Goal: Task Accomplishment & Management: Use online tool/utility

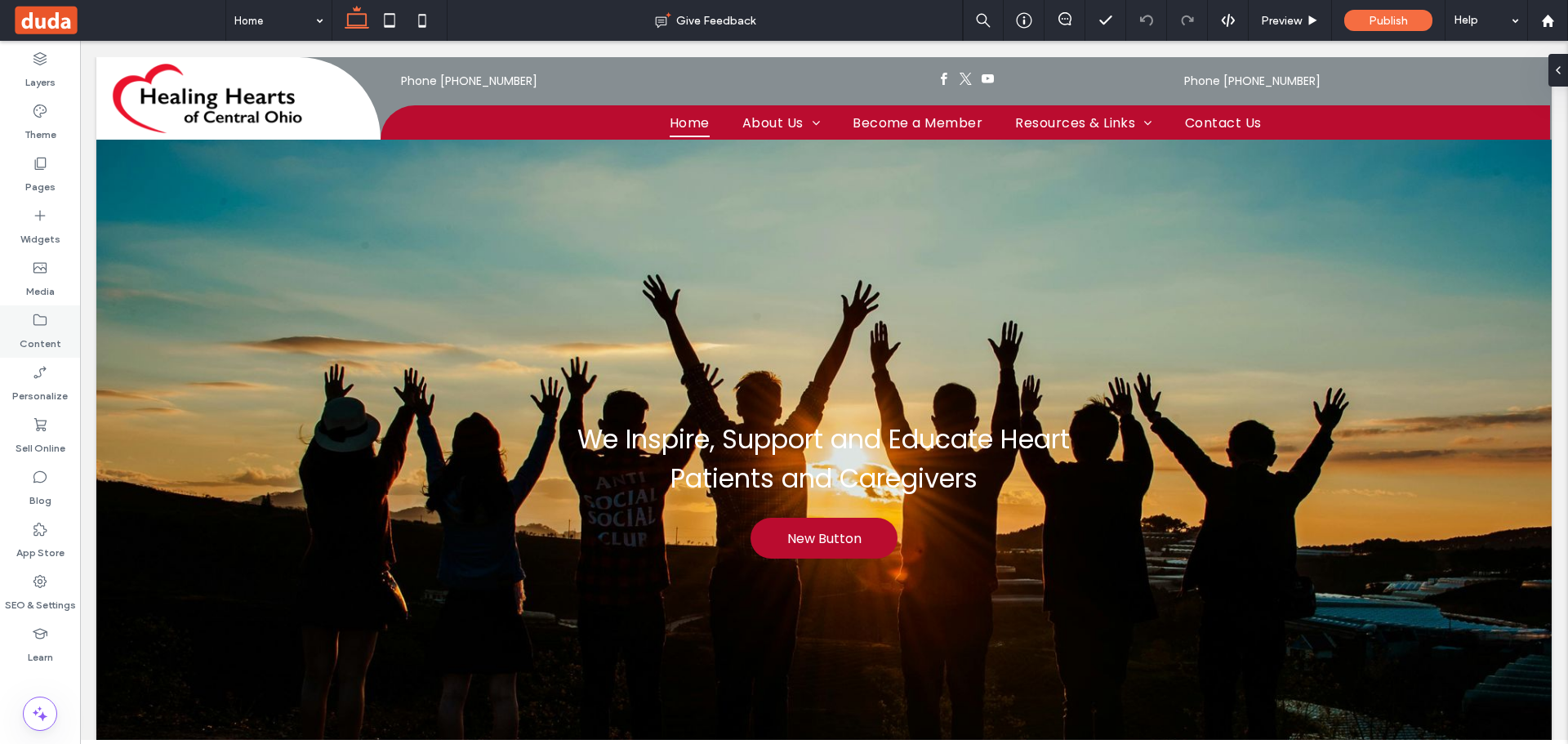
click at [39, 317] on icon at bounding box center [39, 319] width 16 height 16
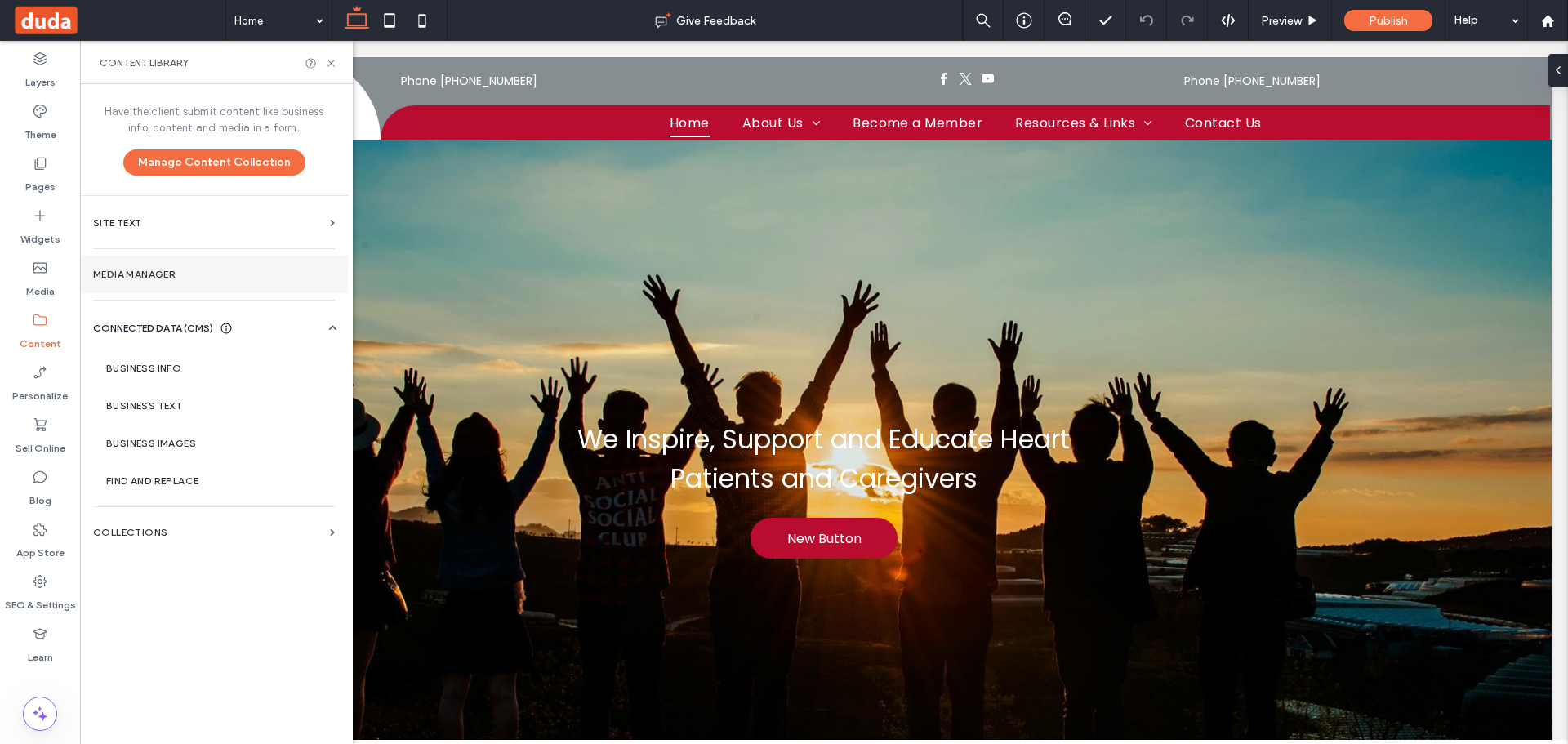
click at [167, 276] on label "Media Manager" at bounding box center [214, 275] width 242 height 12
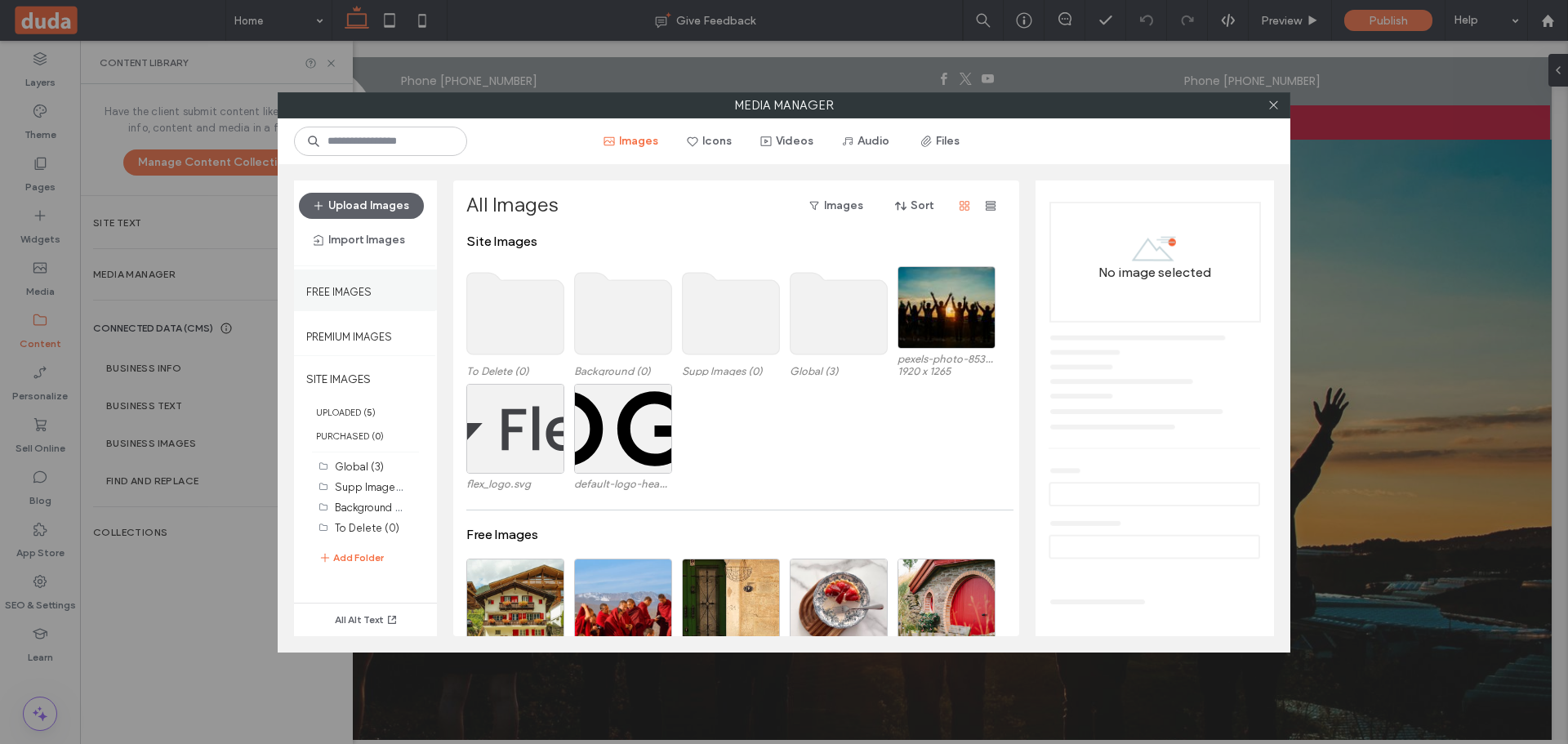
click at [363, 287] on label "Free Images" at bounding box center [339, 288] width 66 height 20
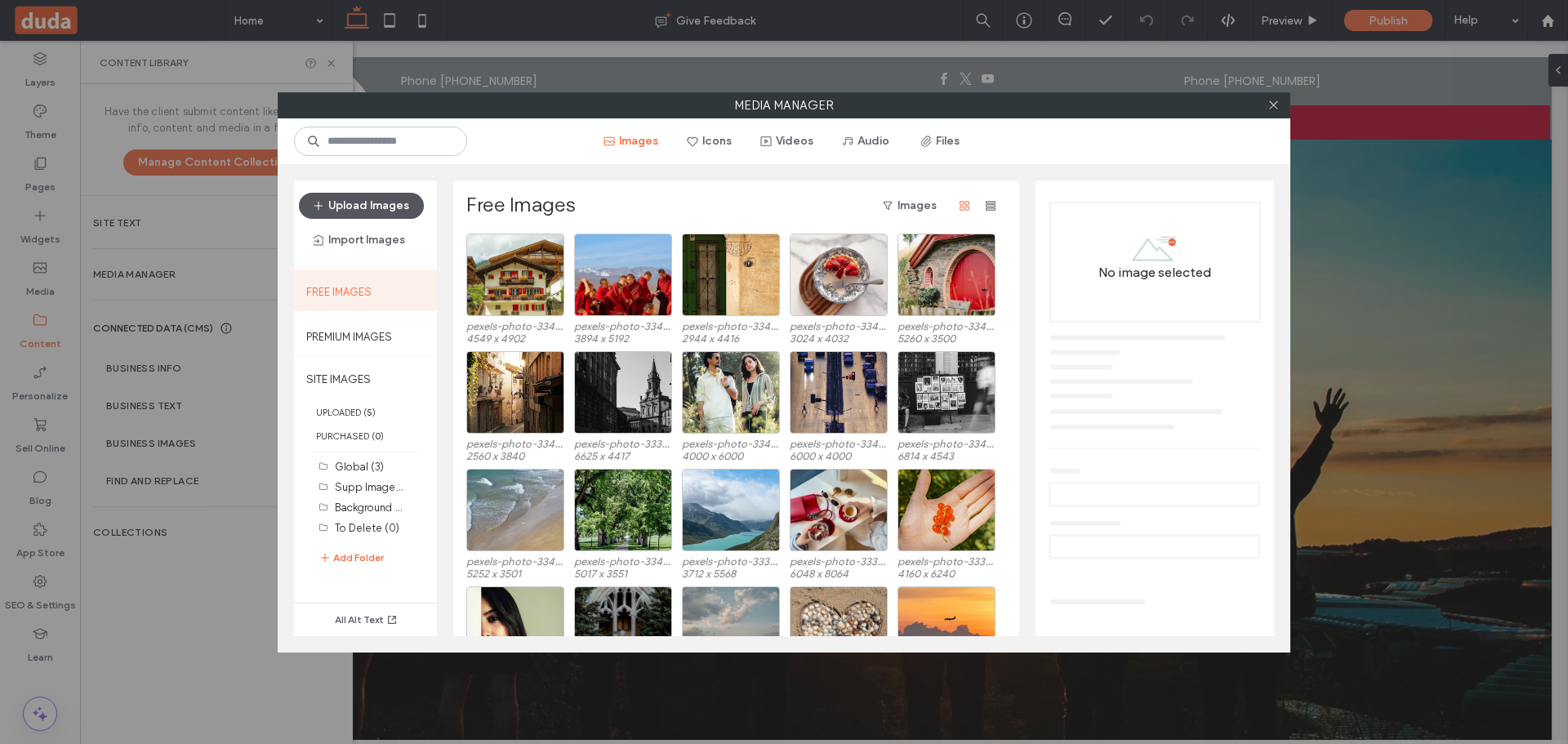
click at [378, 198] on button "Upload Images" at bounding box center [361, 205] width 125 height 26
click at [336, 229] on button "Import Images" at bounding box center [360, 240] width 121 height 26
click at [387, 285] on span "From a Site" at bounding box center [362, 282] width 57 height 16
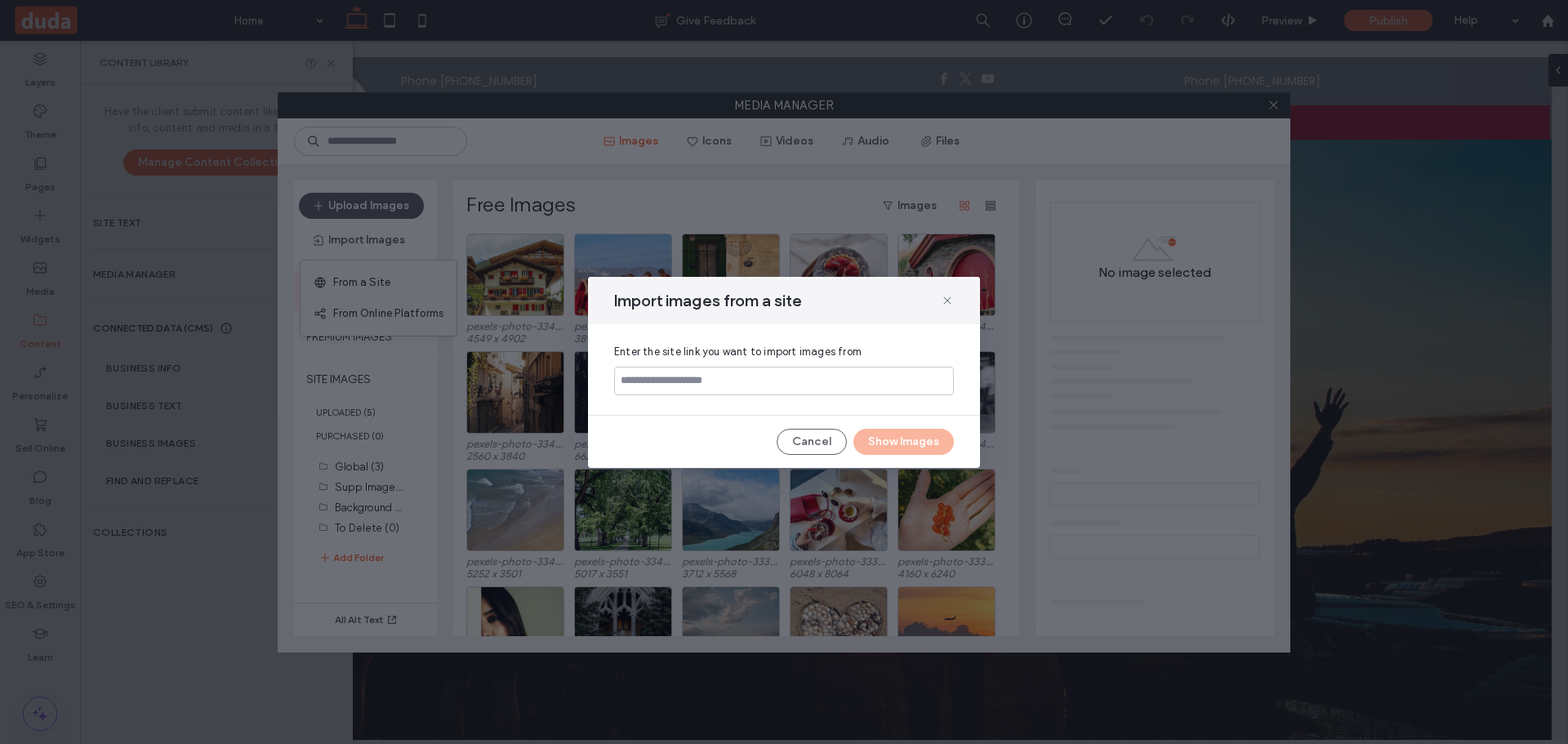
click at [716, 387] on input at bounding box center [784, 381] width 339 height 29
type input "**********"
click at [913, 446] on button "Show Images" at bounding box center [904, 441] width 101 height 26
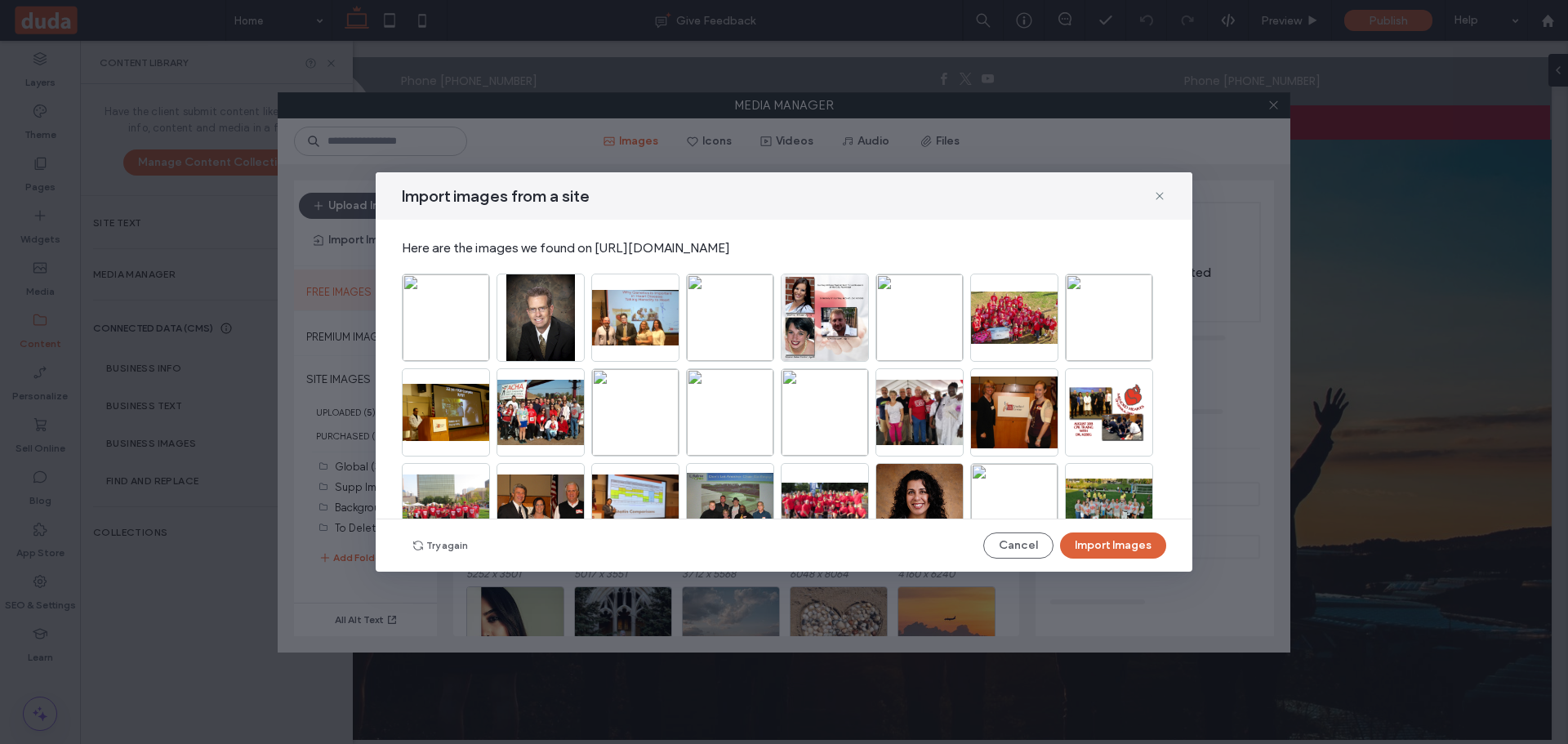
click at [1139, 539] on button "Import Images" at bounding box center [1113, 546] width 106 height 26
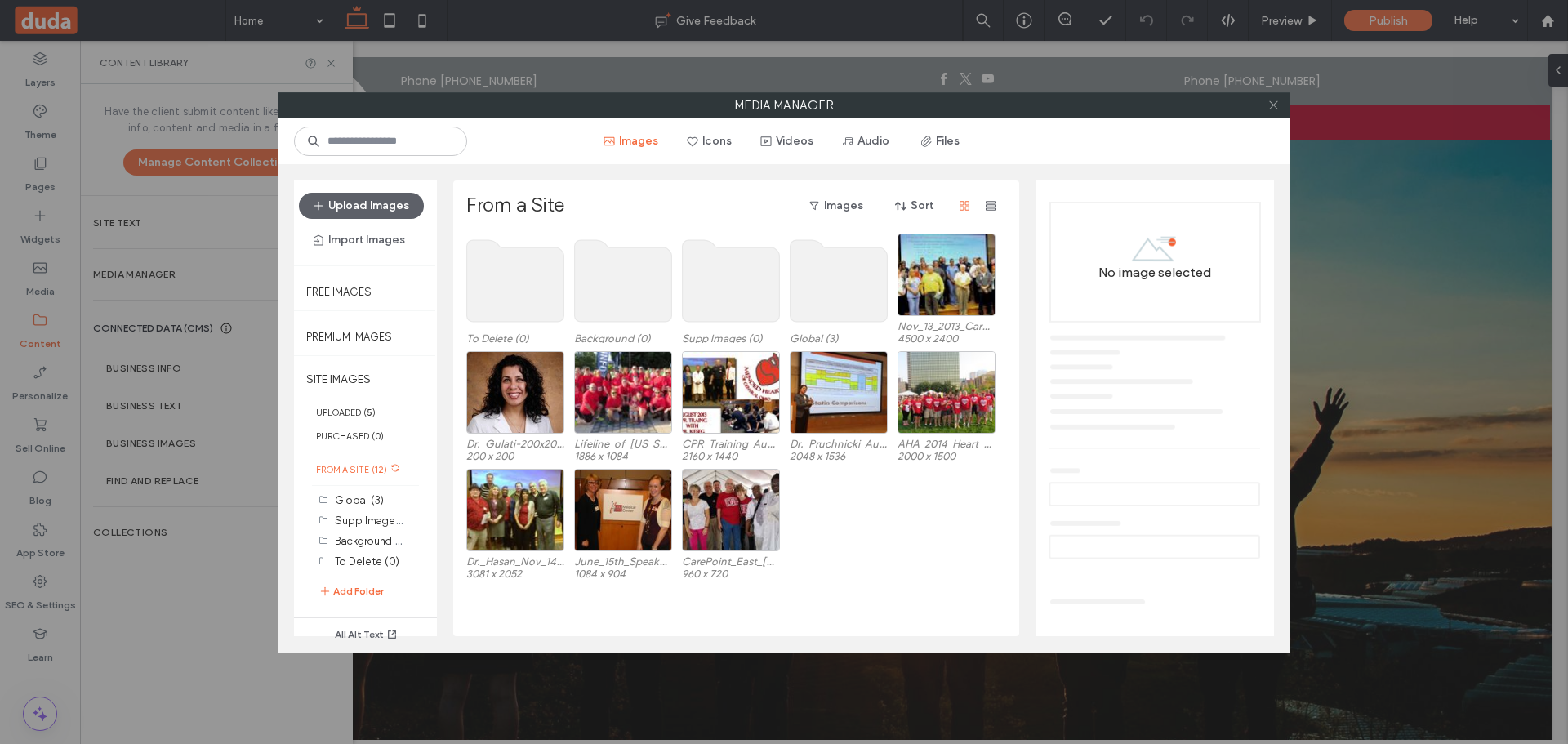
drag, startPoint x: 1269, startPoint y: 103, endPoint x: 790, endPoint y: 252, distance: 501.6
click at [1267, 103] on icon at bounding box center [1273, 105] width 13 height 13
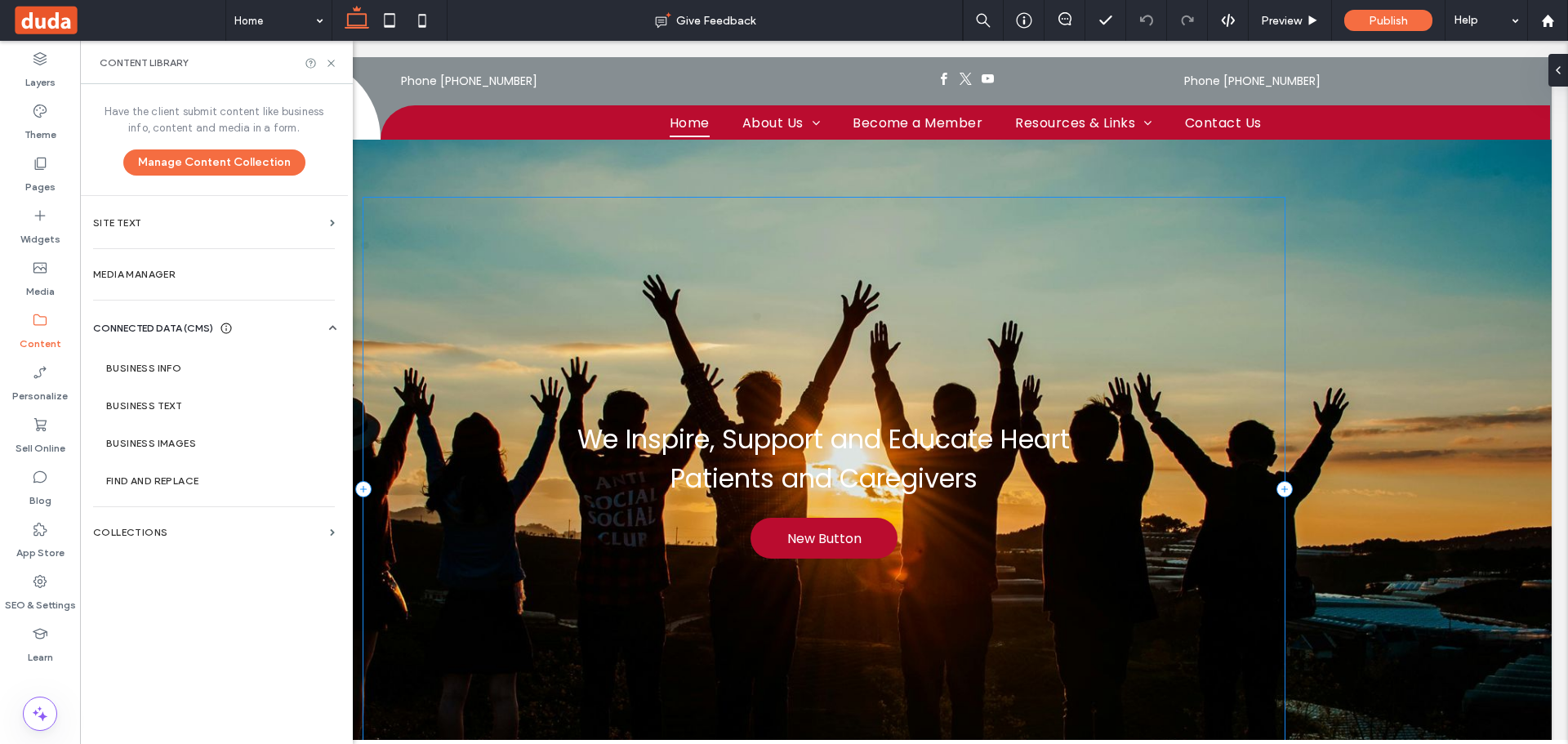
click at [749, 239] on div "We Inspire, Support and Educate Heart Patients and Caregivers New Button" at bounding box center [823, 488] width 922 height 583
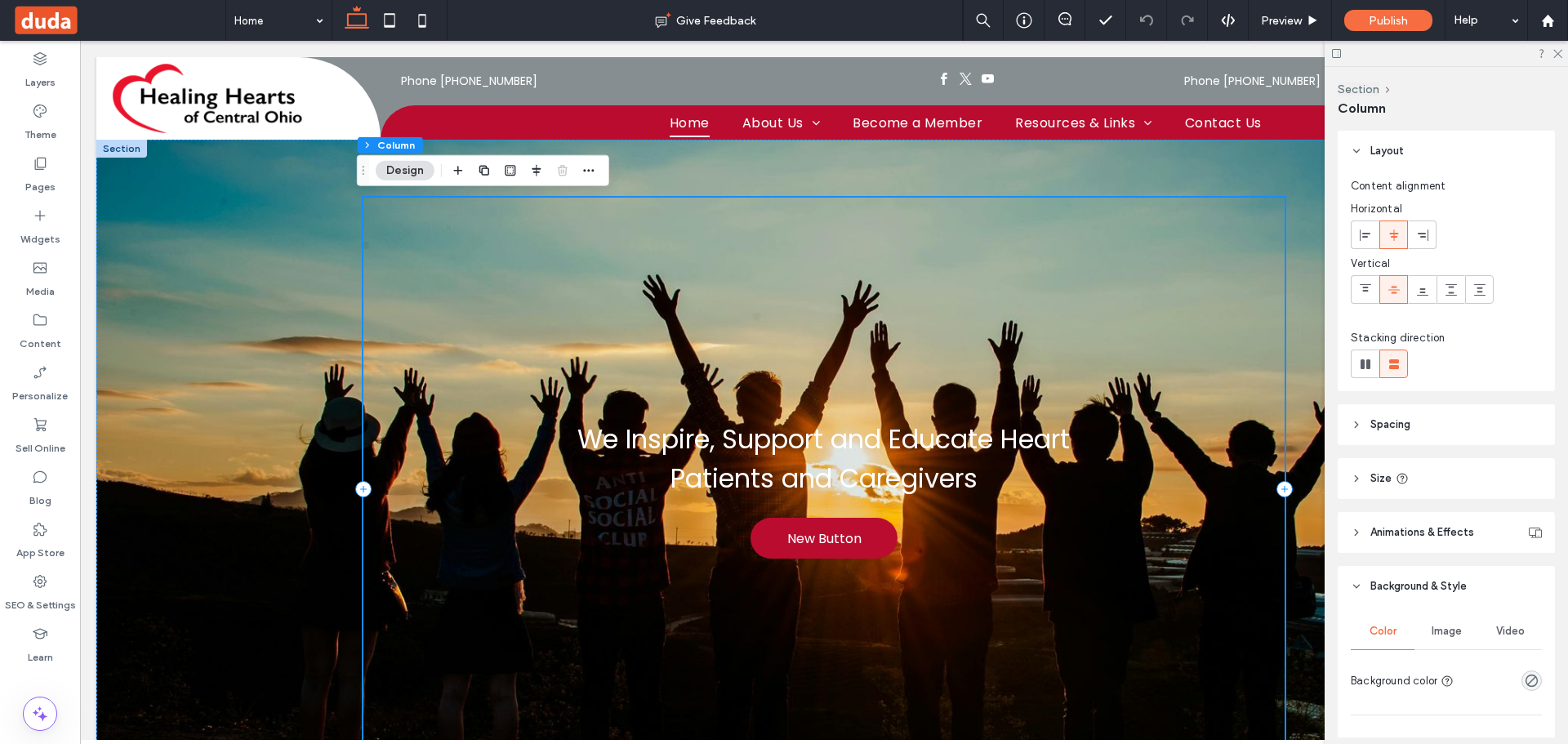
click at [292, 283] on div "We Inspire, Support and Educate Heart Patients and Caregivers New Button" at bounding box center [824, 489] width 1455 height 699
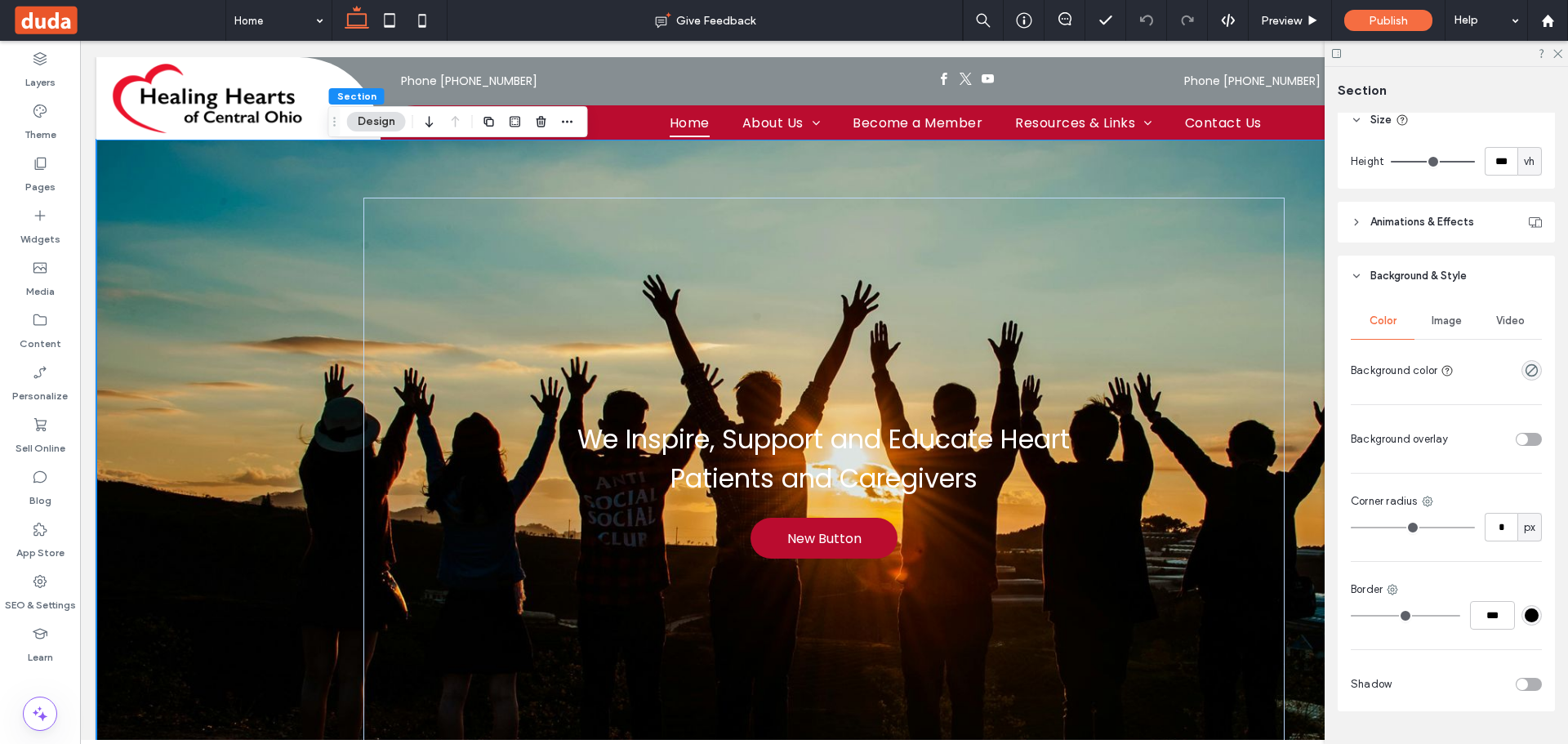
scroll to position [631, 0]
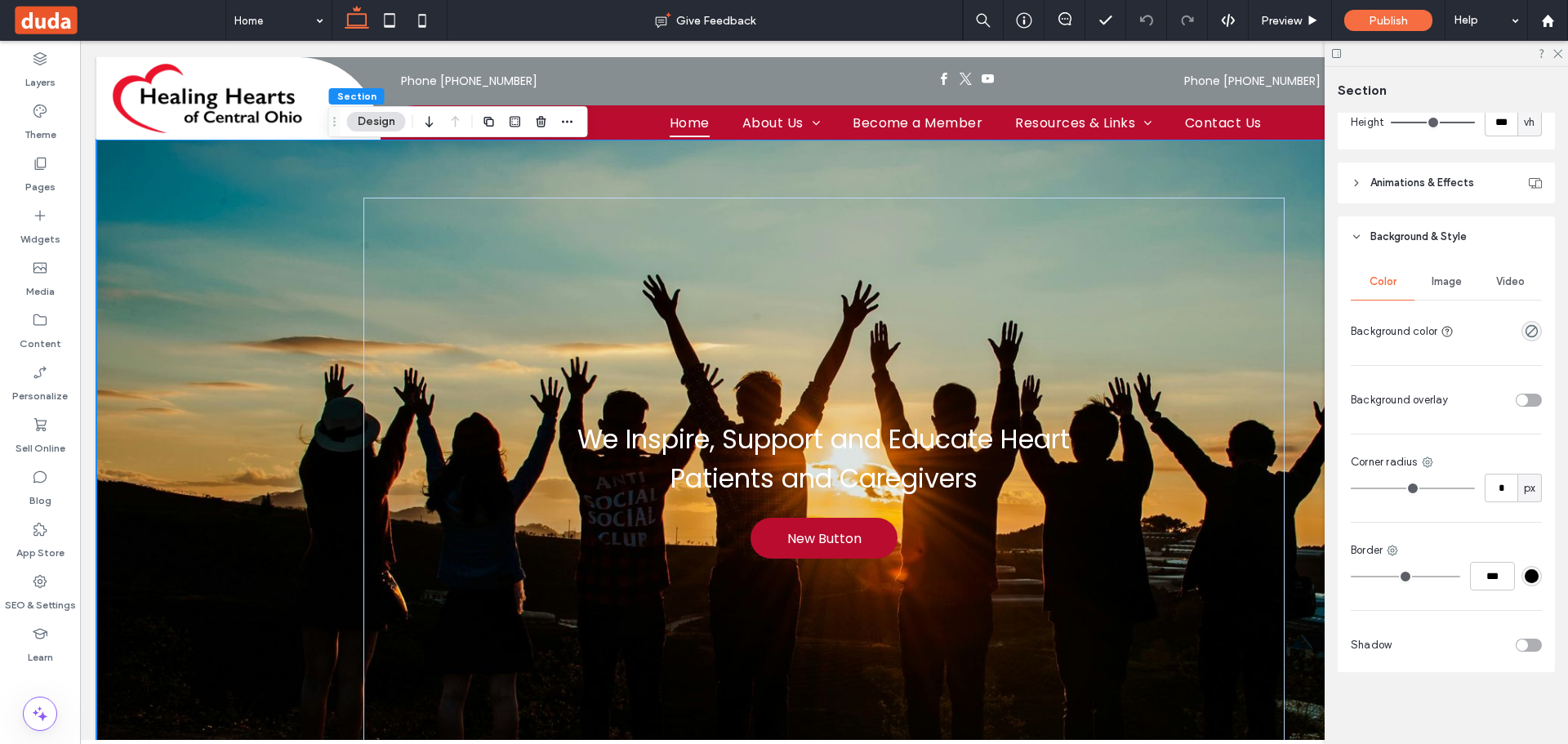
click at [1460, 299] on div "Image" at bounding box center [1446, 282] width 64 height 36
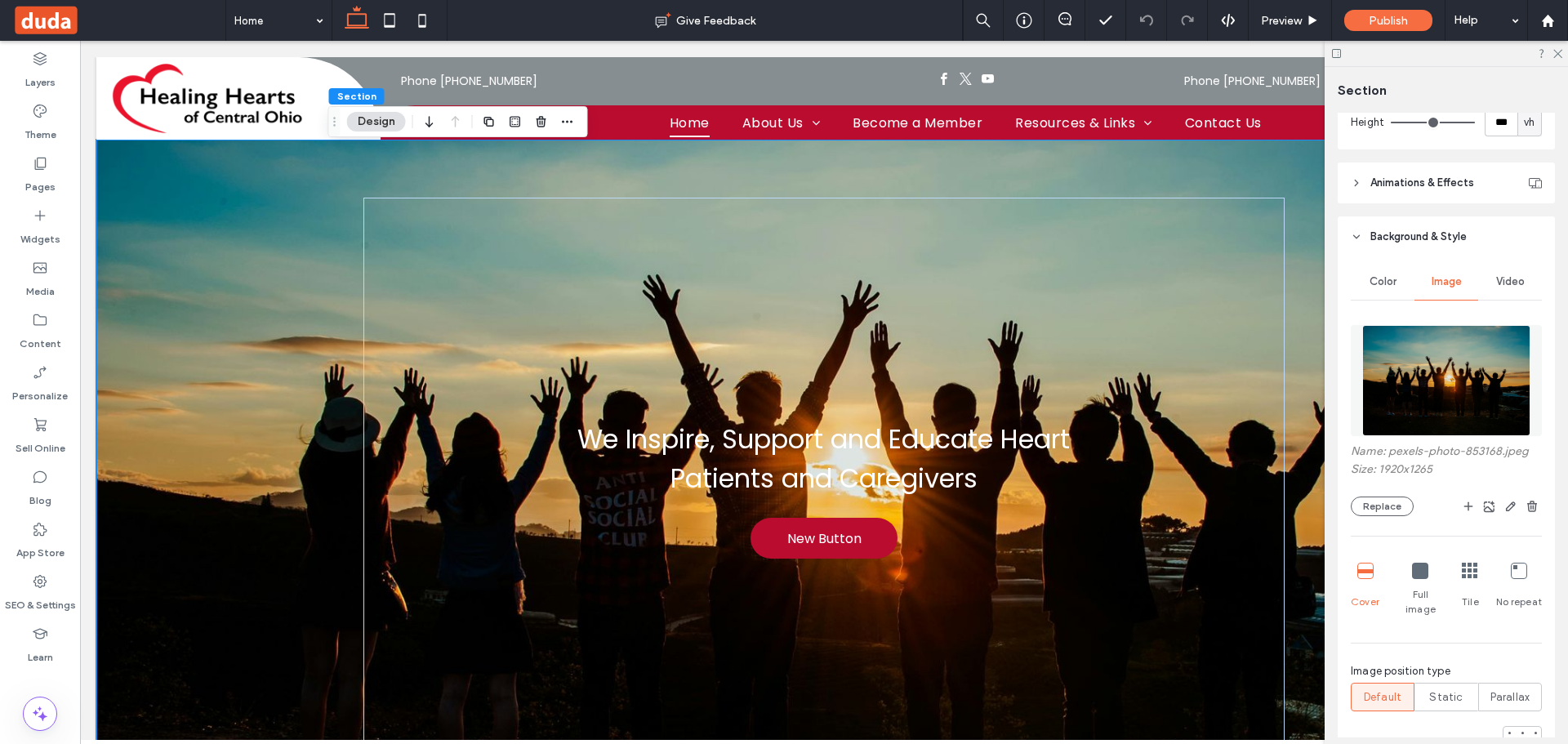
click at [1449, 354] on img at bounding box center [1445, 381] width 167 height 111
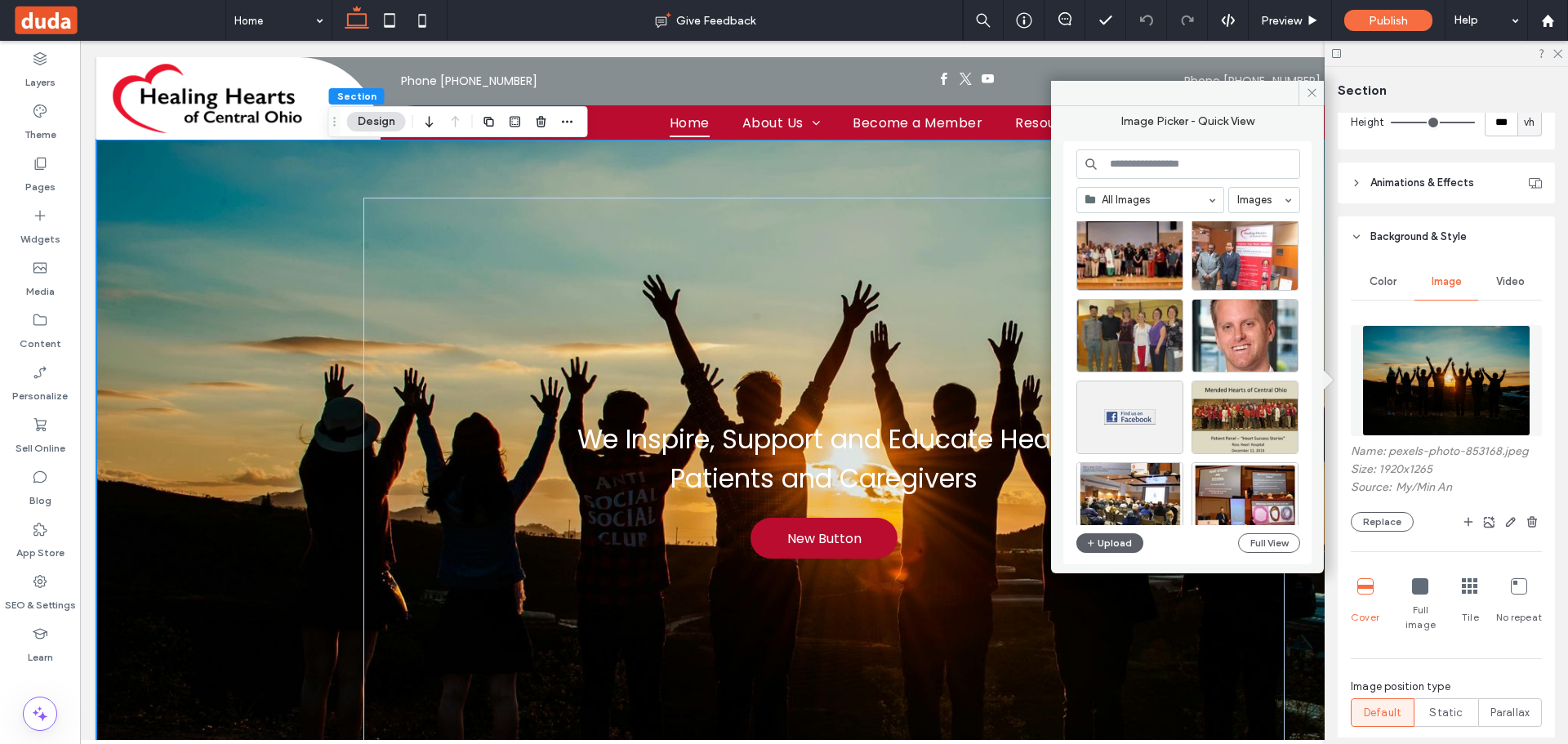
scroll to position [163, 0]
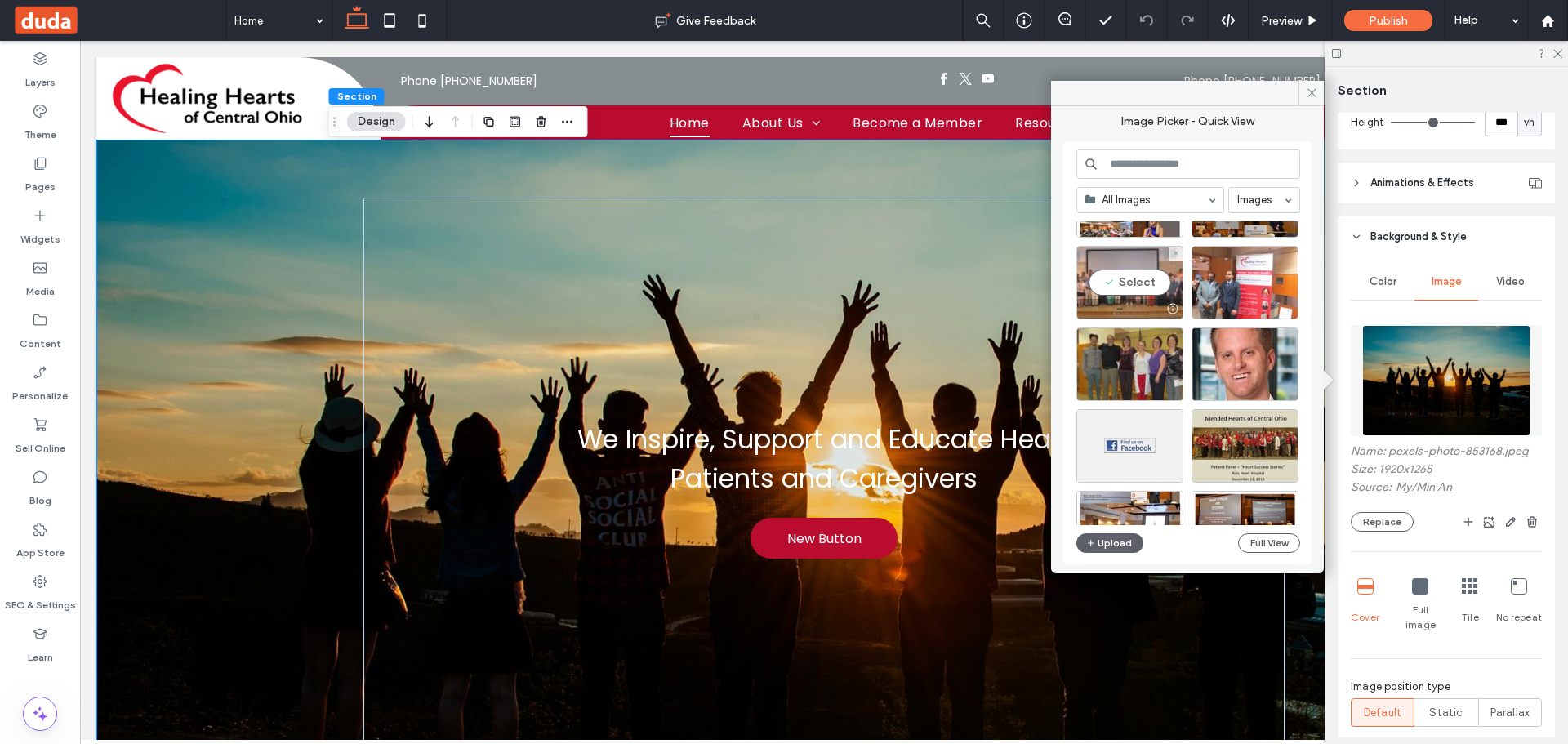
click at [1117, 299] on div at bounding box center [1129, 309] width 105 height 19
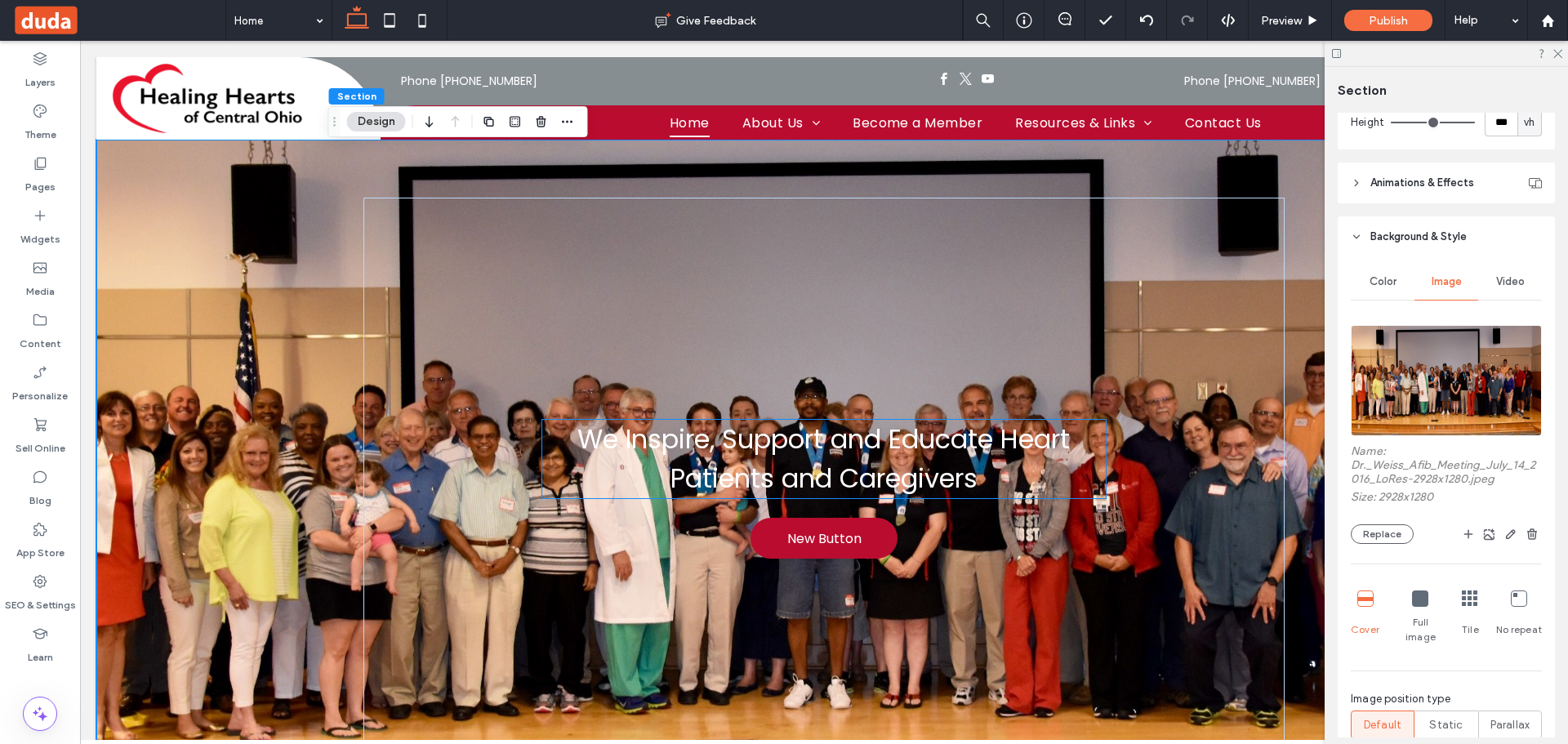
click at [915, 421] on span "We Inspire, Support and Educate Heart Patients and Caregivers" at bounding box center [823, 459] width 492 height 76
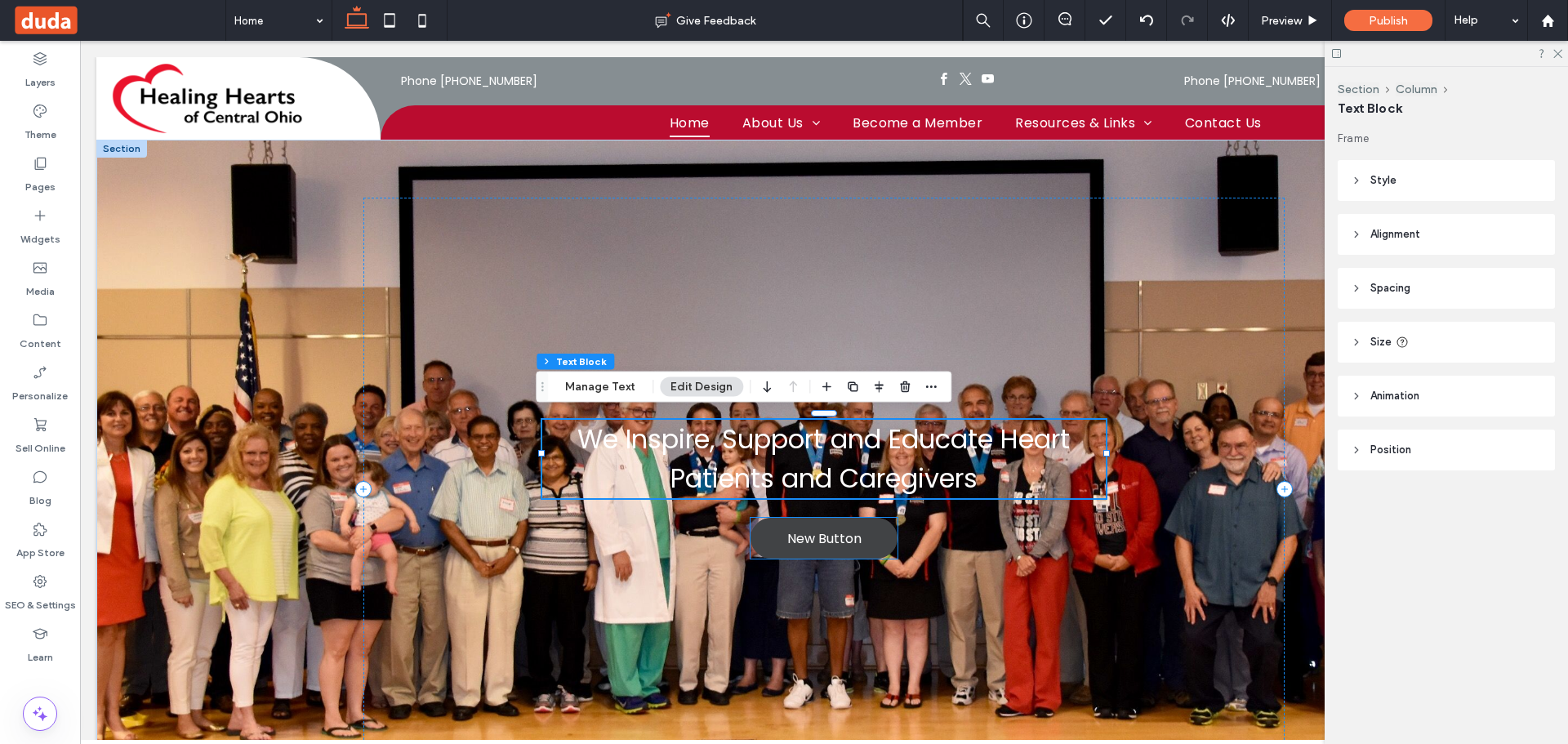
click at [811, 529] on span "New Button" at bounding box center [824, 539] width 74 height 20
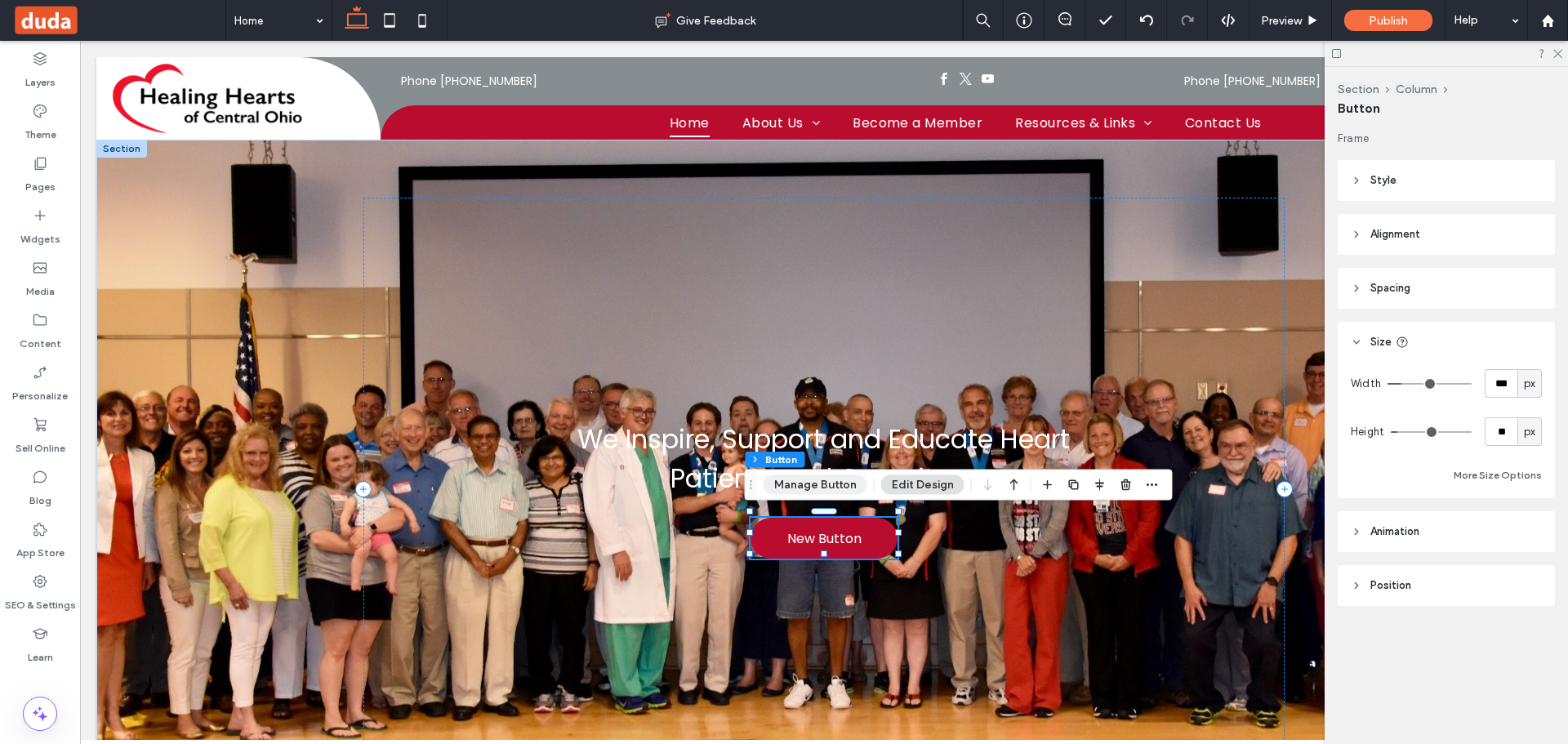
click at [813, 482] on button "Manage Button" at bounding box center [815, 485] width 103 height 19
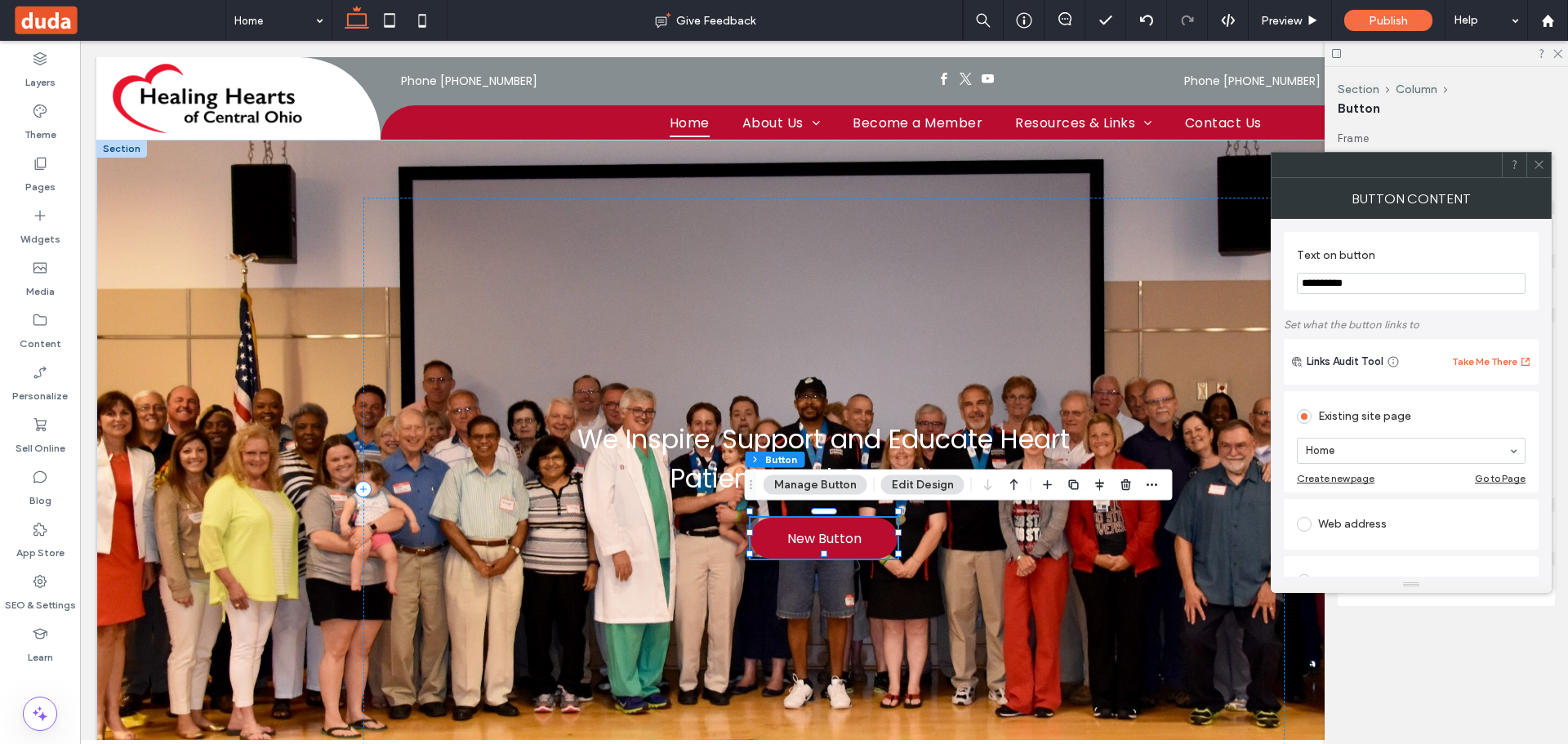
click at [1376, 291] on input "**********" at bounding box center [1411, 283] width 229 height 21
type input "**********"
drag, startPoint x: 1536, startPoint y: 161, endPoint x: 1539, endPoint y: 119, distance: 42.1
click at [1534, 161] on icon at bounding box center [1539, 165] width 13 height 13
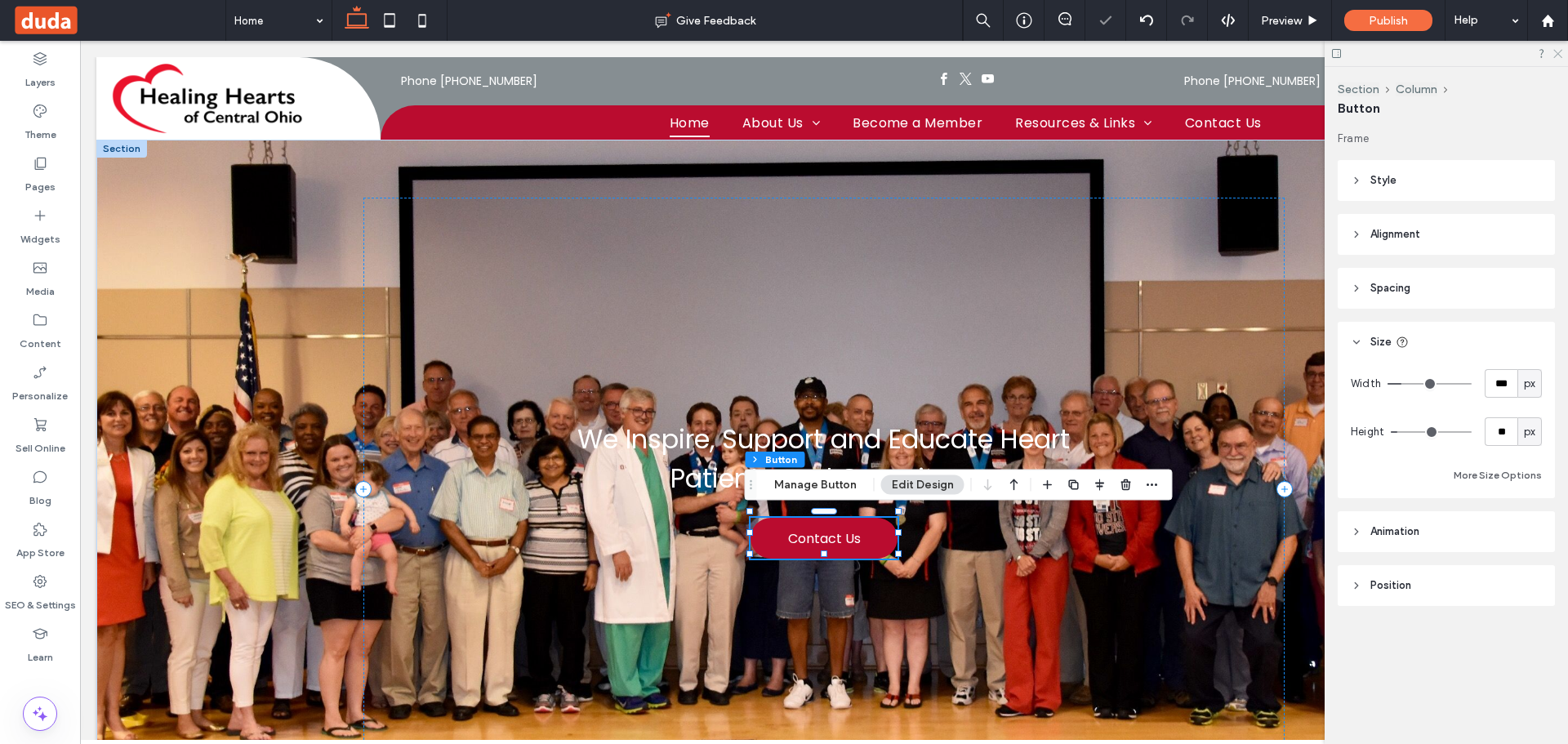
click at [1560, 50] on use at bounding box center [1557, 54] width 9 height 9
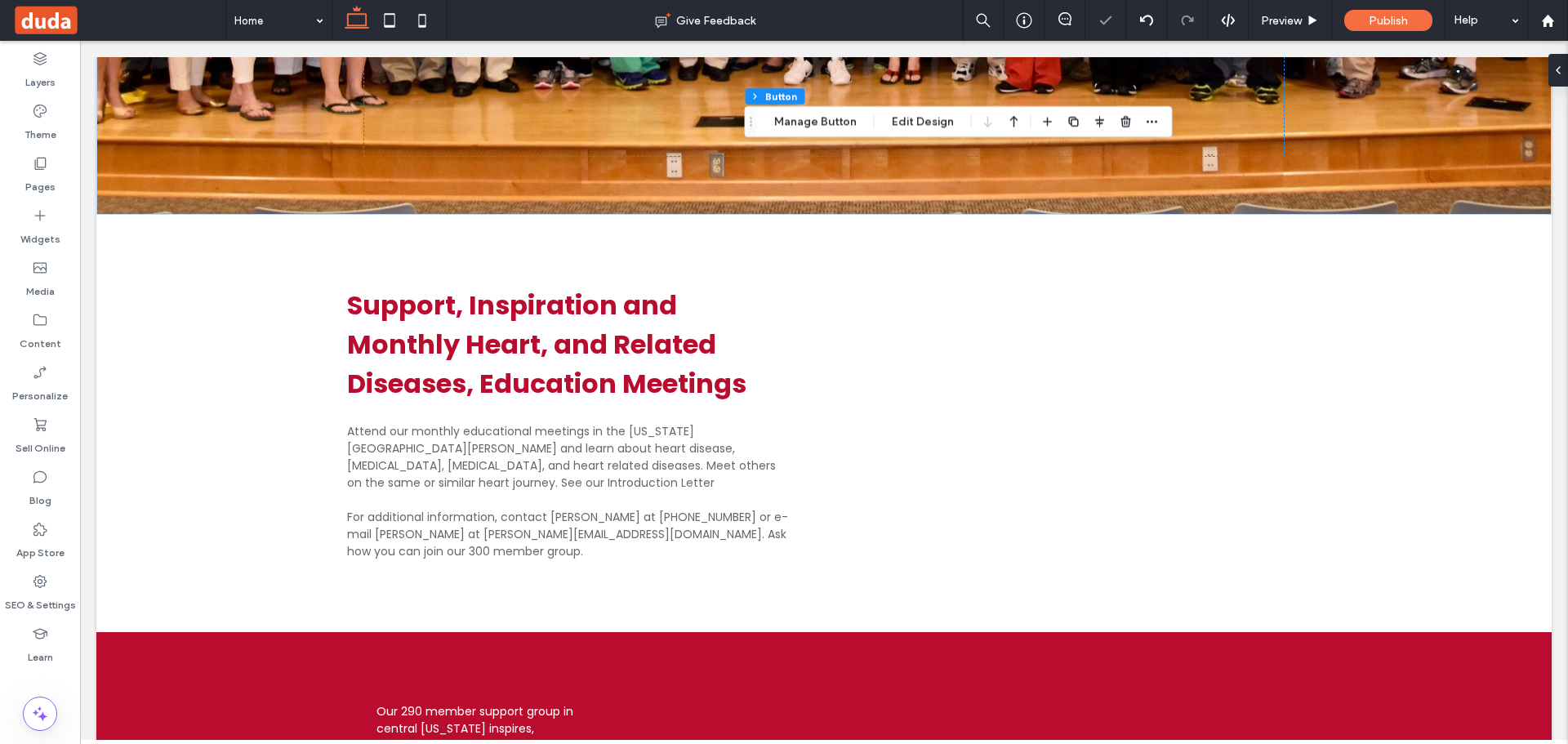
scroll to position [736, 0]
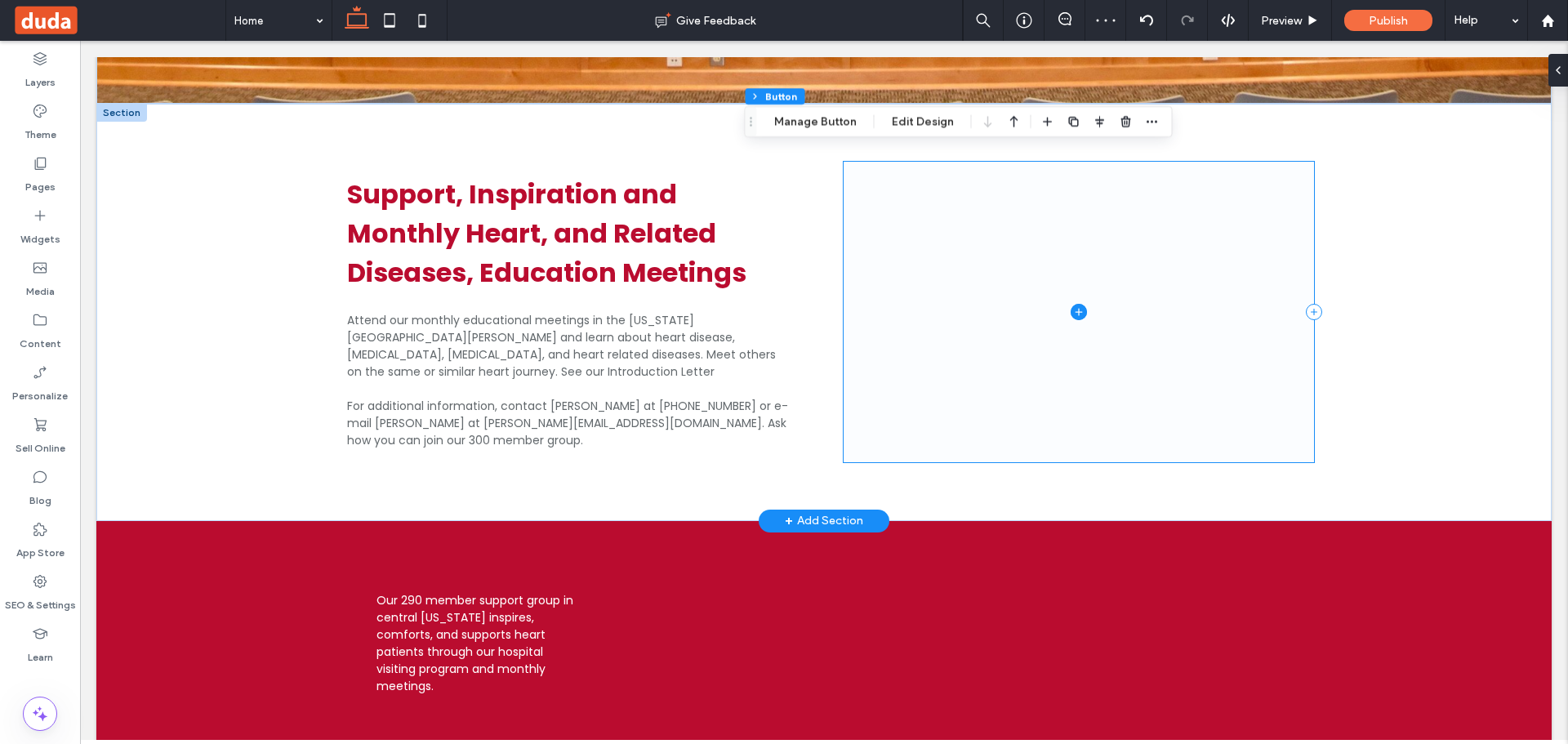
click at [1050, 289] on span at bounding box center [1079, 312] width 471 height 301
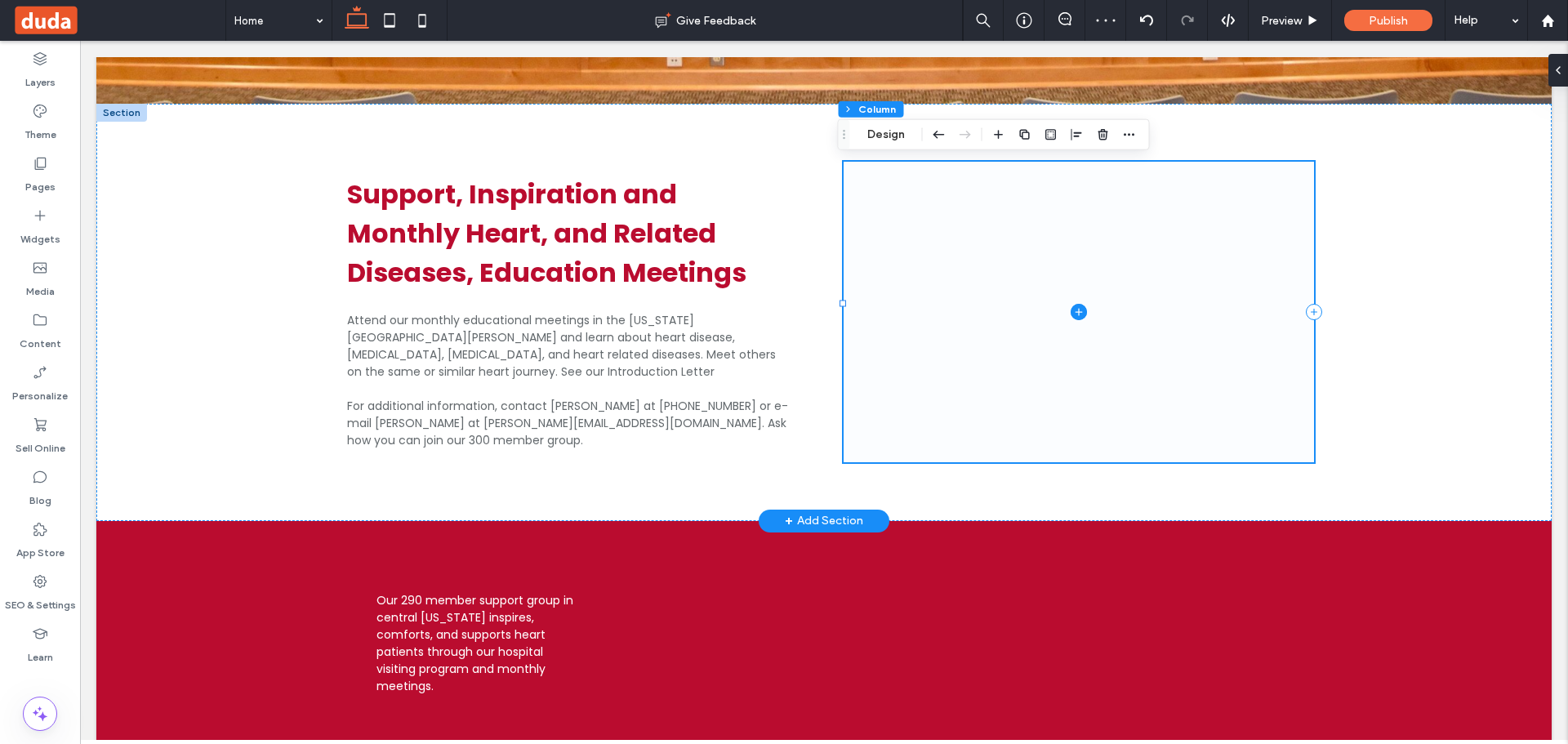
click at [1071, 304] on icon at bounding box center [1078, 312] width 16 height 16
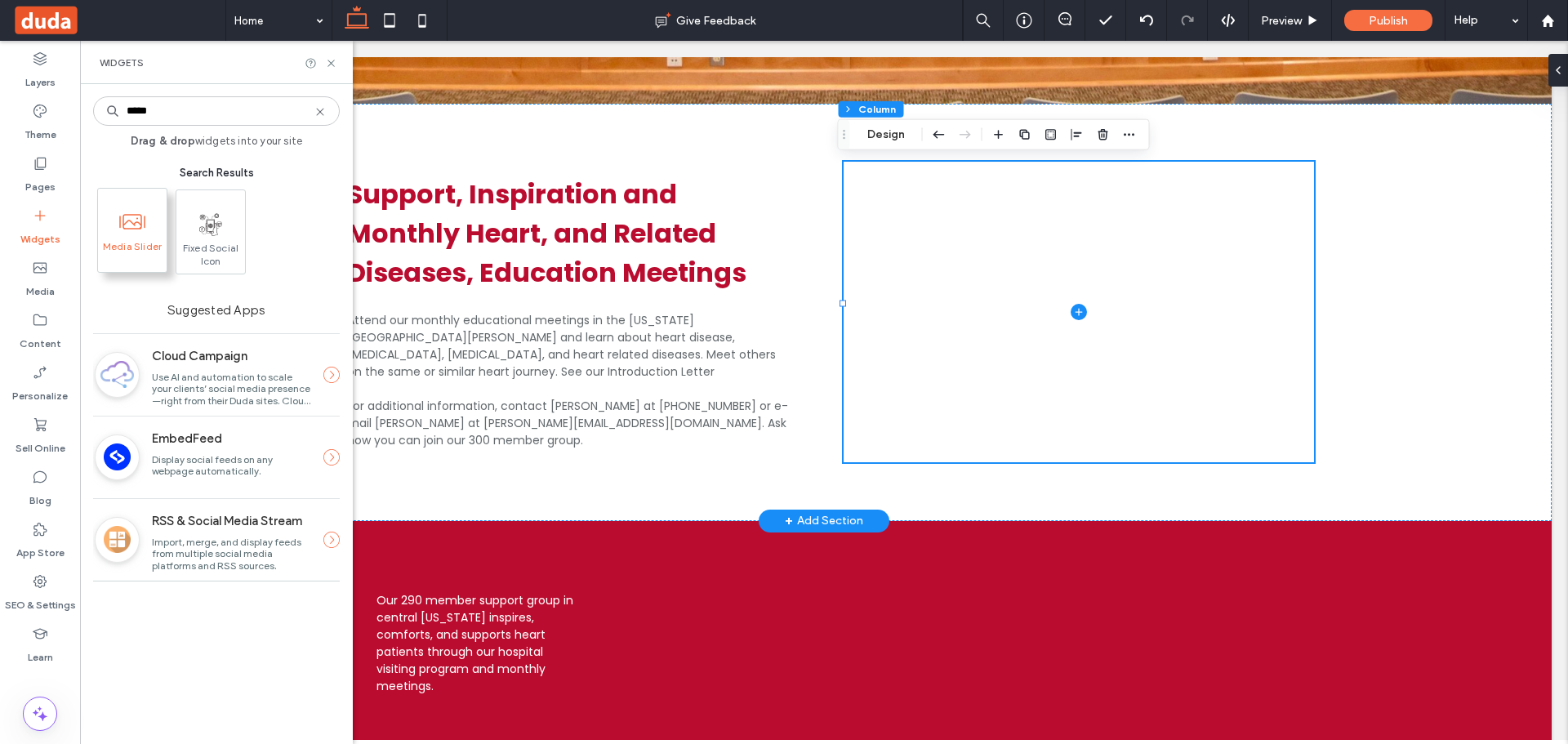
type input "*****"
click at [109, 228] on span at bounding box center [133, 222] width 69 height 37
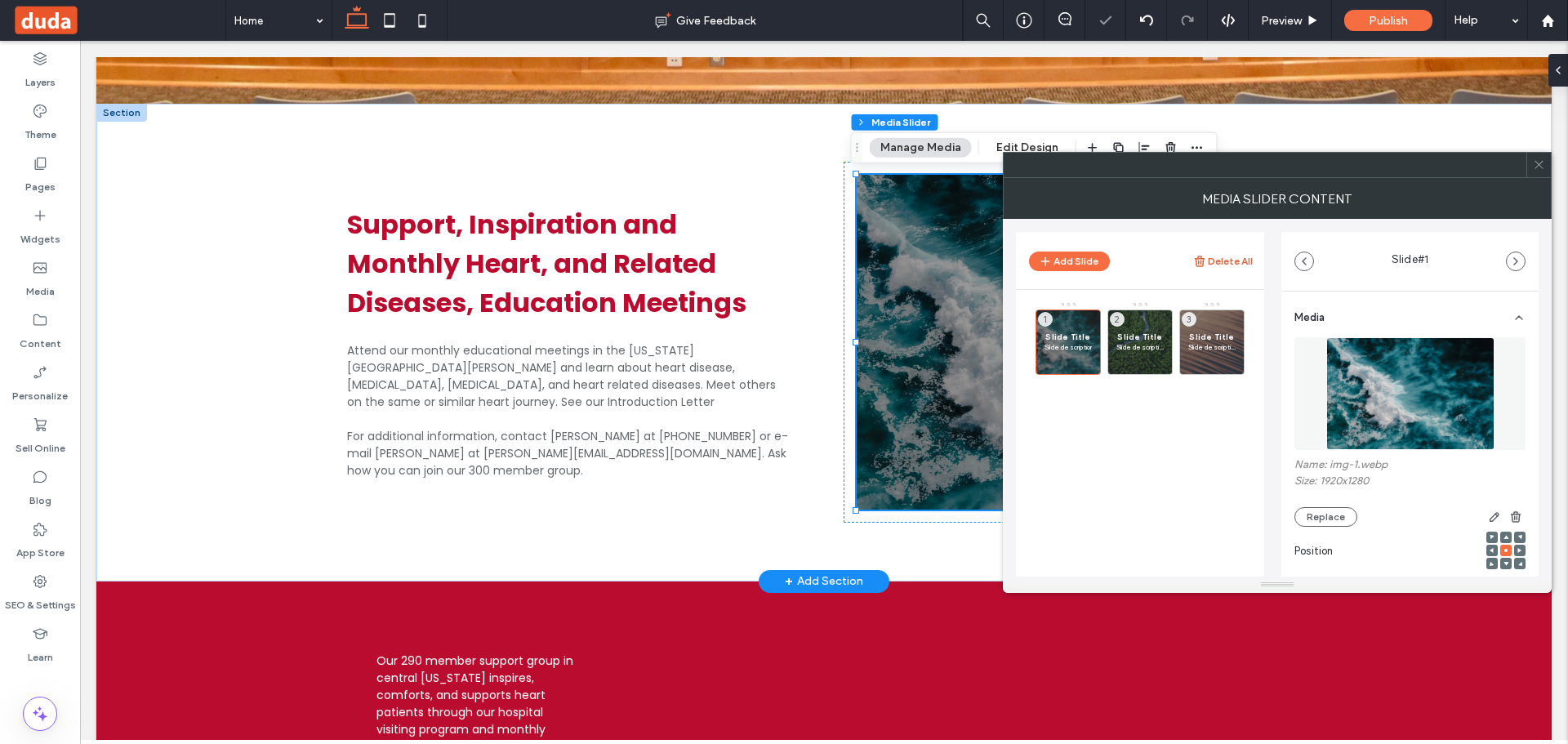
click at [1238, 261] on button "Delete All" at bounding box center [1223, 261] width 60 height 19
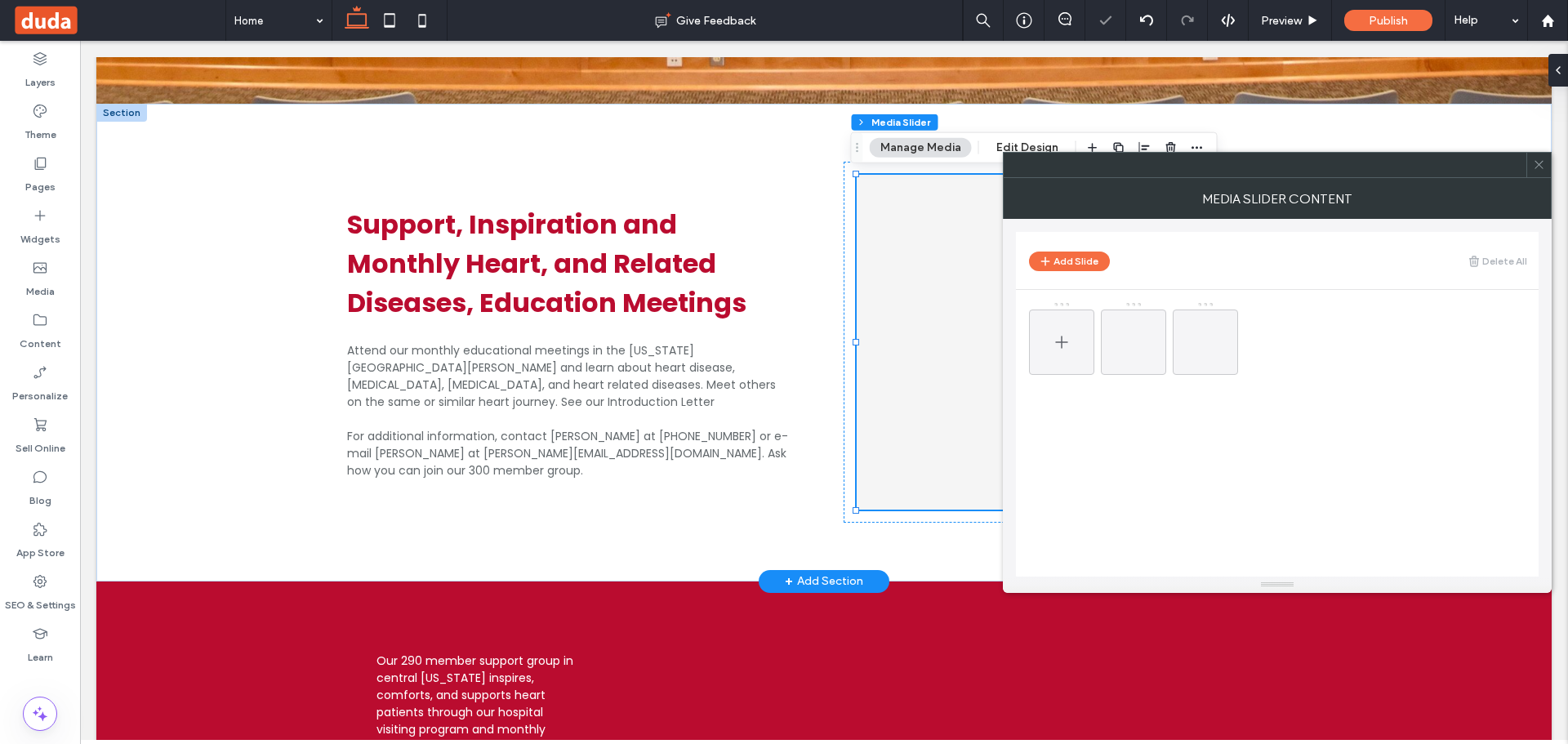
click at [1063, 349] on icon at bounding box center [1061, 342] width 19 height 19
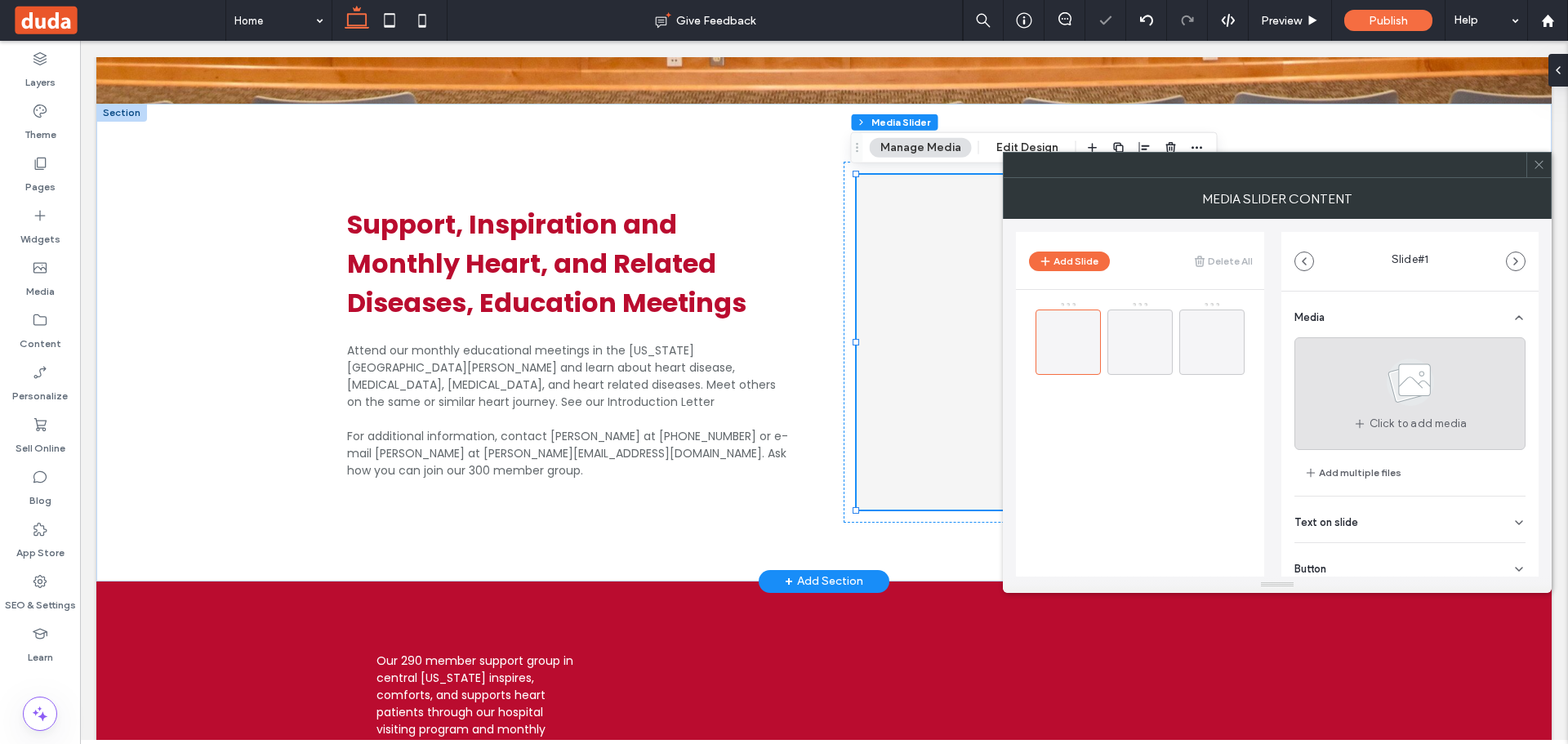
click at [1374, 396] on icon at bounding box center [1410, 383] width 82 height 54
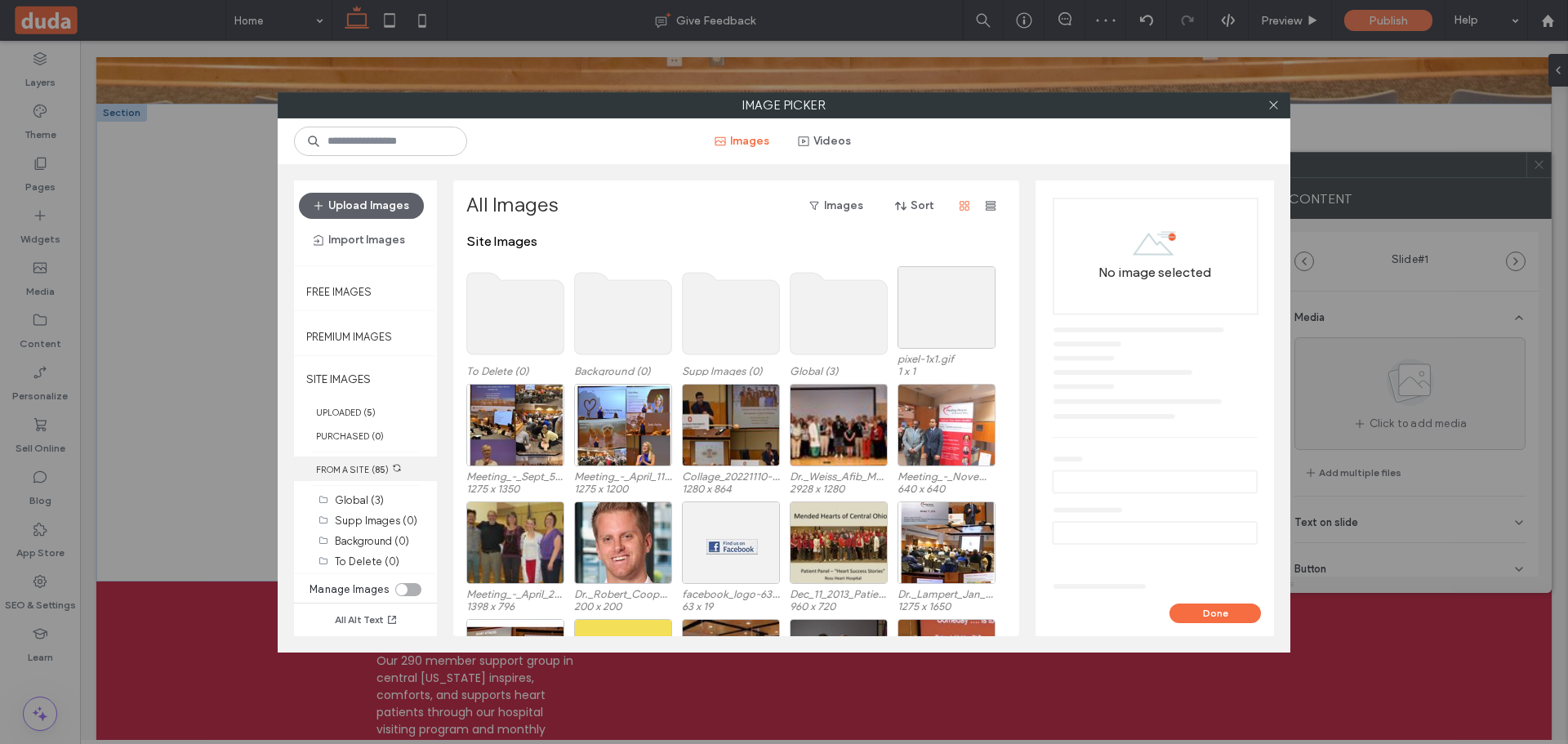
click at [372, 465] on span "( 85 )" at bounding box center [380, 470] width 17 height 12
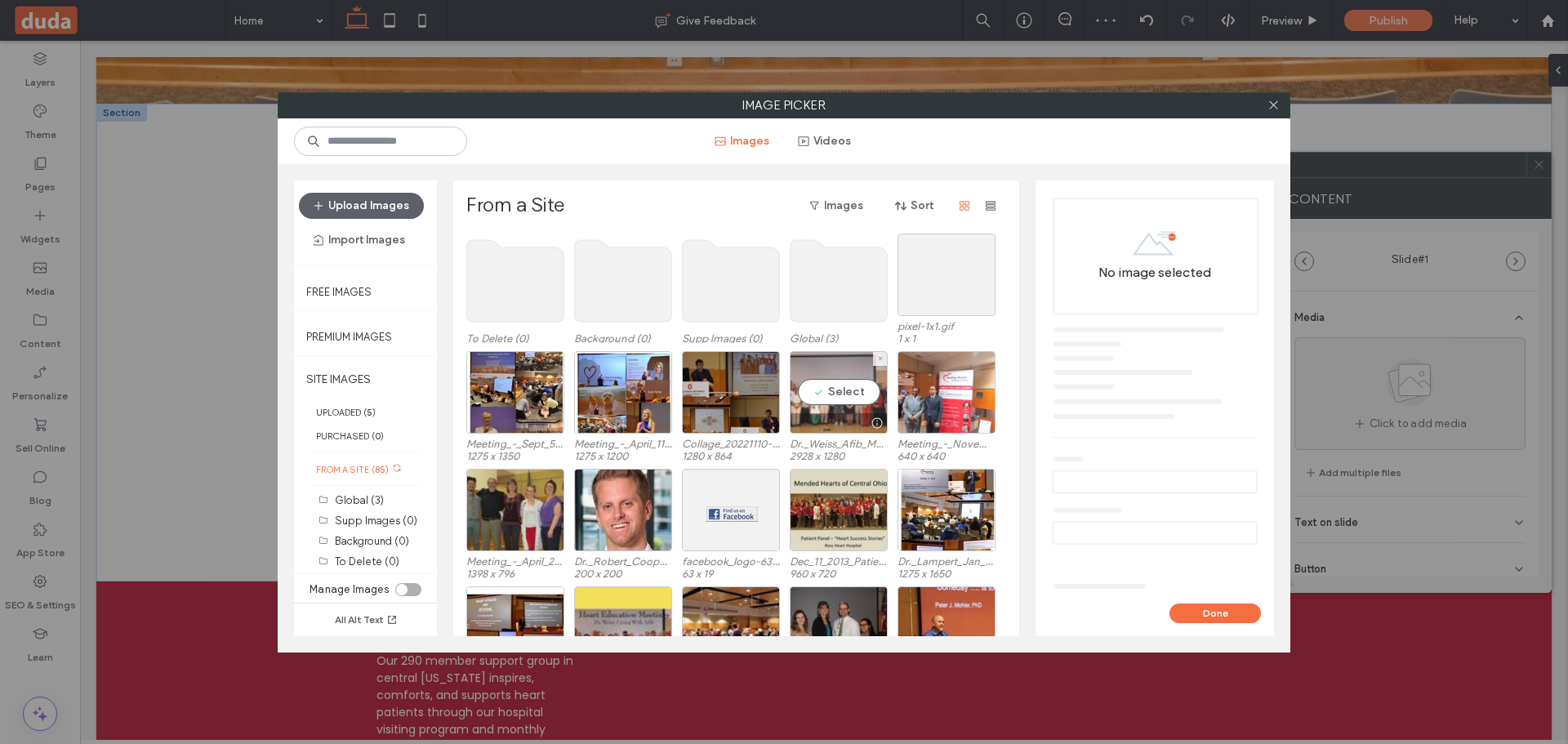
click at [855, 394] on div "Select" at bounding box center [839, 393] width 98 height 82
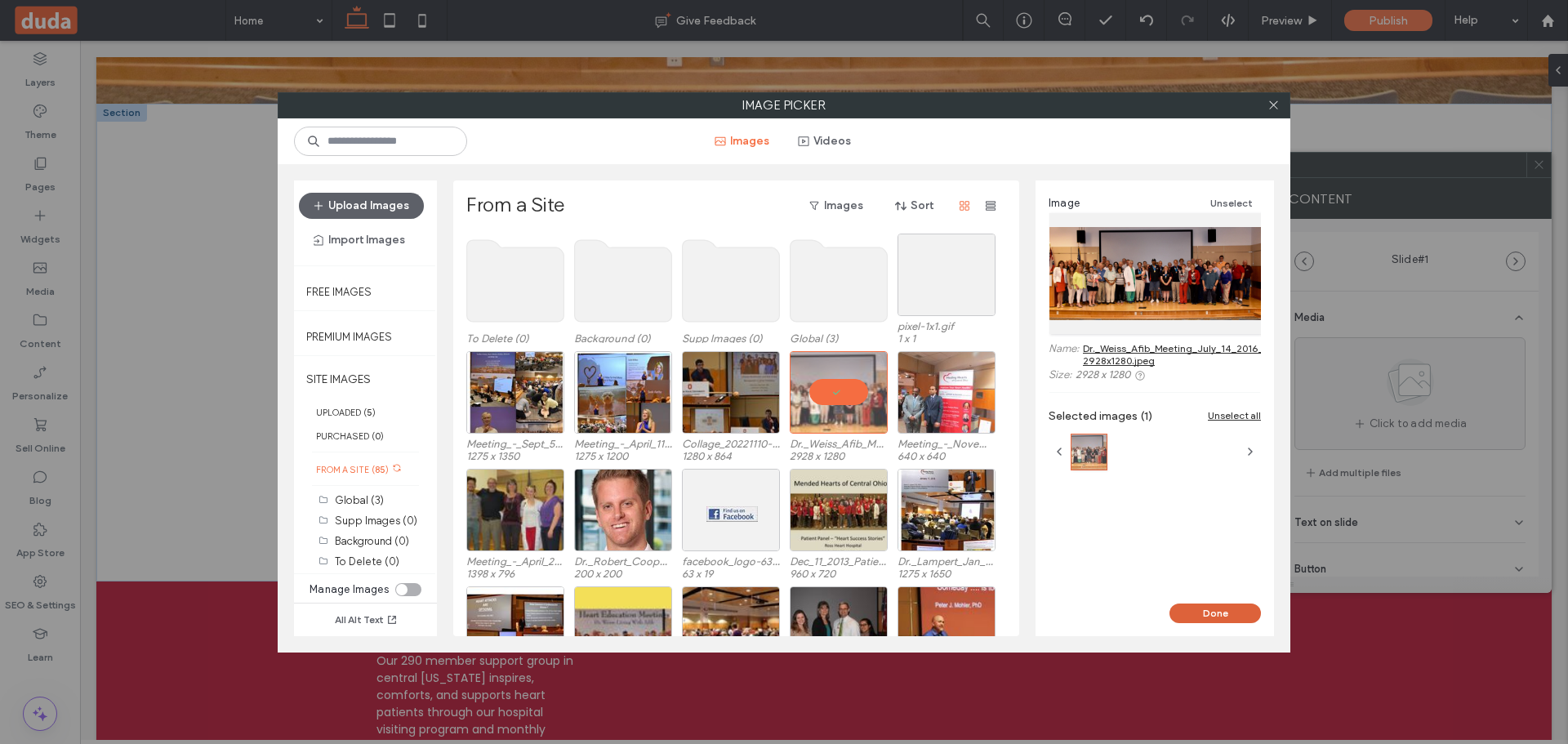
click at [1207, 613] on button "Done" at bounding box center [1215, 613] width 92 height 19
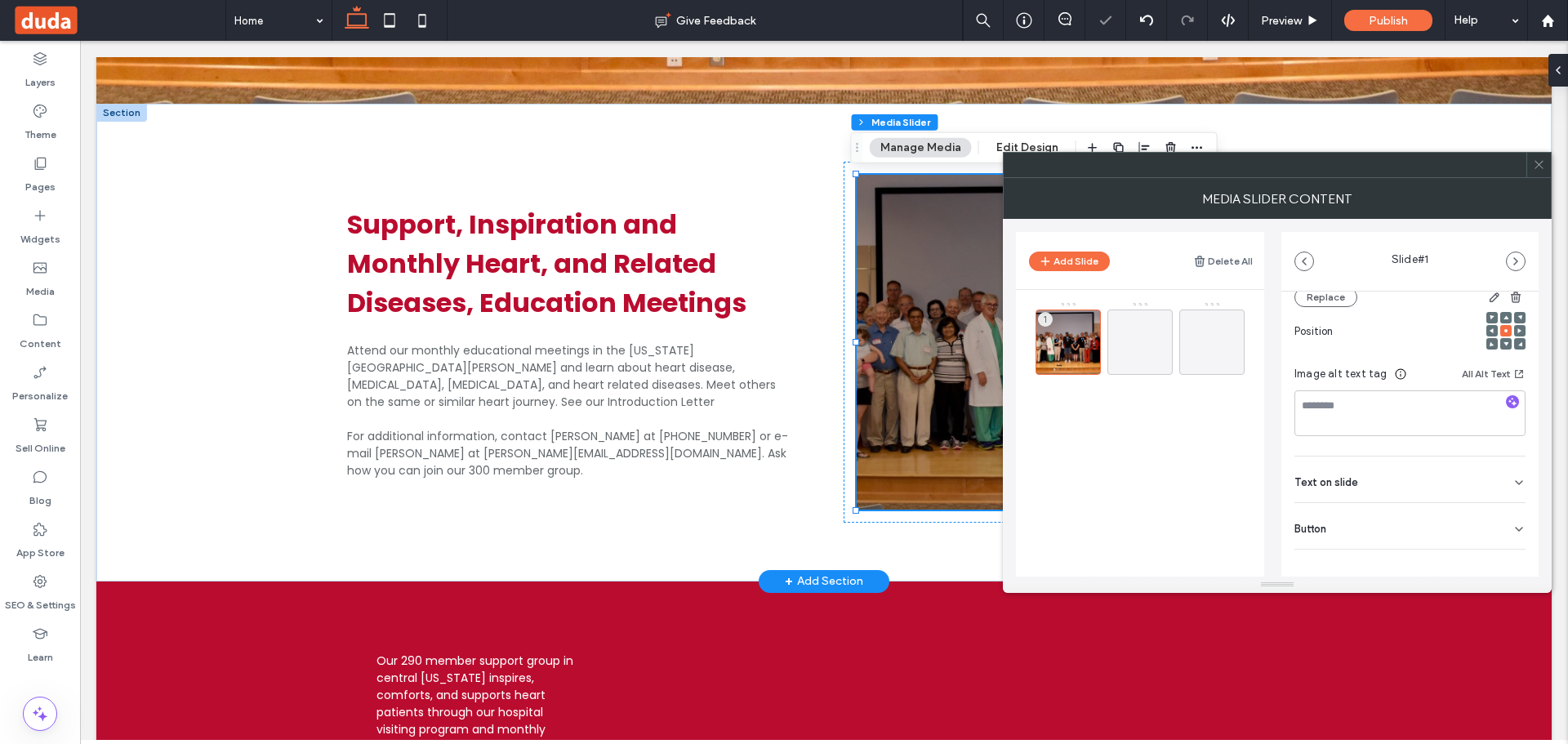
scroll to position [245, 0]
click at [1002, 146] on button "Edit Design" at bounding box center [1027, 147] width 83 height 19
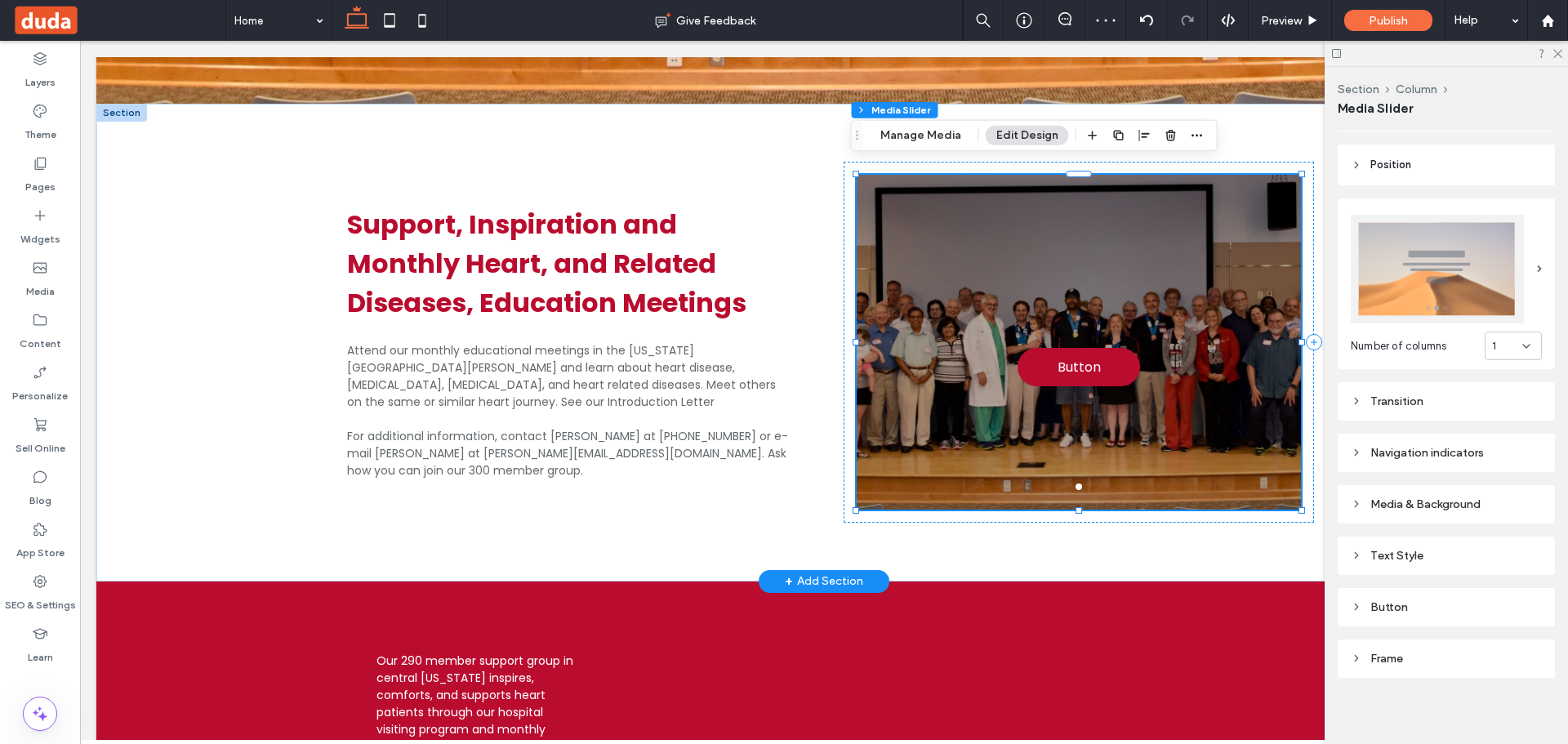
click at [1438, 498] on div "Media & Background" at bounding box center [1445, 504] width 191 height 14
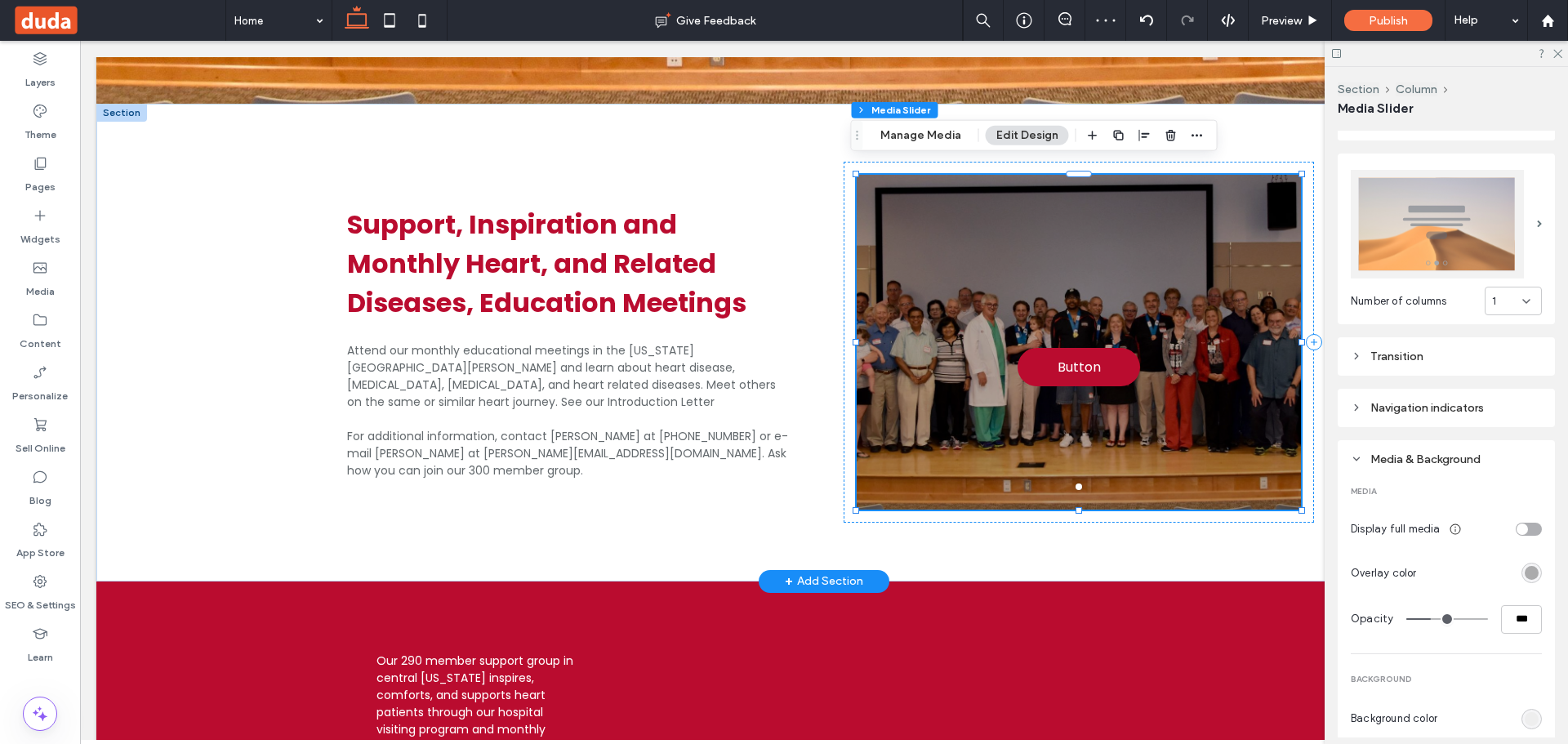
scroll to position [283, 0]
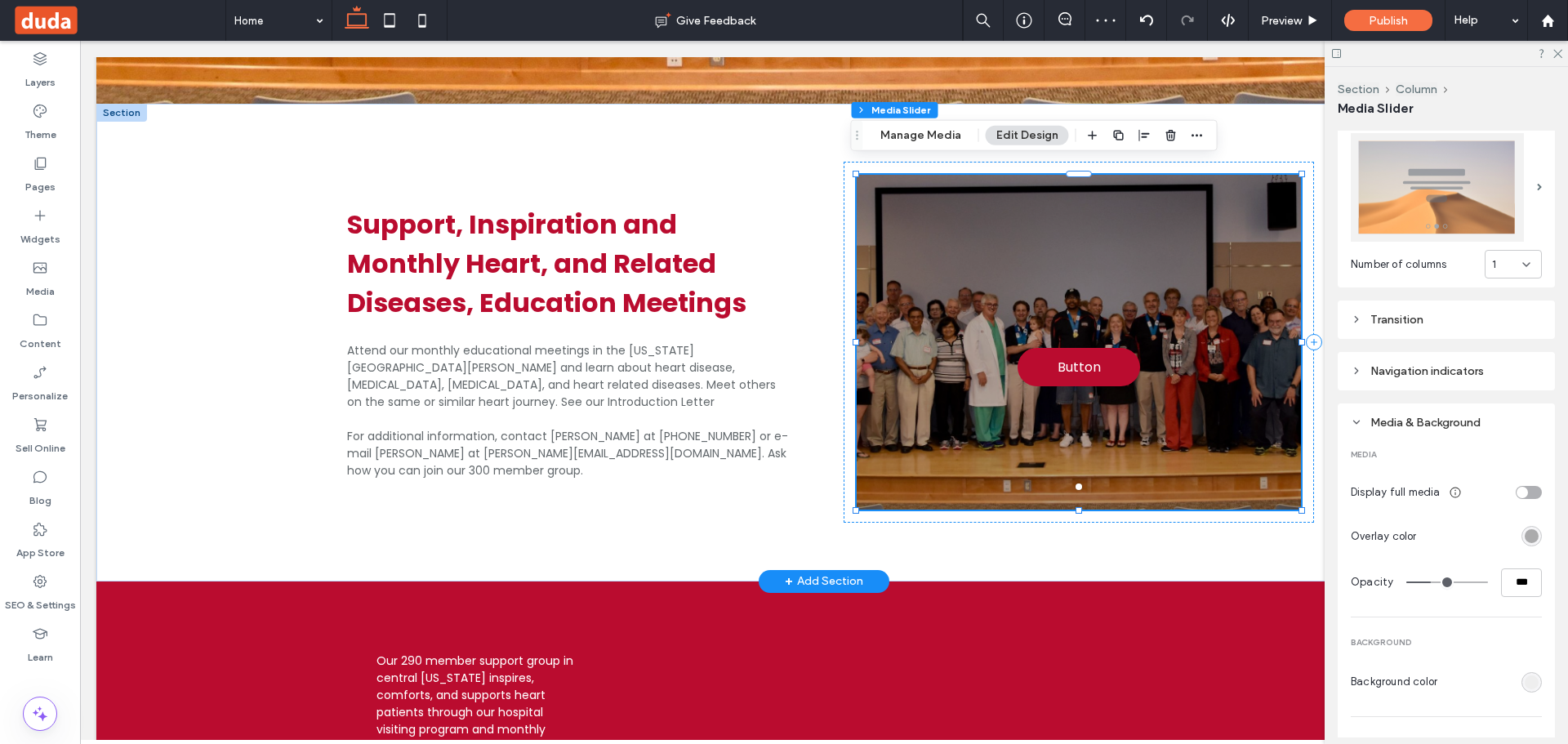
click at [1522, 526] on div "rgba(0, 0, 0, 0.3)" at bounding box center [1532, 536] width 20 height 20
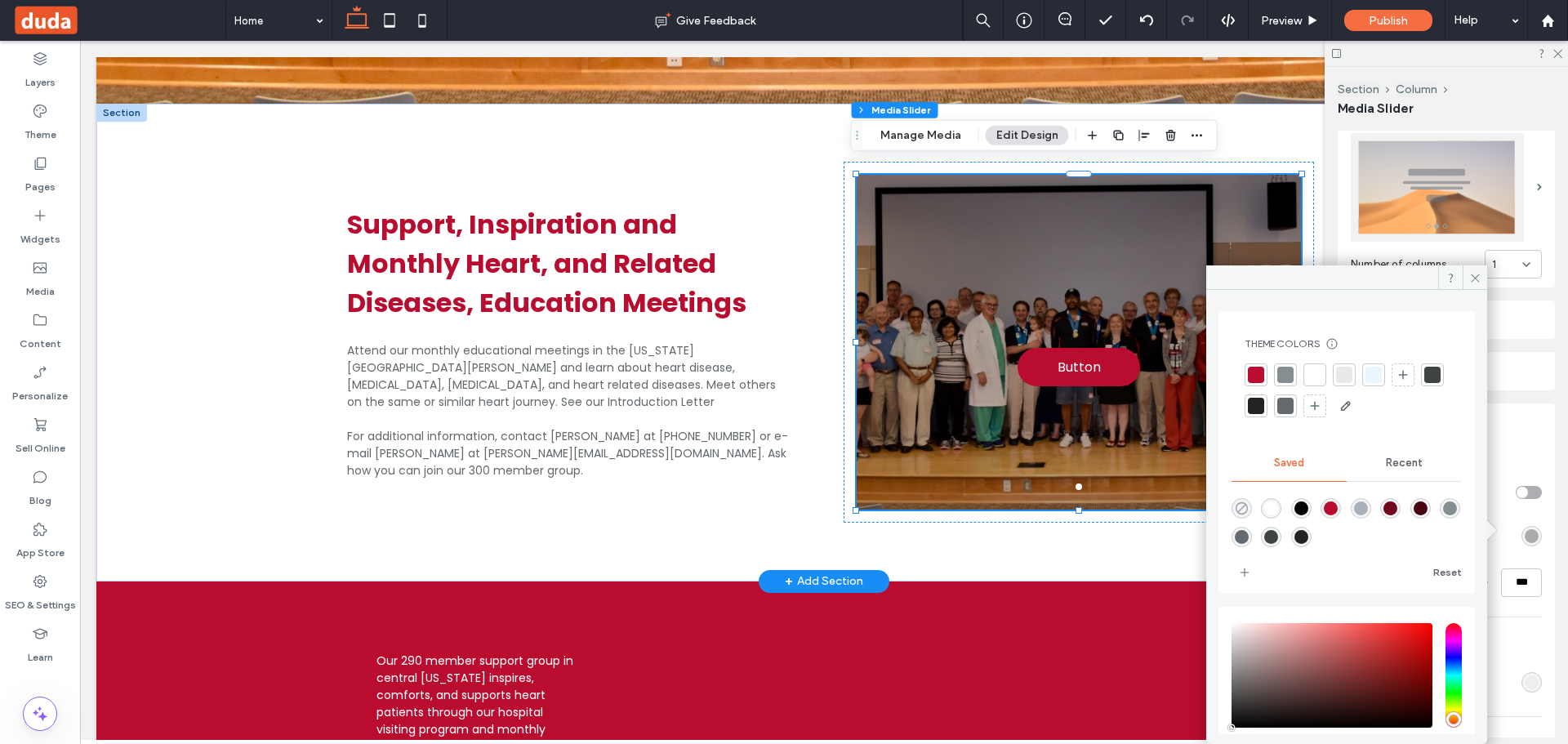
click at [1248, 505] on icon "rgba(0,0,0,0)" at bounding box center [1241, 509] width 14 height 14
type input "*"
type input "**"
type input "*"
type input "**"
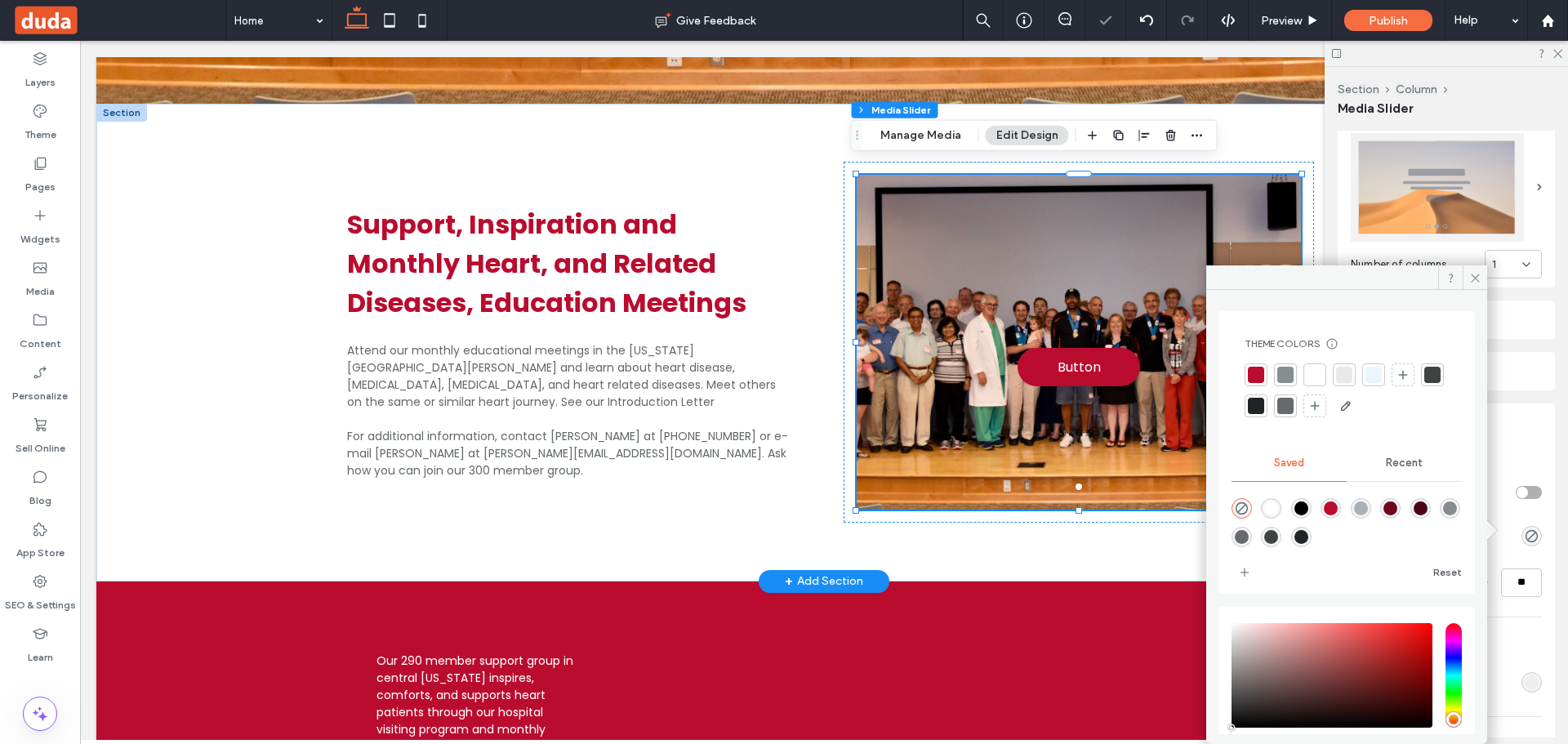
click at [1472, 274] on icon at bounding box center [1475, 278] width 13 height 13
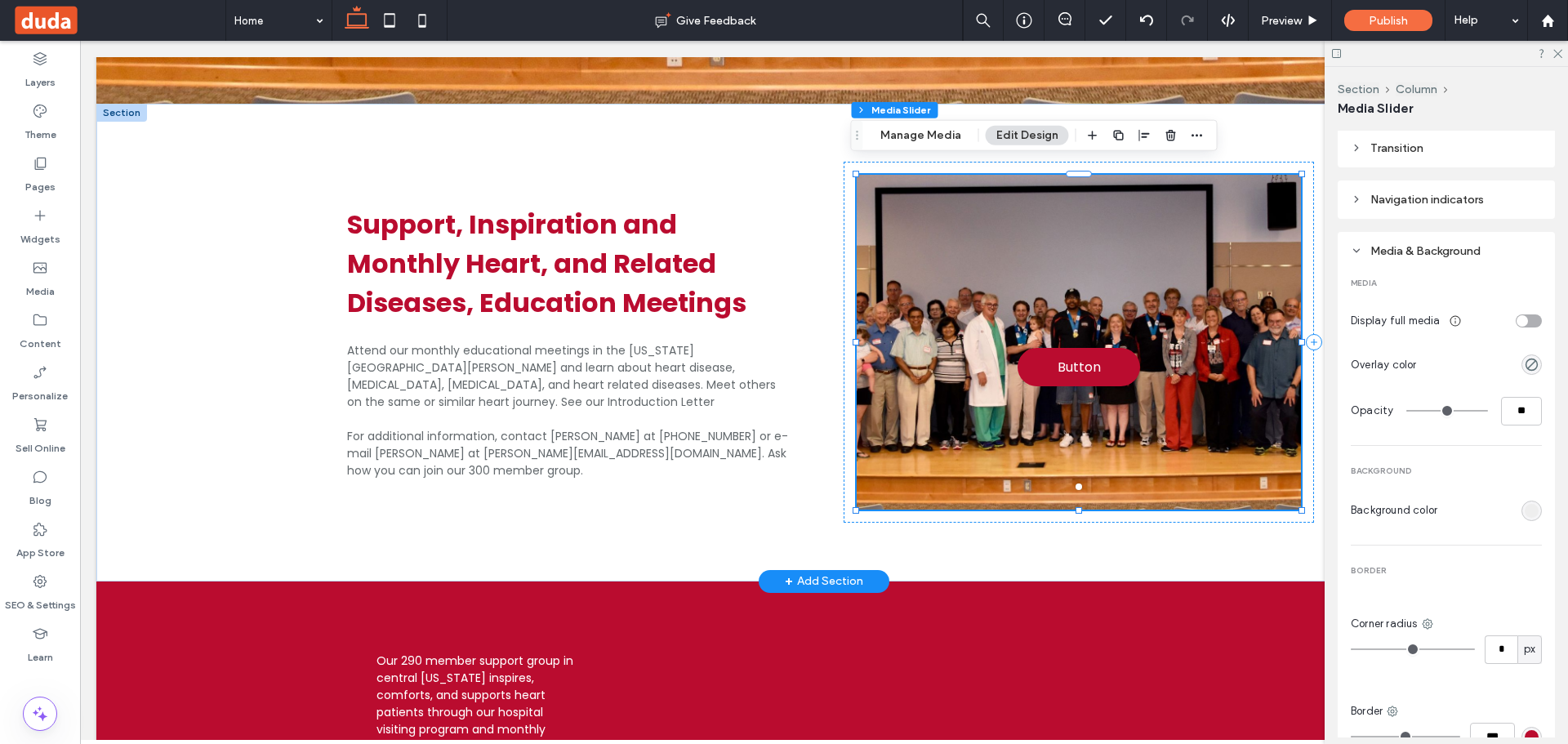
scroll to position [376, 0]
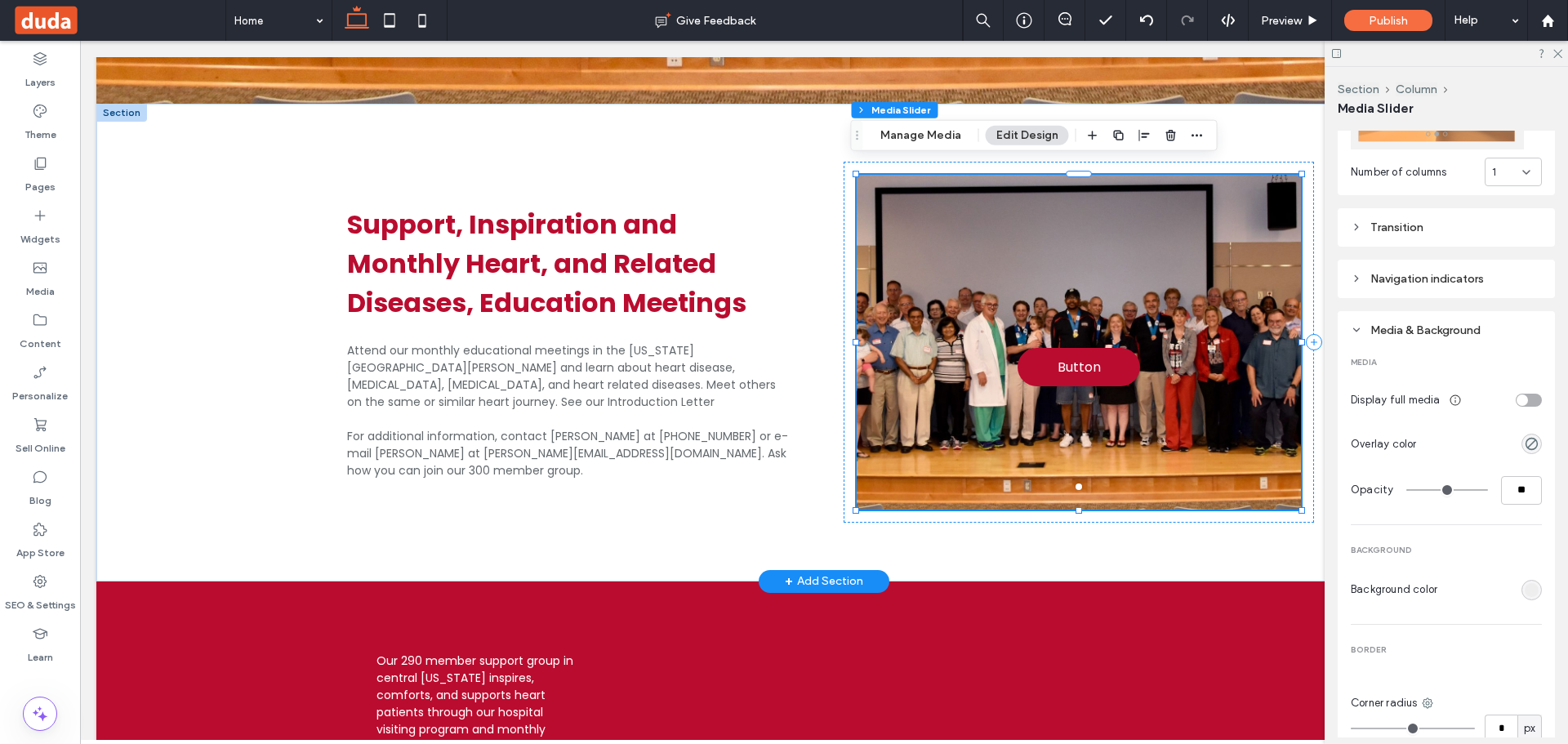
click at [915, 124] on div "Section Column Media Slider Manage Media Edit Design" at bounding box center [1034, 135] width 366 height 31
click at [912, 139] on button "Manage Media" at bounding box center [920, 135] width 102 height 19
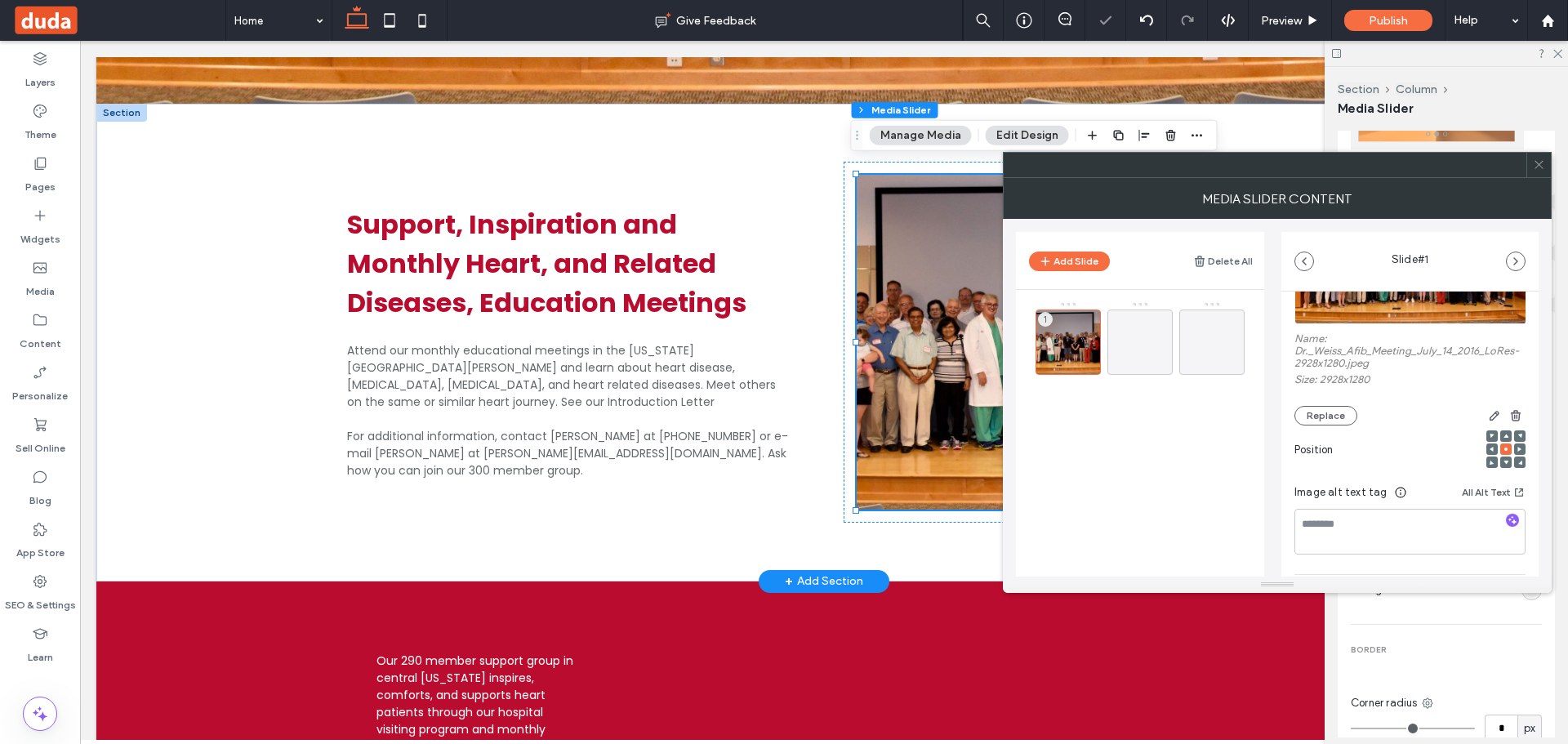
scroll to position [256, 0]
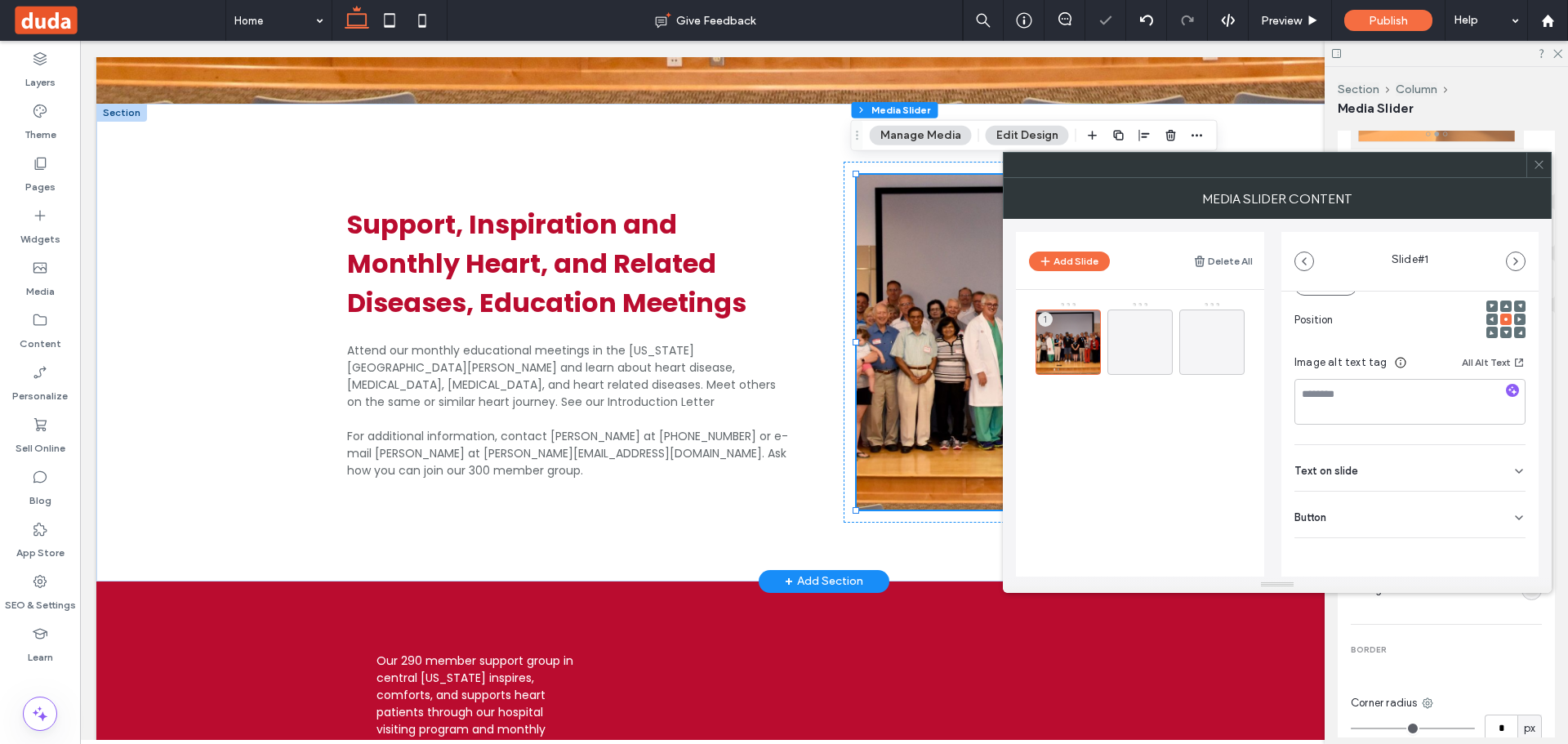
click at [1380, 479] on div "Text on slide" at bounding box center [1409, 468] width 231 height 45
click at [1276, 517] on div "Add Slide Delete All 1 Slide # 1 Media Name: Dr._Weiss_Afib_Meeting_July_14_201…" at bounding box center [1277, 398] width 523 height 358
drag, startPoint x: 1360, startPoint y: 522, endPoint x: 1365, endPoint y: 552, distance: 30.4
click at [1359, 525] on div "Button" at bounding box center [1409, 514] width 231 height 45
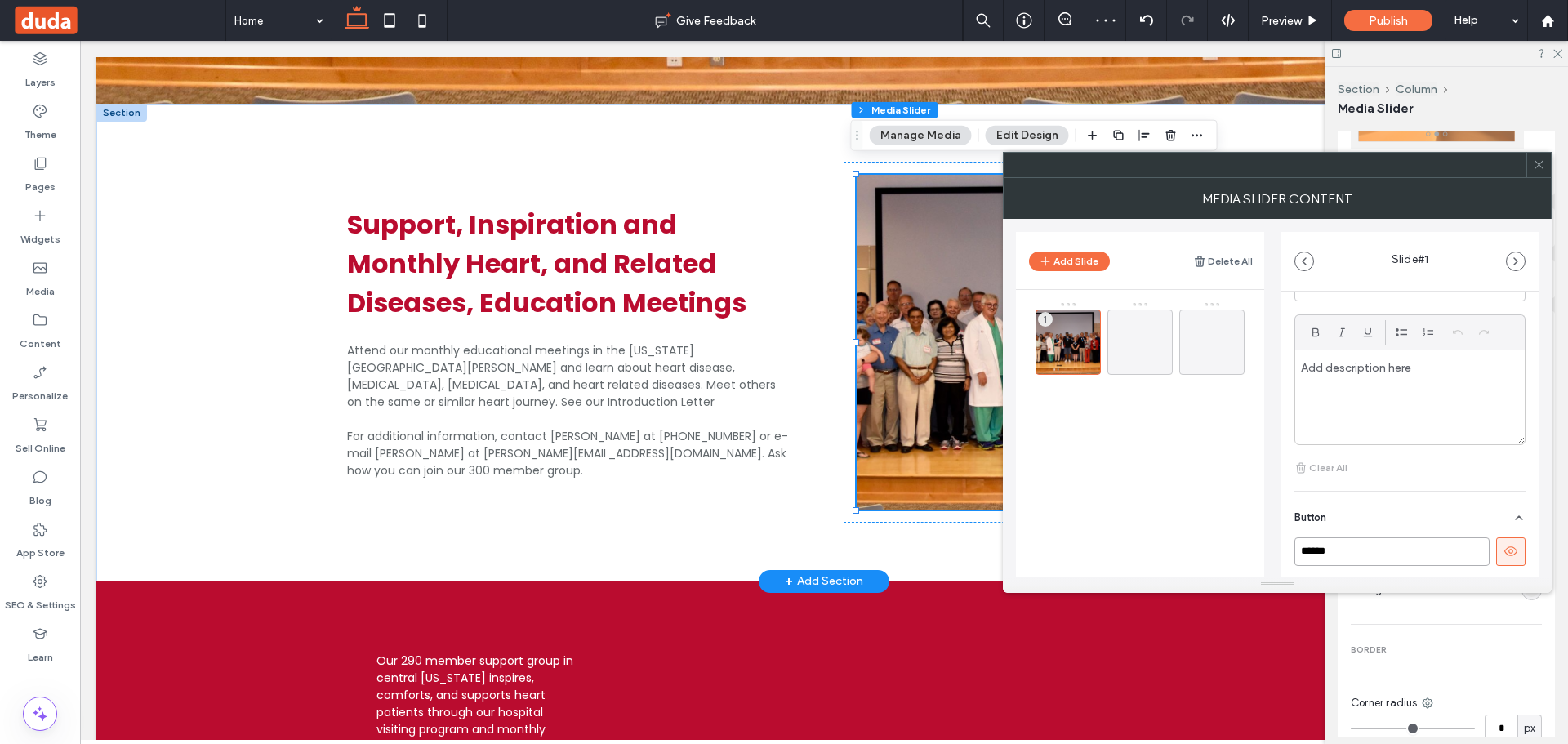
click at [1280, 559] on div "Add Slide Delete All 1 Slide # 1 Media Name: Dr._Weiss_Afib_Meeting_July_14_201…" at bounding box center [1277, 398] width 523 height 358
click at [1503, 548] on icon at bounding box center [1510, 551] width 14 height 14
drag, startPoint x: 1542, startPoint y: 167, endPoint x: 1255, endPoint y: 187, distance: 287.7
click at [1541, 167] on icon at bounding box center [1539, 165] width 13 height 13
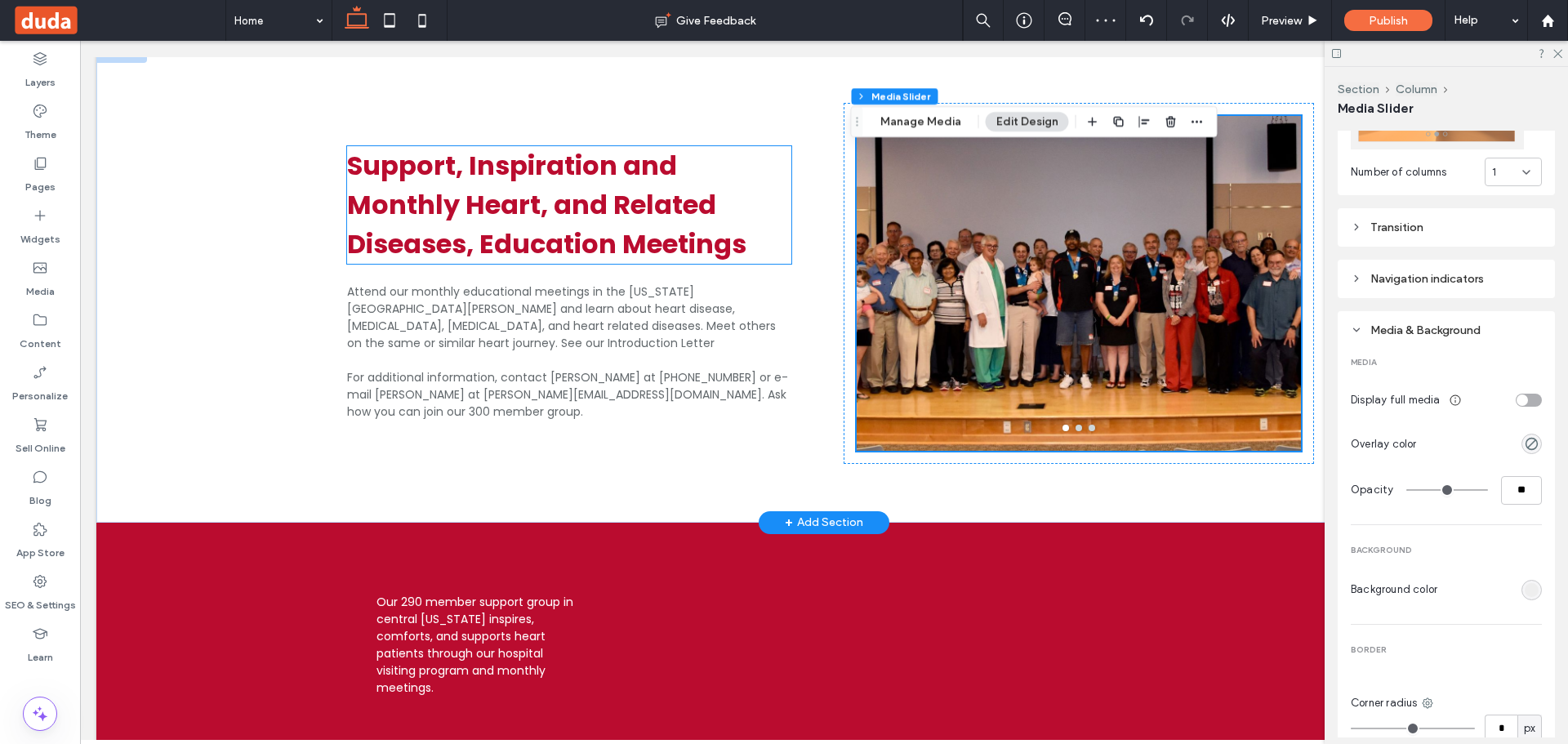
scroll to position [851, 0]
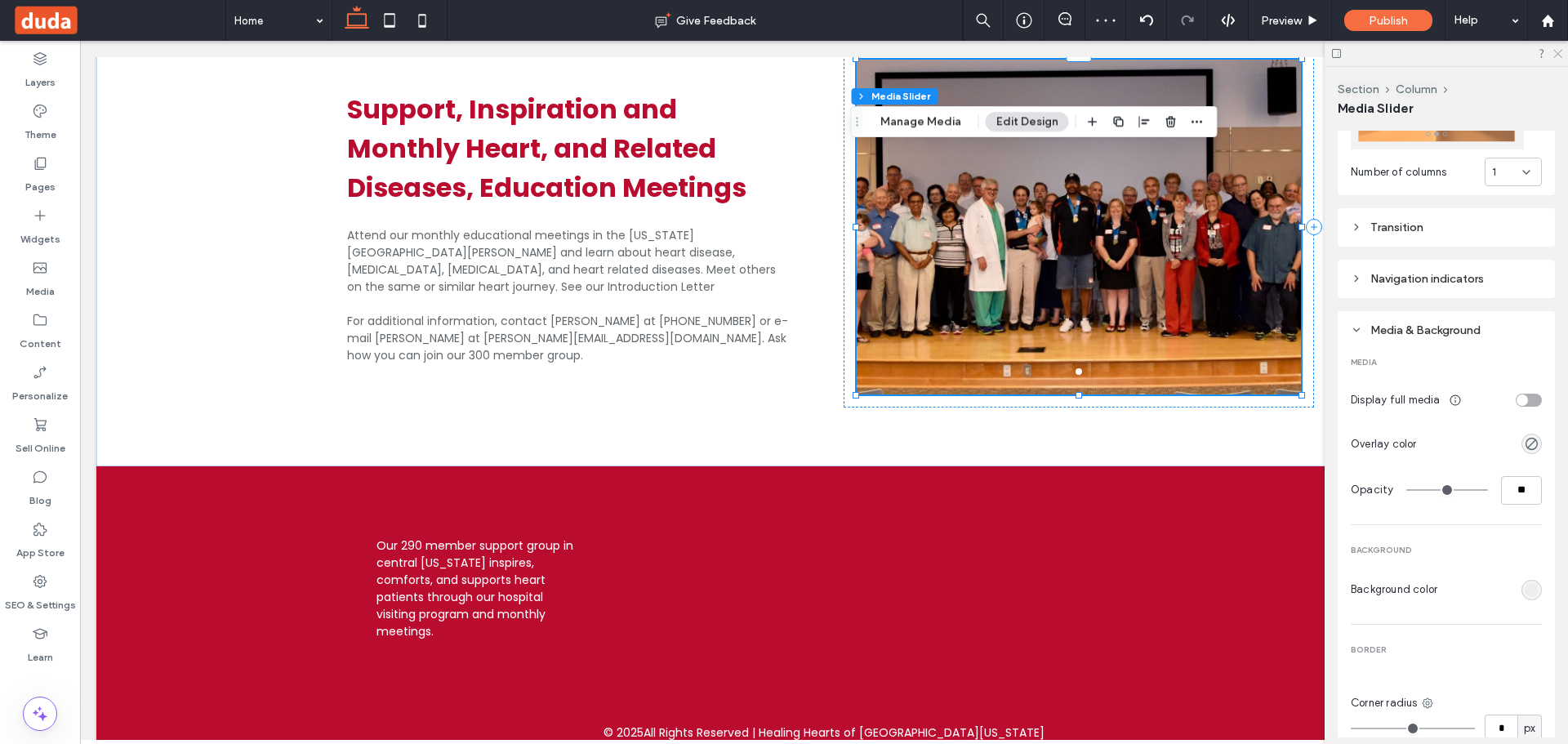
click at [1560, 48] on icon at bounding box center [1557, 52] width 11 height 11
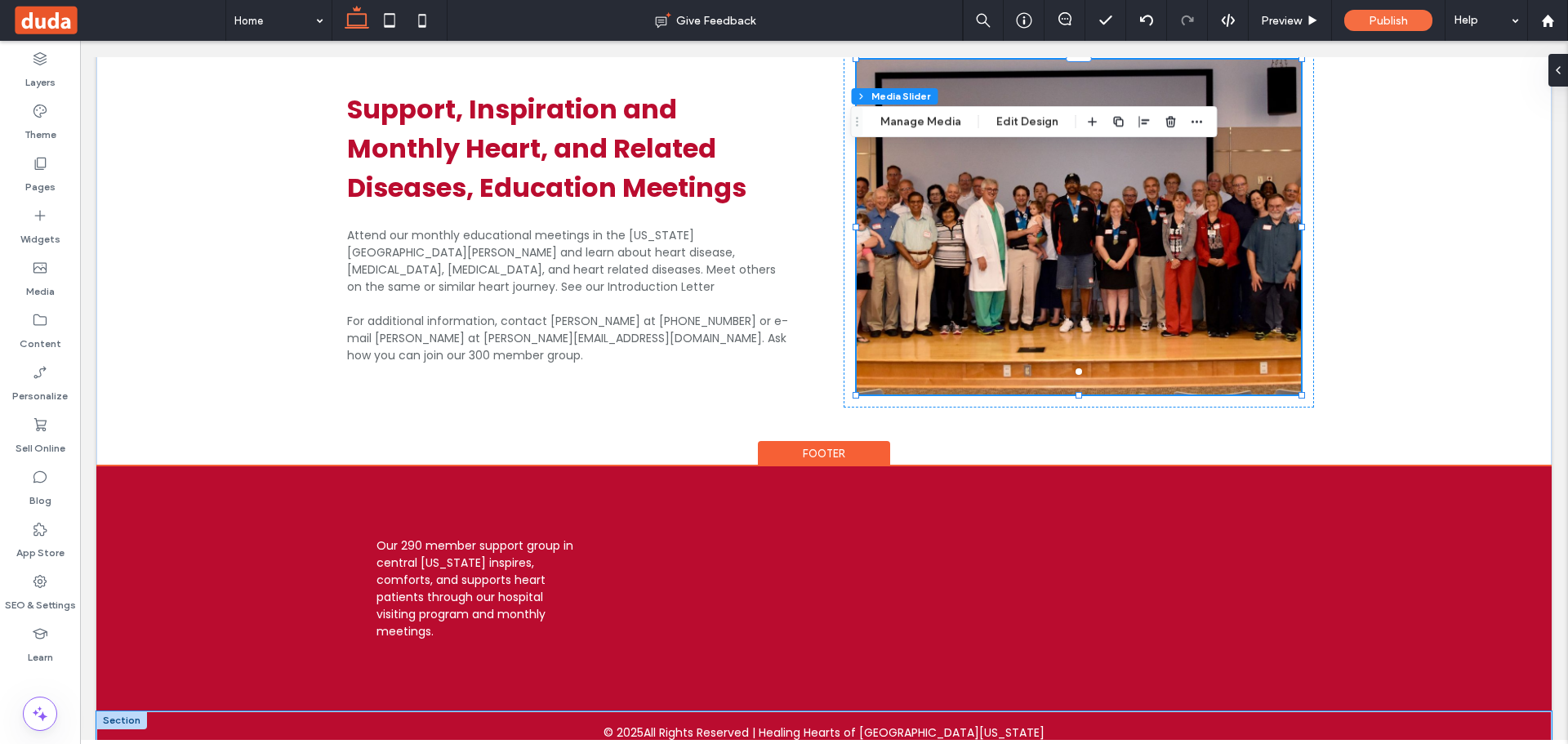
click at [192, 711] on div "© 2025 All Rights Reserved | Healing Hearts of Central Ohio" at bounding box center [824, 733] width 1455 height 44
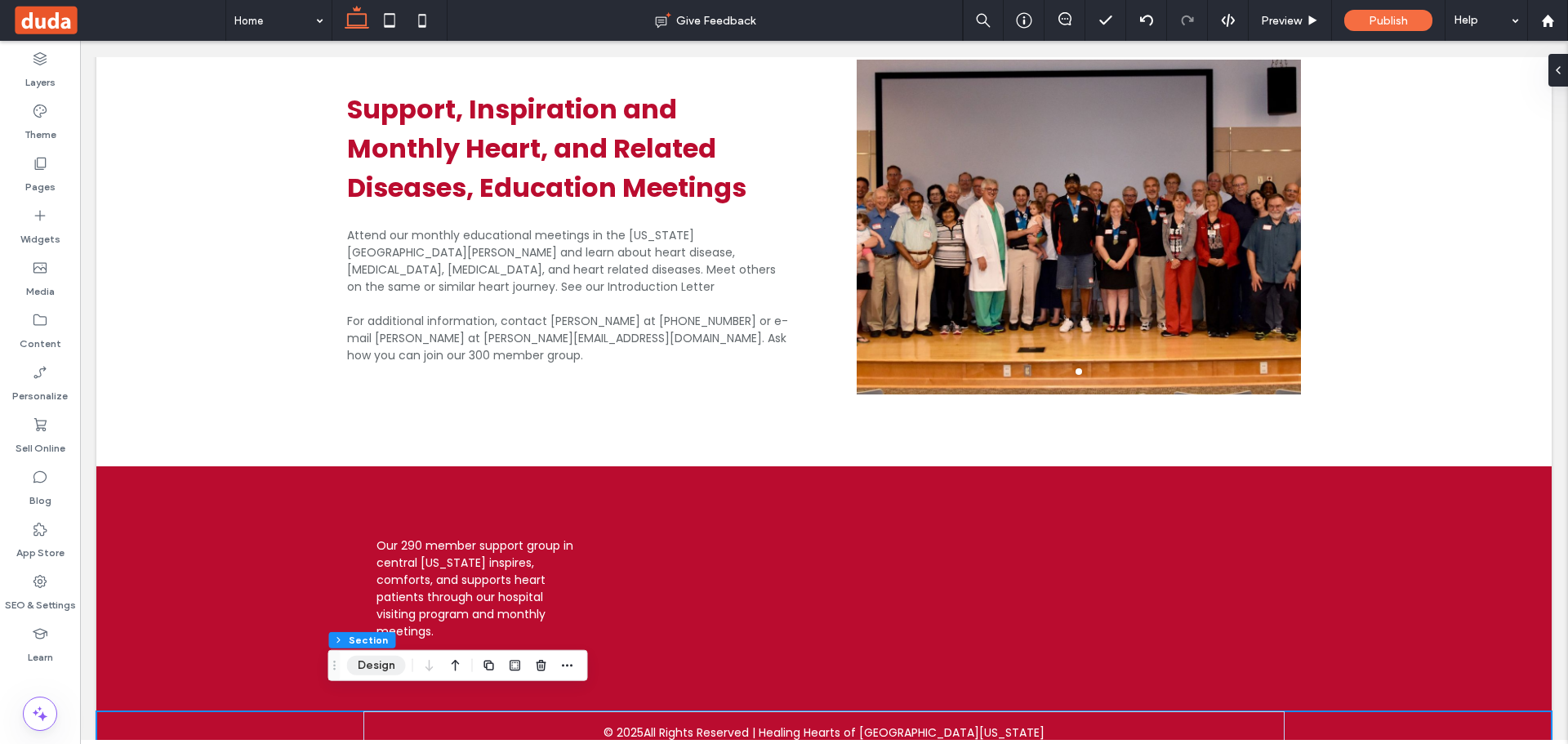
click at [378, 673] on button "Design" at bounding box center [376, 665] width 59 height 19
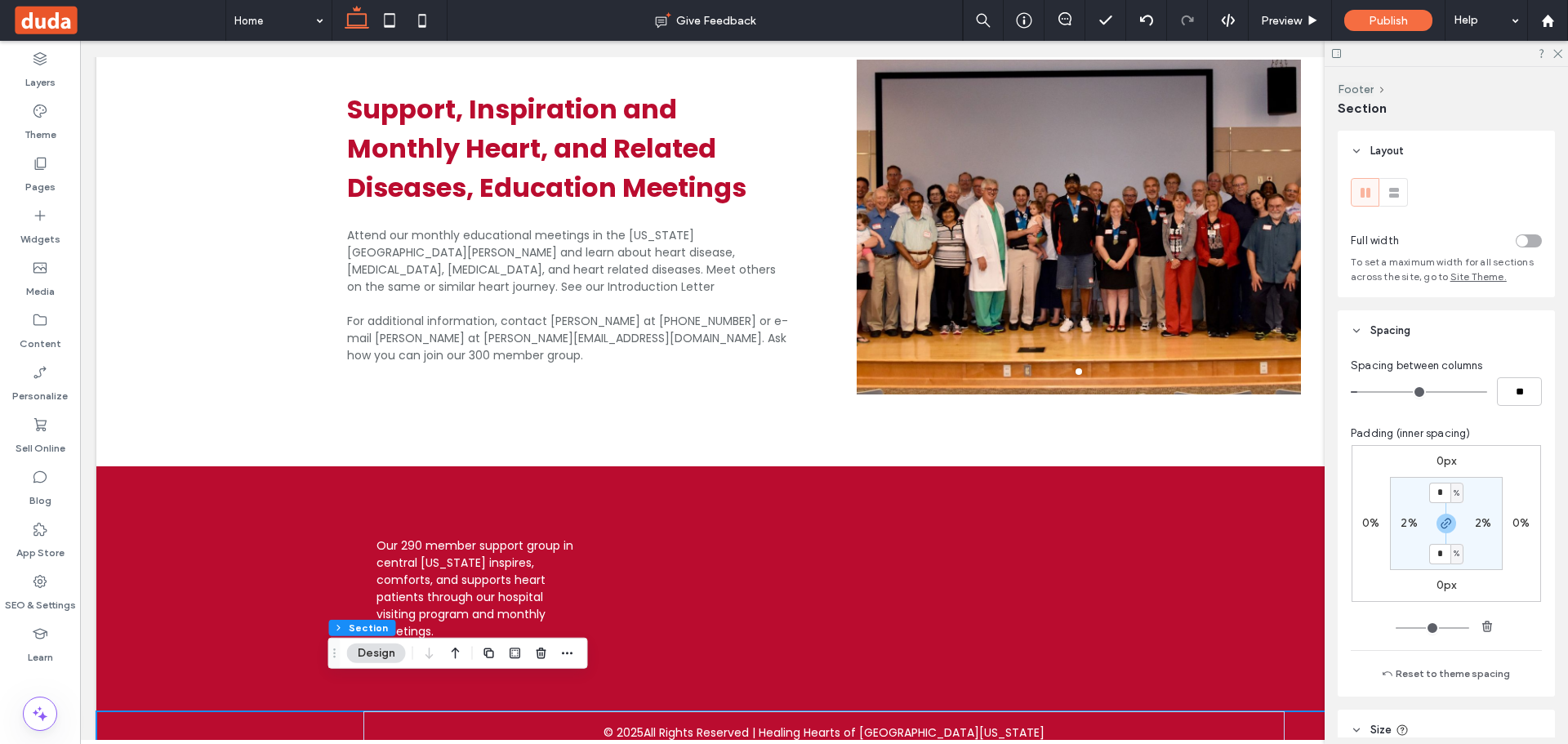
scroll to position [527, 0]
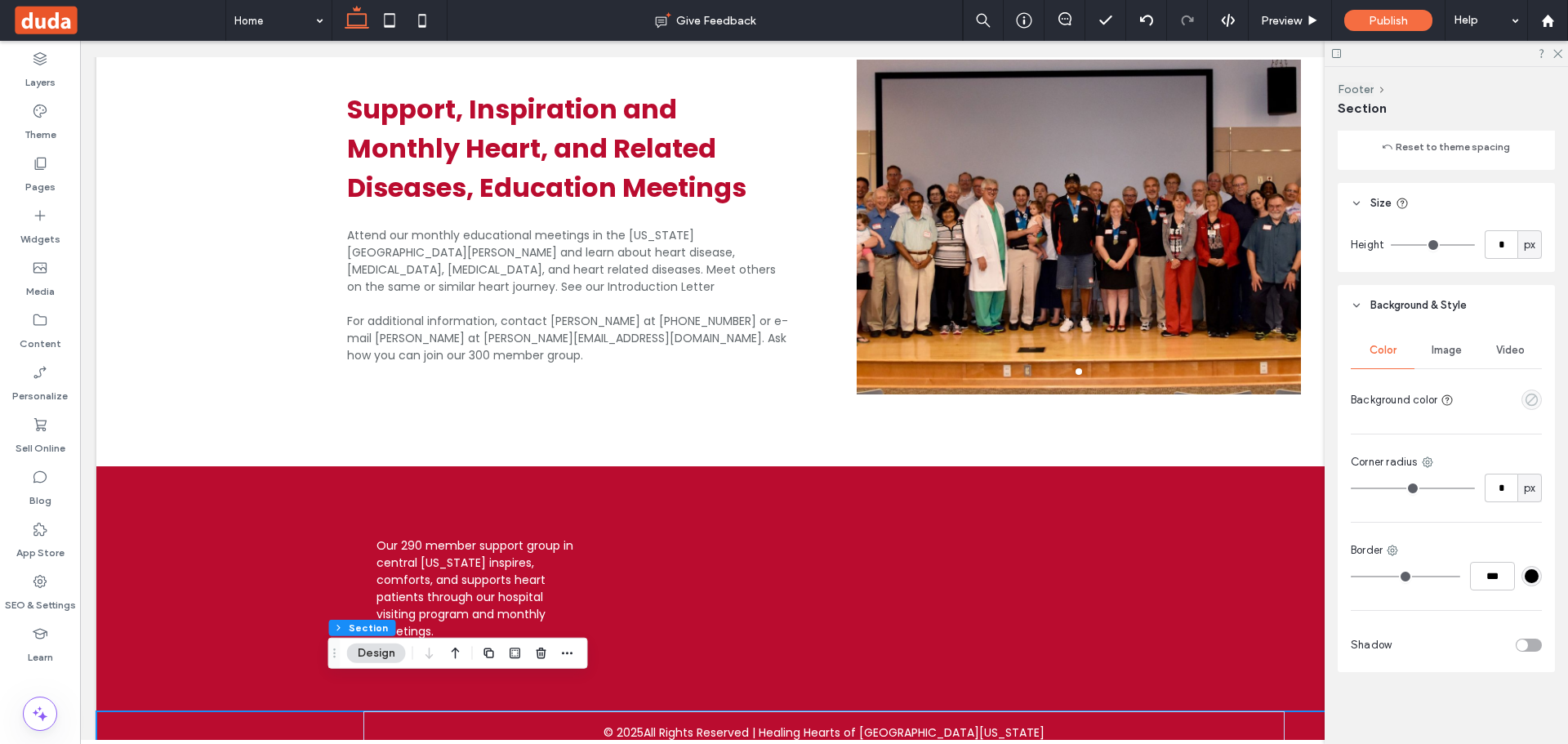
click at [1527, 406] on div "empty color" at bounding box center [1532, 400] width 20 height 20
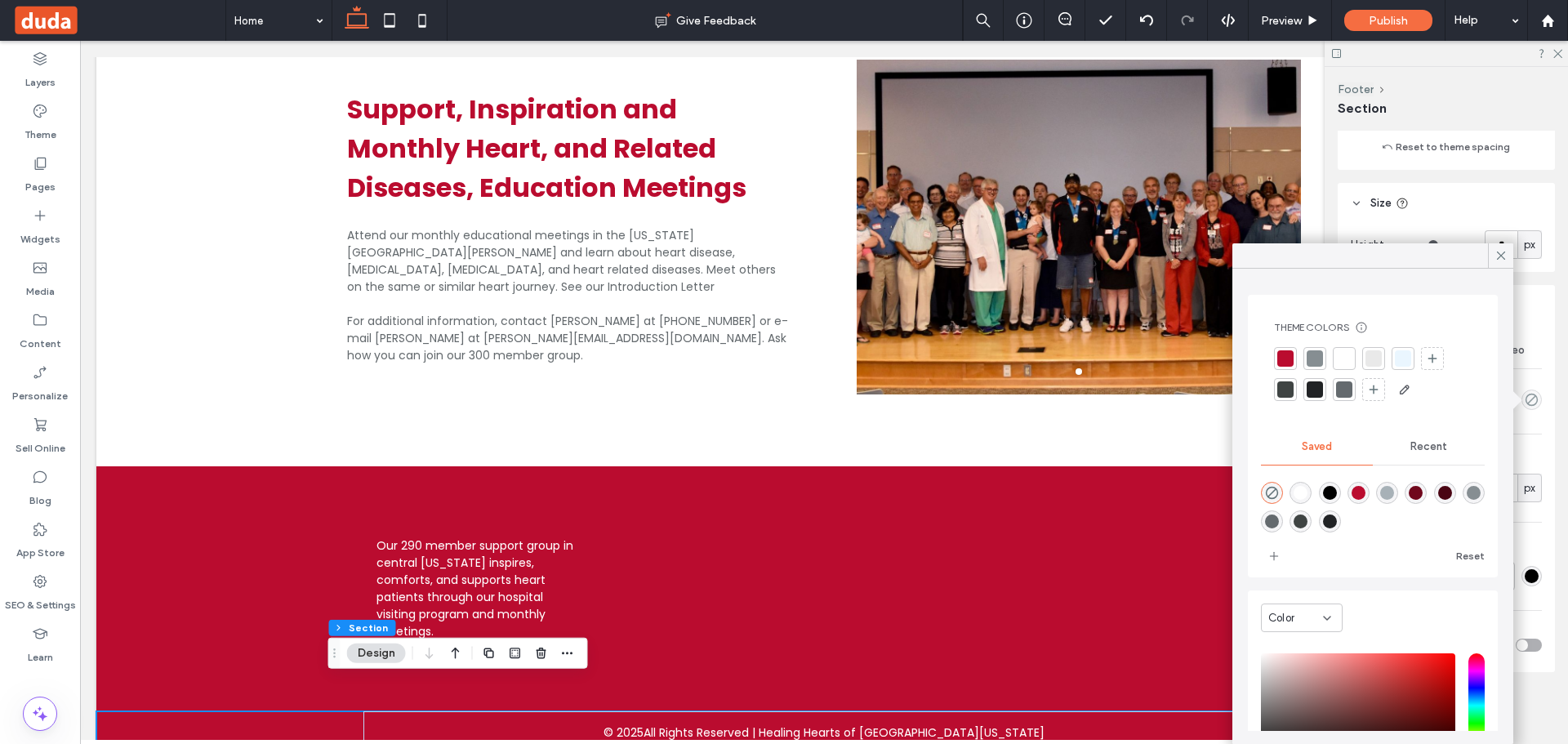
click at [1281, 356] on div at bounding box center [1285, 358] width 16 height 16
click at [1312, 359] on div at bounding box center [1317, 360] width 16 height 16
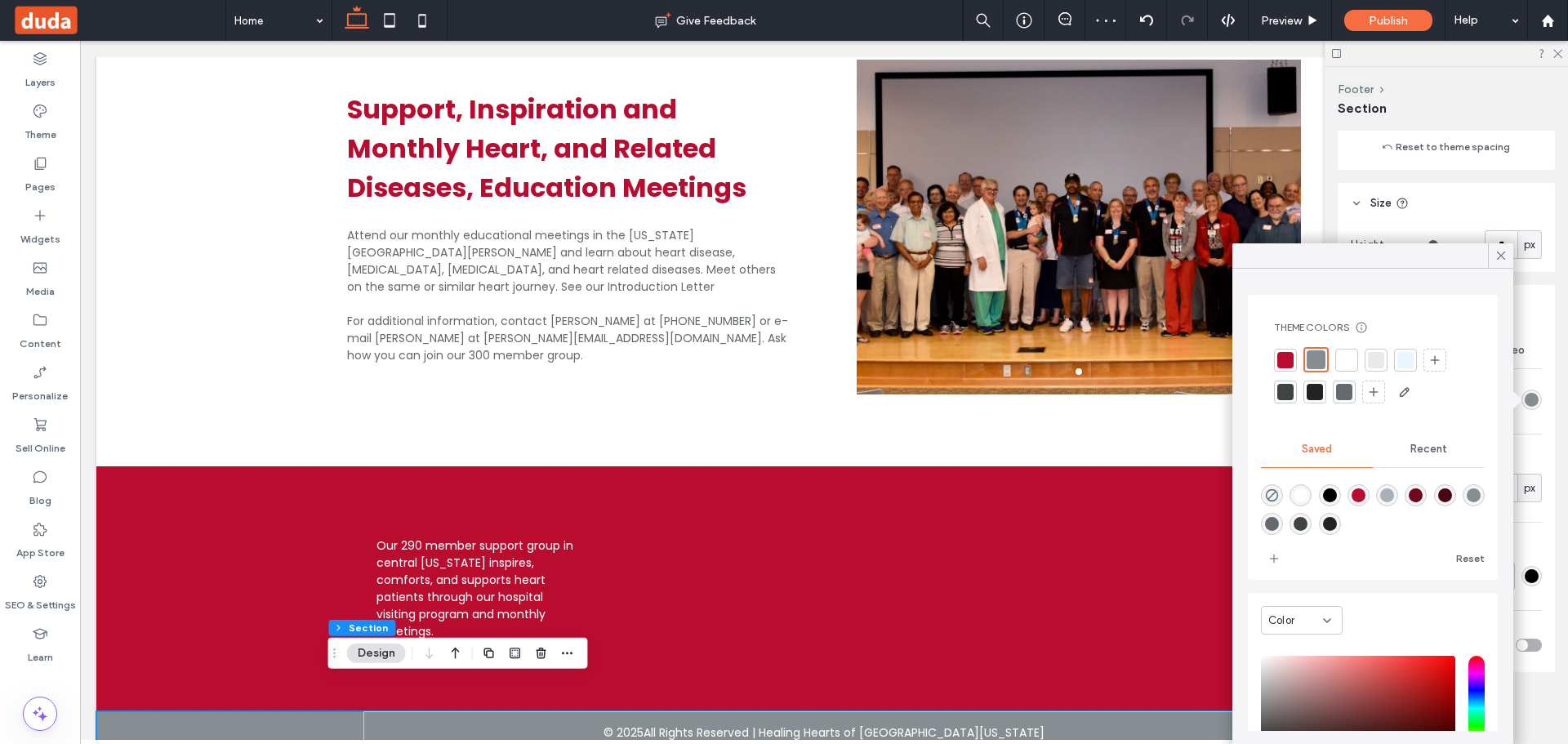
click at [1281, 392] on div at bounding box center [1285, 392] width 16 height 16
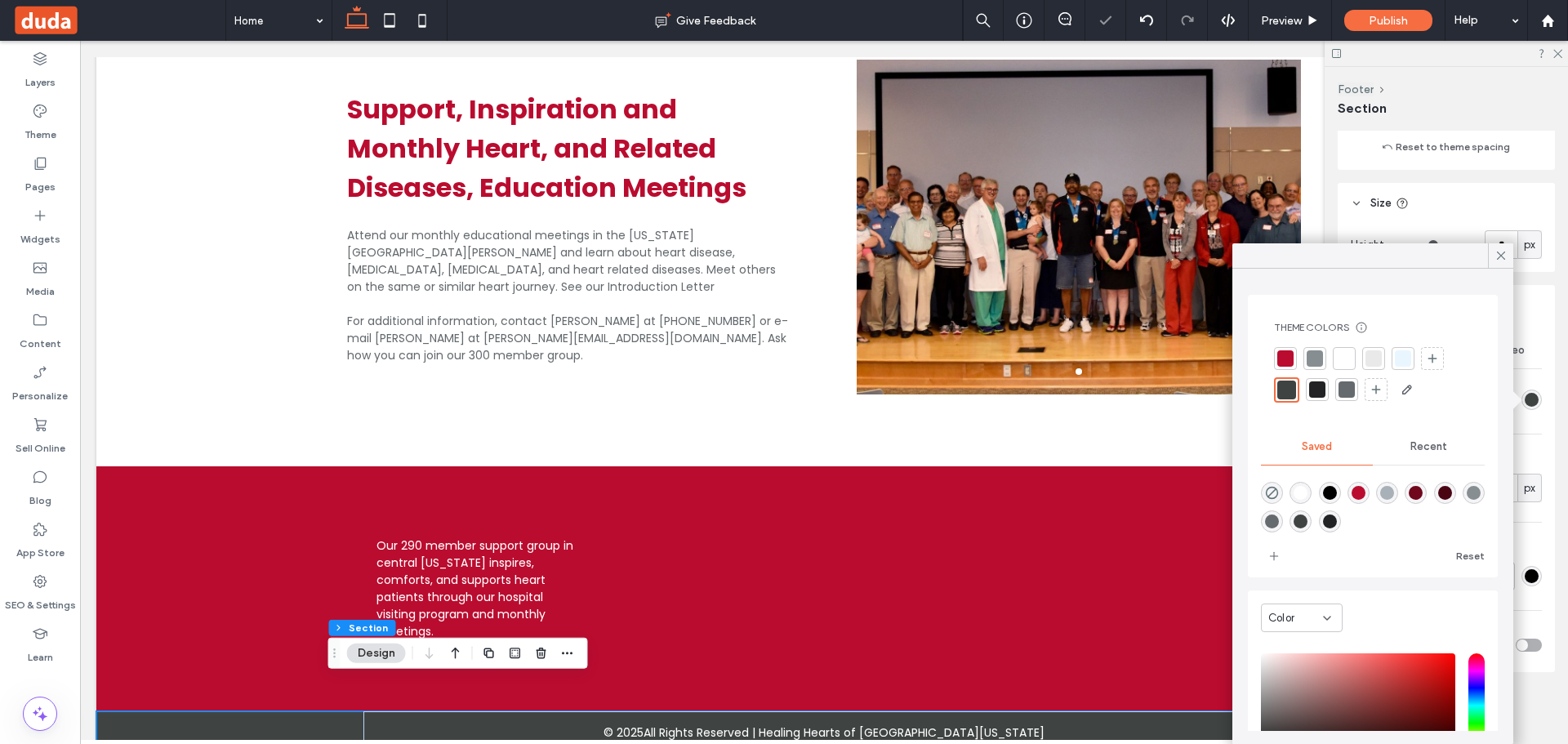
click at [1320, 392] on div at bounding box center [1317, 389] width 16 height 16
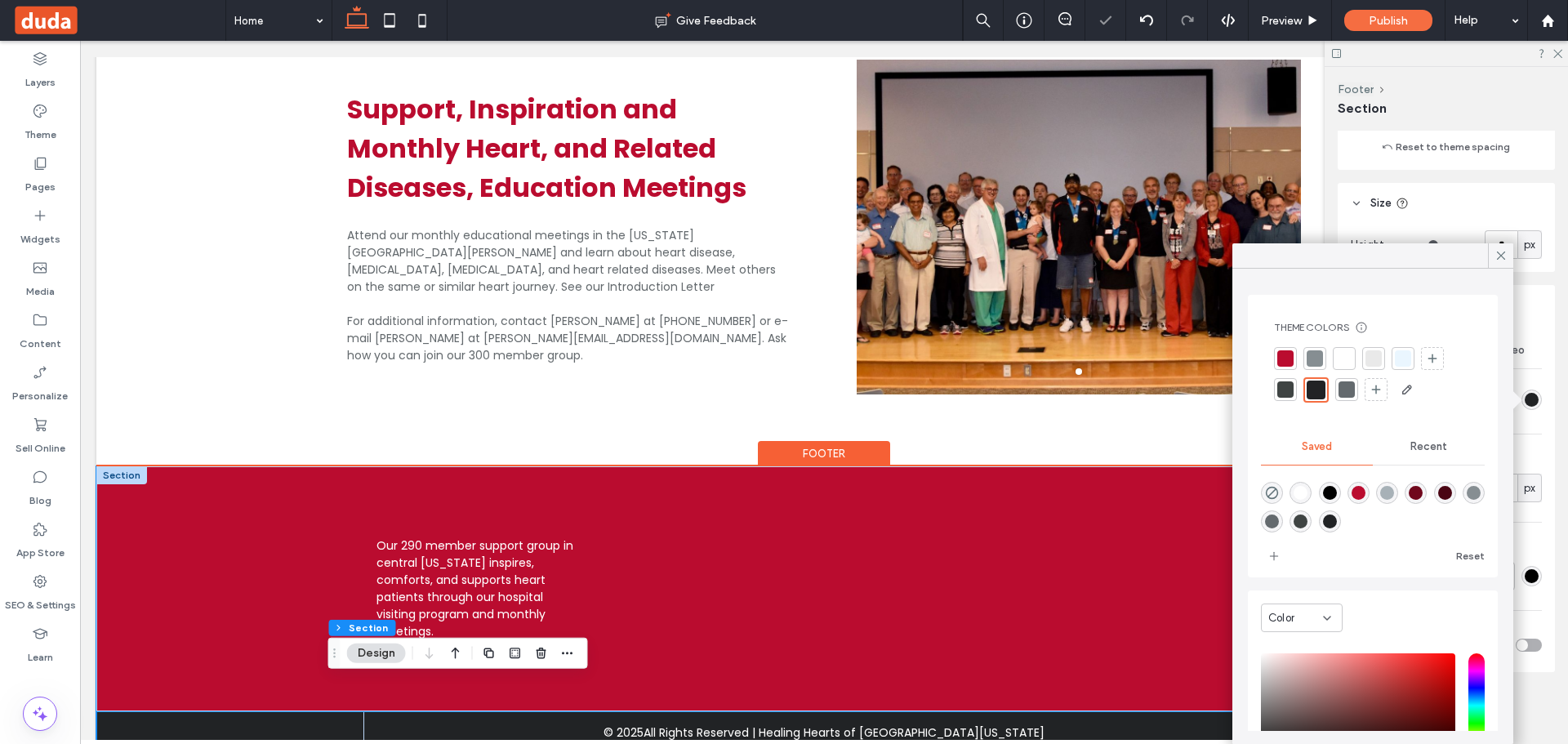
click at [586, 525] on div "Our 290 member support group in central Ohio inspires, comforts, and supports h…" at bounding box center [478, 589] width 230 height 129
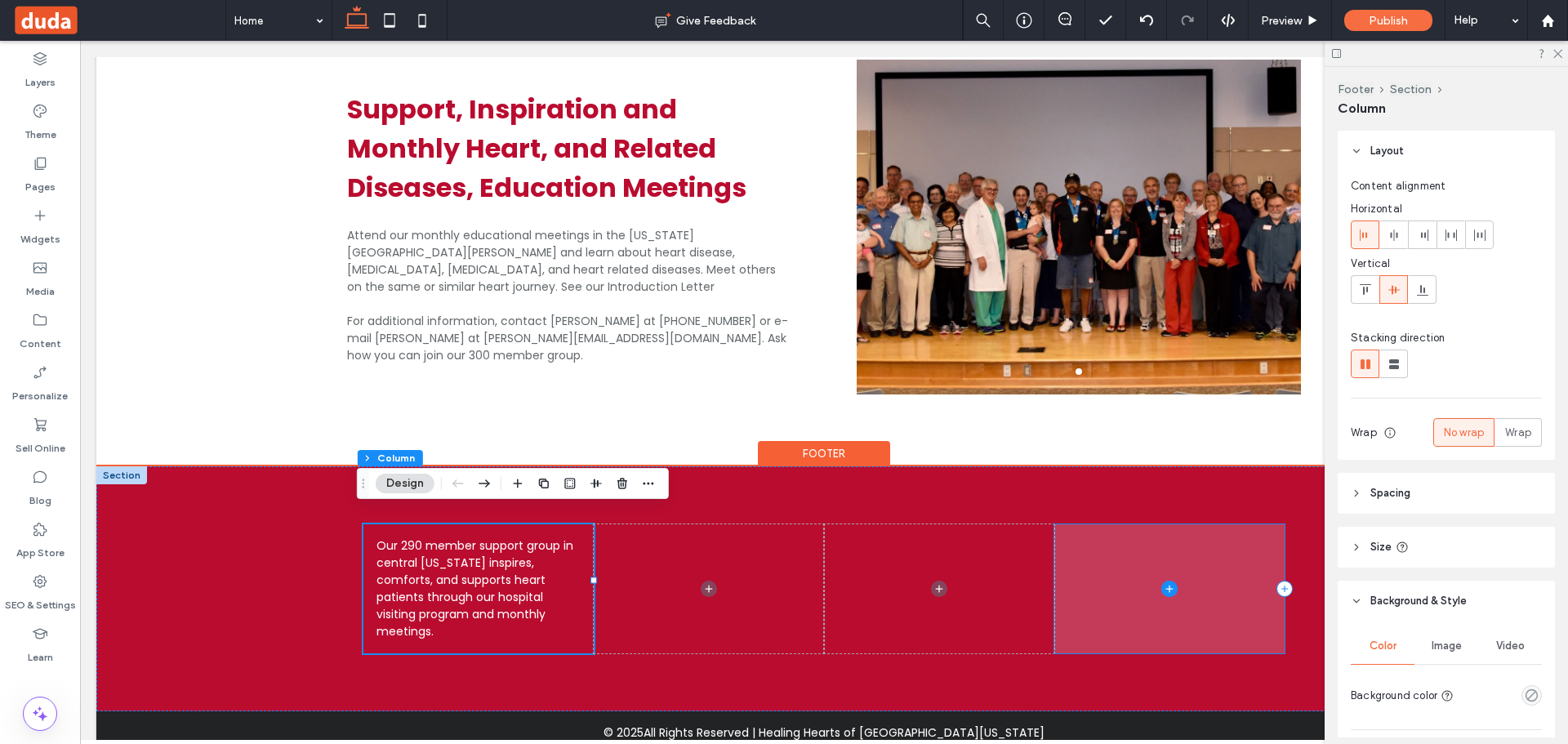
click at [1165, 581] on icon at bounding box center [1169, 588] width 16 height 16
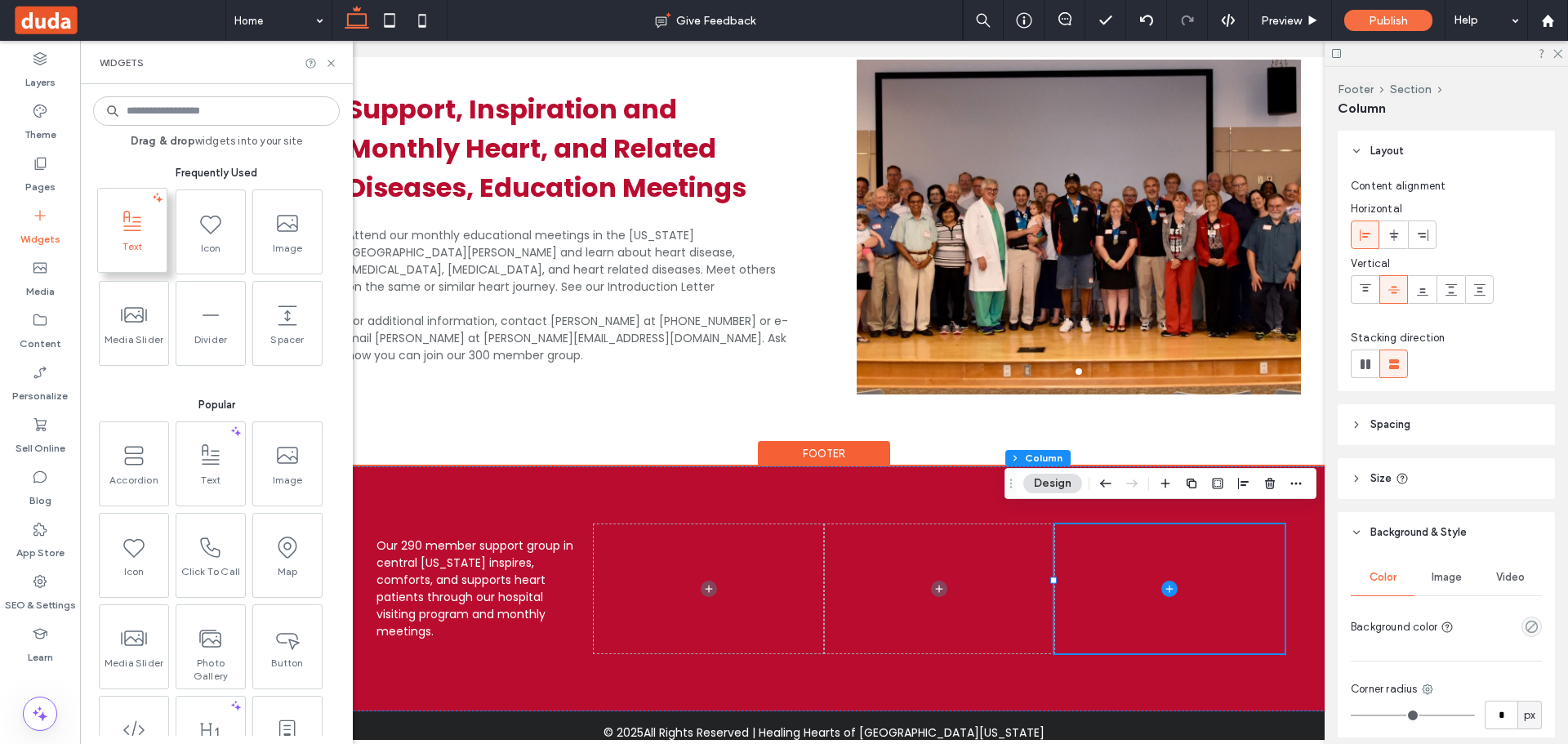
click at [132, 241] on span "Text" at bounding box center [133, 251] width 69 height 23
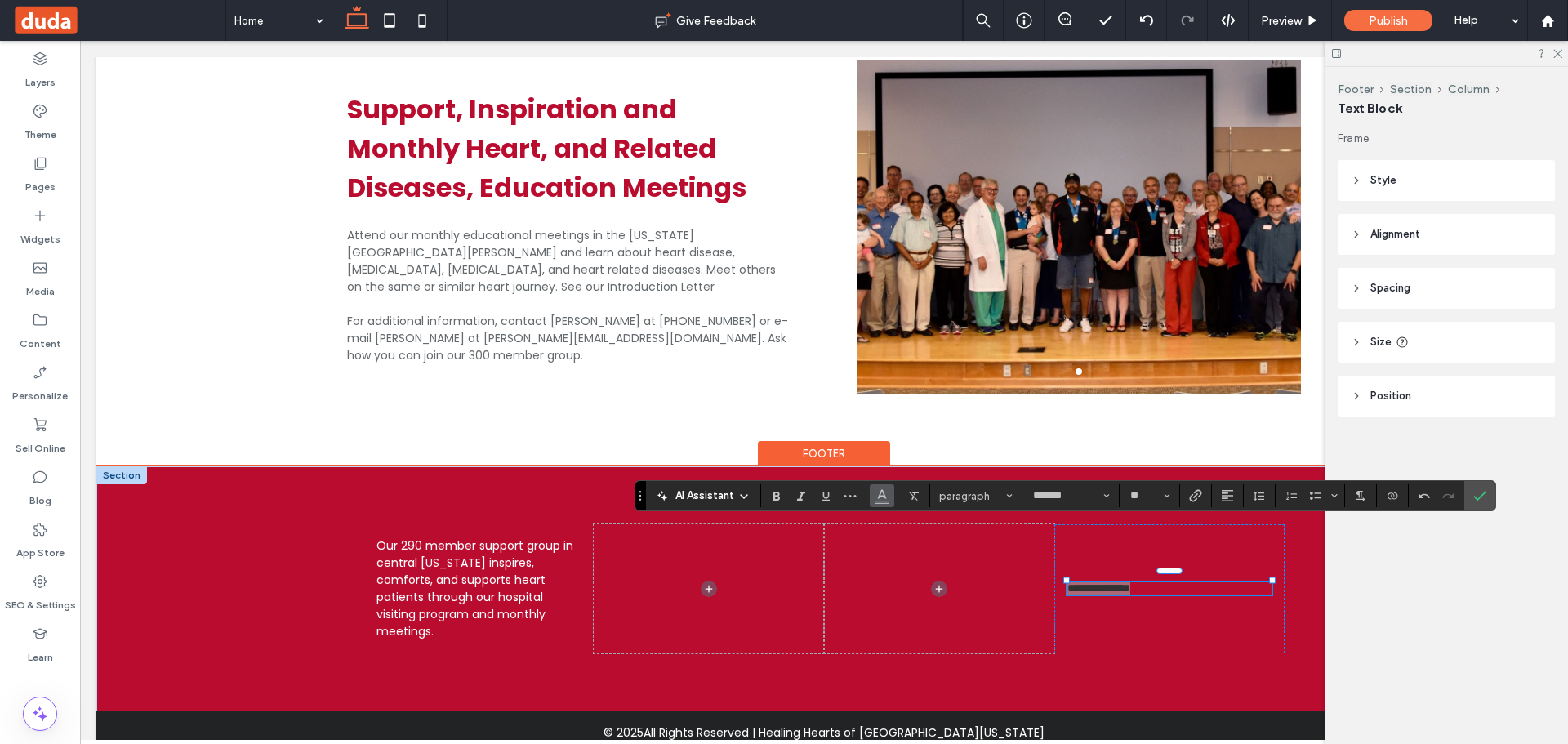
click at [887, 496] on icon "Color" at bounding box center [882, 494] width 13 height 13
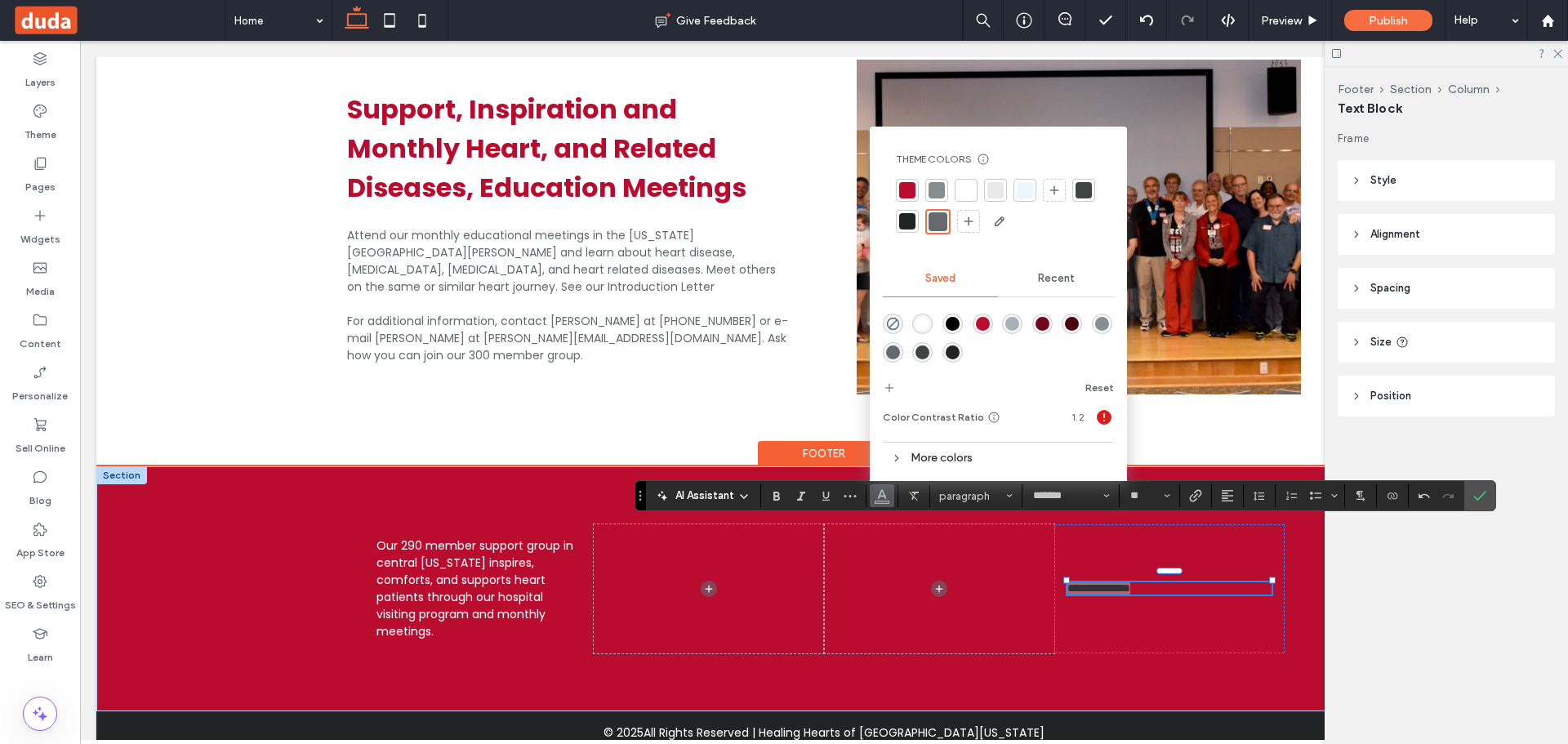
click at [975, 187] on div at bounding box center [966, 190] width 23 height 23
click at [851, 491] on icon "More" at bounding box center [850, 496] width 13 height 13
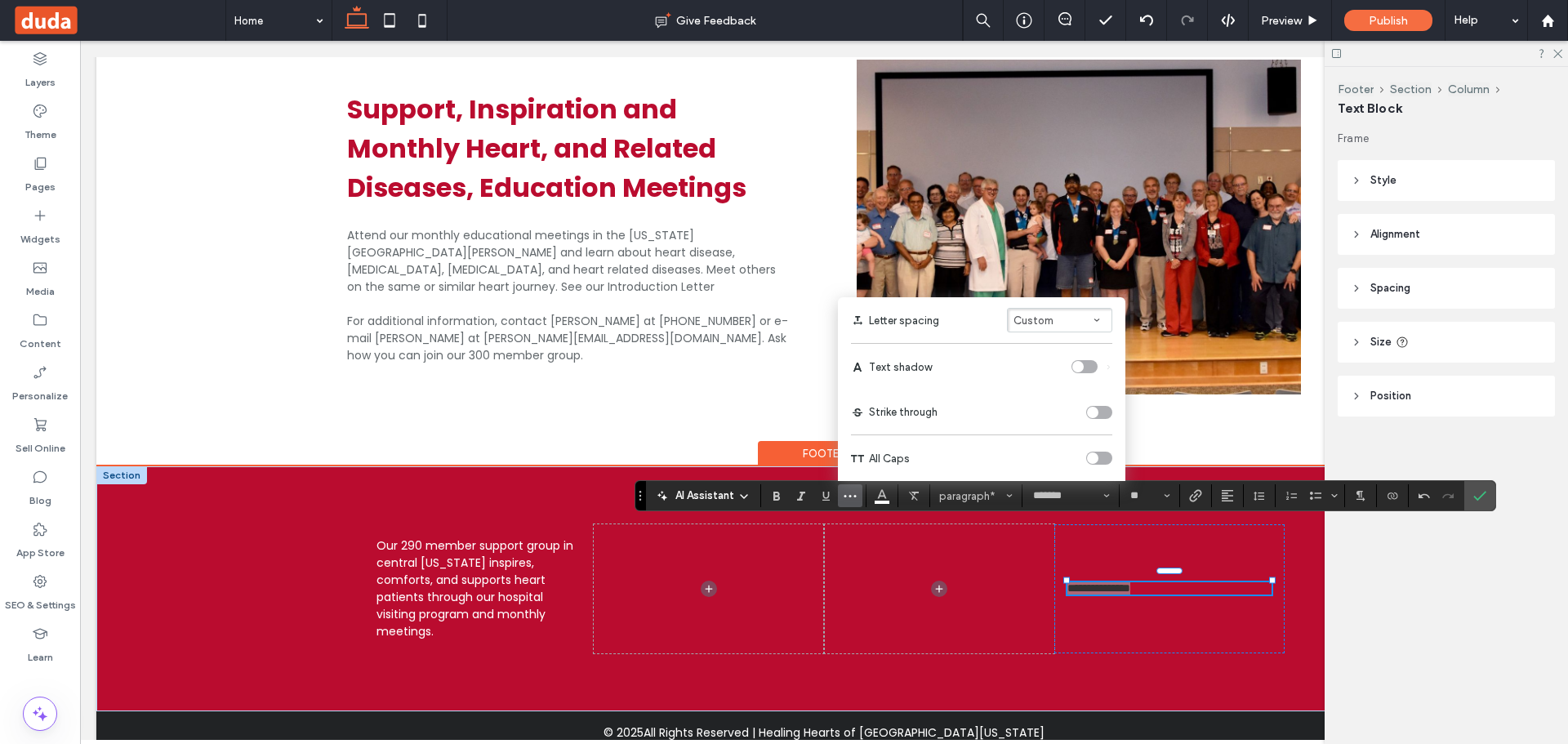
click at [1102, 456] on div "toggle" at bounding box center [1099, 458] width 26 height 13
click at [1130, 525] on div "**********" at bounding box center [1170, 589] width 230 height 129
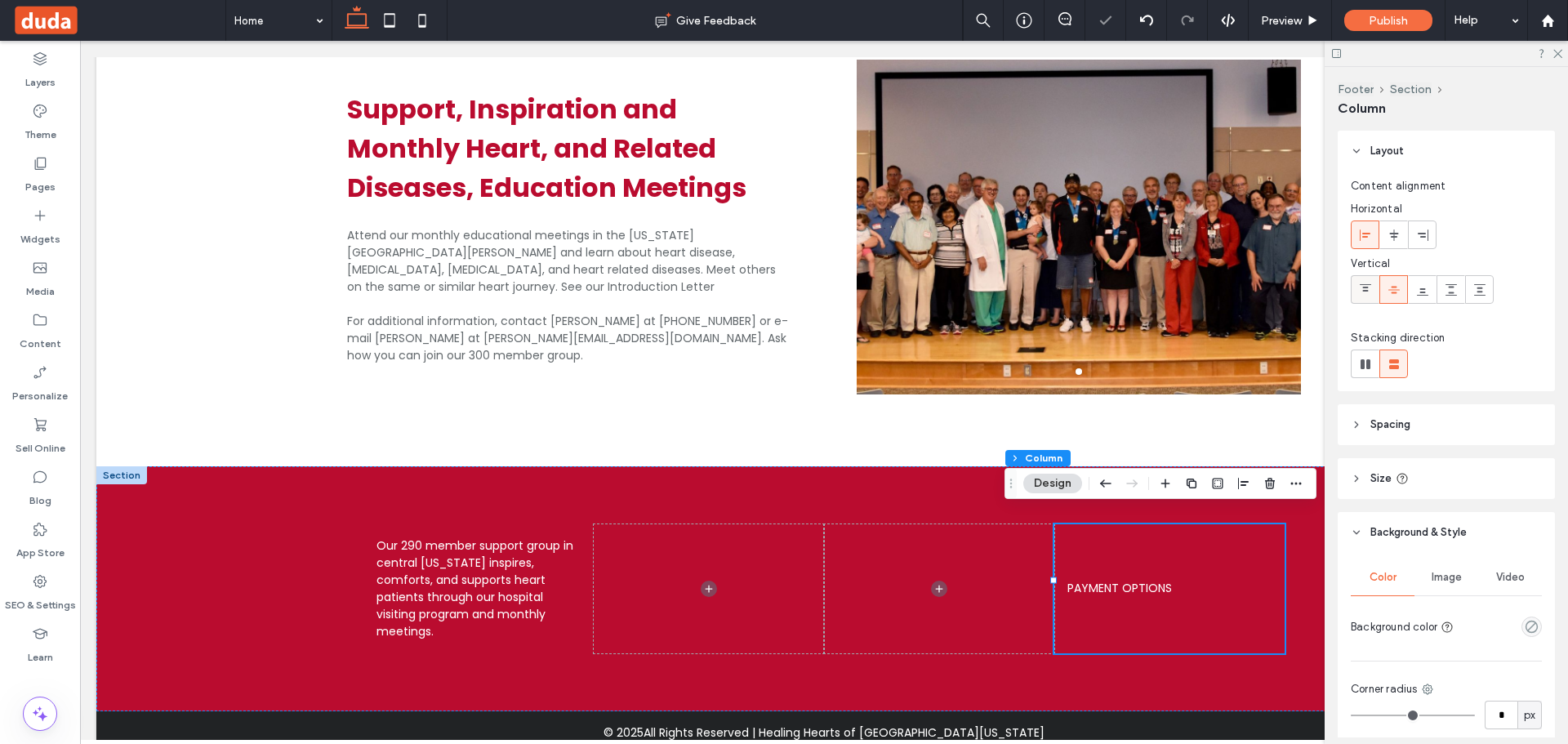
click at [1365, 284] on use at bounding box center [1365, 288] width 12 height 8
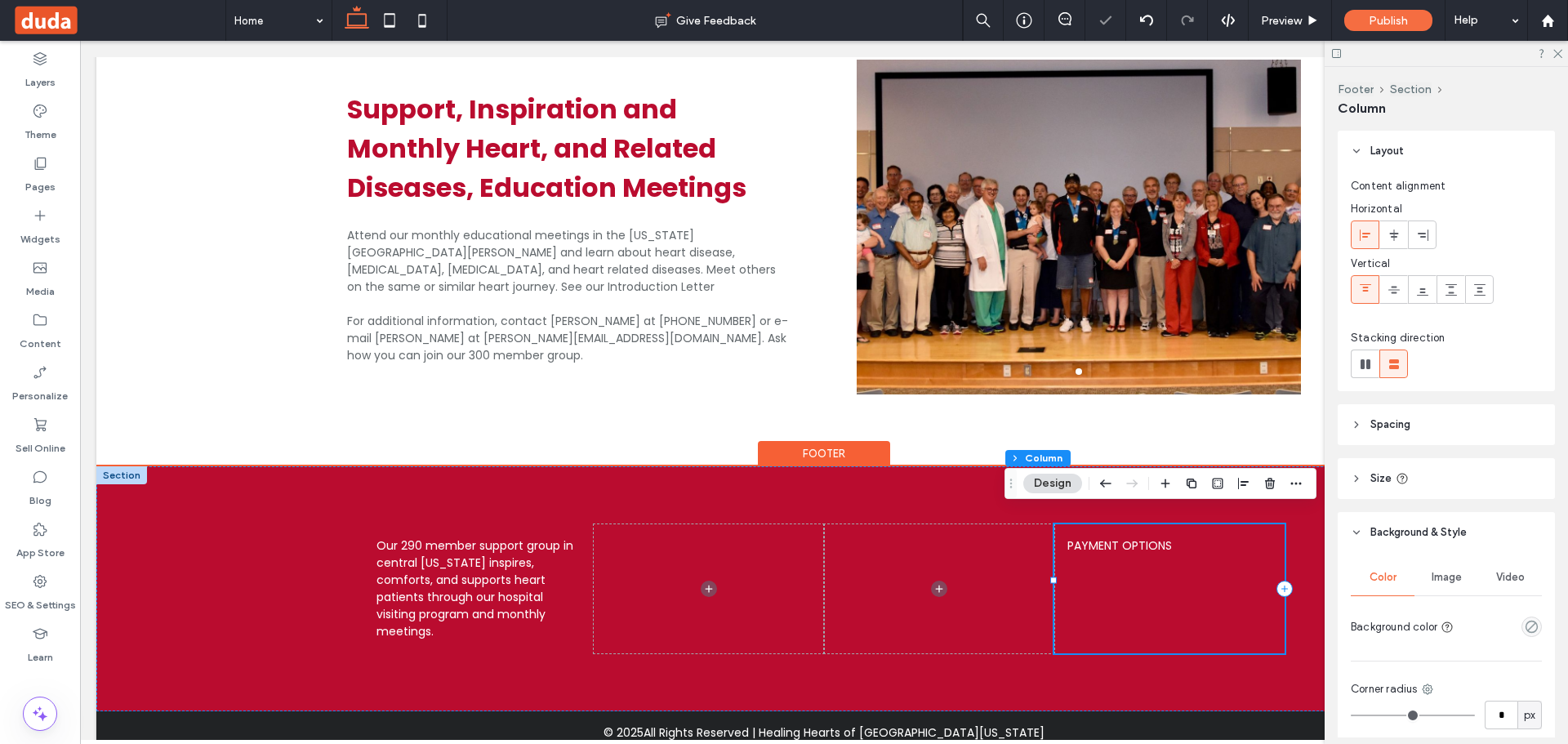
click at [1142, 537] on span "Payment Options" at bounding box center [1119, 545] width 104 height 16
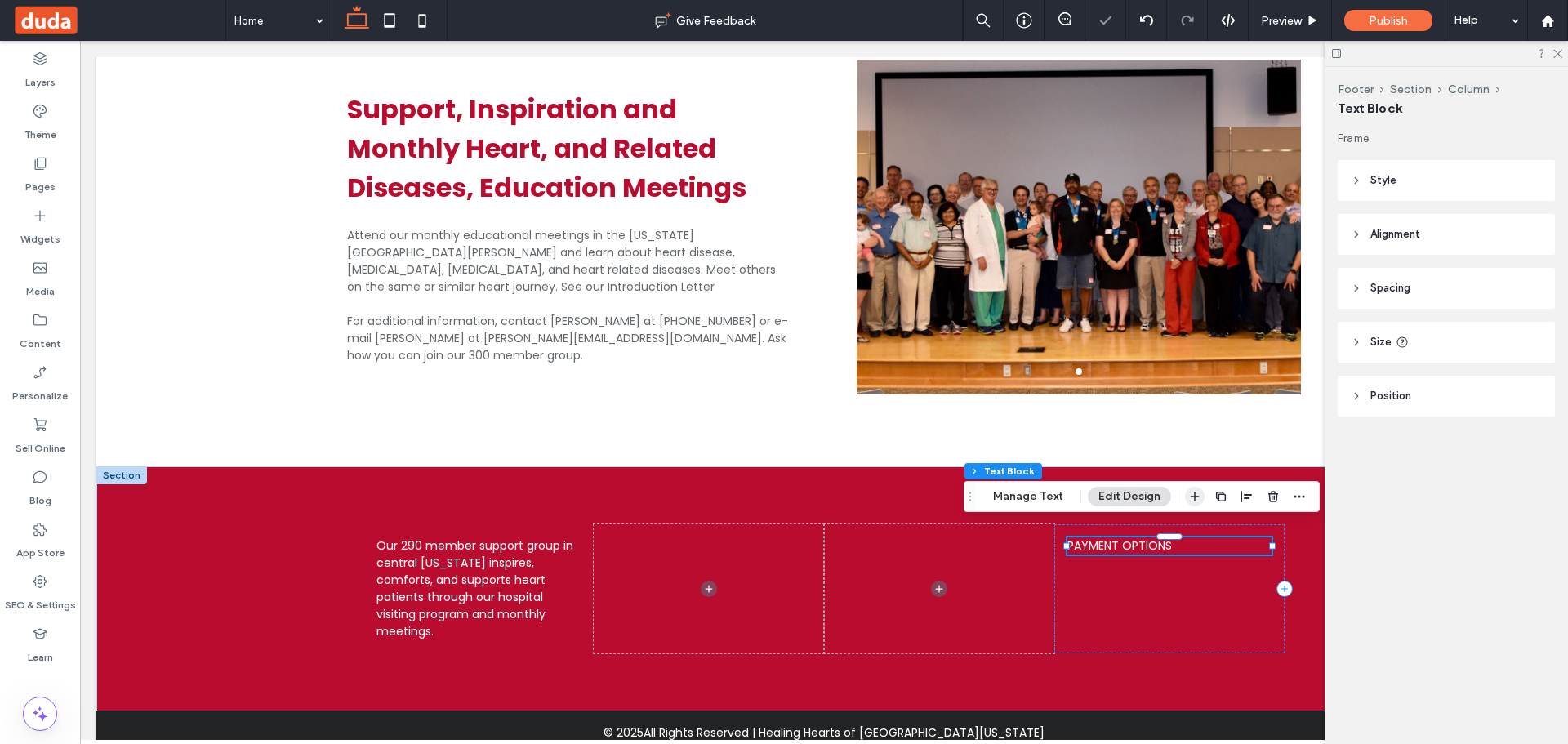
click at [1191, 497] on use "button" at bounding box center [1195, 497] width 9 height 9
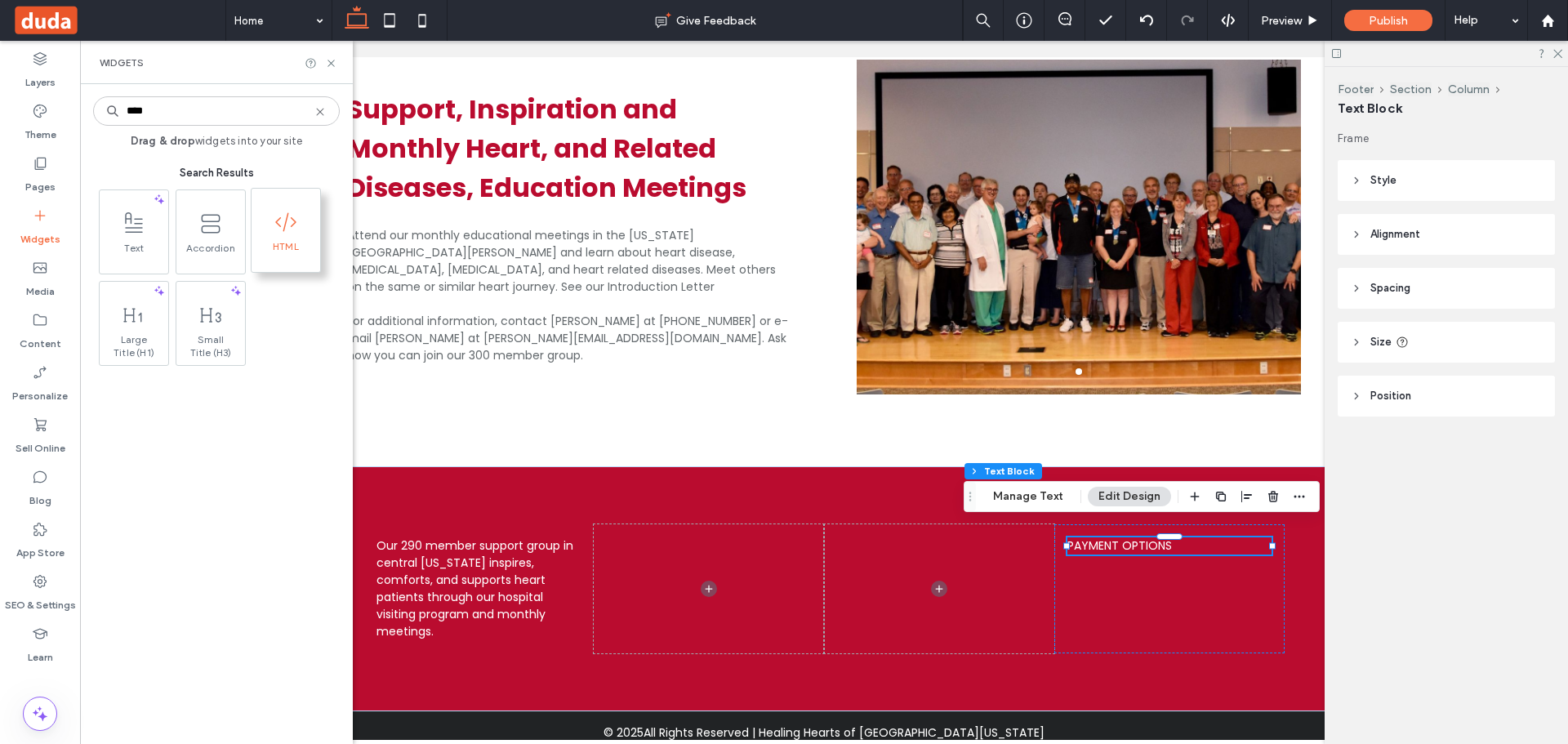
type input "****"
click at [303, 251] on span "HTML" at bounding box center [286, 251] width 69 height 23
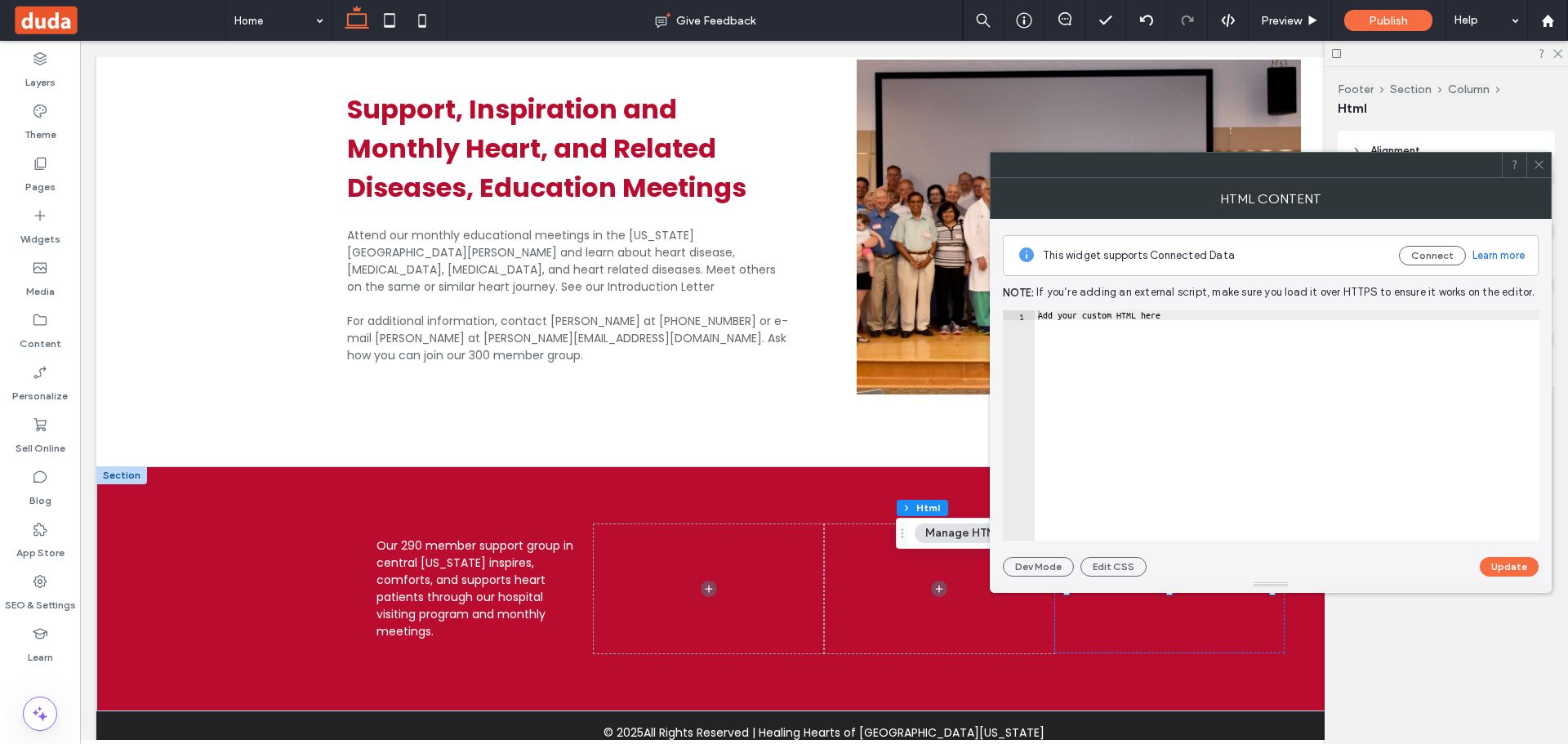
drag, startPoint x: 1541, startPoint y: 164, endPoint x: 1500, endPoint y: 127, distance: 55.2
click at [1536, 164] on icon at bounding box center [1539, 165] width 13 height 13
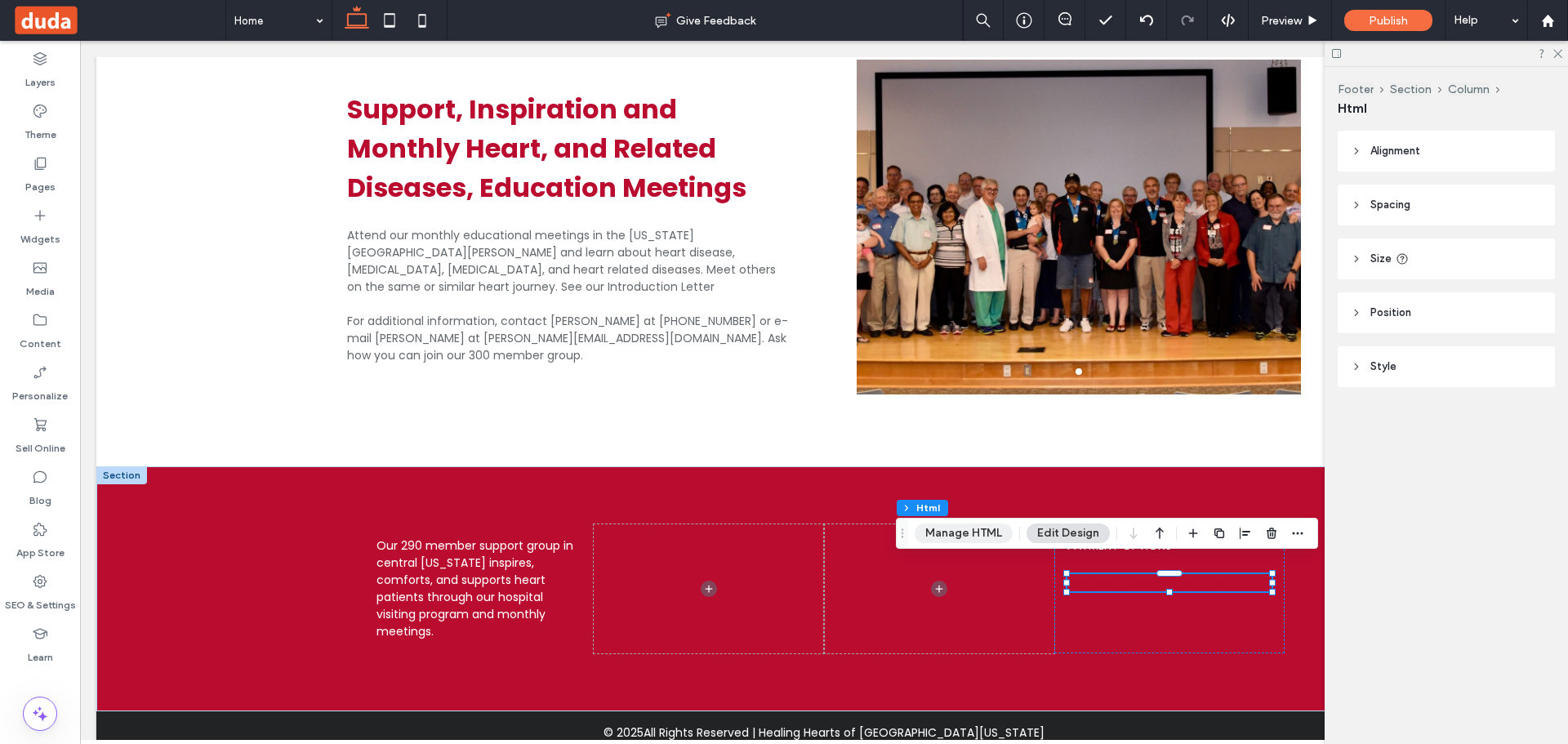
click at [981, 531] on button "Manage HTML" at bounding box center [963, 533] width 98 height 19
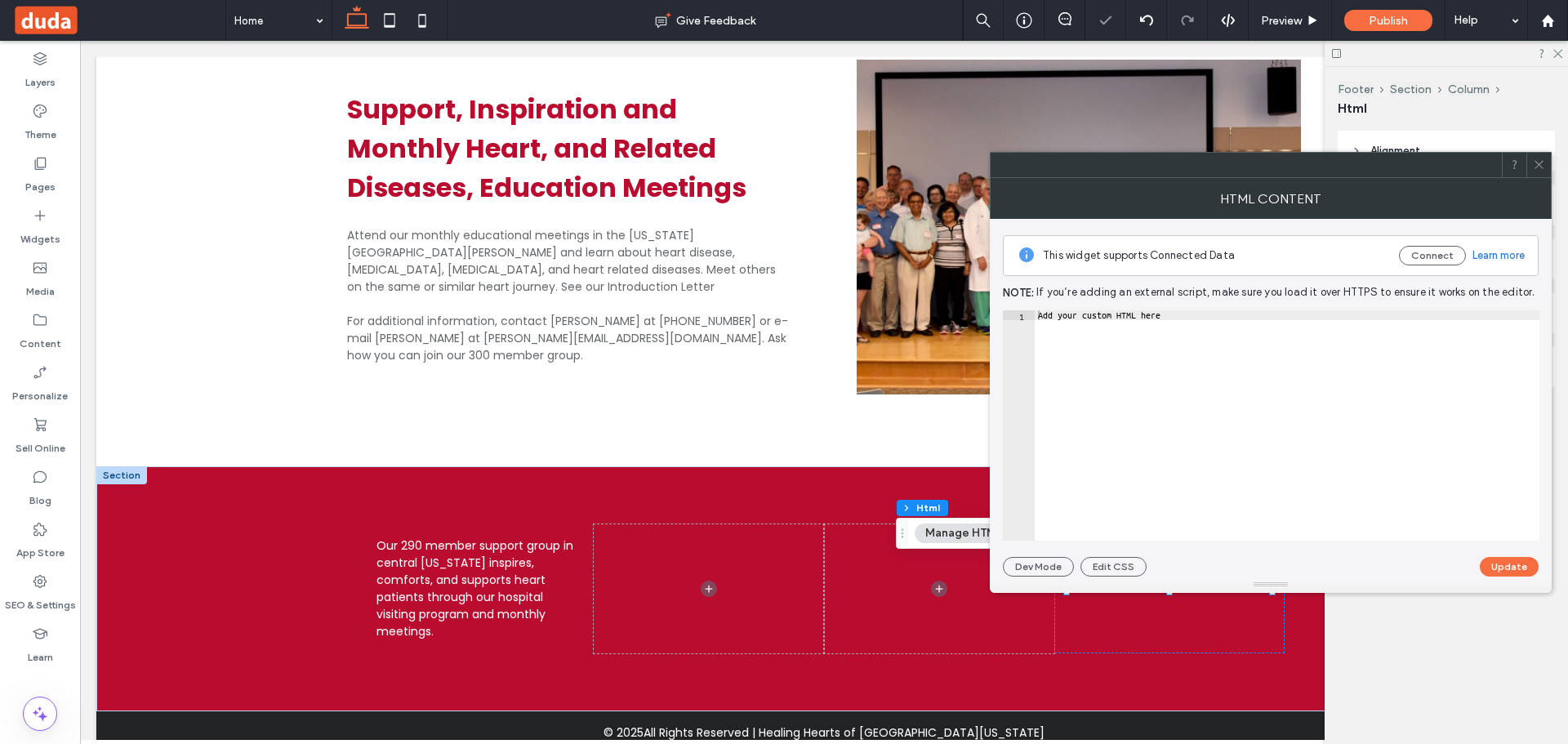
click at [1210, 397] on div "Add your custom HTML here" at bounding box center [1286, 435] width 505 height 250
paste textarea "Cursor at row 1"
type textarea "******"
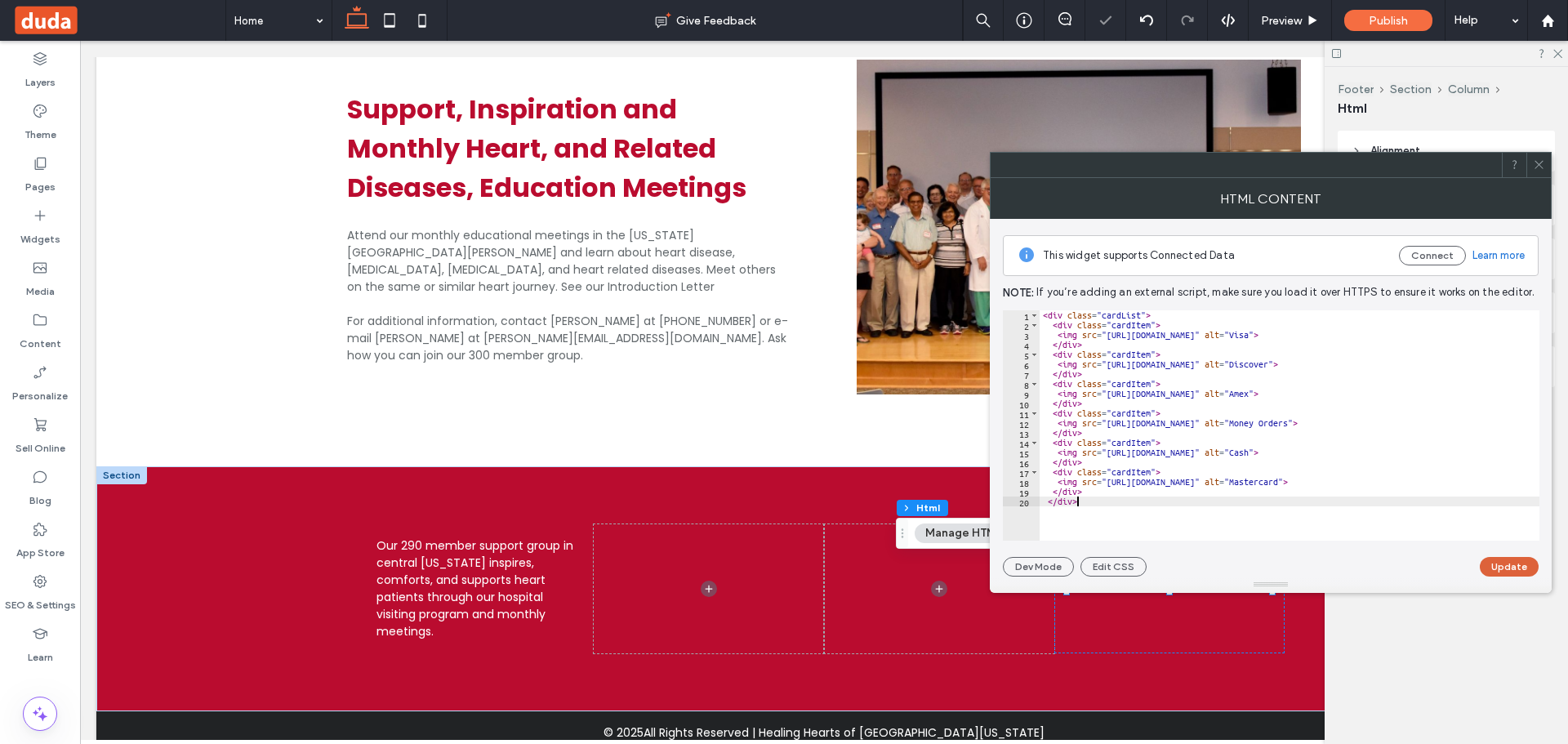
drag, startPoint x: 1508, startPoint y: 567, endPoint x: 1516, endPoint y: 430, distance: 137.2
click at [1507, 567] on button "Update" at bounding box center [1509, 567] width 59 height 19
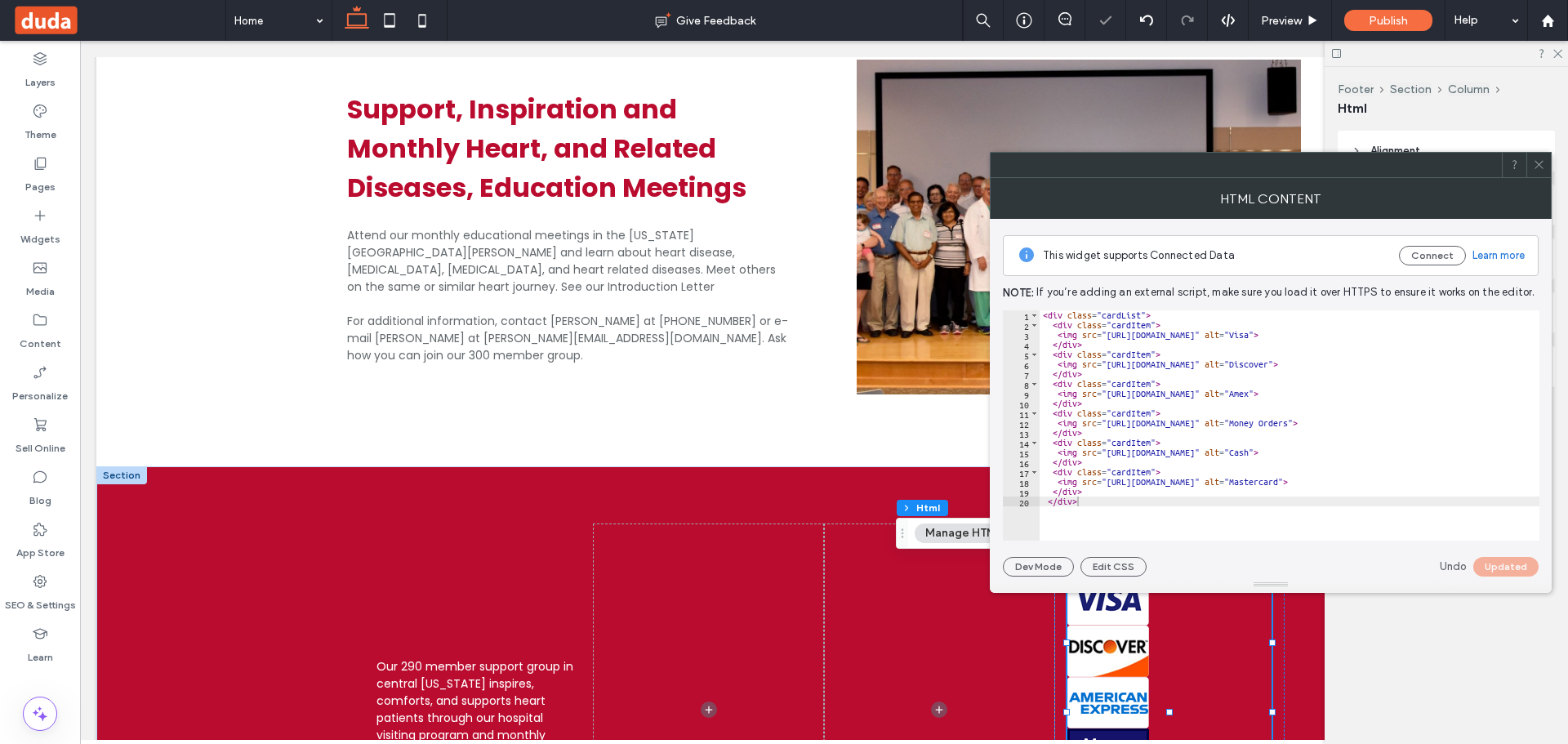
click at [1536, 163] on icon at bounding box center [1539, 165] width 13 height 13
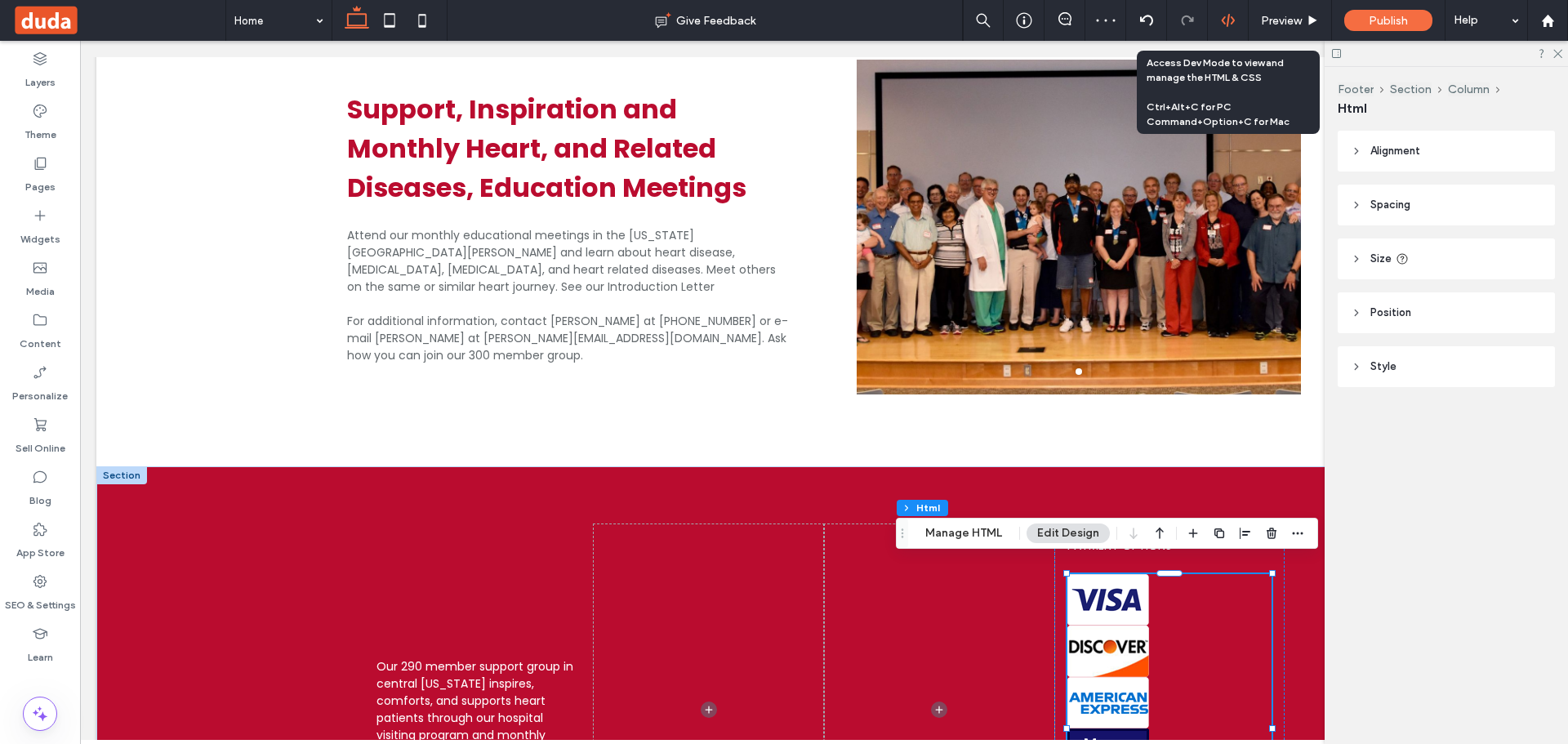
click at [1225, 19] on icon at bounding box center [1228, 20] width 14 height 14
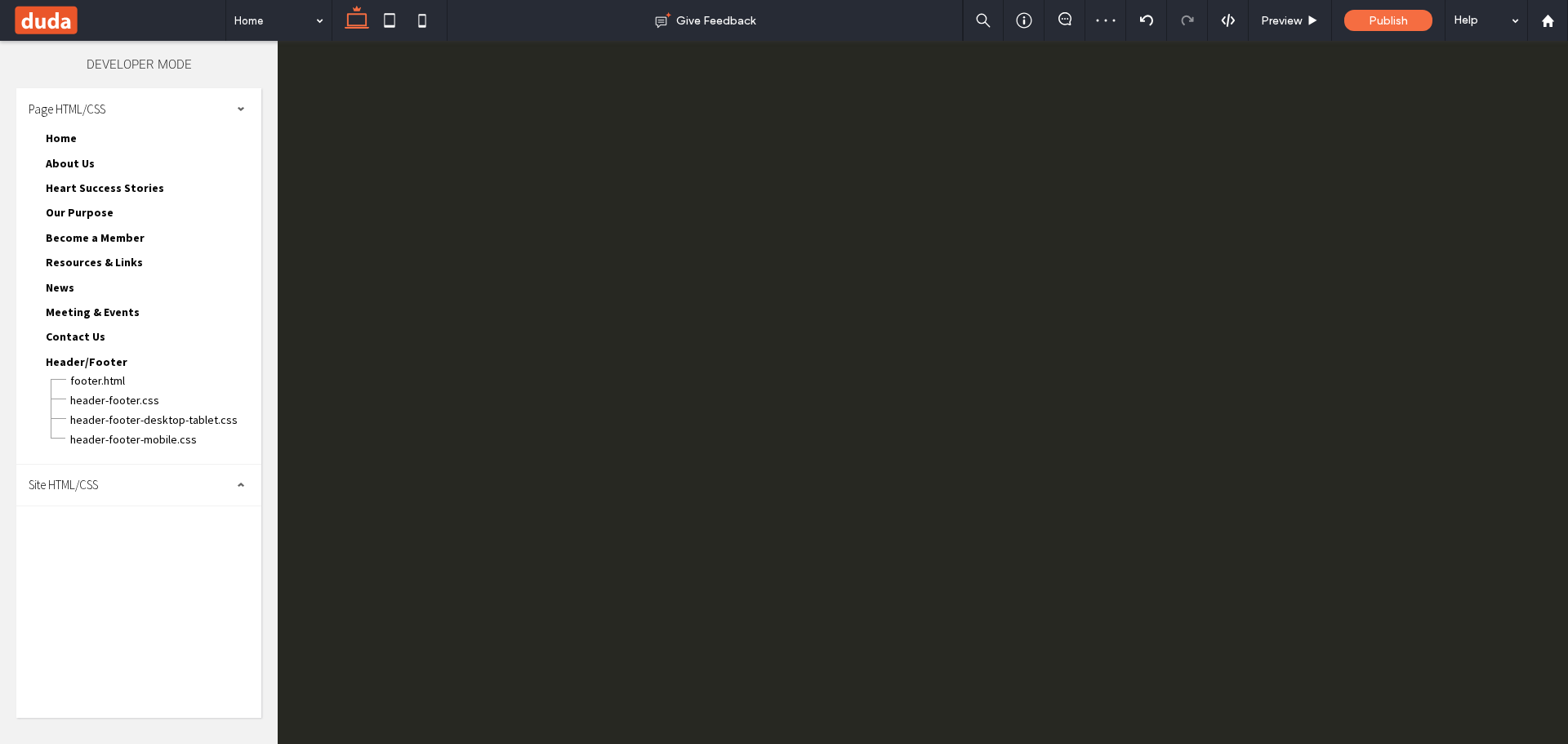
scroll to position [0, 0]
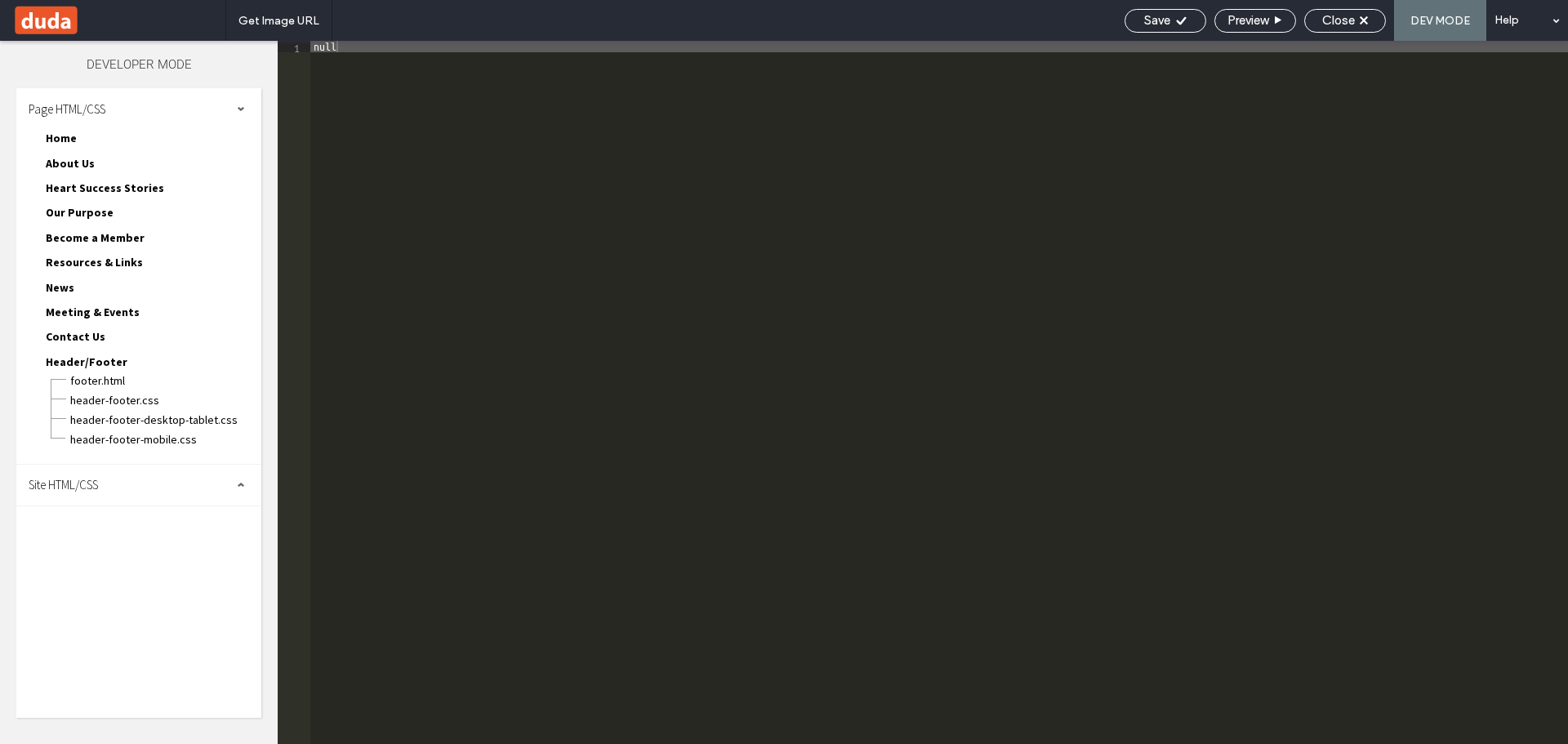
click at [103, 486] on div "Site HTML/CSS" at bounding box center [139, 485] width 245 height 41
click at [88, 537] on span "body-end.html" at bounding box center [168, 536] width 186 height 16
click at [92, 558] on span "site.css" at bounding box center [168, 556] width 186 height 16
type textarea "**********"
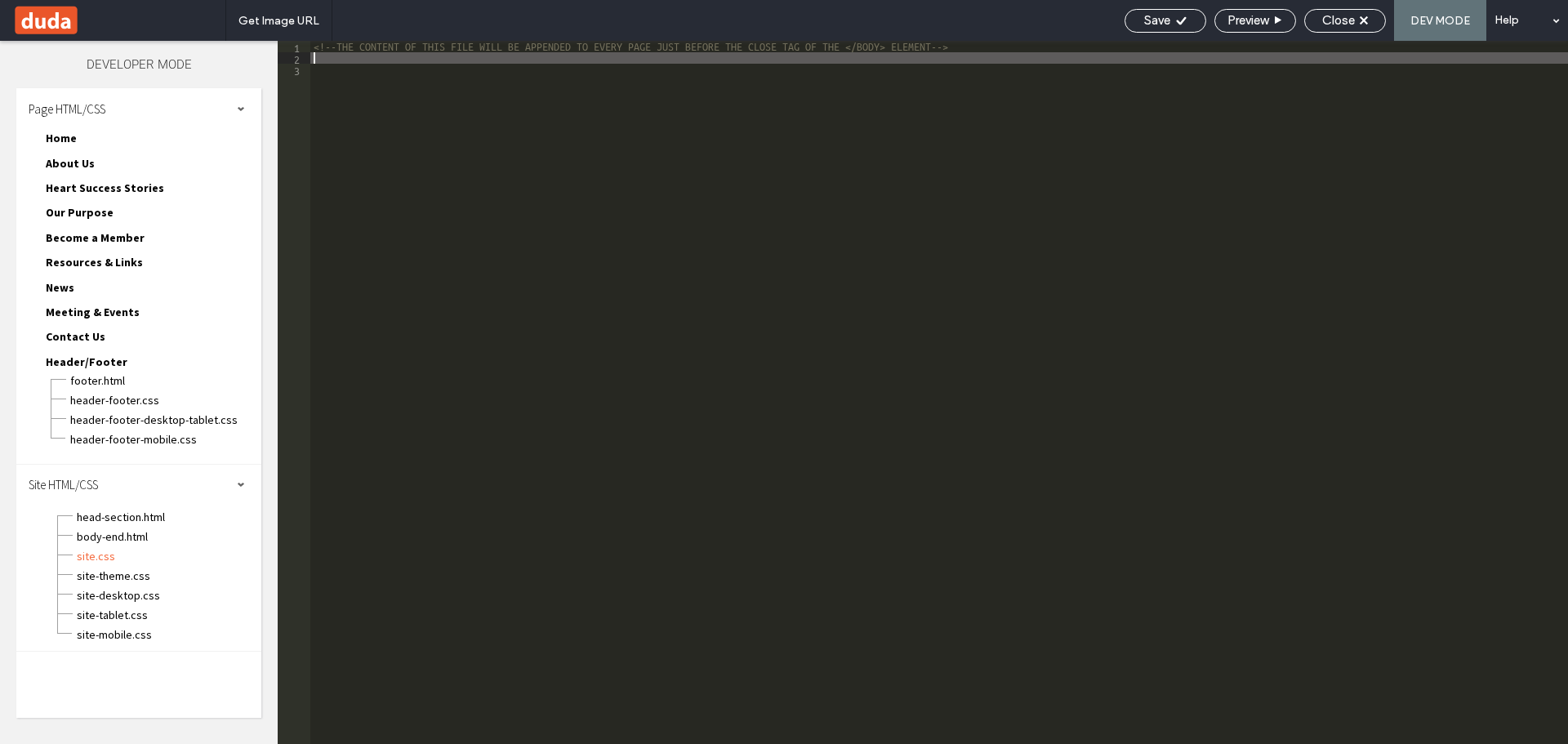
paste textarea "*"
type textarea "*"
click at [120, 554] on span "site.css" at bounding box center [168, 556] width 186 height 16
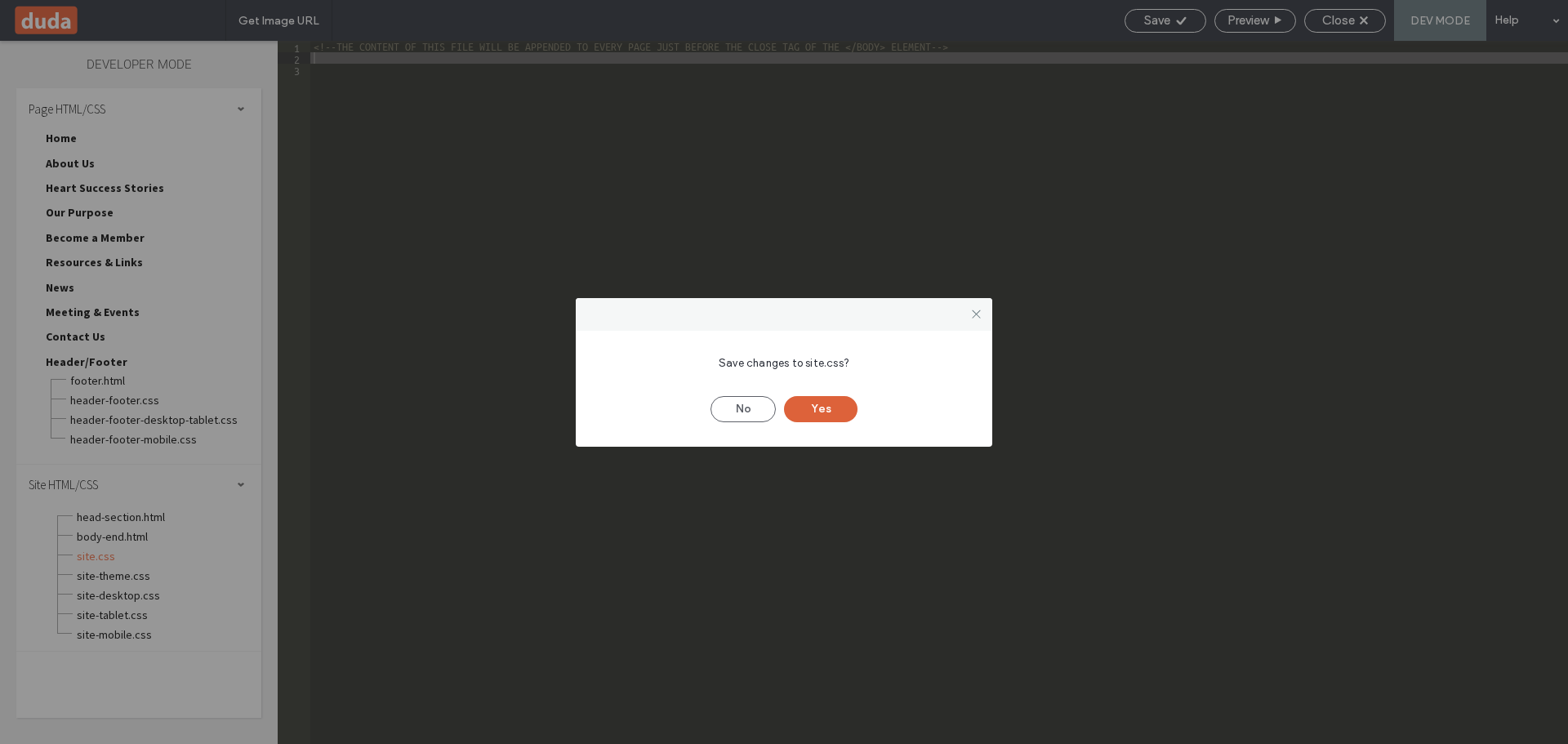
drag, startPoint x: 813, startPoint y: 414, endPoint x: 829, endPoint y: 399, distance: 21.9
click at [814, 414] on button "Yes" at bounding box center [820, 409] width 73 height 26
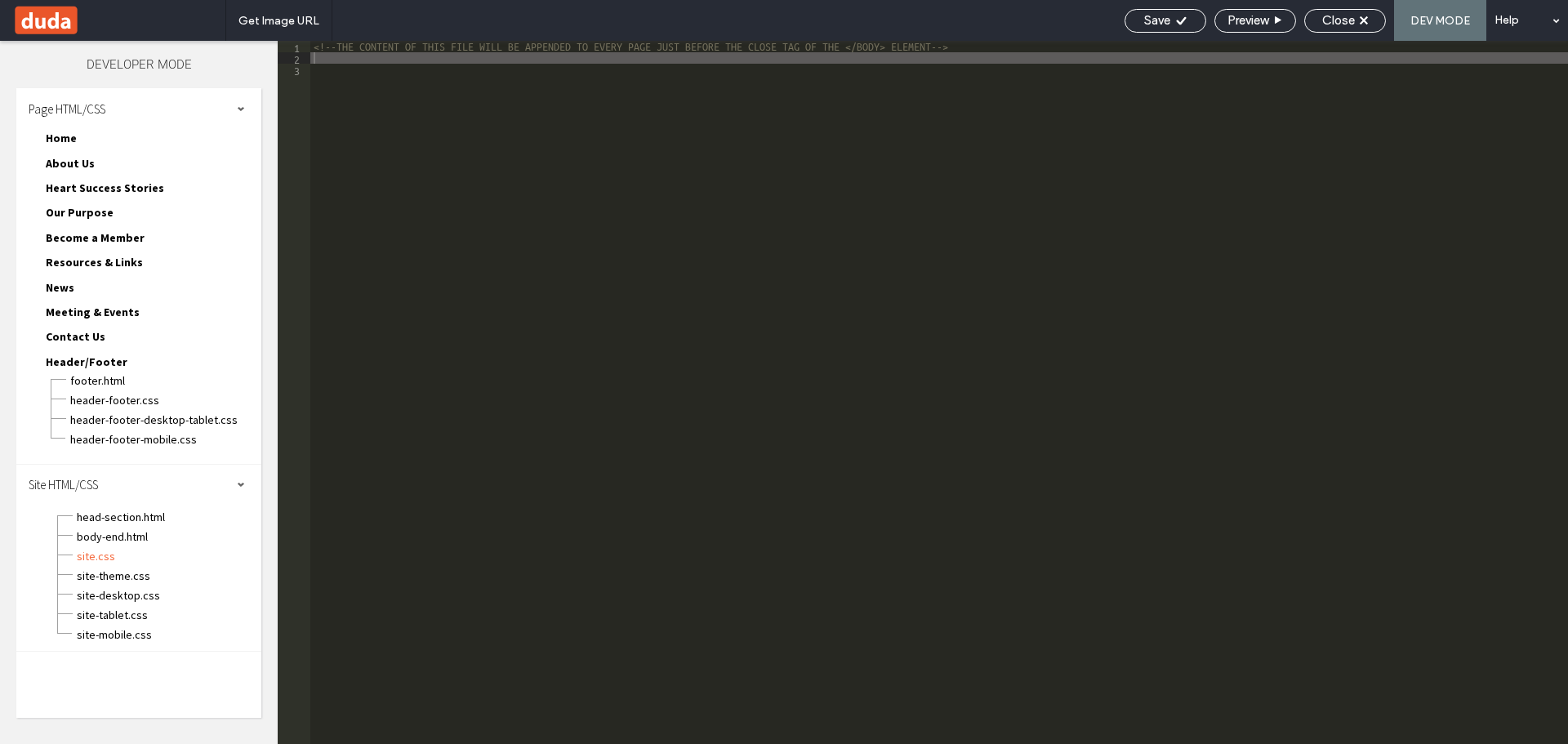
type textarea "**********"
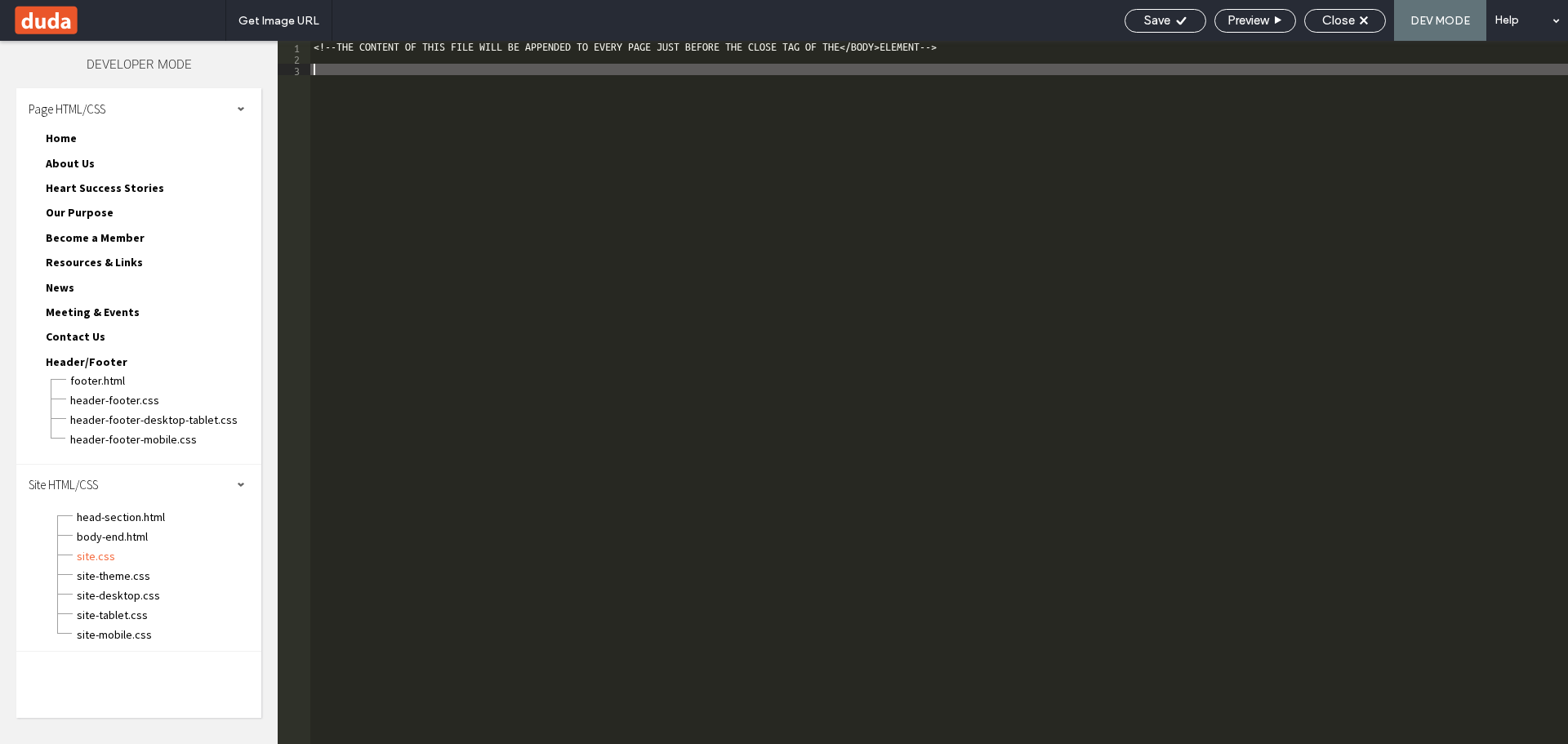
drag, startPoint x: 858, startPoint y: 201, endPoint x: 846, endPoint y: 204, distance: 12.4
click at [852, 204] on div "<! --THE CONTENT OF THIS FILE WILL BE APPENDED TO EVERY PAGE JUST BEFORE THE CL…" at bounding box center [939, 404] width 1258 height 726
paste textarea "*"
type textarea "*"
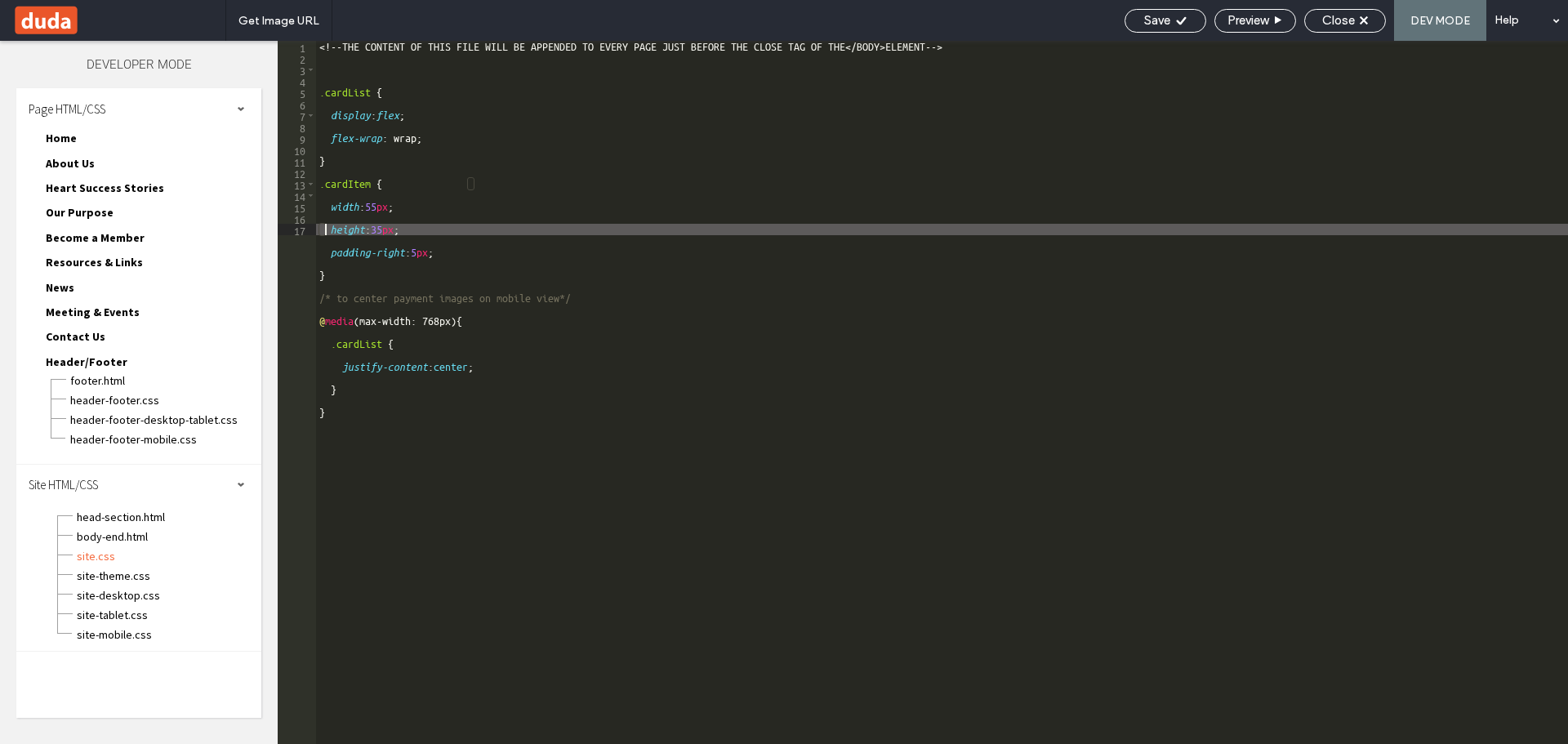
click at [1181, 37] on div "Save Preview Close DEV MODE Help" at bounding box center [1342, 20] width 451 height 41
click at [1176, 17] on icon at bounding box center [1181, 20] width 13 height 13
drag, startPoint x: 1172, startPoint y: 24, endPoint x: 1341, endPoint y: 40, distance: 169.8
click at [1173, 24] on div "Save" at bounding box center [1165, 20] width 80 height 14
click at [1350, 23] on span "Close" at bounding box center [1338, 20] width 33 height 14
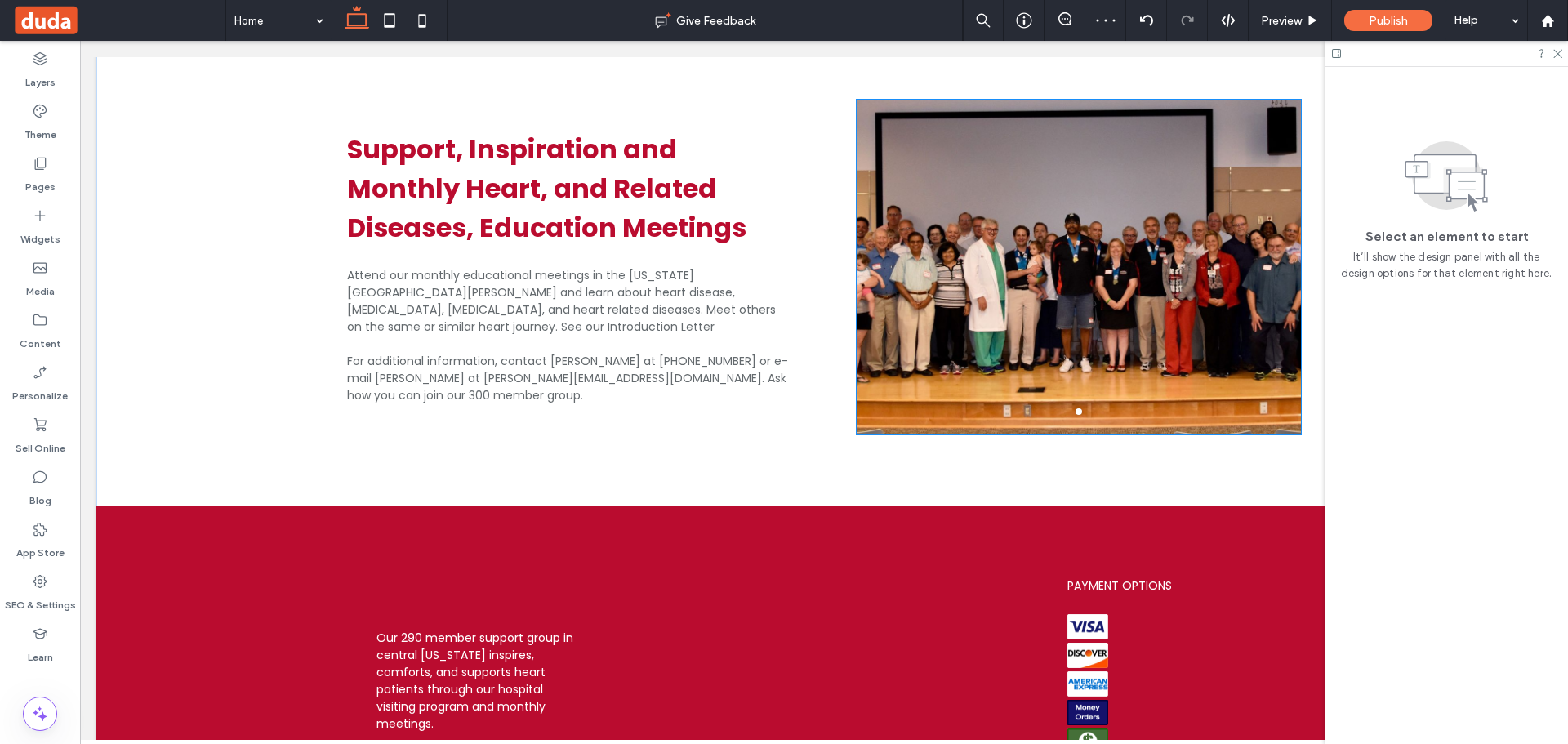
scroll to position [973, 0]
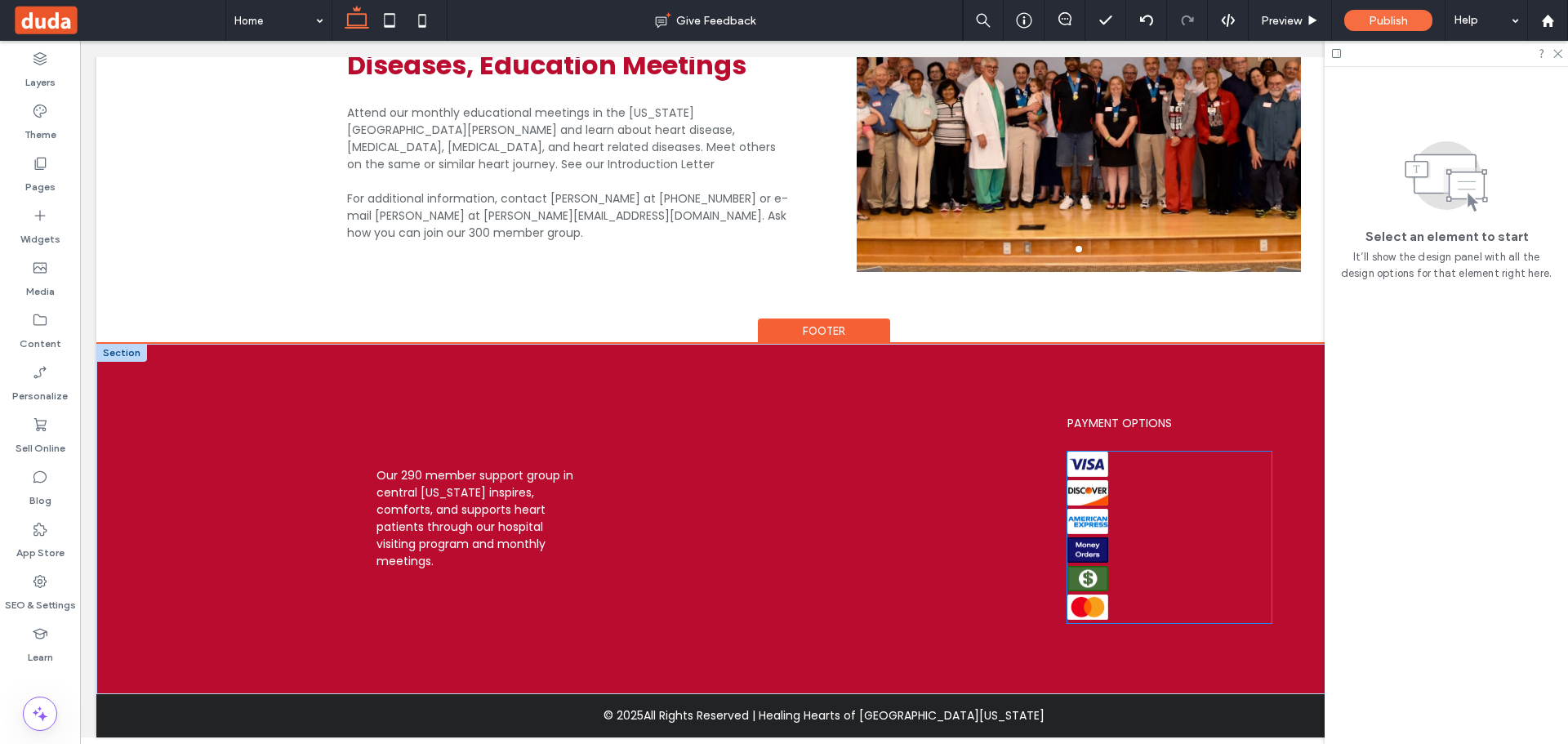
click at [1108, 494] on div at bounding box center [1169, 537] width 204 height 171
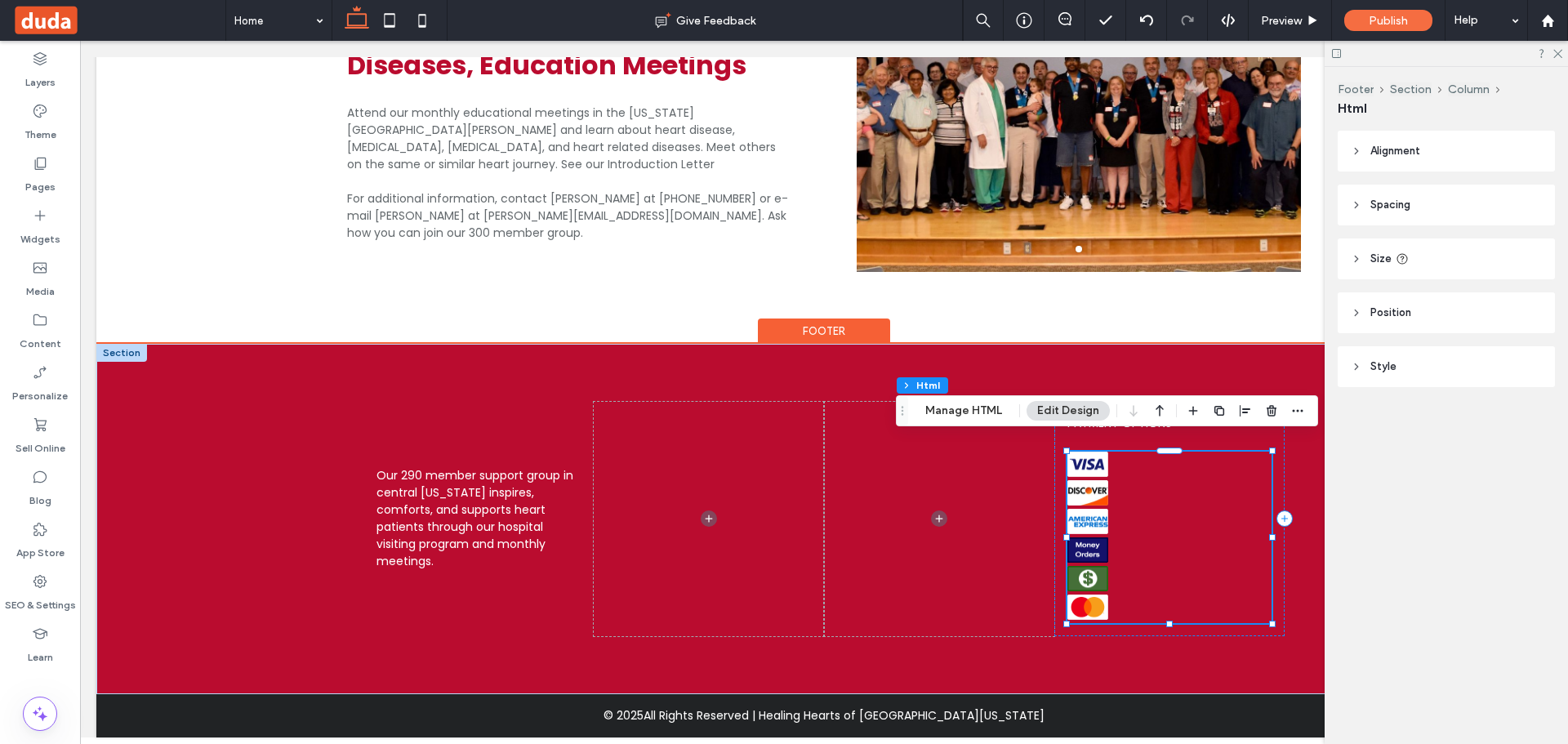
click at [1160, 478] on div at bounding box center [1169, 537] width 204 height 171
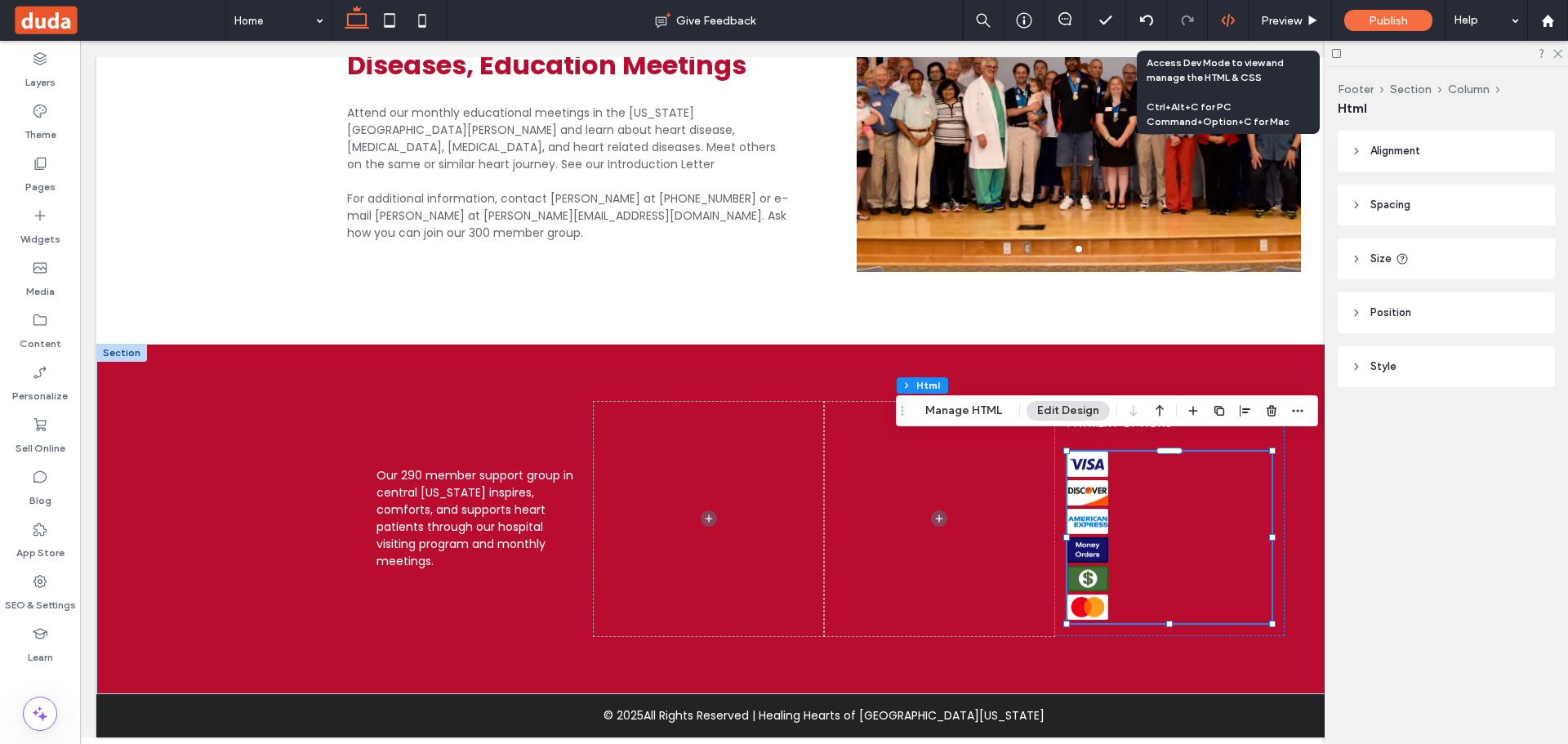
click at [1221, 14] on icon at bounding box center [1228, 20] width 14 height 14
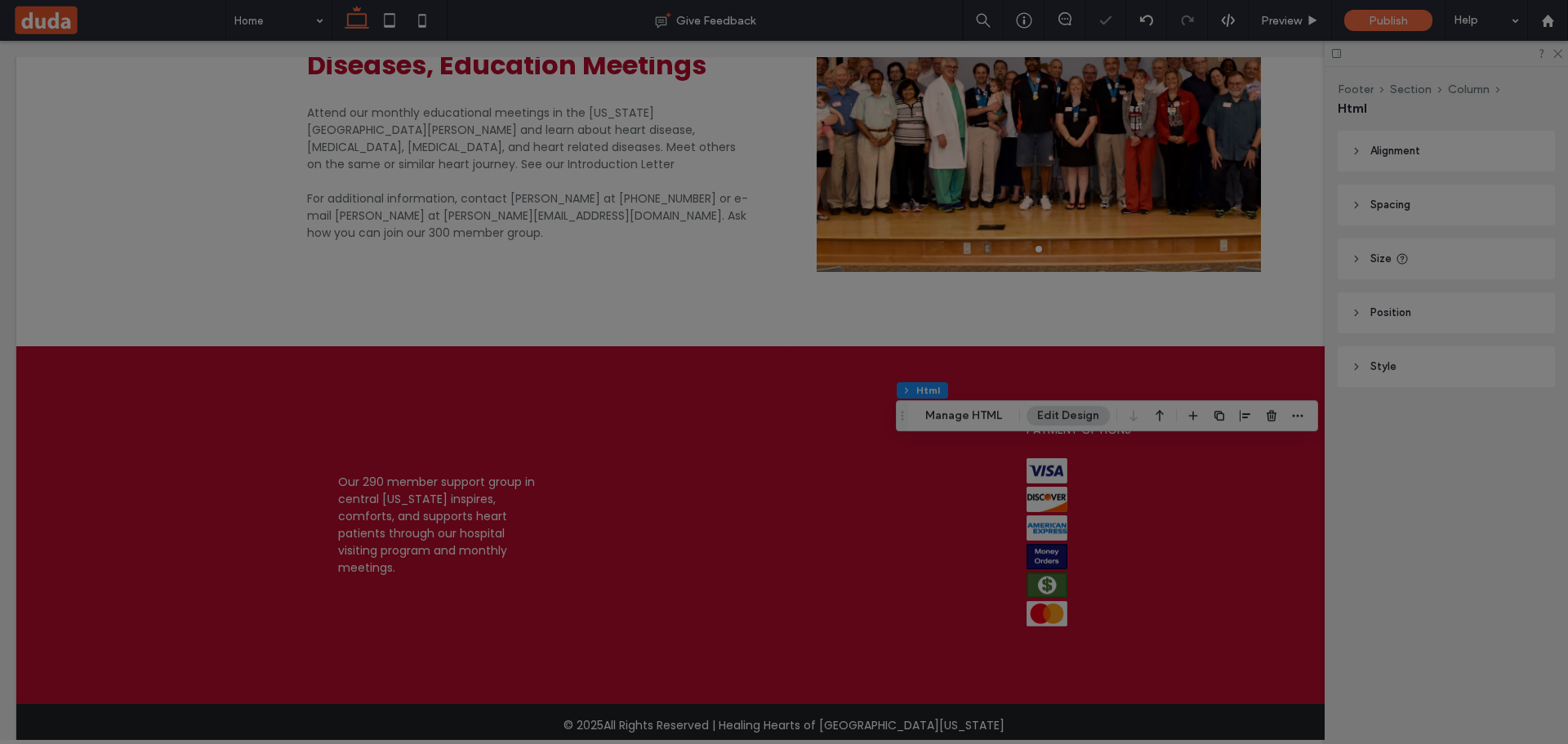
scroll to position [0, 0]
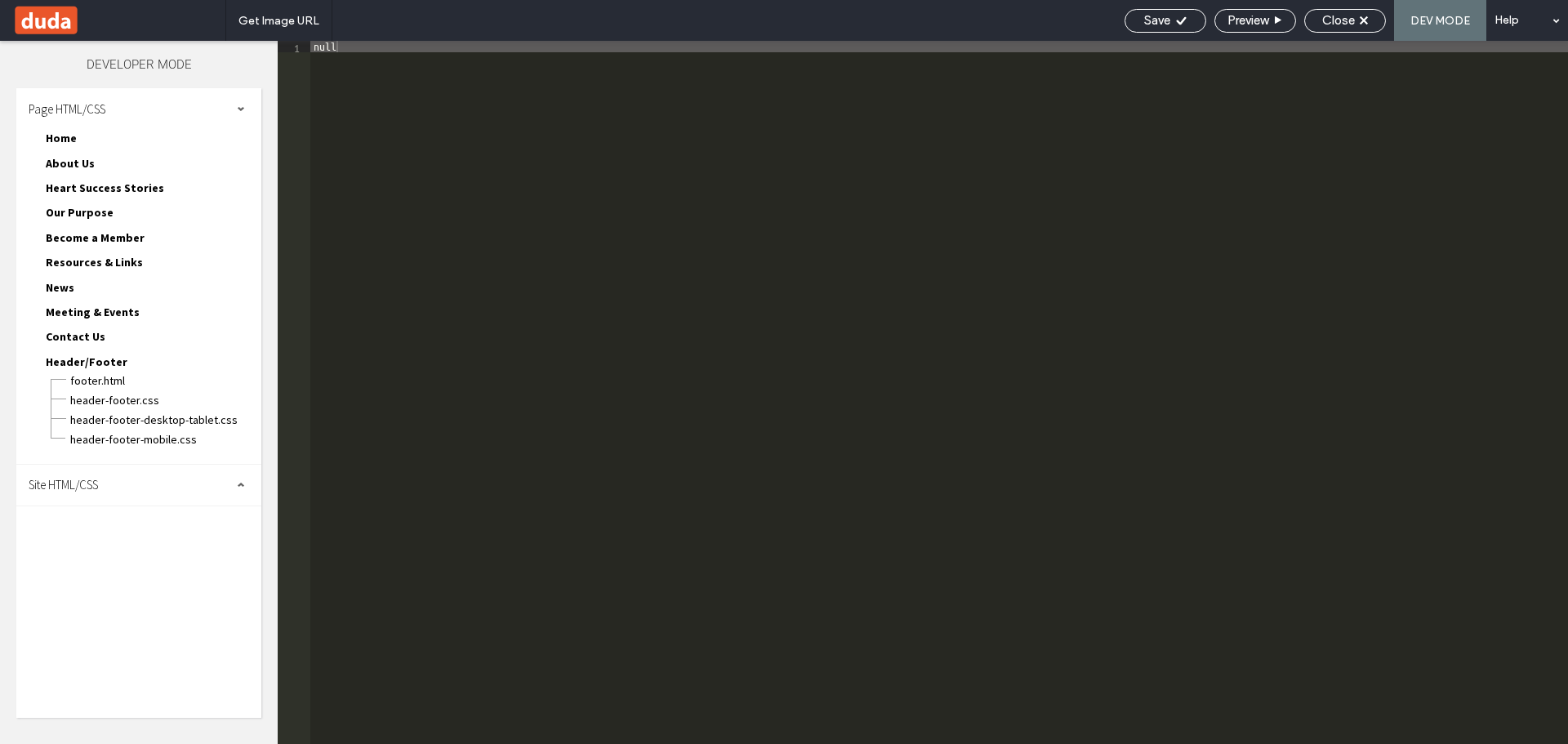
click at [72, 496] on div "Site HTML/CSS" at bounding box center [139, 485] width 245 height 41
click at [84, 554] on span "site.css" at bounding box center [168, 556] width 186 height 16
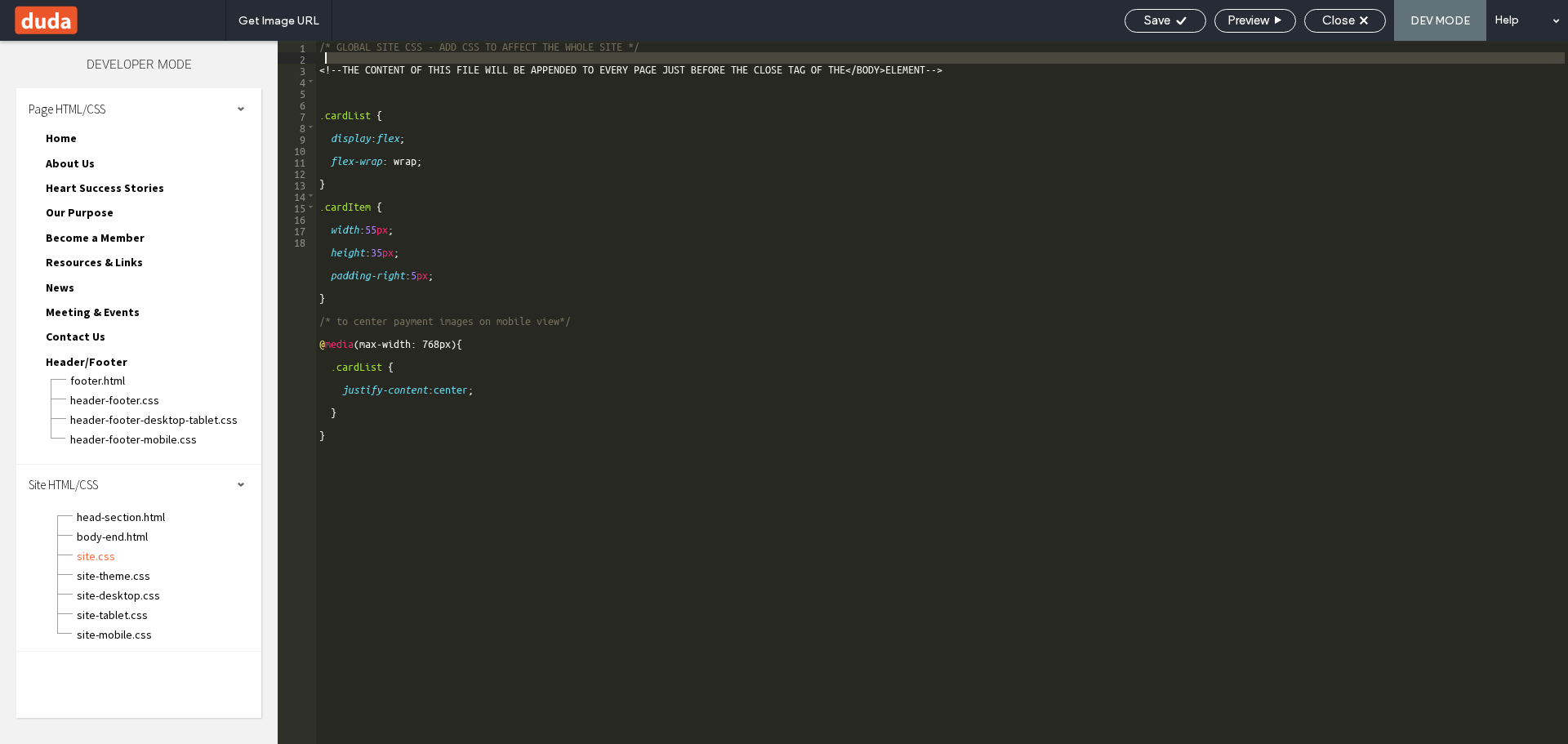
drag, startPoint x: 511, startPoint y: 72, endPoint x: 323, endPoint y: 62, distance: 188.3
click at [323, 62] on div "/* GLOBAL SITE CSS - ADD CSS TO AFFECT THE WHOLE SITE */ <! --THE CONTENT OF TH…" at bounding box center [942, 404] width 1252 height 726
type textarea "**********"
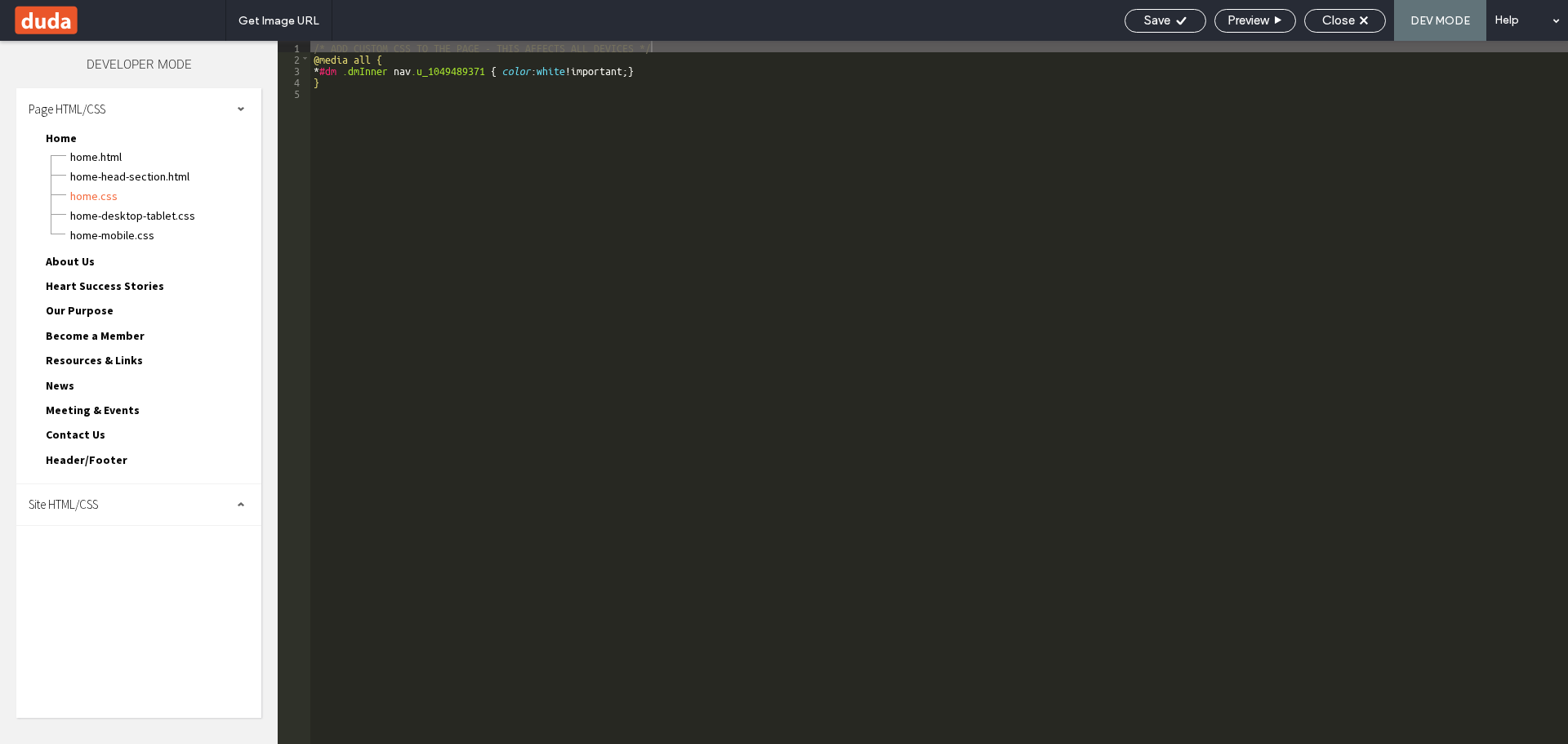
click at [97, 505] on span "Site HTML/CSS" at bounding box center [63, 504] width 70 height 15
click at [87, 568] on span "site.css" at bounding box center [168, 575] width 186 height 16
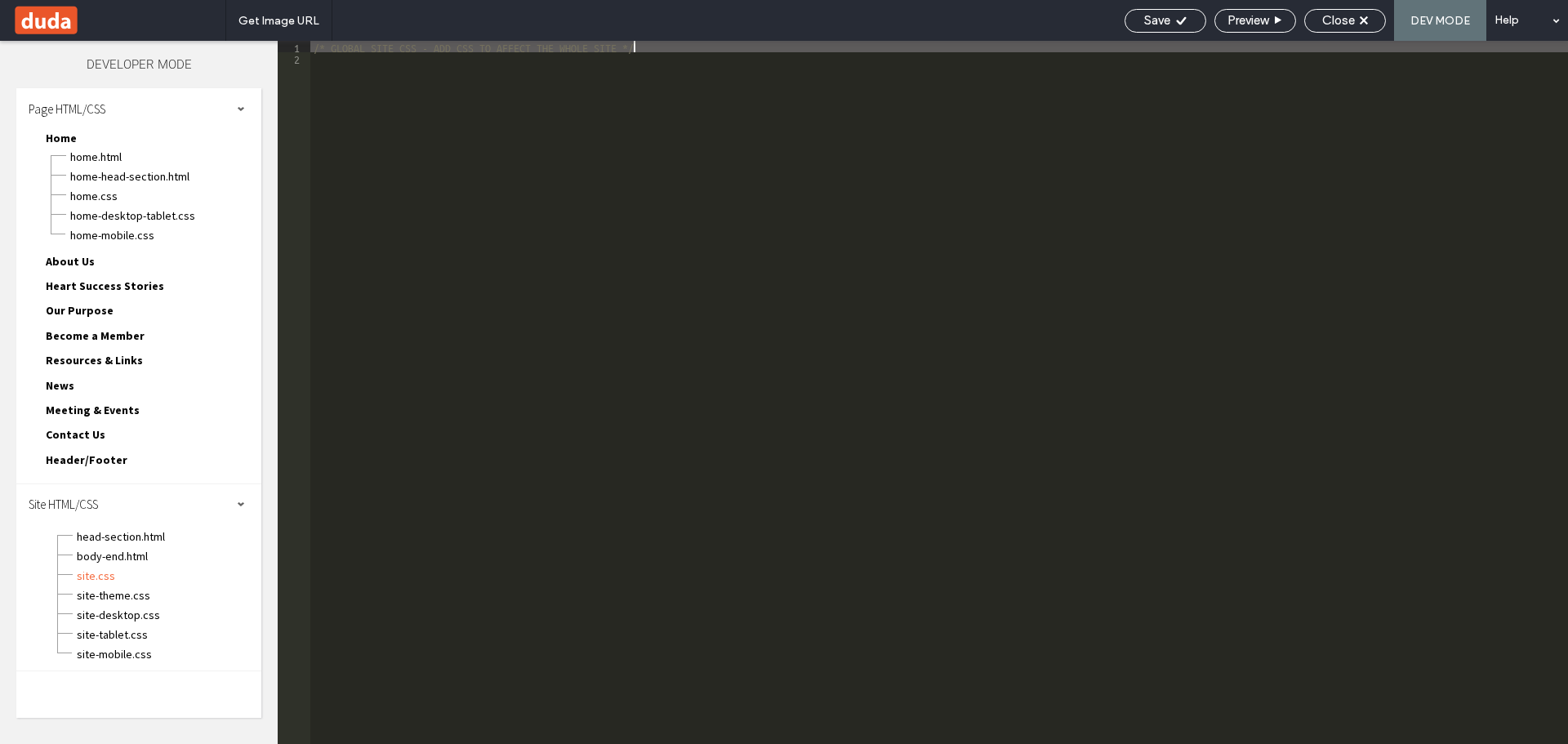
type textarea "**"
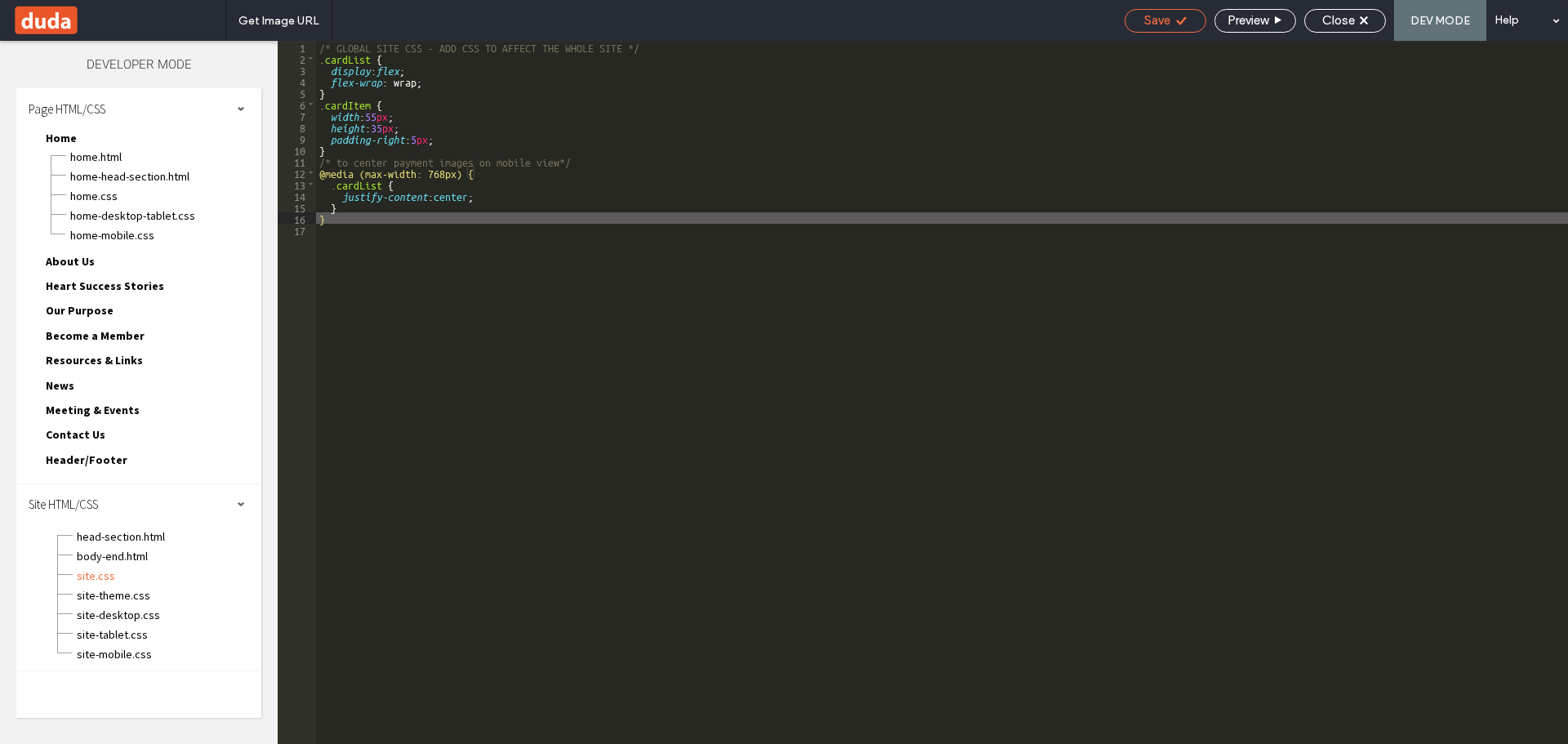
click at [1186, 18] on div "Save" at bounding box center [1165, 20] width 80 height 14
click at [1350, 23] on span "Close" at bounding box center [1338, 20] width 33 height 14
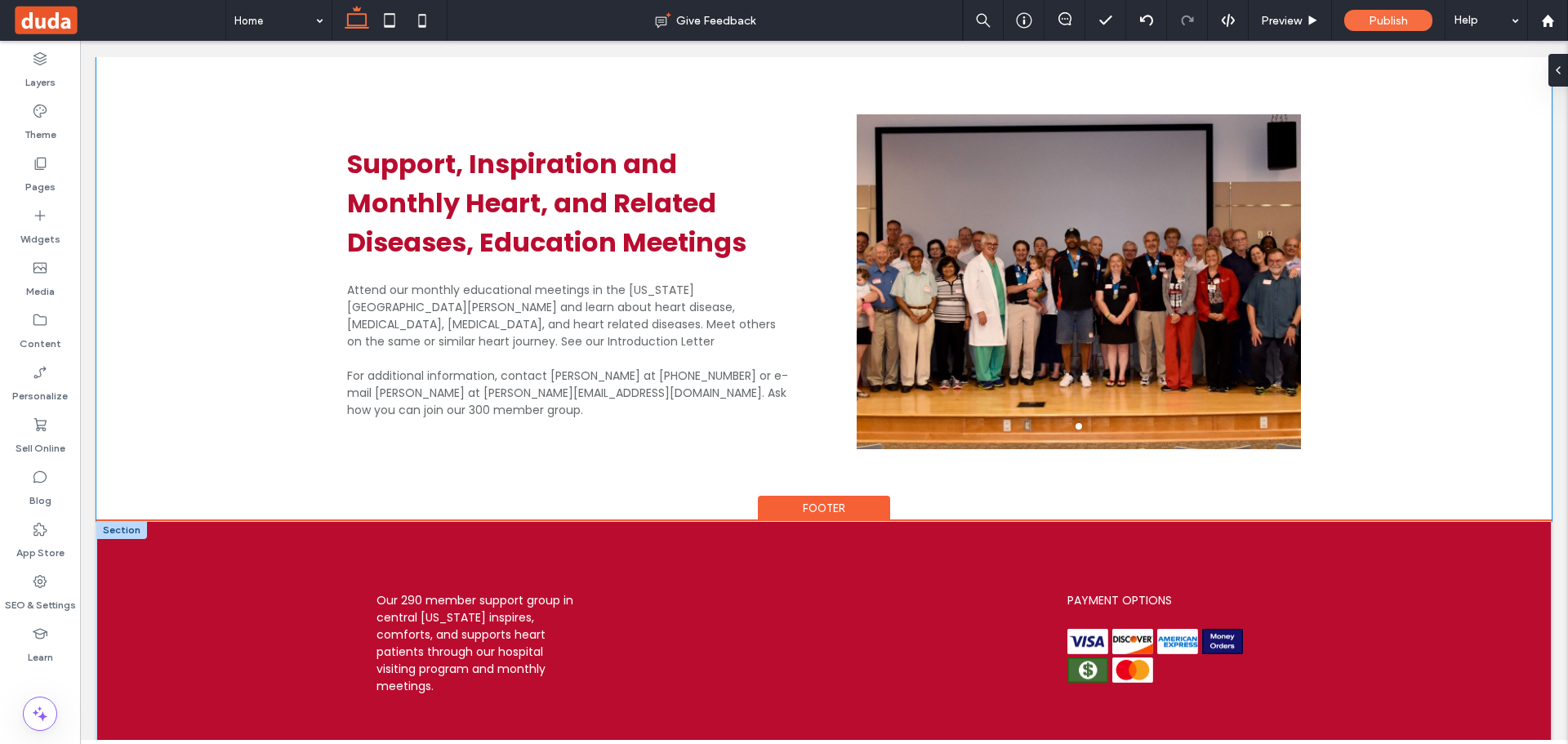
scroll to position [858, 0]
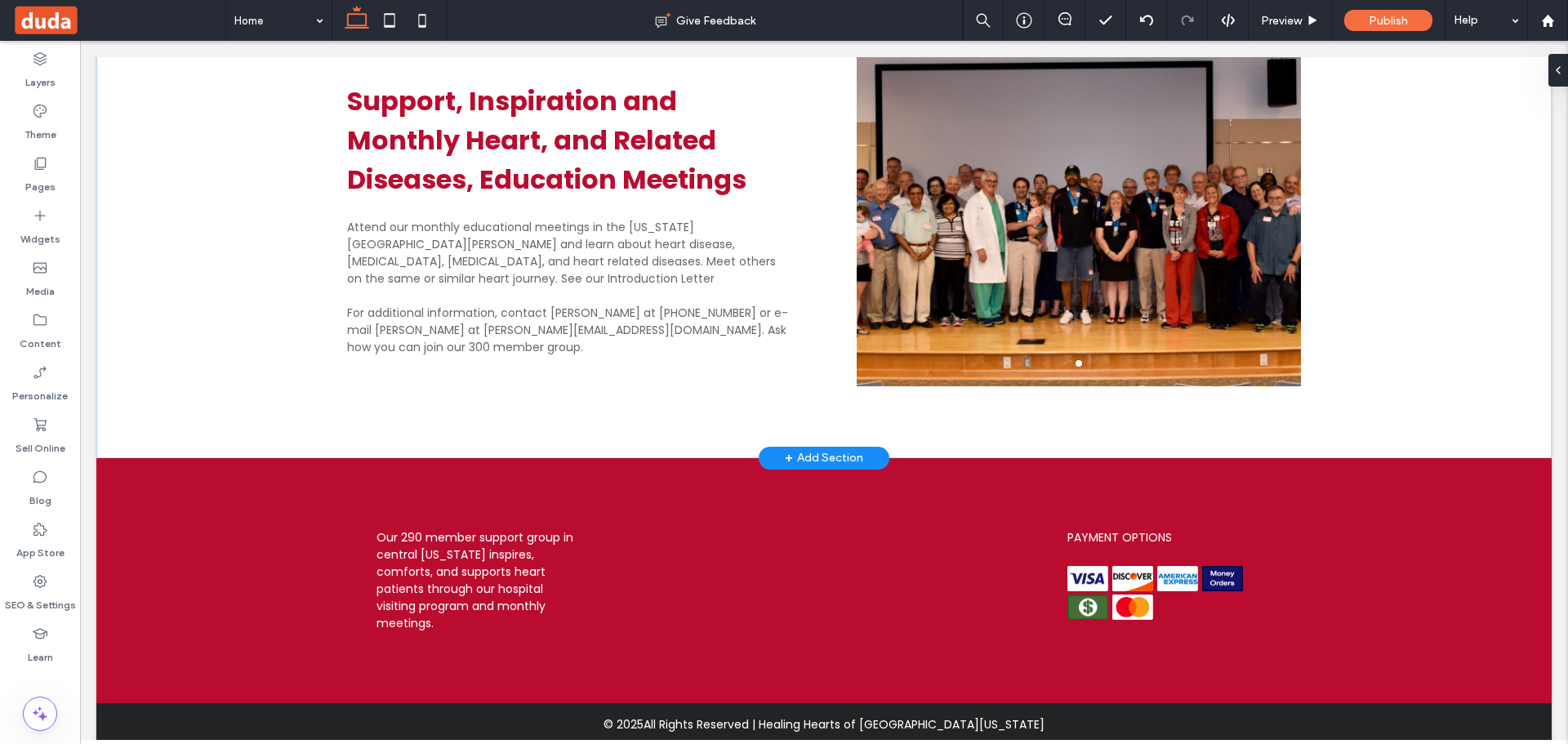
click at [829, 450] on div "+ Add Section" at bounding box center [823, 458] width 78 height 18
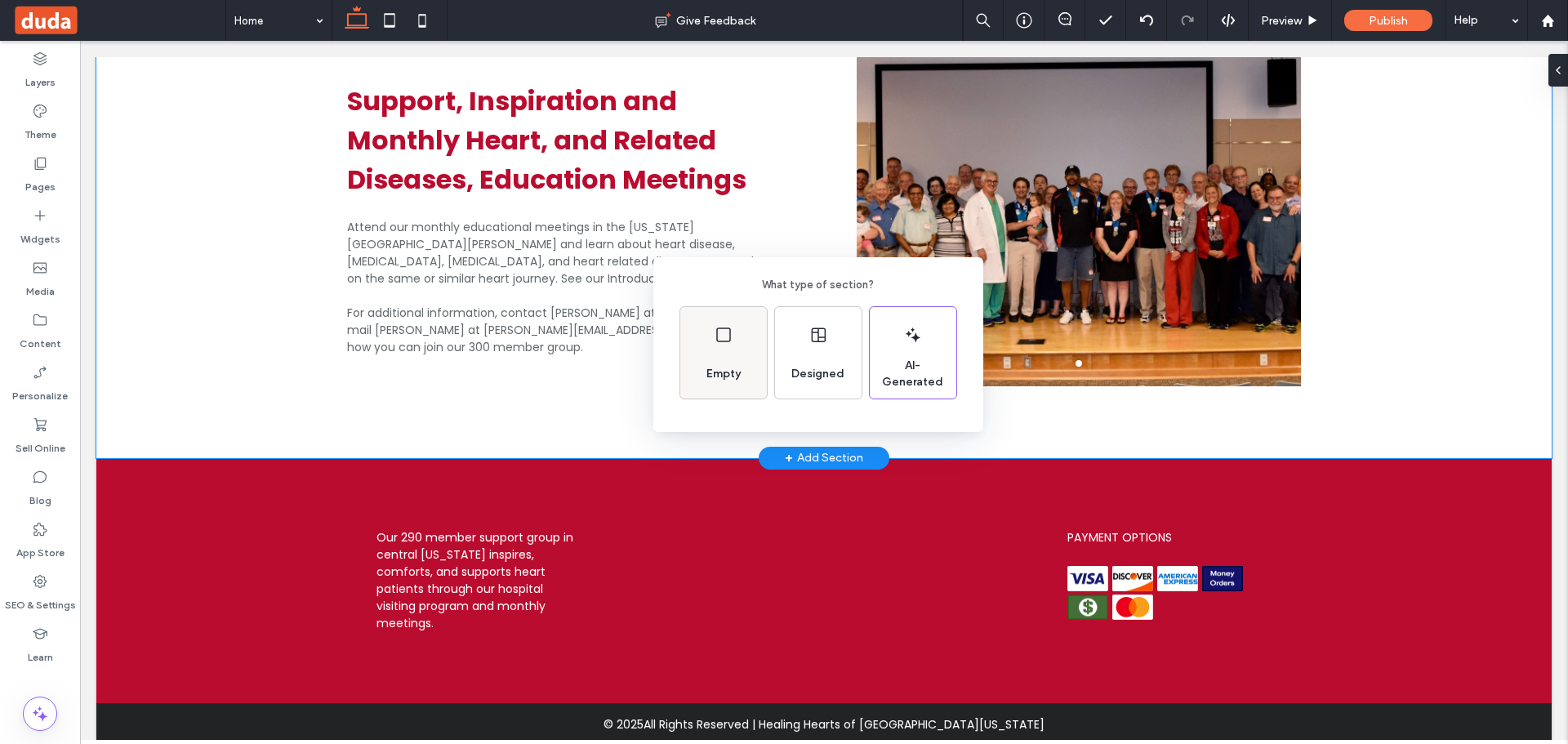
drag, startPoint x: 700, startPoint y: 376, endPoint x: 624, endPoint y: 330, distance: 88.8
click at [700, 376] on span "Empty" at bounding box center [723, 373] width 47 height 16
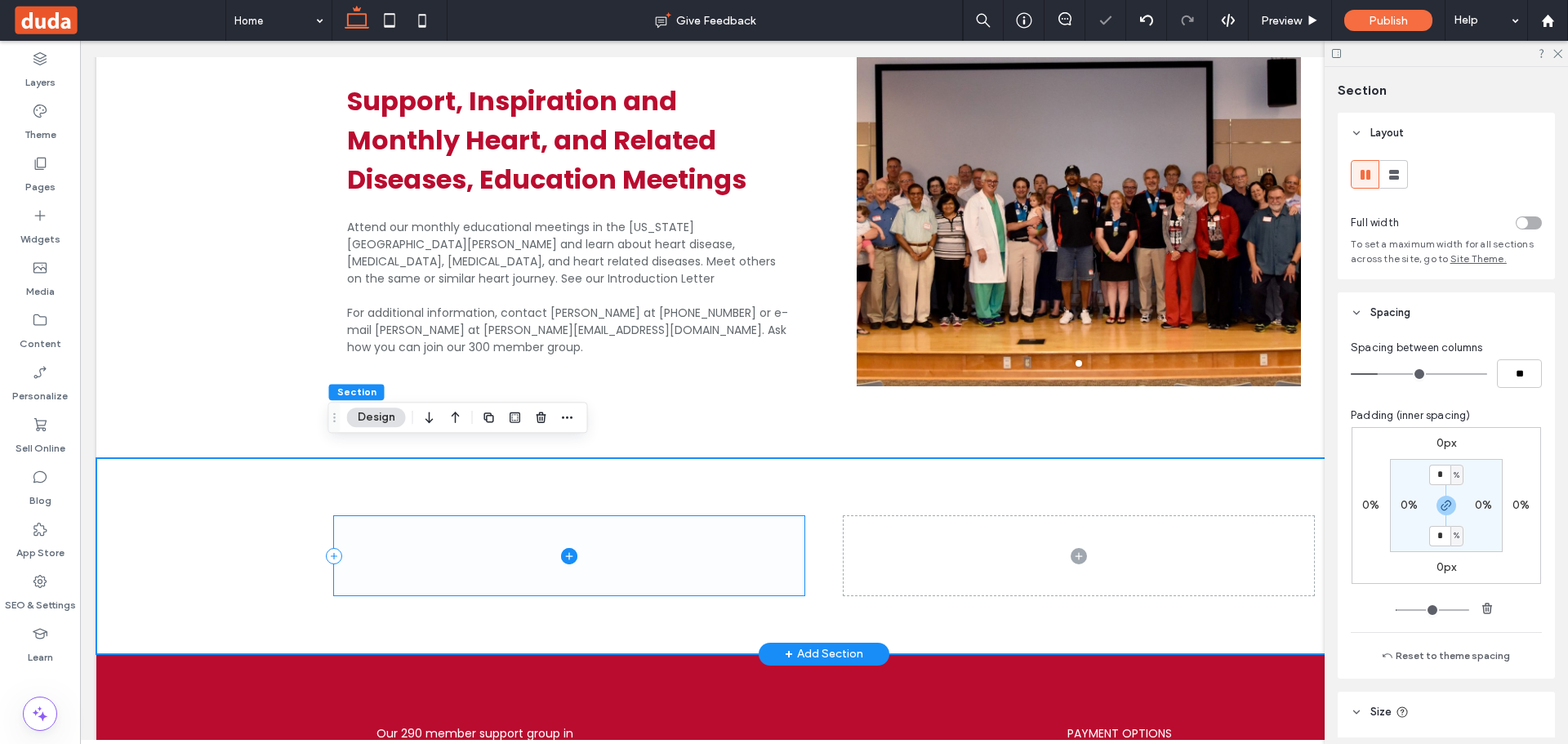
click at [562, 548] on icon at bounding box center [569, 556] width 16 height 16
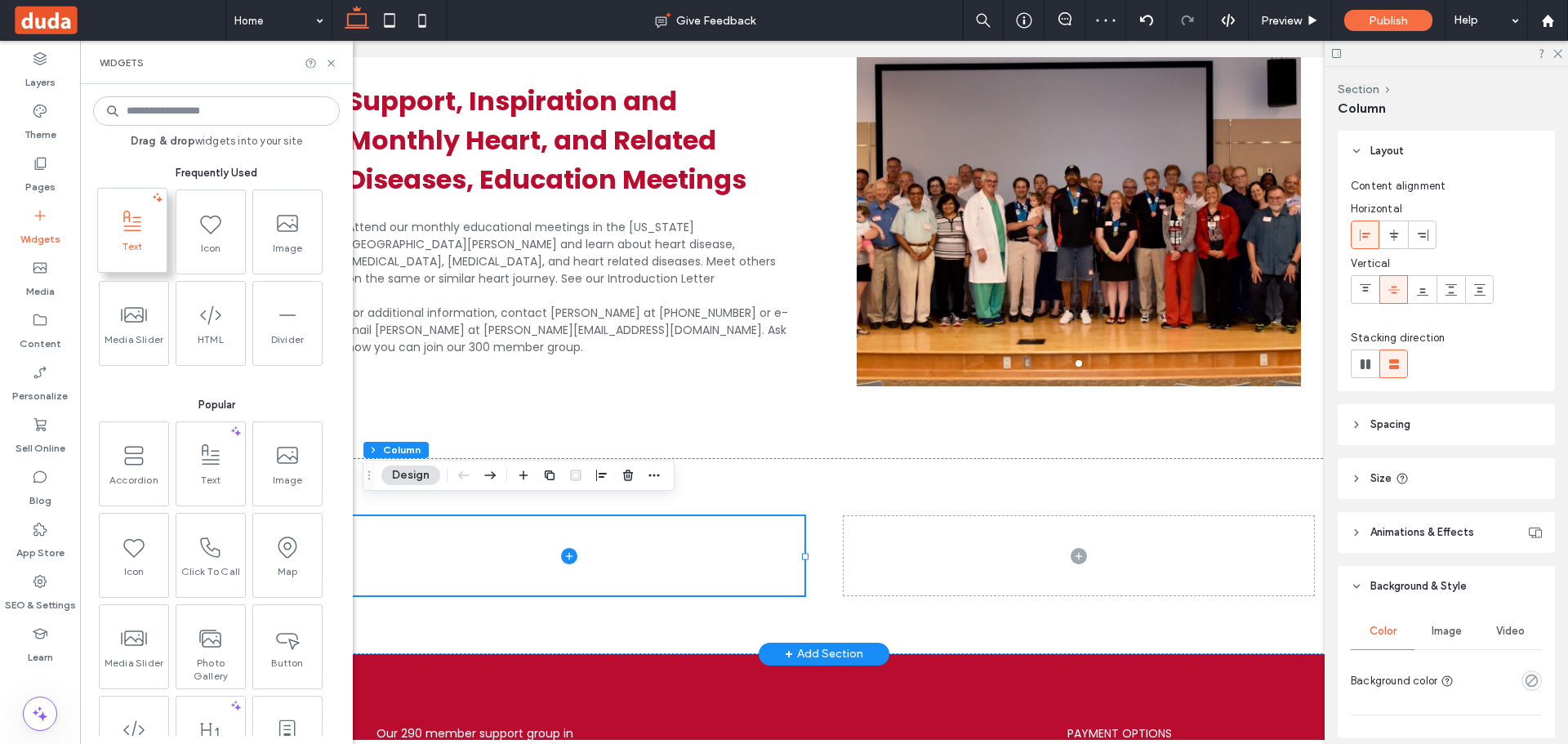
click at [130, 255] on span "Text" at bounding box center [133, 251] width 69 height 23
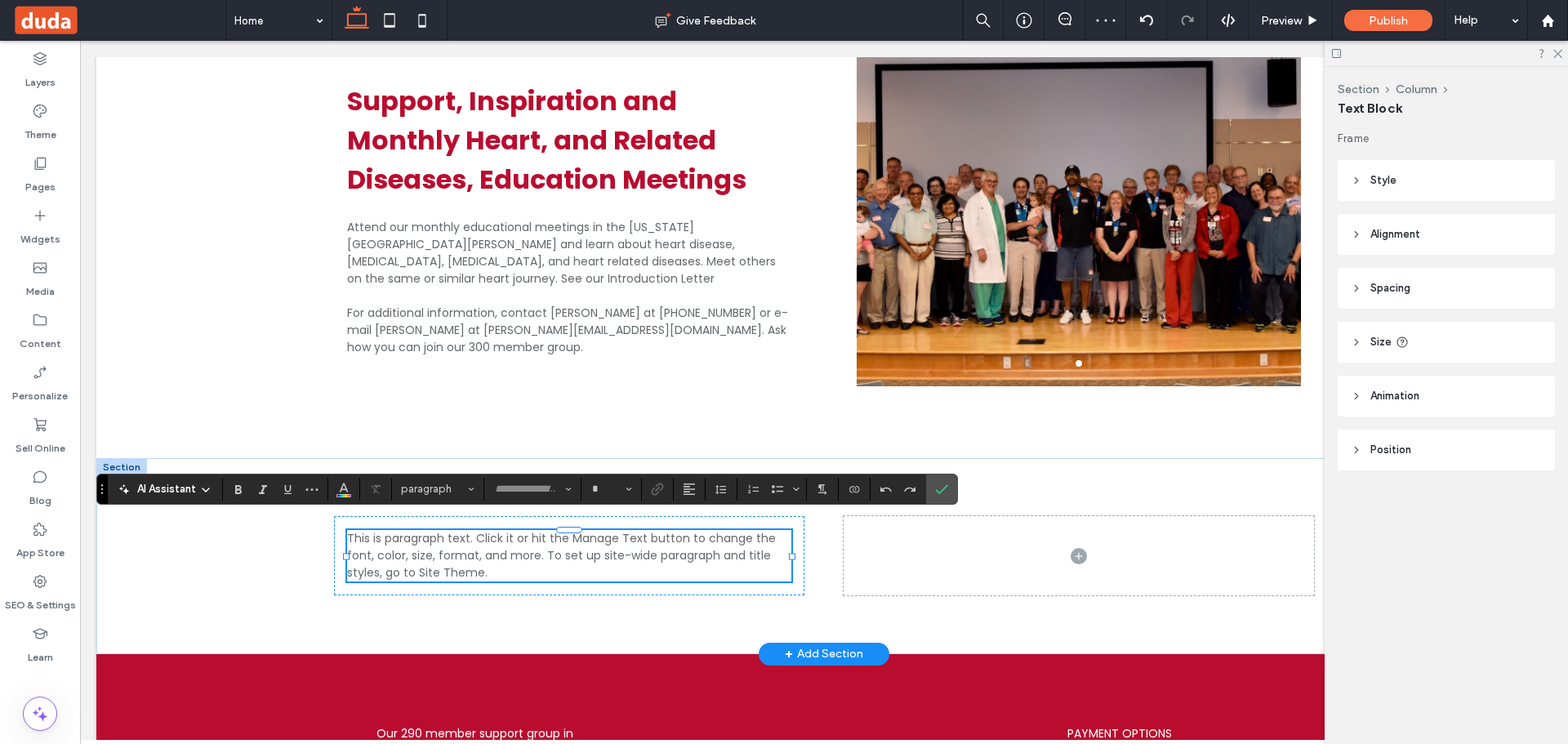
type input "*******"
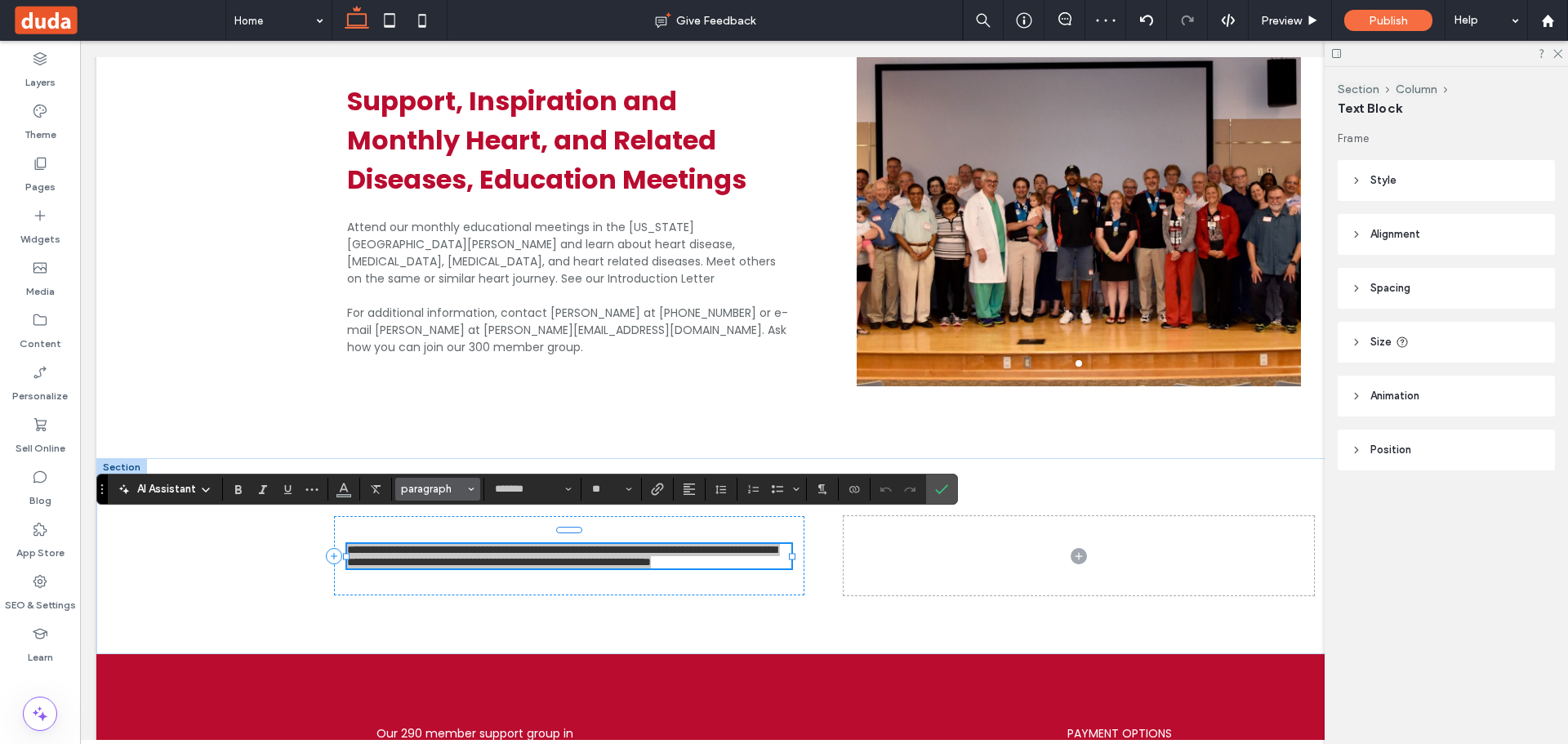
click at [458, 497] on button "paragraph" at bounding box center [437, 489] width 85 height 23
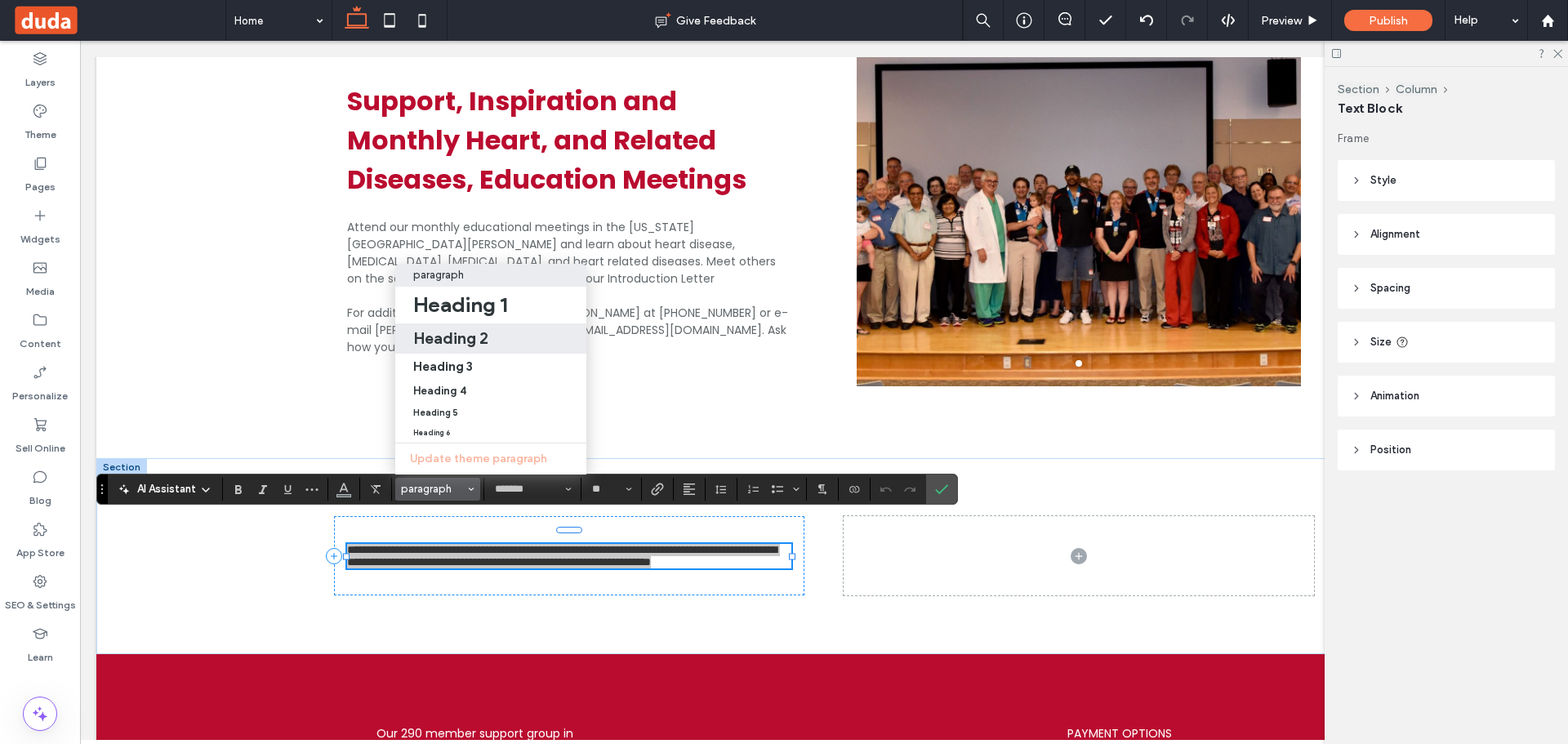
click at [465, 329] on h2 "Heading 2" at bounding box center [450, 338] width 75 height 19
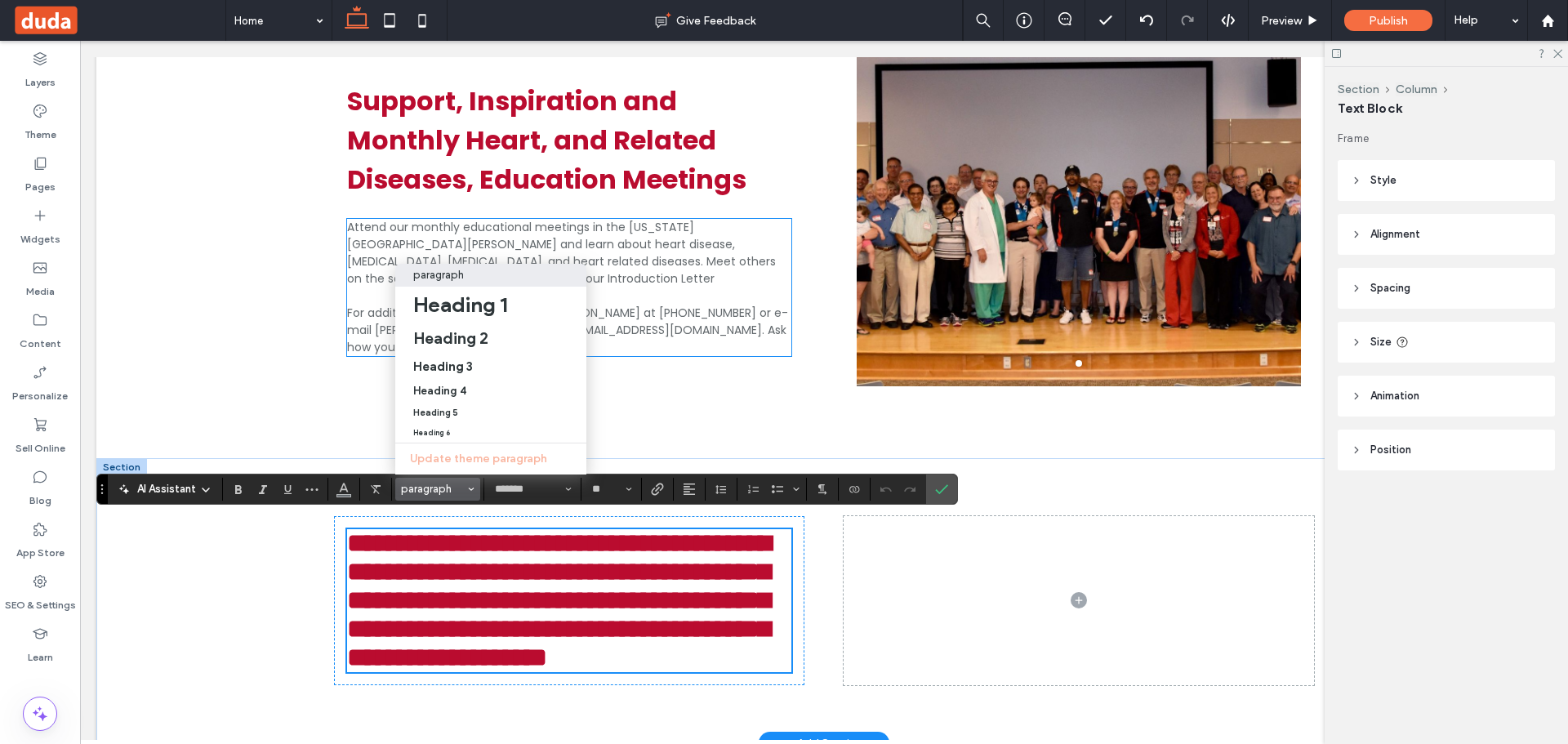
scroll to position [857, 0]
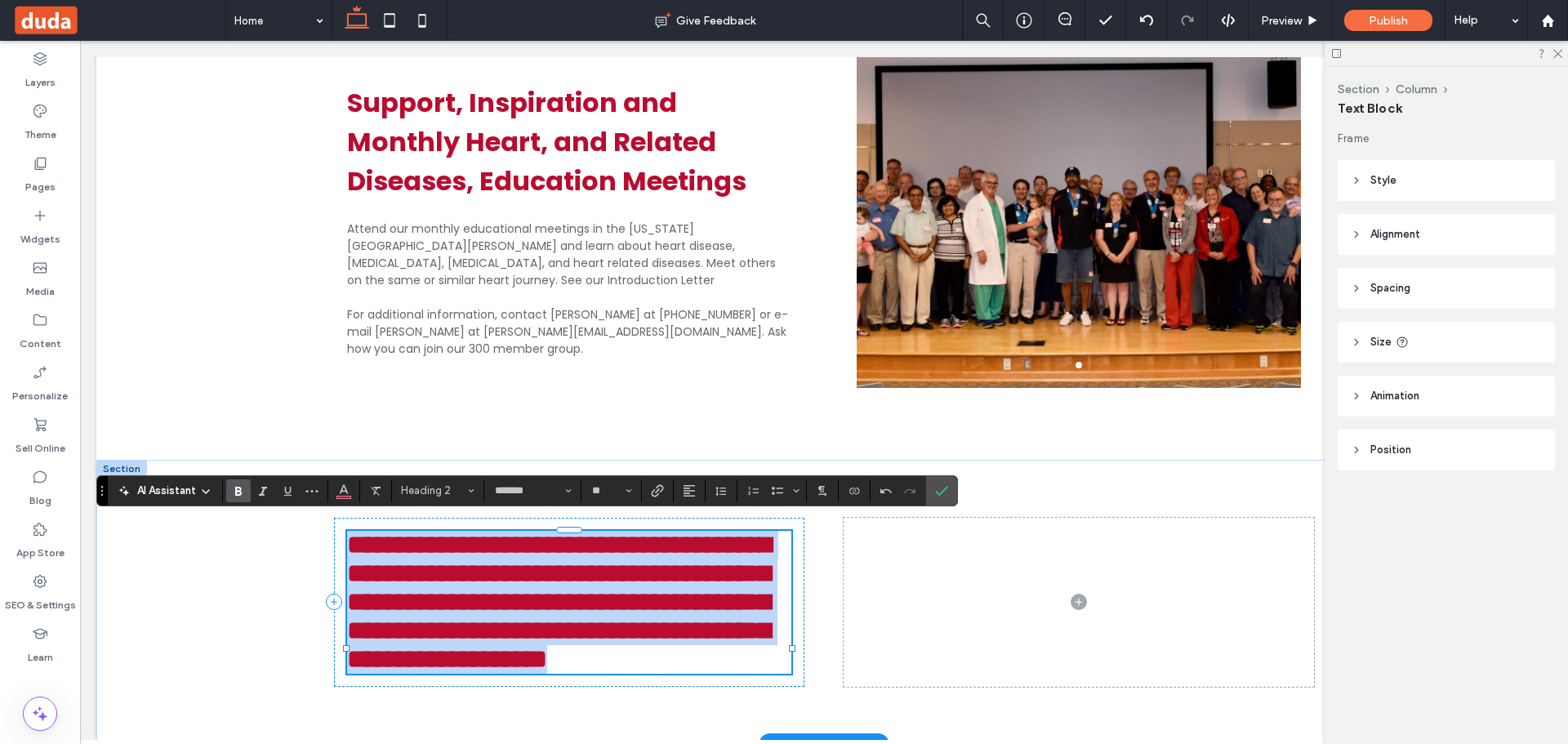
click at [578, 583] on span "**********" at bounding box center [559, 602] width 424 height 140
type input "**"
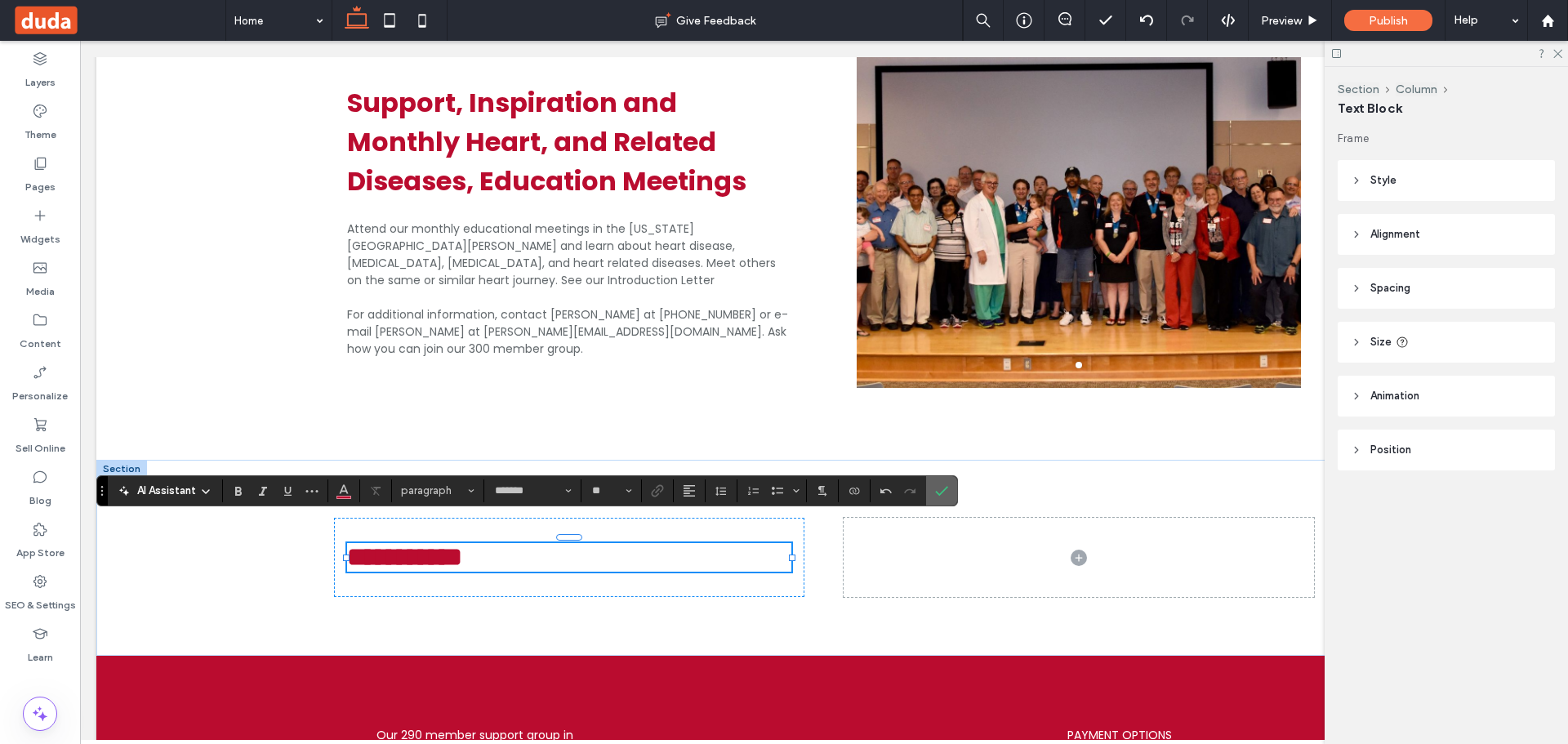
click at [939, 493] on icon "Confirm" at bounding box center [942, 491] width 13 height 13
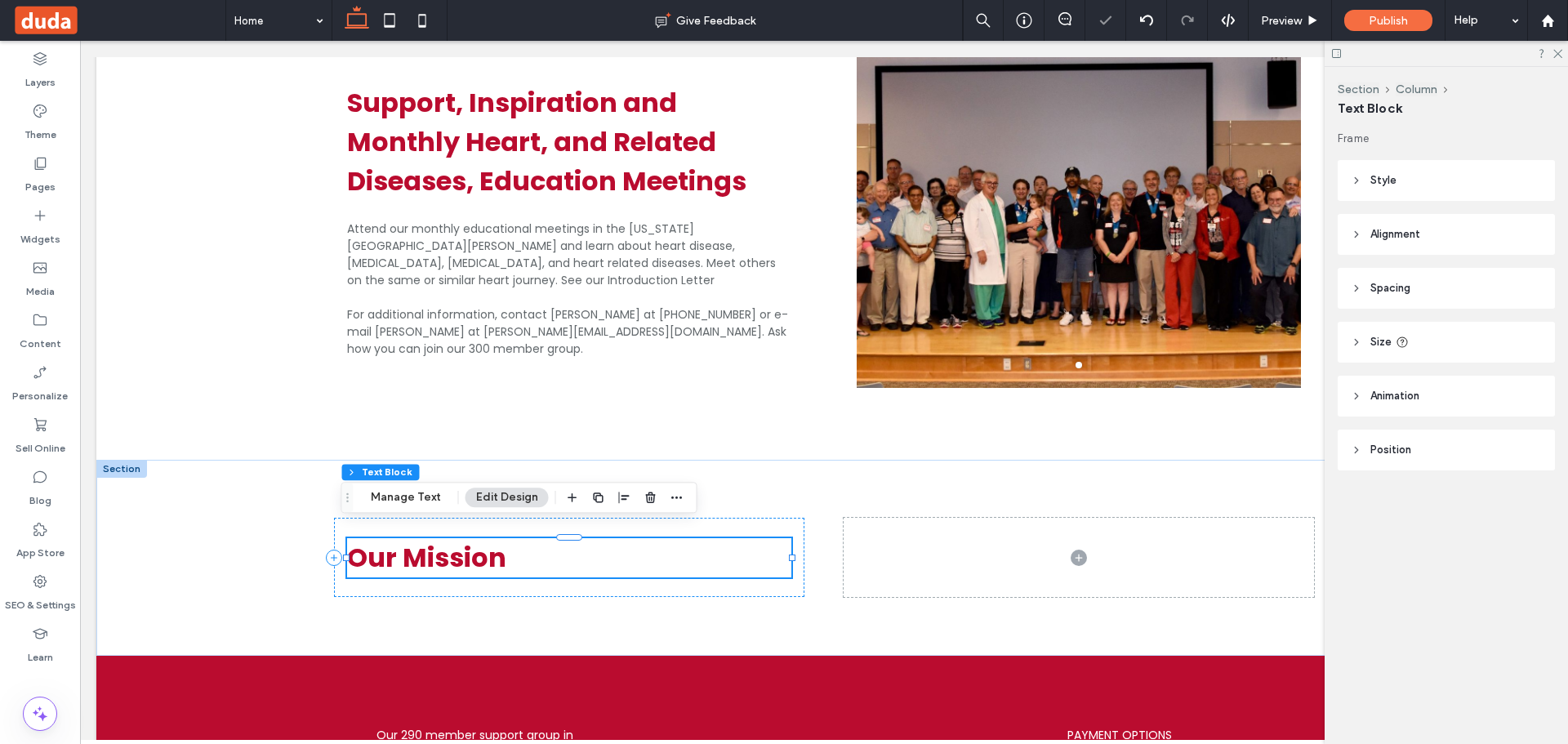
drag, startPoint x: 570, startPoint y: 500, endPoint x: 567, endPoint y: 486, distance: 14.3
click at [571, 500] on icon "button" at bounding box center [572, 498] width 13 height 13
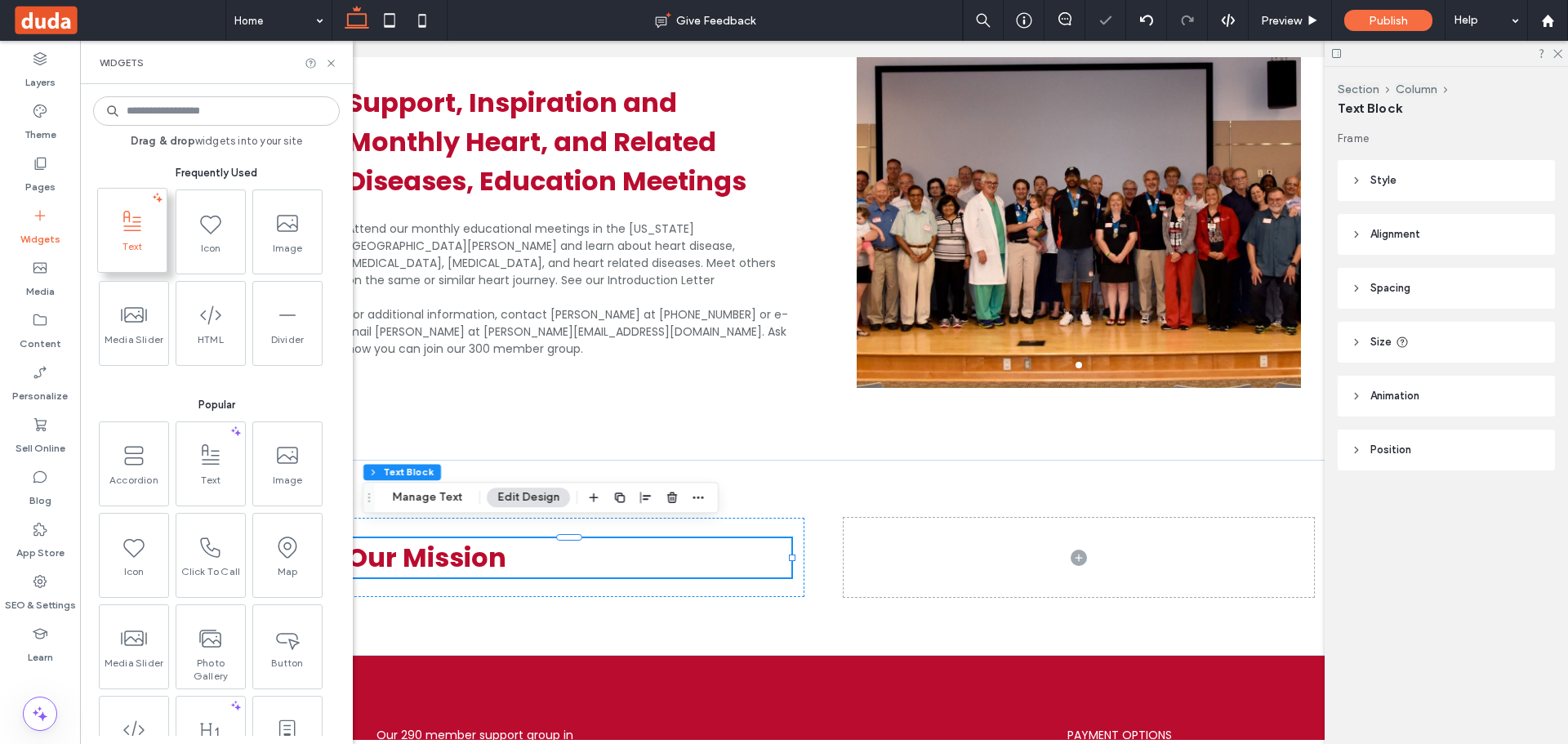
click at [145, 240] on span at bounding box center [133, 222] width 69 height 37
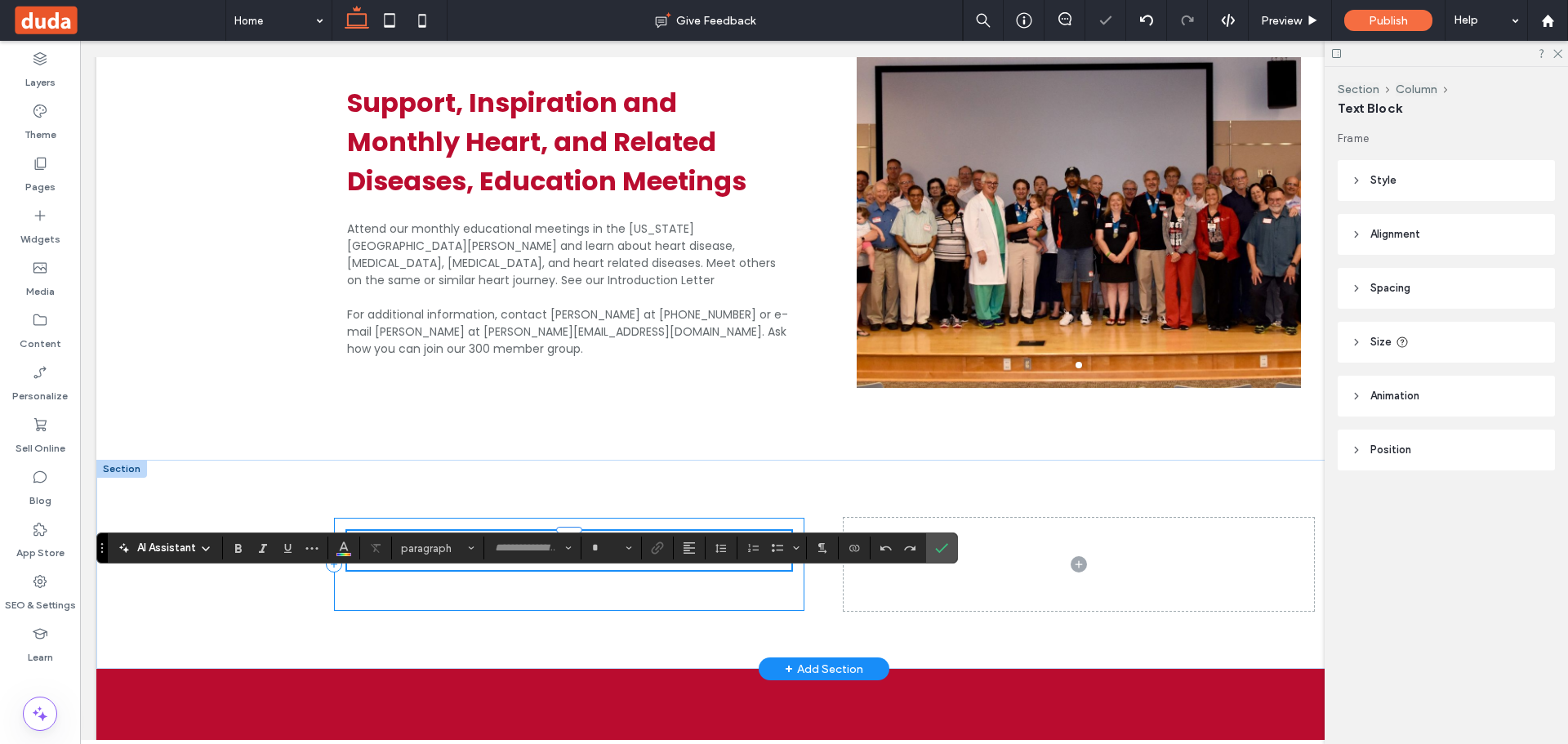
type input "*******"
type input "**"
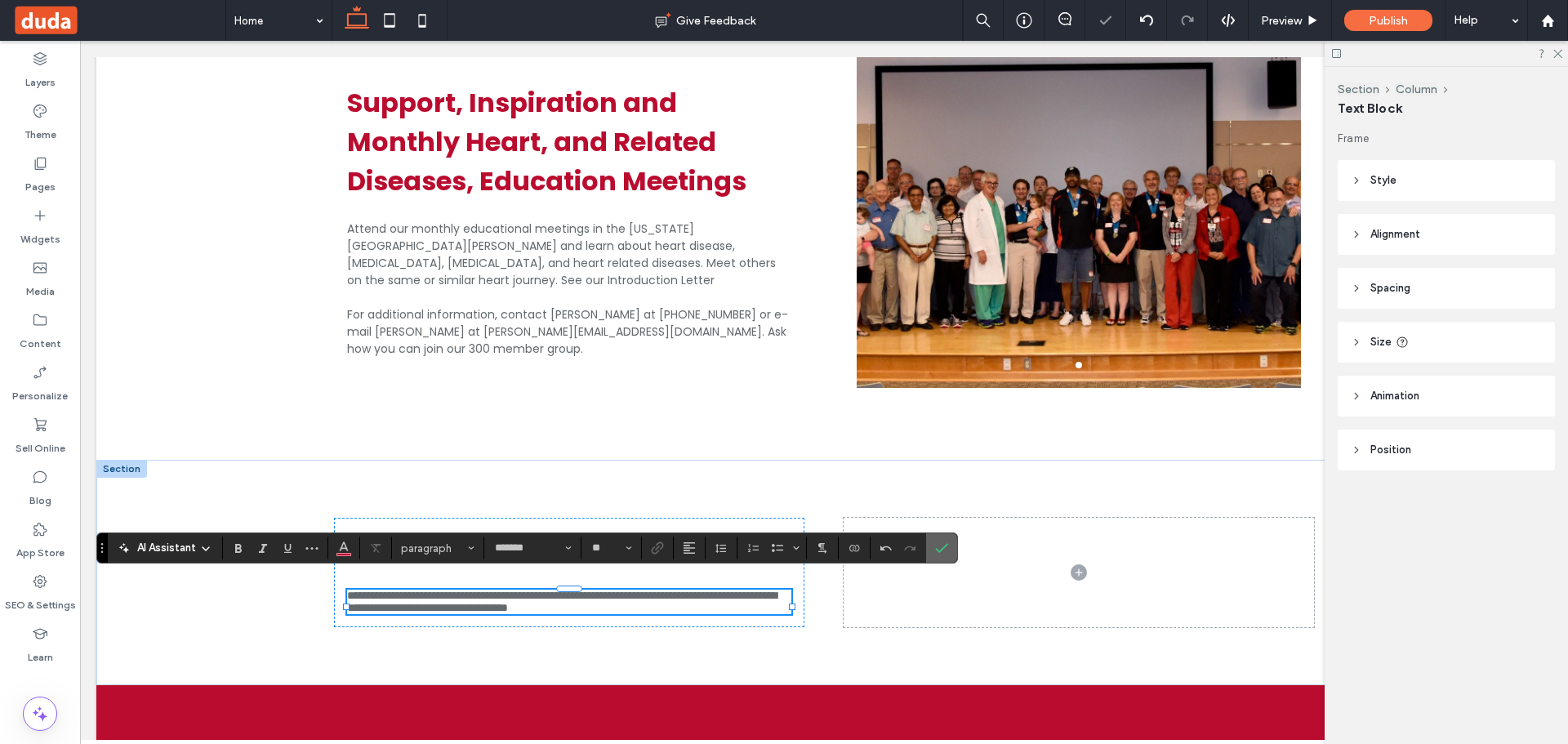
click at [943, 547] on icon "Confirm" at bounding box center [942, 548] width 13 height 13
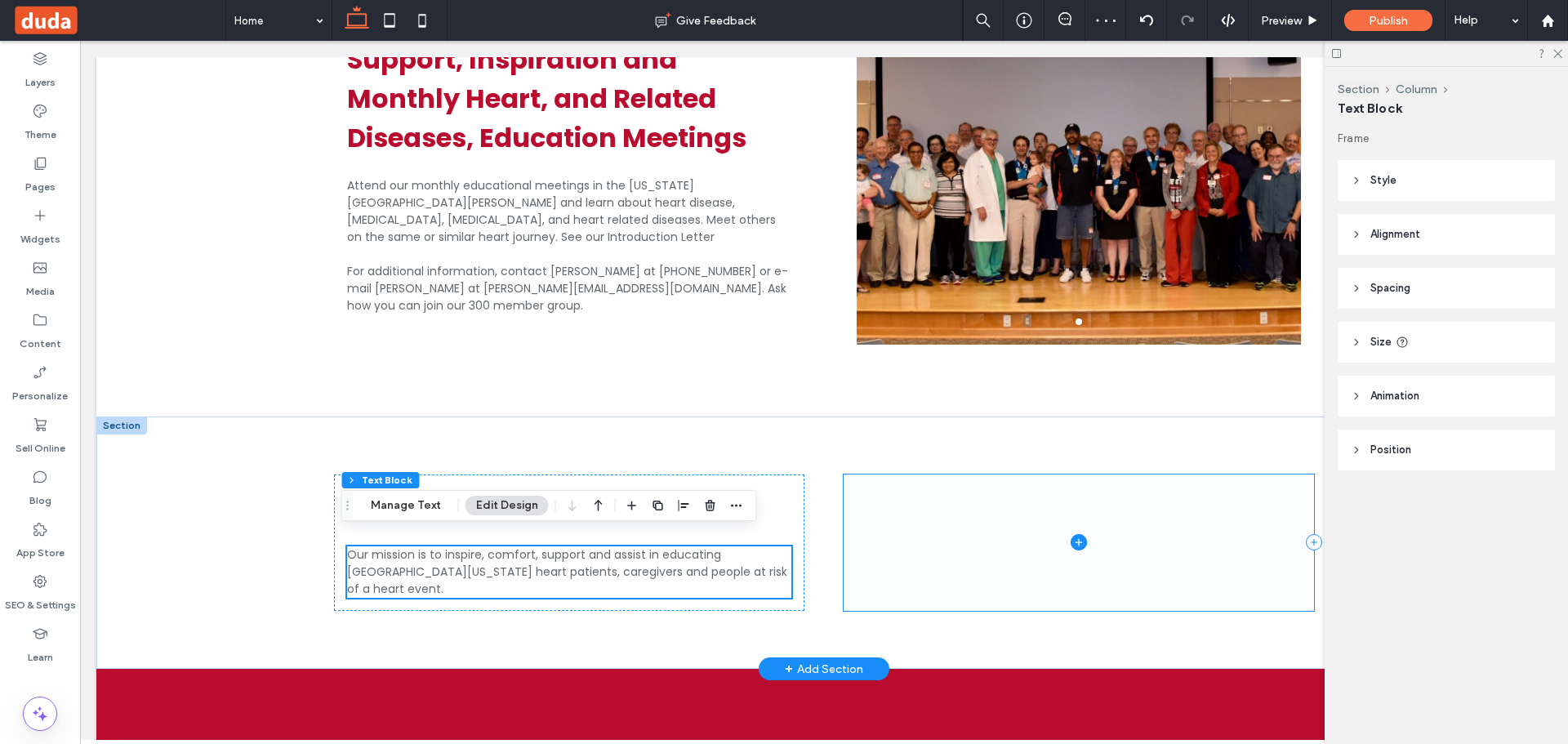
scroll to position [939, 0]
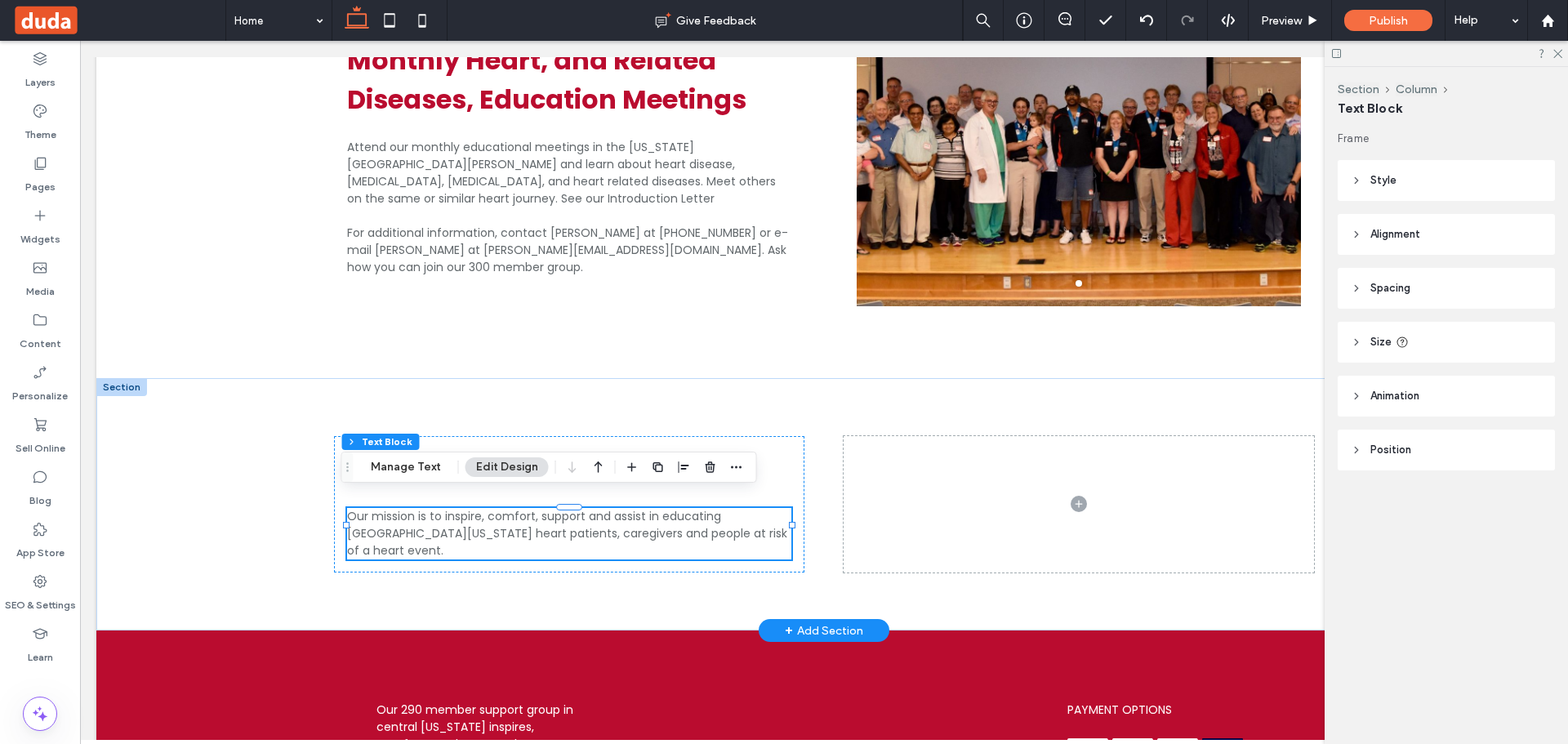
click at [819, 622] on div "+ Add Section" at bounding box center [823, 631] width 78 height 18
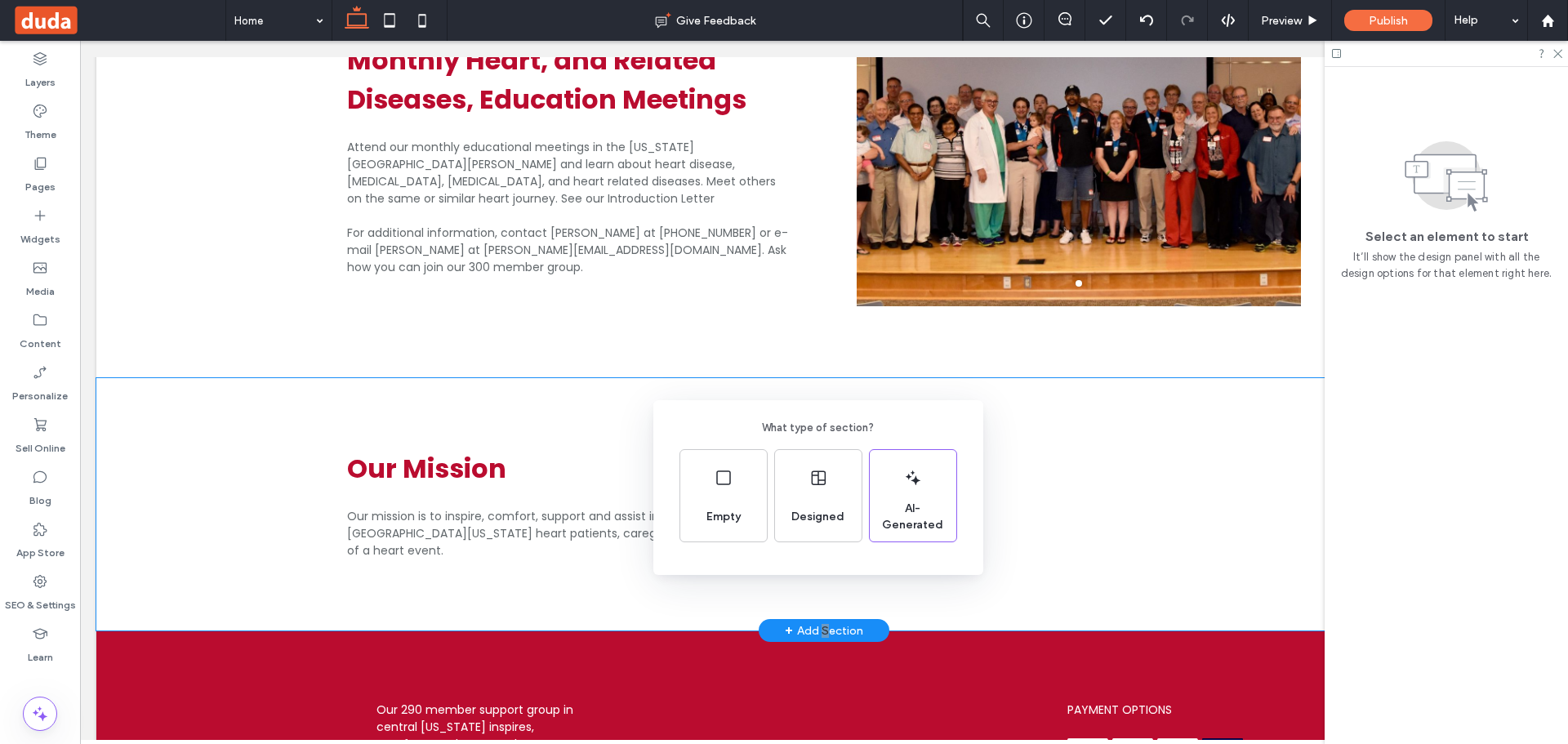
click at [1021, 458] on div "What type of section? Empty Designed AI-Generated" at bounding box center [784, 412] width 1568 height 825
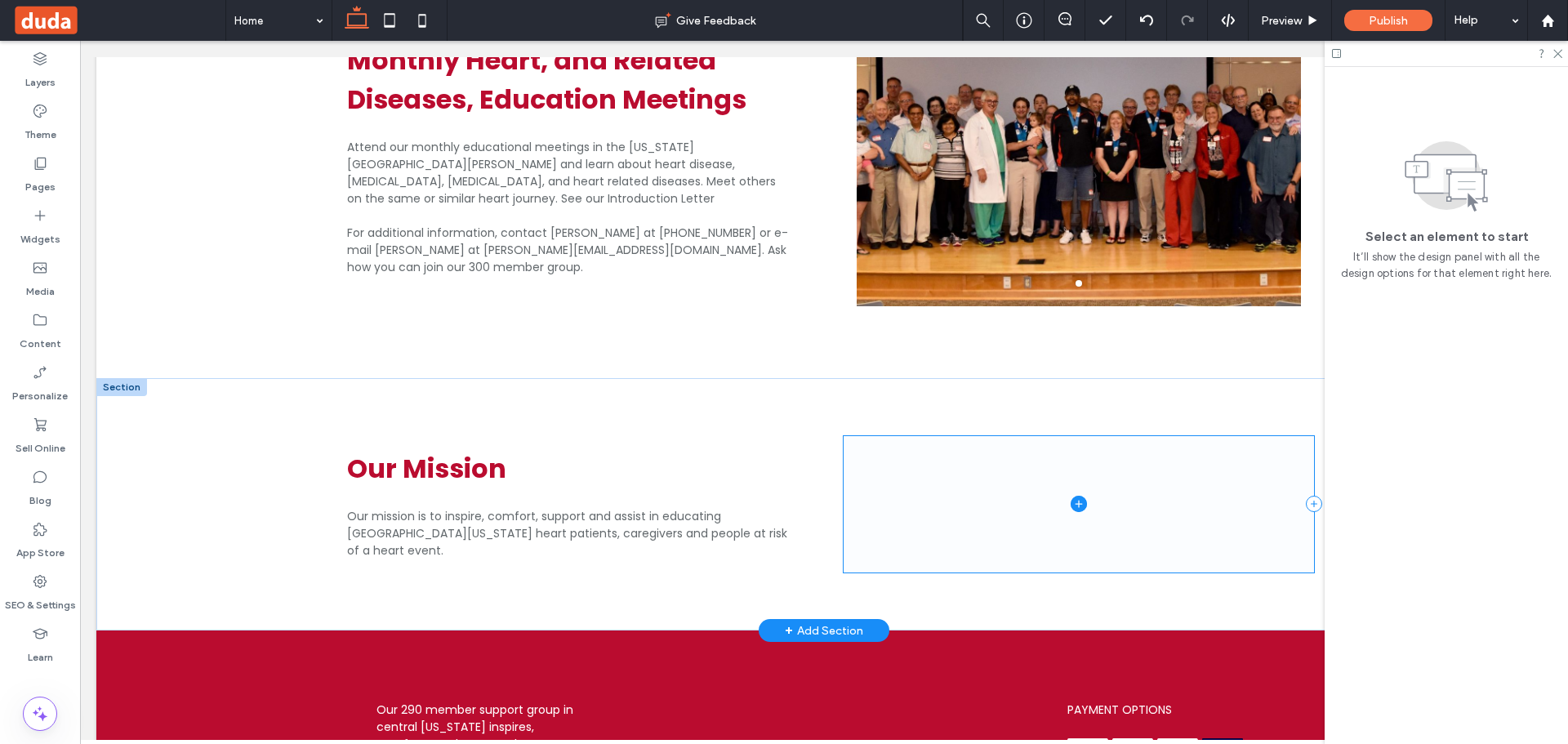
click at [920, 478] on span at bounding box center [1079, 504] width 471 height 136
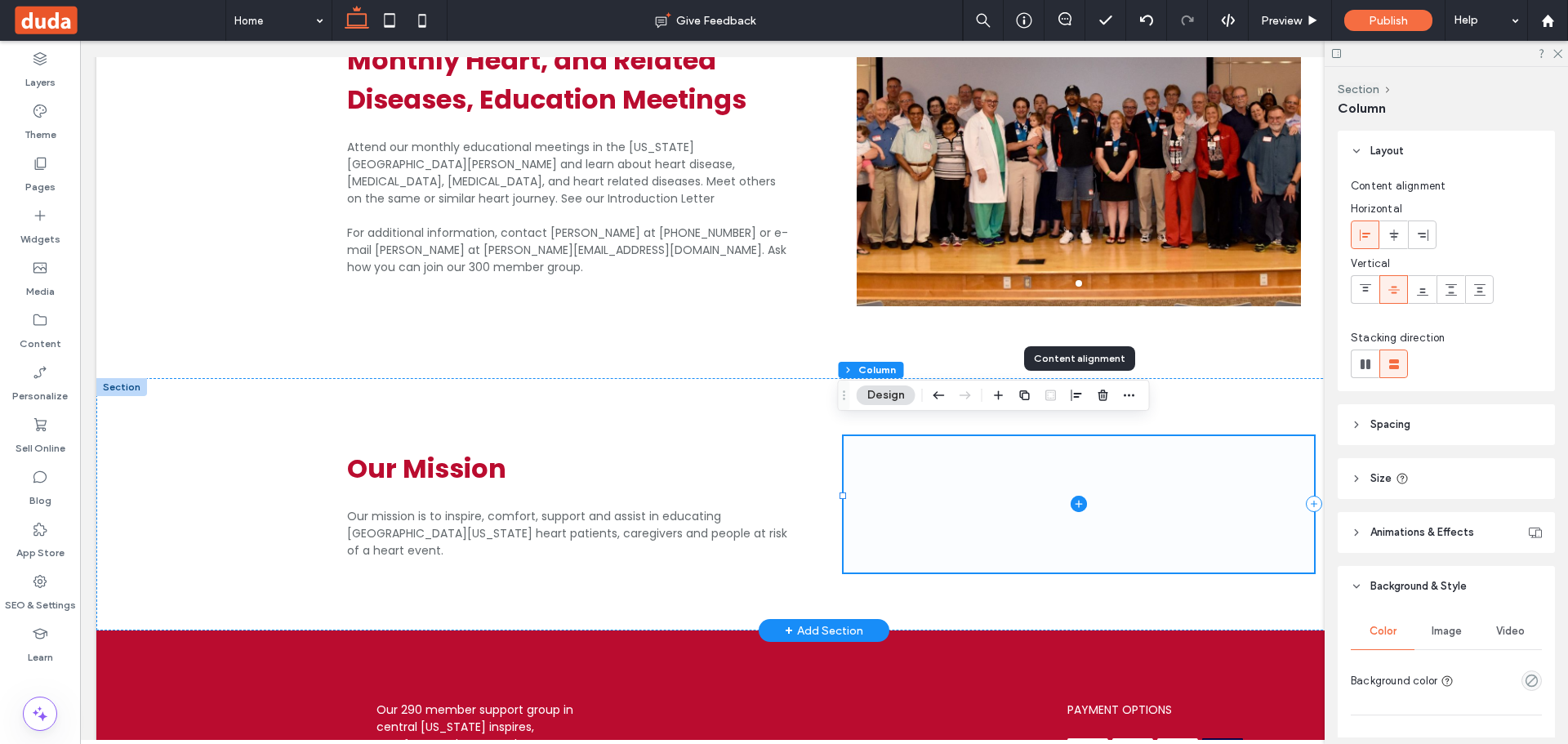
drag, startPoint x: 1159, startPoint y: 427, endPoint x: 1084, endPoint y: 426, distance: 75.0
click at [1100, 391] on icon "button" at bounding box center [1103, 396] width 13 height 13
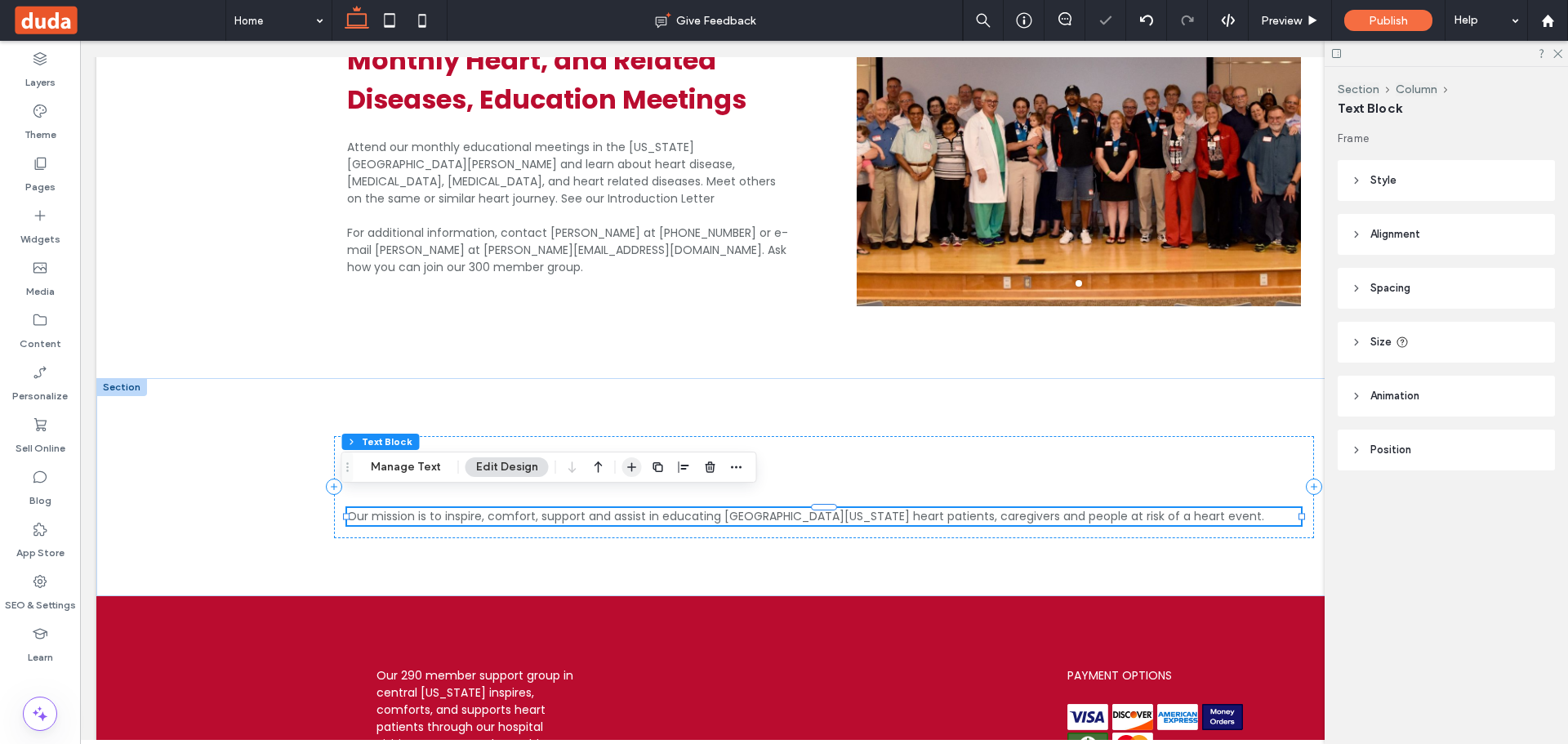
drag, startPoint x: 633, startPoint y: 466, endPoint x: 535, endPoint y: 376, distance: 133.1
click at [633, 466] on icon "button" at bounding box center [632, 467] width 13 height 13
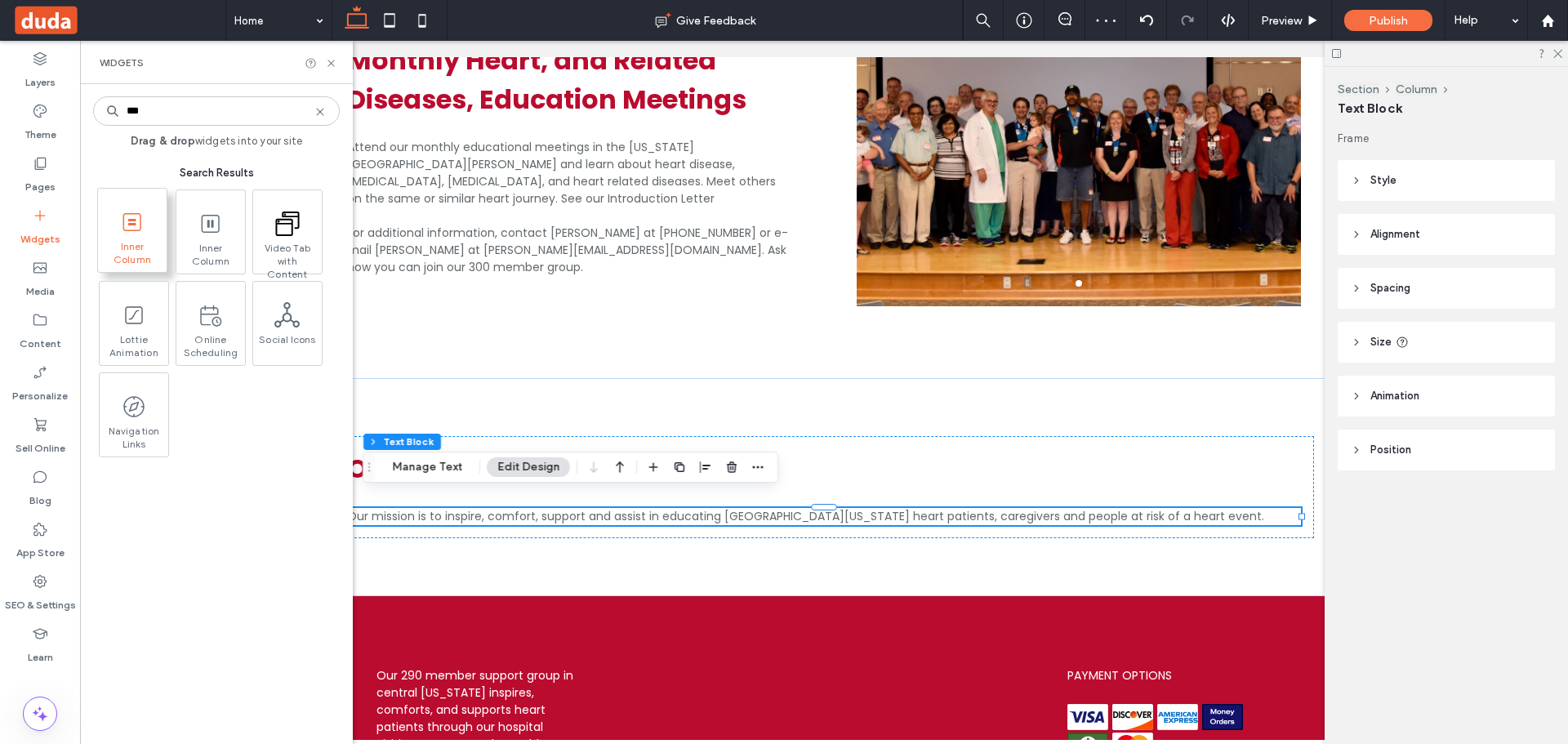
type input "***"
click at [140, 240] on span "Inner Column" at bounding box center [133, 251] width 69 height 23
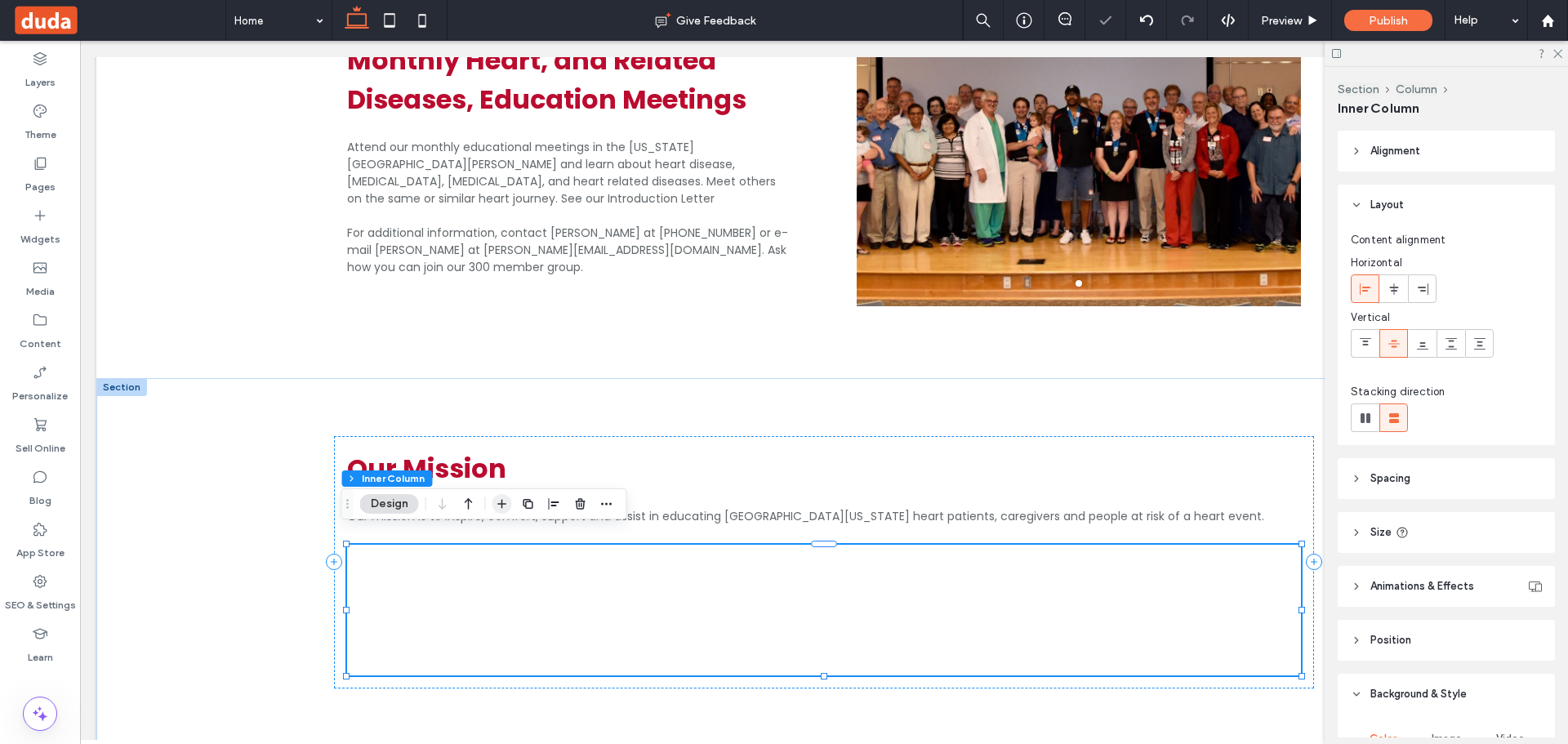
click at [504, 504] on icon "button" at bounding box center [502, 504] width 13 height 13
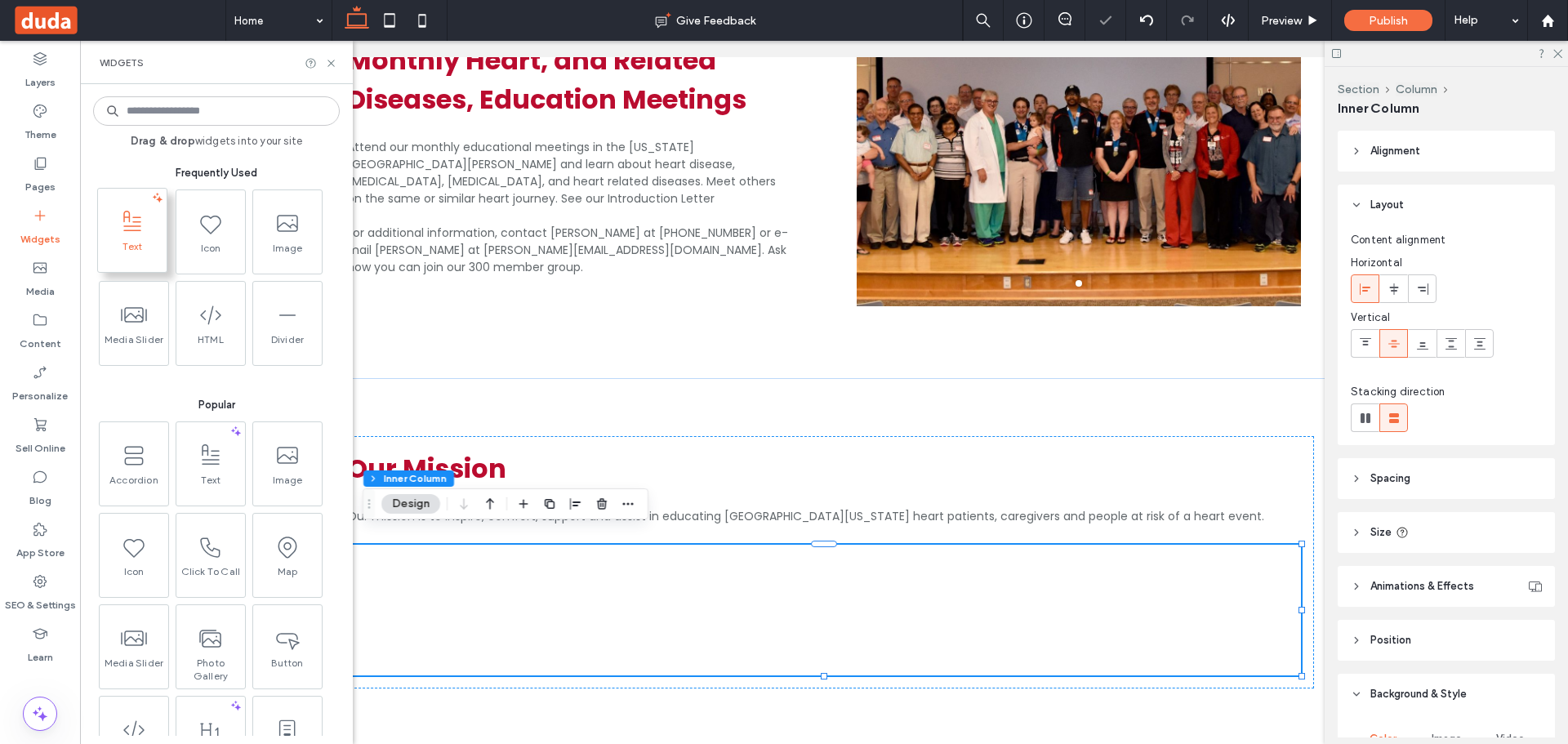
click at [150, 224] on span at bounding box center [133, 222] width 69 height 37
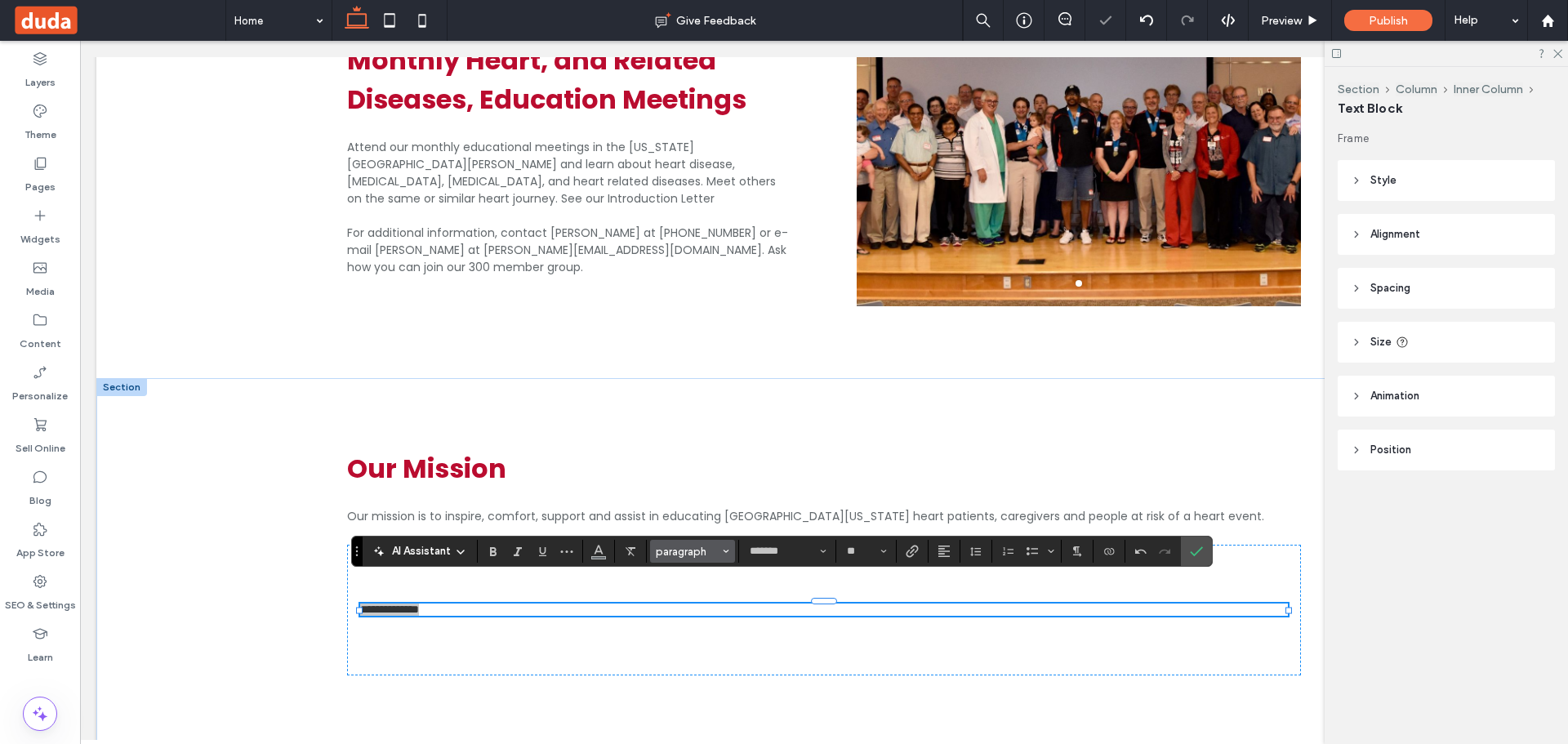
click at [695, 546] on span "paragraph" at bounding box center [687, 551] width 64 height 13
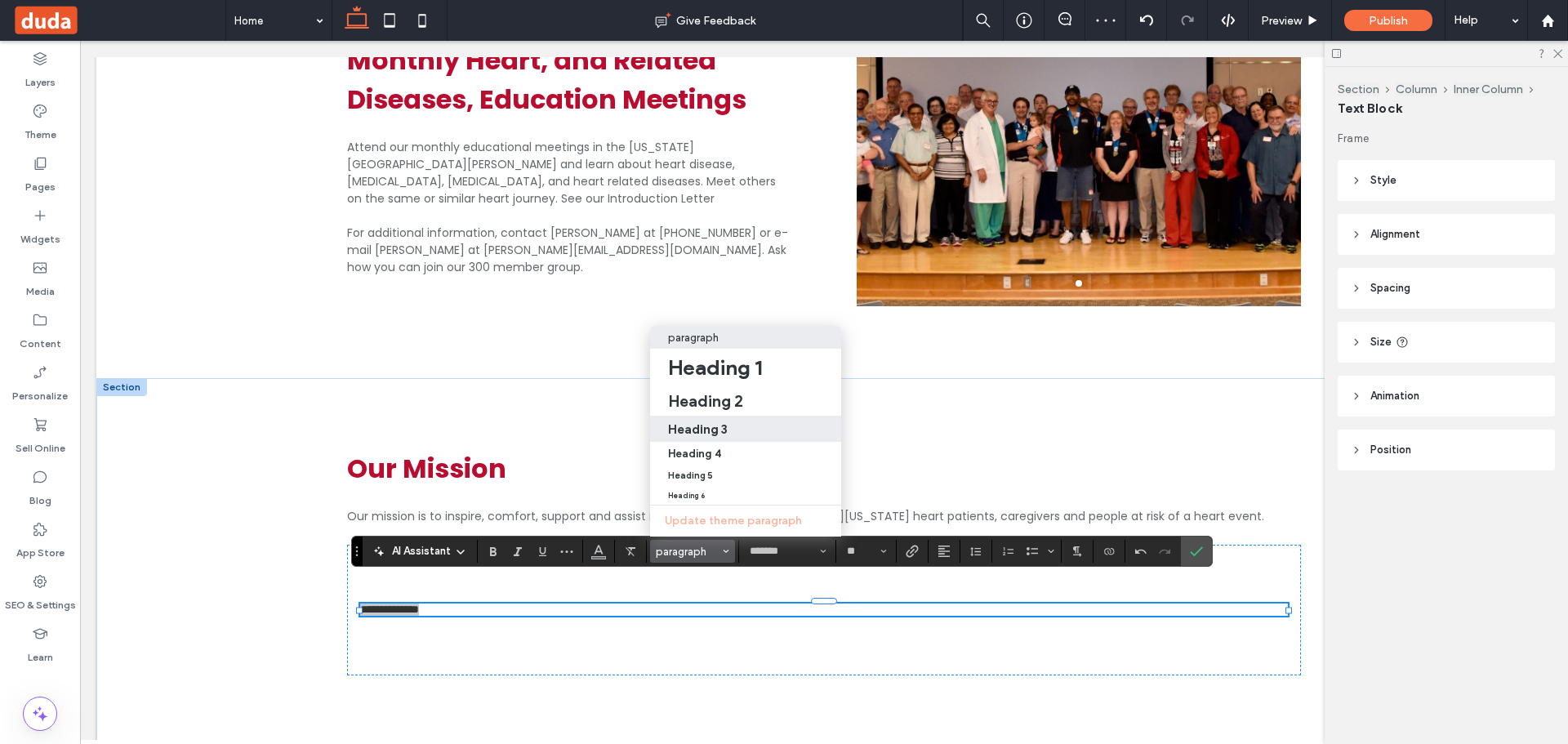
click at [734, 421] on div "Heading 3" at bounding box center [745, 429] width 155 height 15
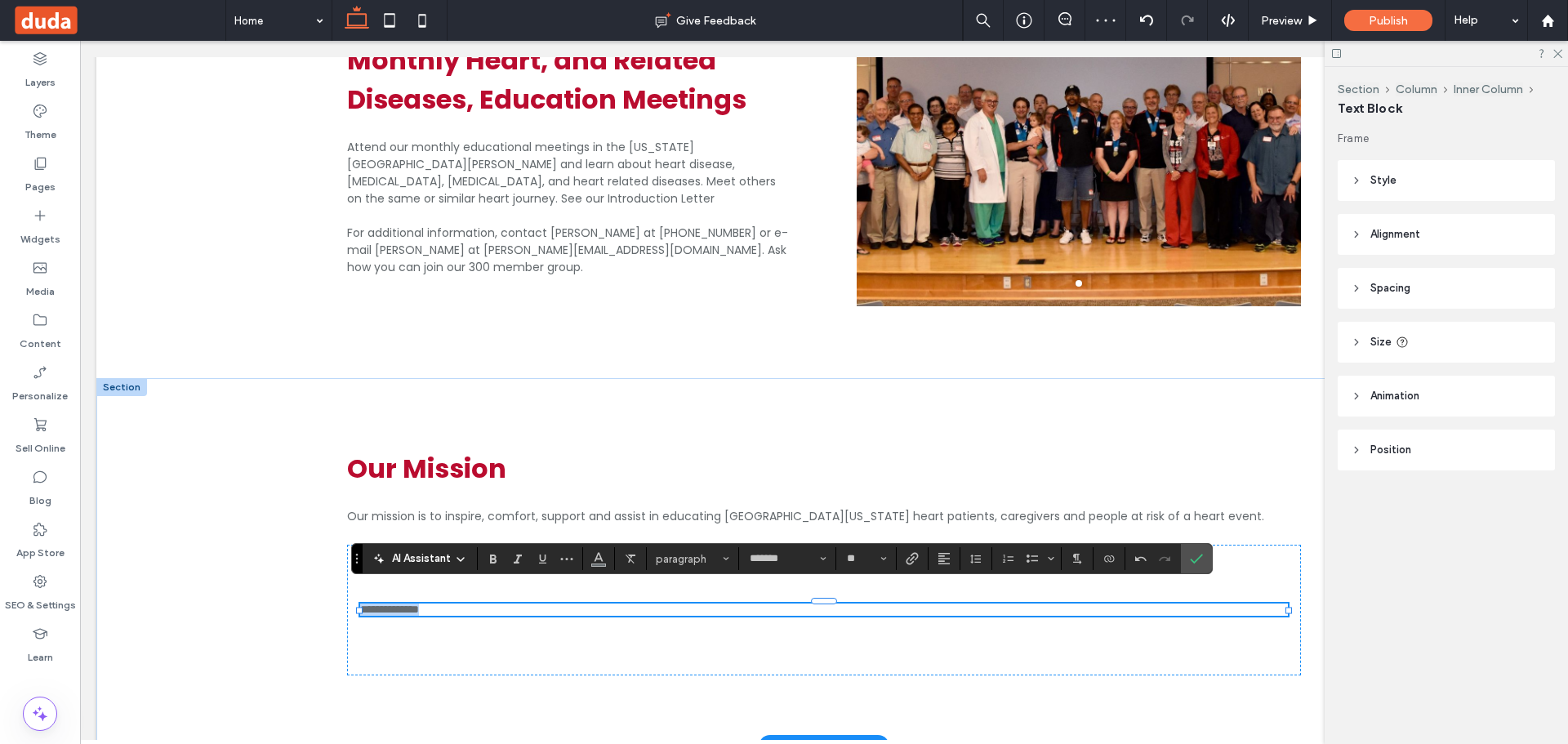
type input "**"
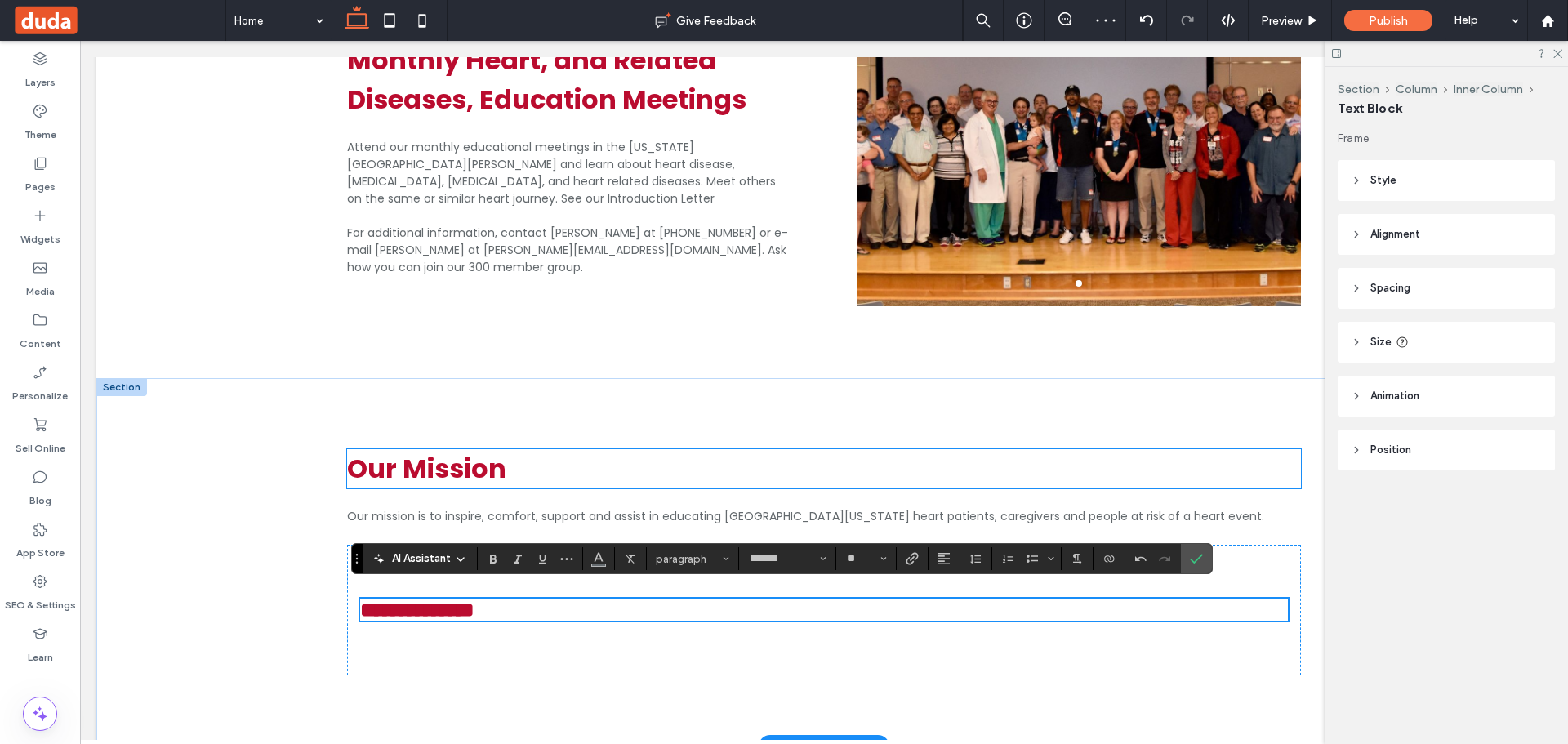
scroll to position [931, 0]
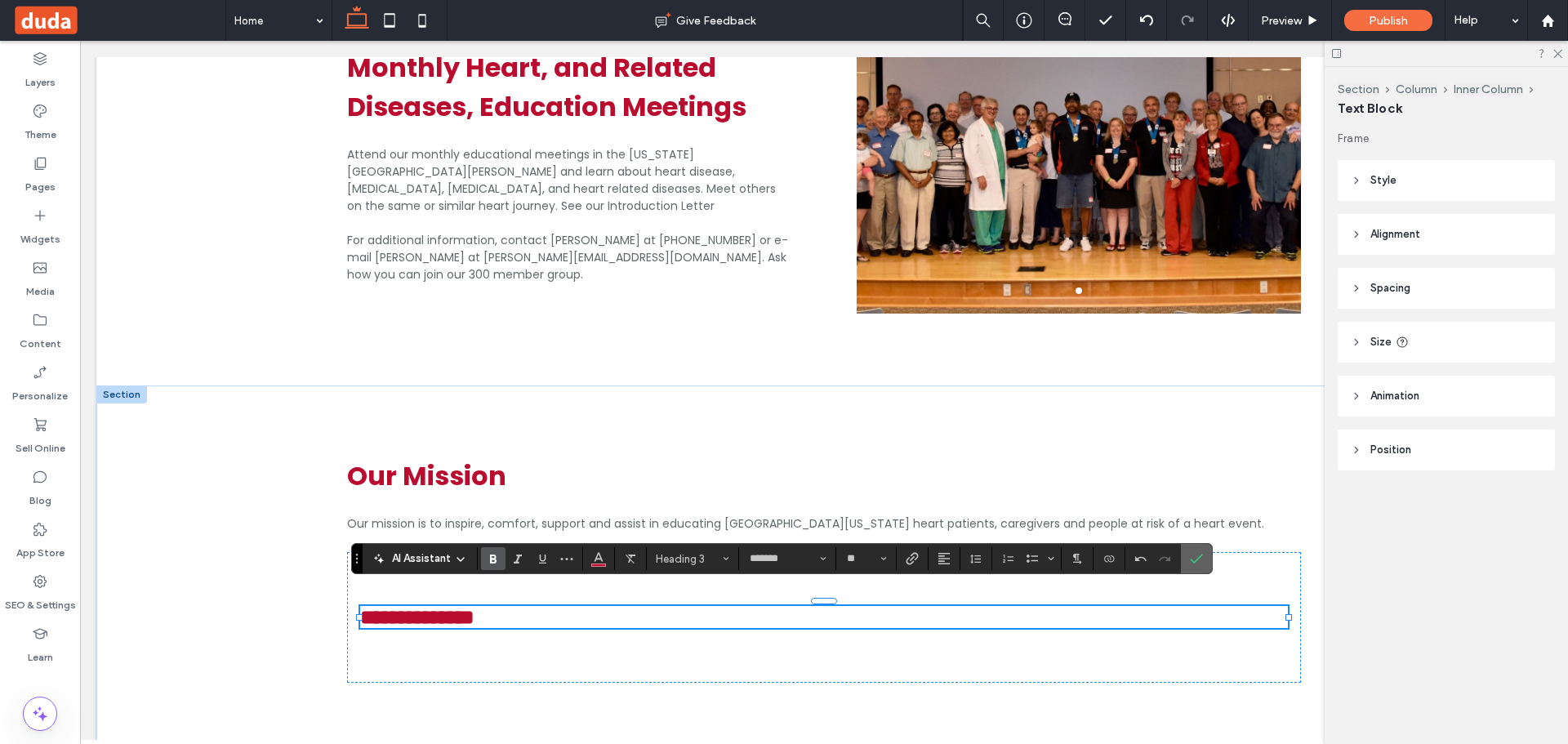
click at [1204, 564] on label "Confirm" at bounding box center [1196, 558] width 24 height 29
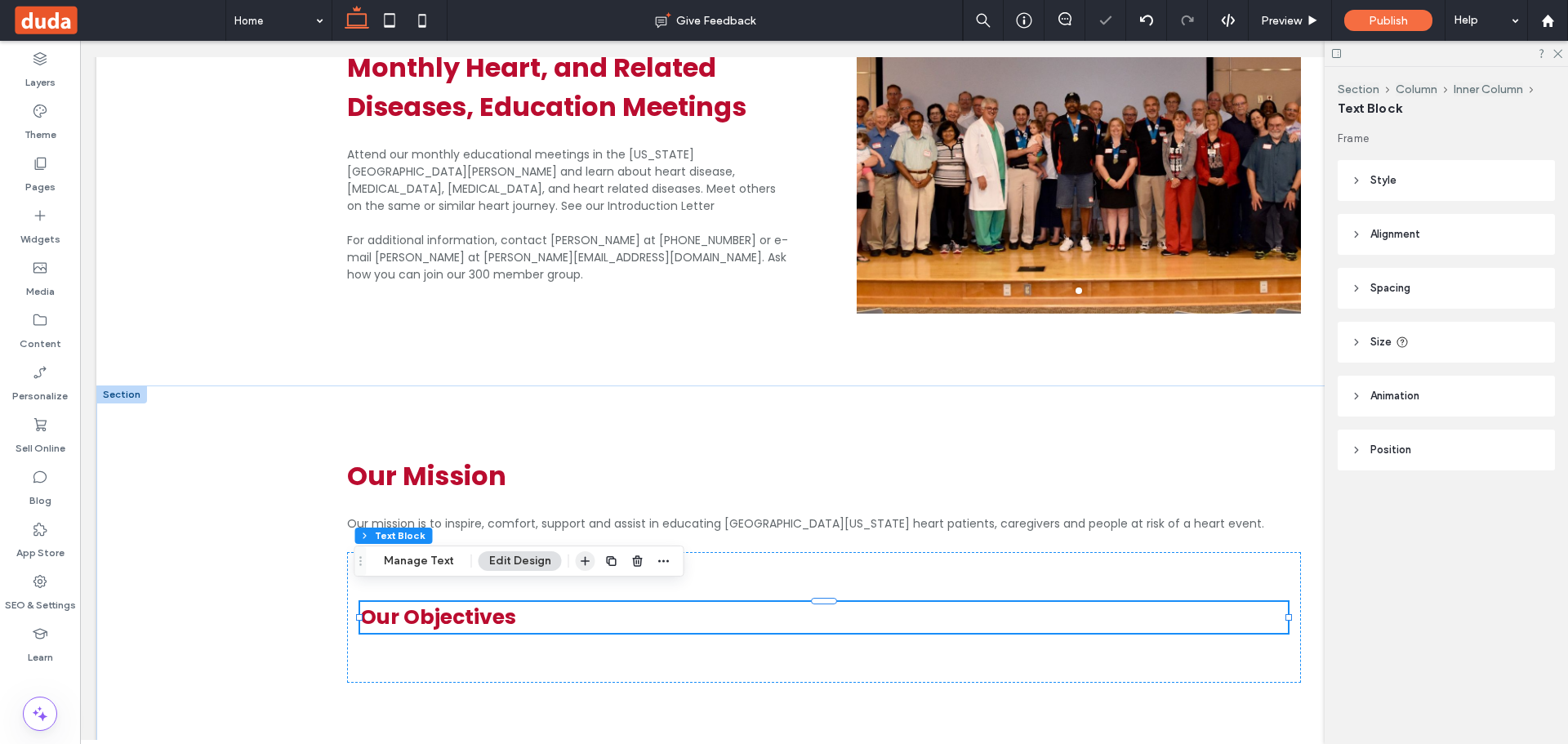
click at [576, 568] on span "button" at bounding box center [585, 561] width 19 height 19
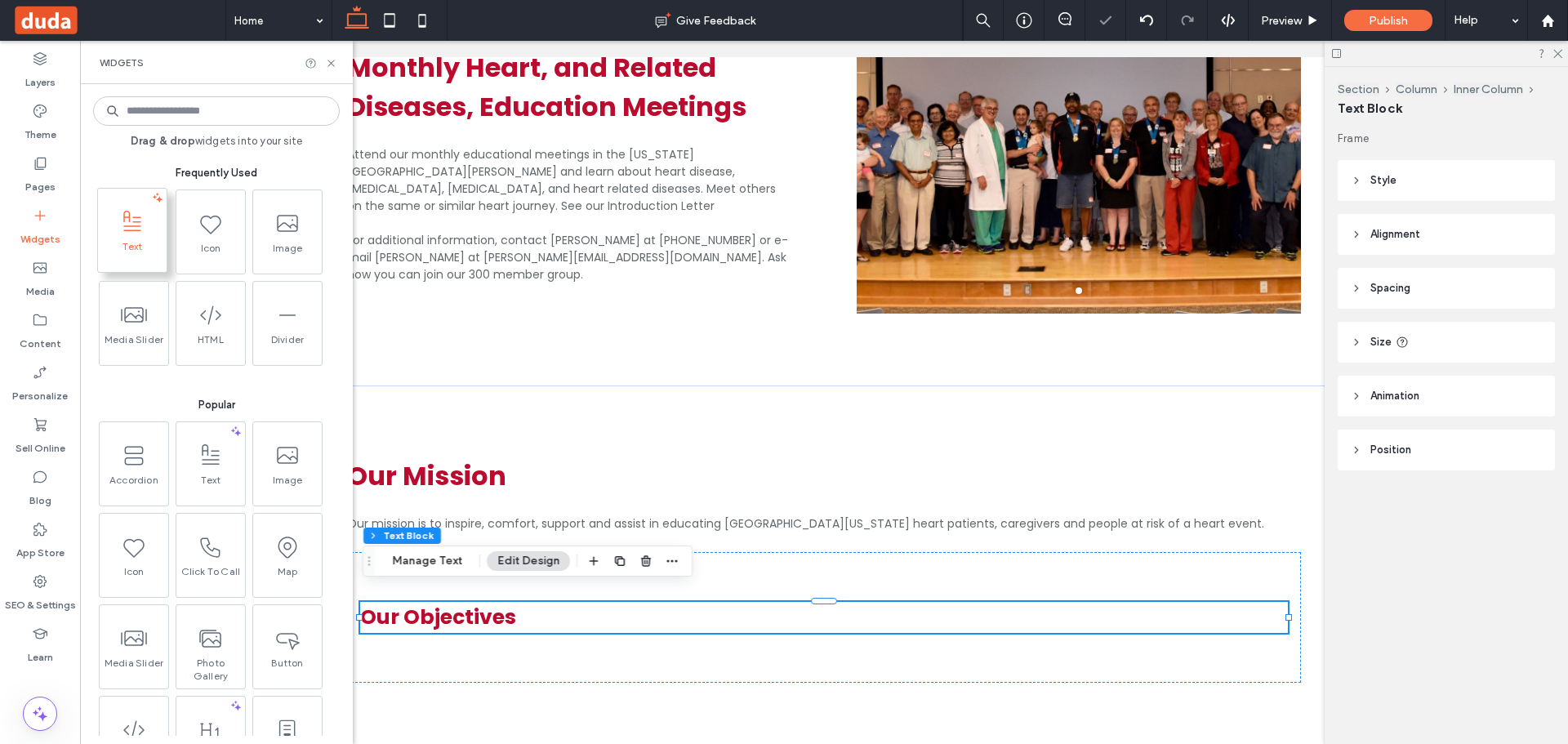
click at [137, 242] on span "Text" at bounding box center [133, 251] width 69 height 23
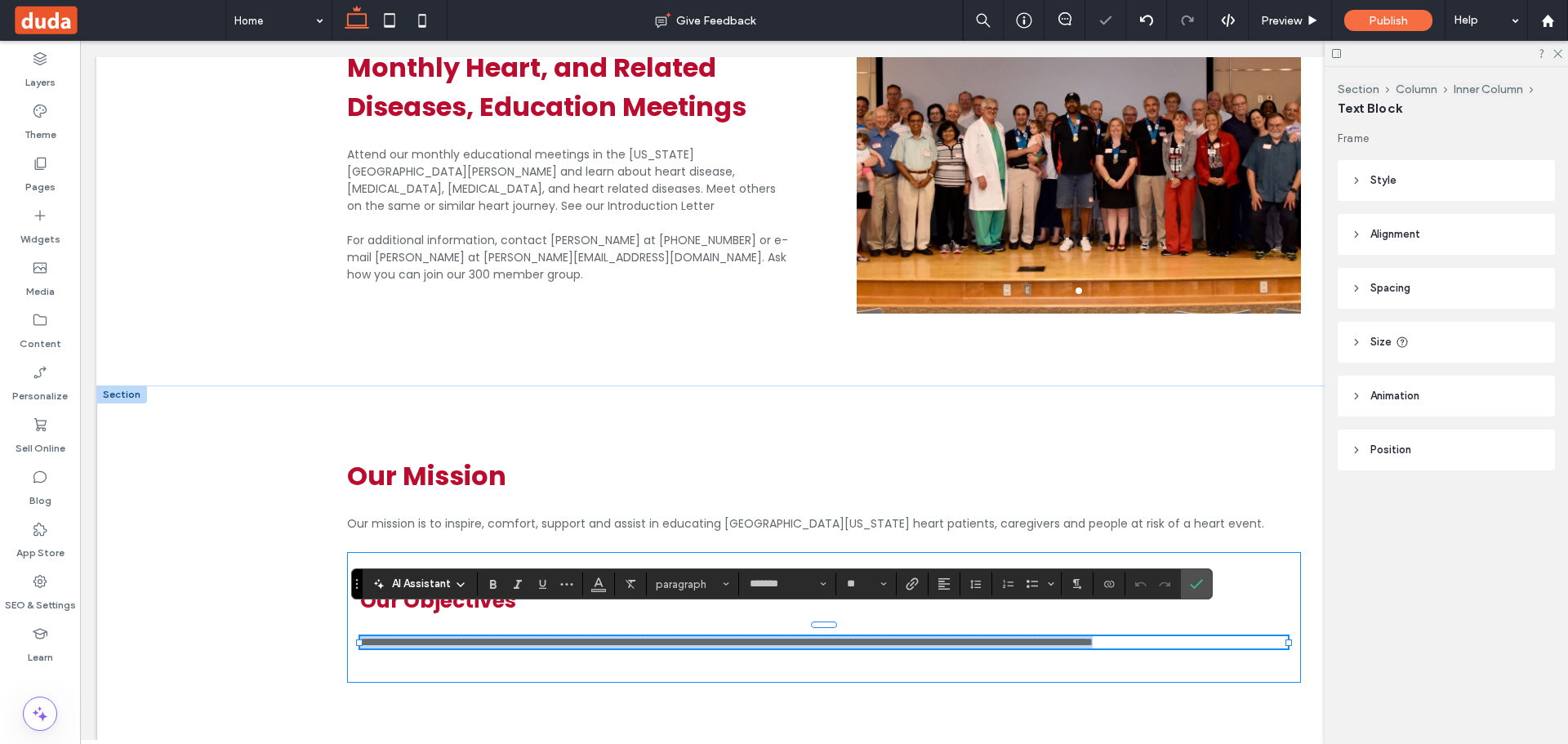
scroll to position [0, 0]
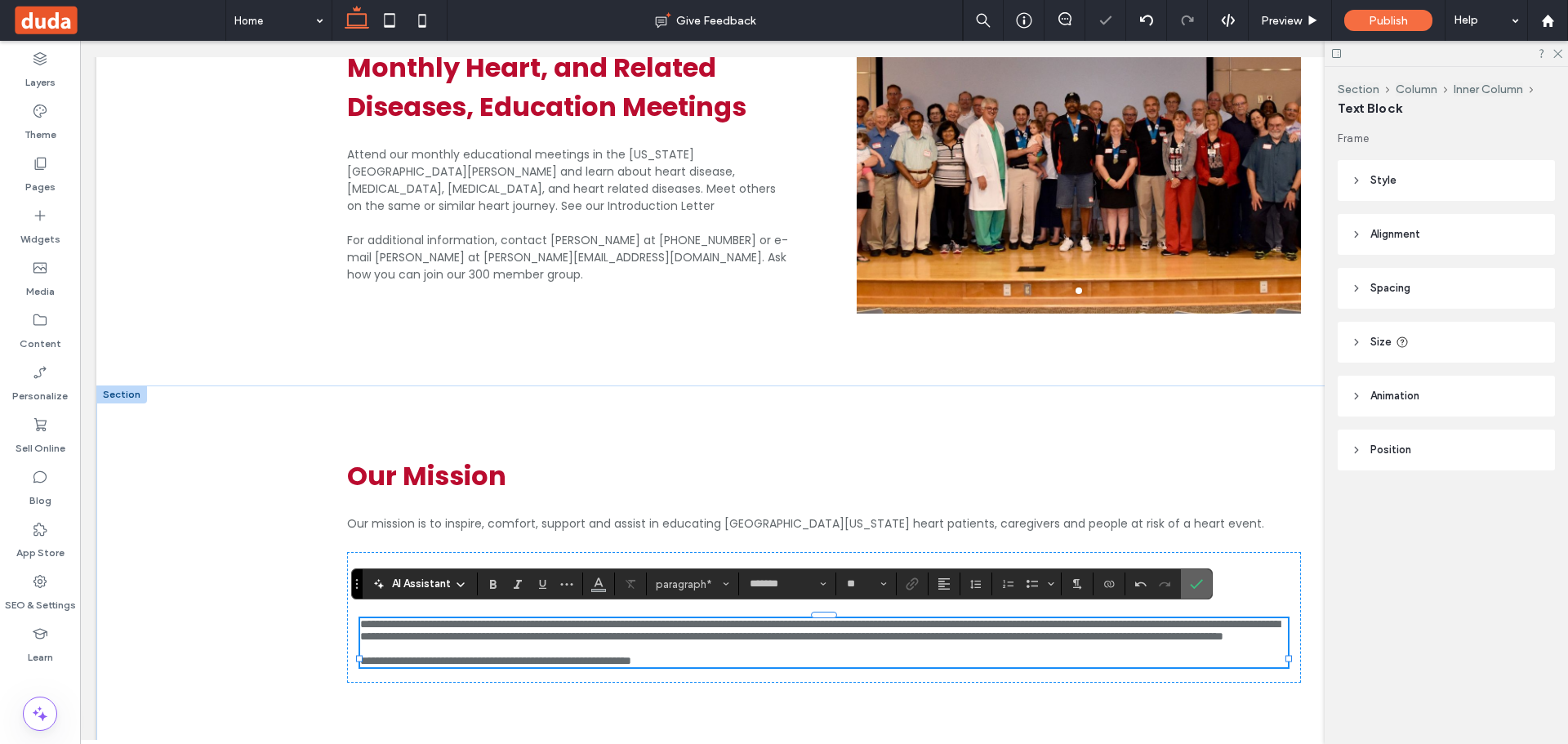
click at [1197, 581] on icon "Confirm" at bounding box center [1197, 584] width 13 height 13
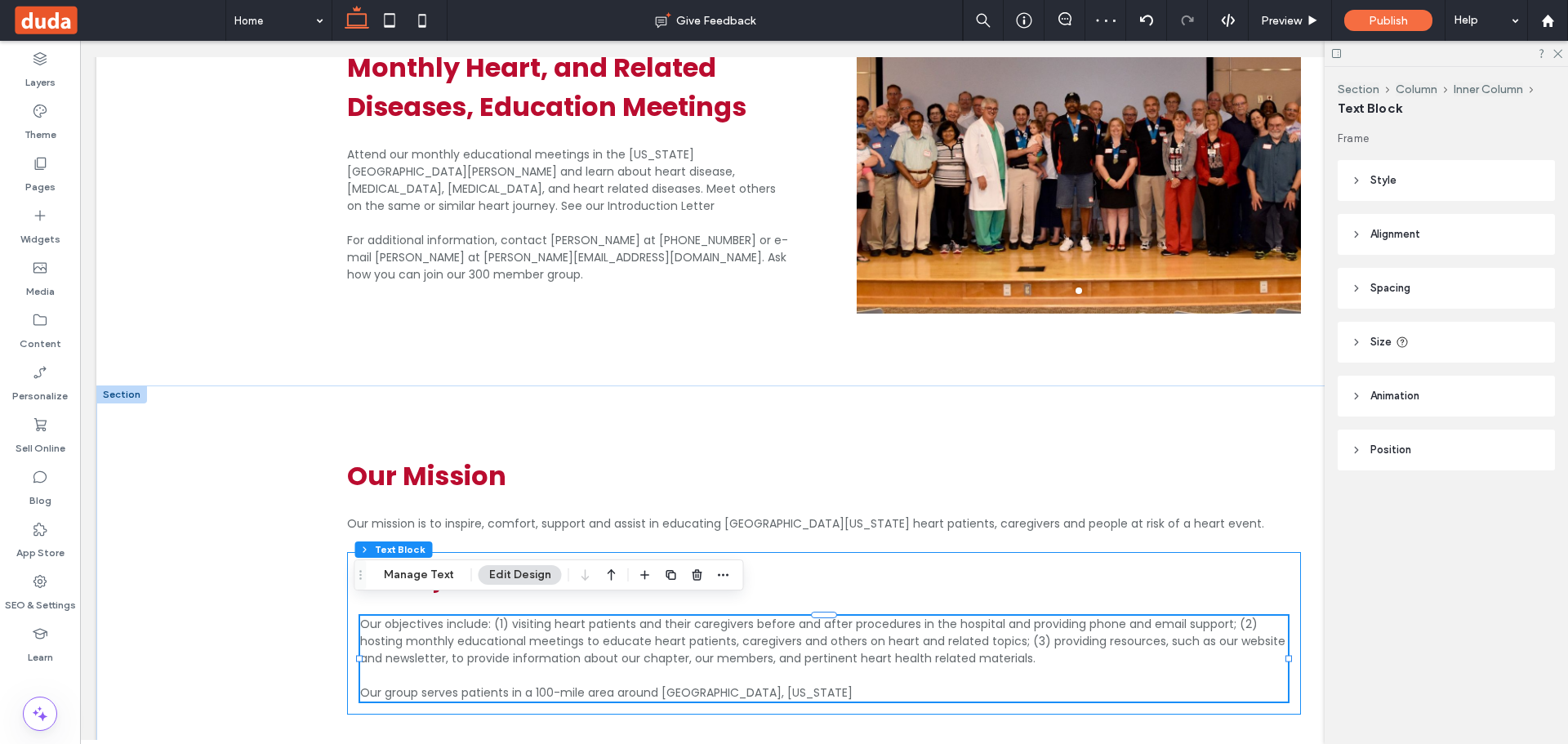
click at [543, 552] on div "Our Objectives Our objectives include: (1) visiting heart patients and their ca…" at bounding box center [823, 633] width 954 height 162
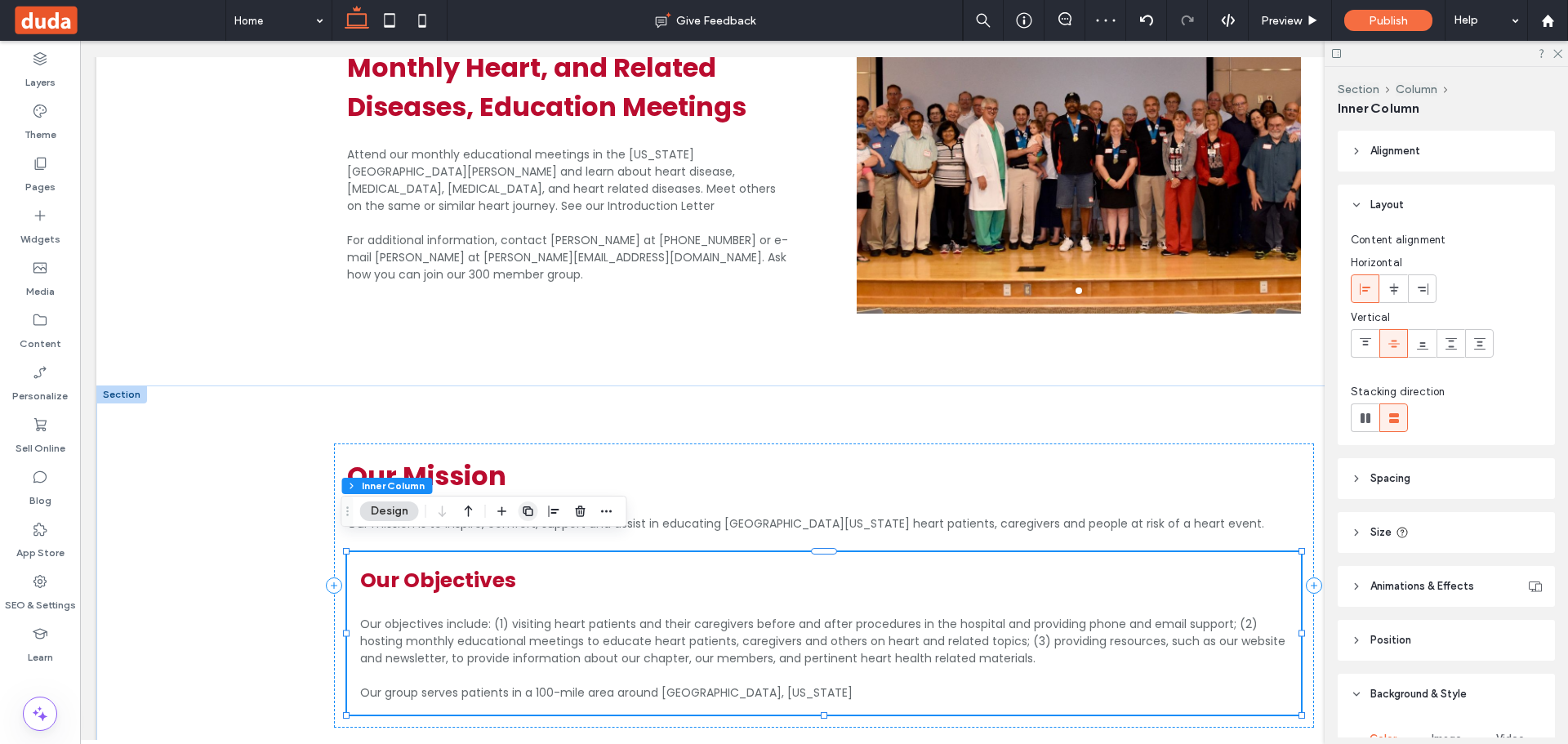
click at [529, 509] on use "button" at bounding box center [528, 512] width 10 height 10
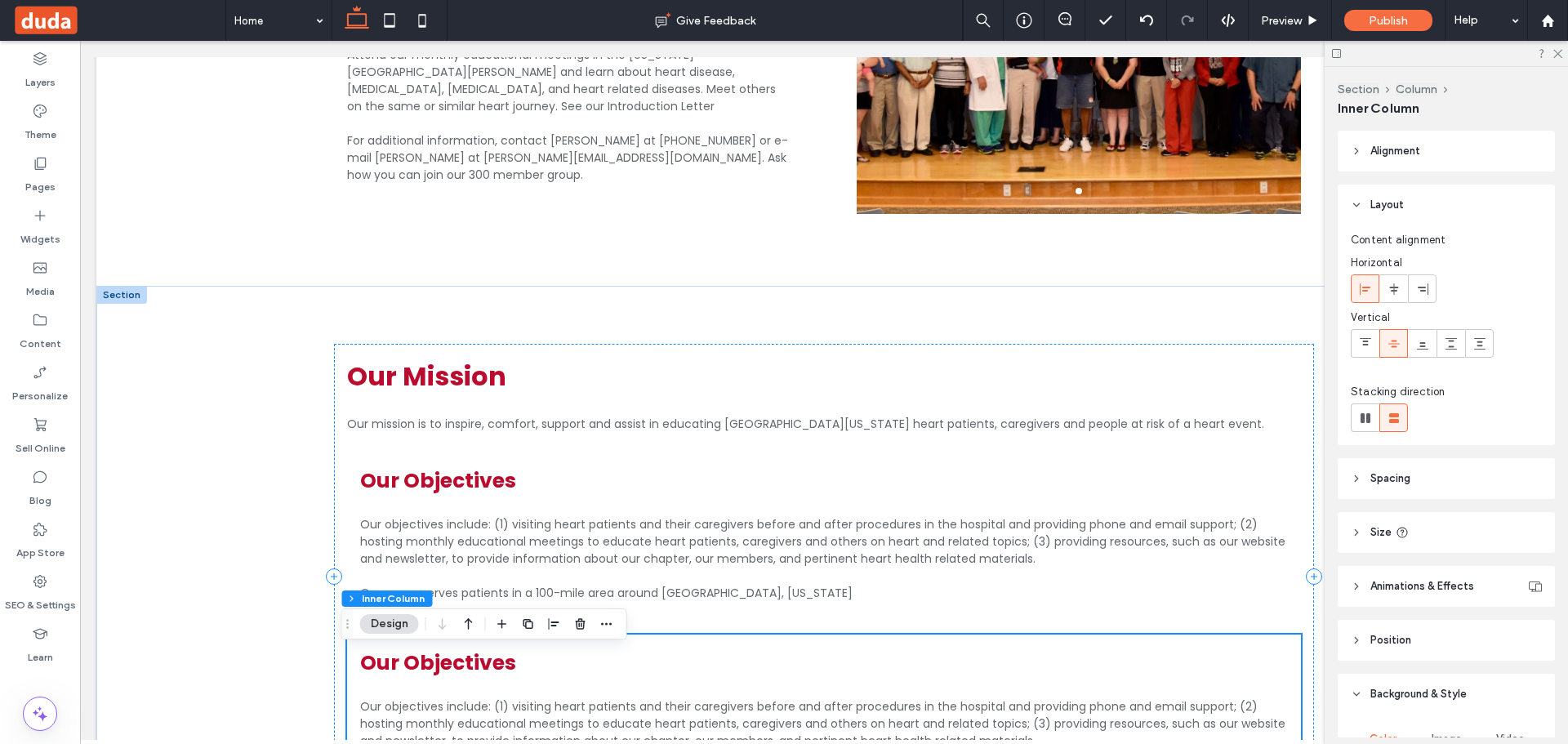
scroll to position [1176, 0]
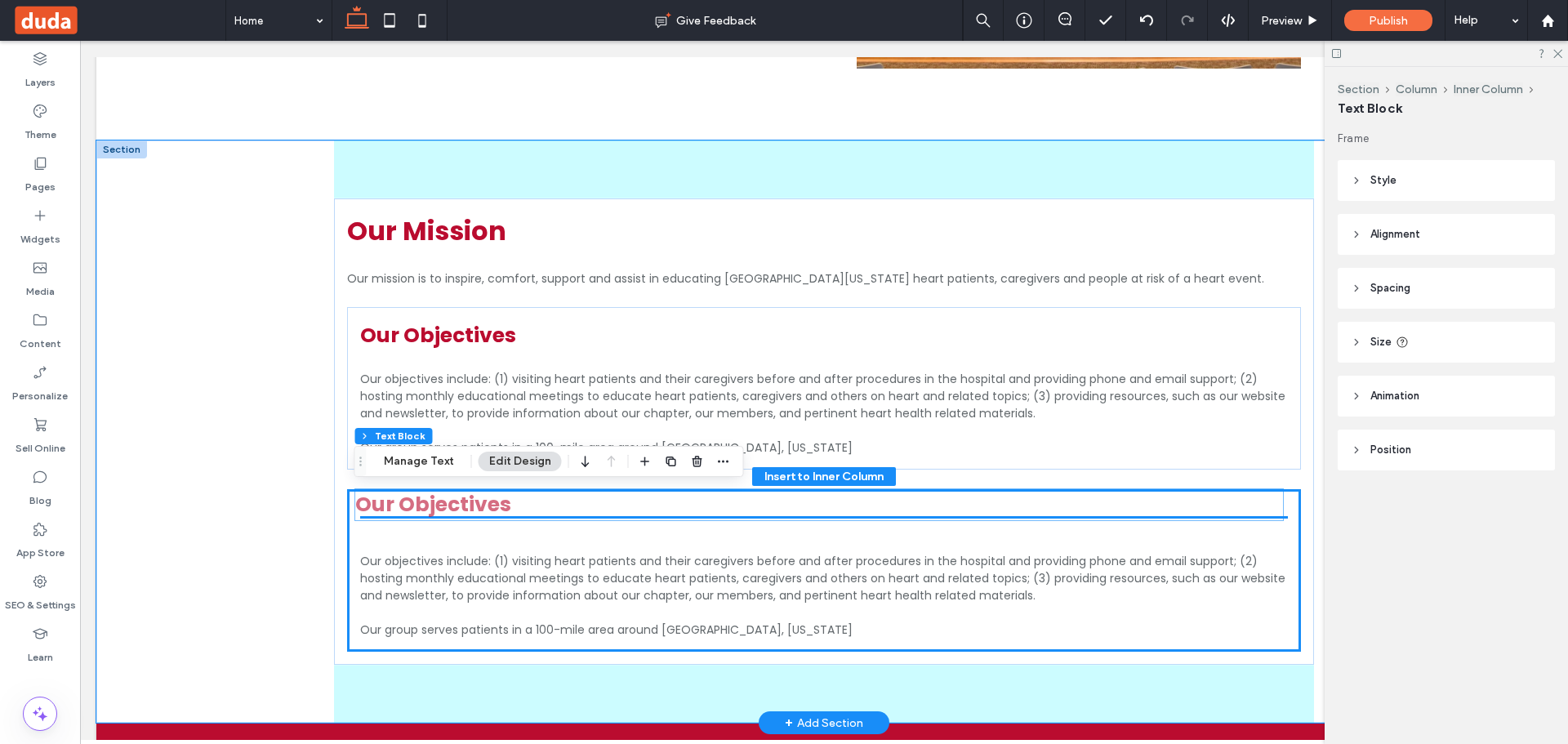
click at [517, 500] on h3 "Our Objectives" at bounding box center [819, 504] width 928 height 31
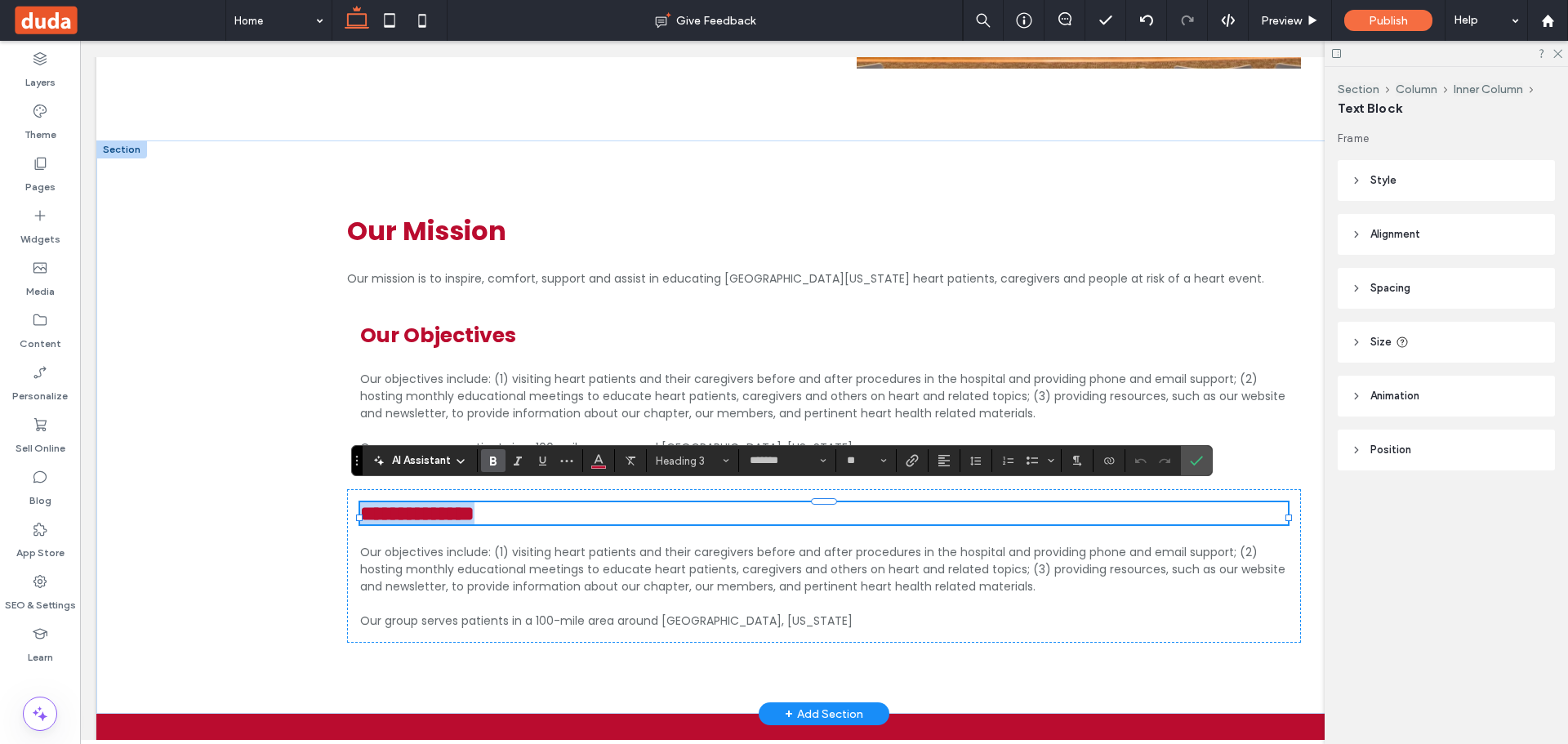
type input "**"
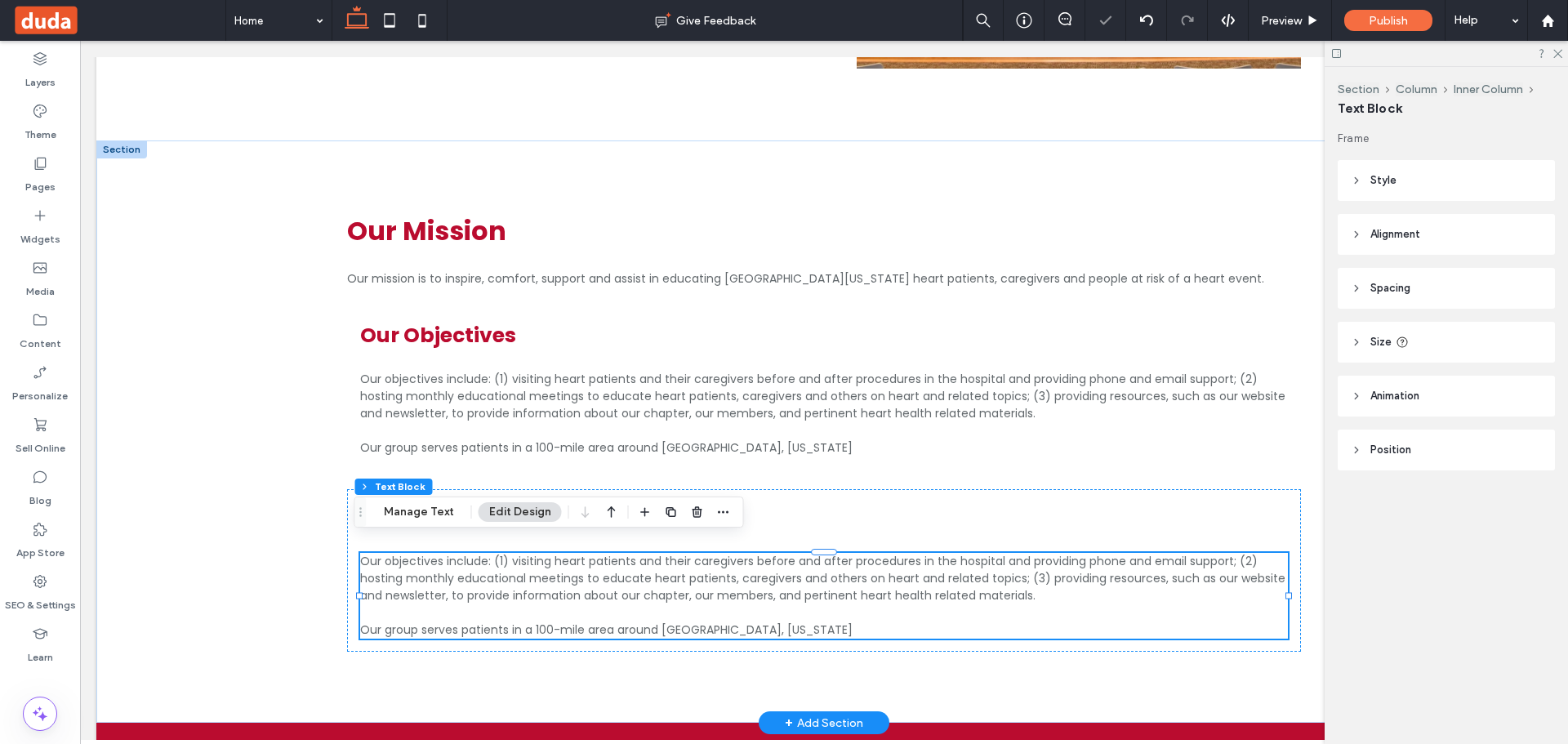
click at [745, 576] on span "Our objectives include: (1) visiting heart patients and their caregivers before…" at bounding box center [823, 578] width 925 height 50
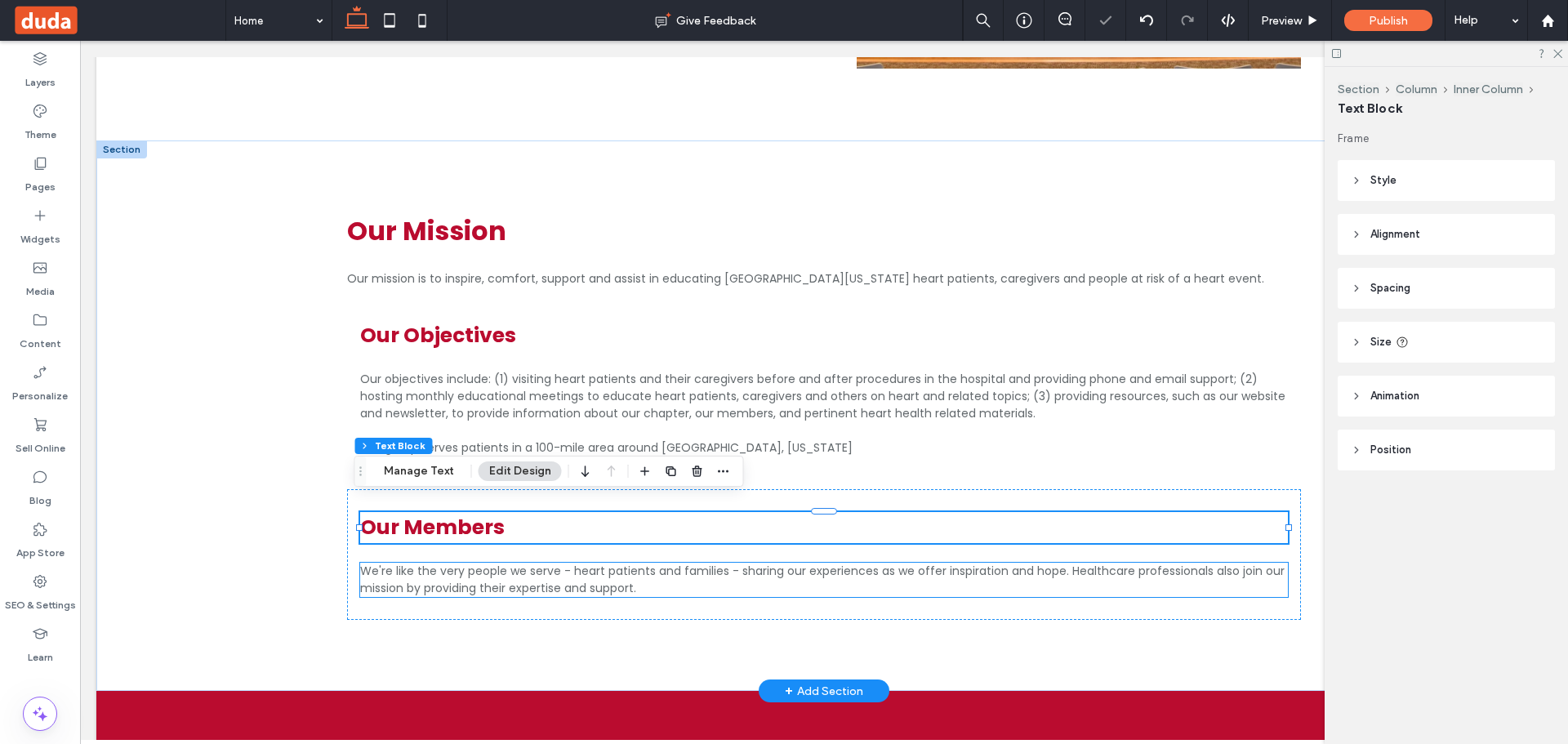
click at [1118, 566] on span "We're like the very people we serve - heart patients and families - sharing our…" at bounding box center [823, 580] width 924 height 34
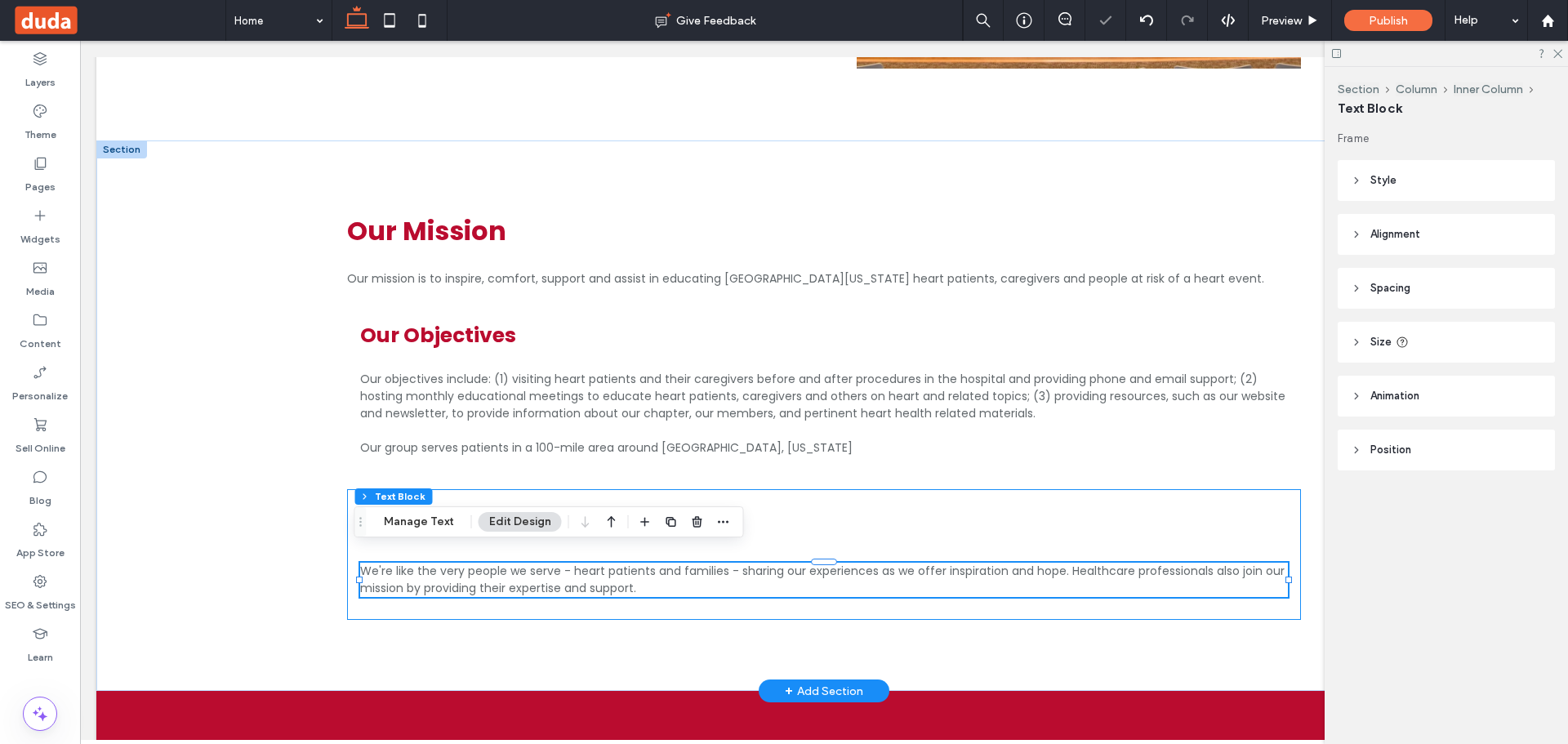
click at [1173, 489] on div "Our Members We're like the very people we serve - heart patients and families -…" at bounding box center [823, 554] width 954 height 130
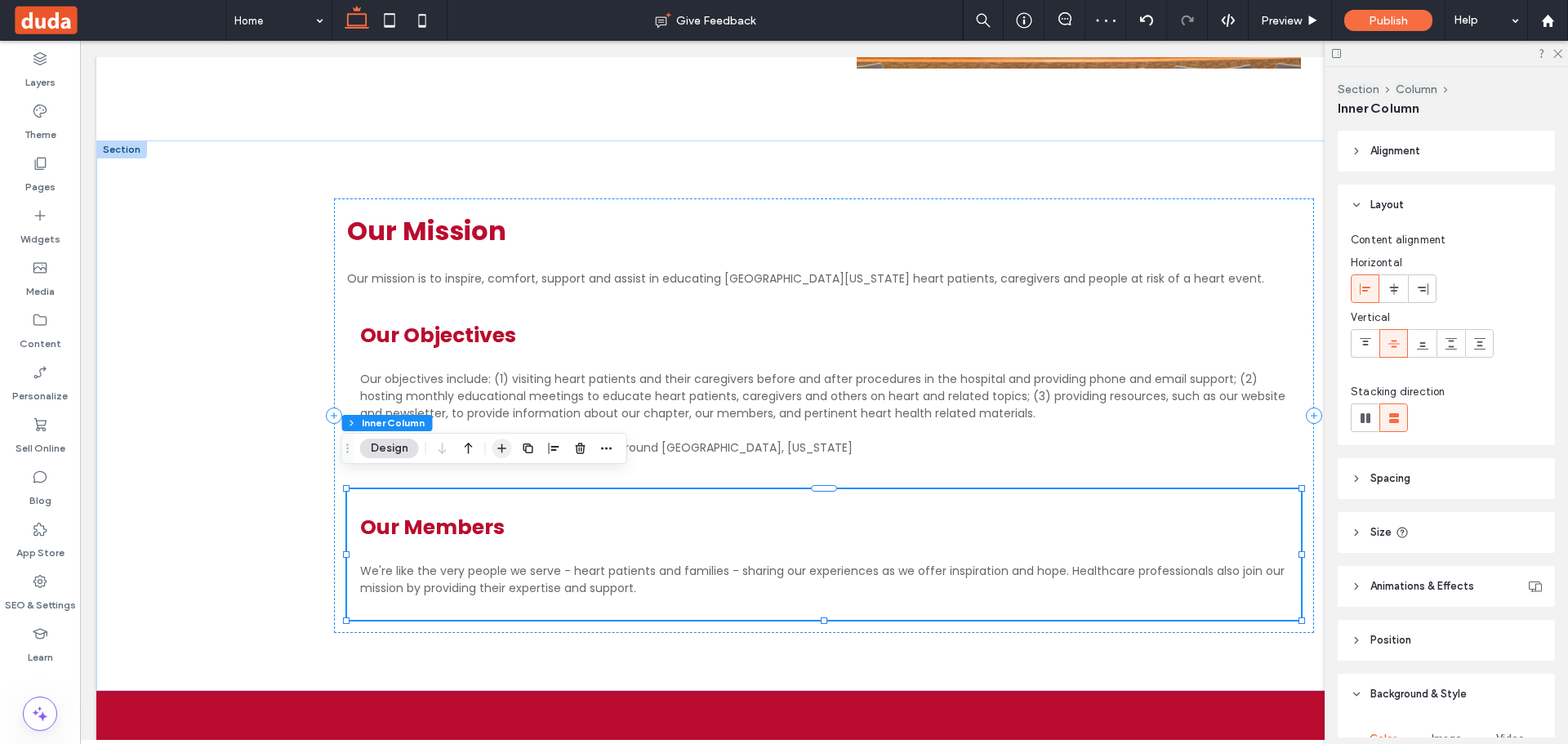
click at [507, 445] on icon "button" at bounding box center [502, 449] width 13 height 13
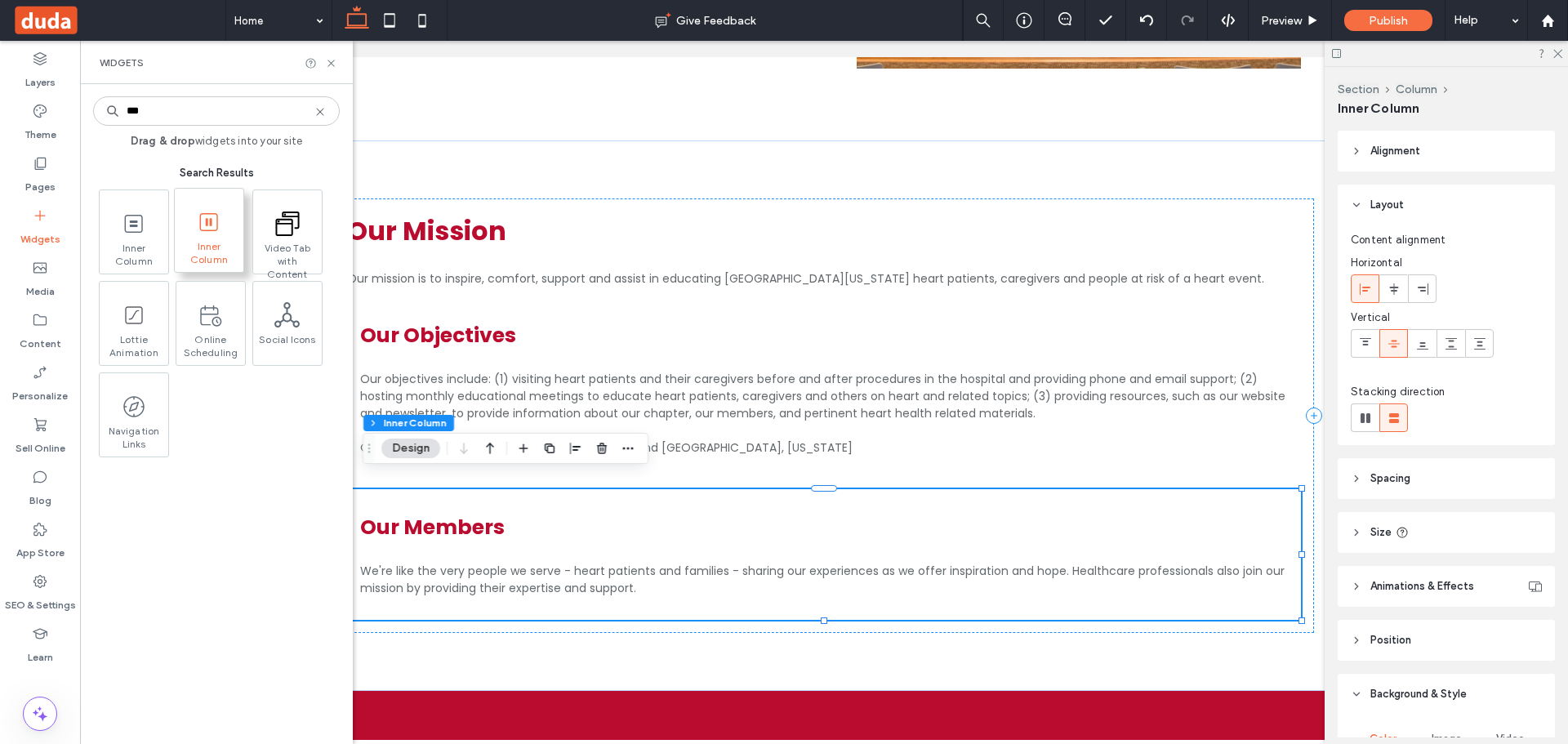
type input "***"
click at [213, 241] on span "Inner Column" at bounding box center [209, 251] width 69 height 23
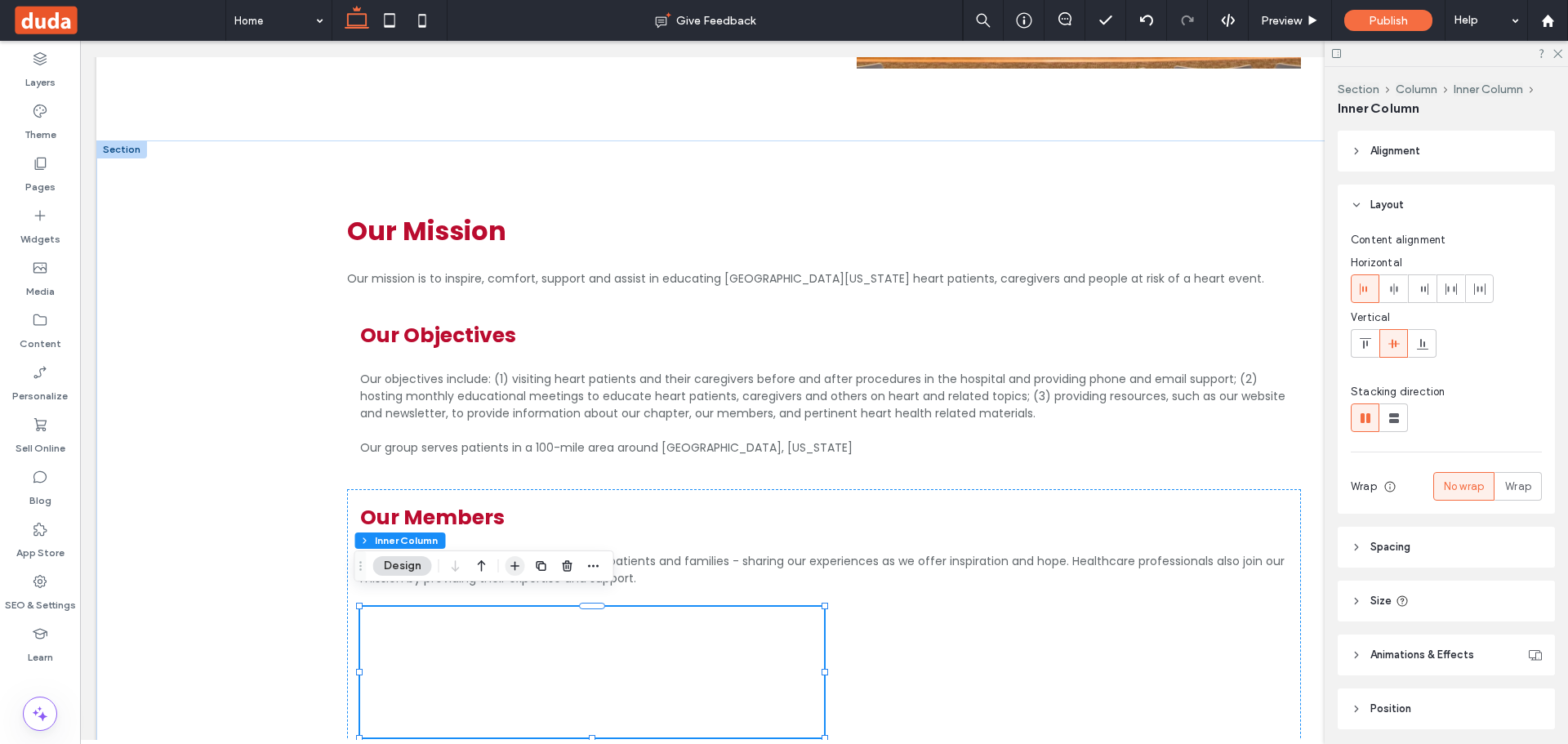
click at [517, 564] on icon "button" at bounding box center [515, 567] width 13 height 13
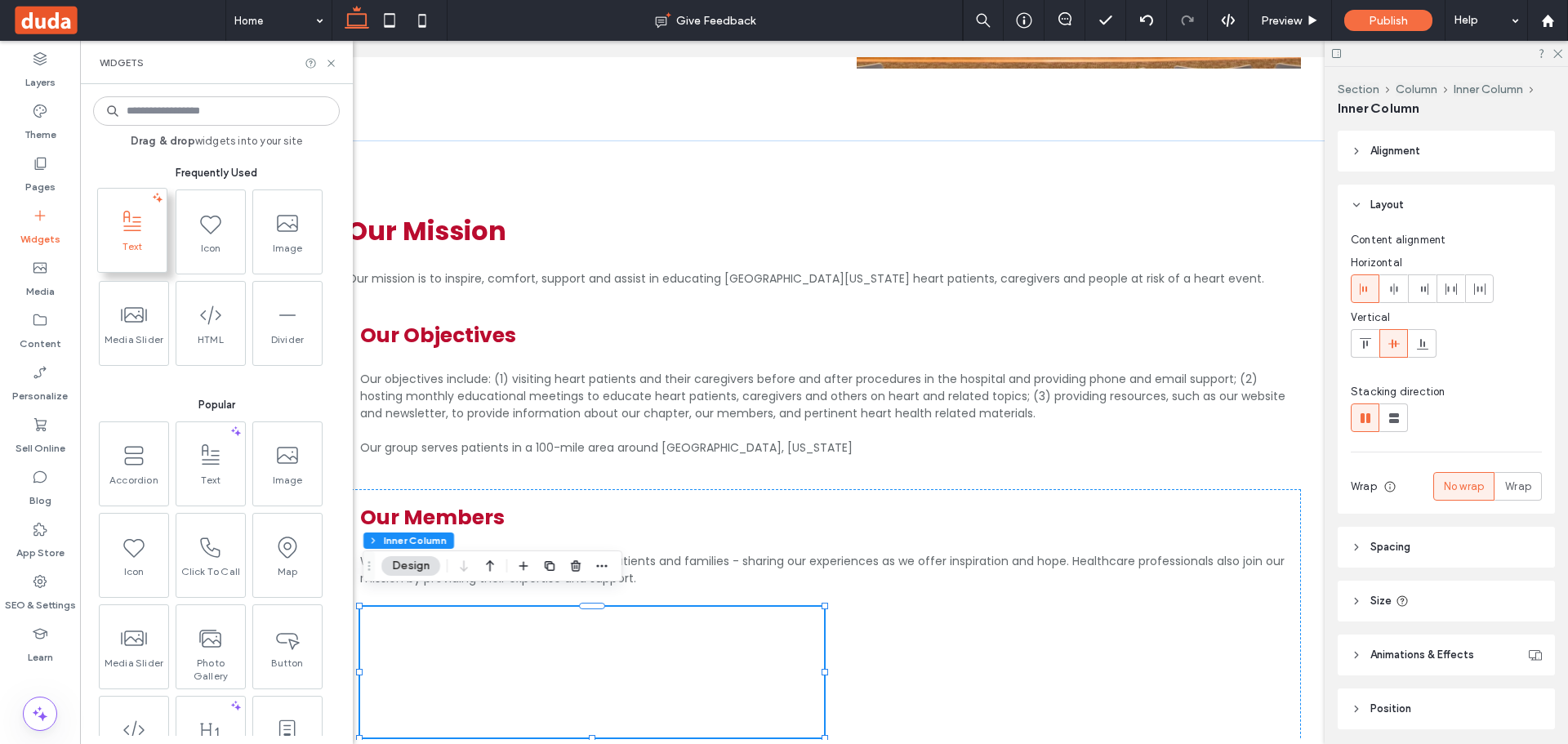
click at [119, 224] on span at bounding box center [133, 222] width 69 height 37
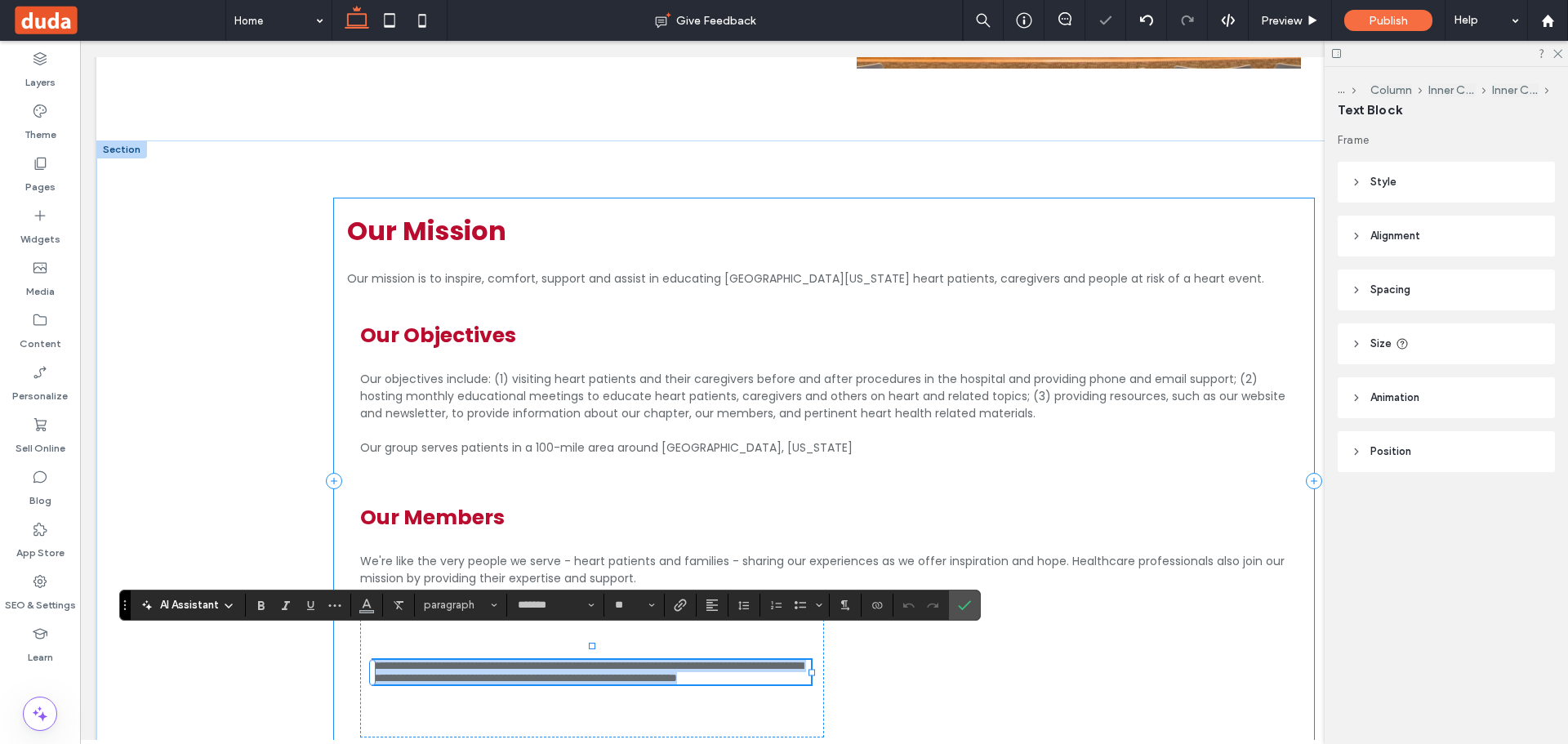
paste div
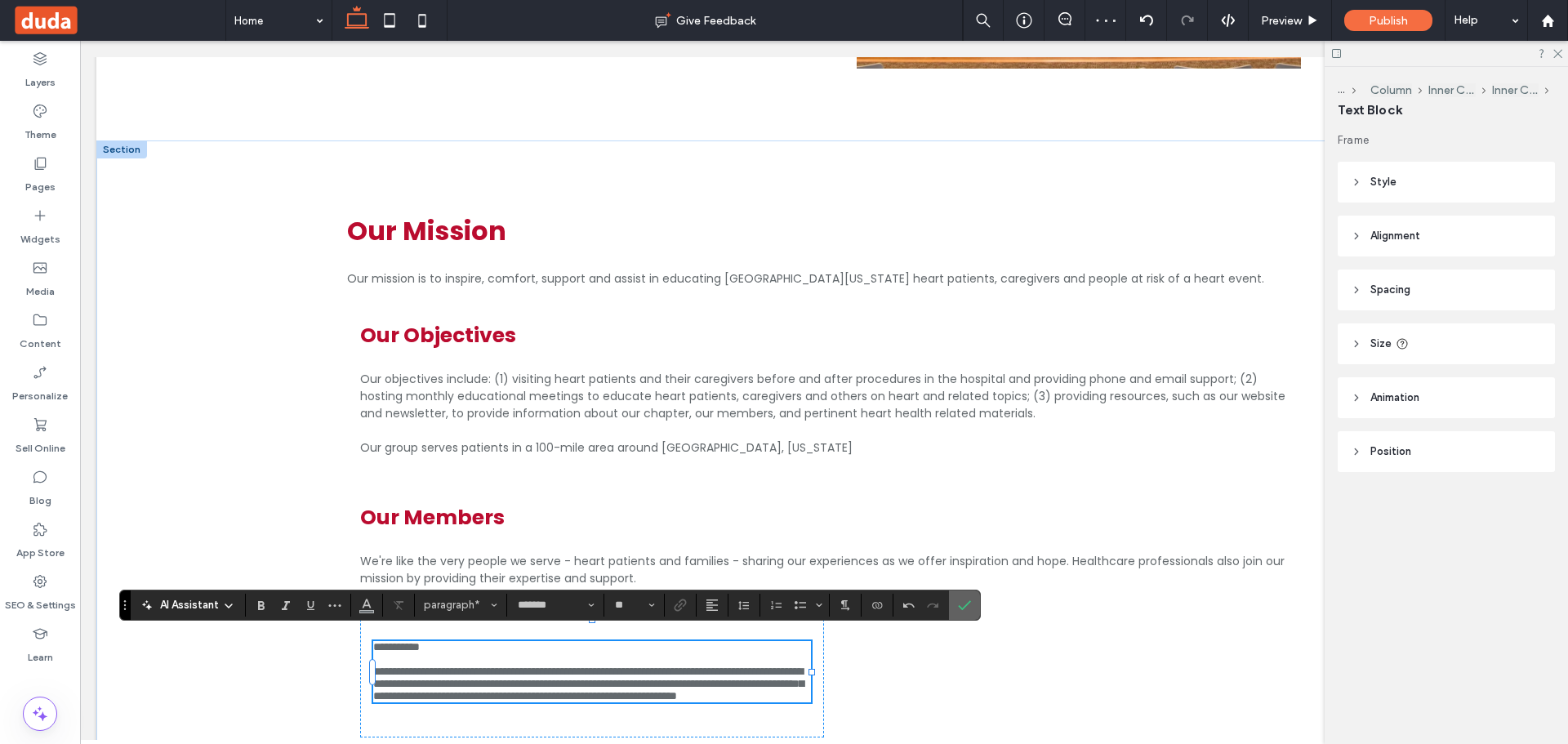
drag, startPoint x: 964, startPoint y: 600, endPoint x: 658, endPoint y: 275, distance: 446.4
click at [964, 600] on icon "Confirm" at bounding box center [965, 605] width 13 height 13
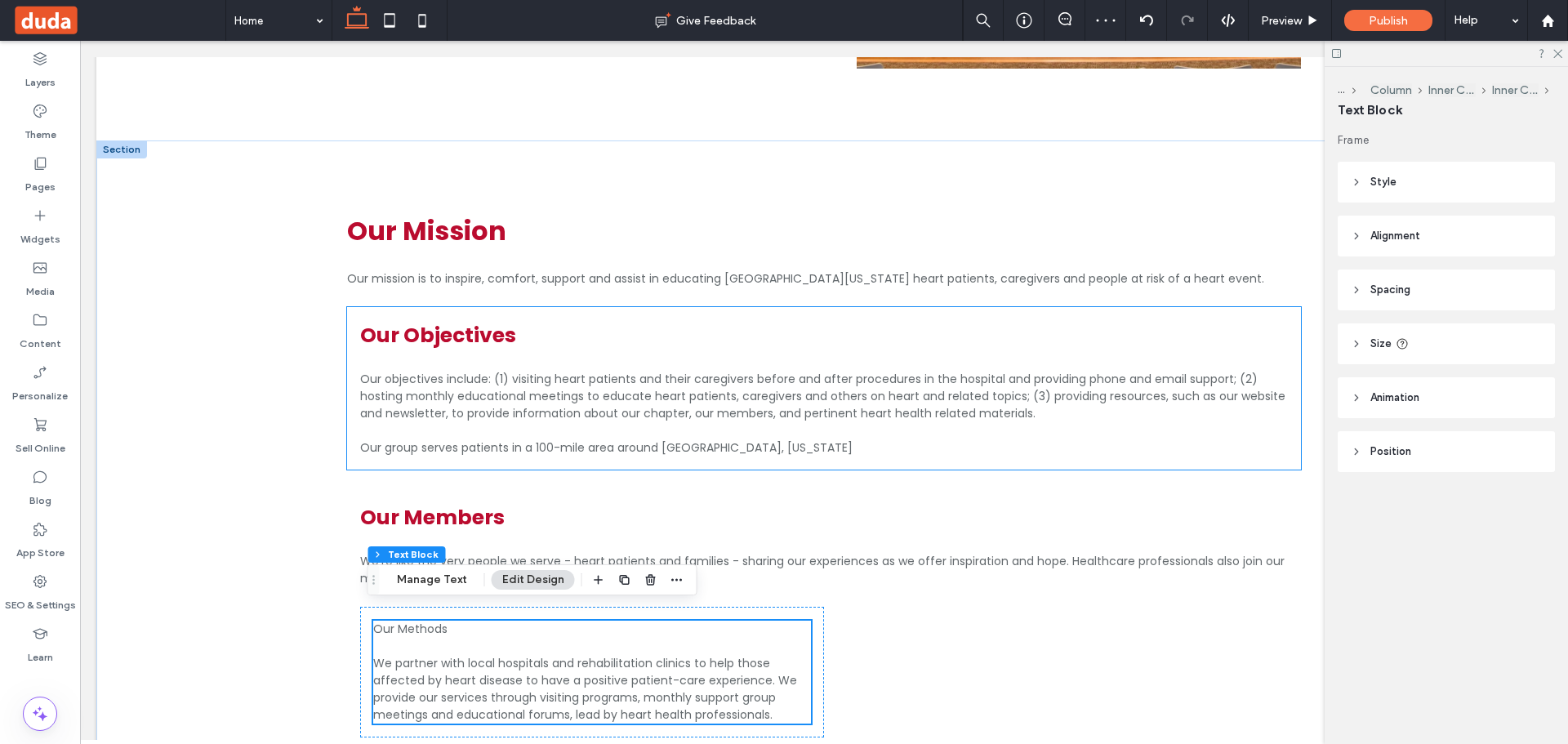
scroll to position [1539, 0]
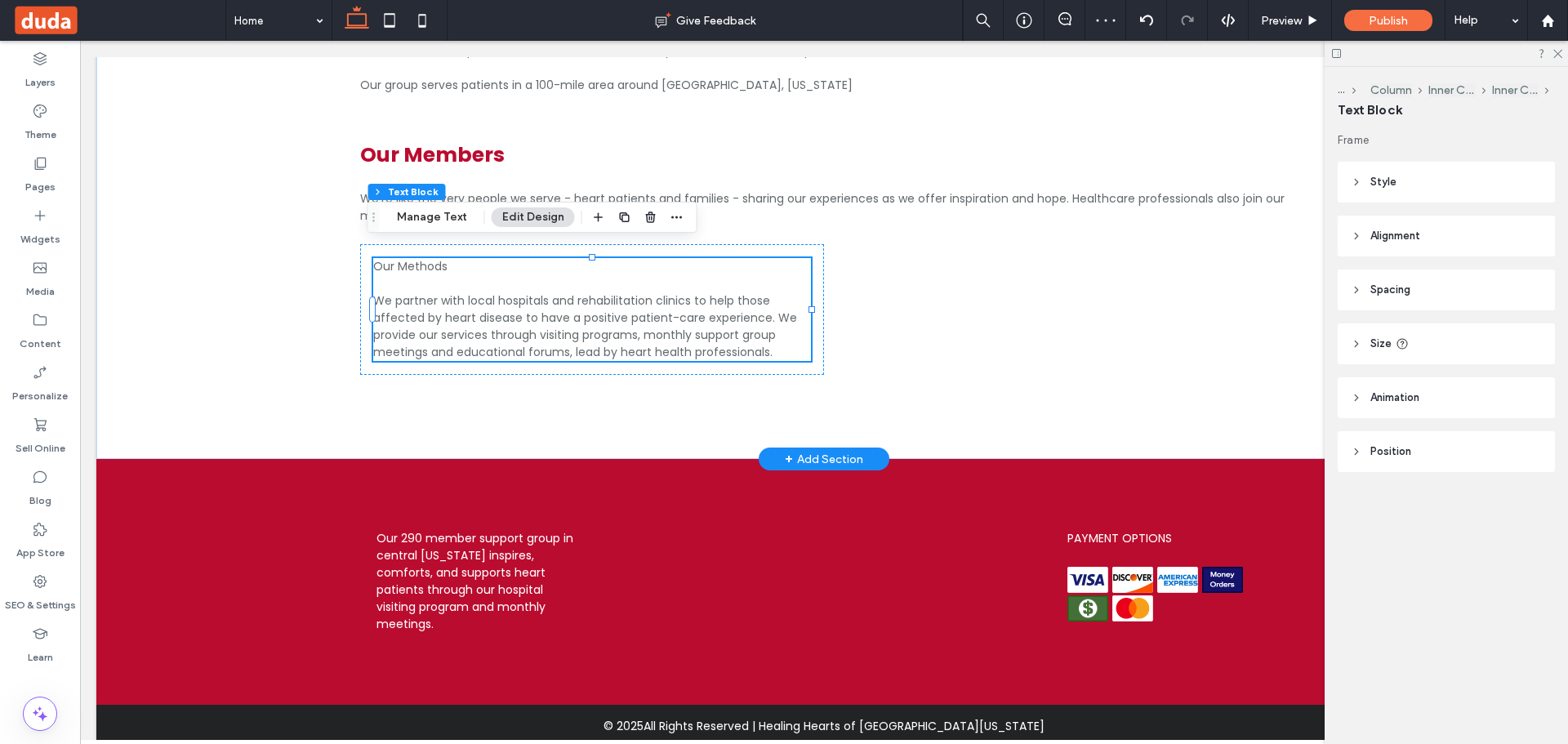
click at [838, 448] on div "+ Add Section" at bounding box center [823, 459] width 130 height 23
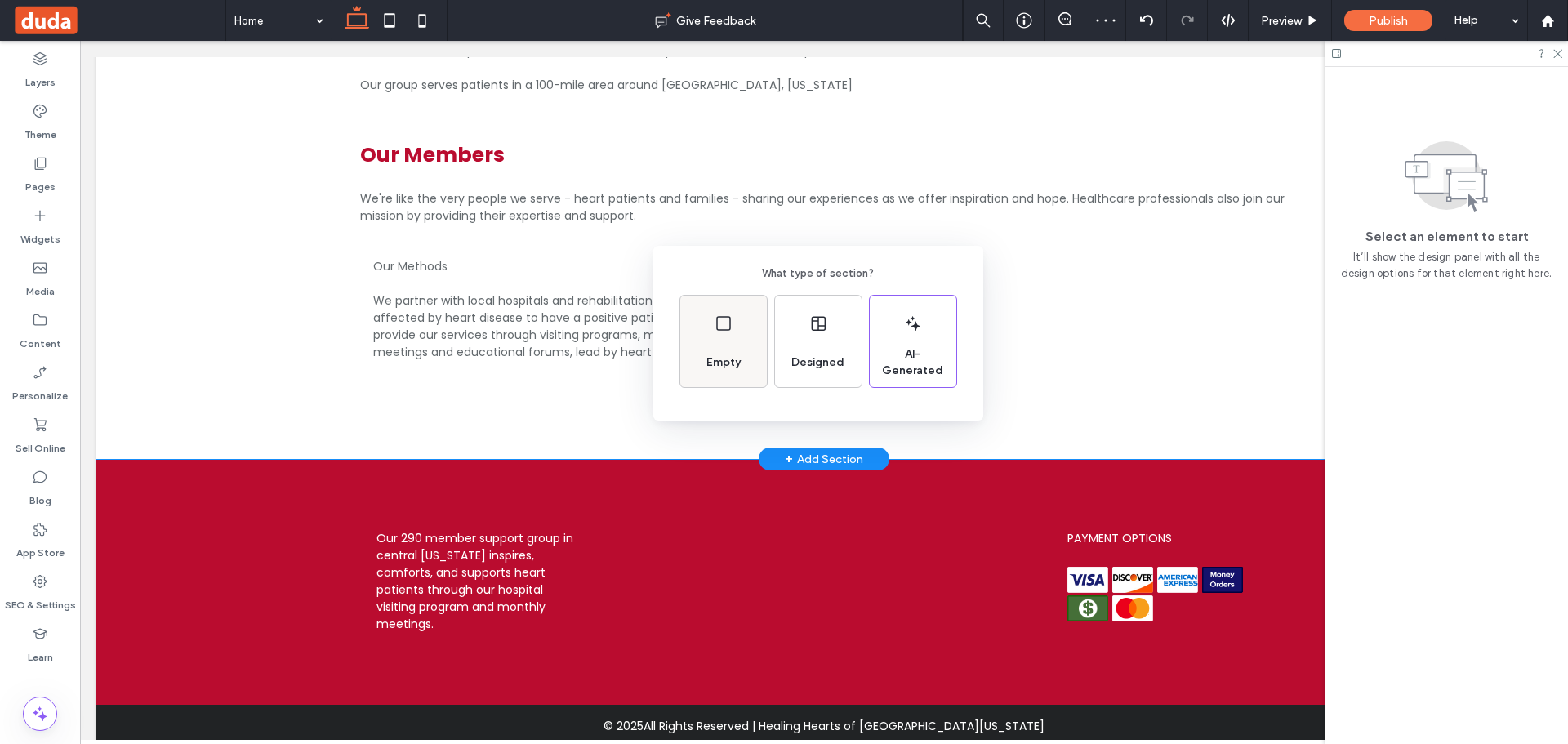
click at [726, 346] on div "Empty" at bounding box center [723, 362] width 47 height 36
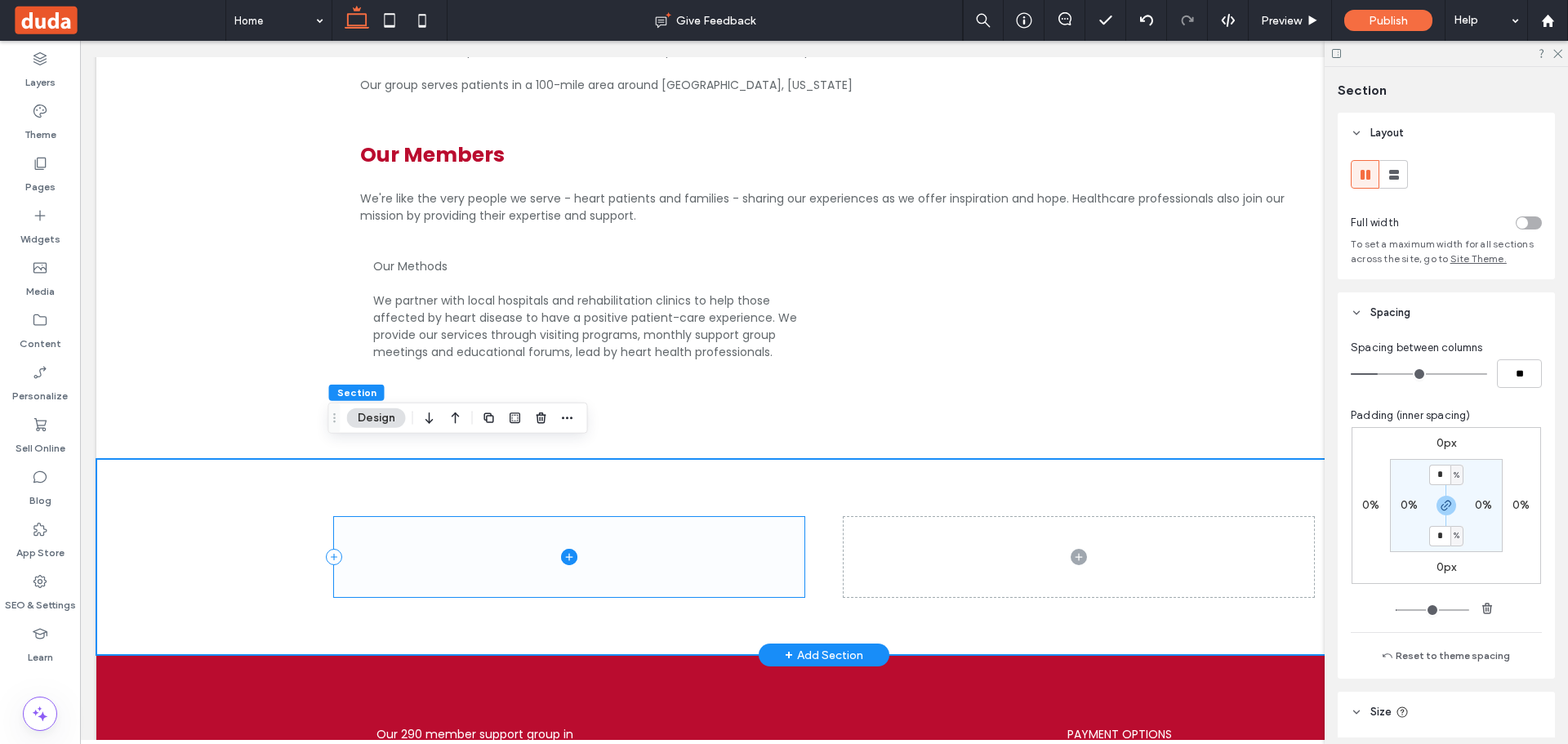
click at [564, 549] on icon at bounding box center [569, 557] width 16 height 16
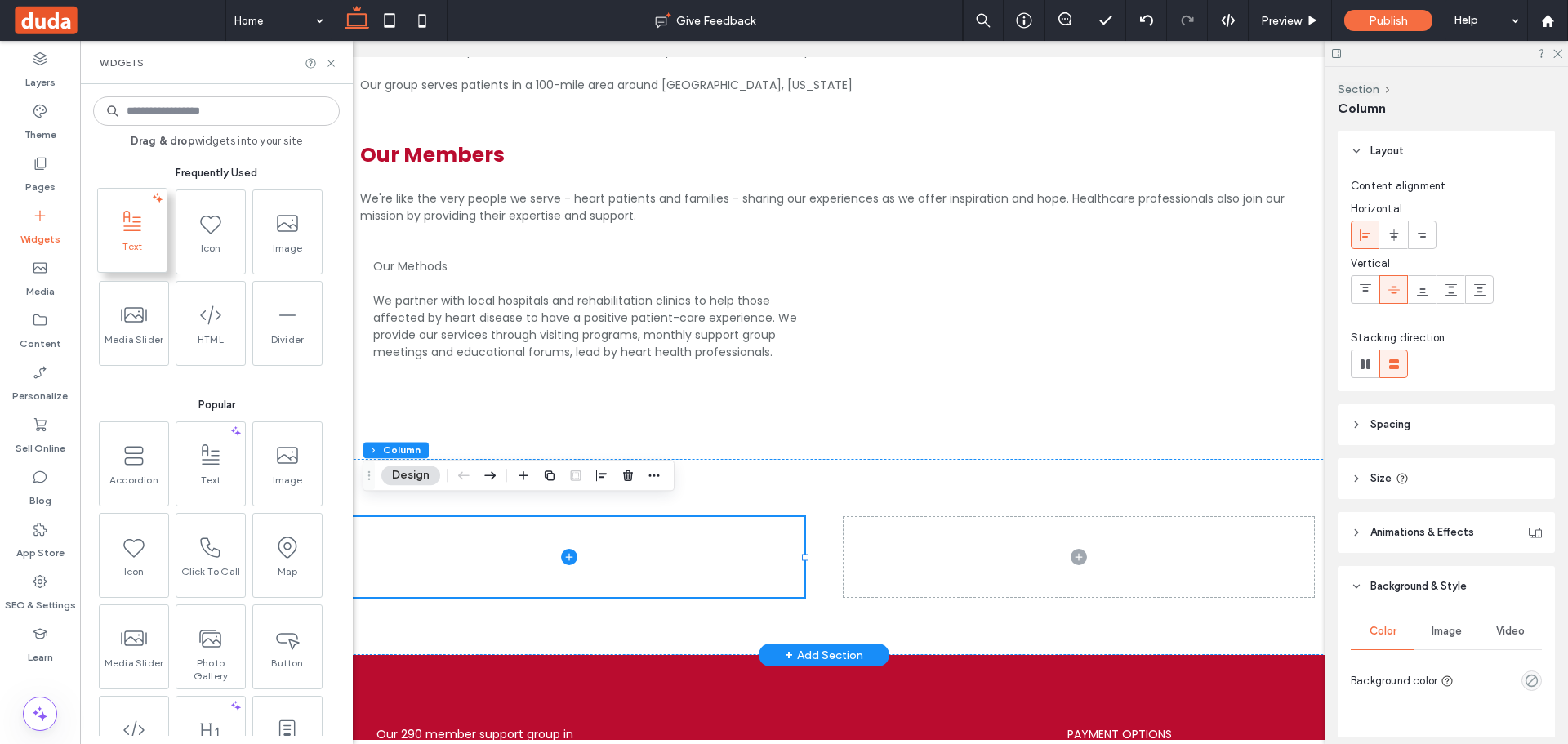
click at [127, 241] on span "Text" at bounding box center [133, 251] width 69 height 23
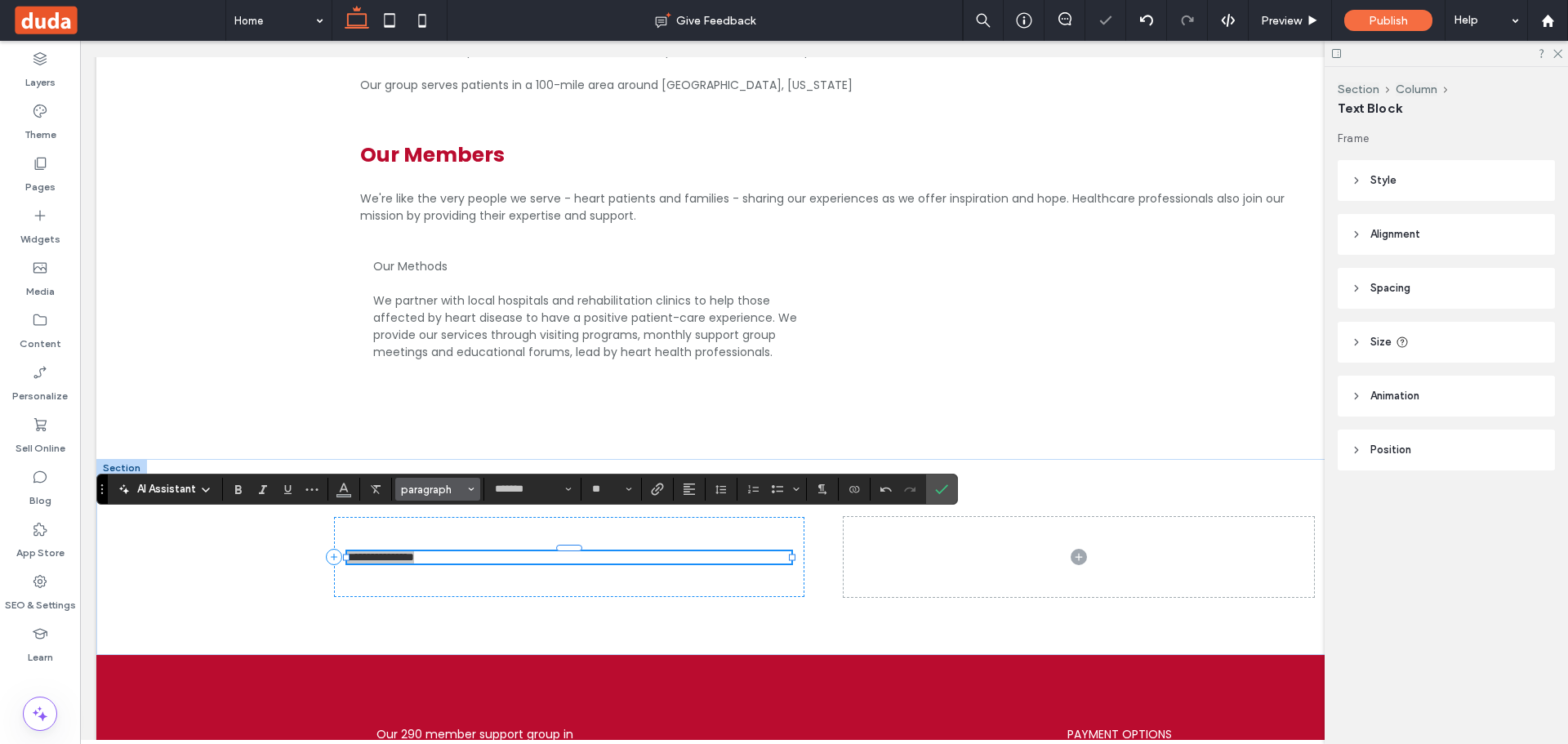
click at [452, 491] on span "paragraph" at bounding box center [433, 489] width 64 height 13
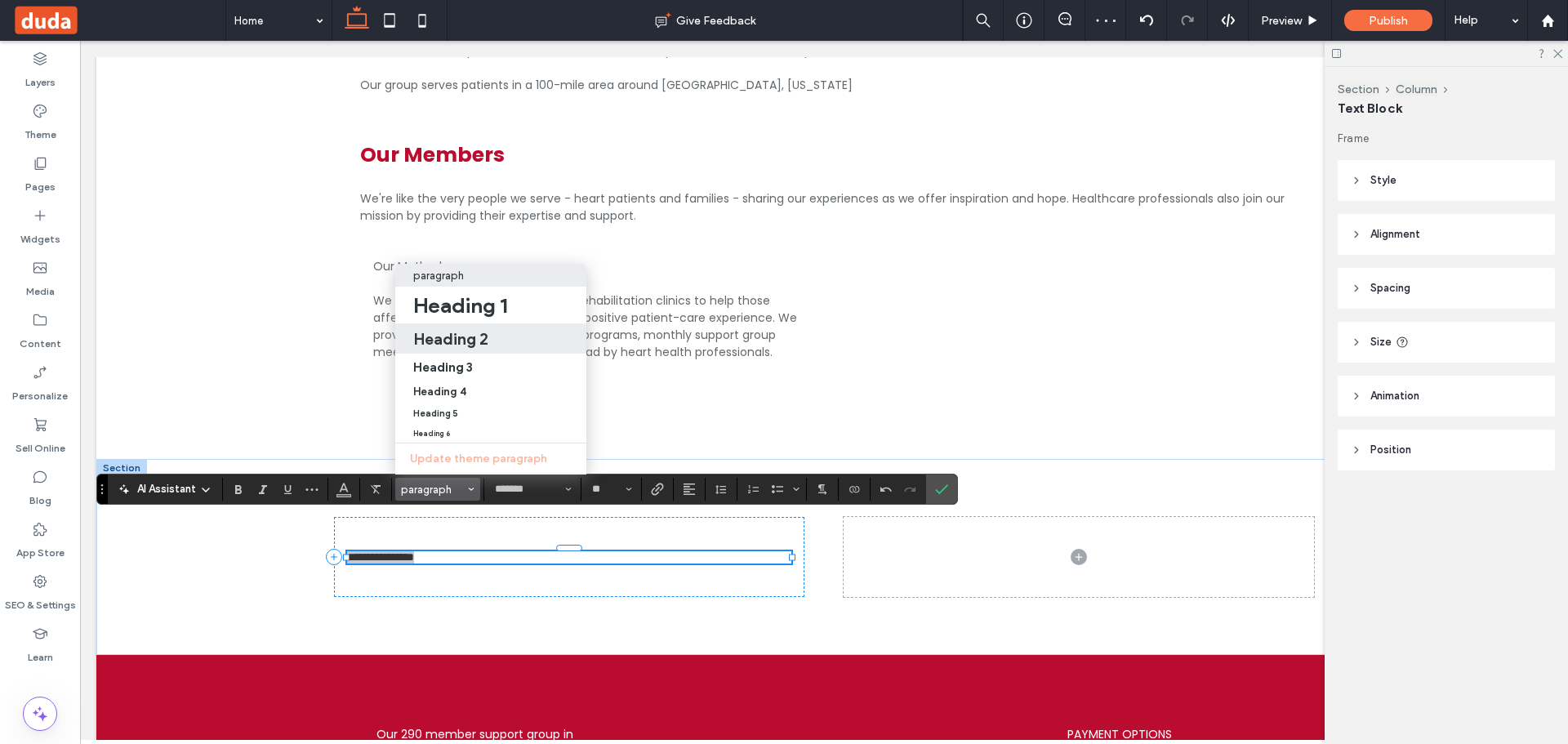
drag, startPoint x: 464, startPoint y: 329, endPoint x: 790, endPoint y: 439, distance: 344.1
click at [464, 330] on h2 "Heading 2" at bounding box center [450, 339] width 75 height 19
type input "**"
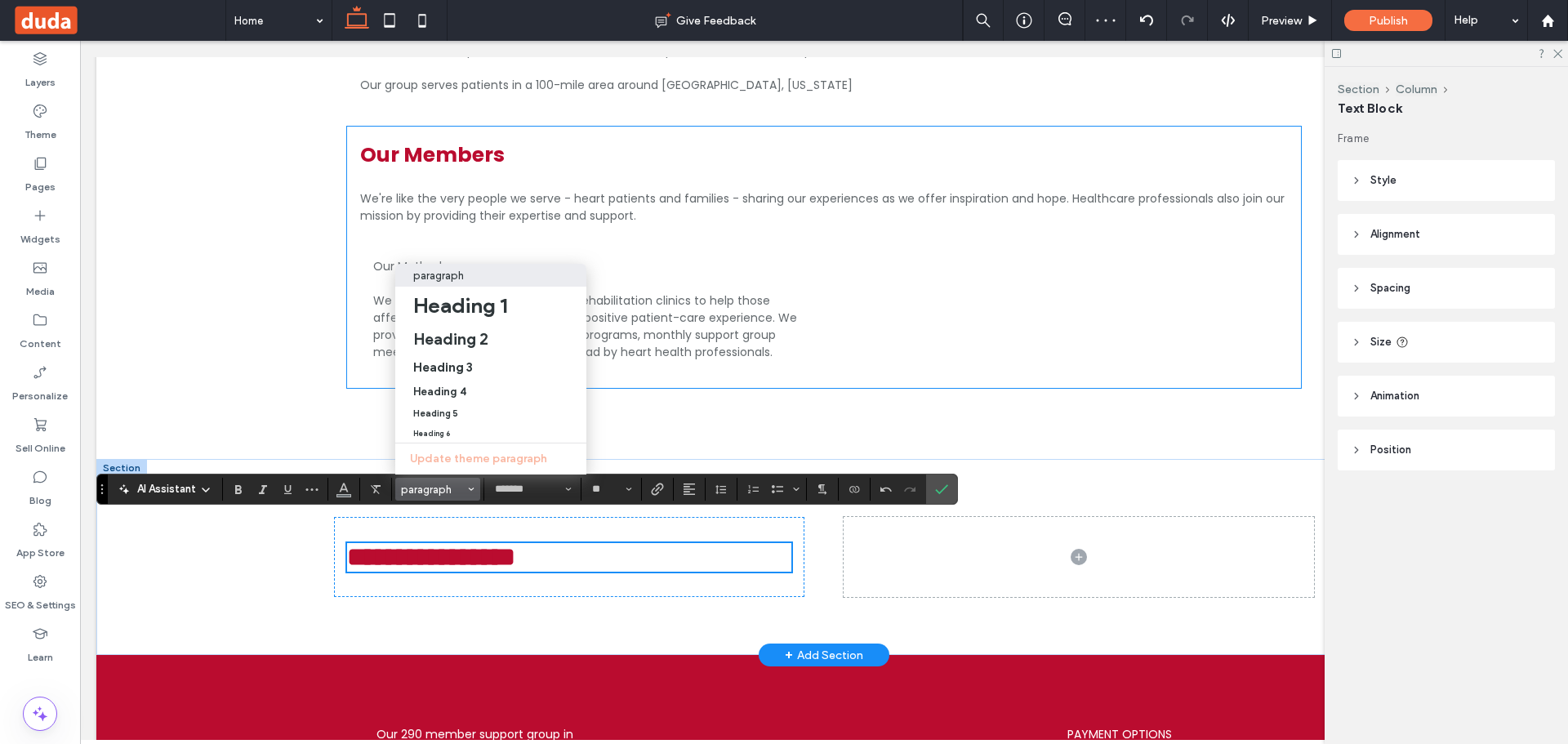
scroll to position [1528, 0]
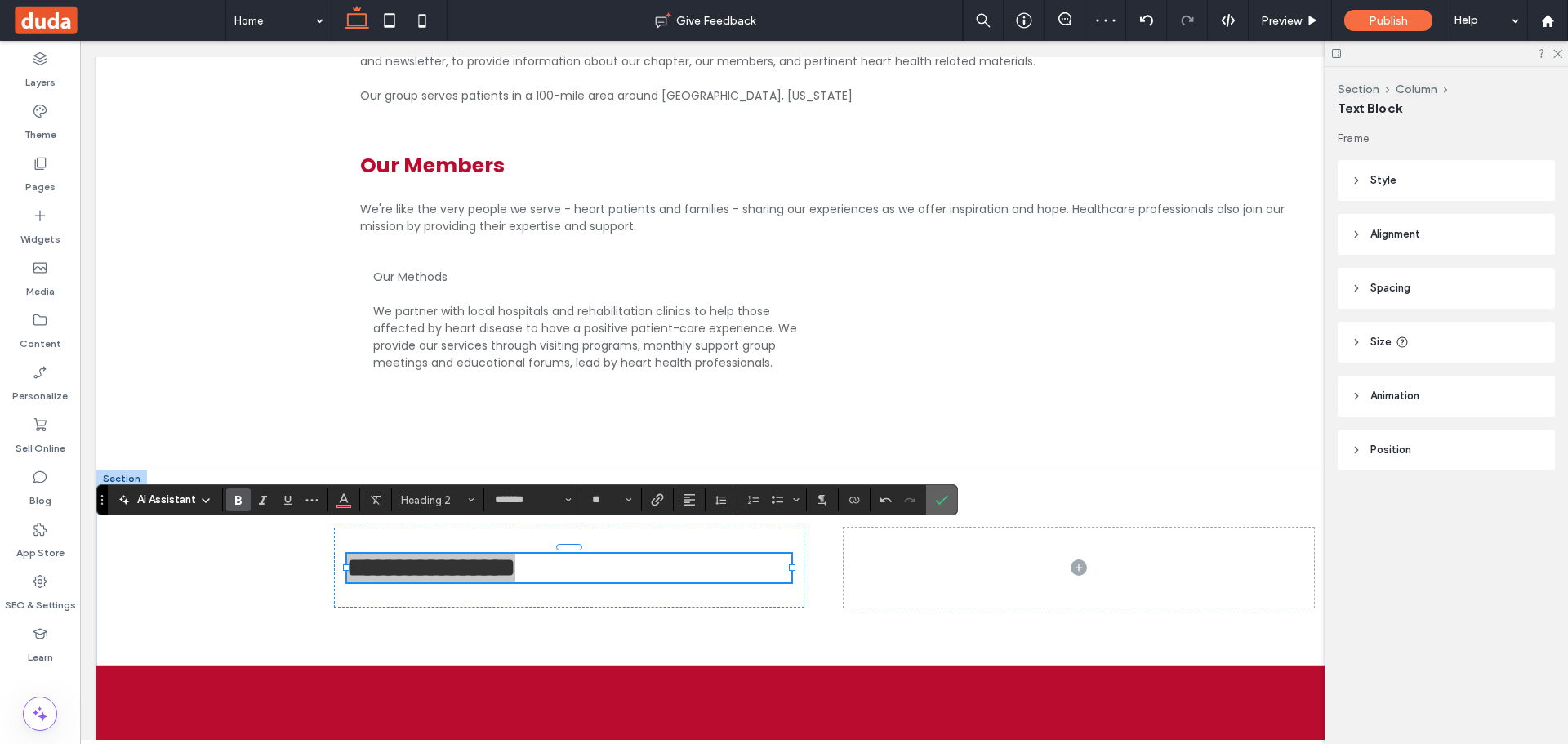
click at [940, 494] on icon "Confirm" at bounding box center [942, 500] width 13 height 13
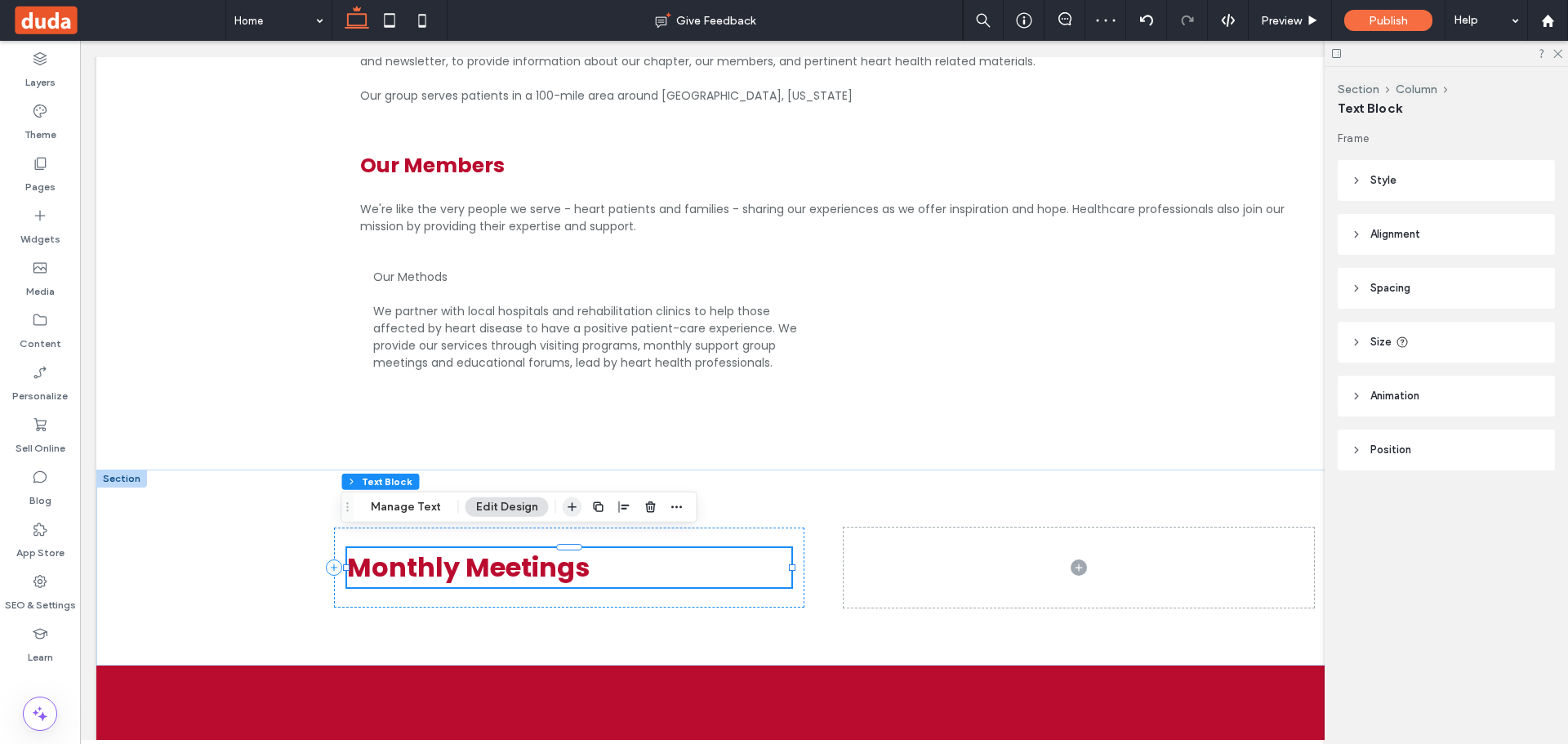
click at [567, 506] on icon "button" at bounding box center [572, 508] width 13 height 13
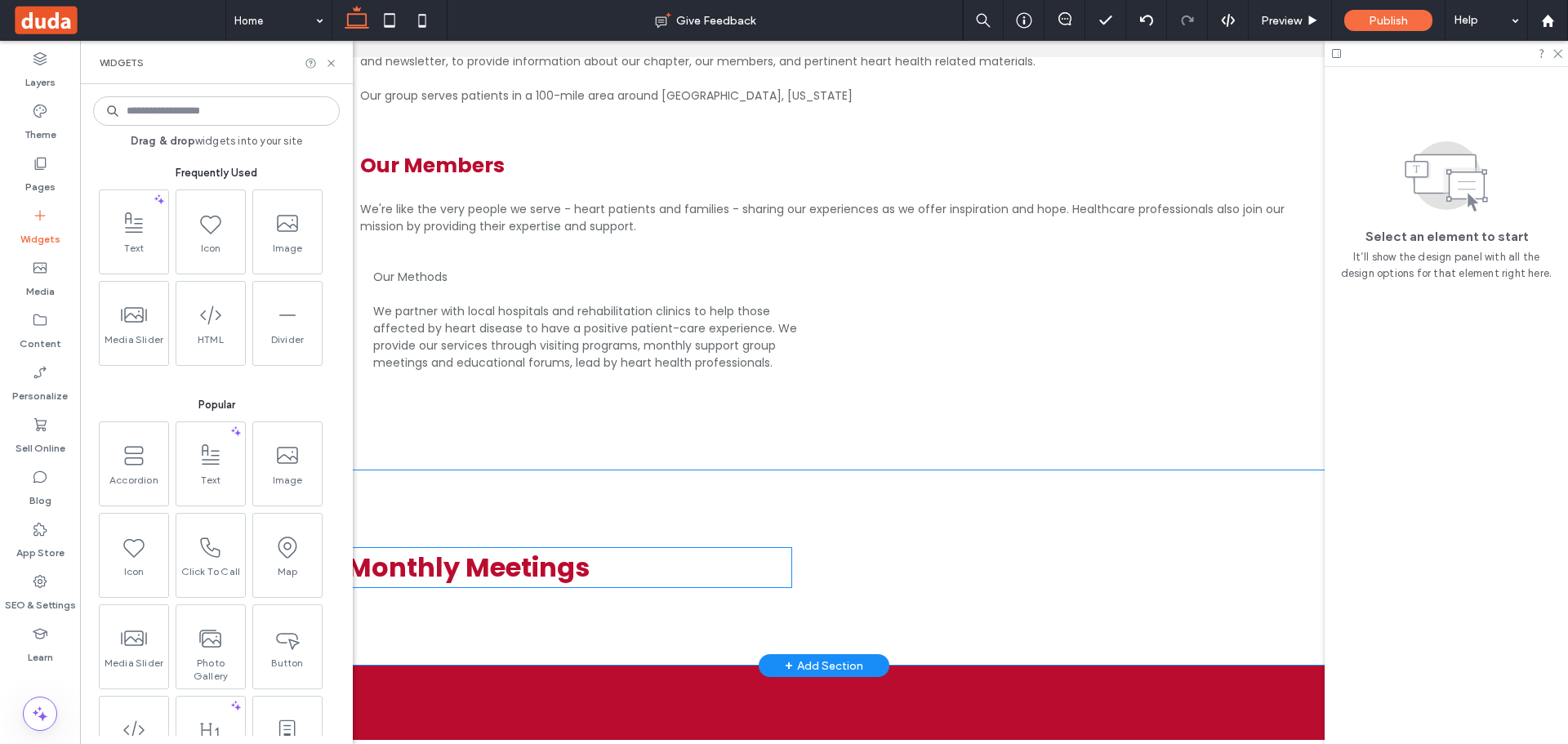
click at [633, 548] on h2 "Monthly Meetings" at bounding box center [569, 567] width 445 height 40
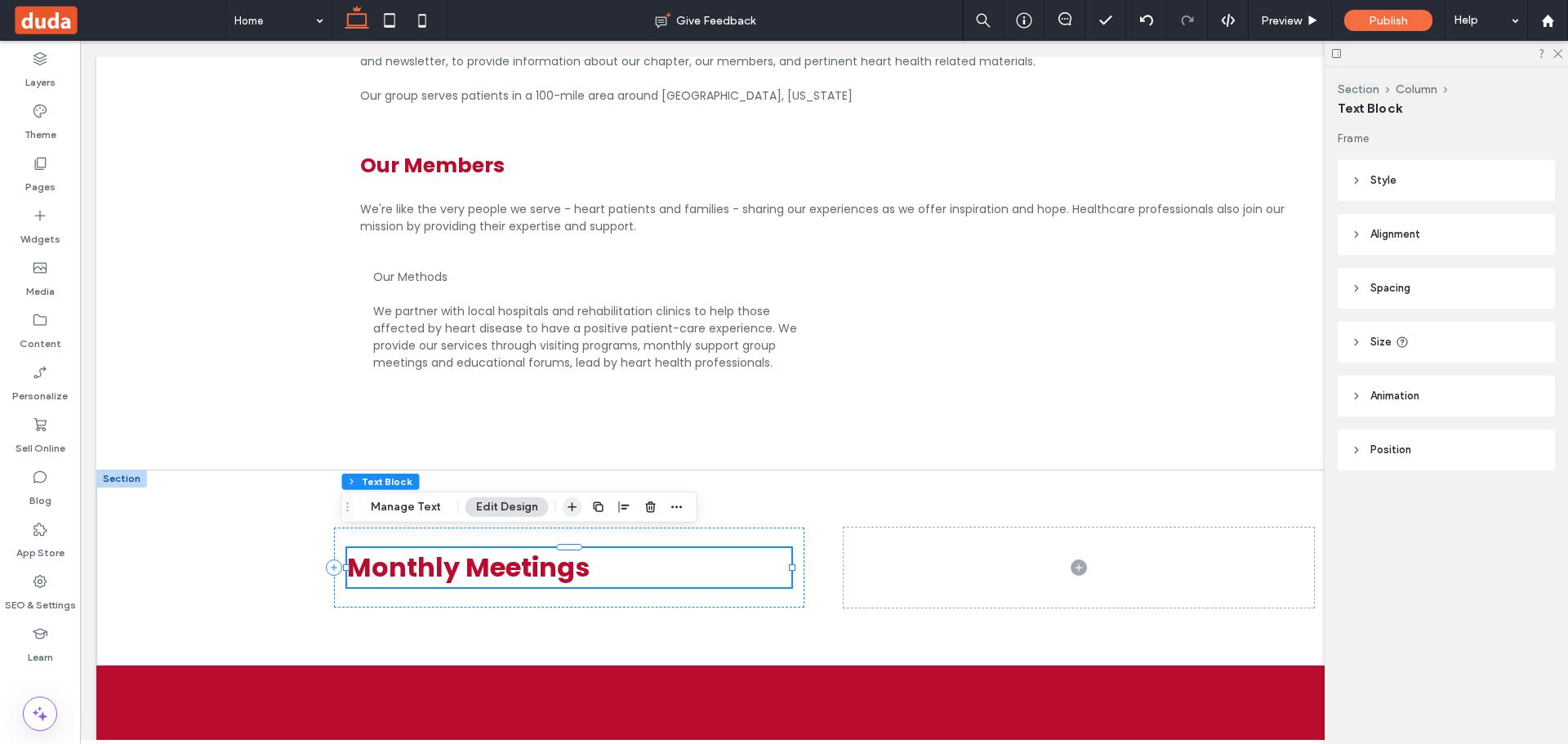
click at [571, 509] on icon "button" at bounding box center [572, 508] width 13 height 13
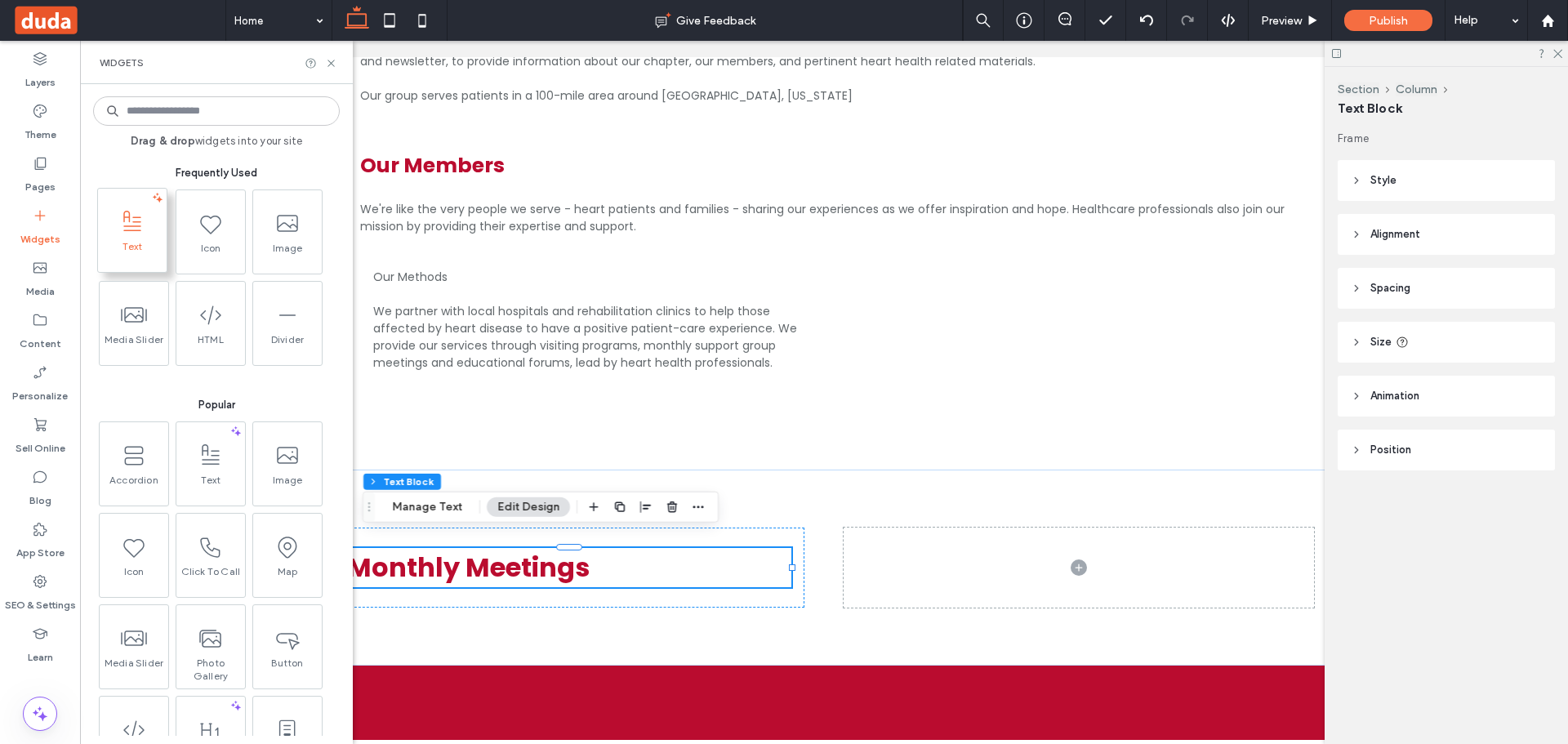
click at [139, 228] on icon at bounding box center [132, 222] width 26 height 26
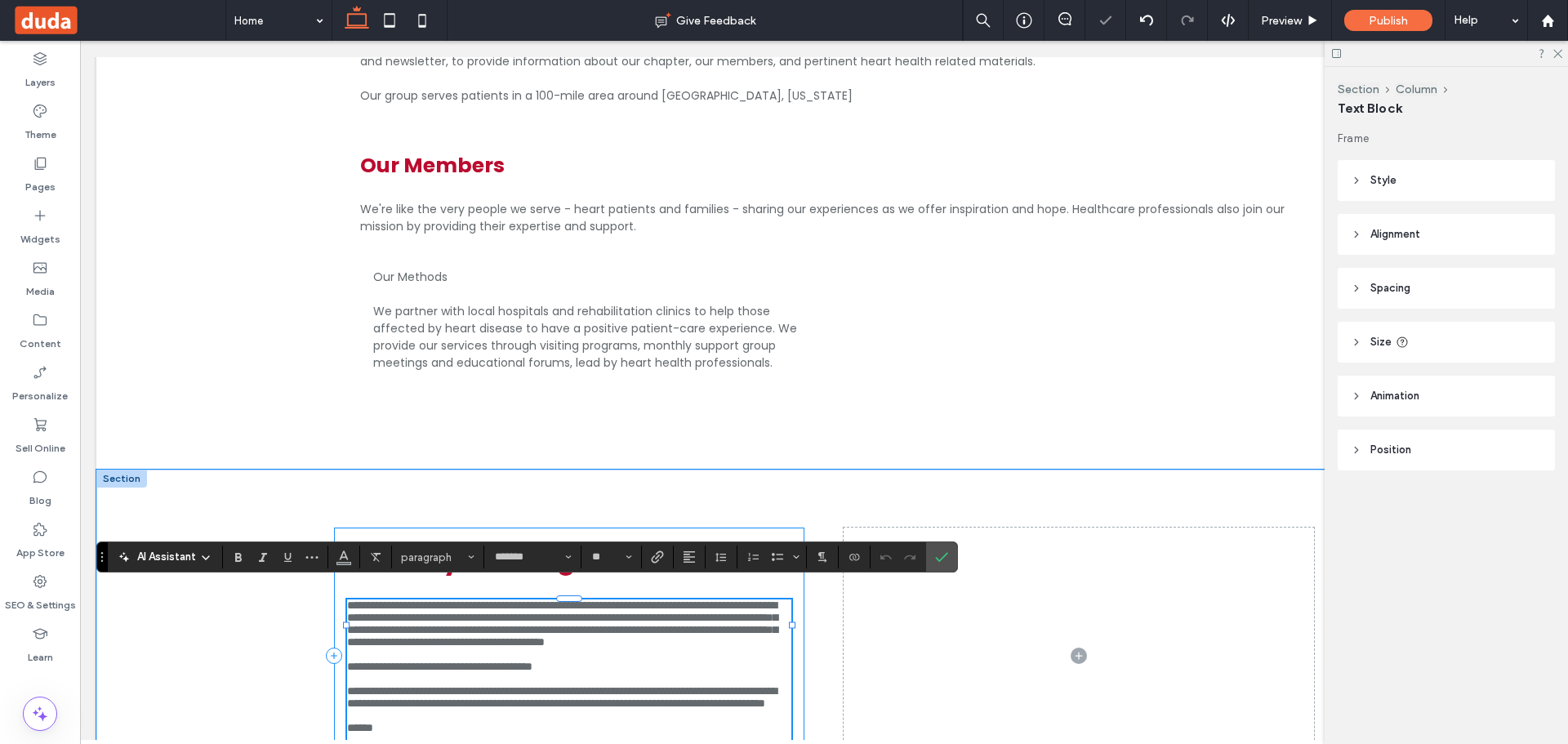
scroll to position [1950, 0]
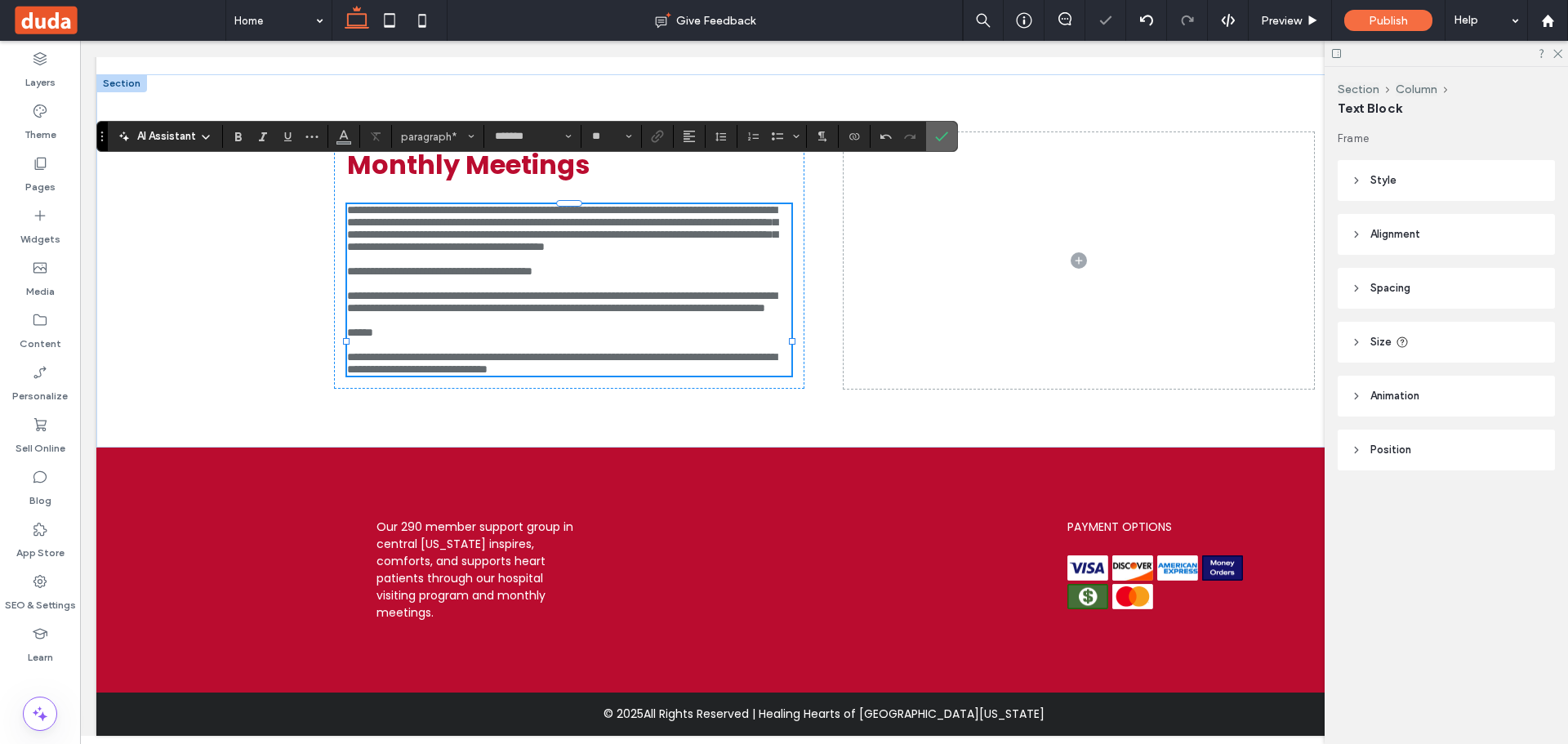
click at [938, 136] on icon "Confirm" at bounding box center [942, 137] width 13 height 13
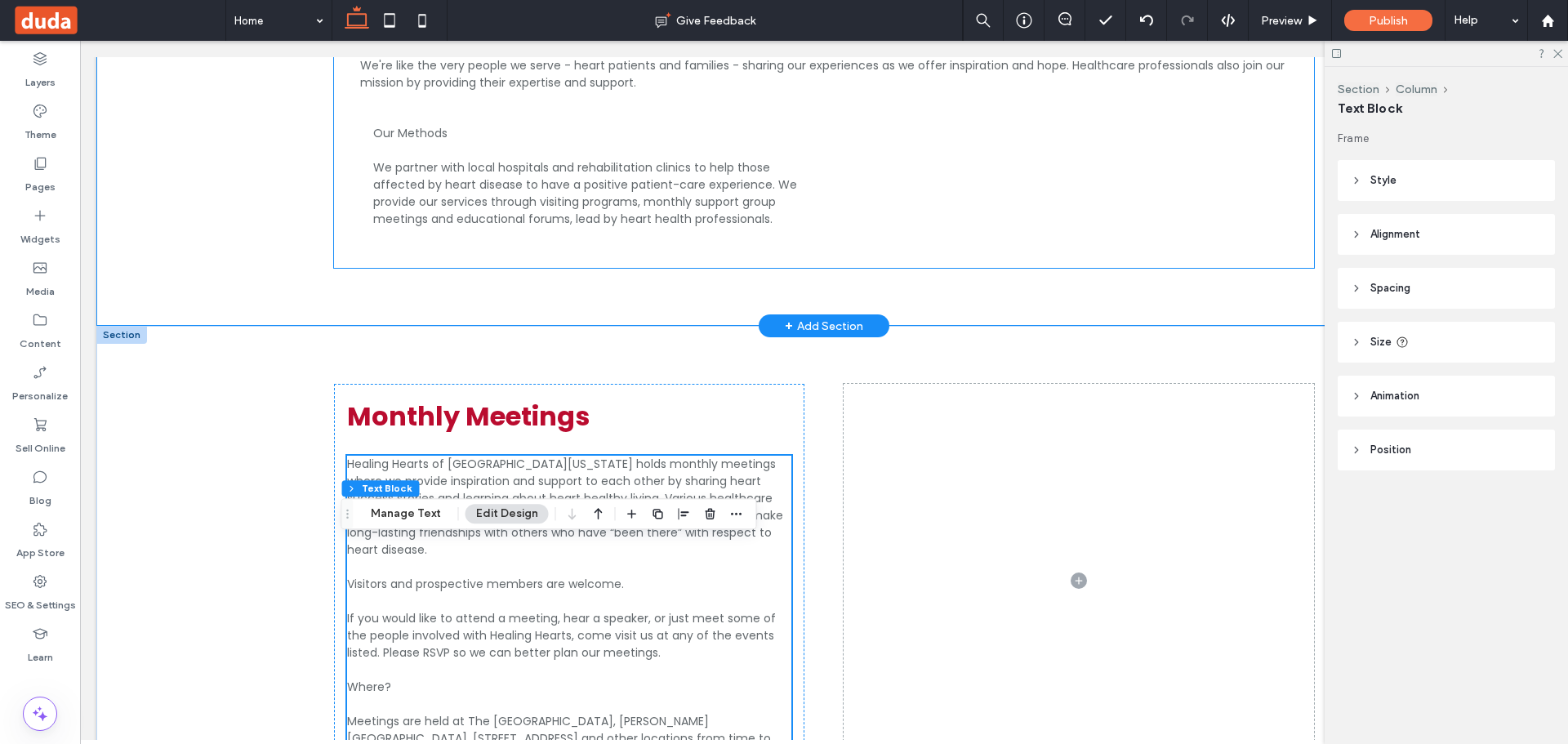
scroll to position [1442, 0]
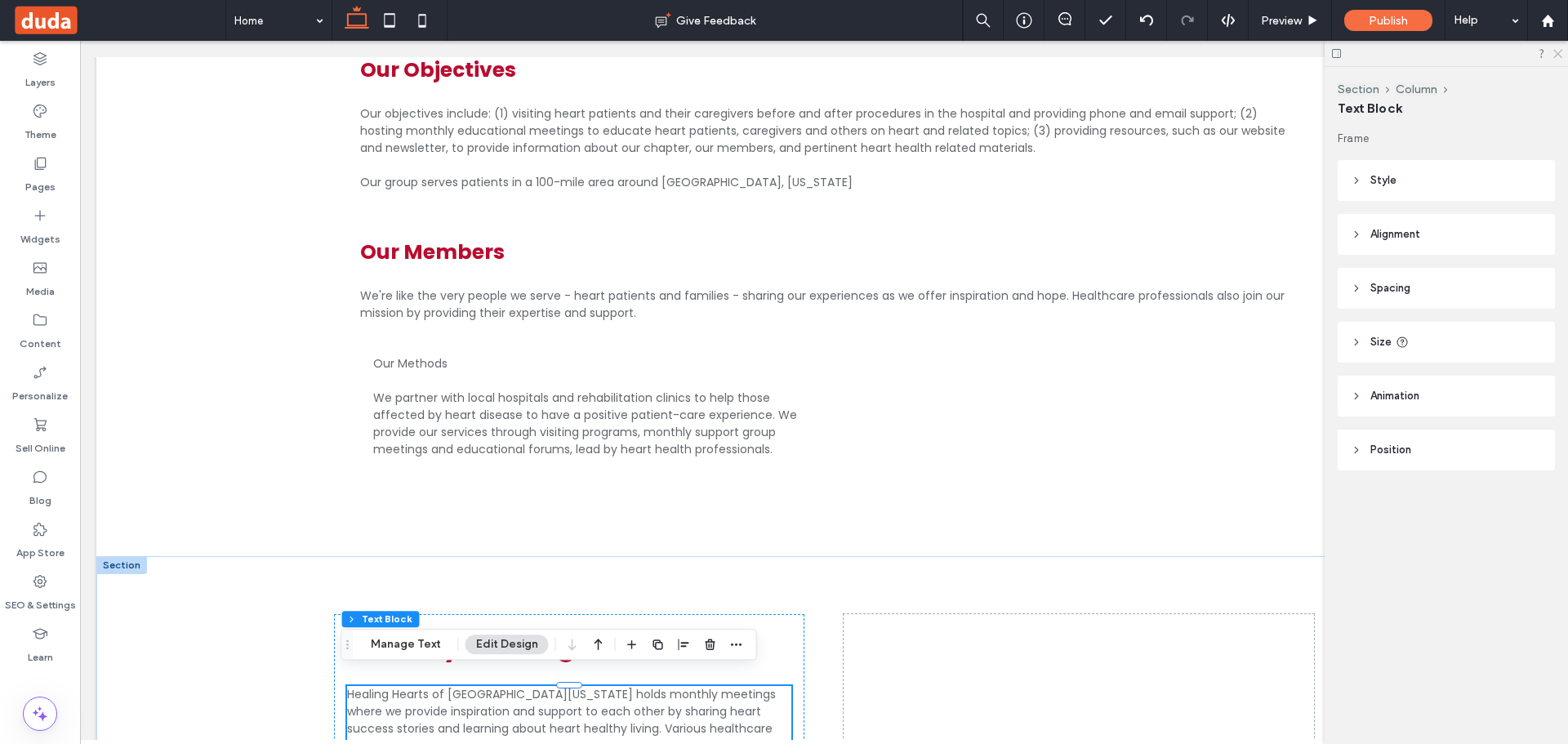
click at [1555, 55] on icon at bounding box center [1557, 52] width 11 height 11
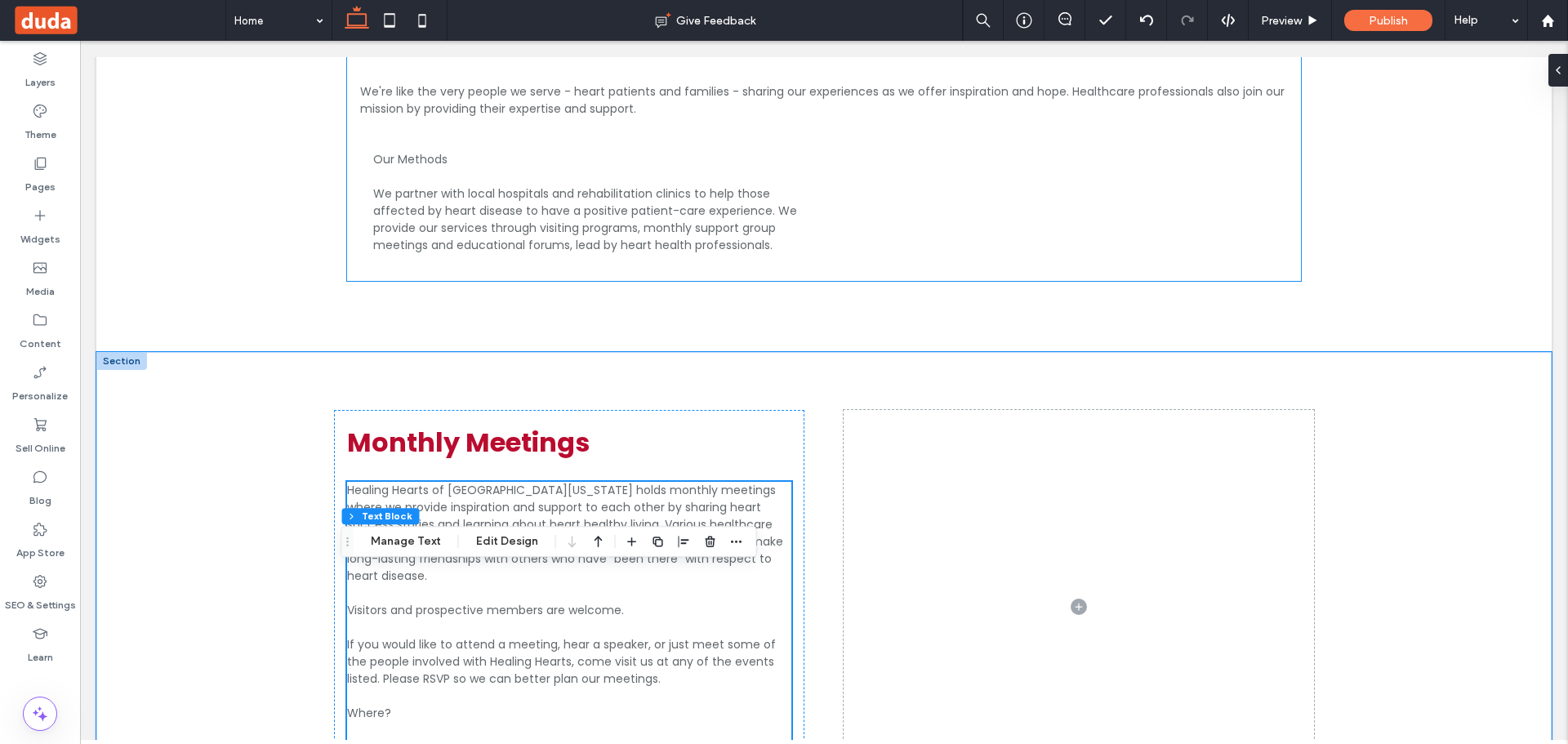
scroll to position [1797, 0]
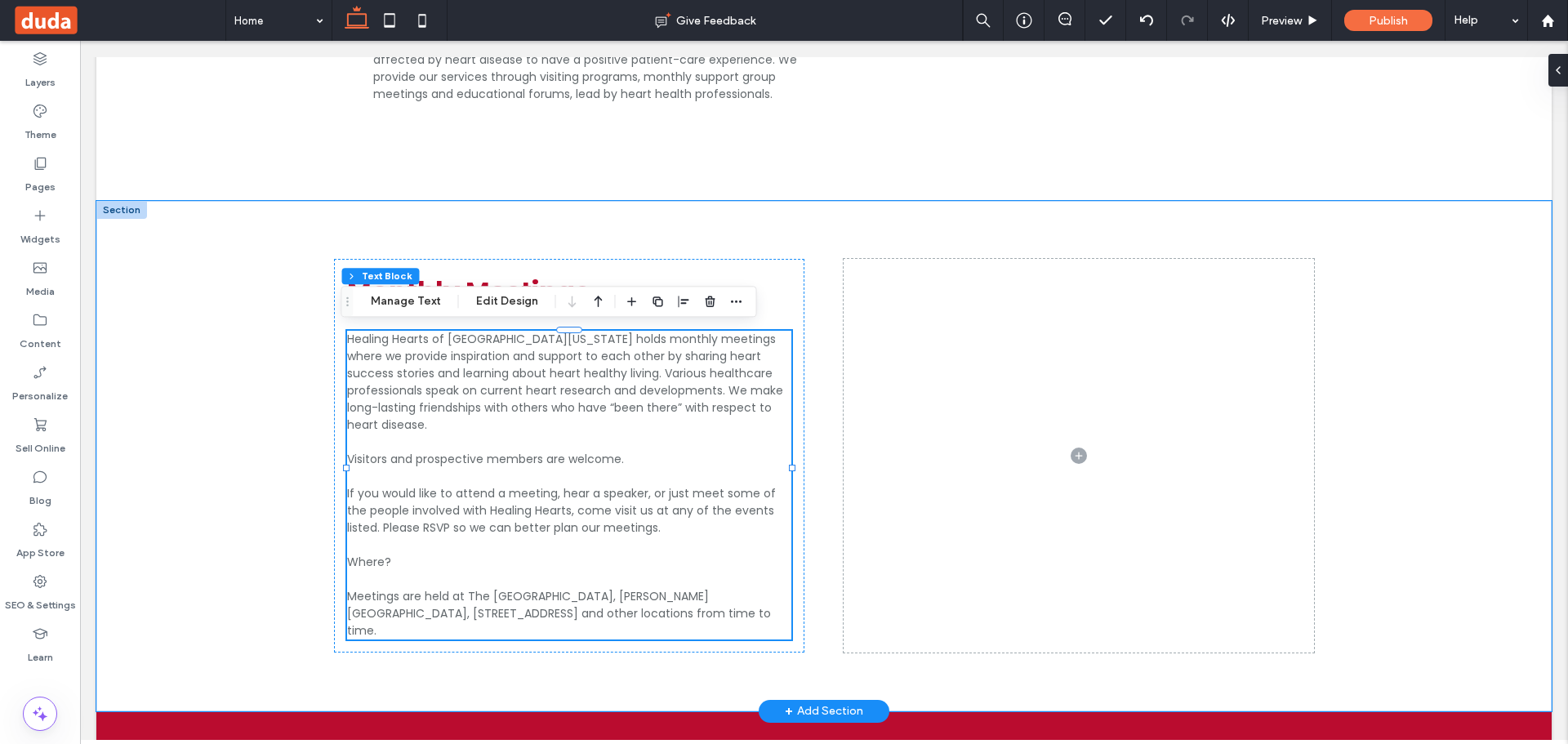
click at [800, 700] on div "+ Add Section" at bounding box center [823, 711] width 130 height 23
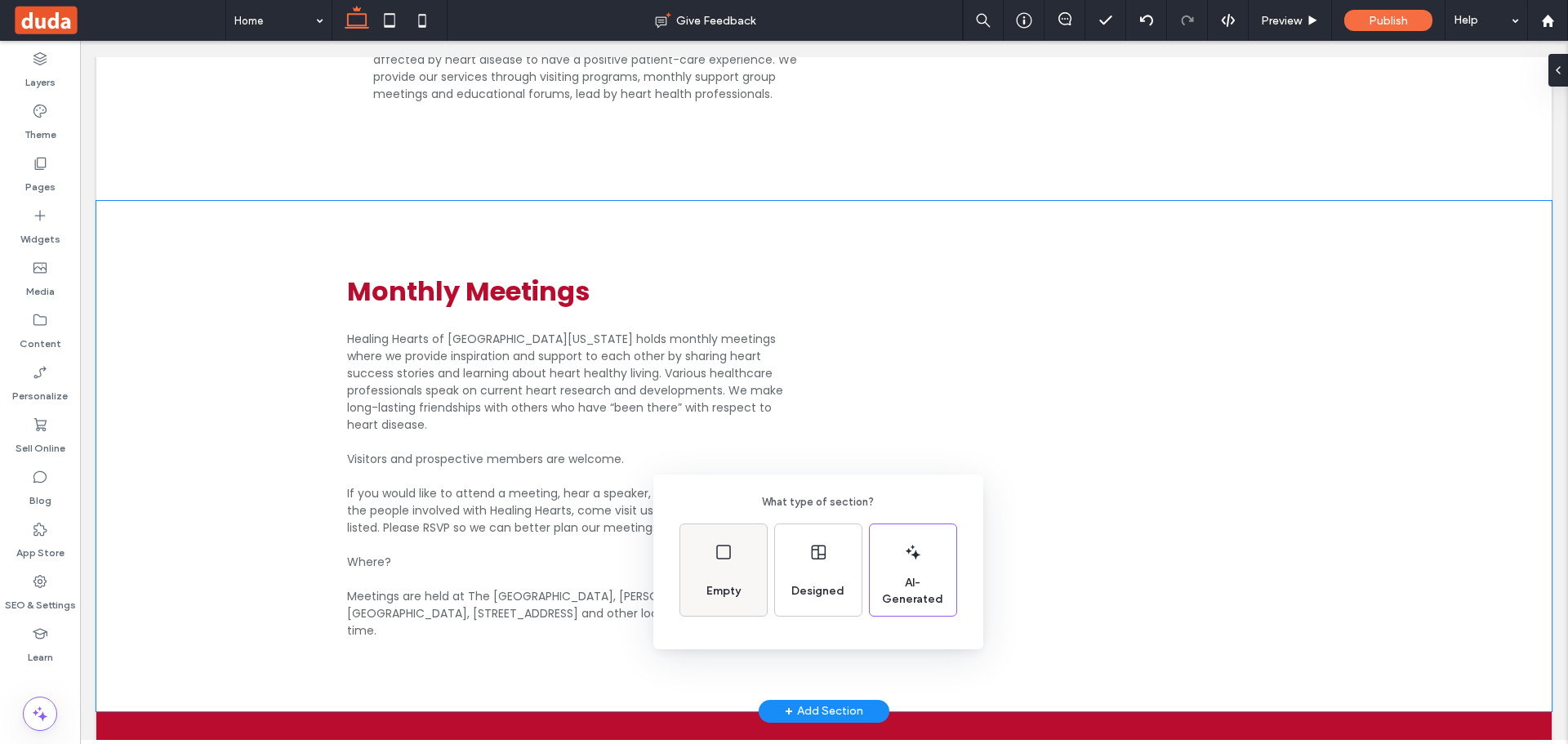
click at [715, 568] on div "Empty" at bounding box center [723, 570] width 87 height 92
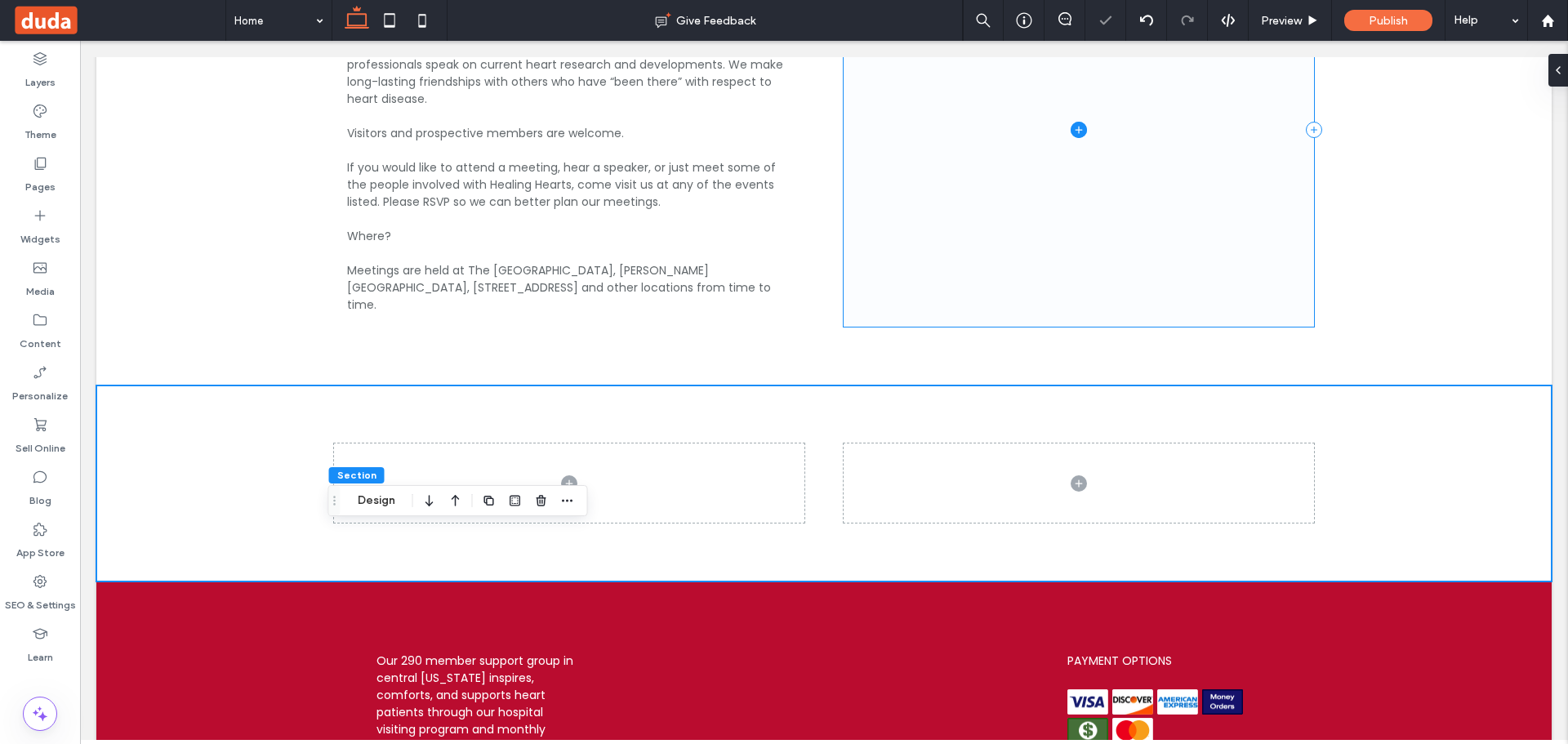
scroll to position [2124, 0]
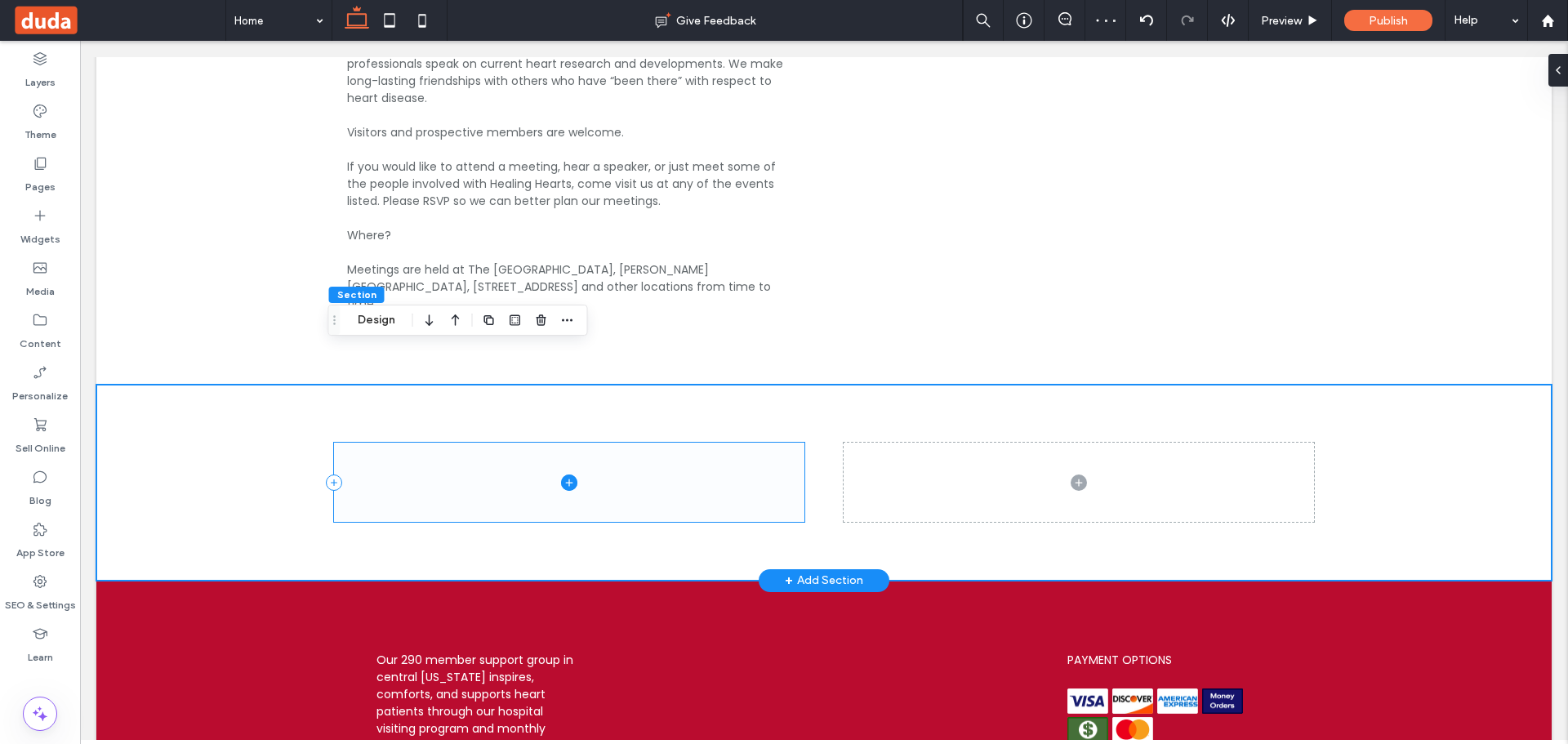
click at [565, 475] on icon at bounding box center [569, 483] width 16 height 16
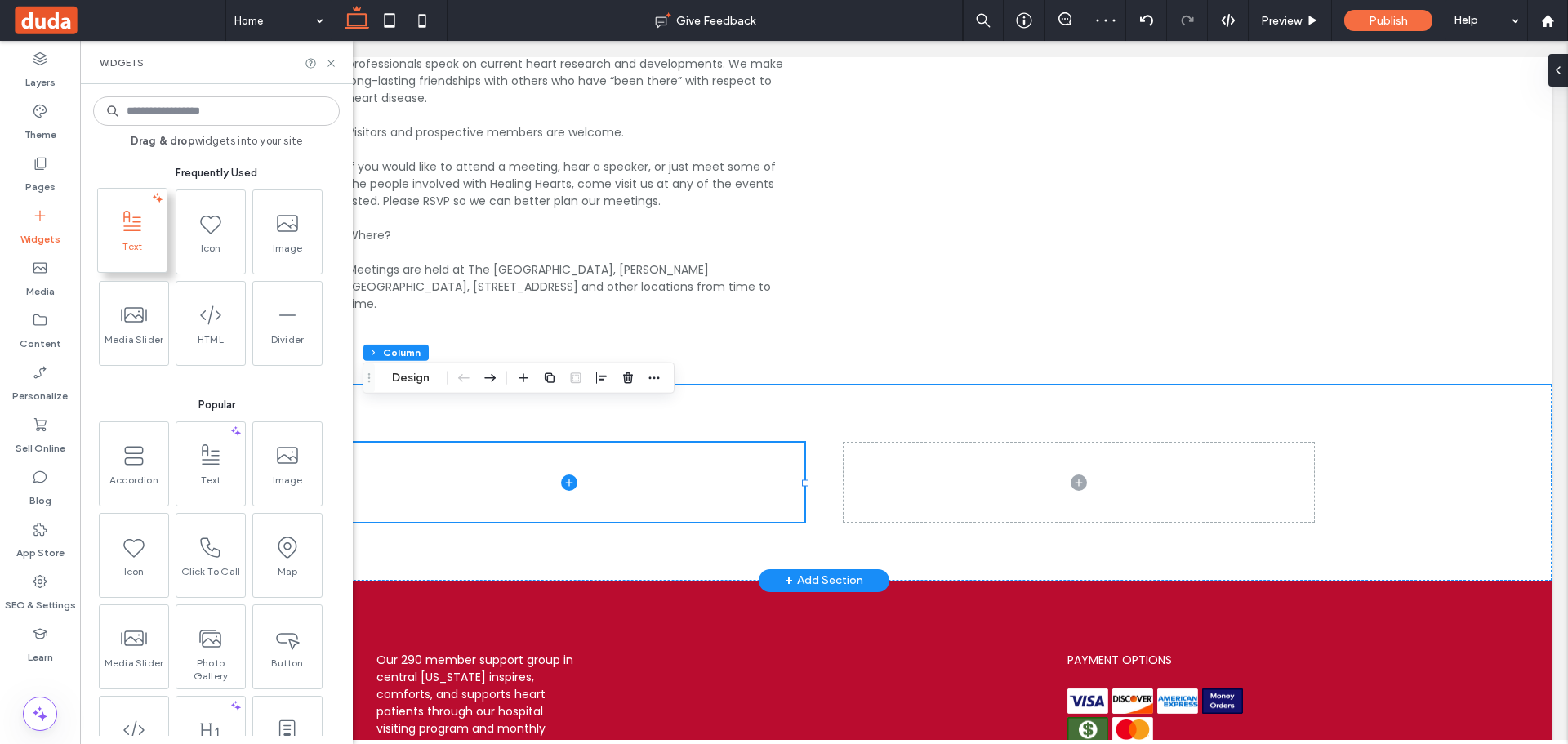
click at [143, 239] on span at bounding box center [133, 222] width 69 height 37
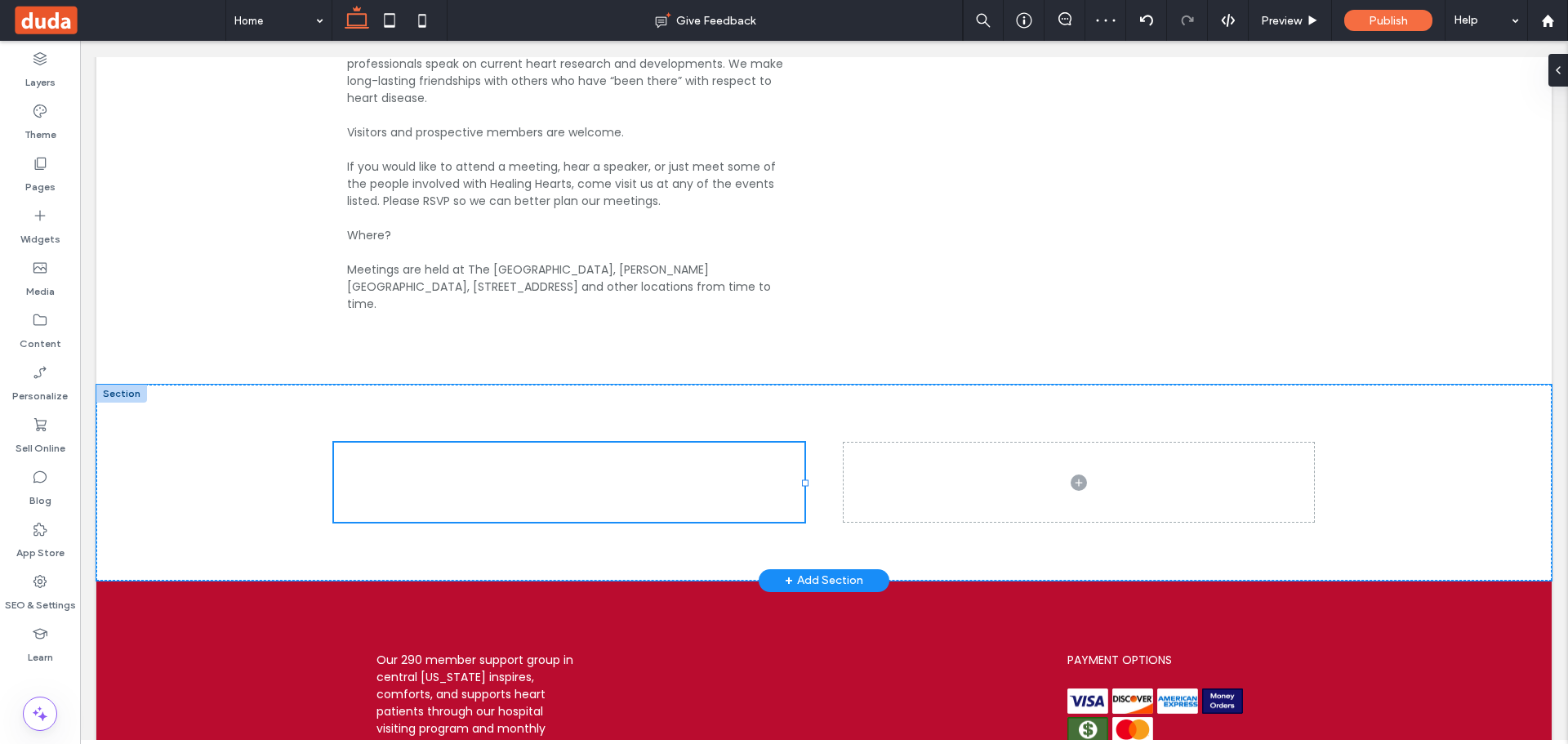
type input "*******"
type input "**"
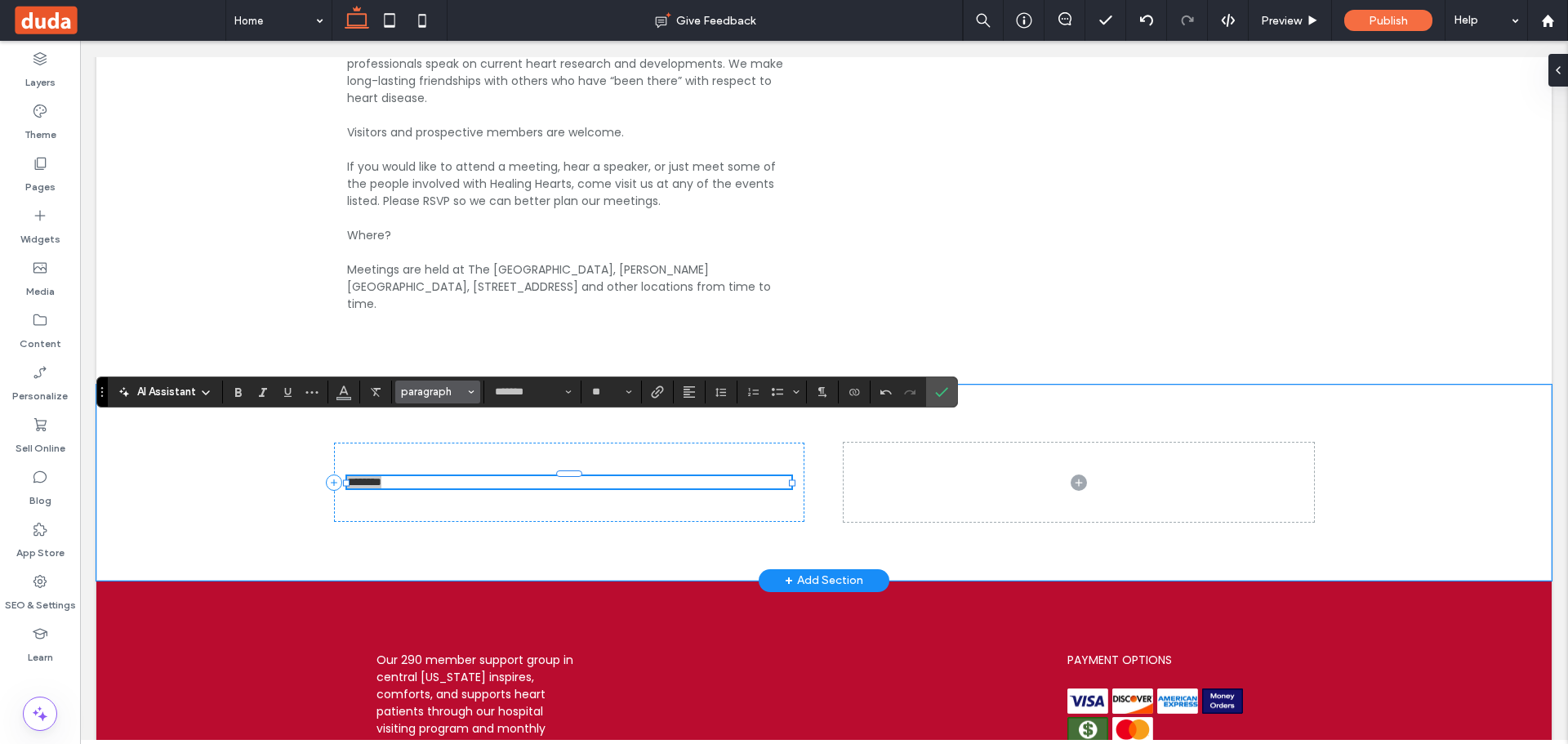
click at [441, 384] on button "paragraph" at bounding box center [437, 392] width 85 height 23
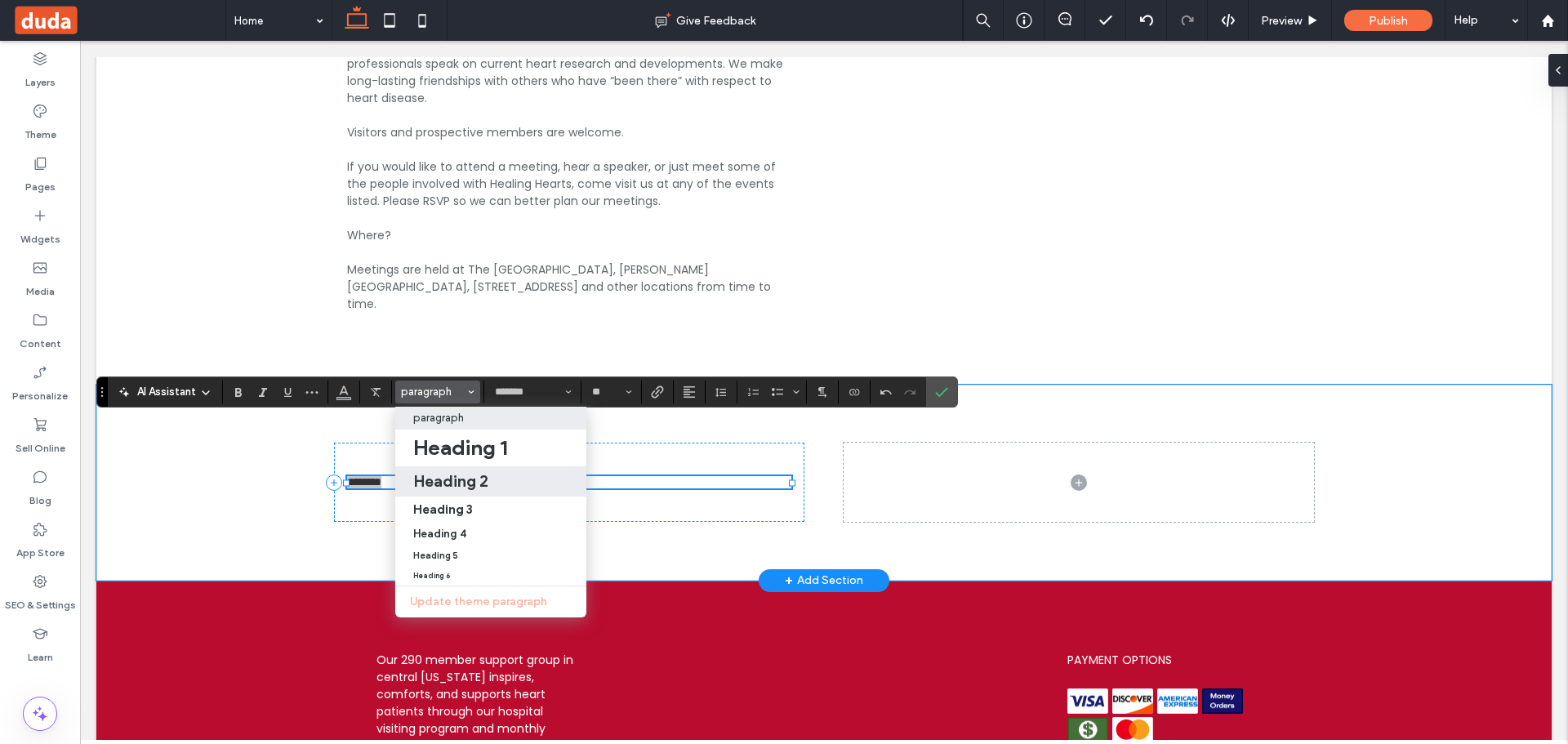
click at [465, 480] on h2 "Heading 2" at bounding box center [450, 481] width 75 height 19
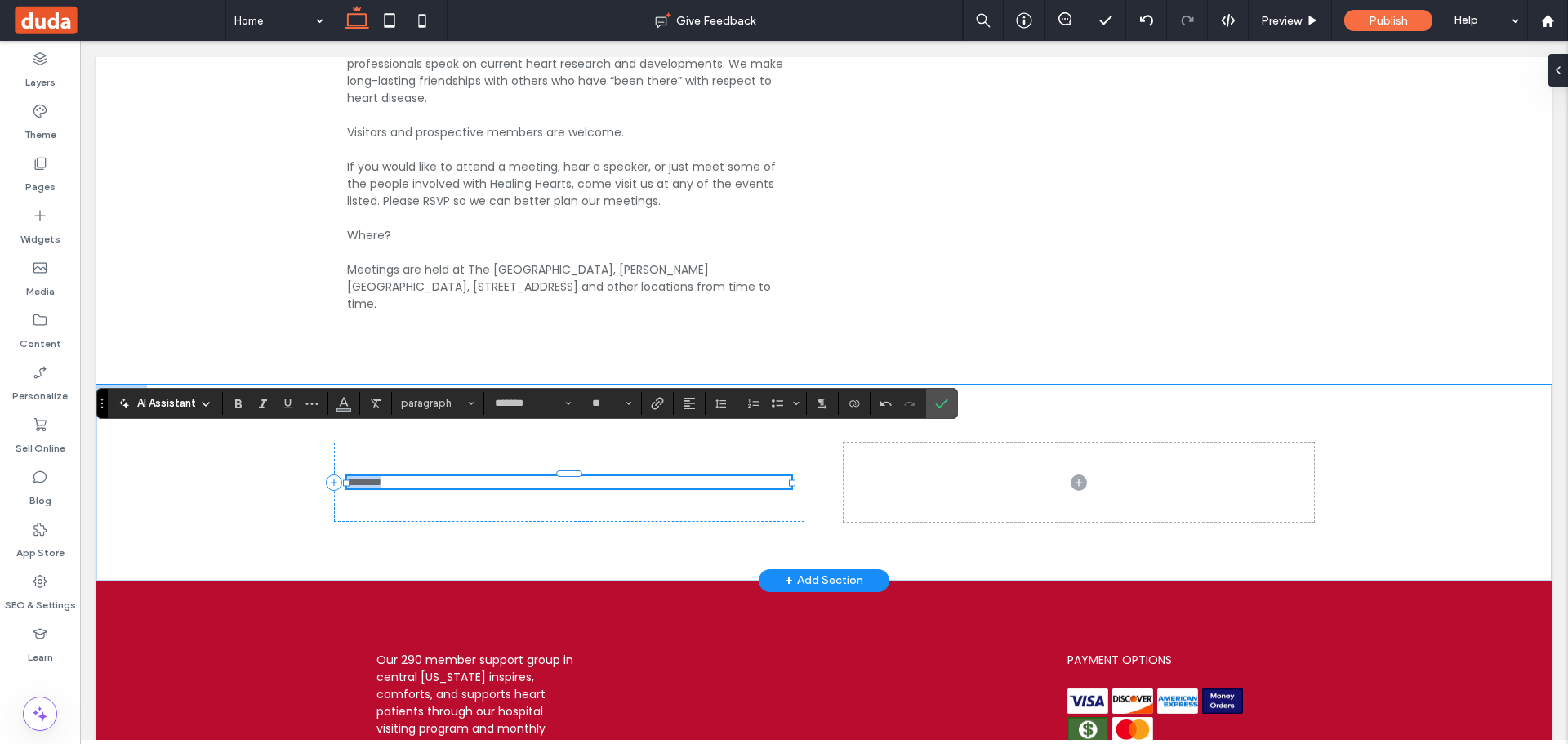
type input "**"
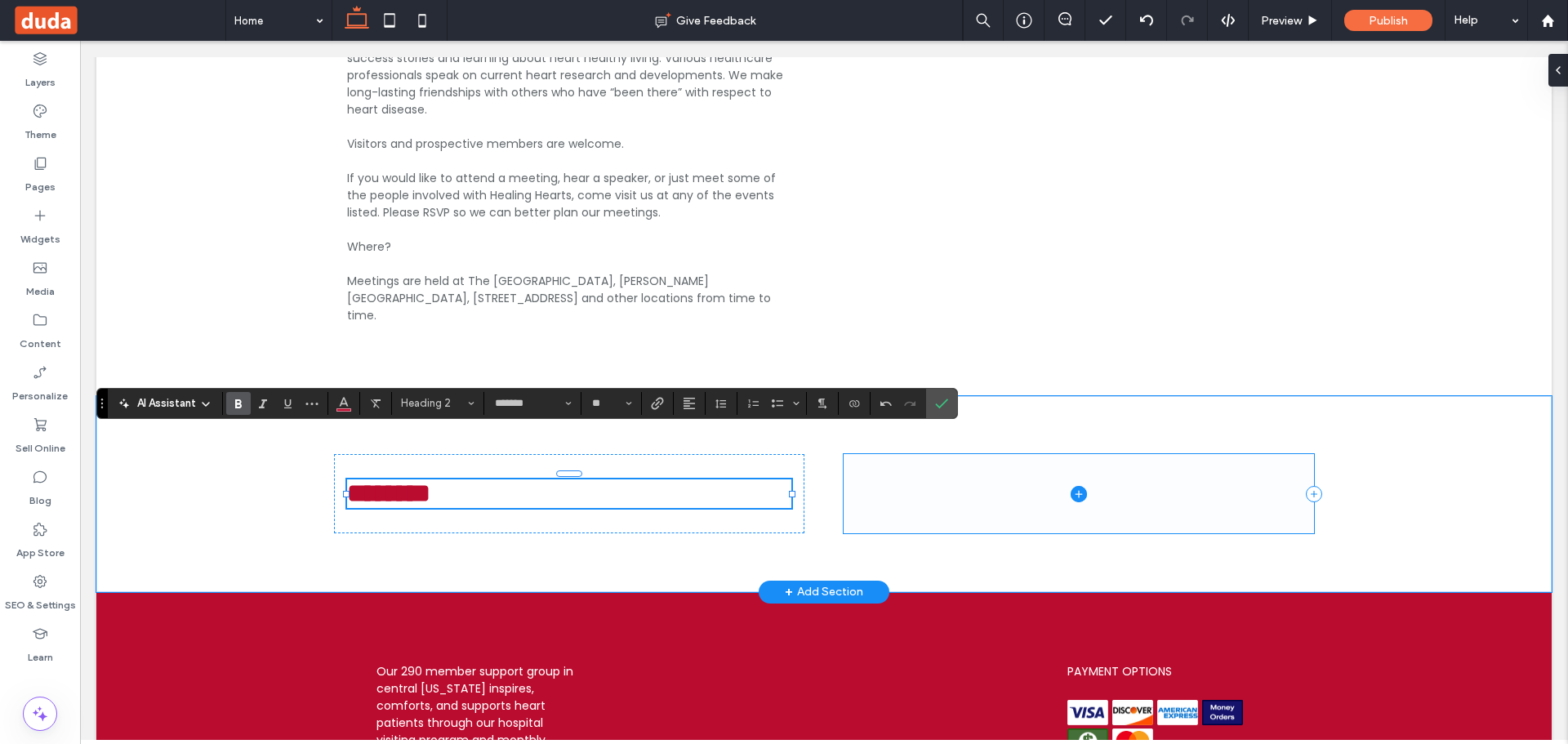
click at [996, 454] on span at bounding box center [1079, 493] width 471 height 79
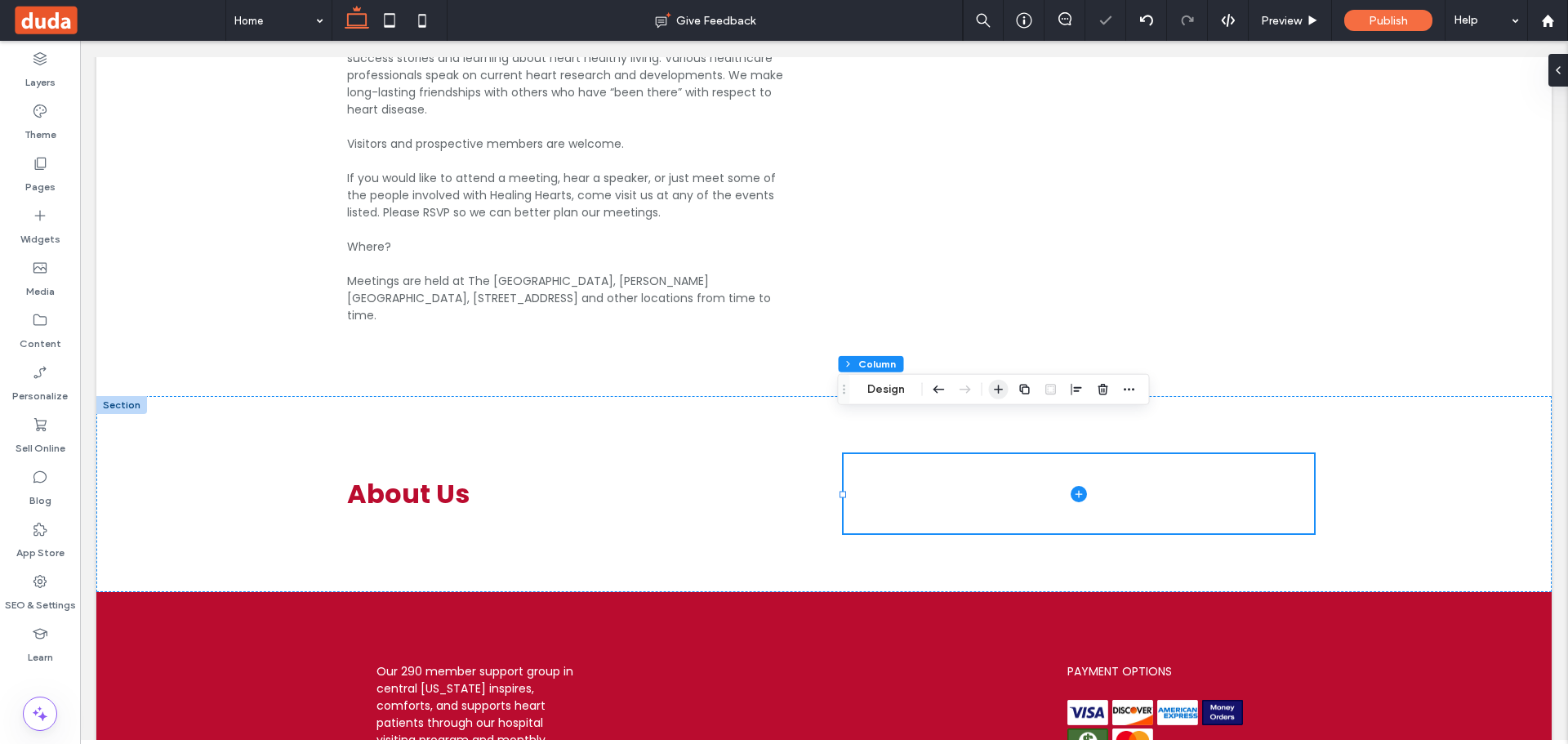
click at [1007, 391] on span "button" at bounding box center [998, 389] width 19 height 19
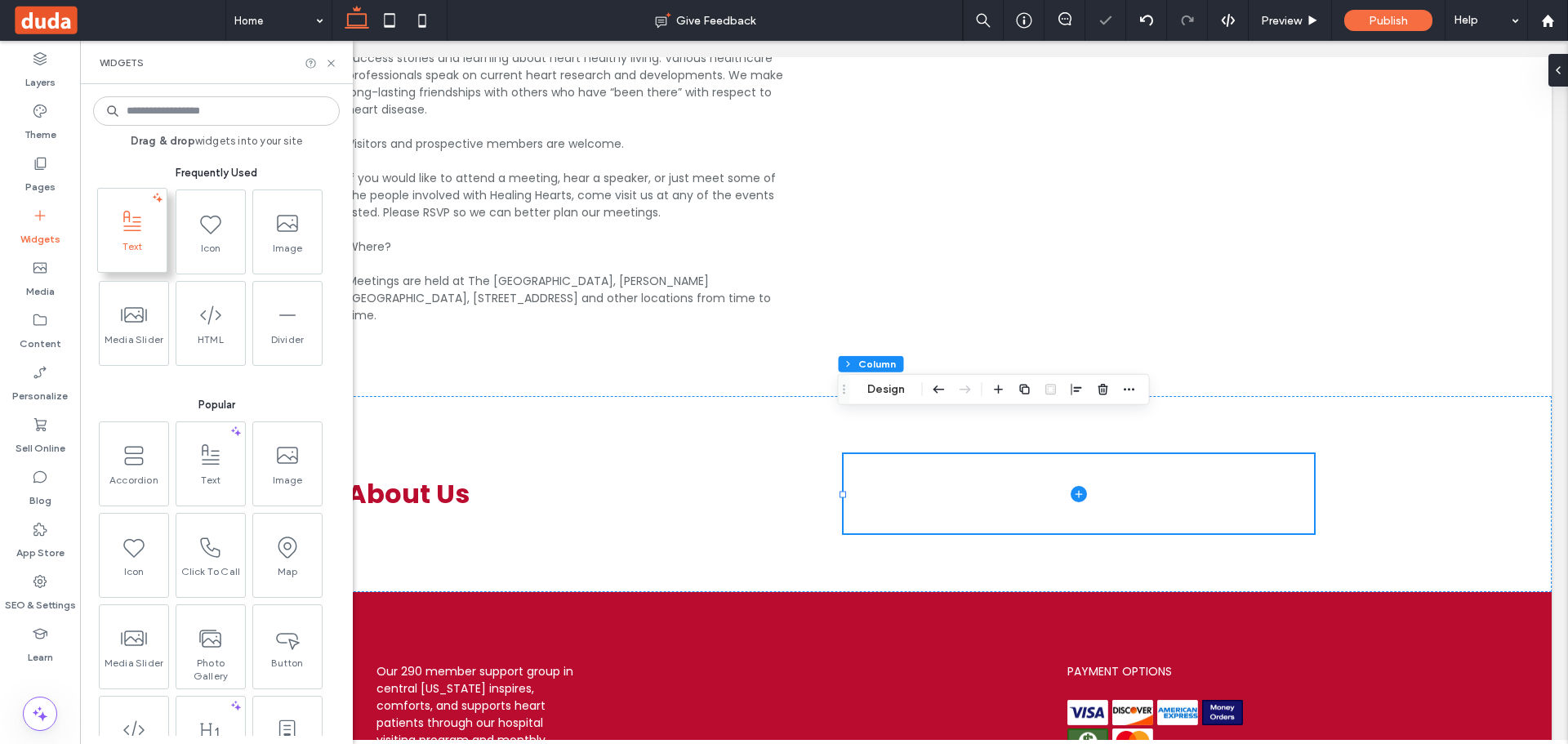
click at [139, 239] on span at bounding box center [133, 222] width 69 height 37
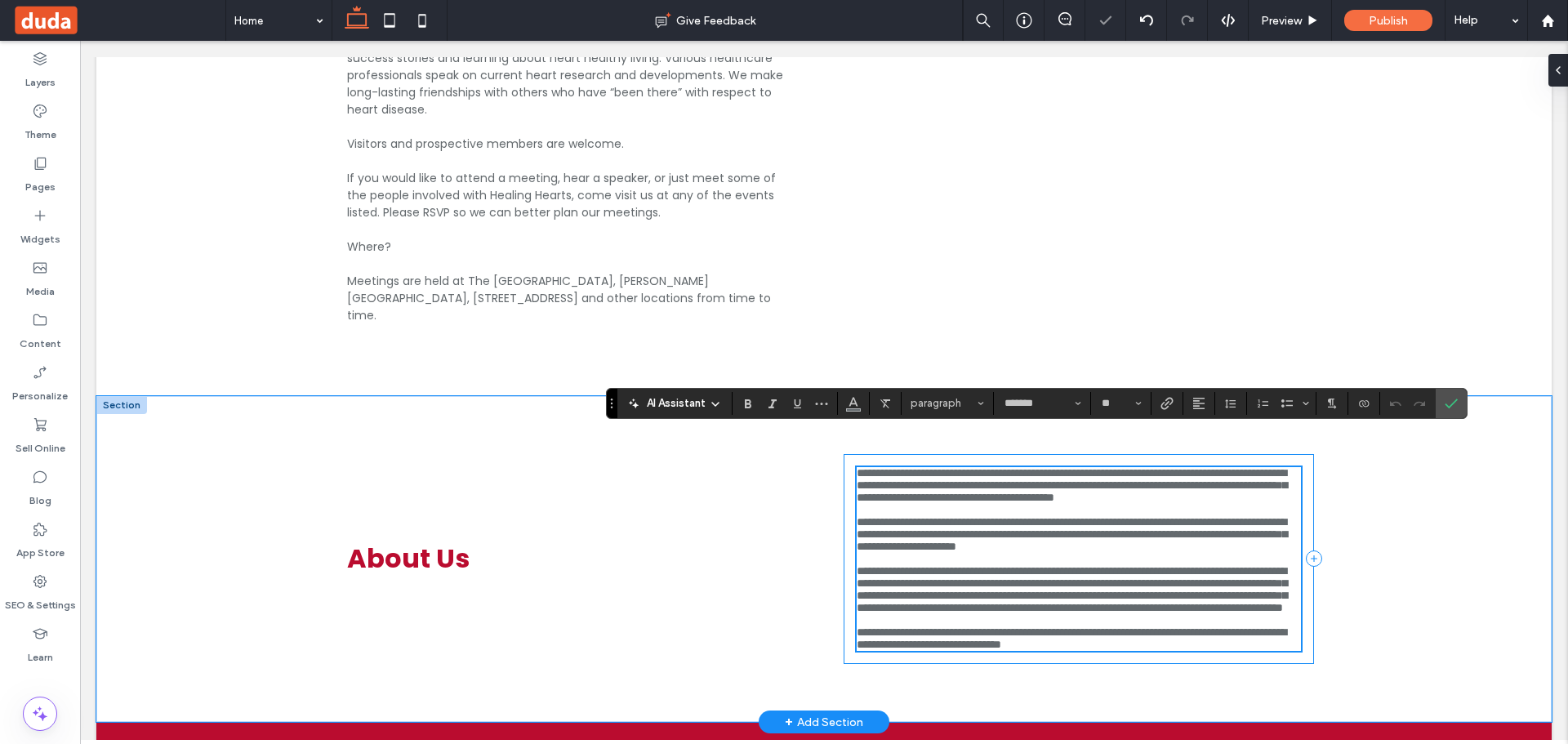
scroll to position [2424, 0]
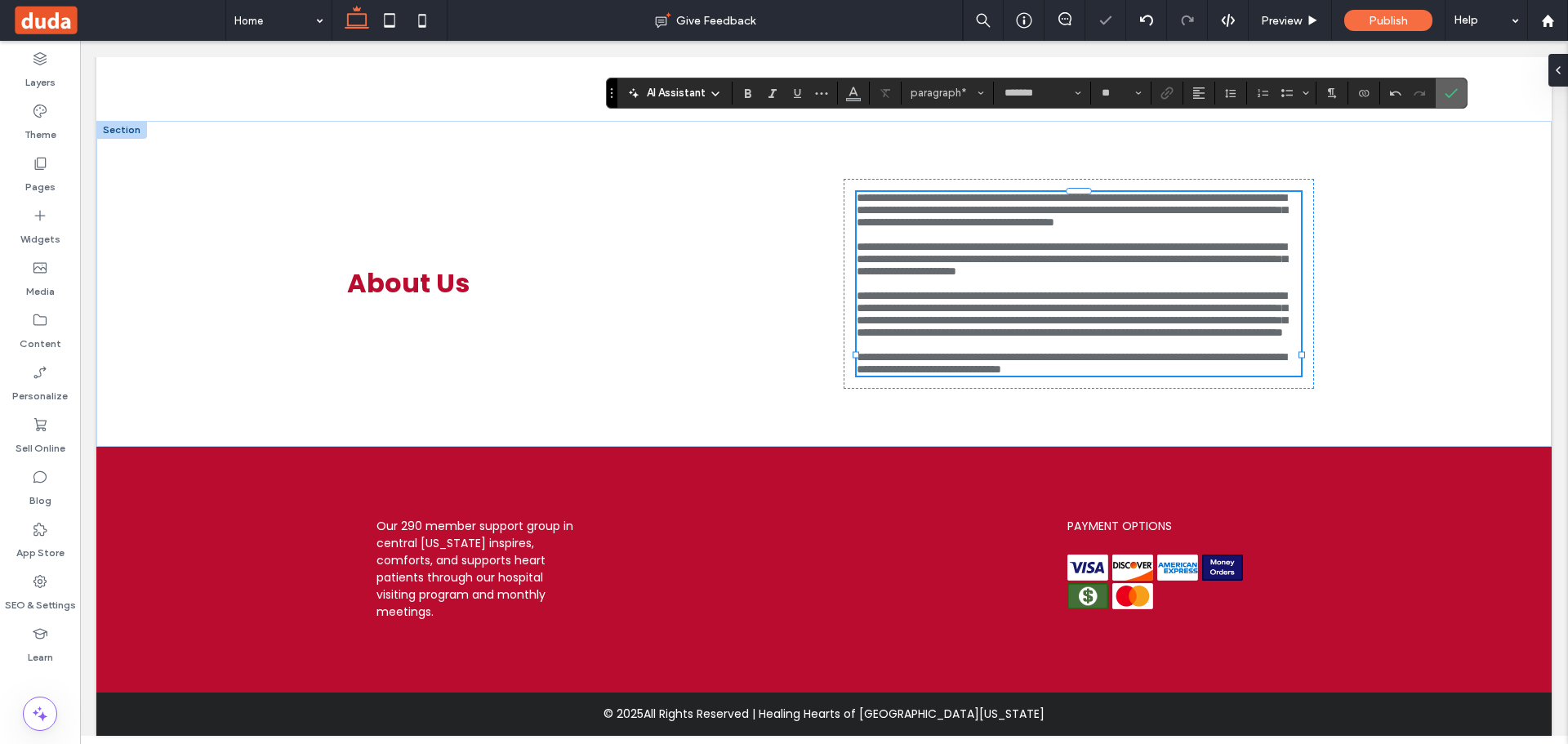
click at [1452, 97] on icon "Confirm" at bounding box center [1451, 93] width 13 height 13
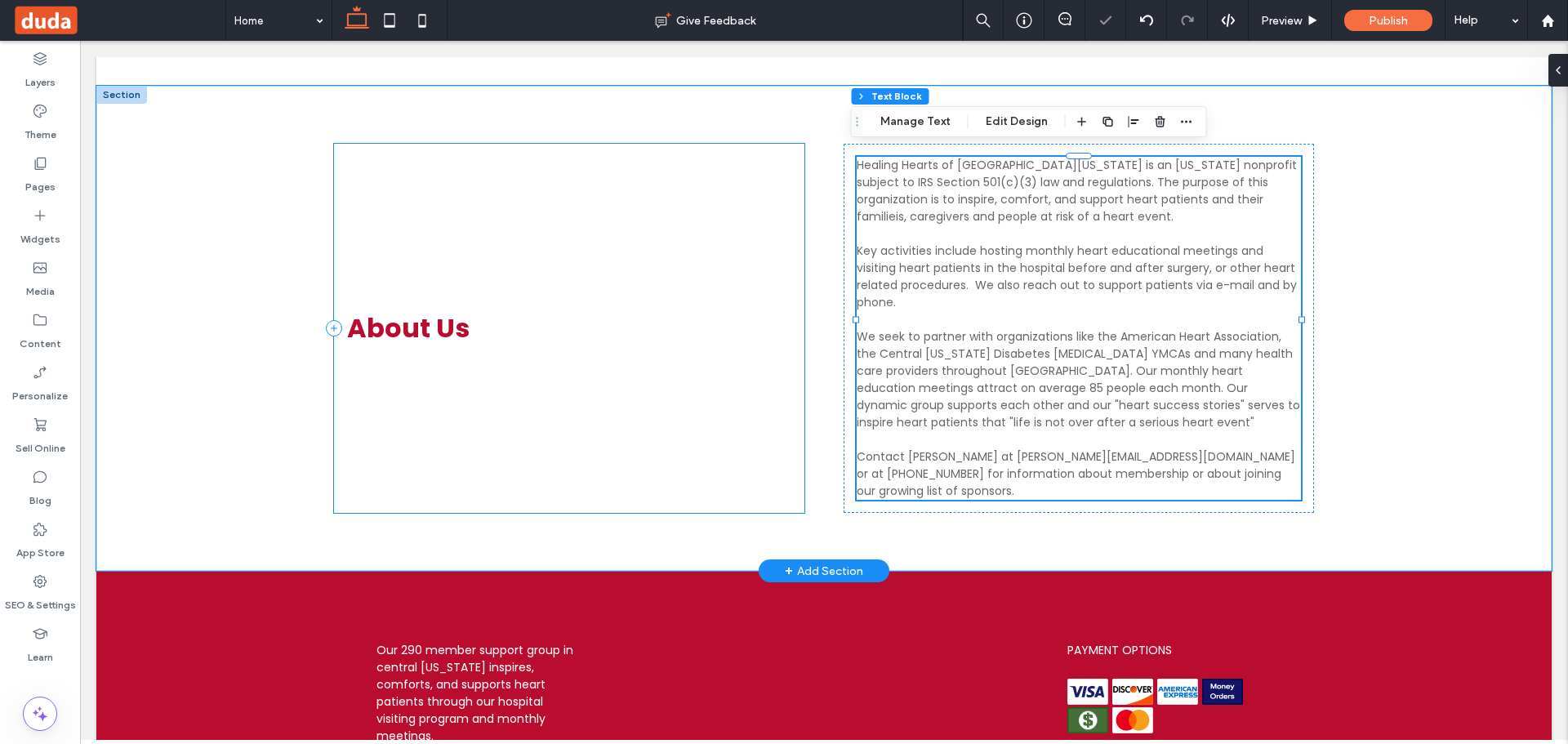
drag, startPoint x: 679, startPoint y: 380, endPoint x: 680, endPoint y: 353, distance: 27.0
click at [680, 375] on div "About Us" at bounding box center [569, 328] width 471 height 369
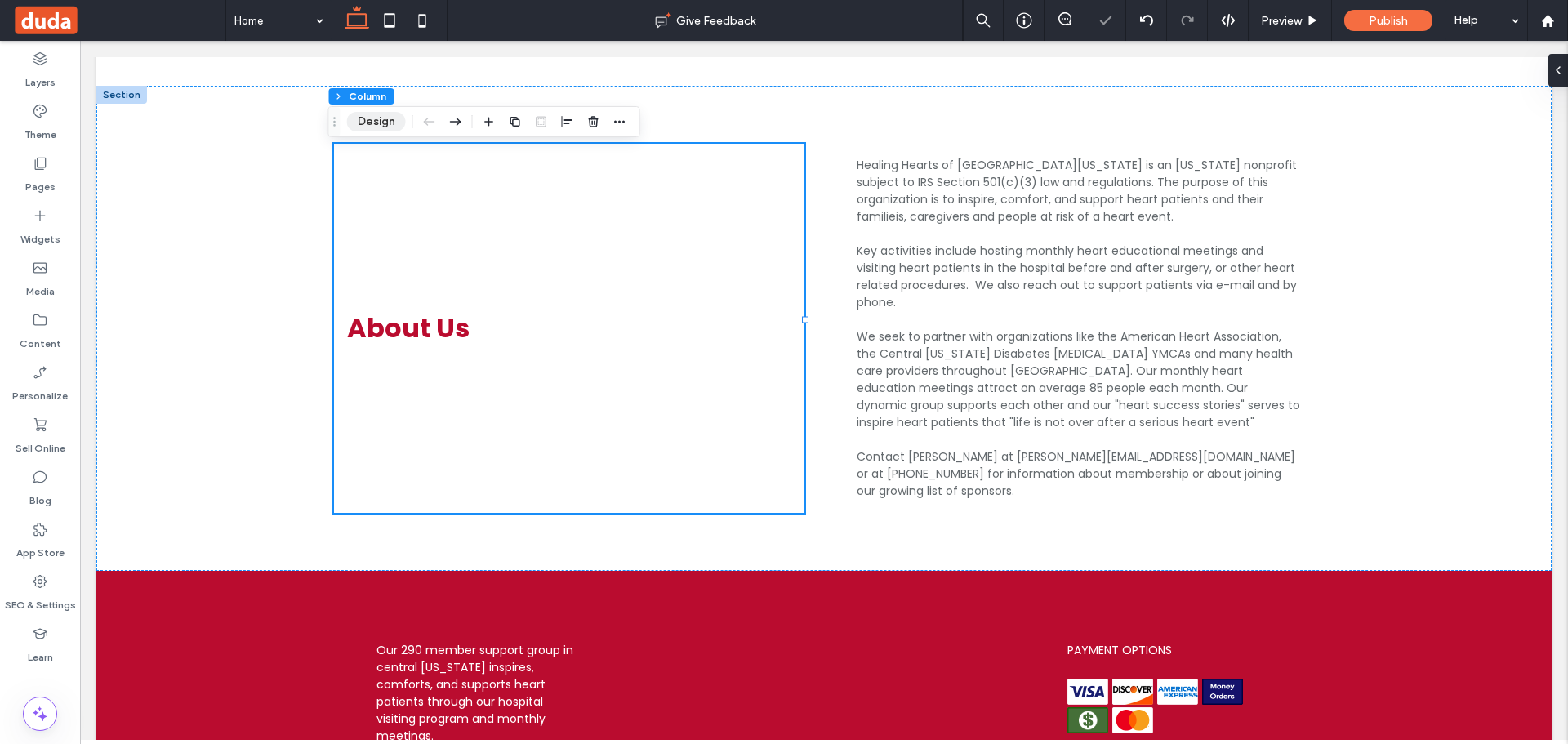
click at [369, 120] on button "Design" at bounding box center [376, 121] width 59 height 19
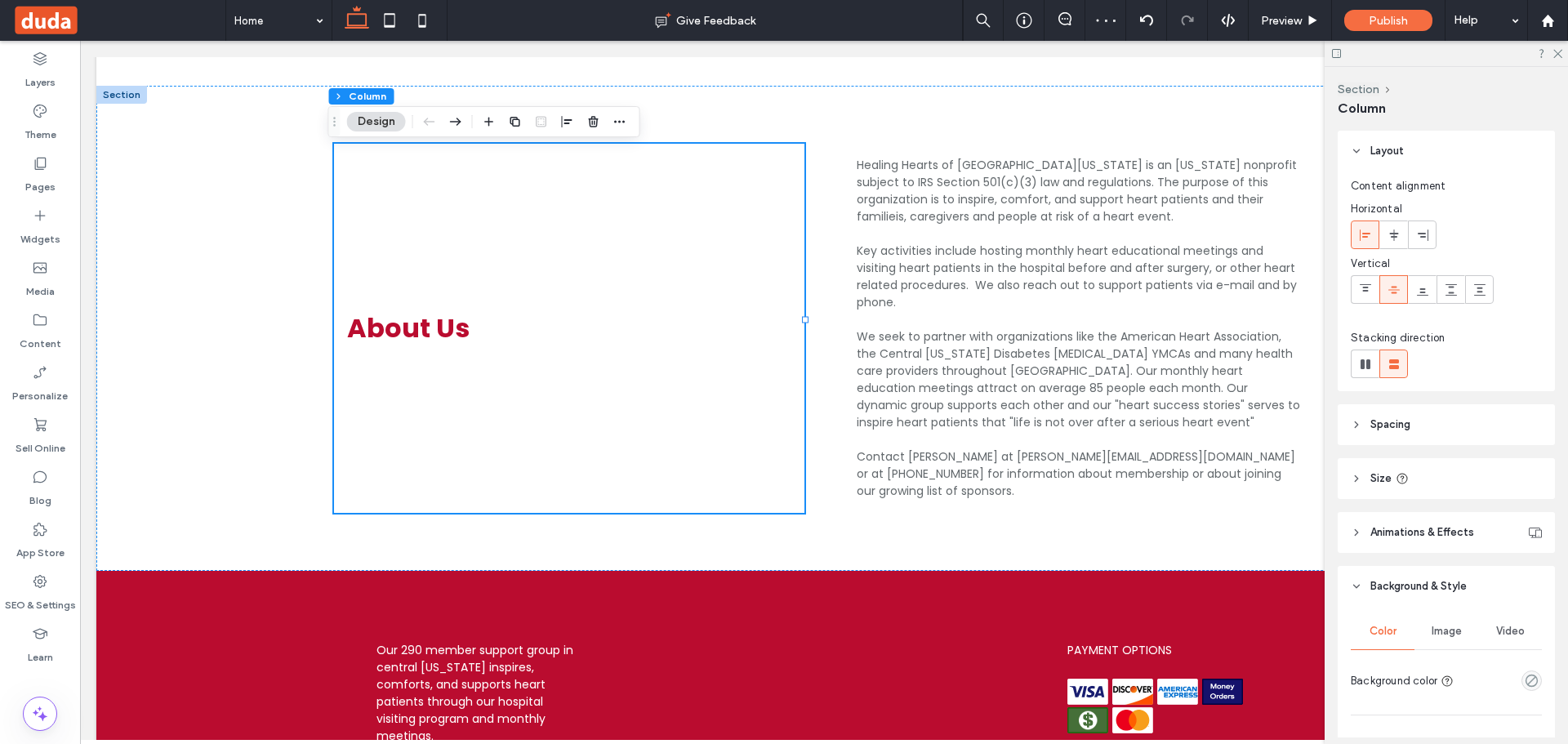
click at [1355, 288] on div at bounding box center [1365, 289] width 27 height 27
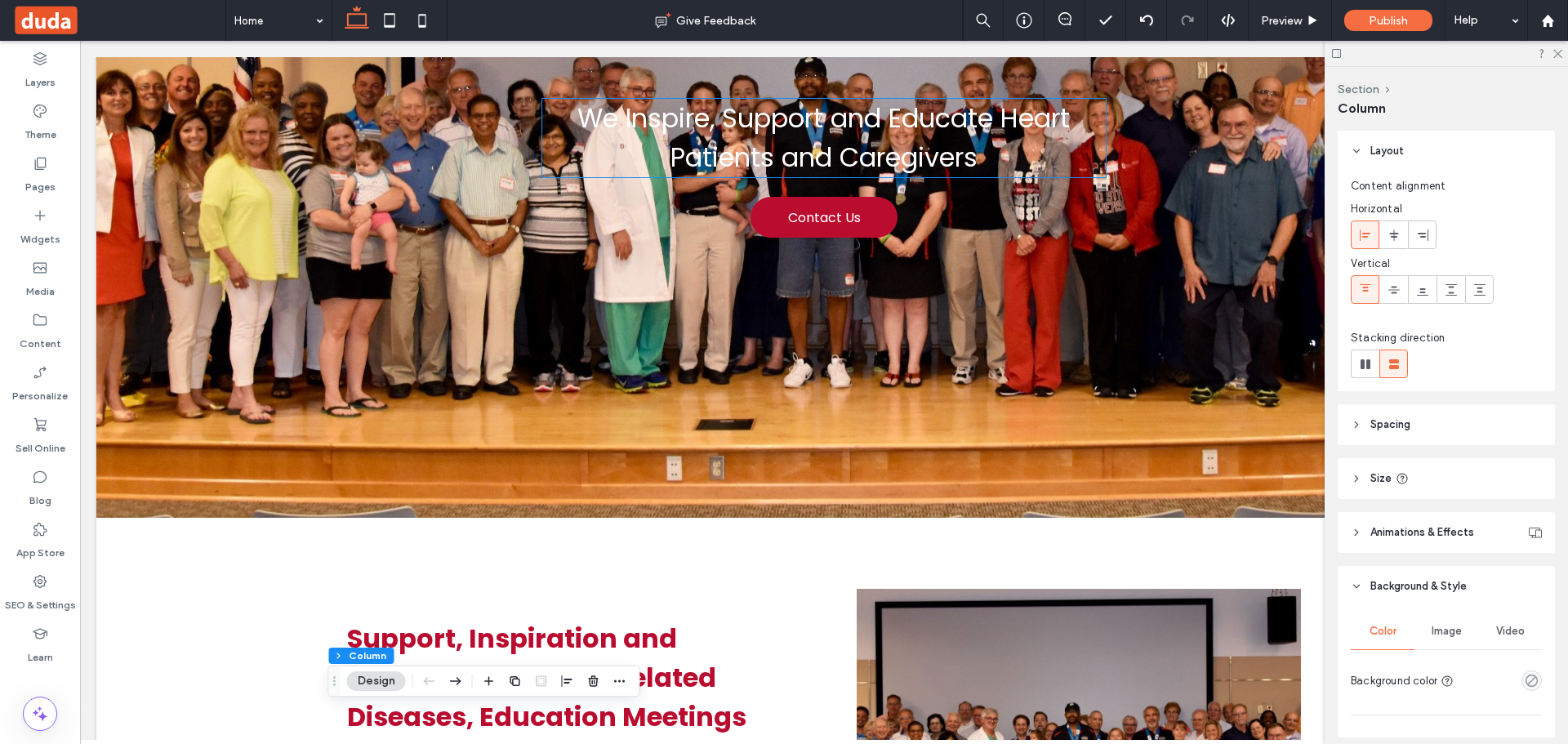
scroll to position [299, 0]
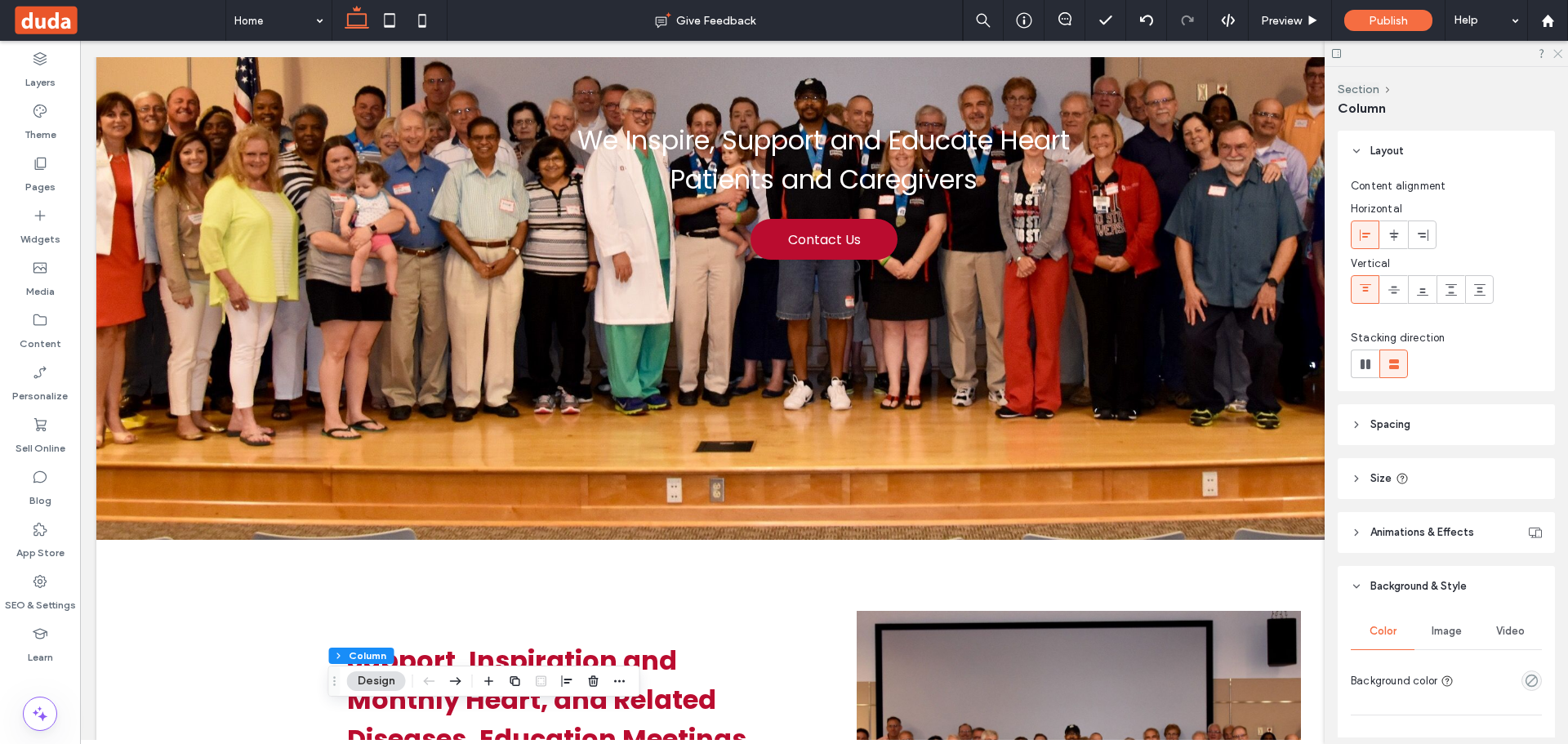
click at [1557, 55] on icon at bounding box center [1557, 52] width 11 height 11
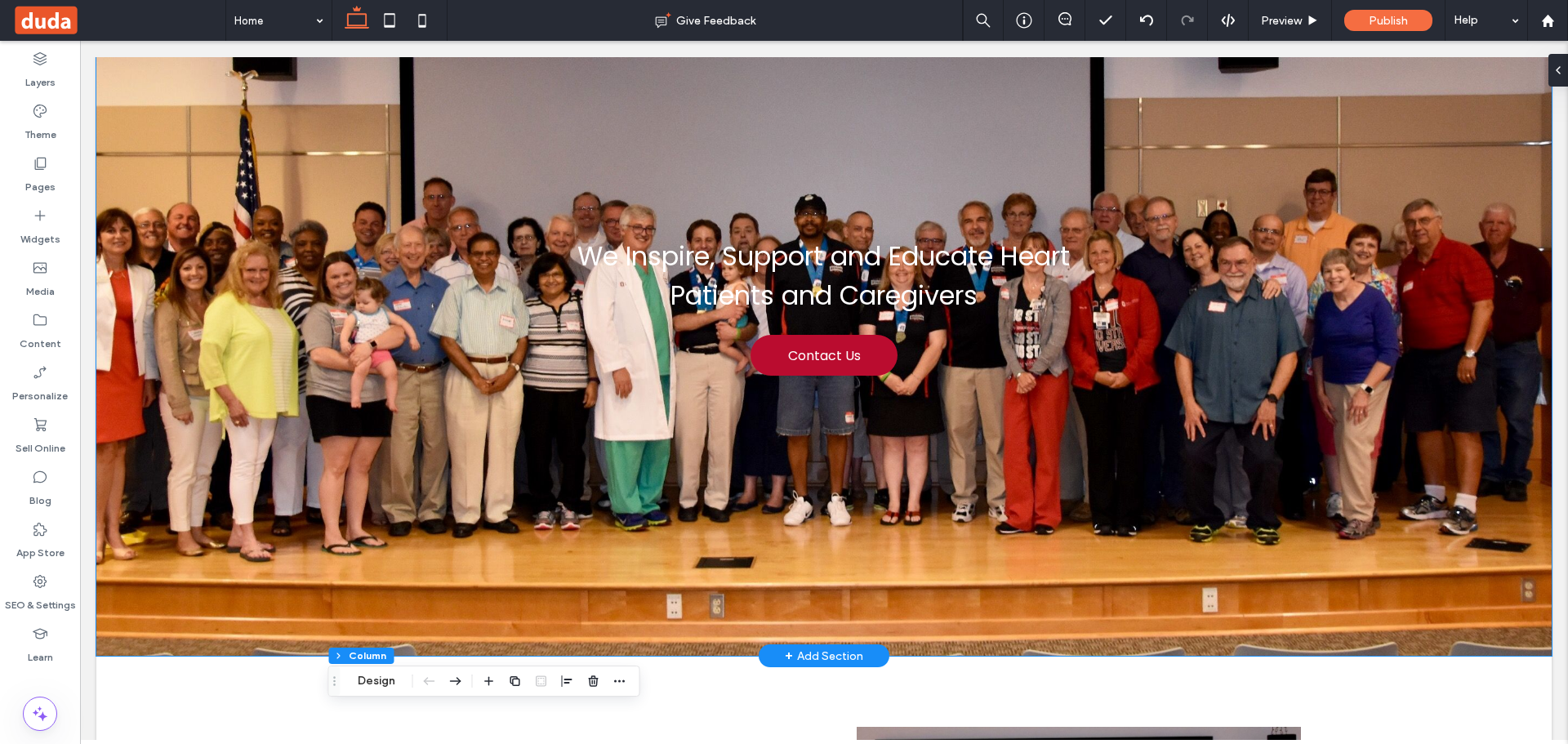
scroll to position [0, 0]
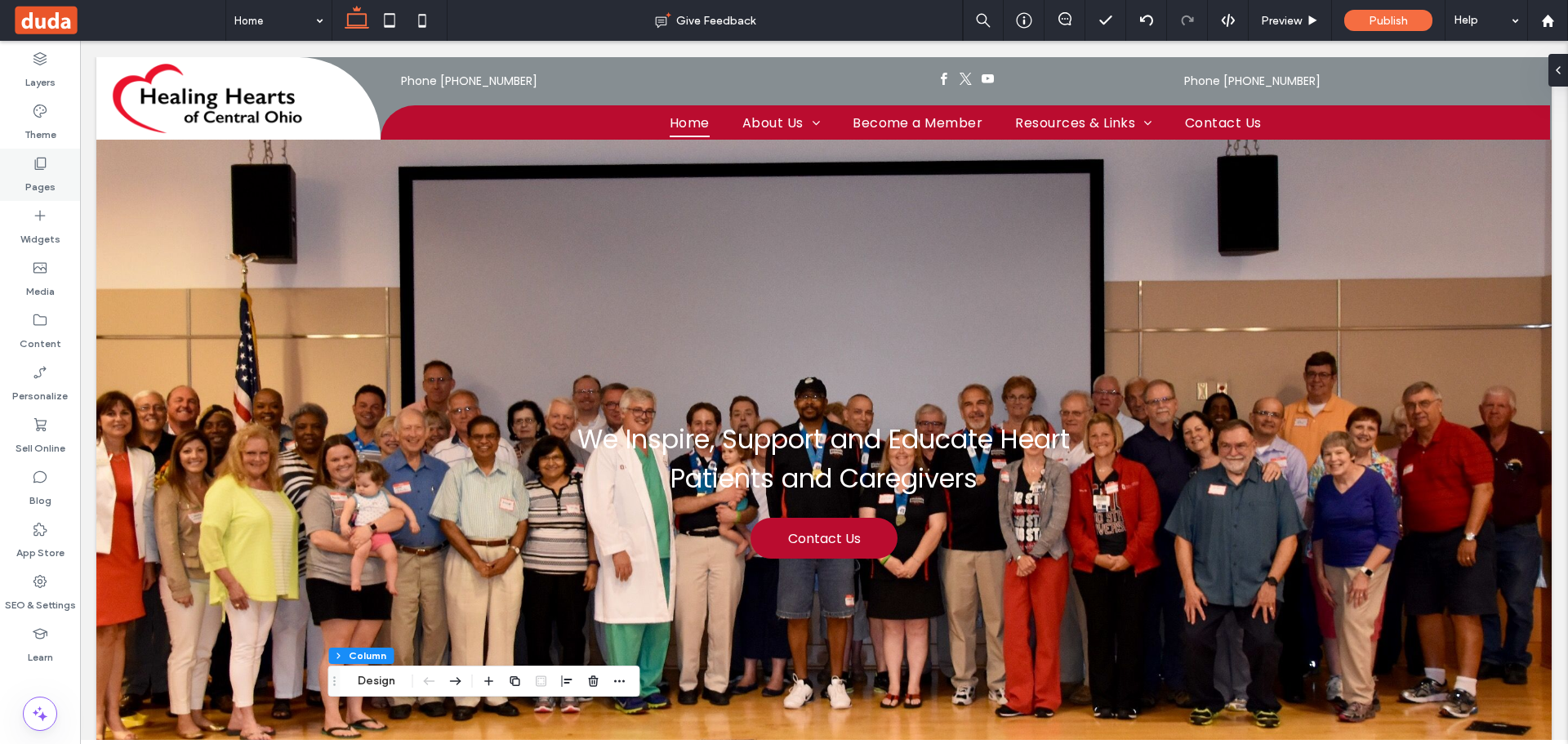
click at [39, 174] on label "Pages" at bounding box center [40, 182] width 30 height 23
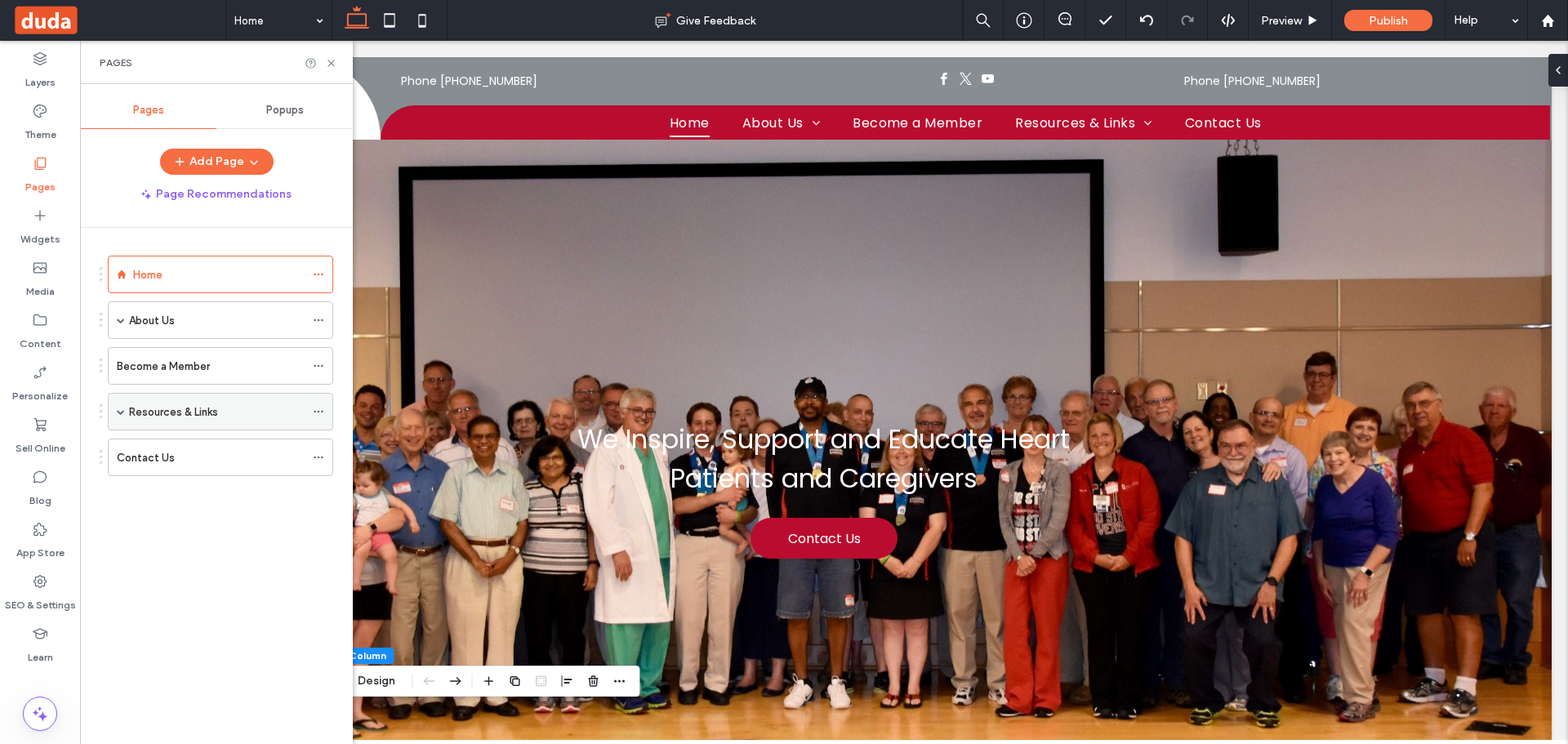
click at [120, 409] on span at bounding box center [121, 412] width 8 height 8
click at [123, 320] on span at bounding box center [121, 320] width 8 height 8
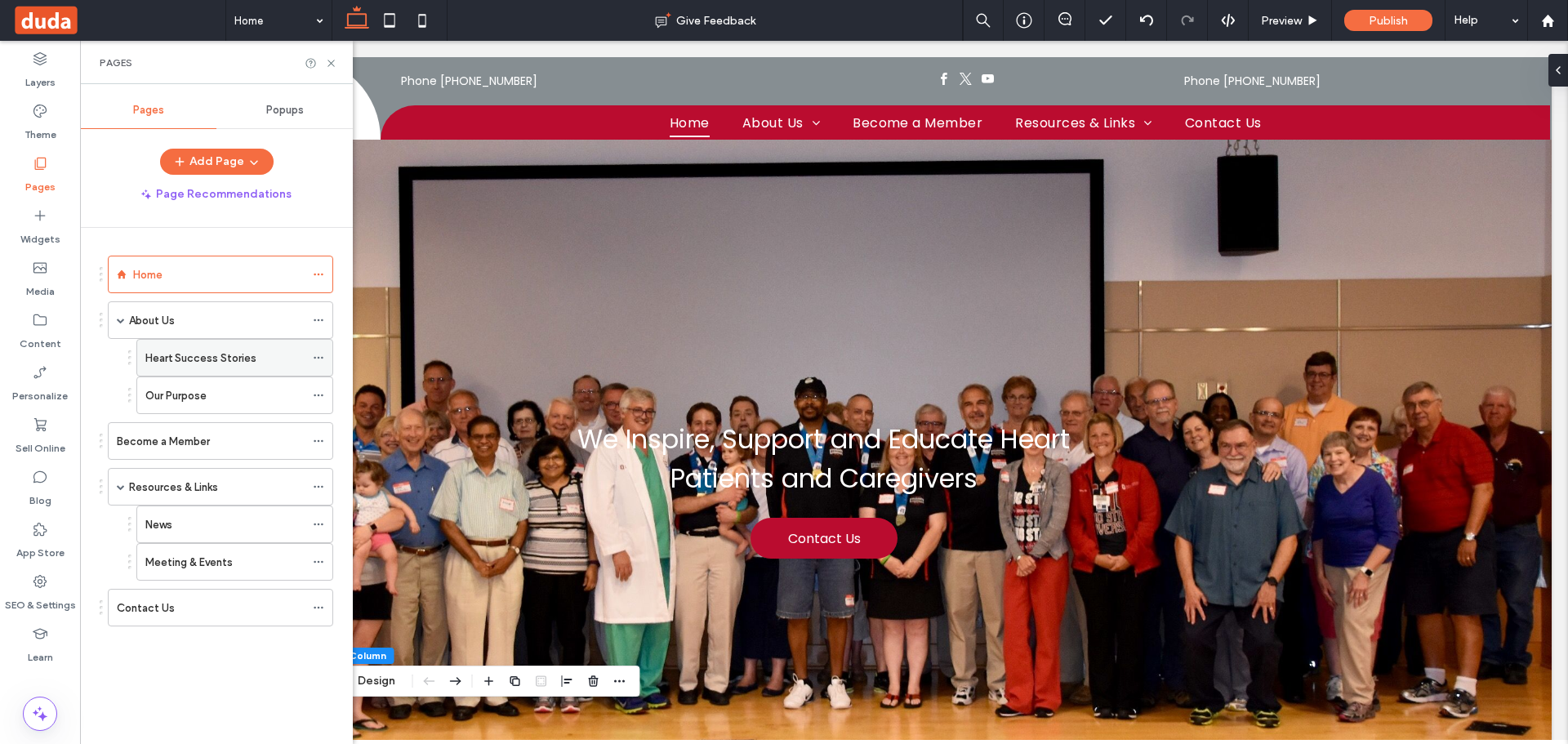
click at [314, 354] on icon at bounding box center [318, 358] width 12 height 12
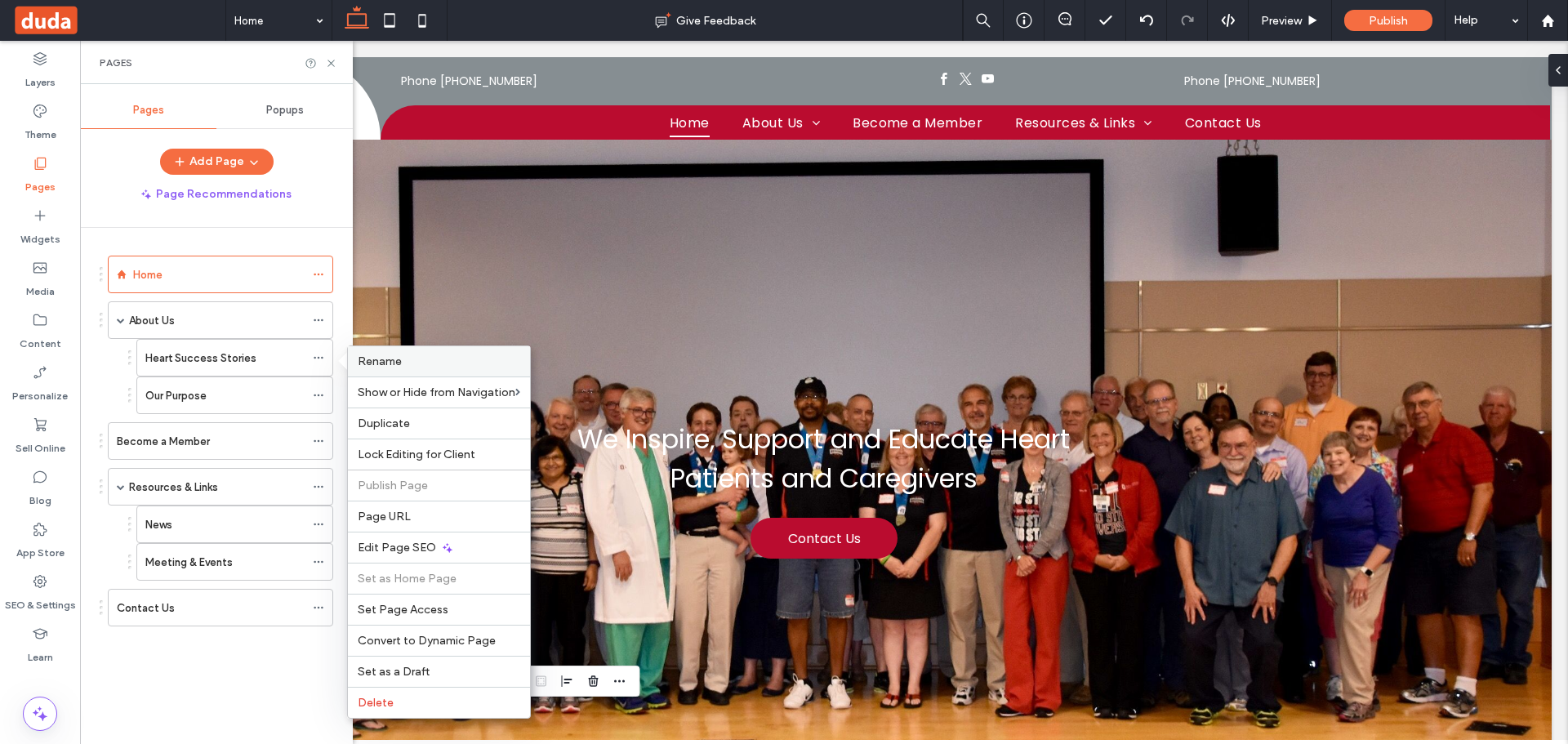
click at [411, 355] on div "Rename" at bounding box center [439, 361] width 182 height 30
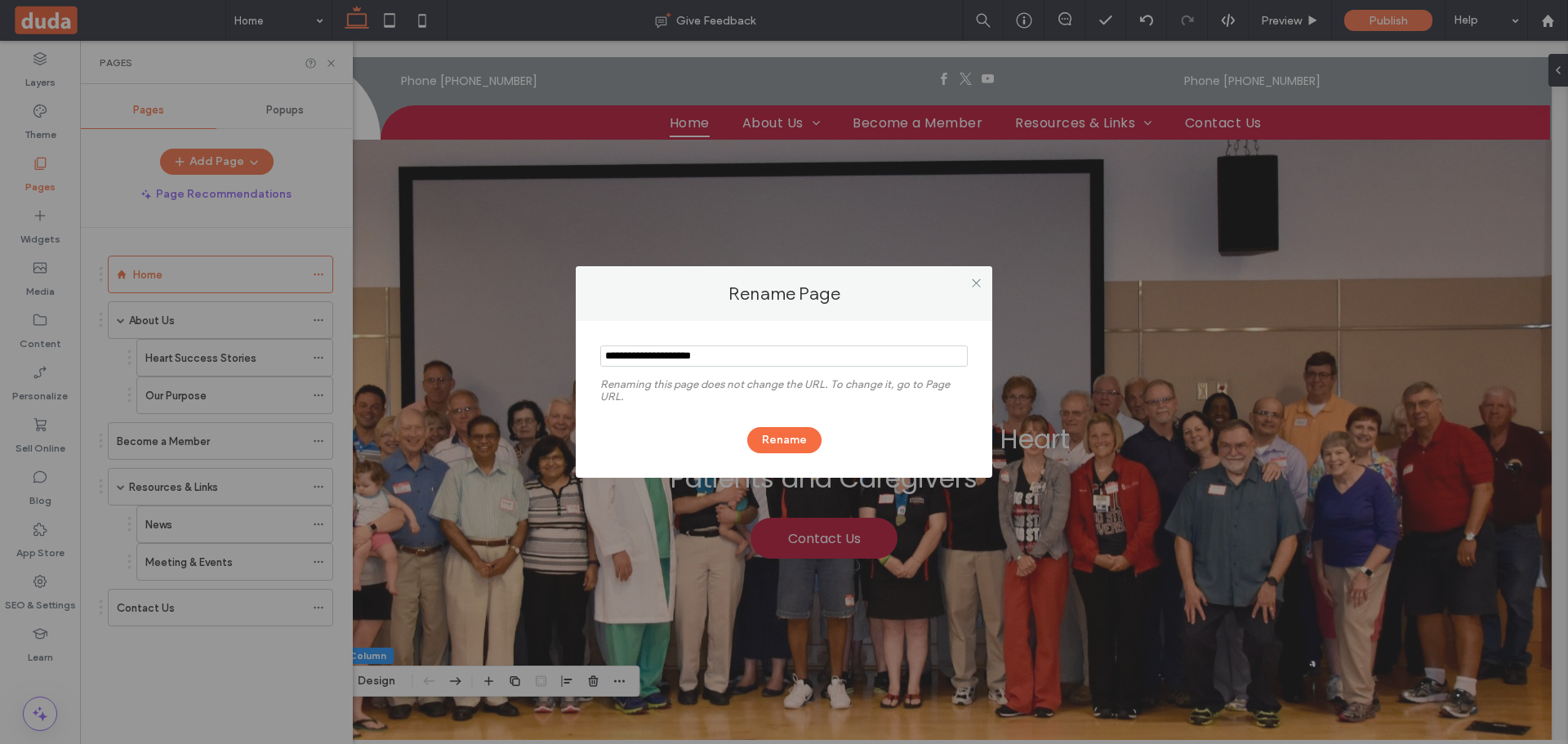
click at [983, 290] on div at bounding box center [976, 282] width 24 height 24
click at [973, 288] on span at bounding box center [976, 282] width 13 height 24
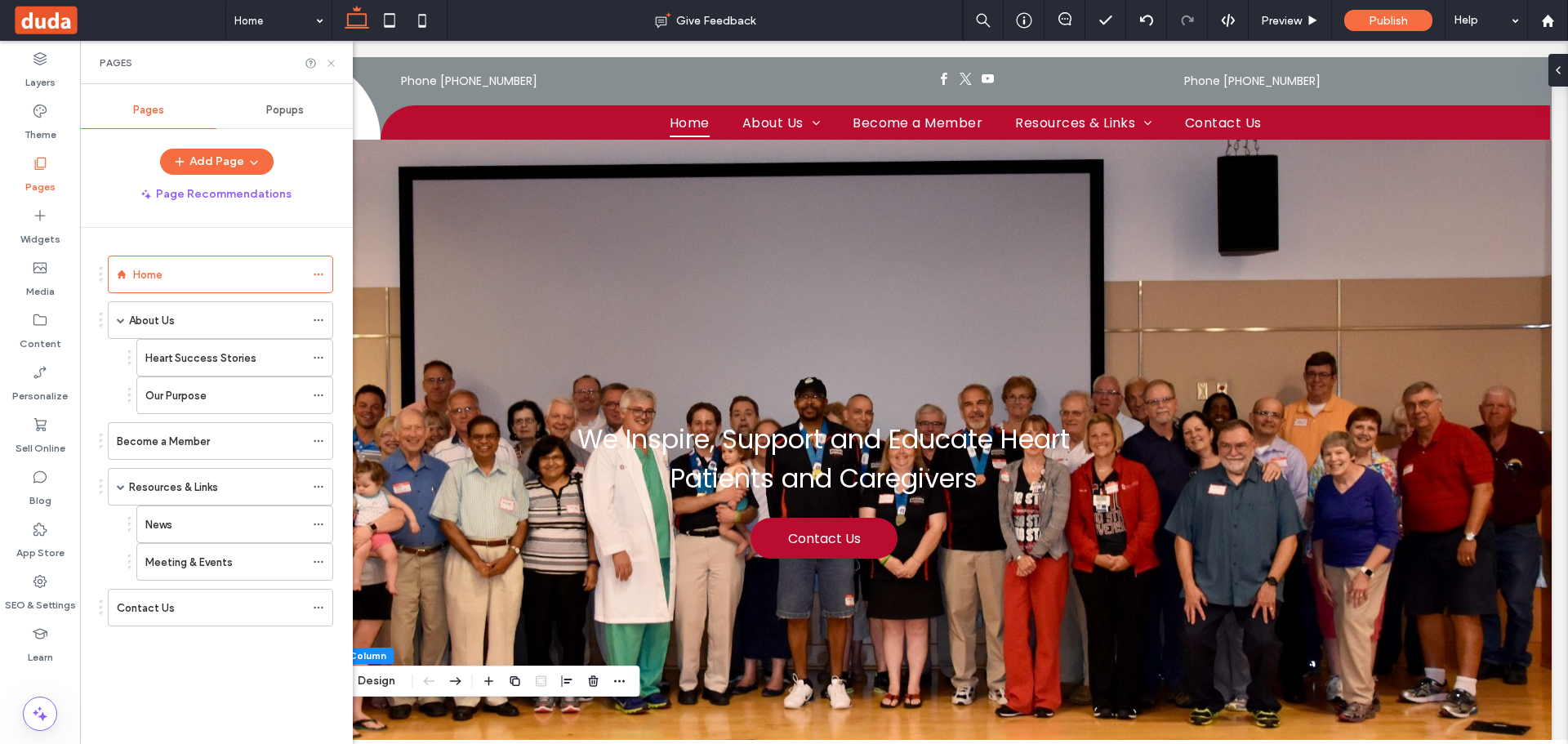
click at [329, 65] on icon at bounding box center [331, 63] width 13 height 13
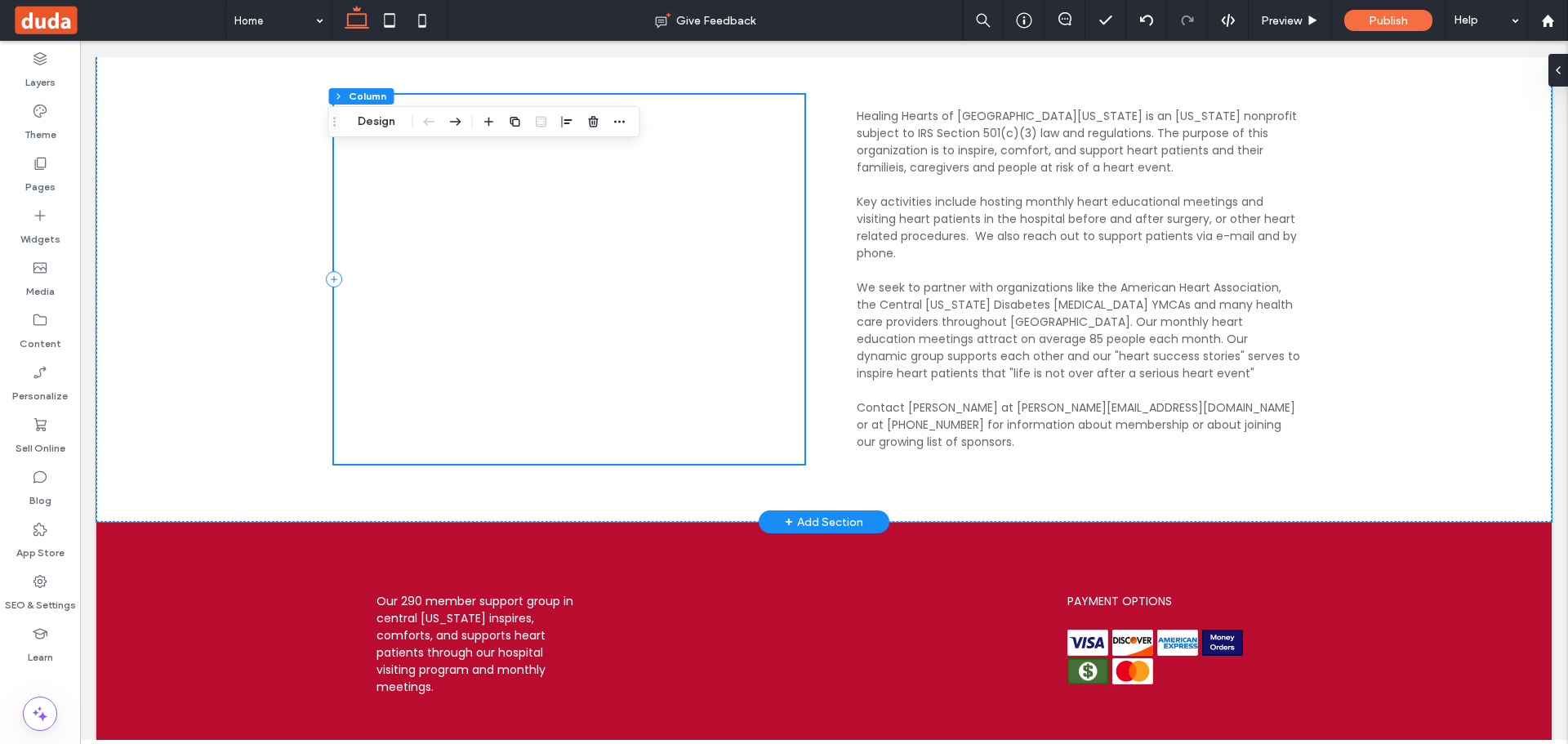
scroll to position [2483, 0]
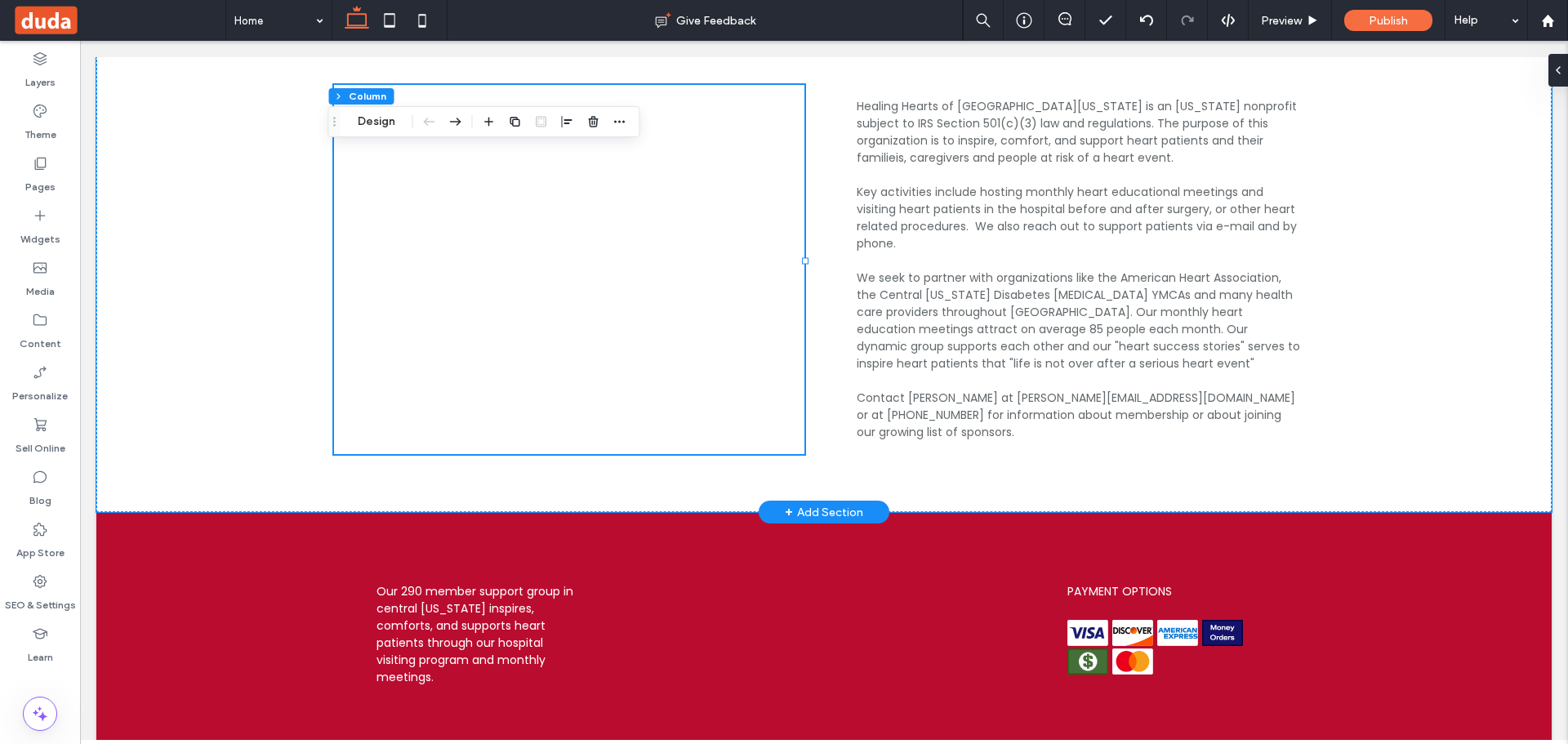
click at [825, 504] on div "+ Add Section" at bounding box center [823, 512] width 78 height 18
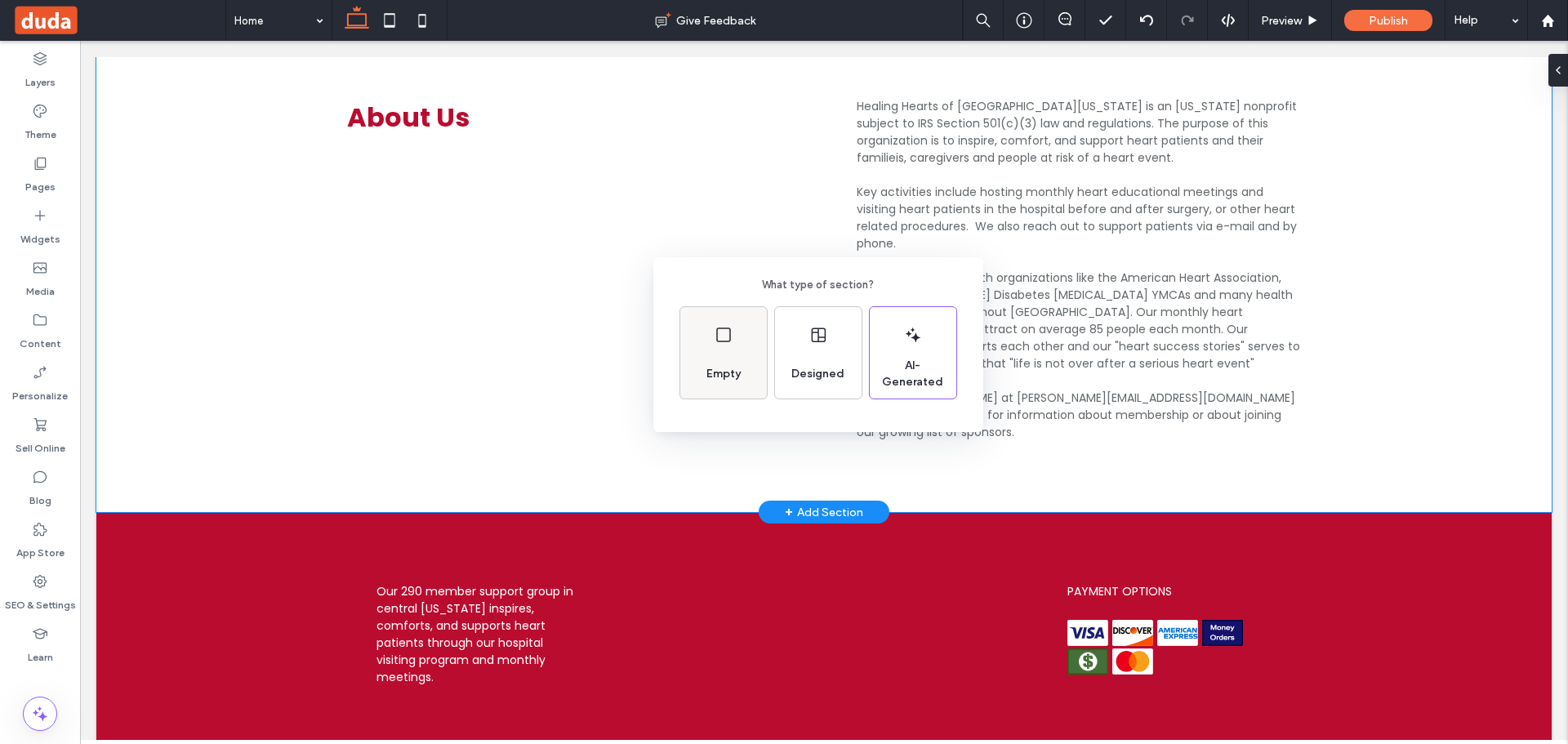
drag, startPoint x: 718, startPoint y: 363, endPoint x: 705, endPoint y: 325, distance: 40.2
click at [718, 363] on div "Empty" at bounding box center [723, 374] width 47 height 36
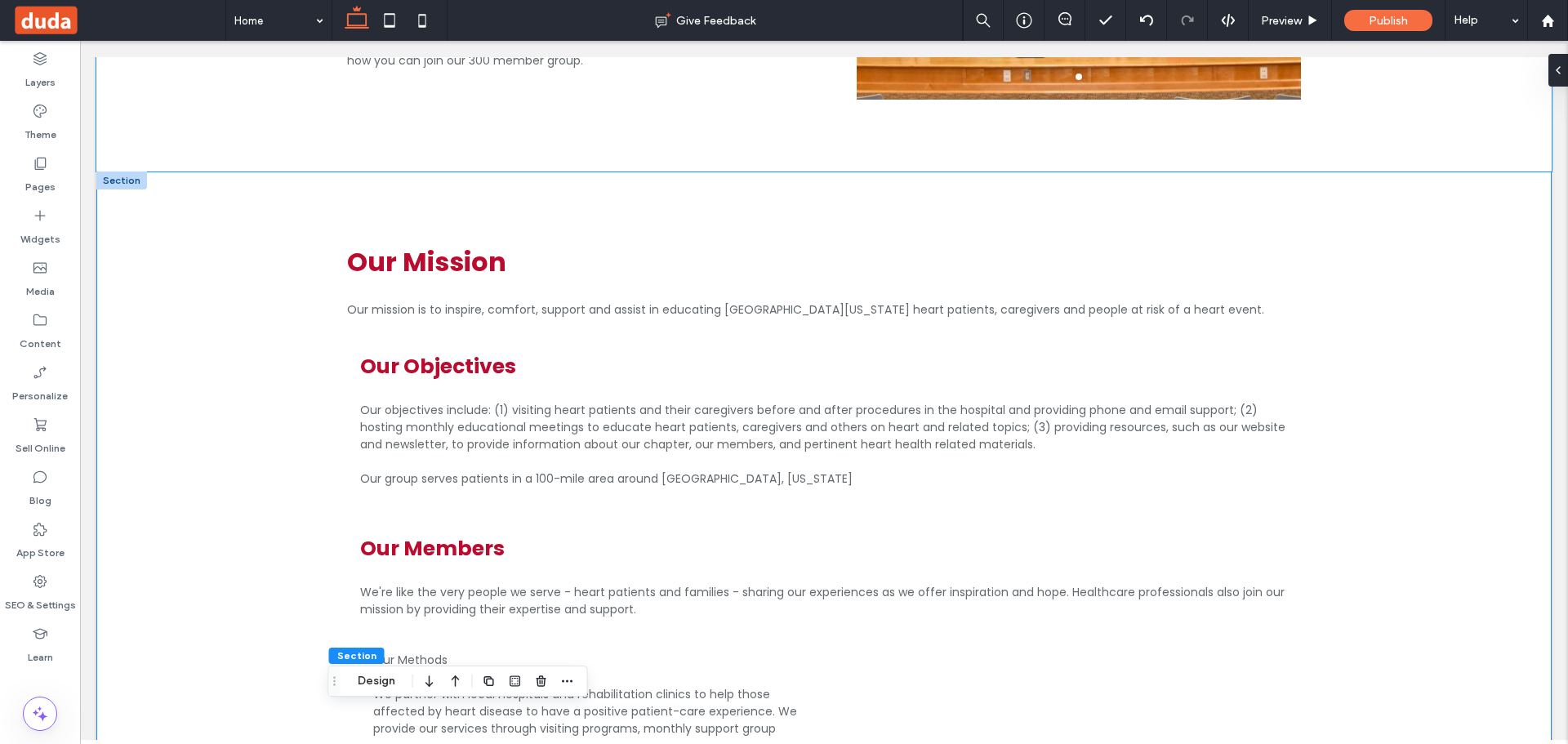
scroll to position [1144, 0]
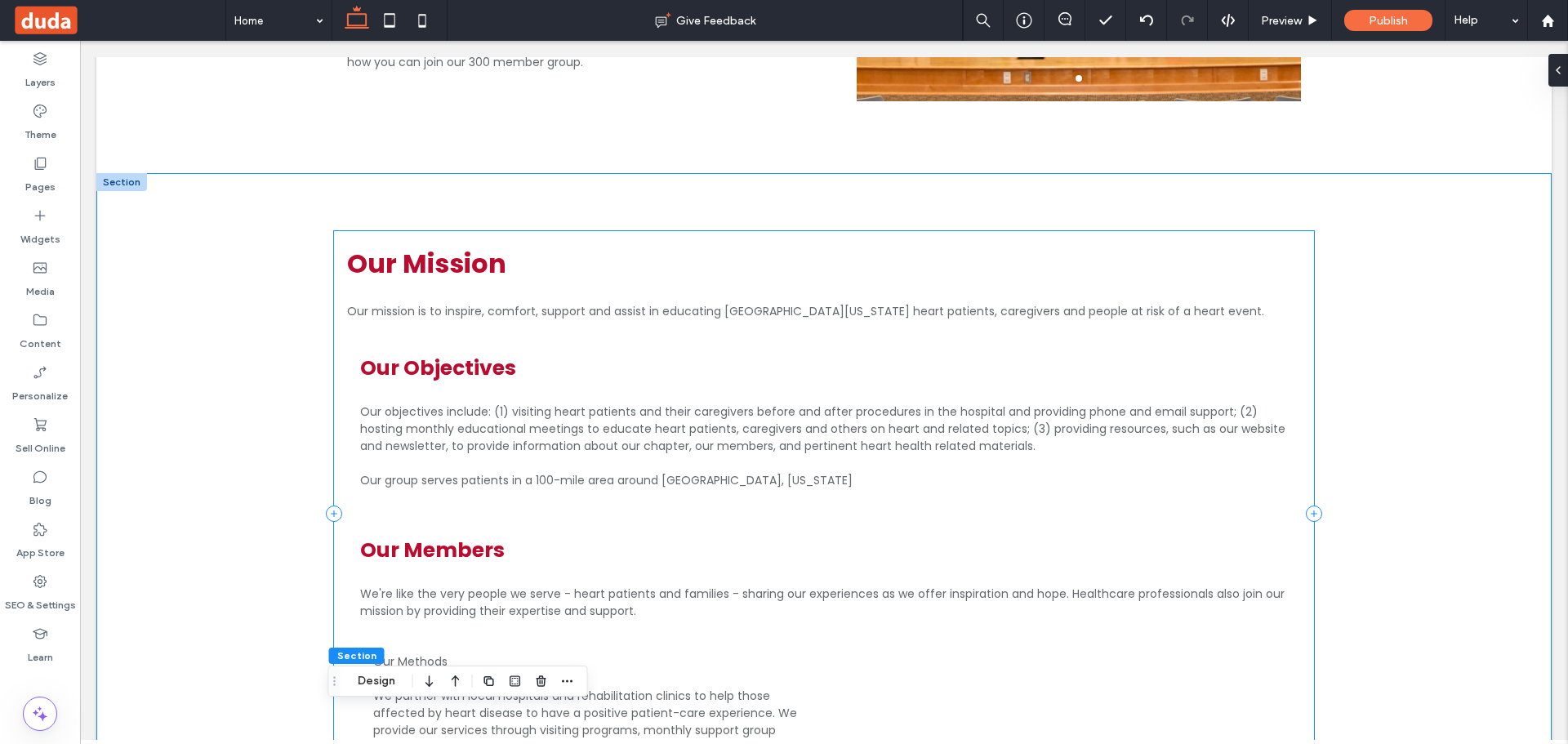
drag, startPoint x: 1305, startPoint y: 514, endPoint x: 1285, endPoint y: 490, distance: 31.2
click at [1306, 514] on icon at bounding box center [1313, 514] width 16 height 16
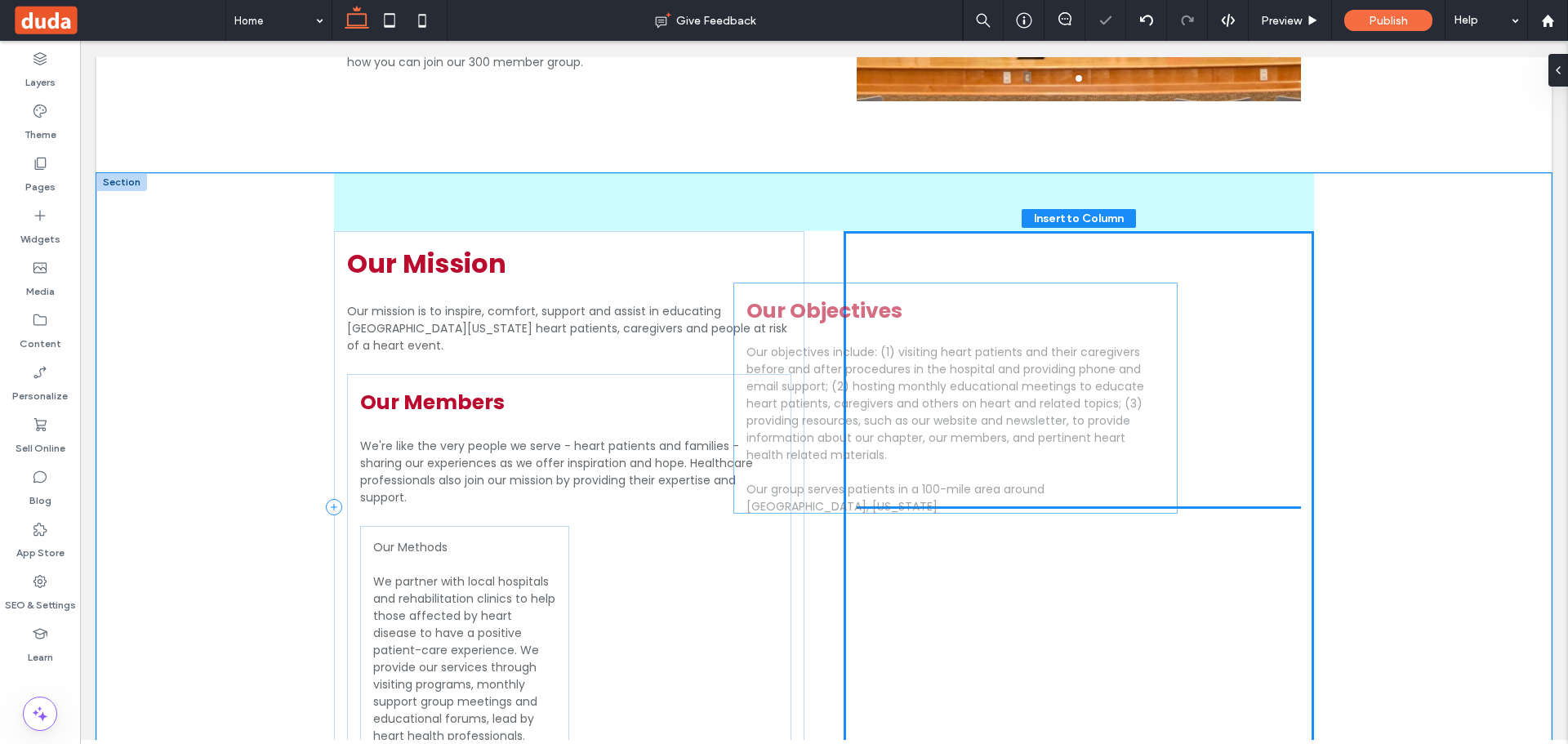
drag, startPoint x: 643, startPoint y: 391, endPoint x: 1033, endPoint y: 318, distance: 396.8
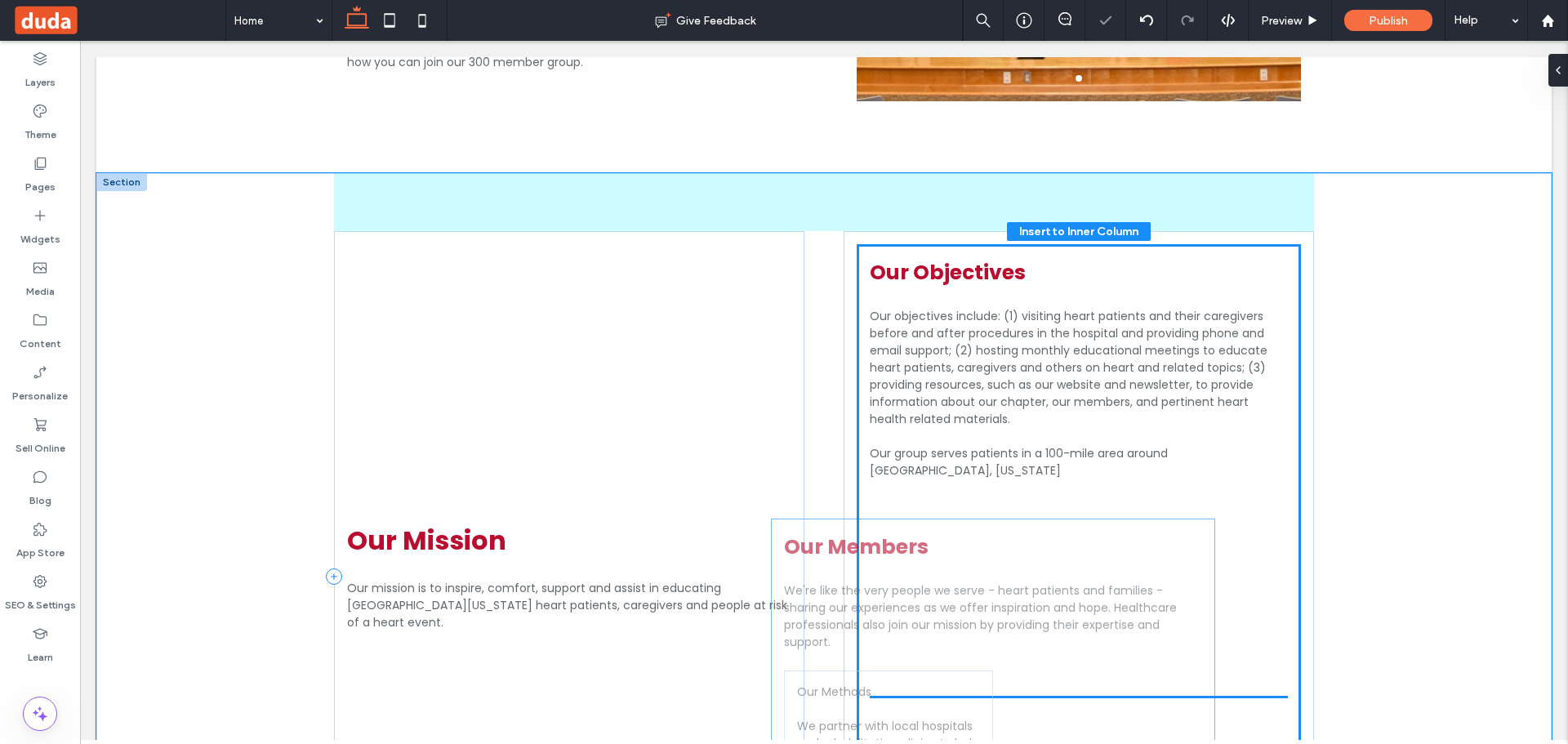
drag, startPoint x: 609, startPoint y: 399, endPoint x: 1029, endPoint y: 543, distance: 444.0
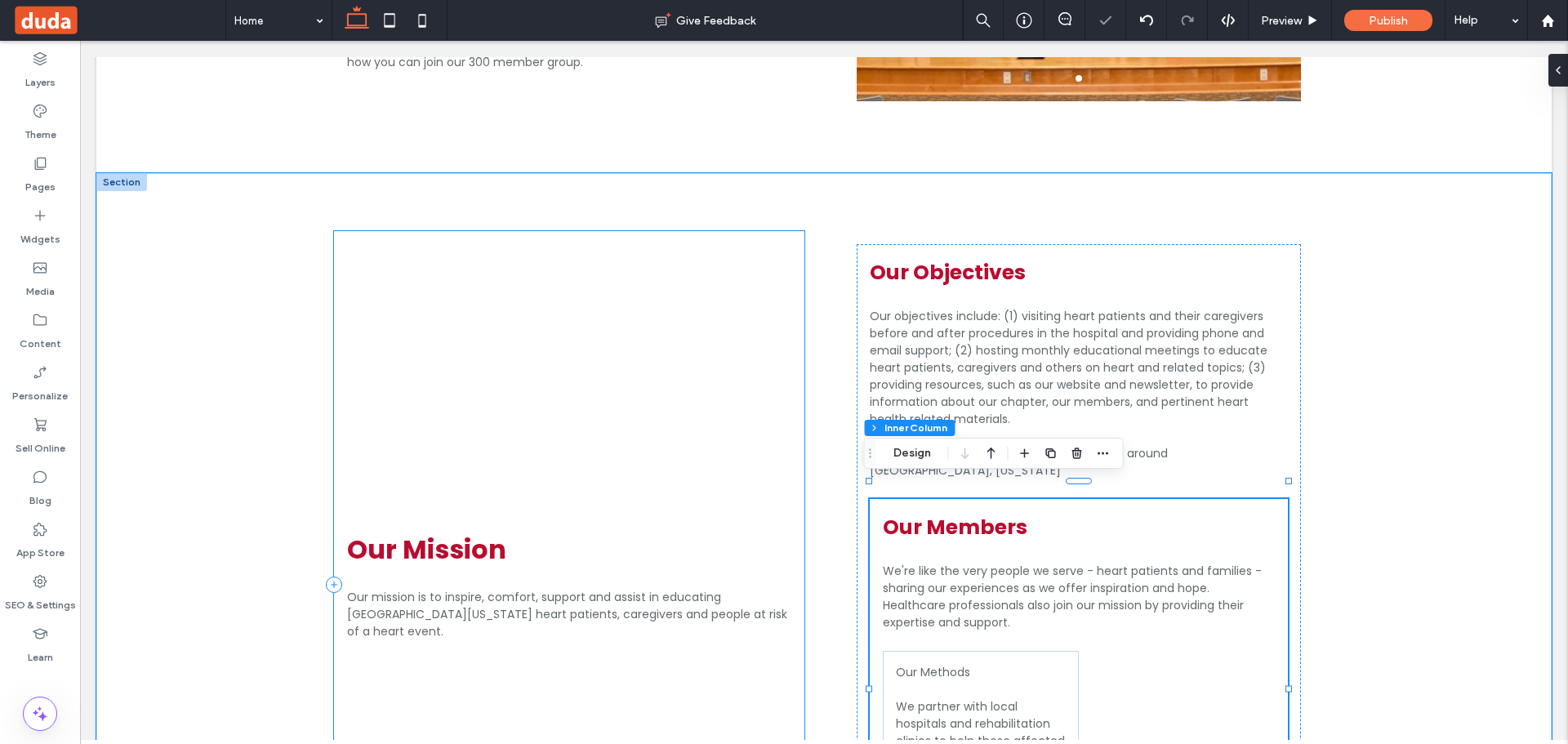
click at [687, 278] on div "Our Mission Our mission is to inspire, comfort, support and assist in educating…" at bounding box center [569, 585] width 471 height 709
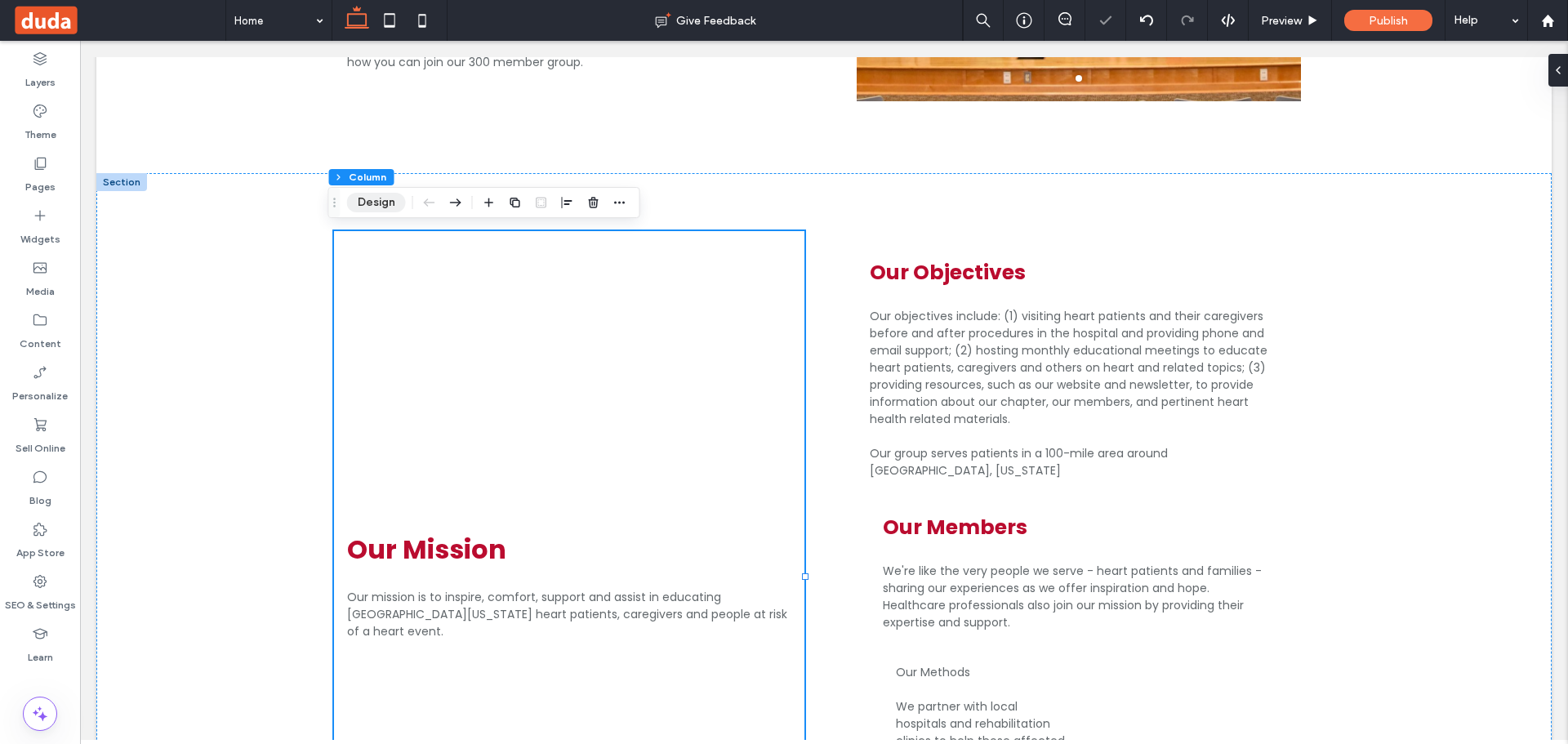
click at [374, 195] on button "Design" at bounding box center [376, 202] width 59 height 19
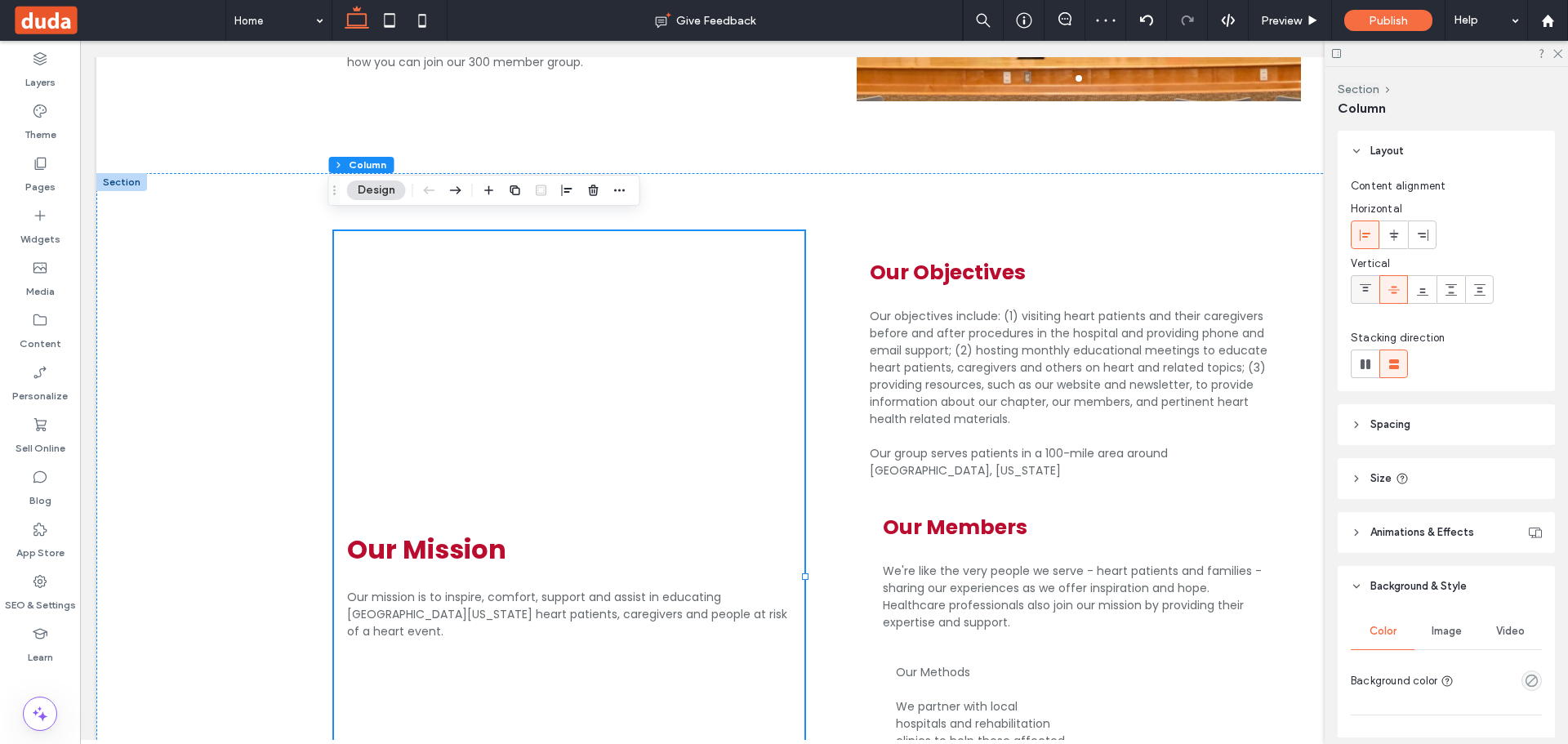
click at [1374, 291] on div at bounding box center [1365, 289] width 27 height 27
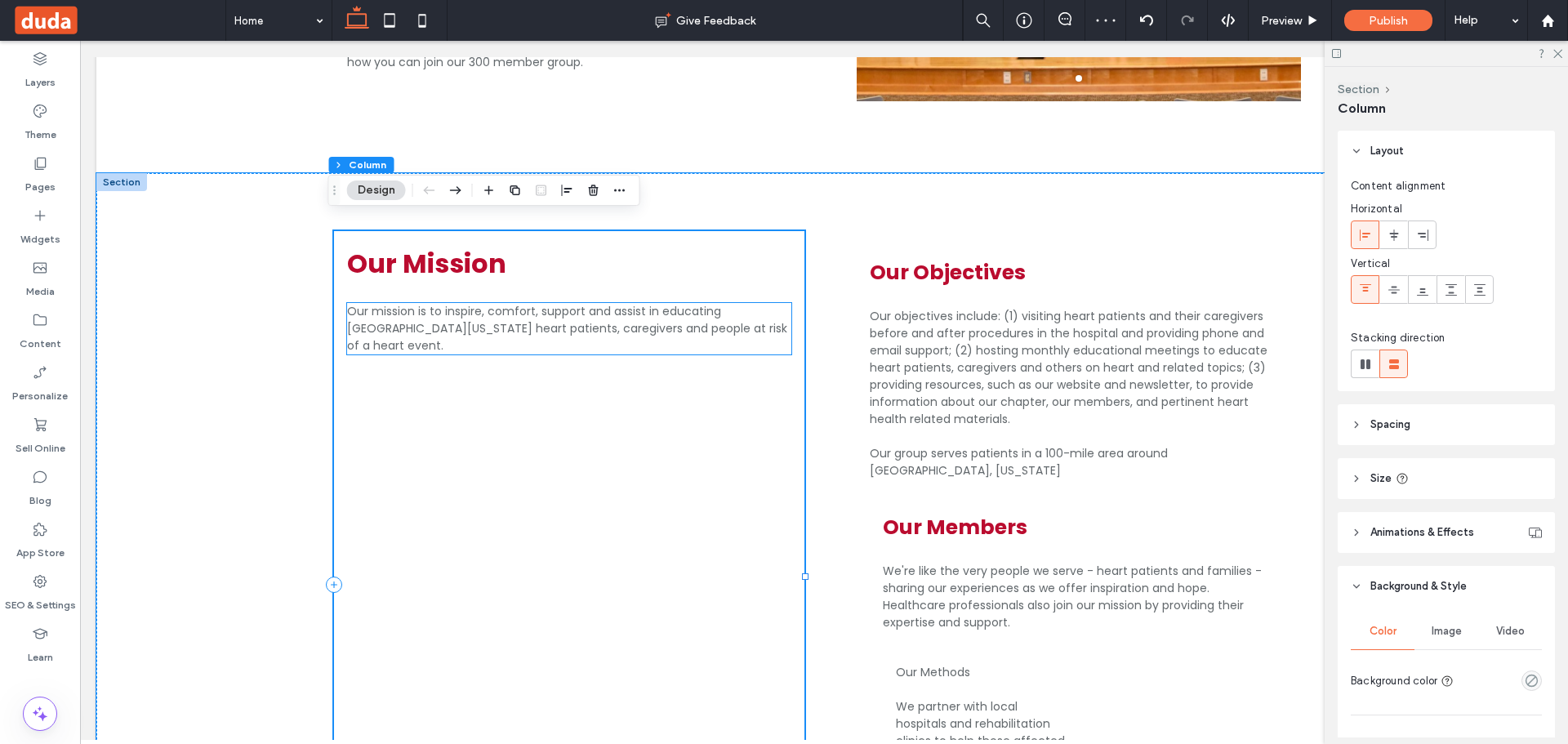
click at [550, 318] on span "Our mission is to inspire, comfort, support and assist in educating Central Ohi…" at bounding box center [567, 329] width 440 height 50
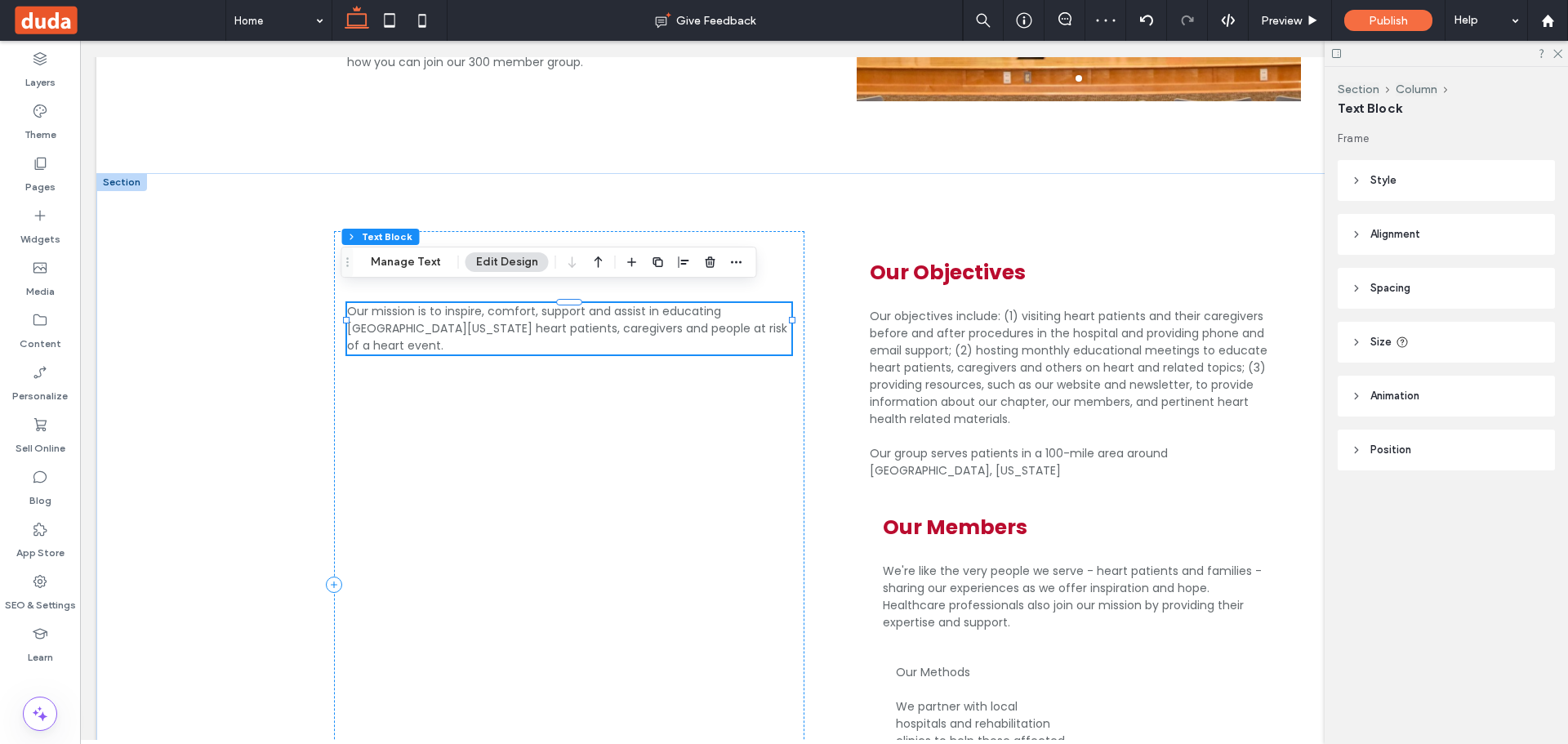
click at [623, 263] on span "button" at bounding box center [632, 261] width 19 height 19
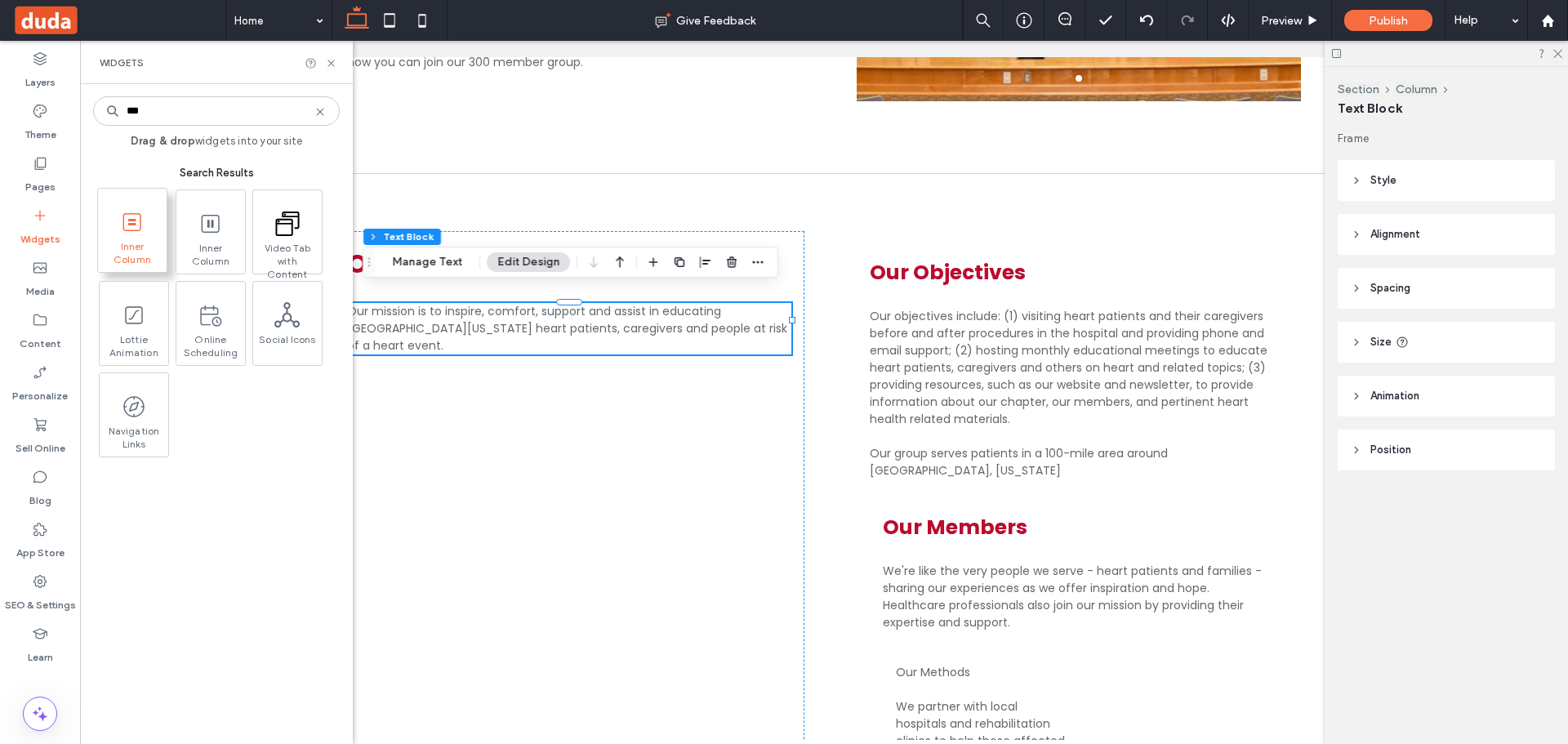
type input "***"
click at [141, 230] on icon at bounding box center [132, 222] width 26 height 26
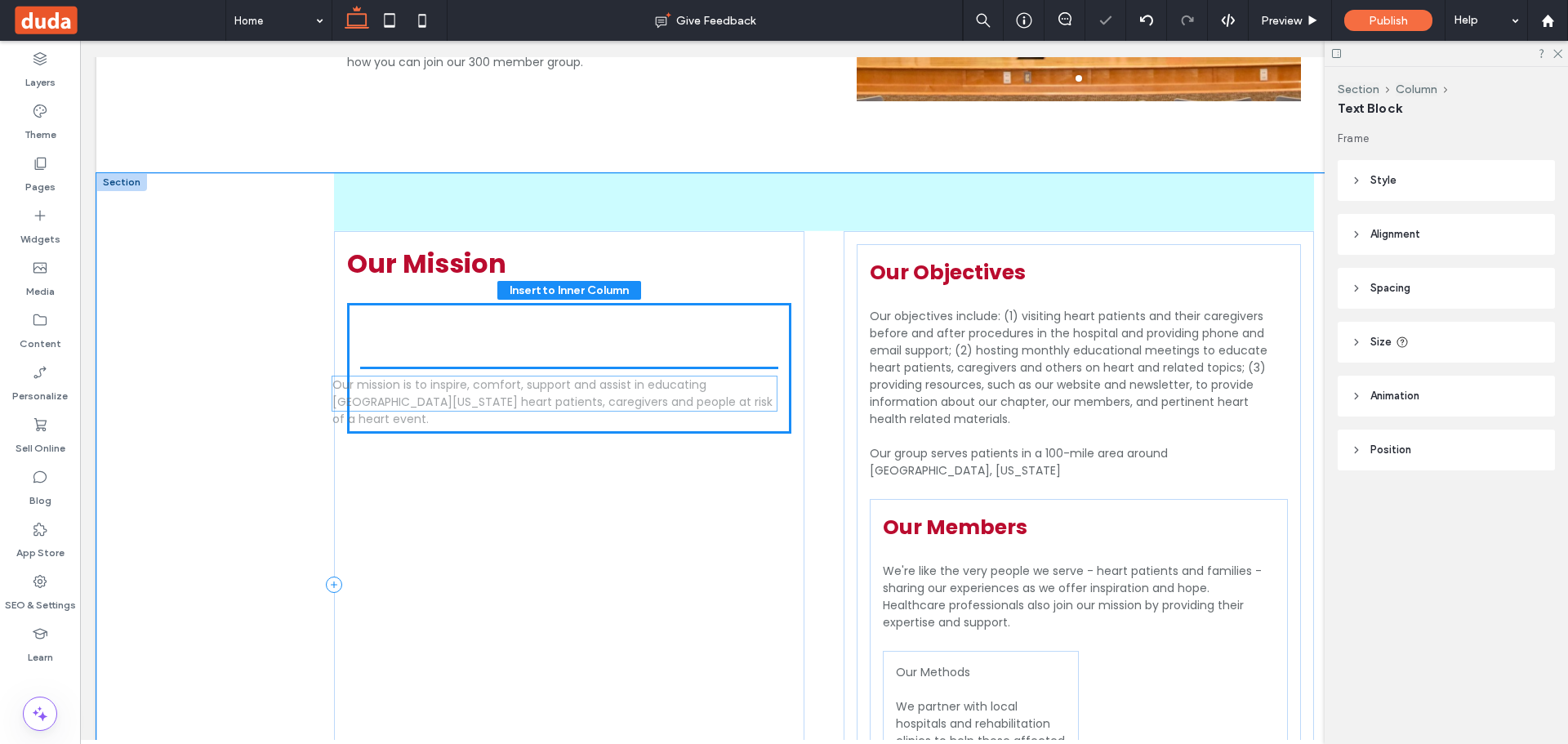
drag, startPoint x: 602, startPoint y: 346, endPoint x: 466, endPoint y: 274, distance: 153.9
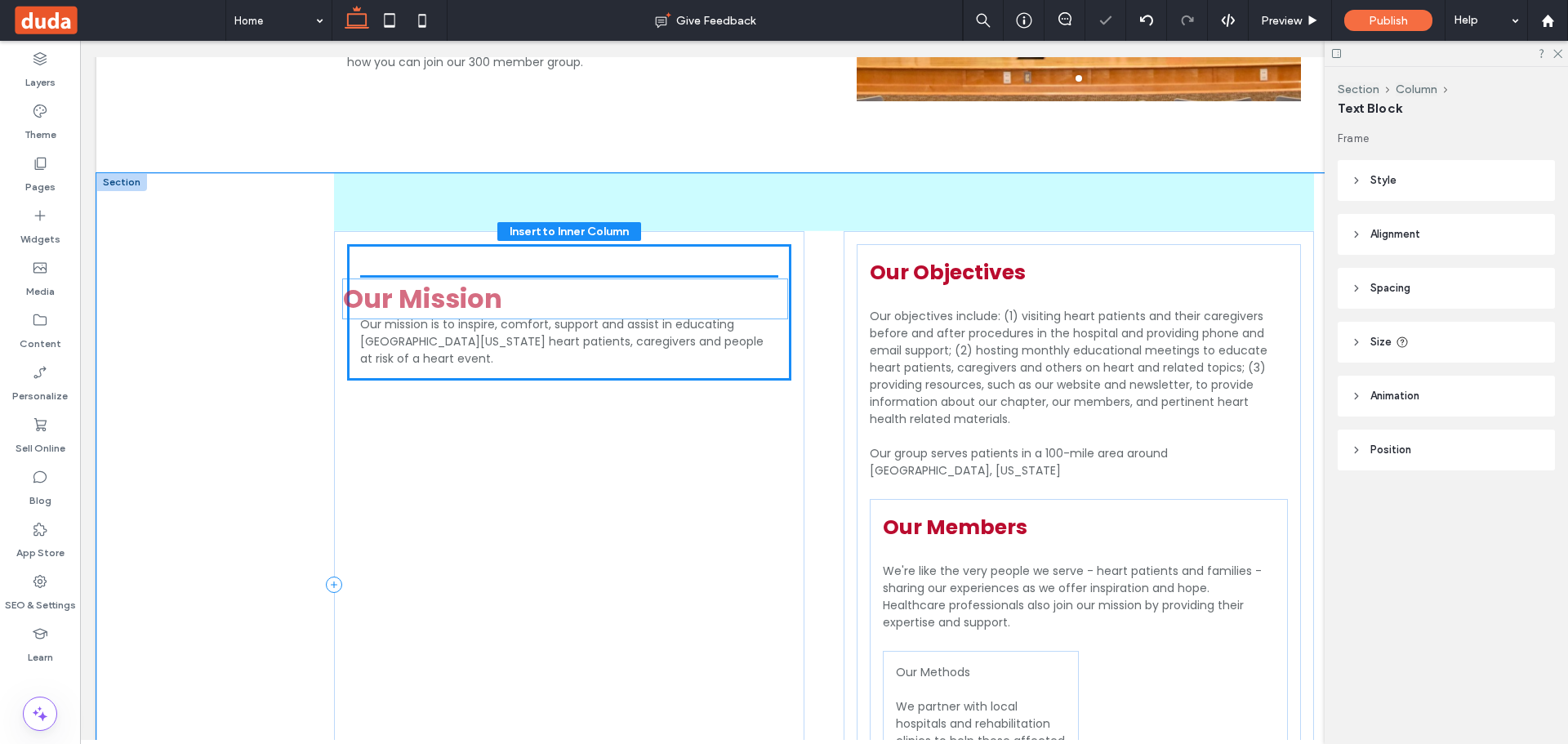
drag, startPoint x: 496, startPoint y: 244, endPoint x: 499, endPoint y: 289, distance: 45.1
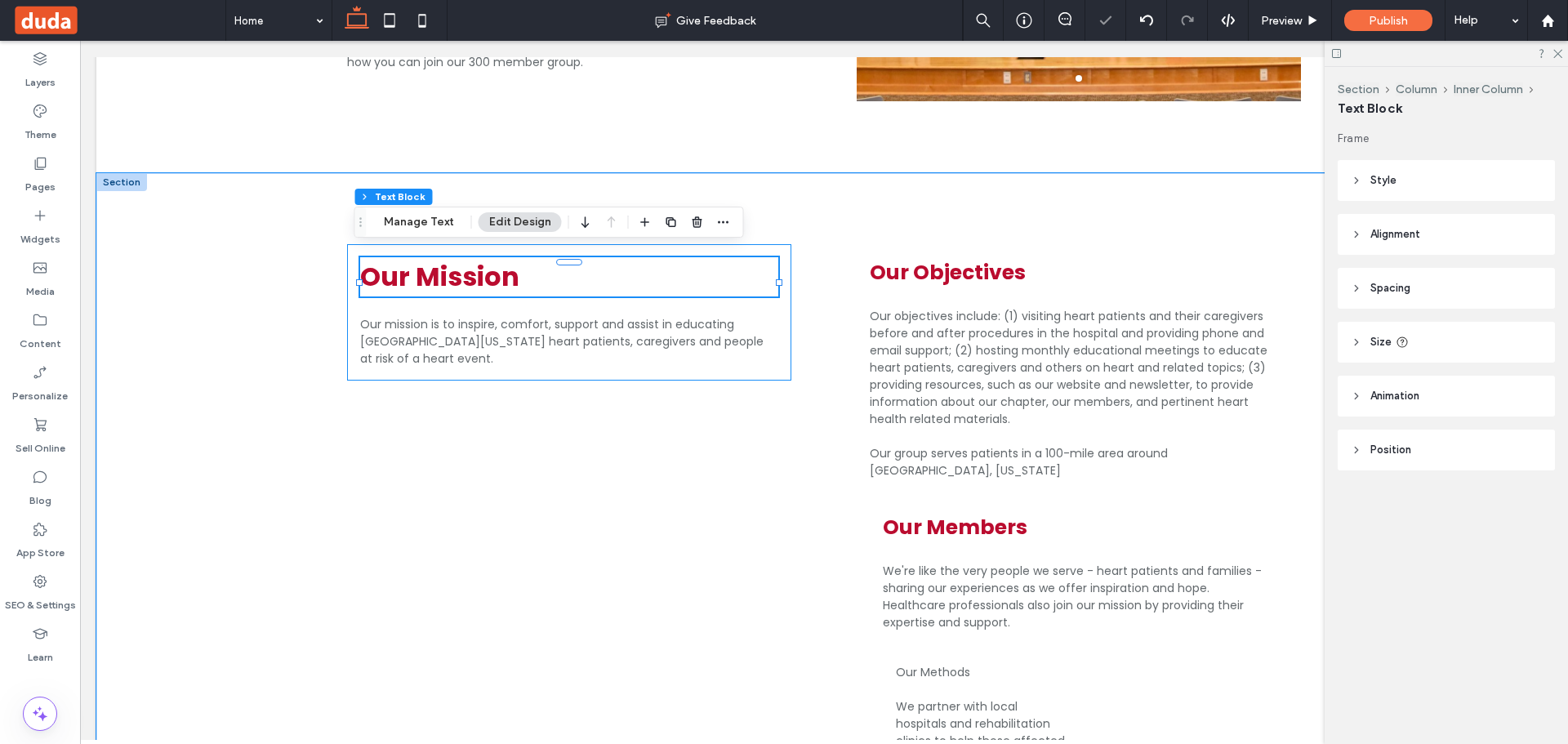
click at [777, 291] on div "Our Mission Our mission is to inspire, comfort, support and assist in educating…" at bounding box center [569, 313] width 445 height 136
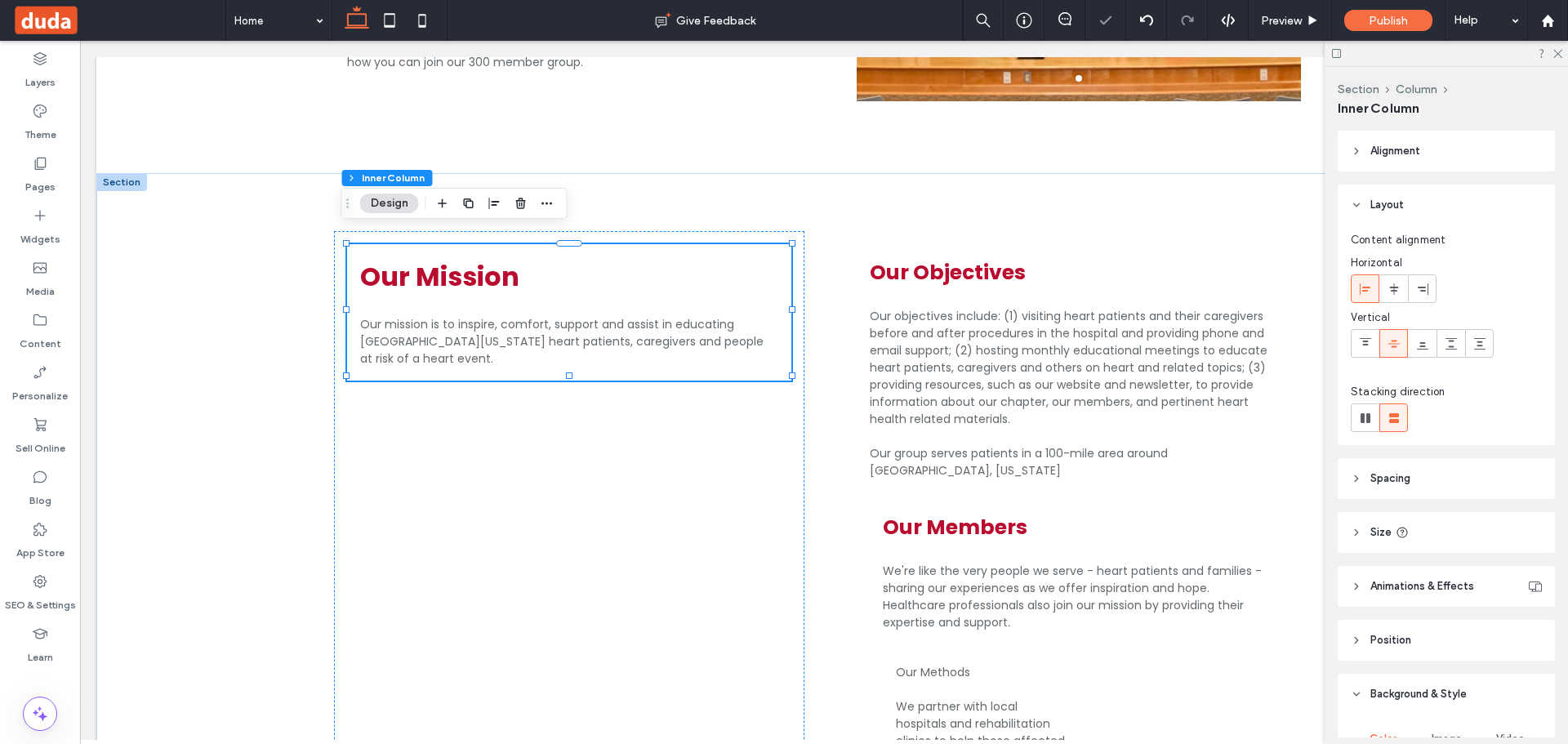
click at [1421, 571] on header "Animations & Effects" at bounding box center [1446, 586] width 218 height 41
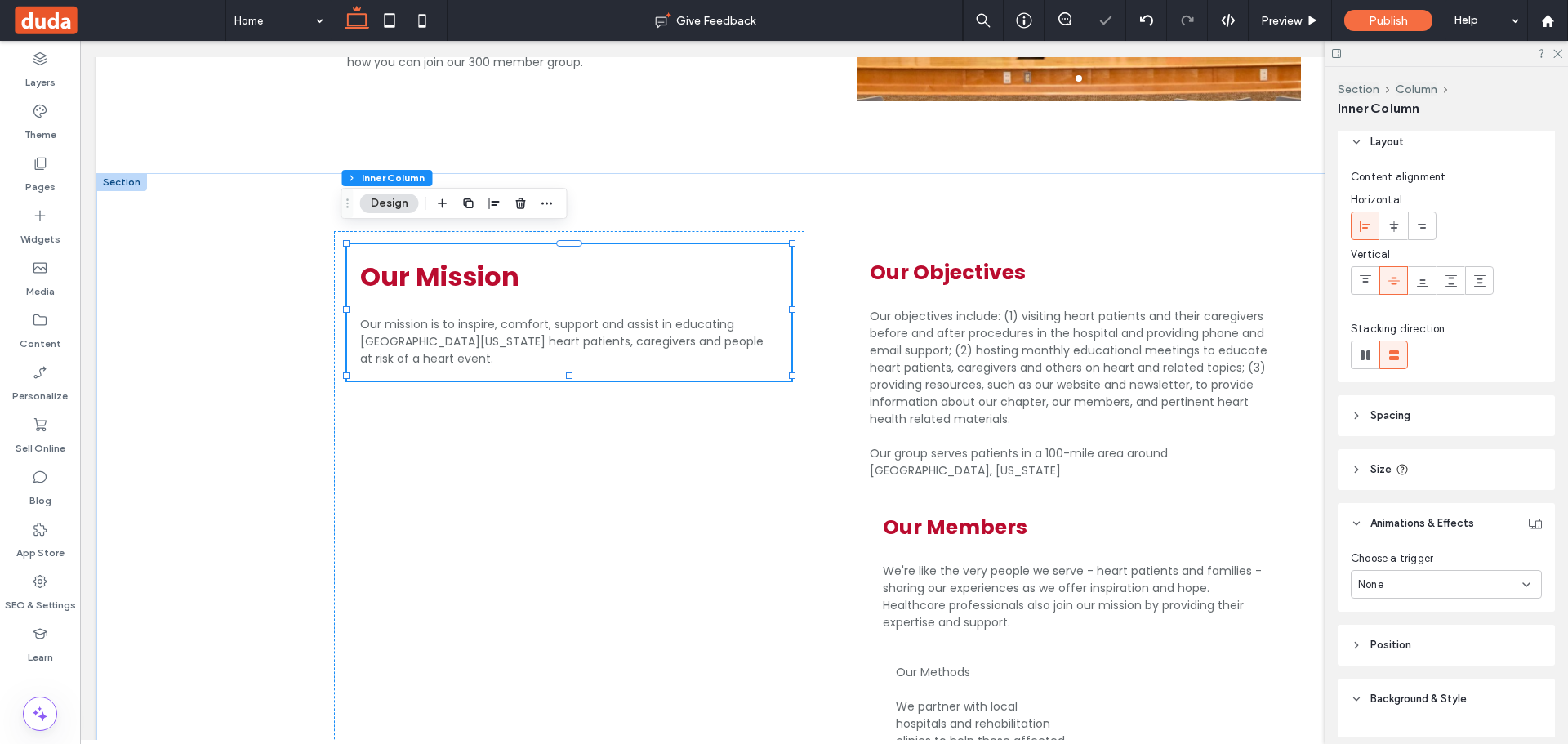
scroll to position [82, 0]
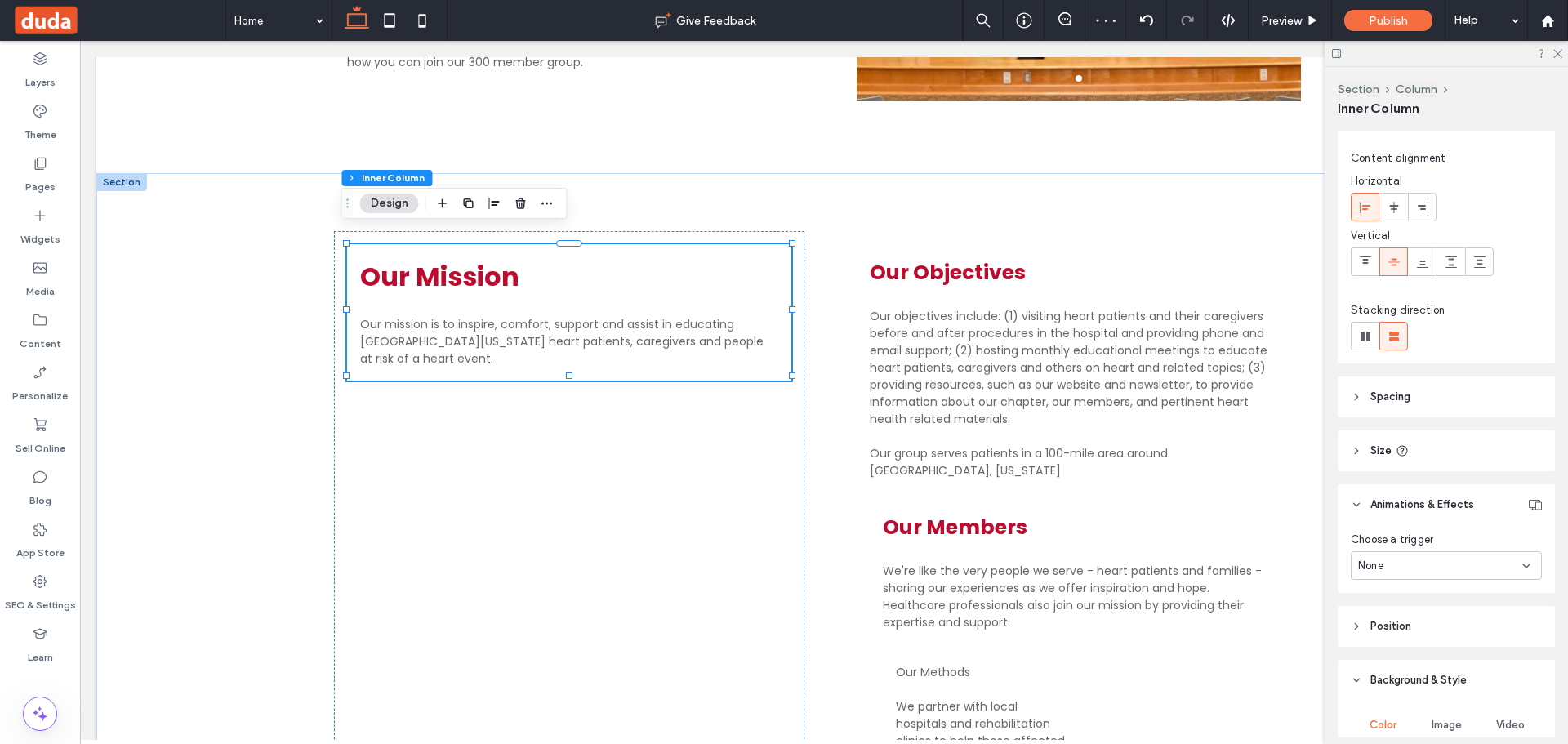
click at [1444, 564] on div "None" at bounding box center [1439, 566] width 164 height 16
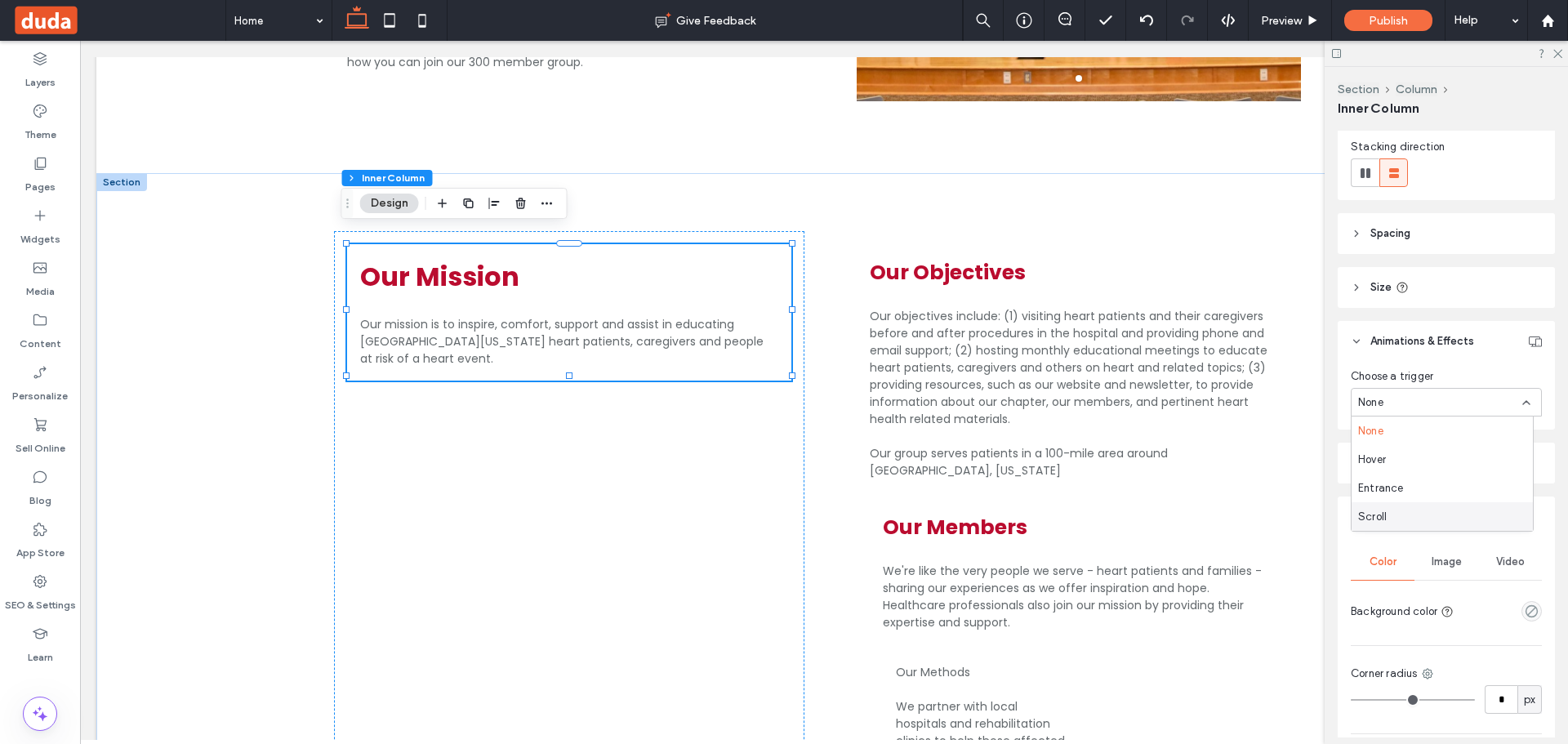
drag, startPoint x: 1550, startPoint y: 616, endPoint x: 1544, endPoint y: 605, distance: 12.5
click at [1550, 616] on div "Alignment Layout Content alignment Horizontal Vertical Stacking direction Spaci…" at bounding box center [1451, 434] width 228 height 607
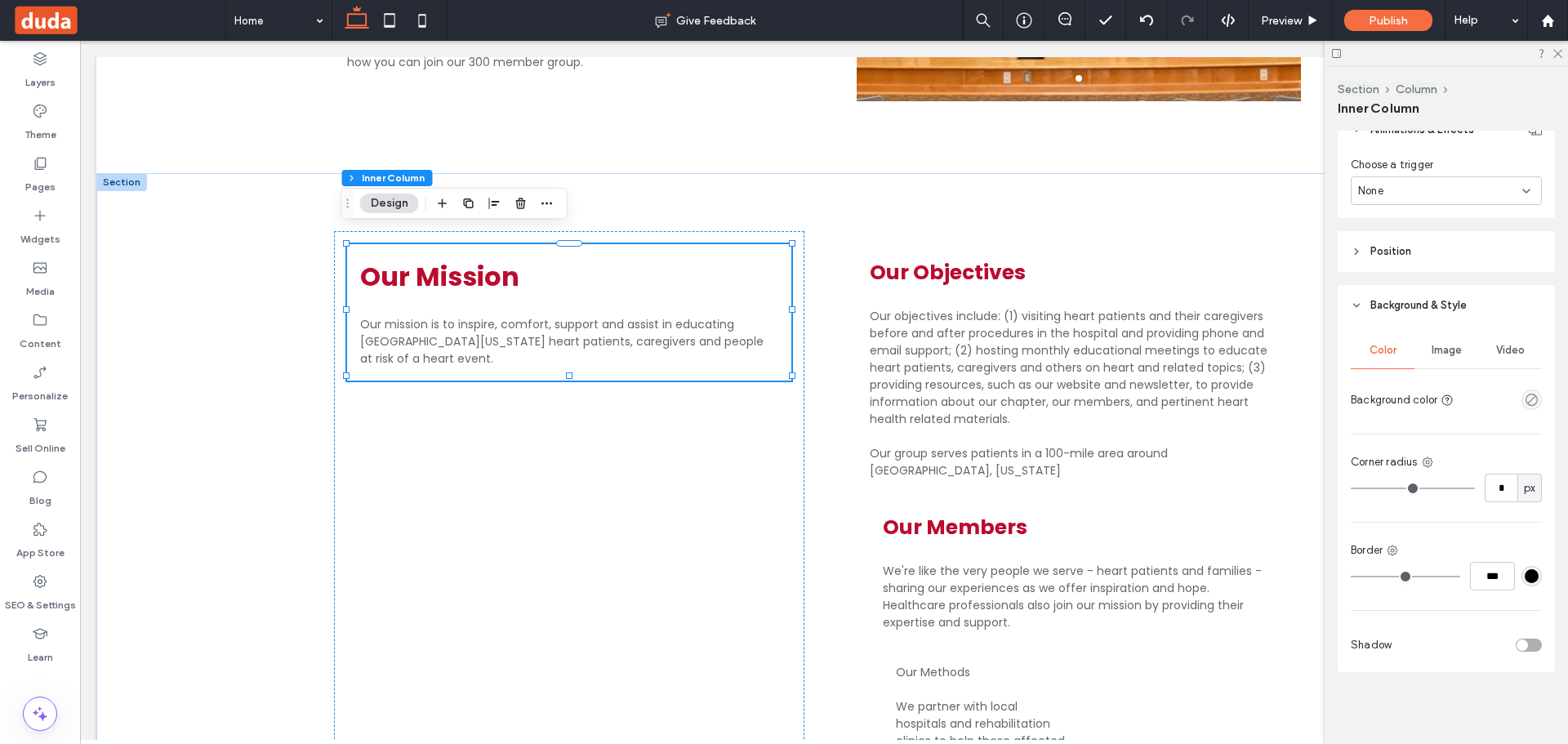
click at [1439, 255] on header "Position" at bounding box center [1446, 251] width 218 height 41
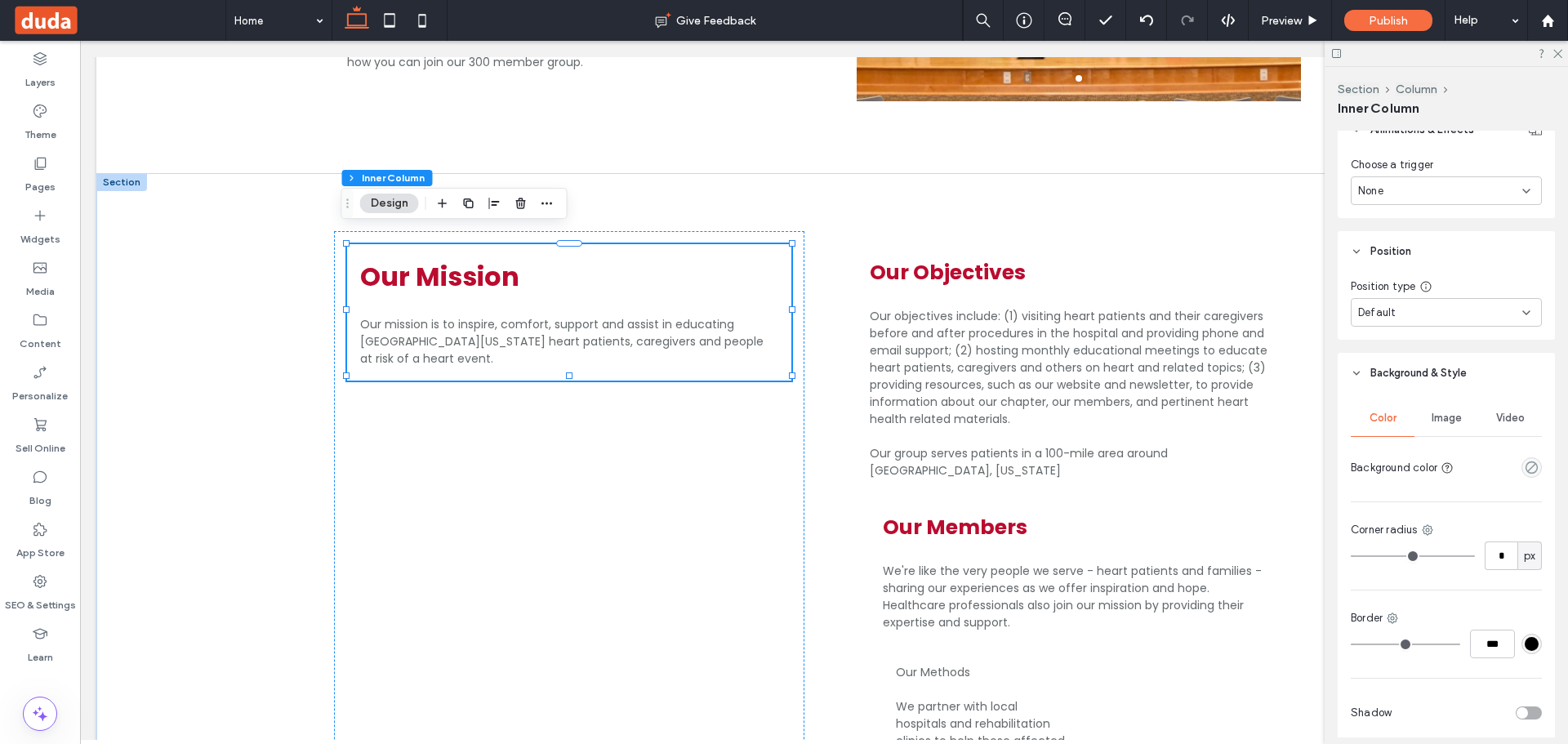
click at [1440, 310] on div "Default" at bounding box center [1439, 313] width 164 height 16
click at [1431, 390] on div "Pinned" at bounding box center [1442, 398] width 182 height 29
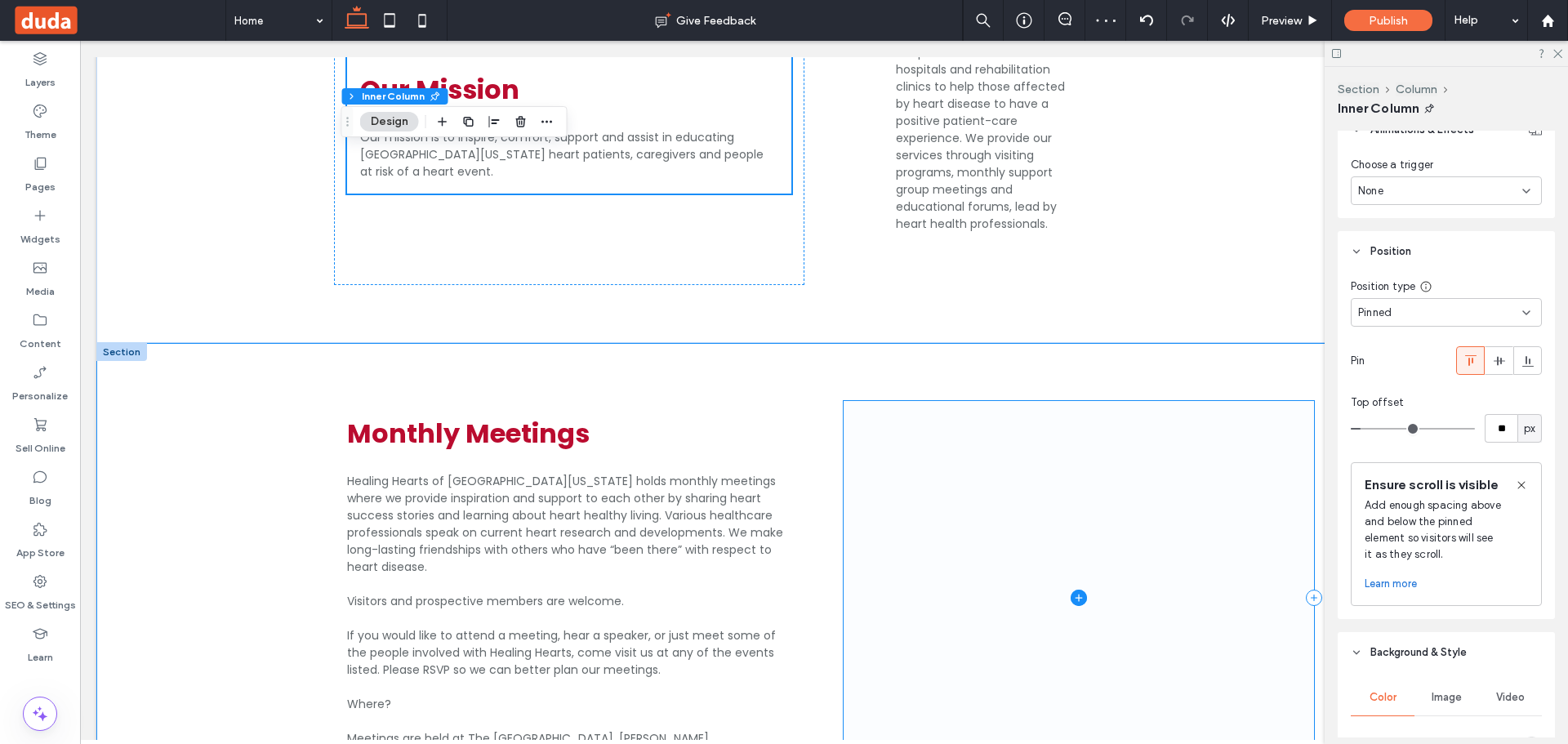
scroll to position [1797, 0]
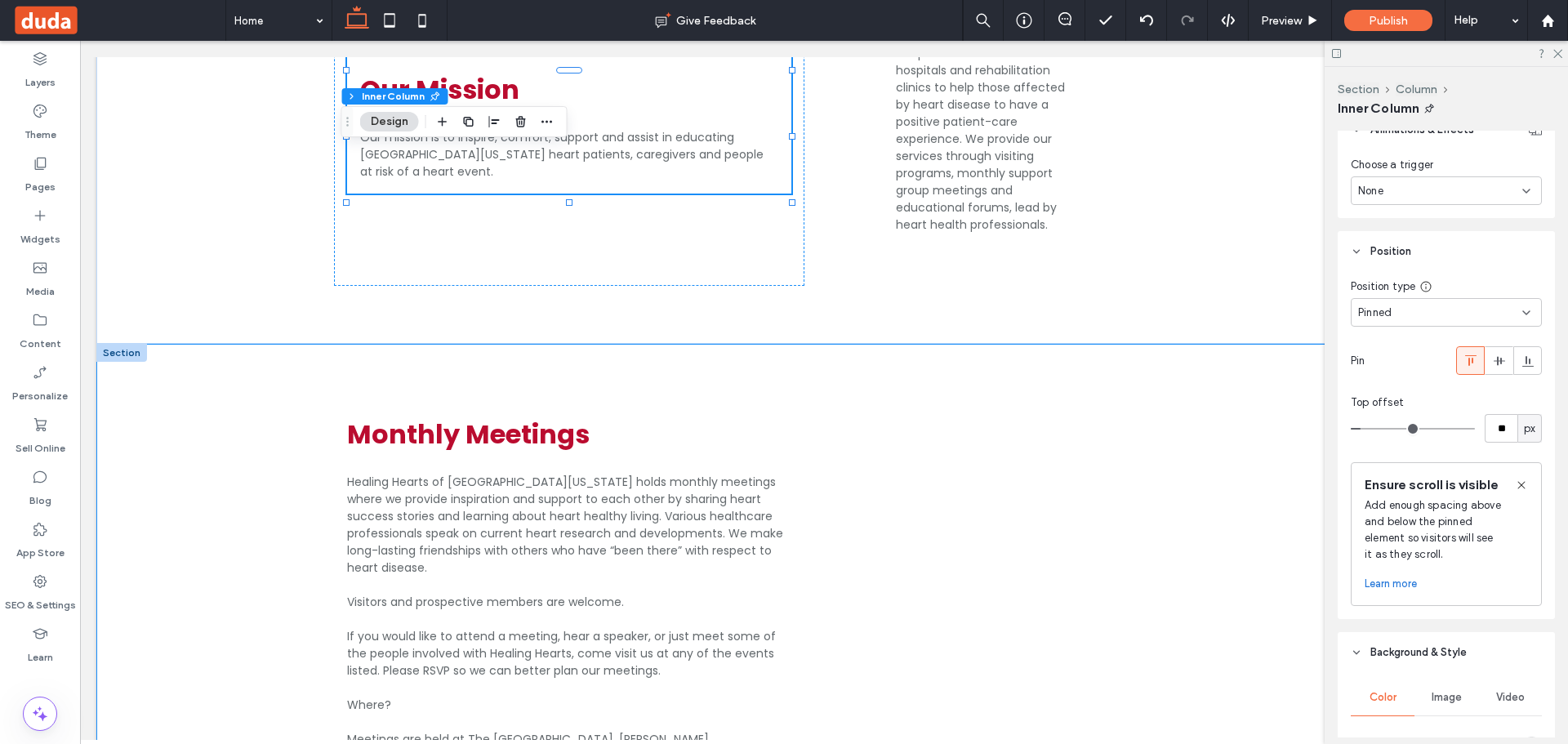
type input "**"
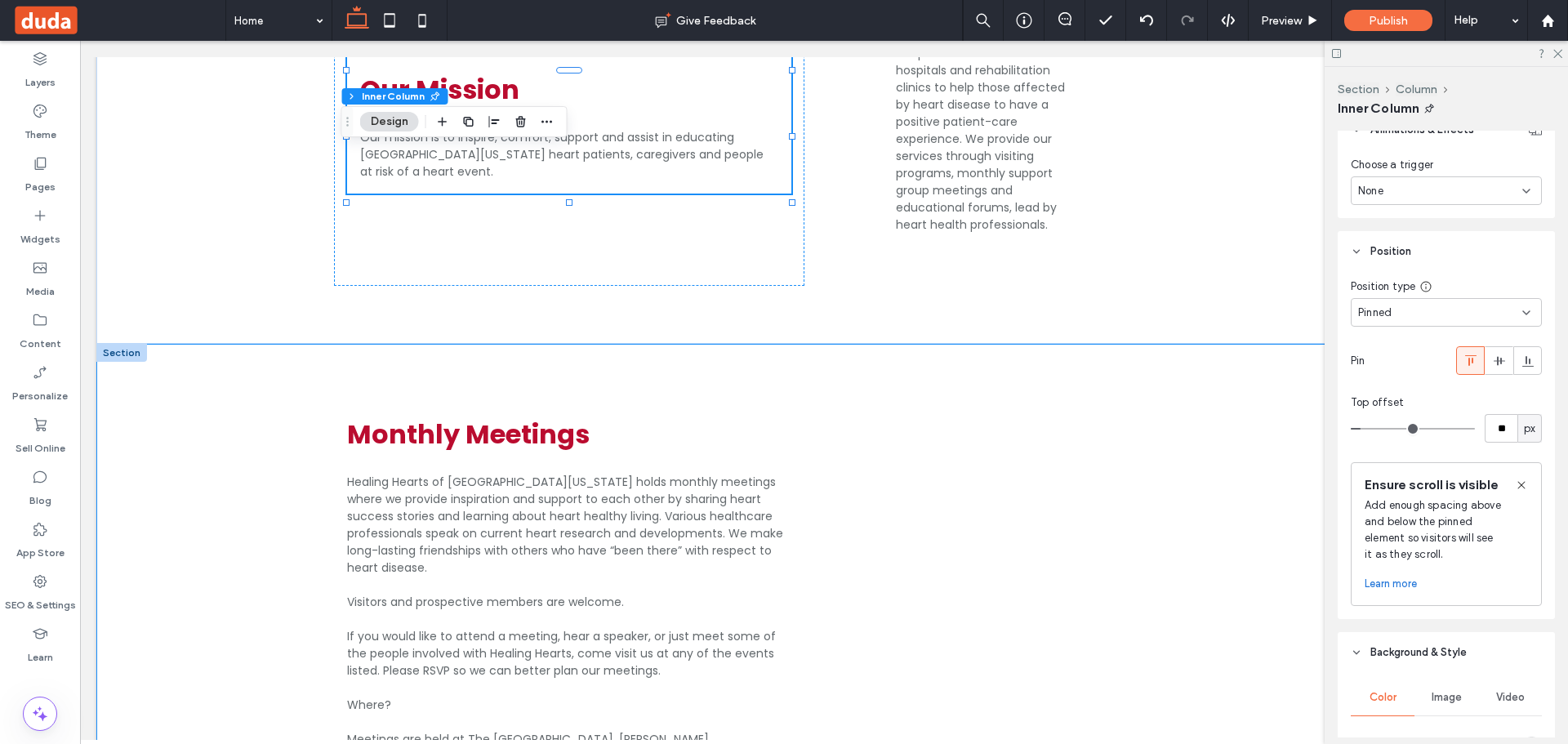
type input "**"
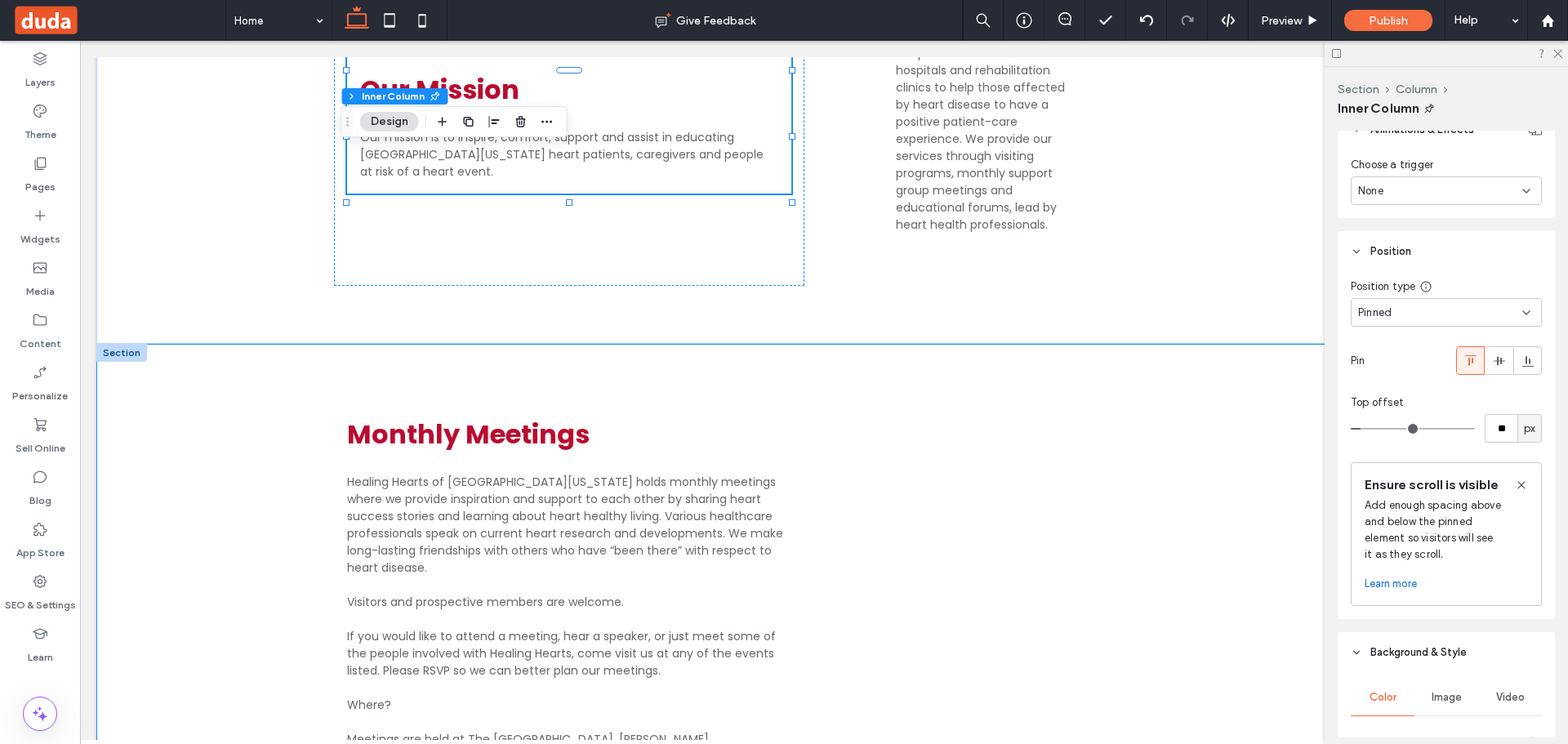
type input "**"
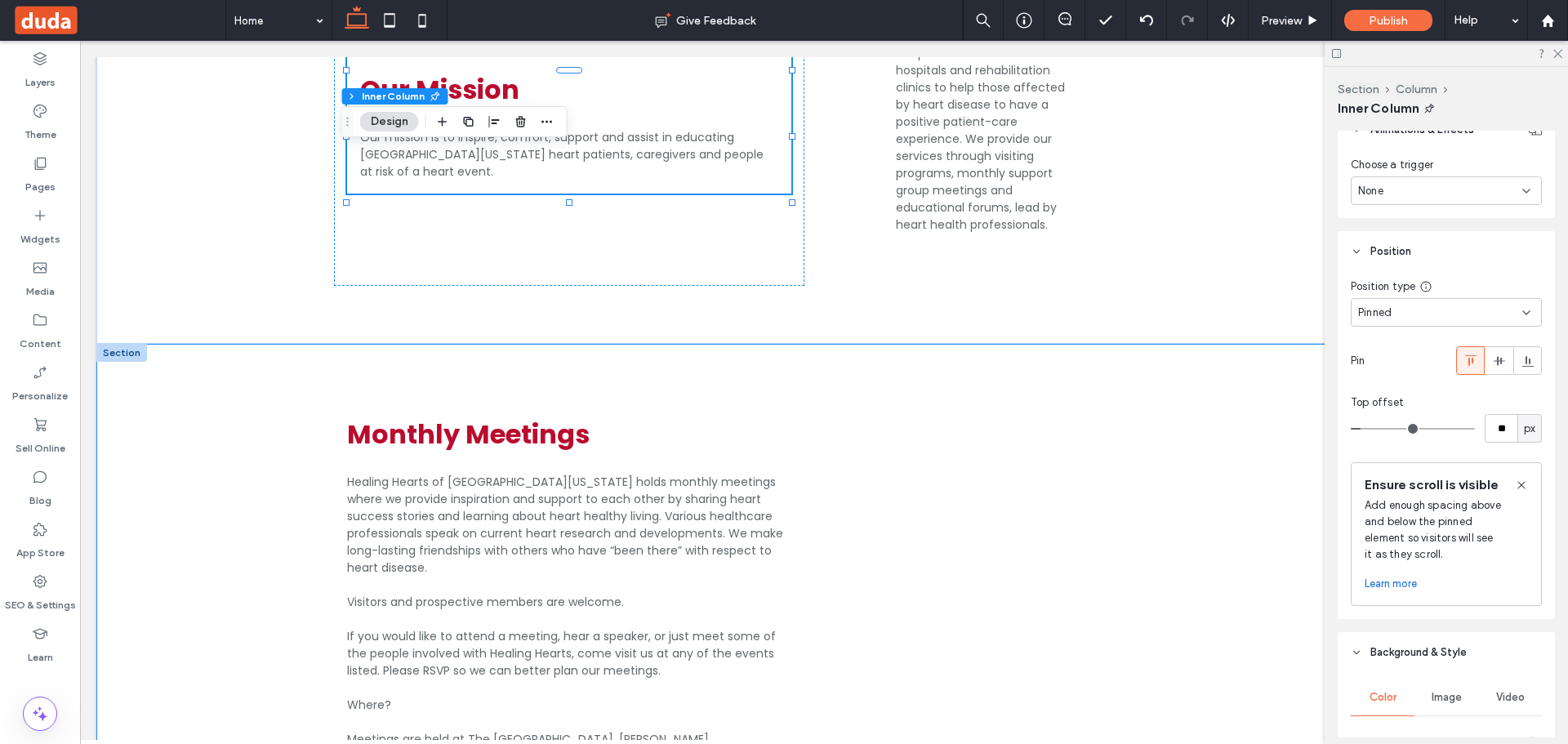
type input "**"
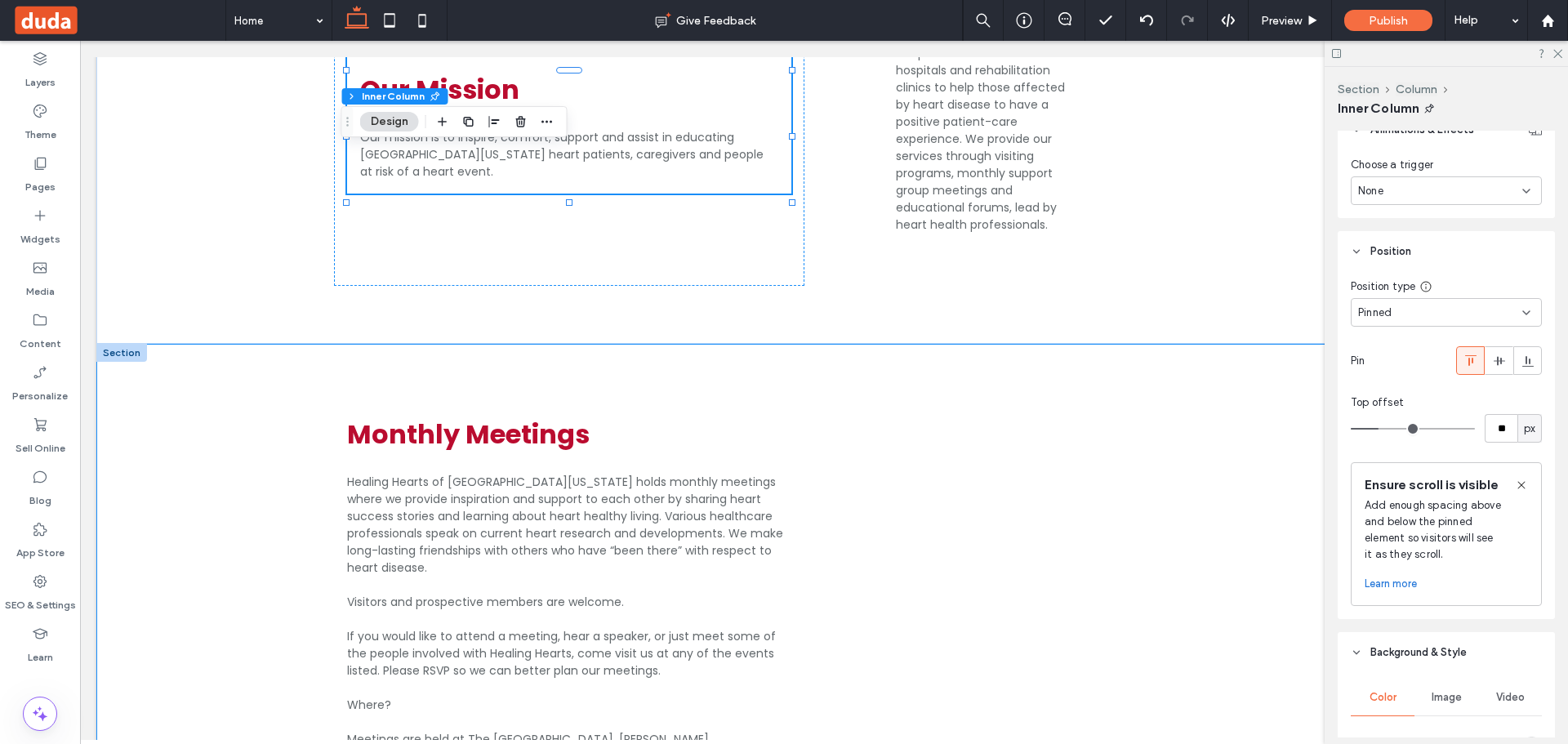
drag, startPoint x: 1366, startPoint y: 428, endPoint x: 1381, endPoint y: 428, distance: 15.0
click at [1381, 428] on input "range" at bounding box center [1413, 429] width 124 height 2
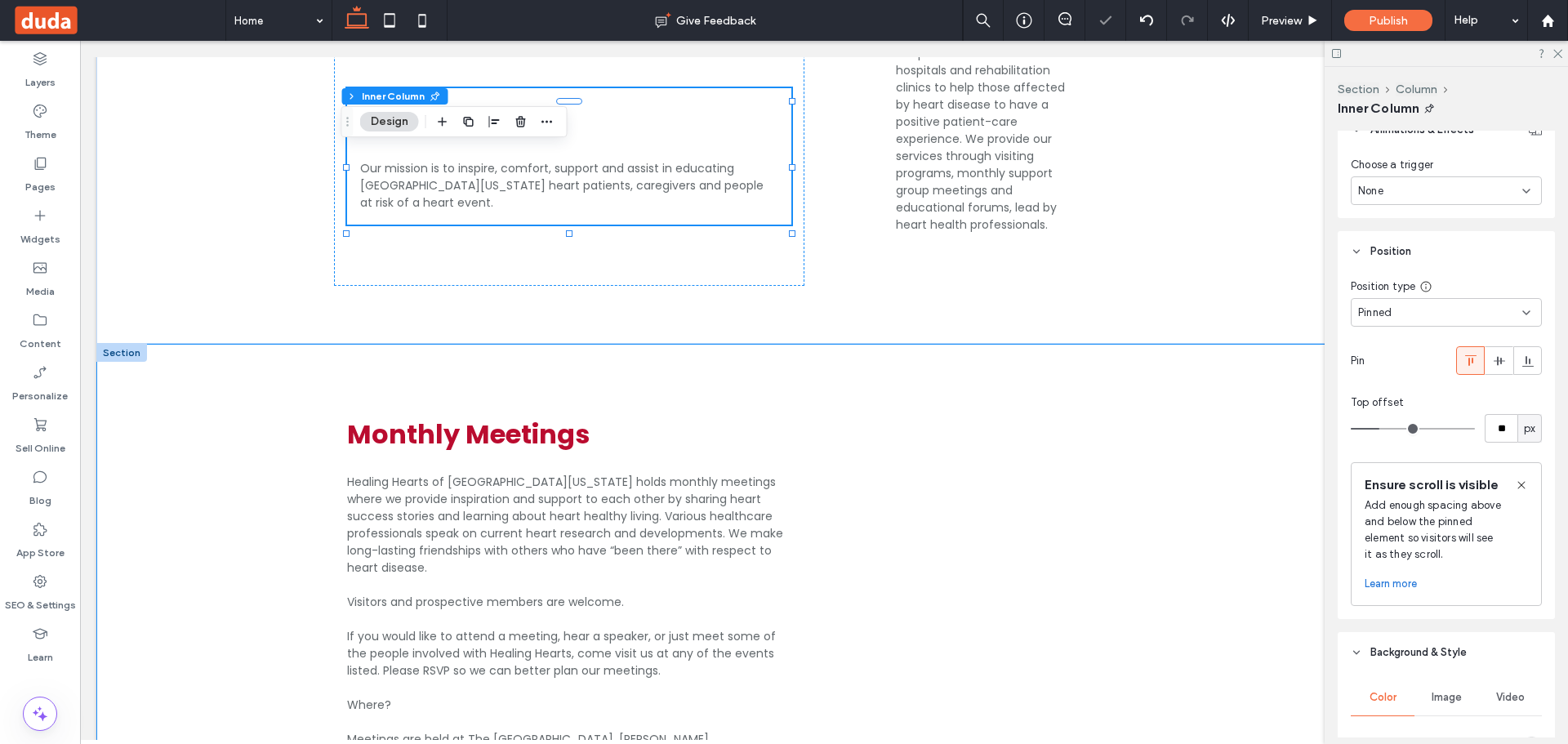
type input "**"
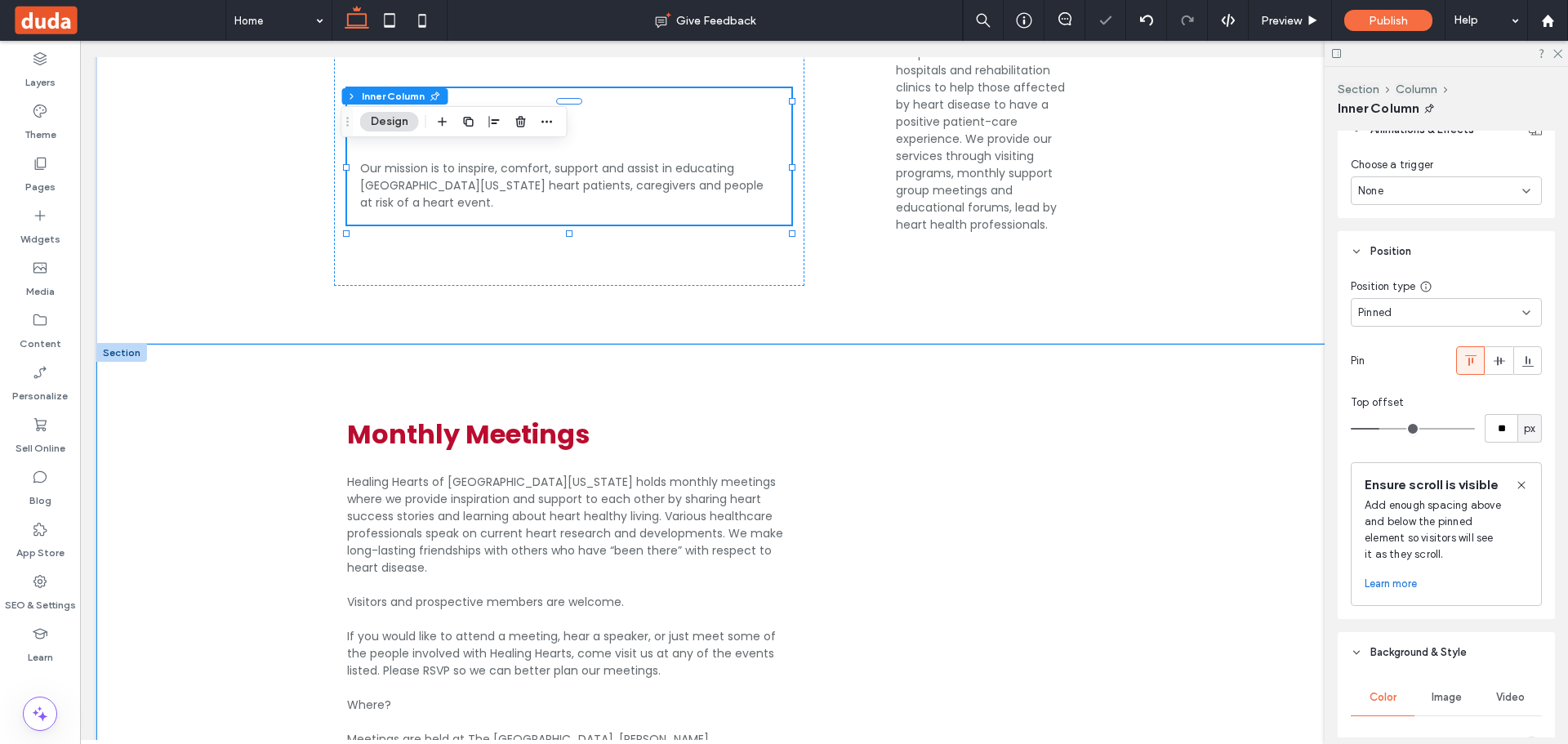
type input "**"
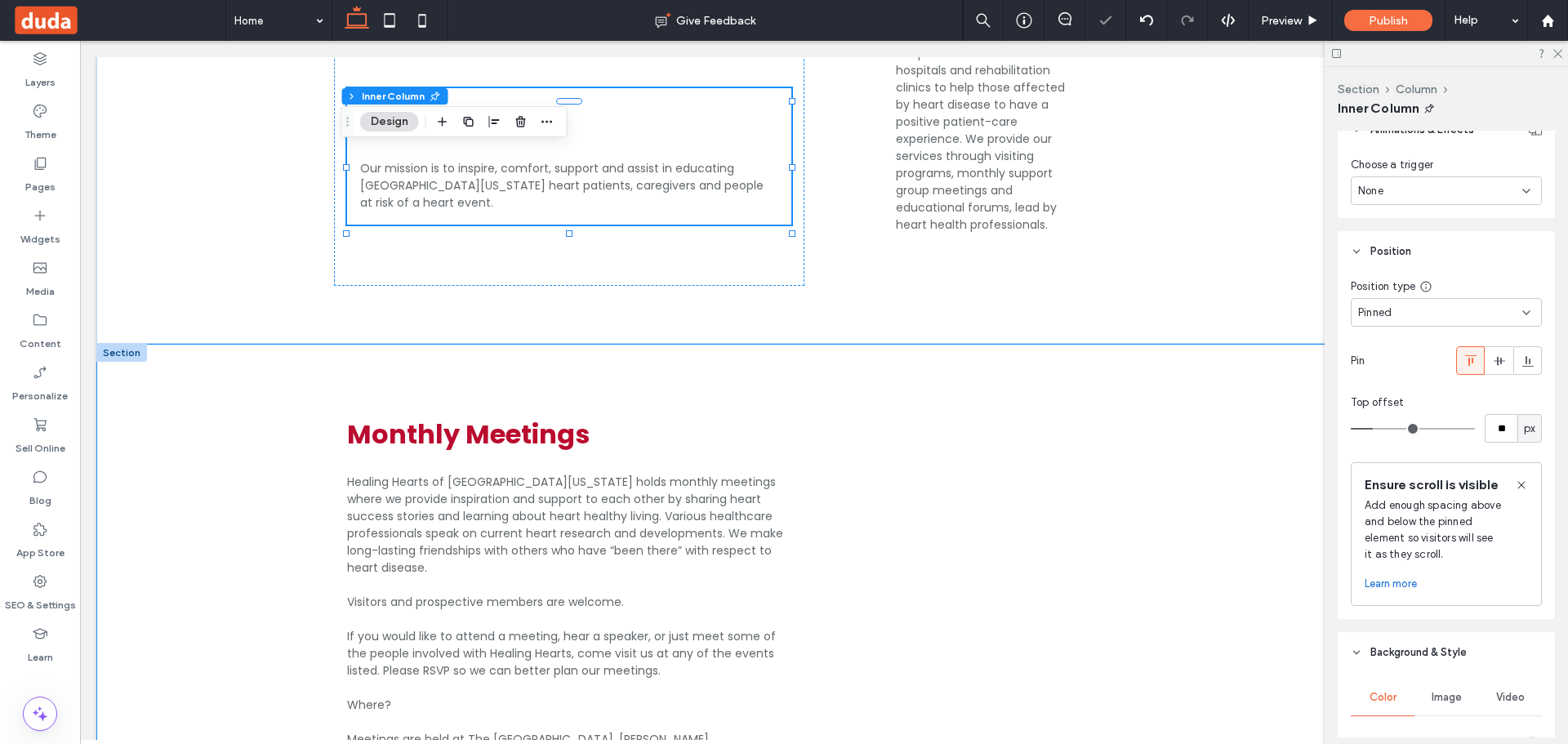
type input "**"
click at [1376, 429] on input "range" at bounding box center [1413, 429] width 124 height 2
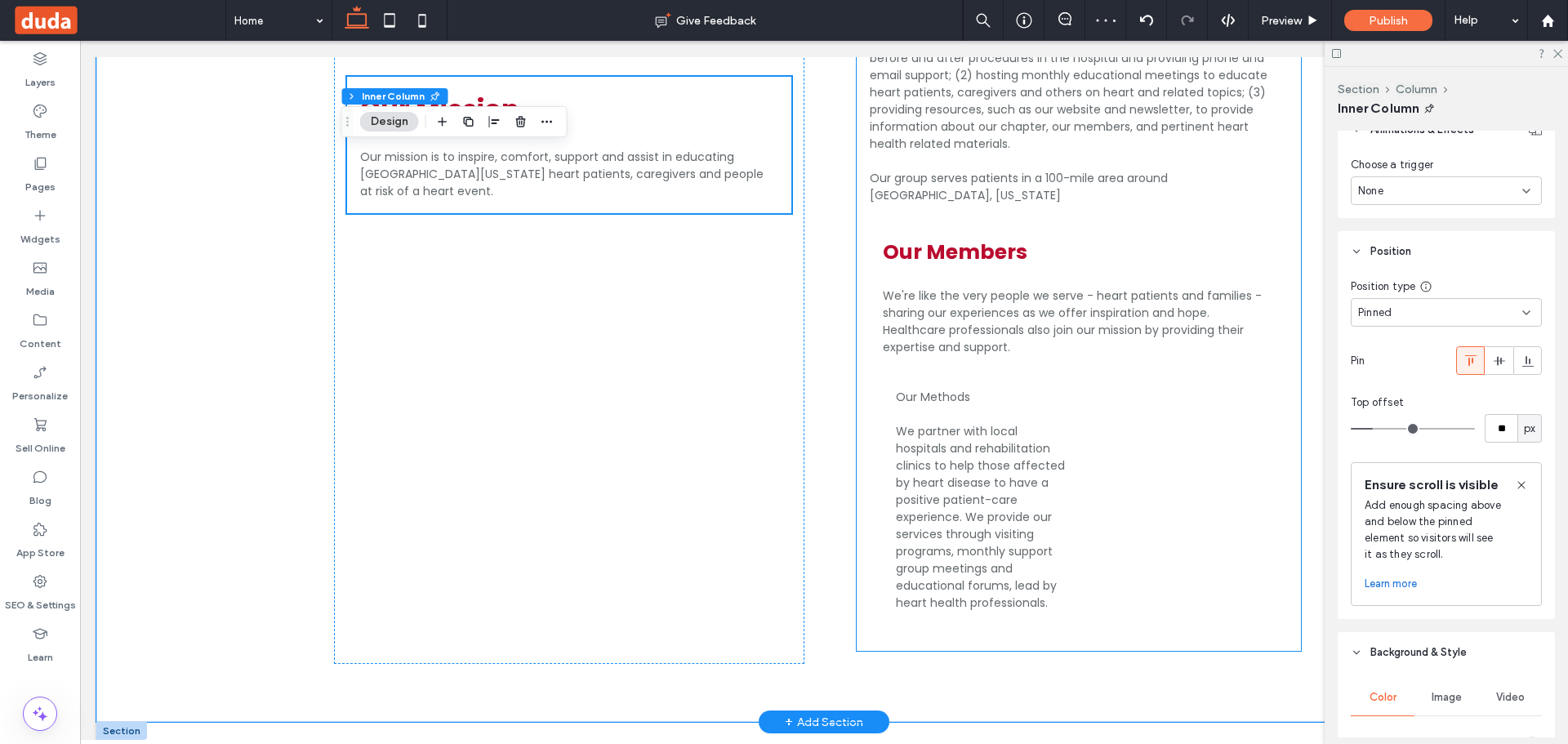
scroll to position [1415, 0]
click at [925, 427] on span "We partner with local hospitals and rehabilitation clinics to help those affect…" at bounding box center [980, 521] width 169 height 188
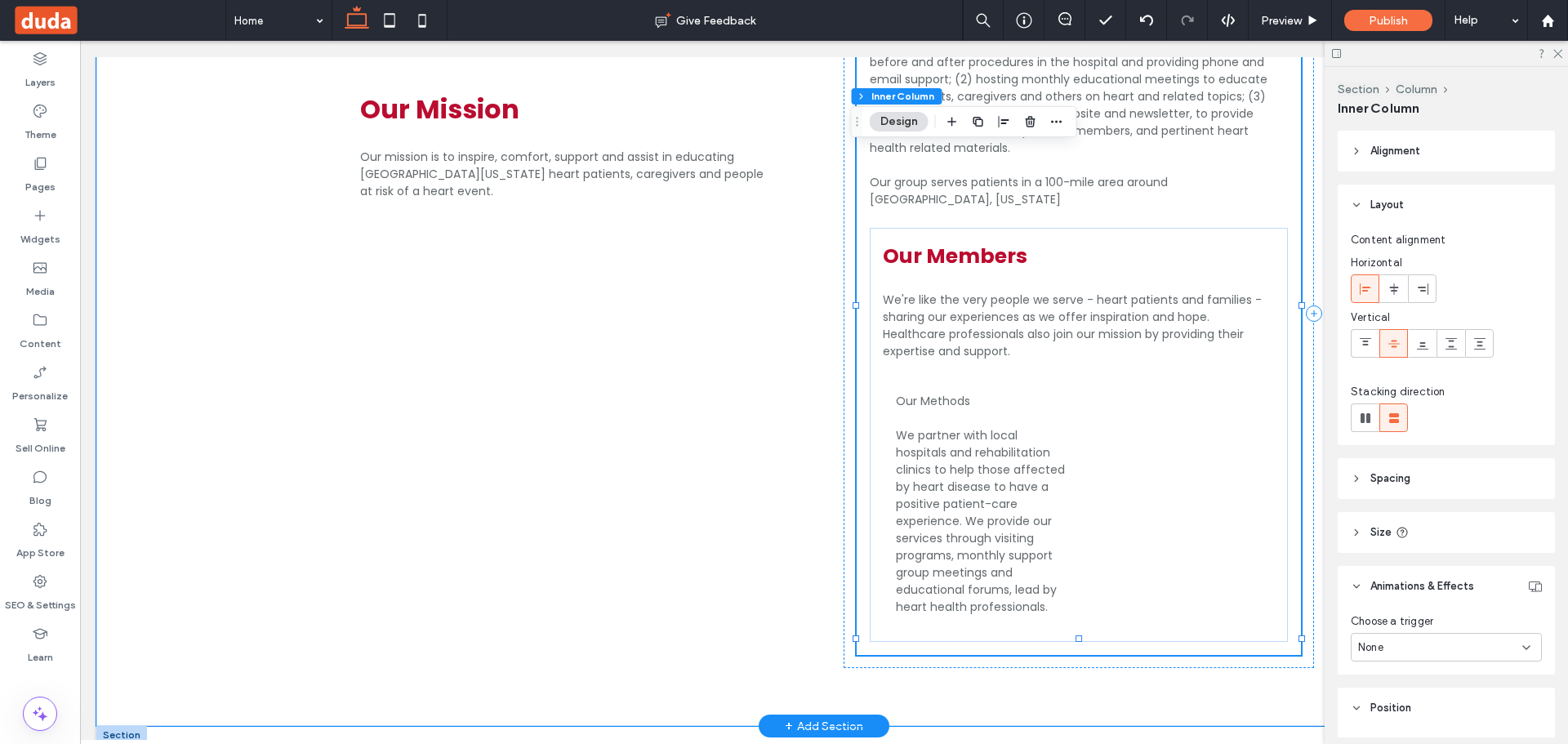
click at [943, 427] on span "We partner with local hospitals and rehabilitation clinics to help those affect…" at bounding box center [980, 521] width 169 height 188
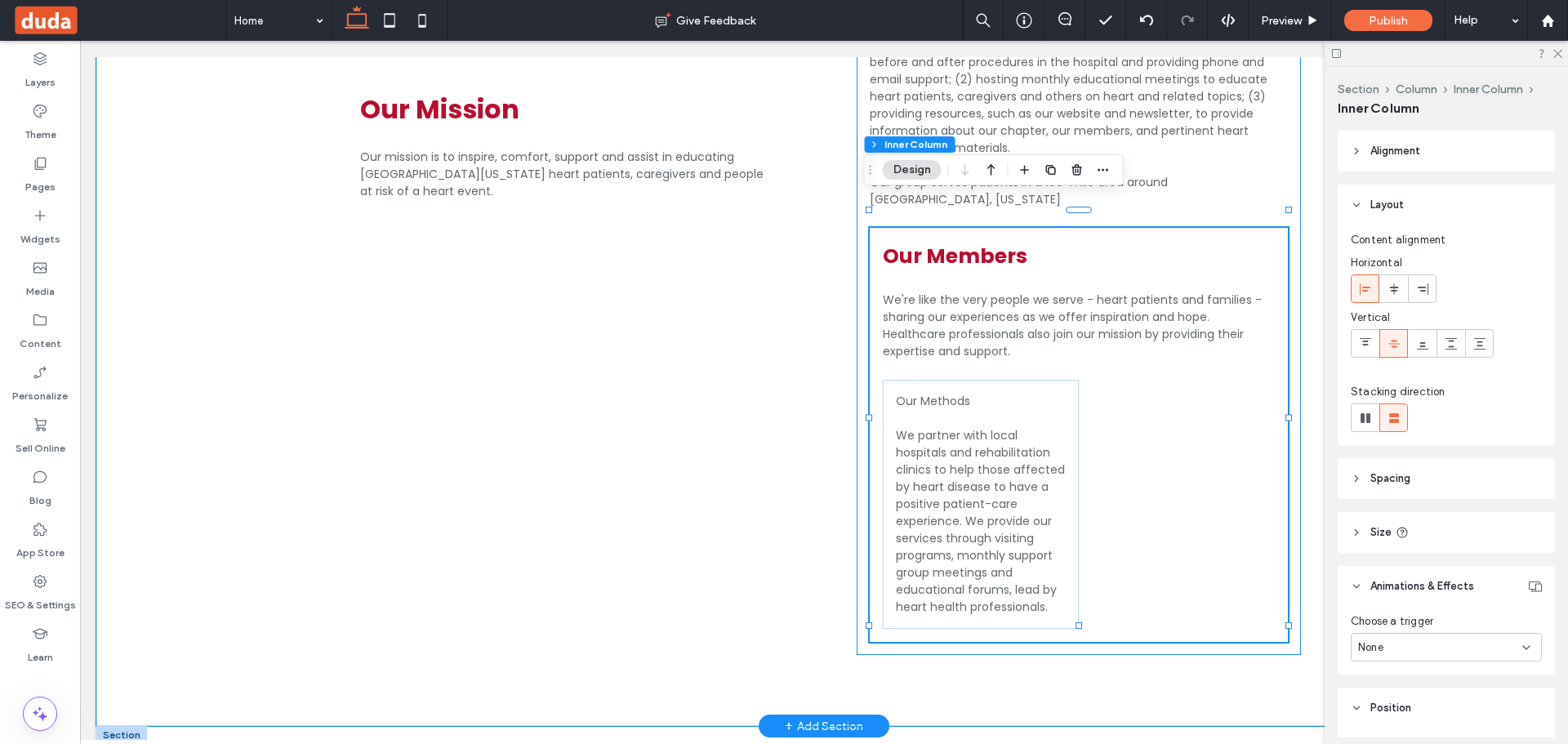
click at [943, 427] on span "We partner with local hospitals and rehabilitation clinics to help those affect…" at bounding box center [980, 521] width 169 height 188
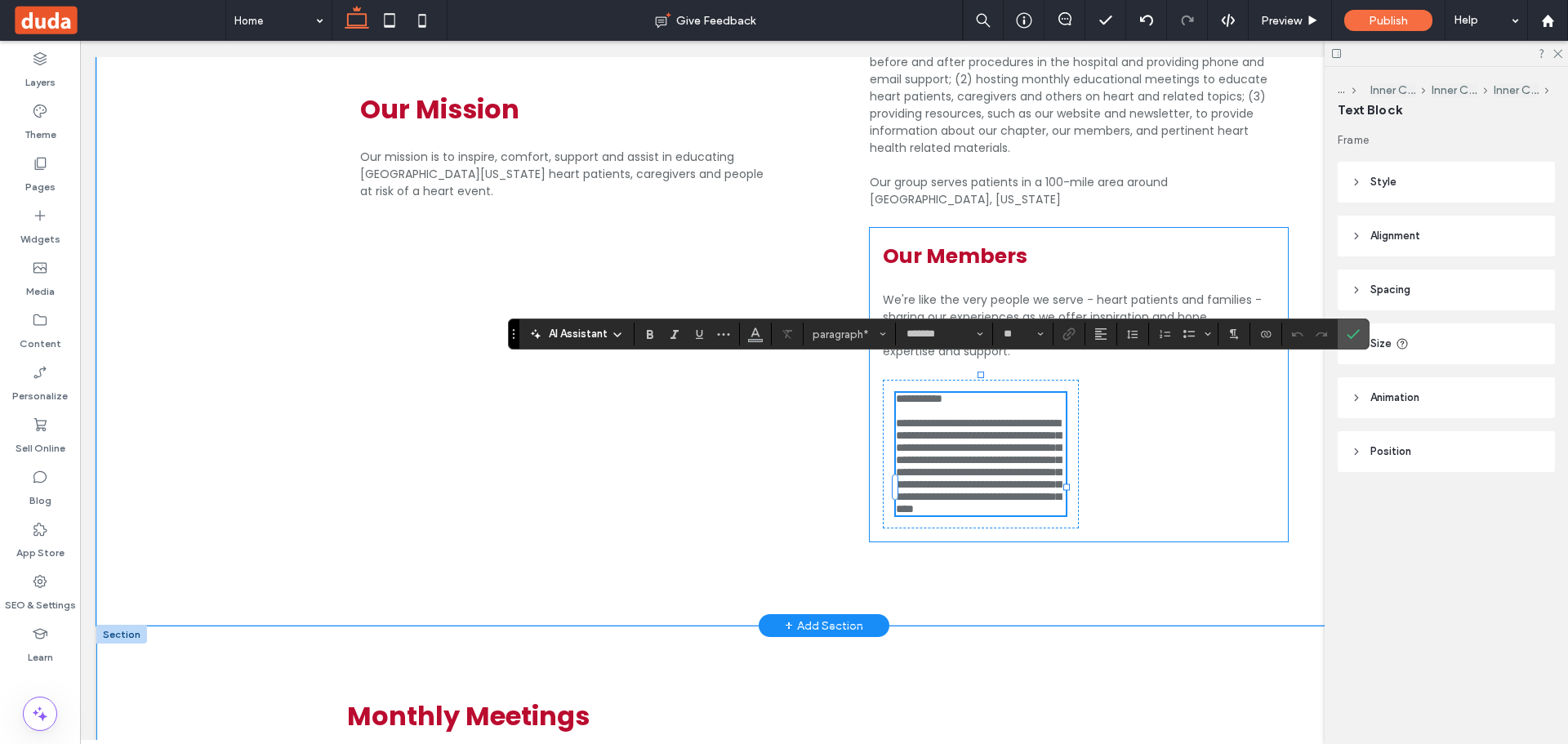
click at [1233, 429] on div "**********" at bounding box center [1079, 384] width 418 height 314
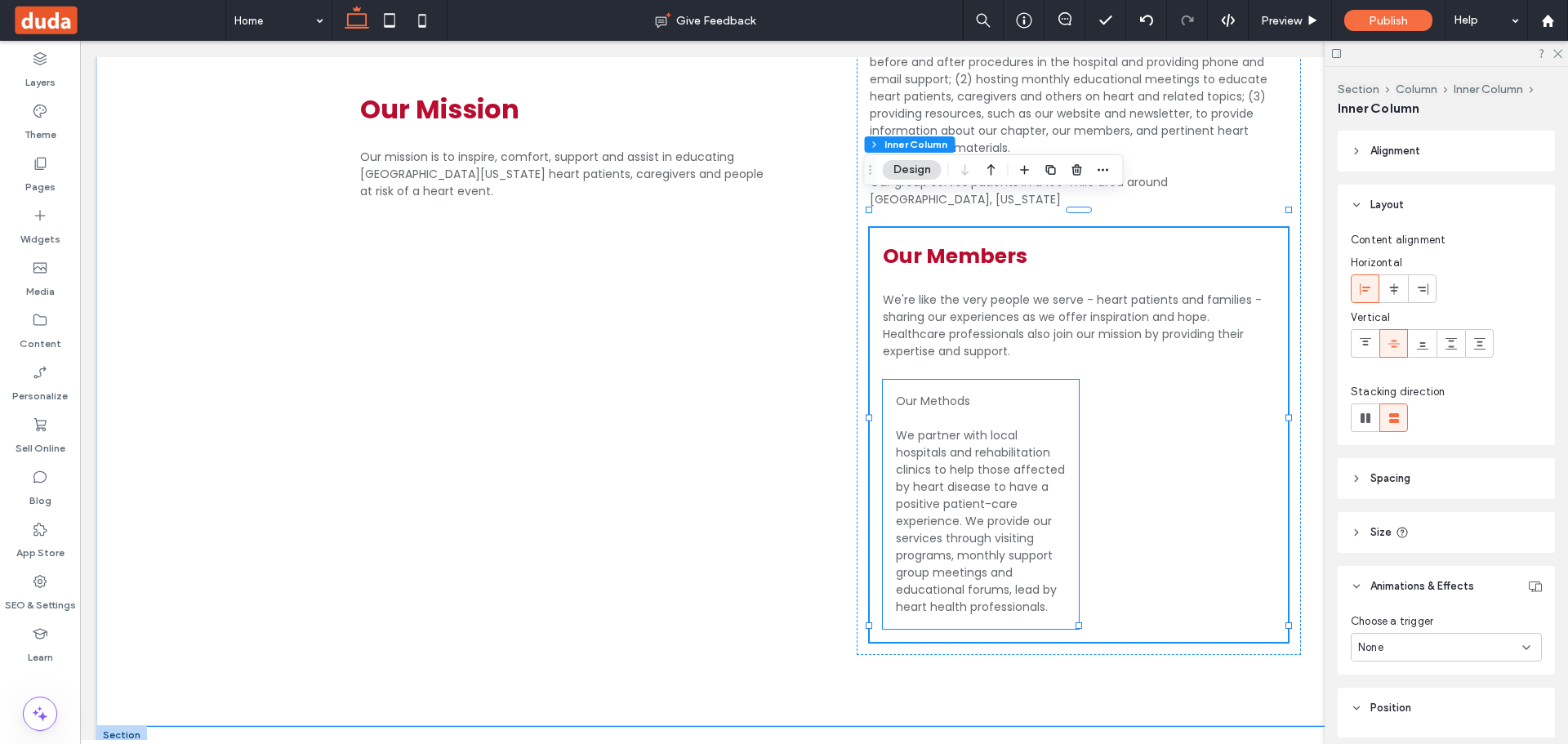
click at [1057, 410] on p at bounding box center [981, 419] width 170 height 17
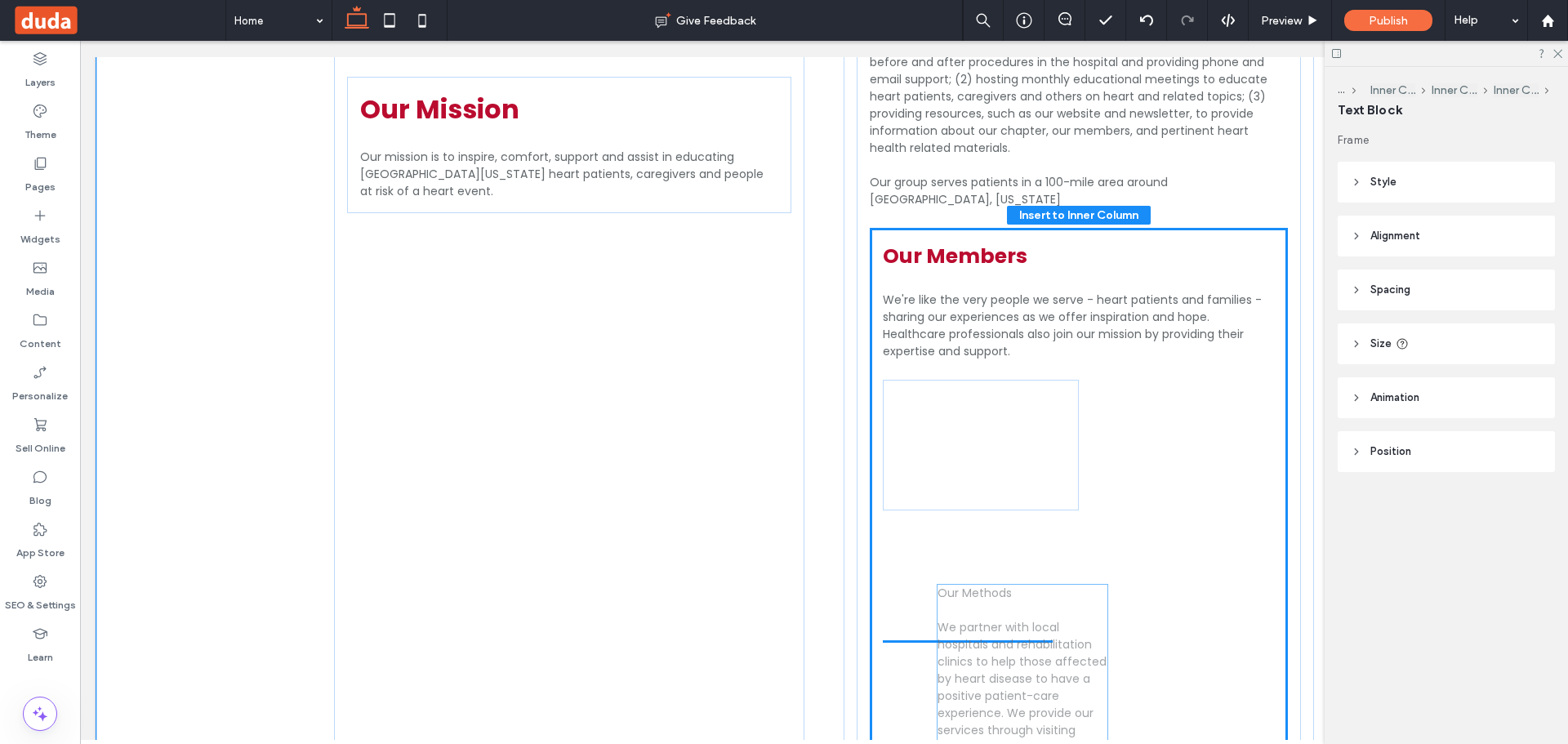
drag, startPoint x: 1057, startPoint y: 381, endPoint x: 1105, endPoint y: 576, distance: 200.8
type input "**"
type input "****"
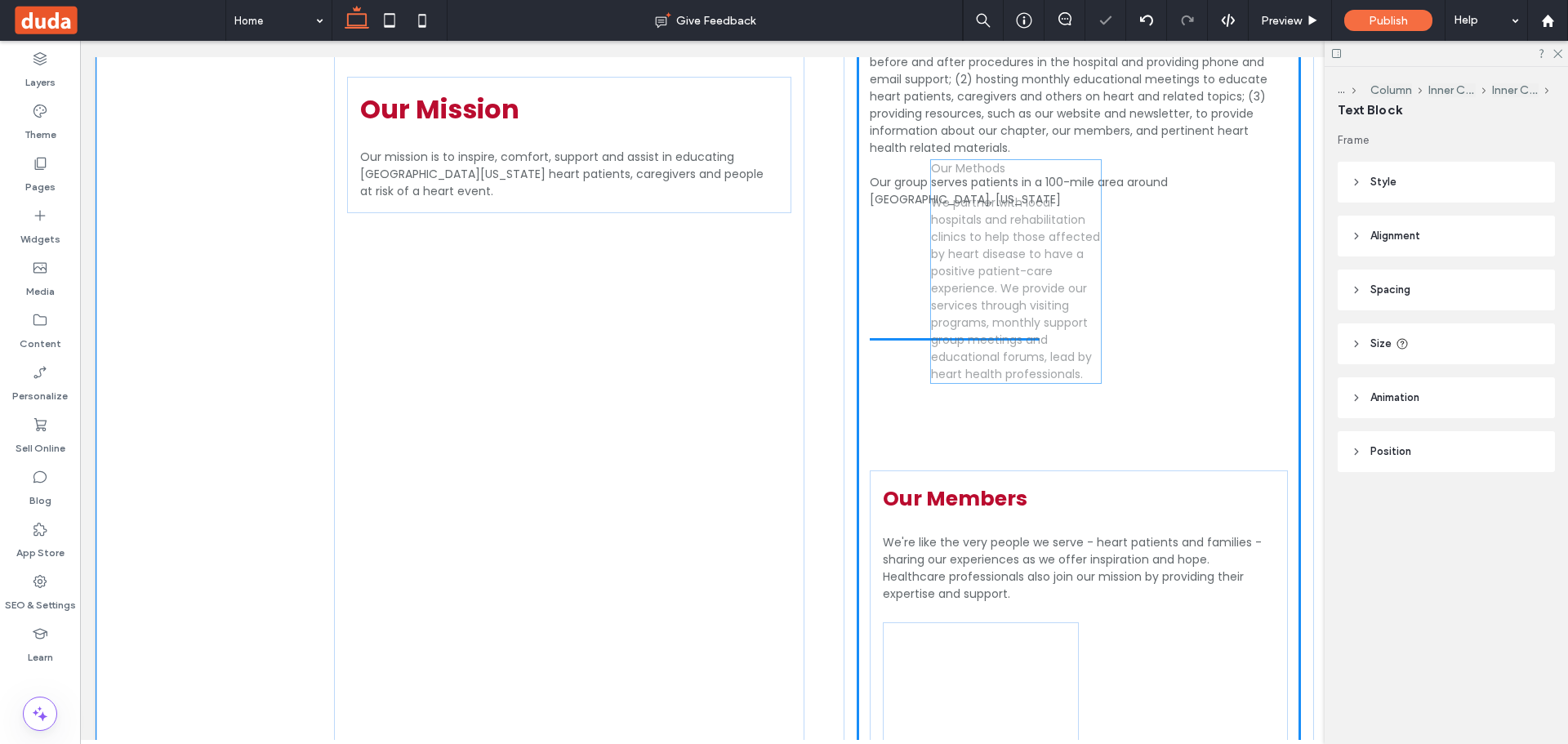
drag, startPoint x: 1013, startPoint y: 356, endPoint x: 1053, endPoint y: 177, distance: 183.4
type input "**"
type input "****"
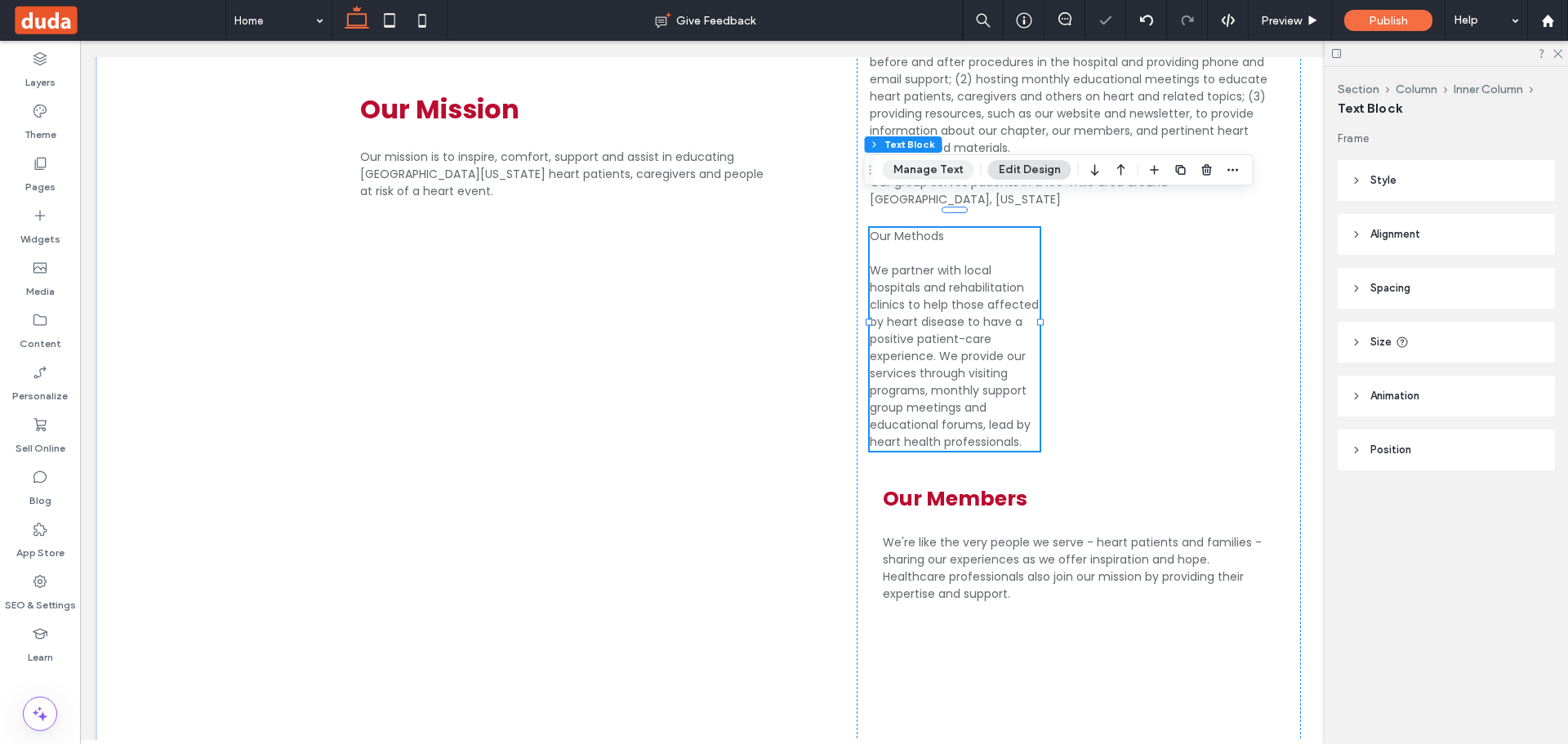
click at [928, 174] on button "Manage Text" at bounding box center [929, 169] width 92 height 19
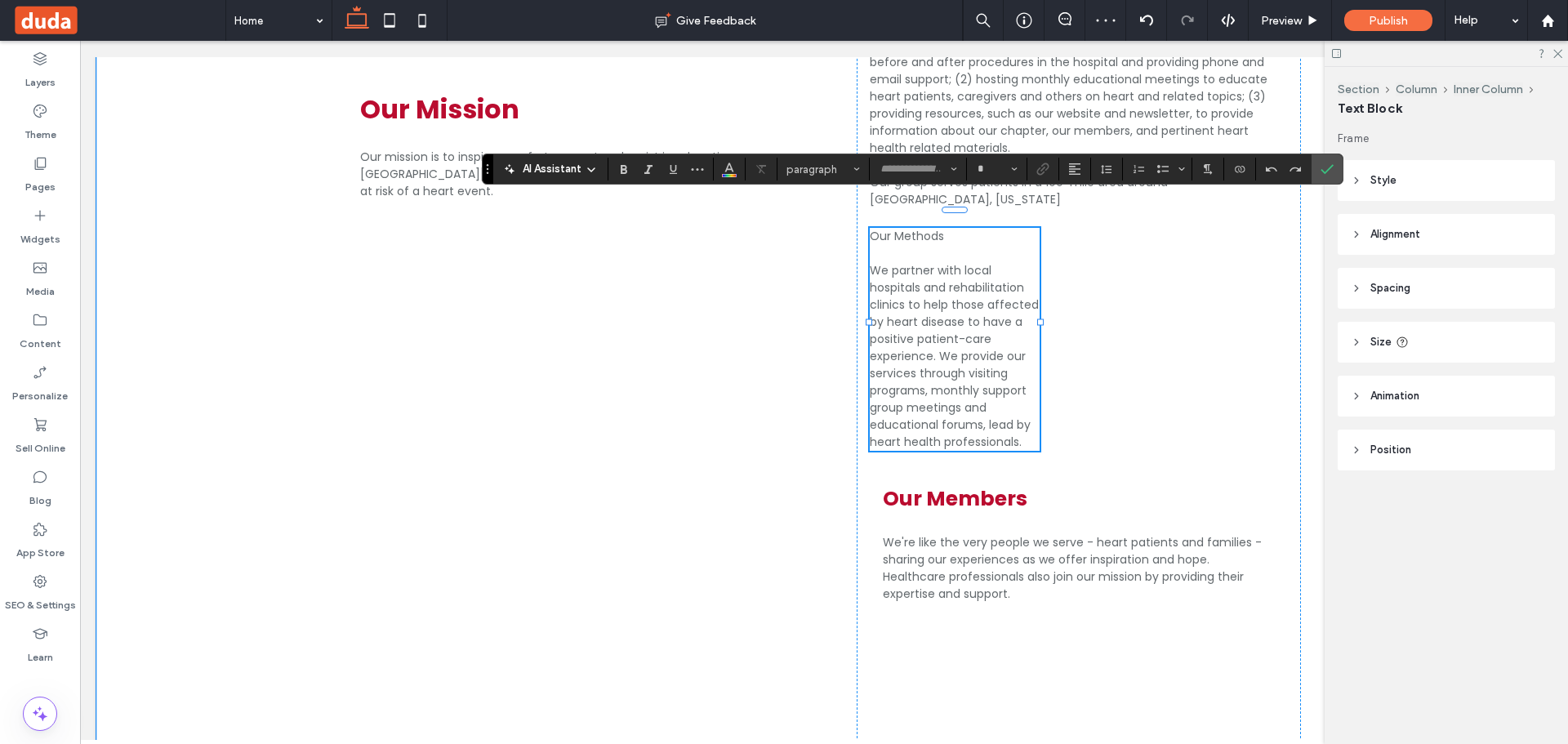
type input "*******"
type input "**"
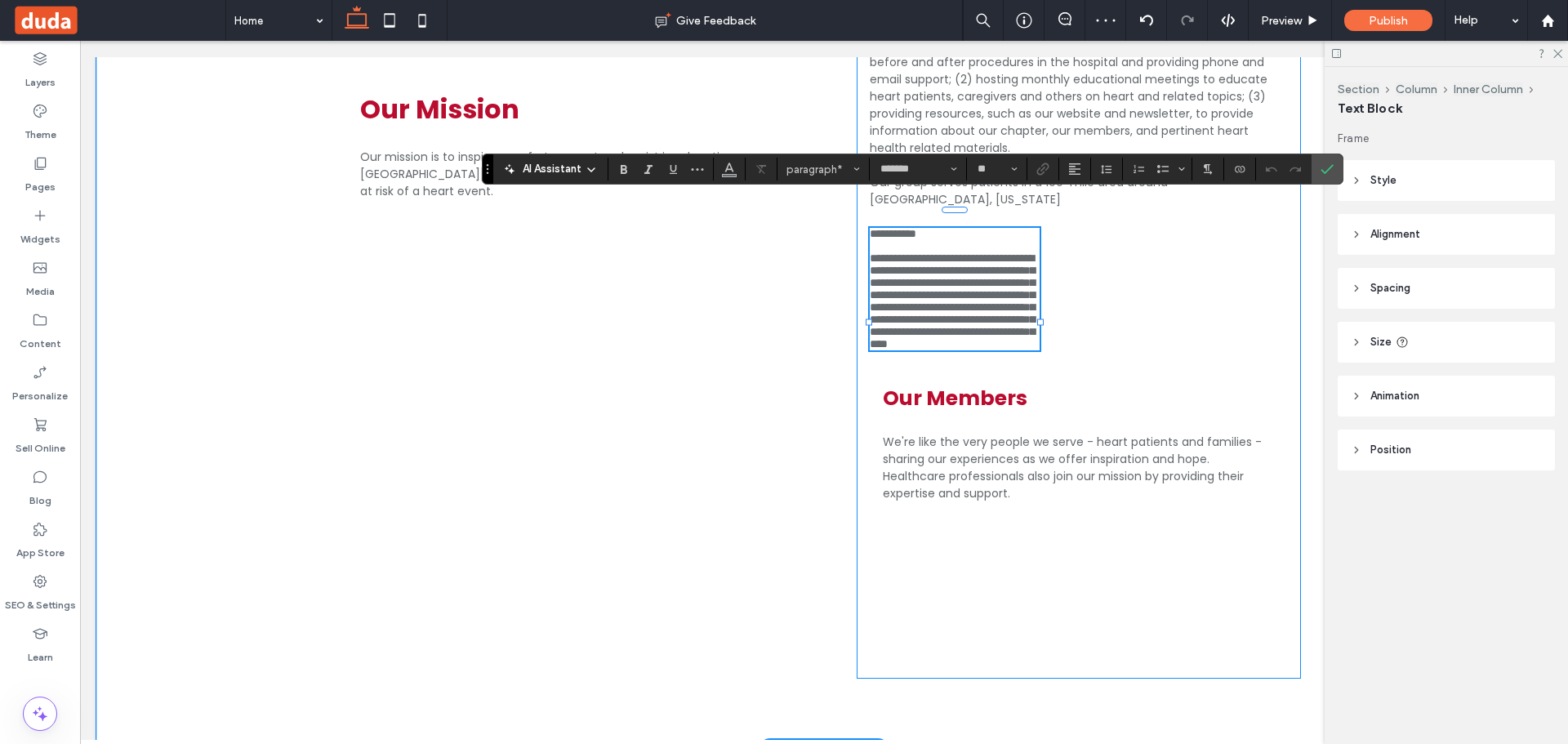
click at [1167, 314] on div "**********" at bounding box center [1078, 326] width 445 height 706
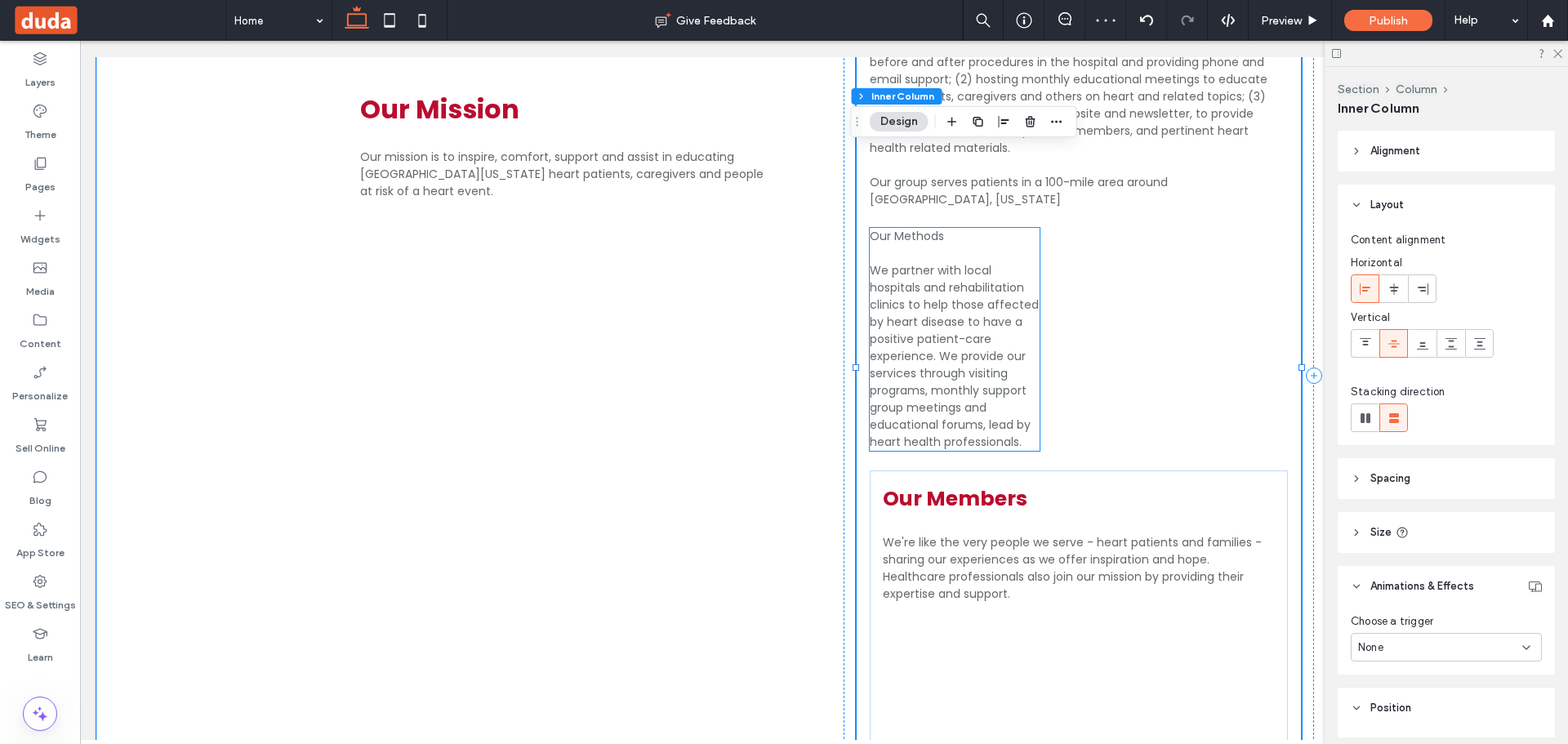
click at [1007, 299] on span "We partner with local hospitals and rehabilitation clinics to help those affect…" at bounding box center [954, 356] width 169 height 188
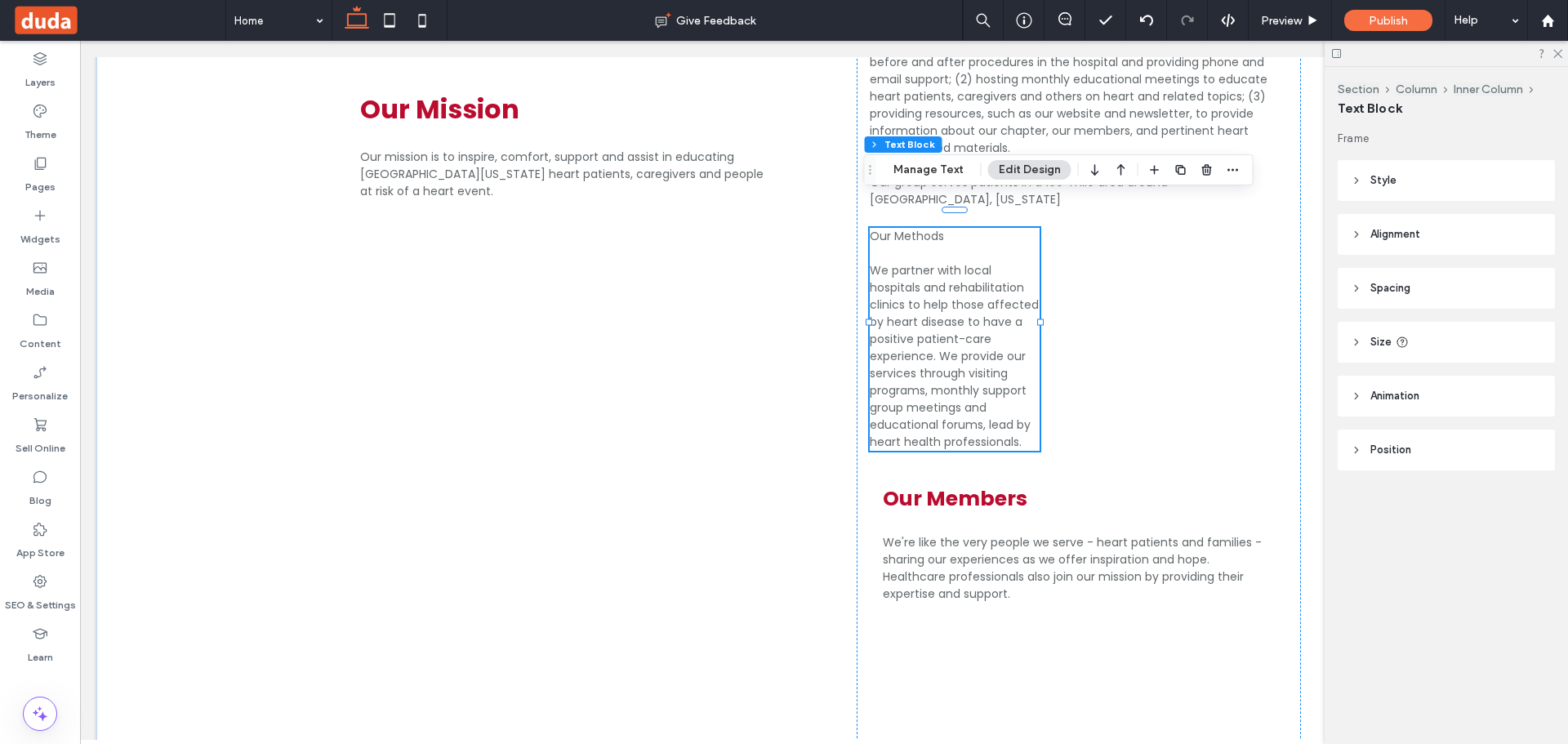
click at [1409, 256] on div "Frame Style Color Image Background color Border *** Corner radius * px Alignmen…" at bounding box center [1451, 333] width 228 height 405
click at [1423, 238] on header "Alignment" at bounding box center [1446, 235] width 218 height 41
click at [1461, 276] on use at bounding box center [1457, 276] width 12 height 5
type input "***"
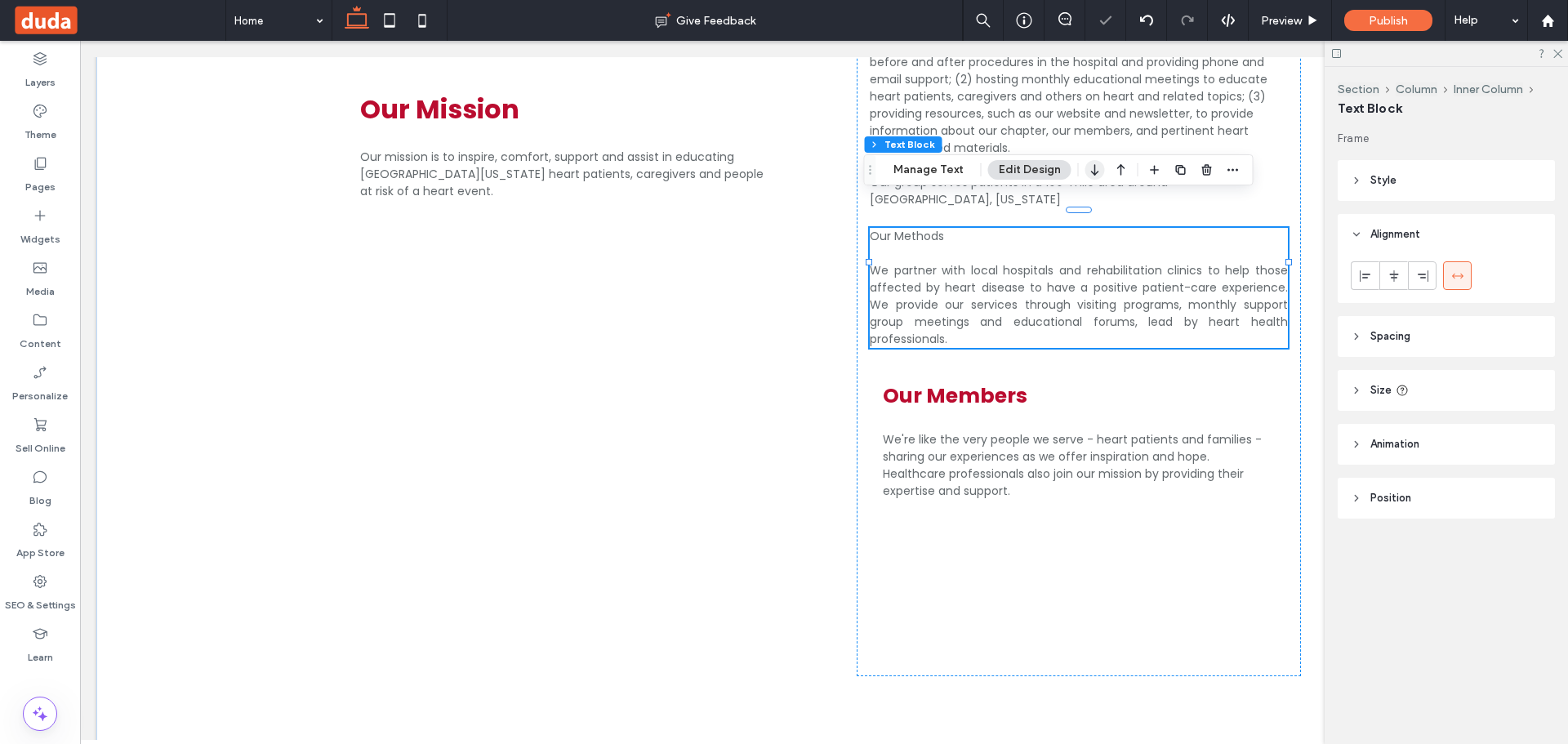
click at [1092, 177] on icon "button" at bounding box center [1095, 170] width 19 height 29
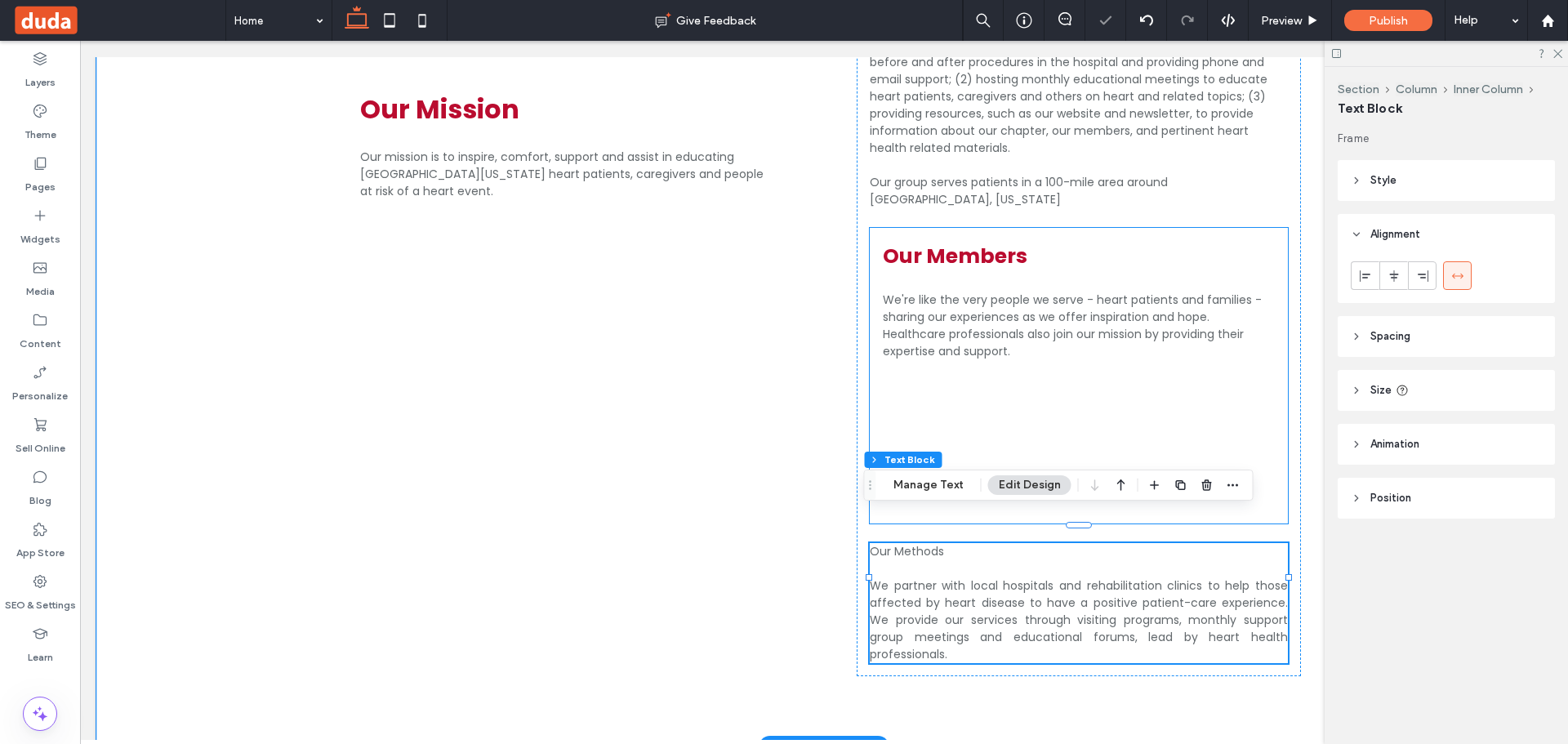
click at [975, 380] on div at bounding box center [981, 445] width 196 height 130
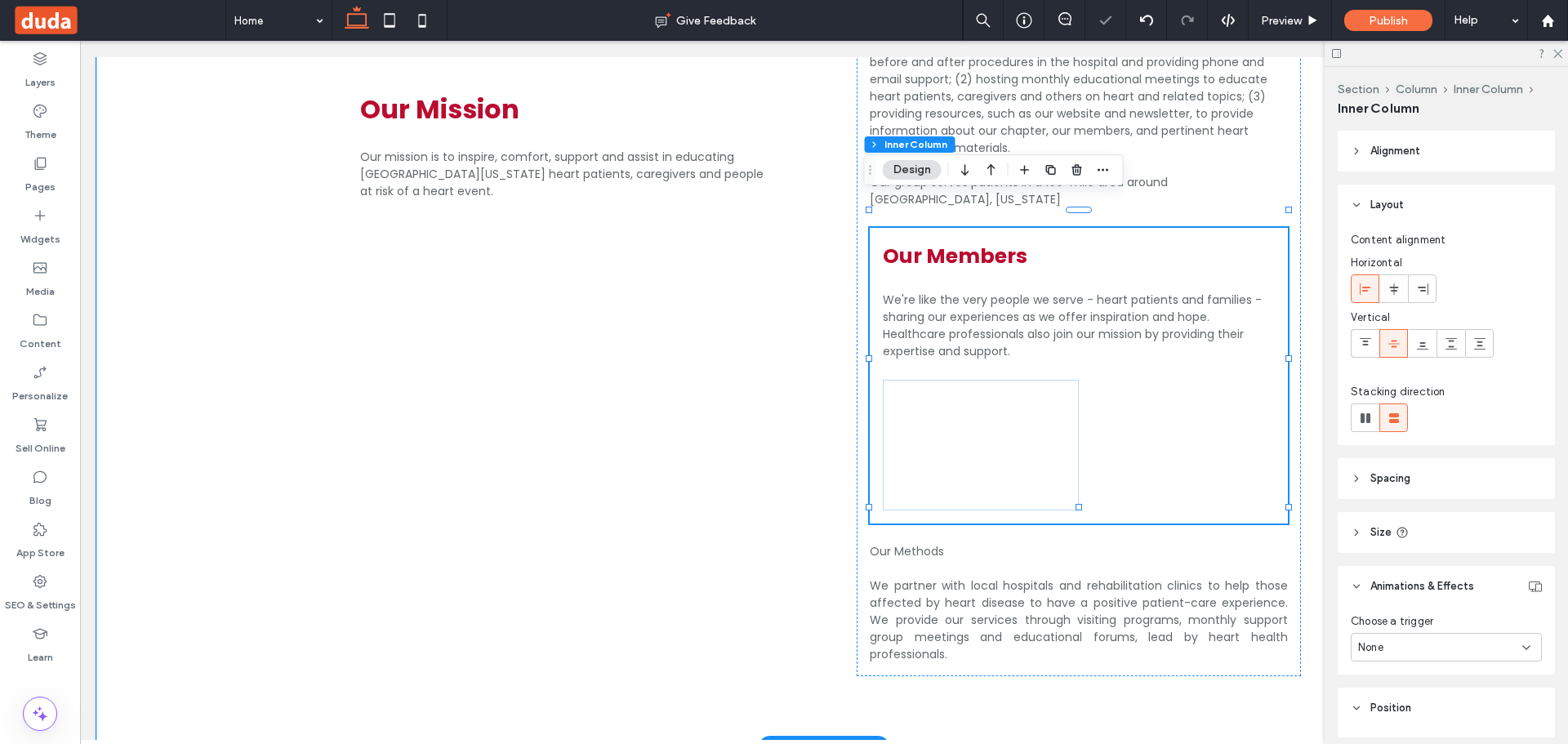
click at [1027, 434] on div at bounding box center [981, 445] width 196 height 130
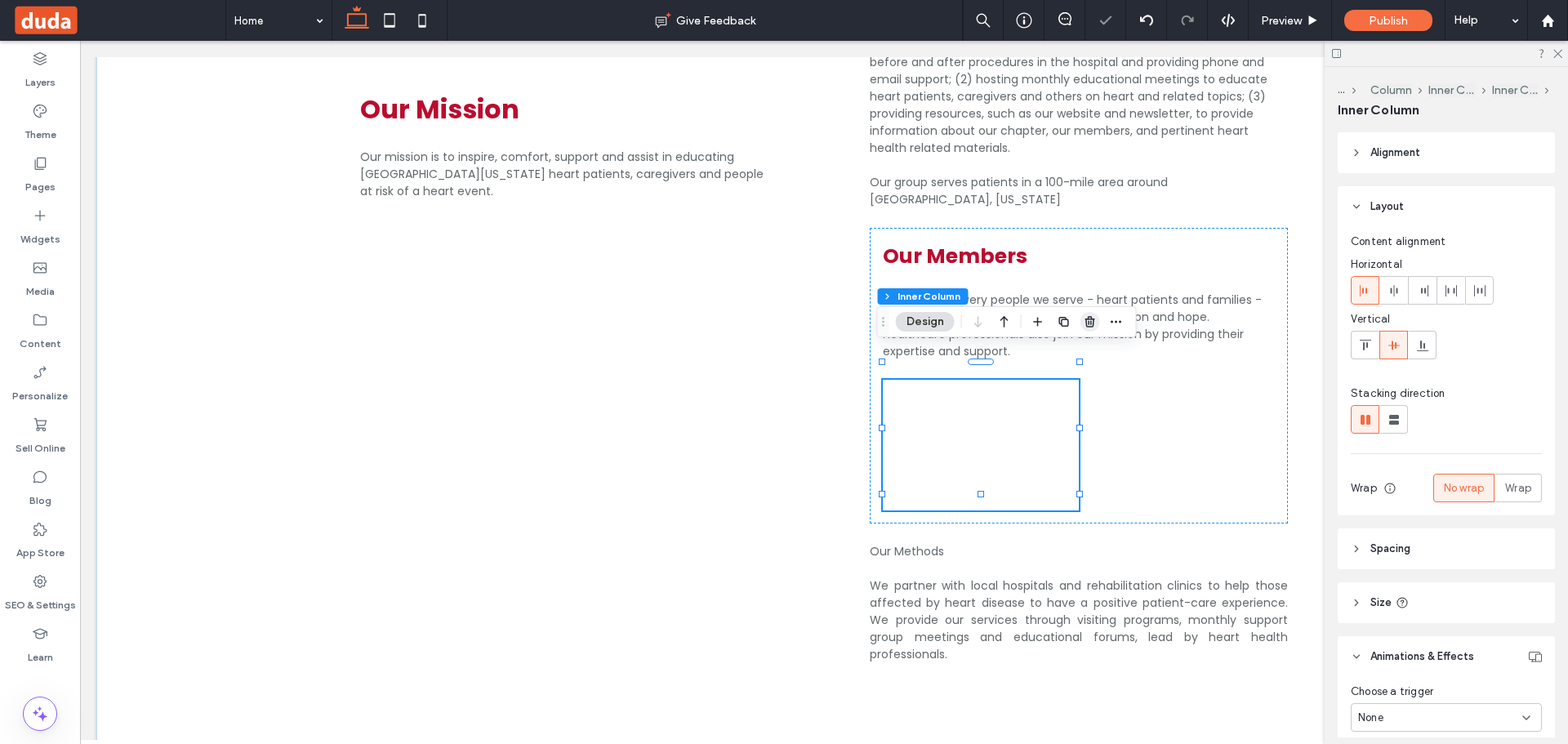
click at [1097, 331] on span "button" at bounding box center [1090, 321] width 19 height 19
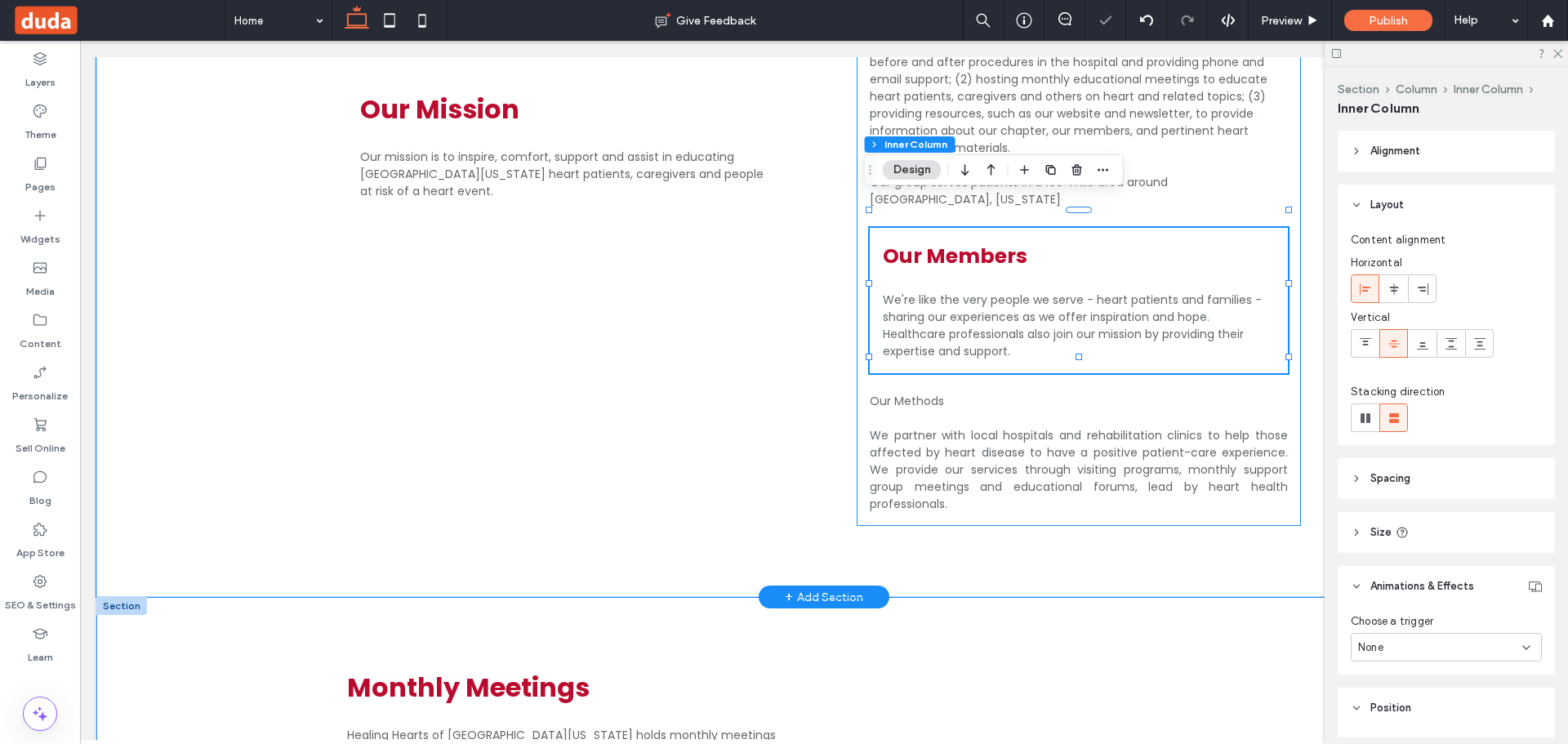
click at [1056, 410] on p at bounding box center [1079, 419] width 418 height 17
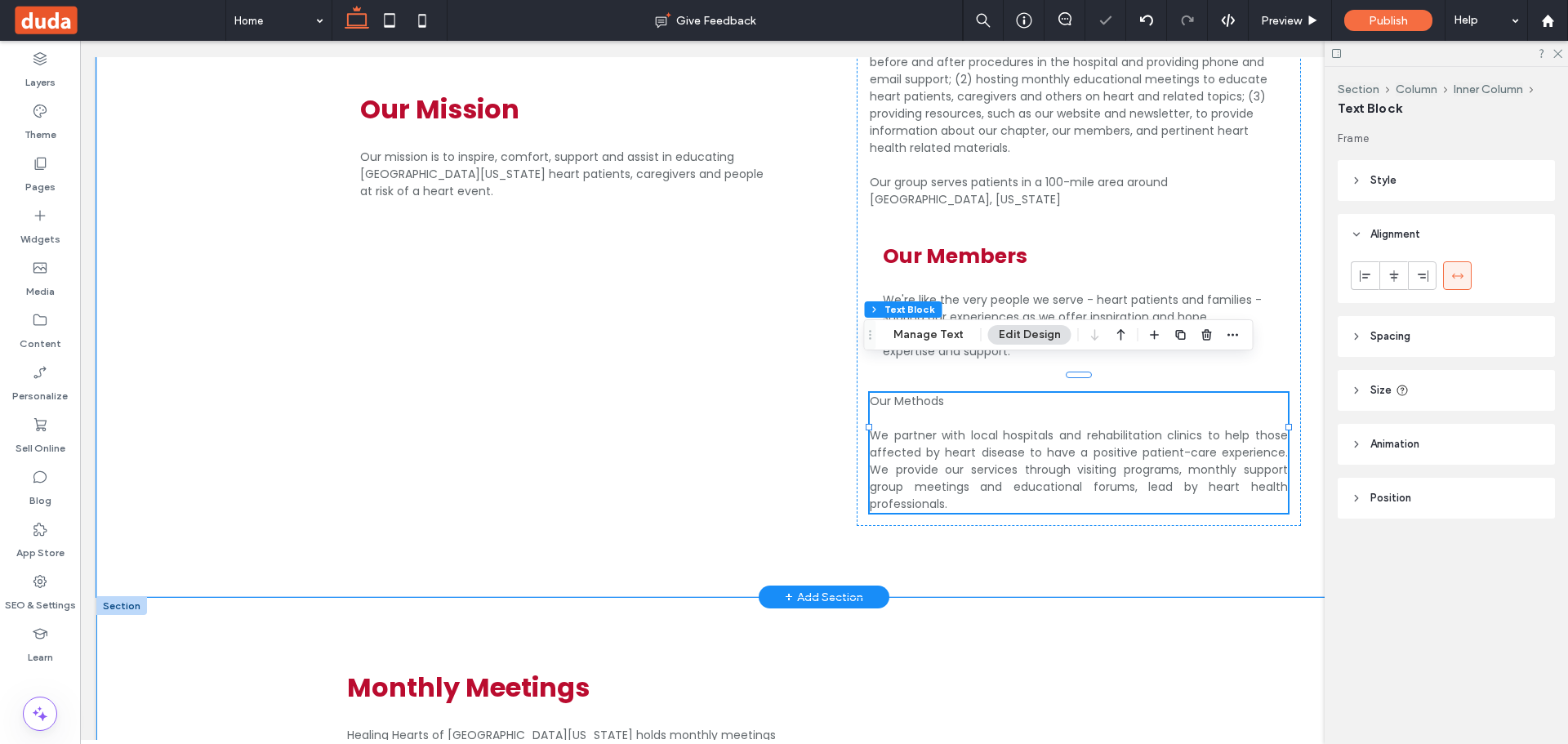
click at [995, 410] on p at bounding box center [1079, 419] width 418 height 17
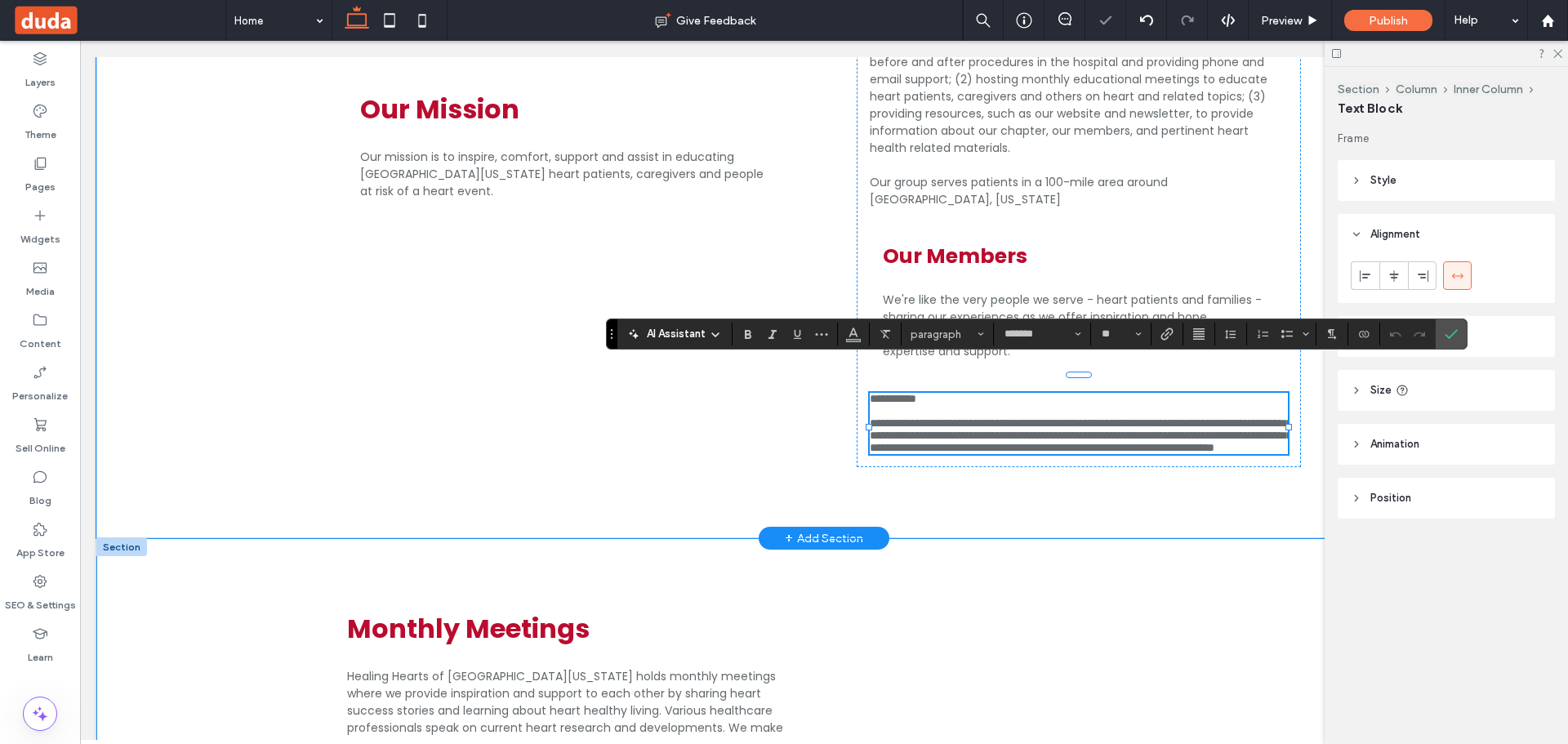
click at [977, 393] on p "**********" at bounding box center [1079, 398] width 418 height 13
drag, startPoint x: 944, startPoint y: 366, endPoint x: 776, endPoint y: 360, distance: 168.1
click at [776, 360] on div "**********" at bounding box center [823, 220] width 980 height 637
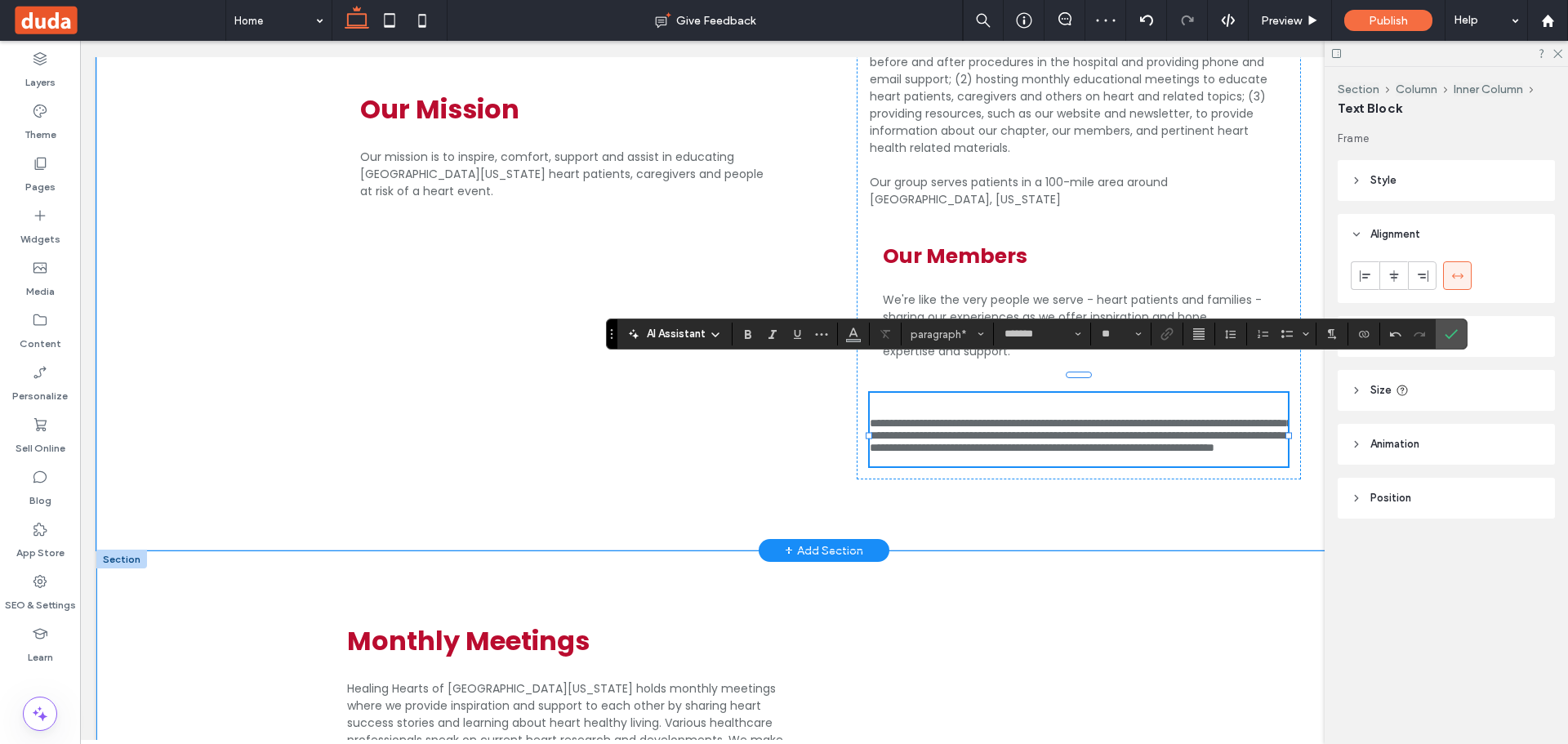
click at [870, 418] on span "**********" at bounding box center [1081, 435] width 422 height 36
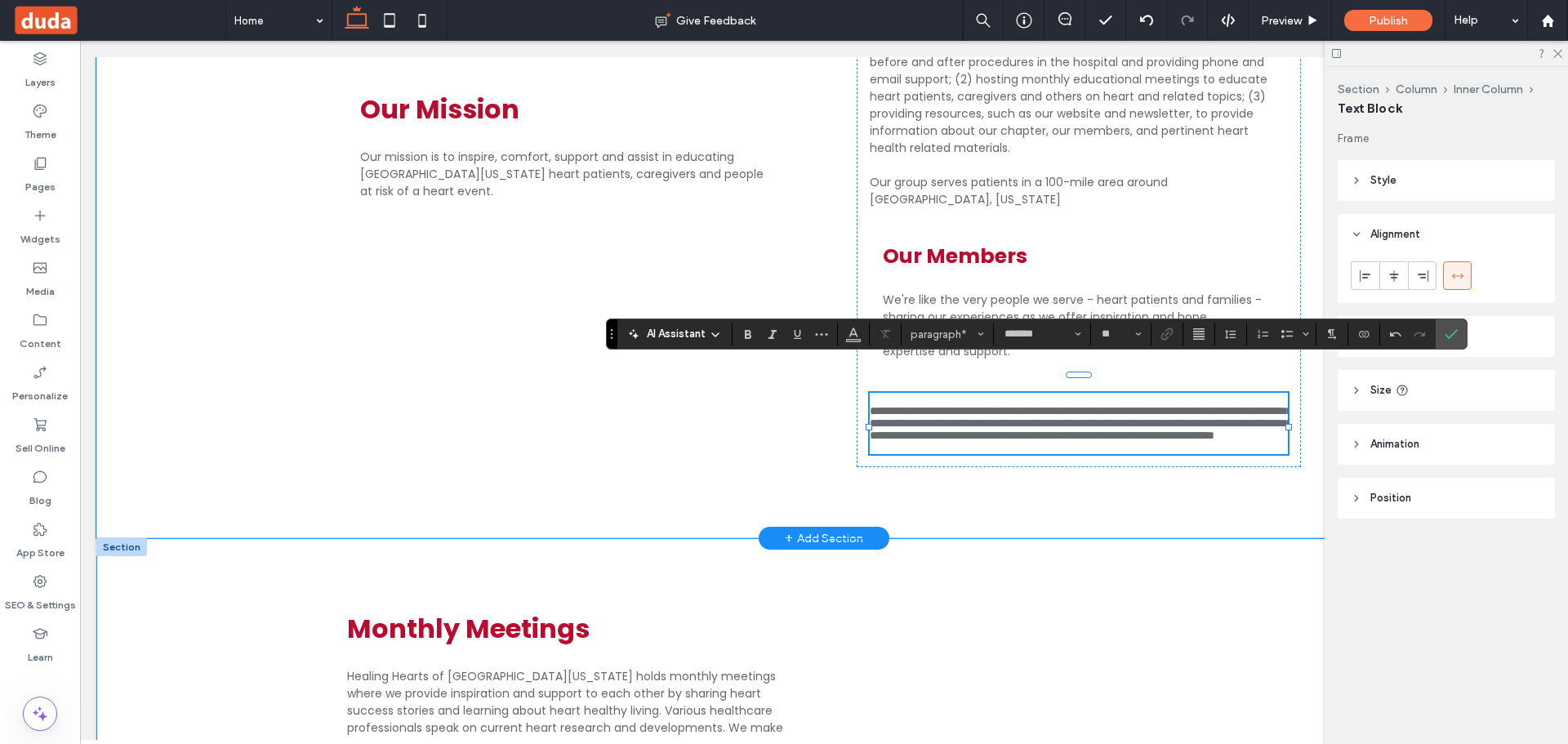
click at [870, 405] on span "**********" at bounding box center [1081, 423] width 422 height 36
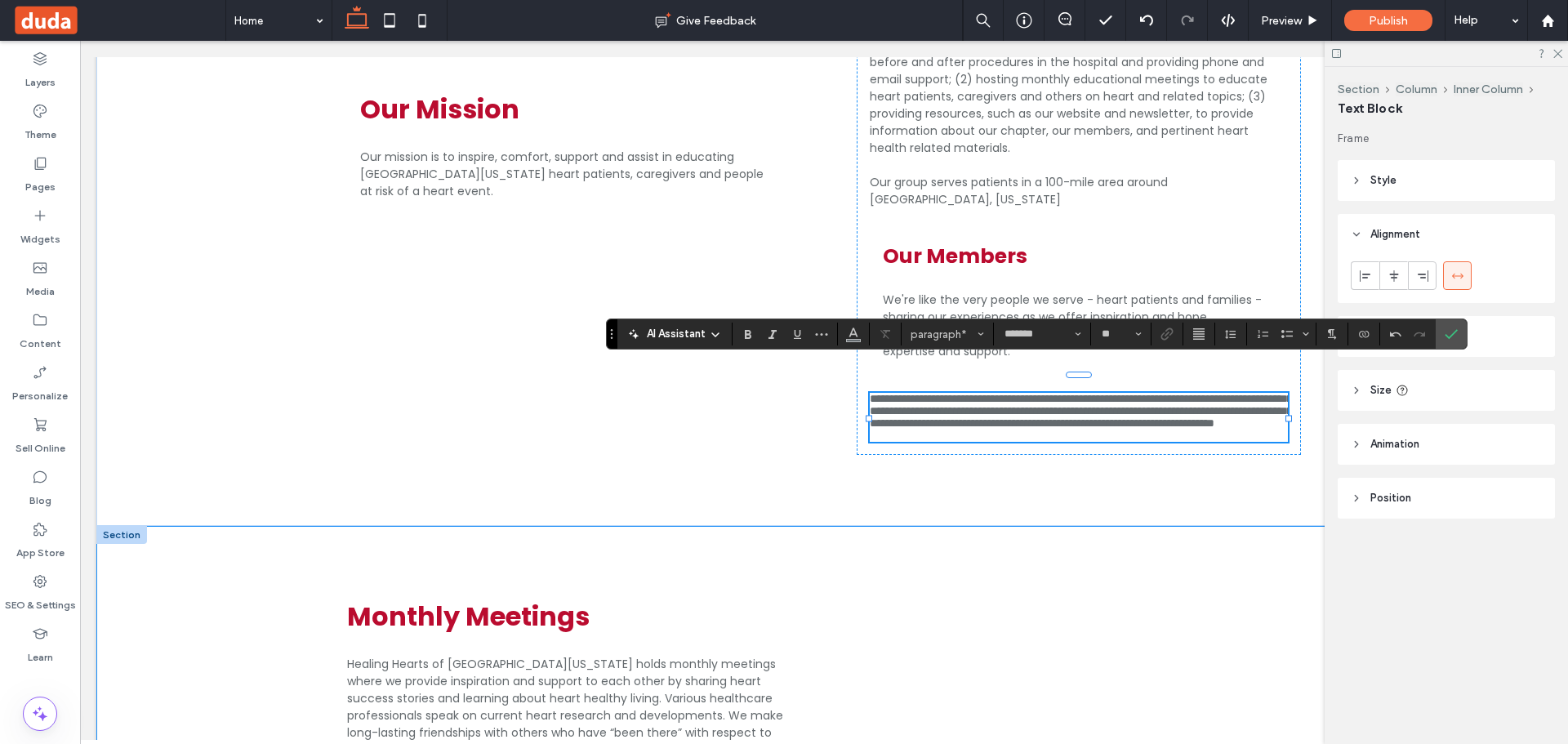
click at [1448, 334] on icon "Confirm" at bounding box center [1451, 335] width 13 height 13
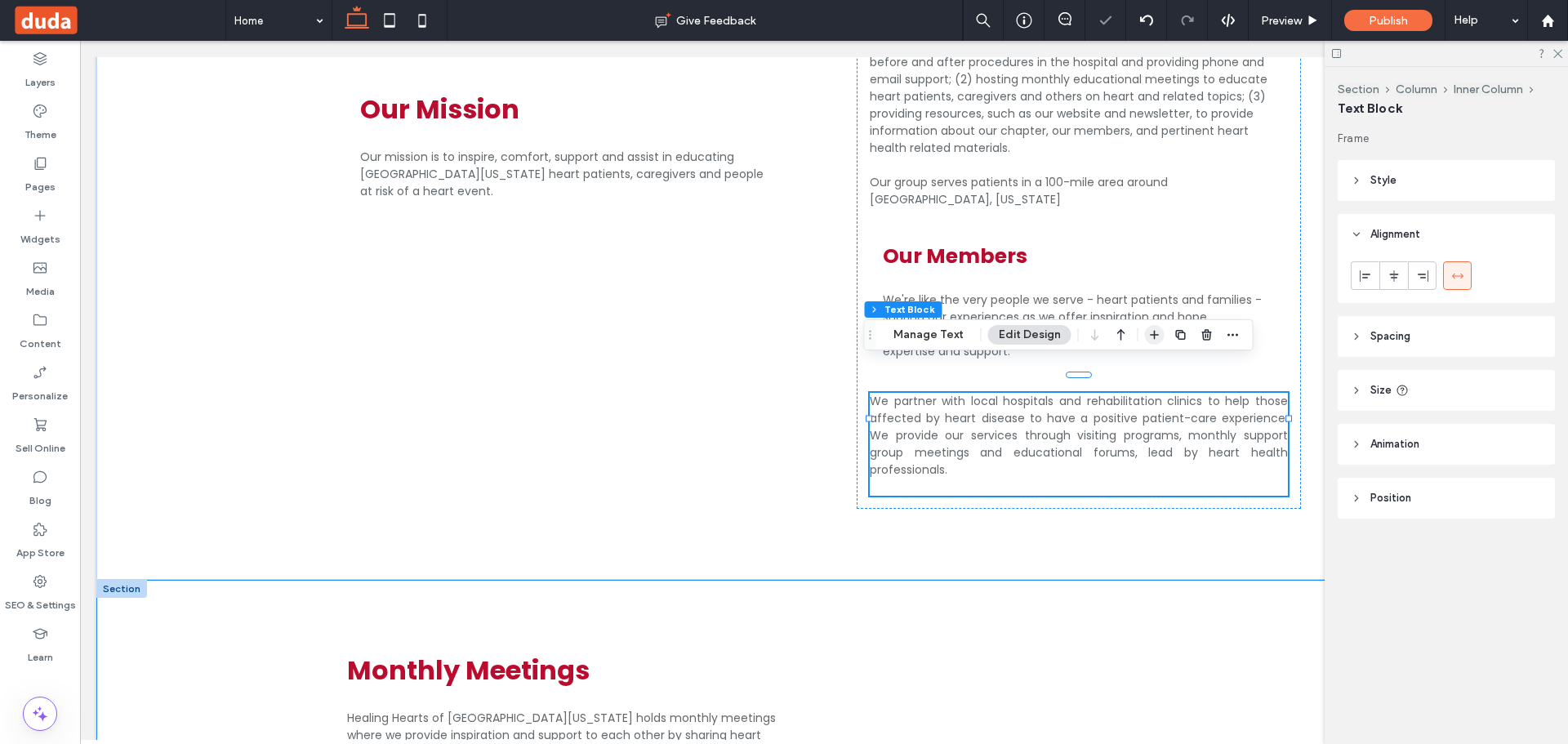
click at [1150, 335] on use "button" at bounding box center [1154, 335] width 9 height 9
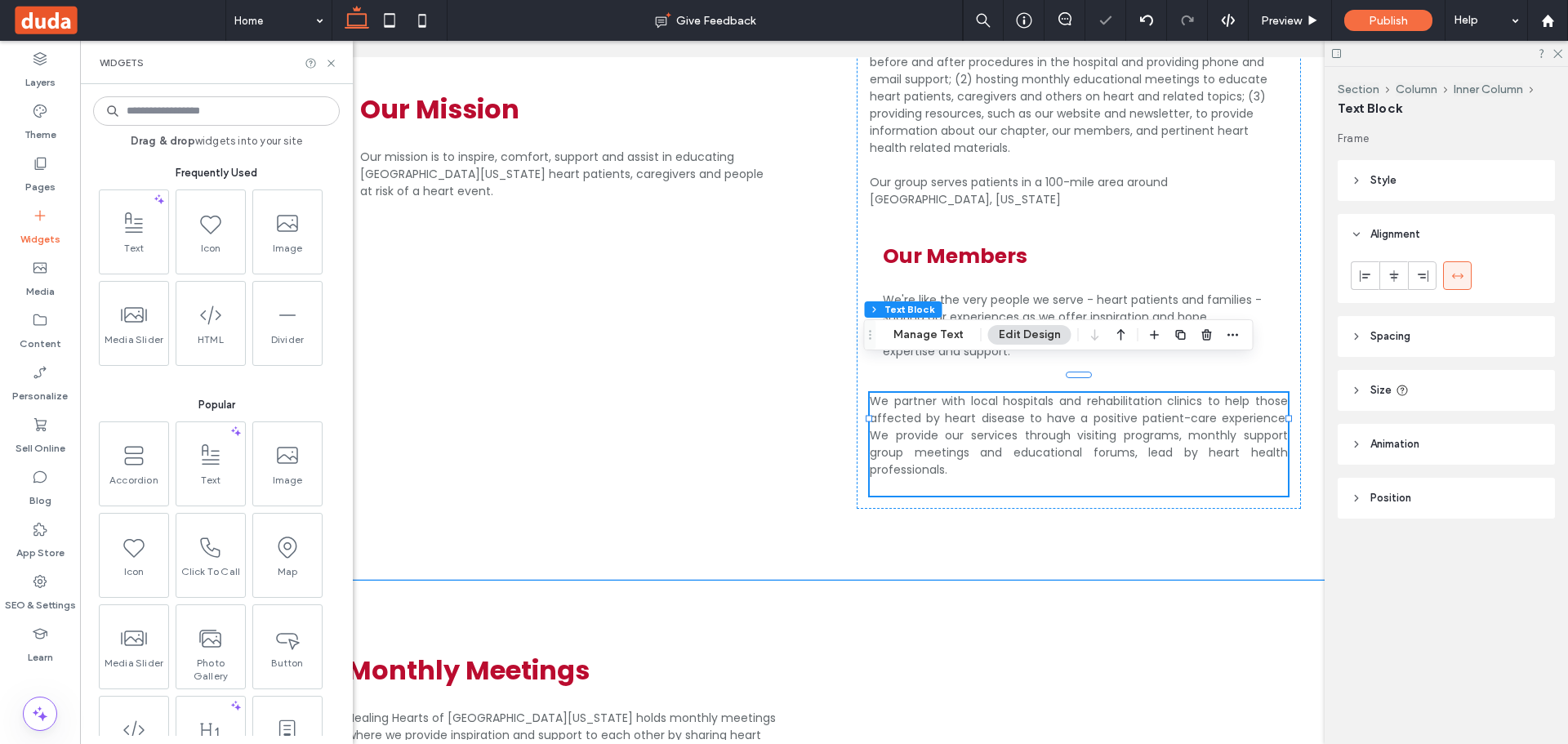
click at [95, 218] on div "Text Icon Image Media Slider HTML Divider" at bounding box center [218, 281] width 247 height 183
click at [109, 219] on span at bounding box center [133, 222] width 69 height 37
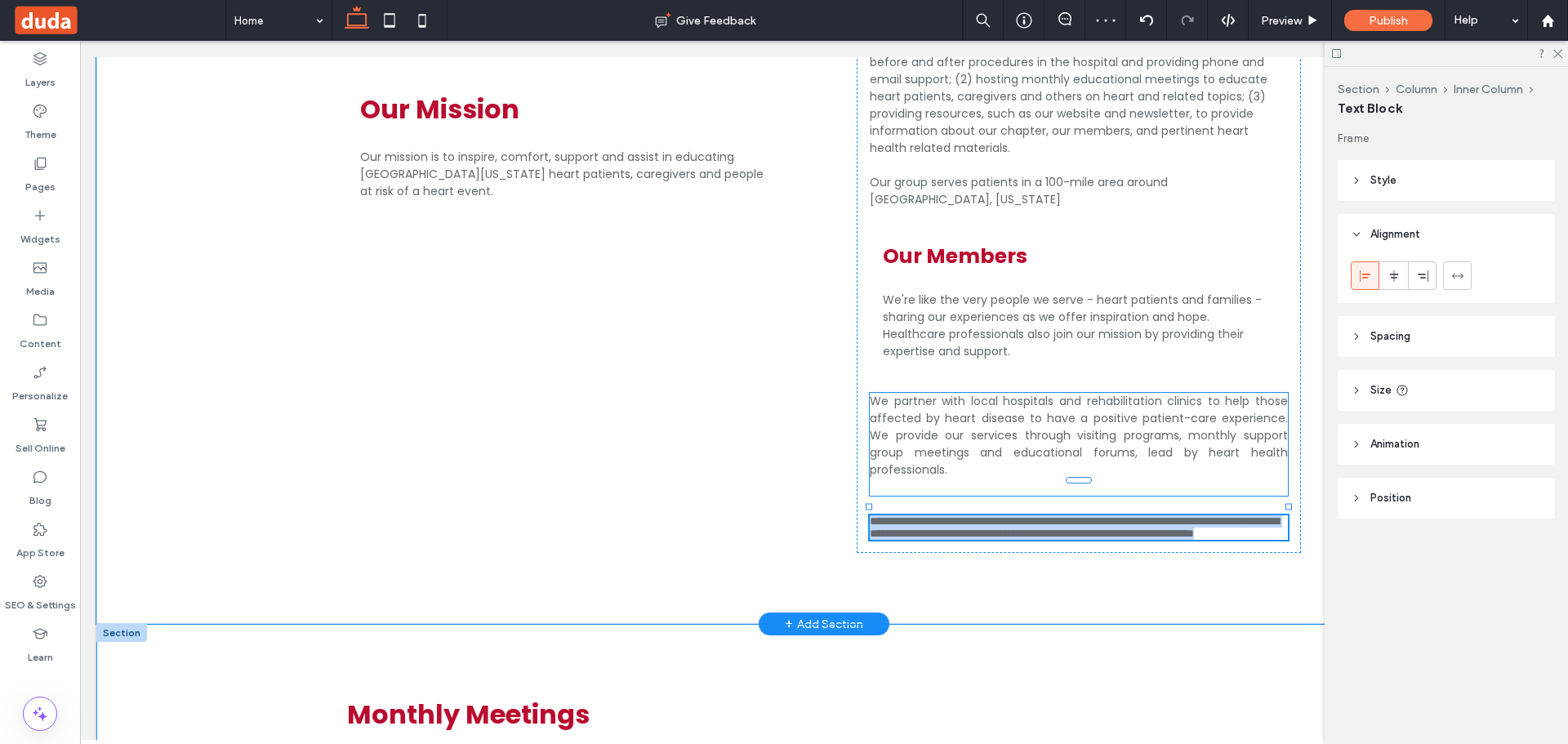
type input "*******"
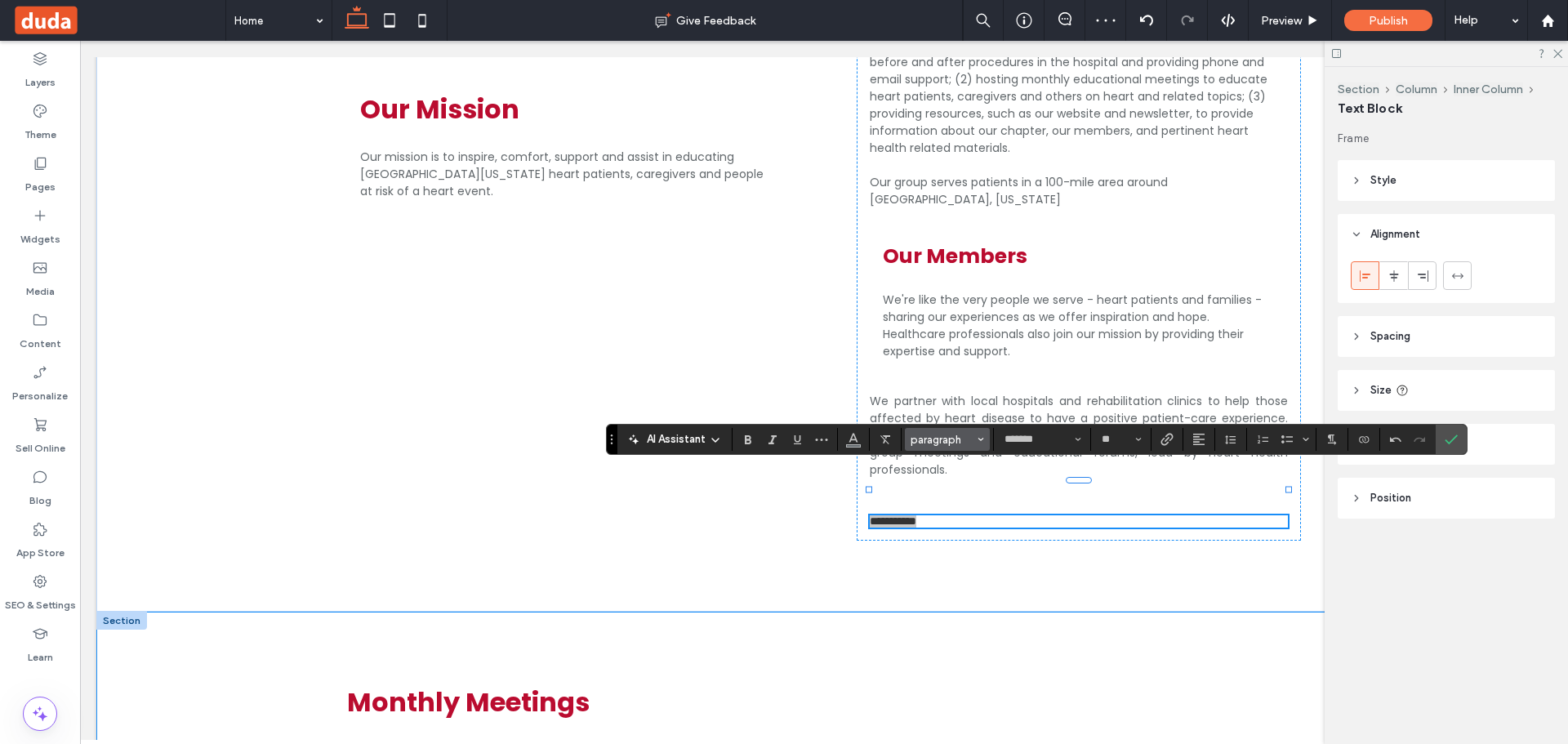
click at [942, 446] on button "paragraph" at bounding box center [947, 439] width 85 height 23
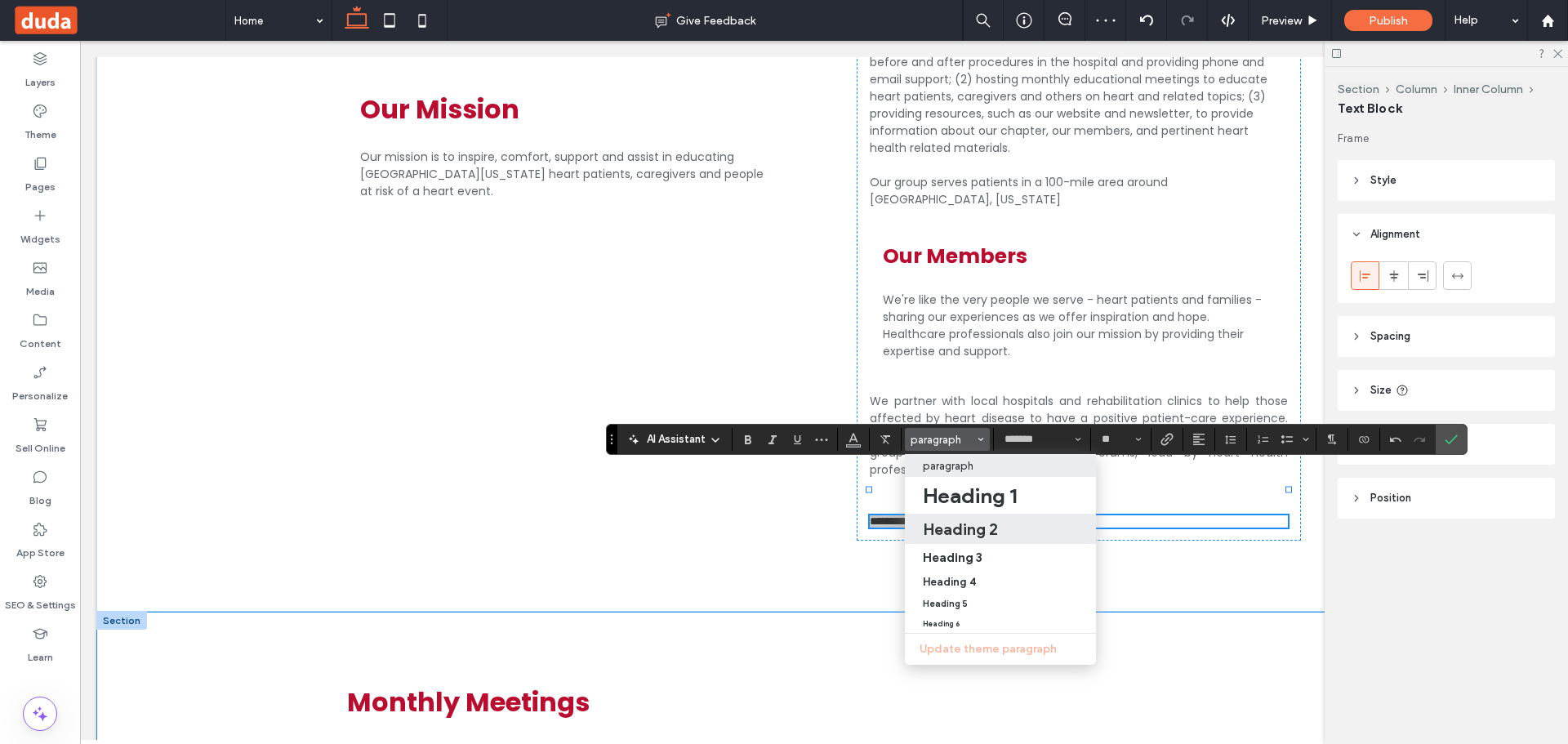
click at [967, 517] on label "Heading 2" at bounding box center [1000, 529] width 191 height 30
type input "**"
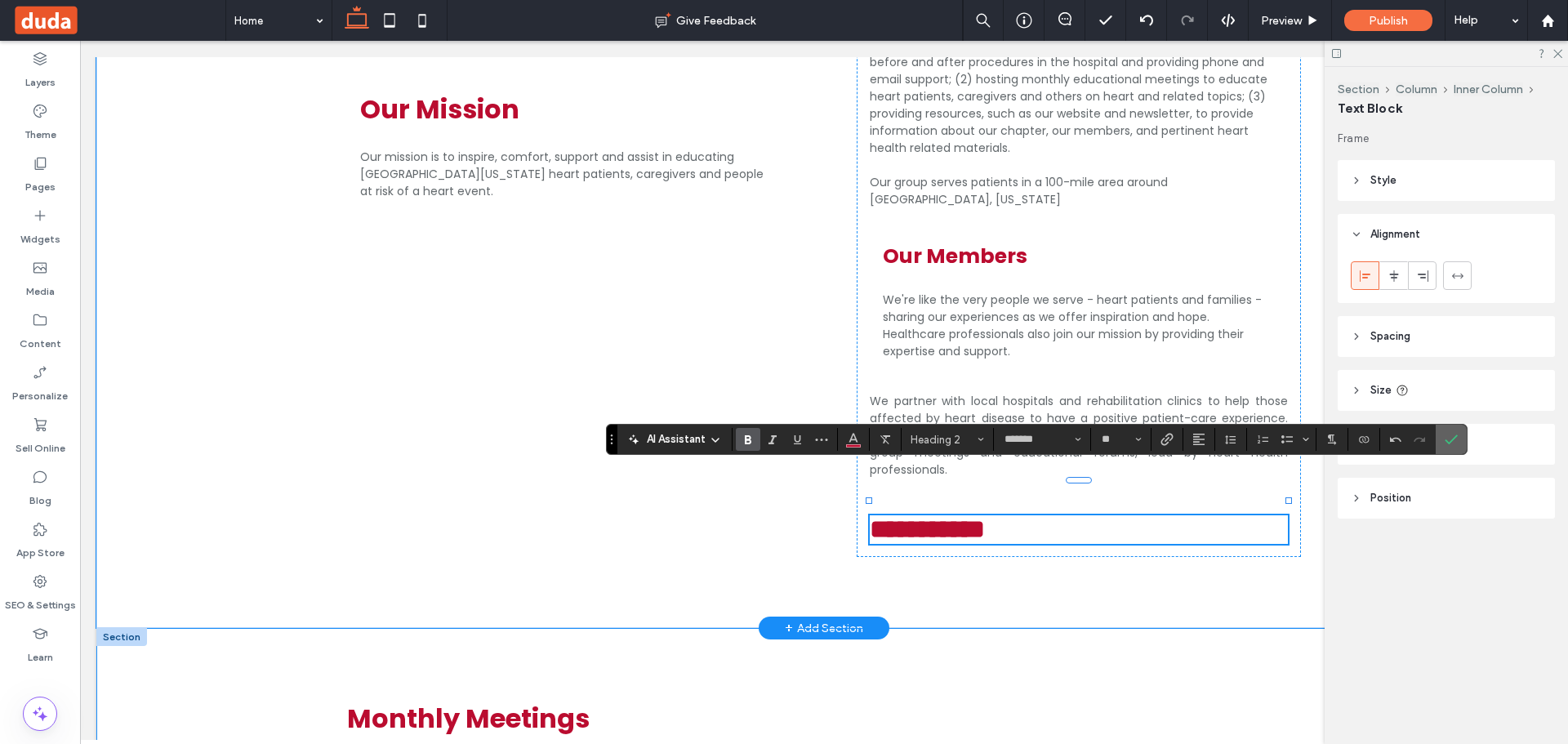
click at [1447, 441] on use "Confirm" at bounding box center [1451, 440] width 13 height 10
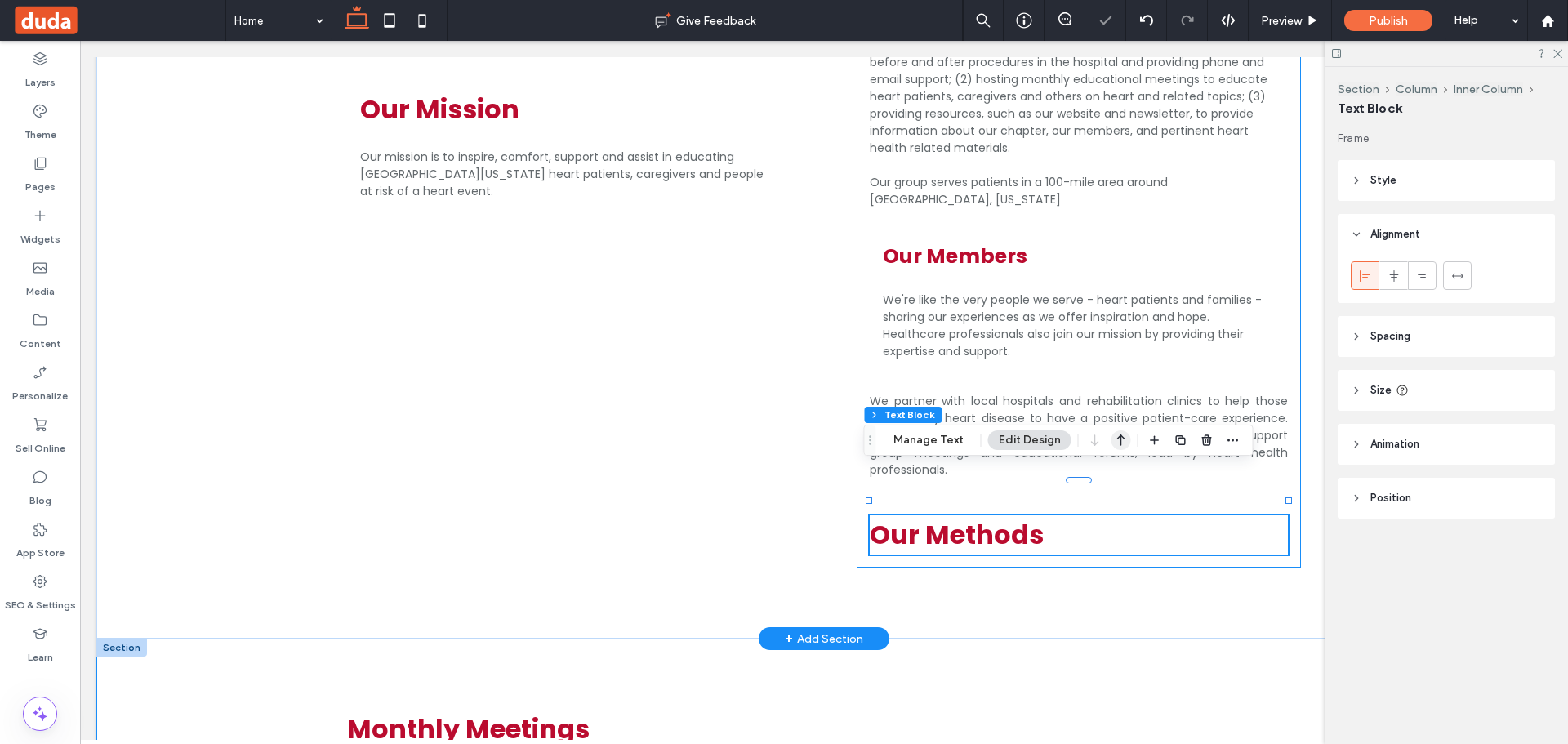
click at [1118, 453] on icon "button" at bounding box center [1121, 440] width 19 height 29
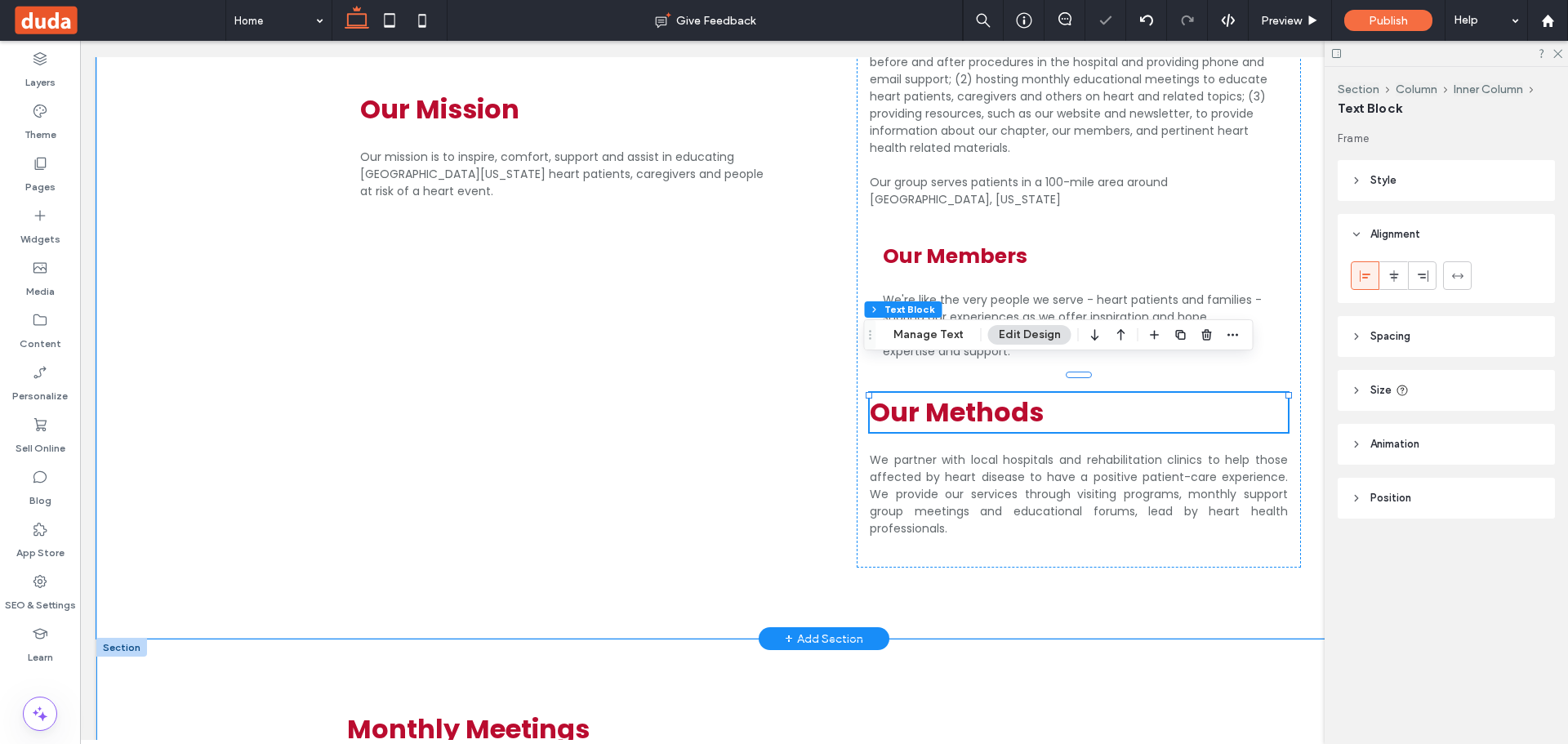
click at [783, 328] on div "Our Mission Our mission is to inspire, comfort, support and assist in educating…" at bounding box center [569, 270] width 471 height 621
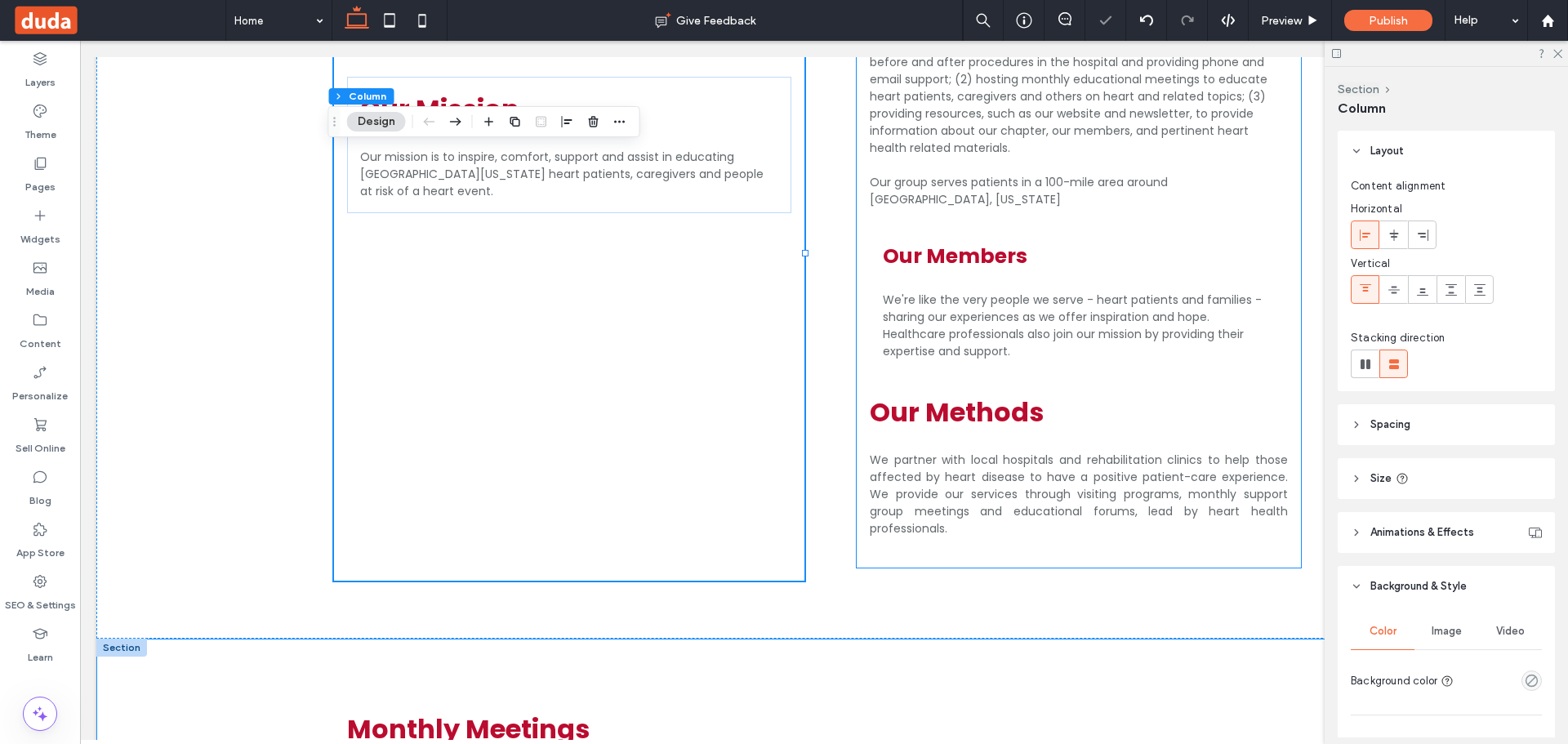
click at [954, 451] on span "We partner with local hospitals and rehabilitation clinics to help those affect…" at bounding box center [1079, 493] width 418 height 85
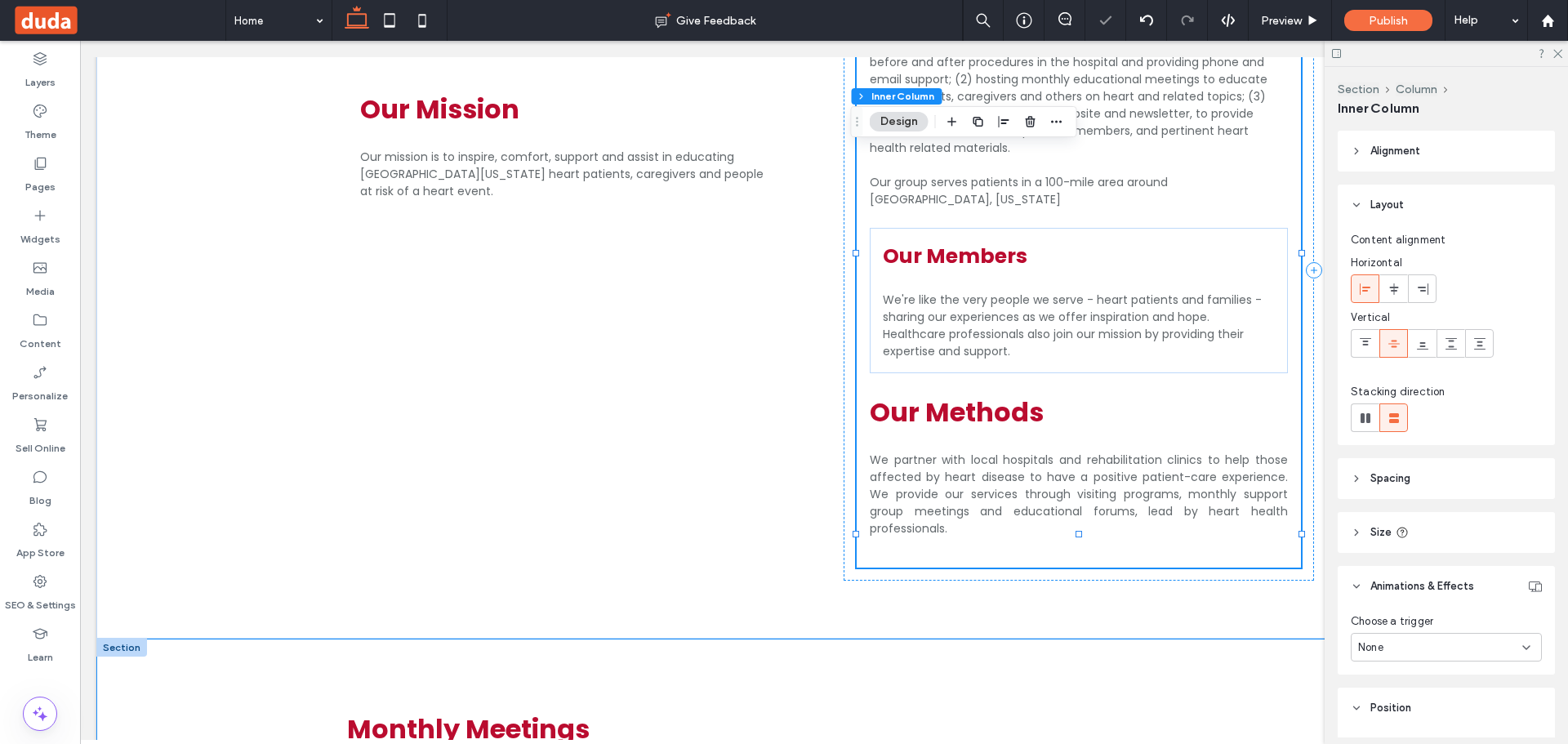
click at [981, 393] on span "Our Methods" at bounding box center [956, 412] width 174 height 37
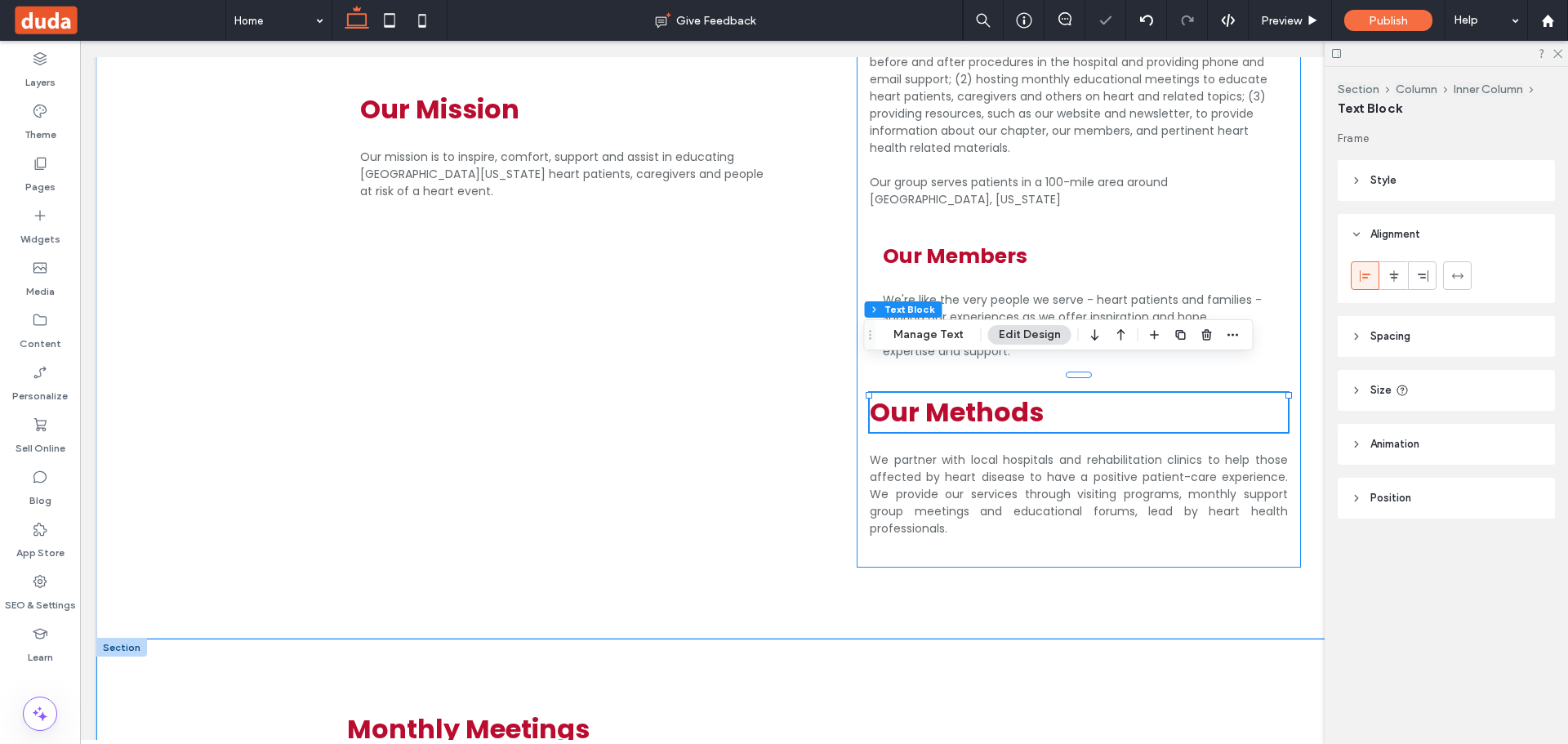
click at [960, 451] on span "We partner with local hospitals and rehabilitation clinics to help those affect…" at bounding box center [1079, 493] width 418 height 85
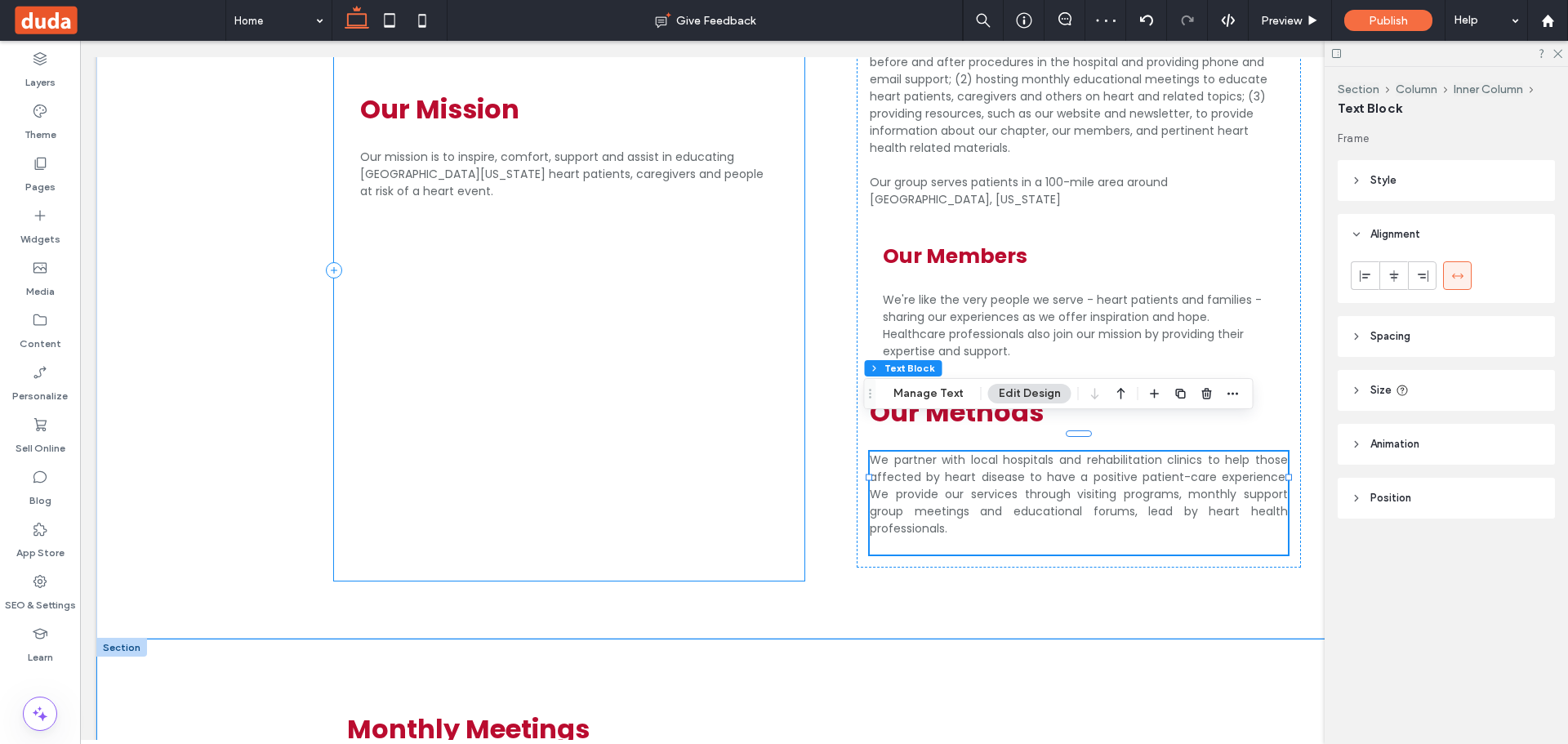
drag, startPoint x: 739, startPoint y: 292, endPoint x: 806, endPoint y: 340, distance: 82.4
click at [739, 296] on div "Our Mission Our mission is to inspire, comfort, support and assist in educating…" at bounding box center [569, 270] width 471 height 621
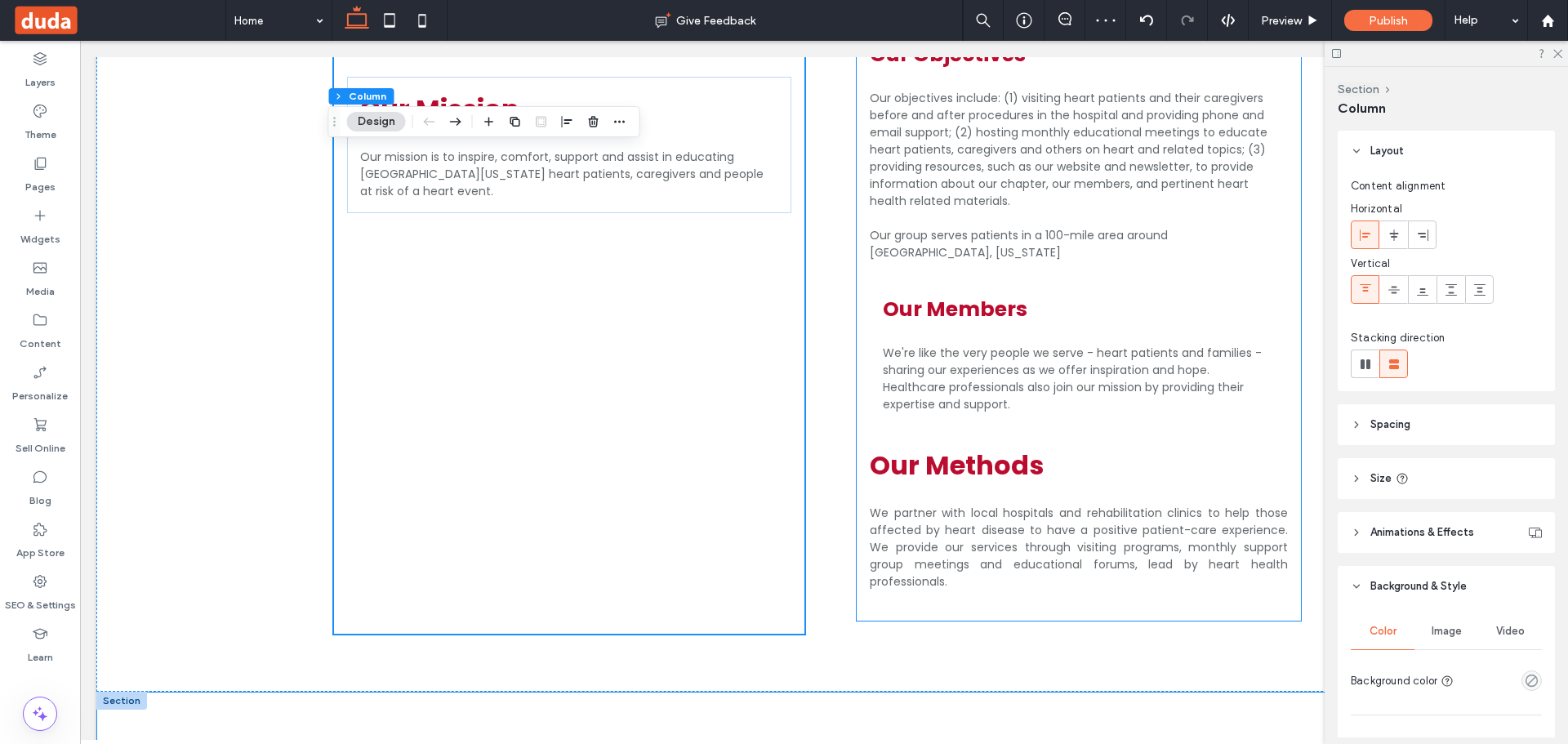
scroll to position [1333, 0]
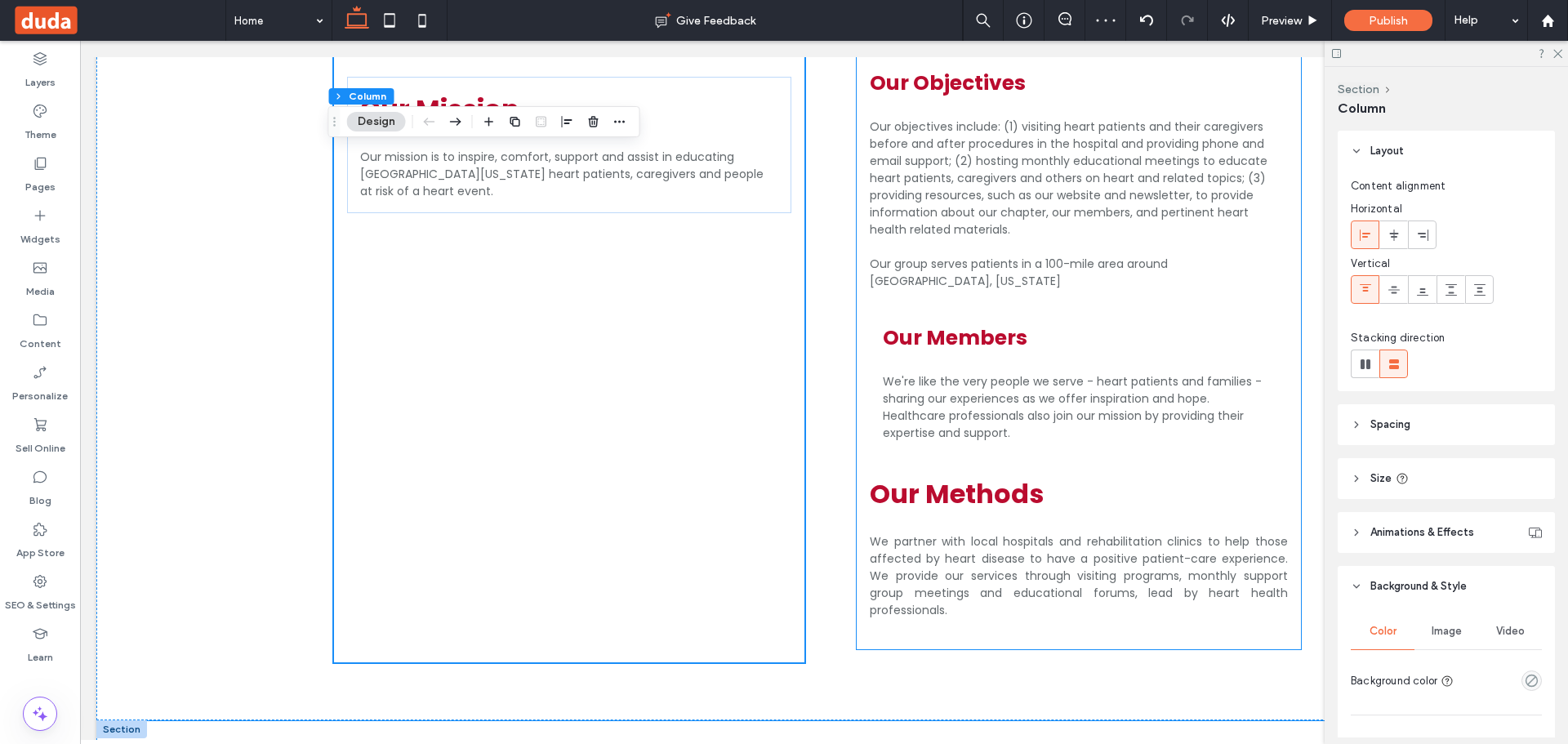
click at [1037, 475] on h2 "Our Methods" at bounding box center [1079, 494] width 418 height 40
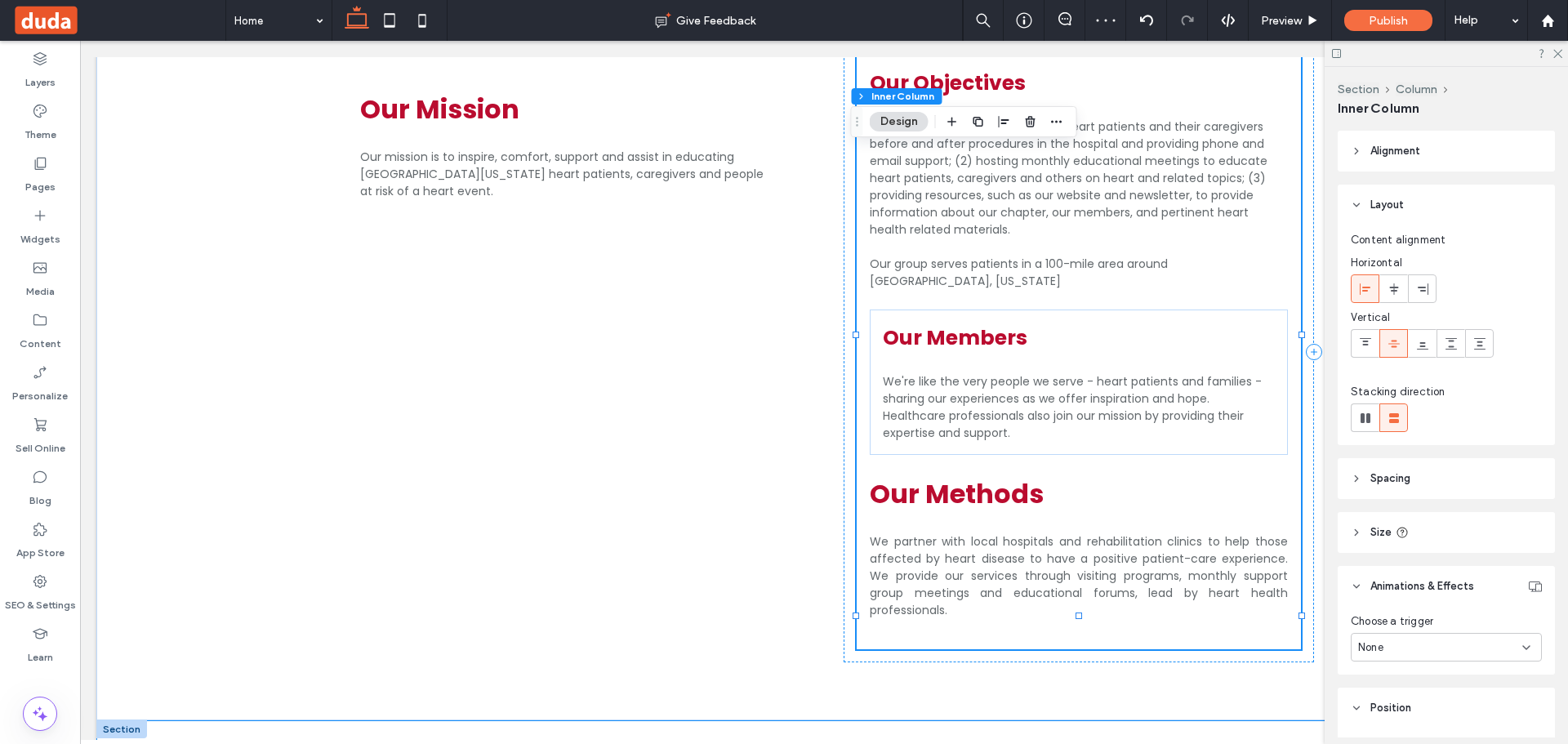
click at [1086, 475] on h2 "Our Methods" at bounding box center [1079, 494] width 418 height 40
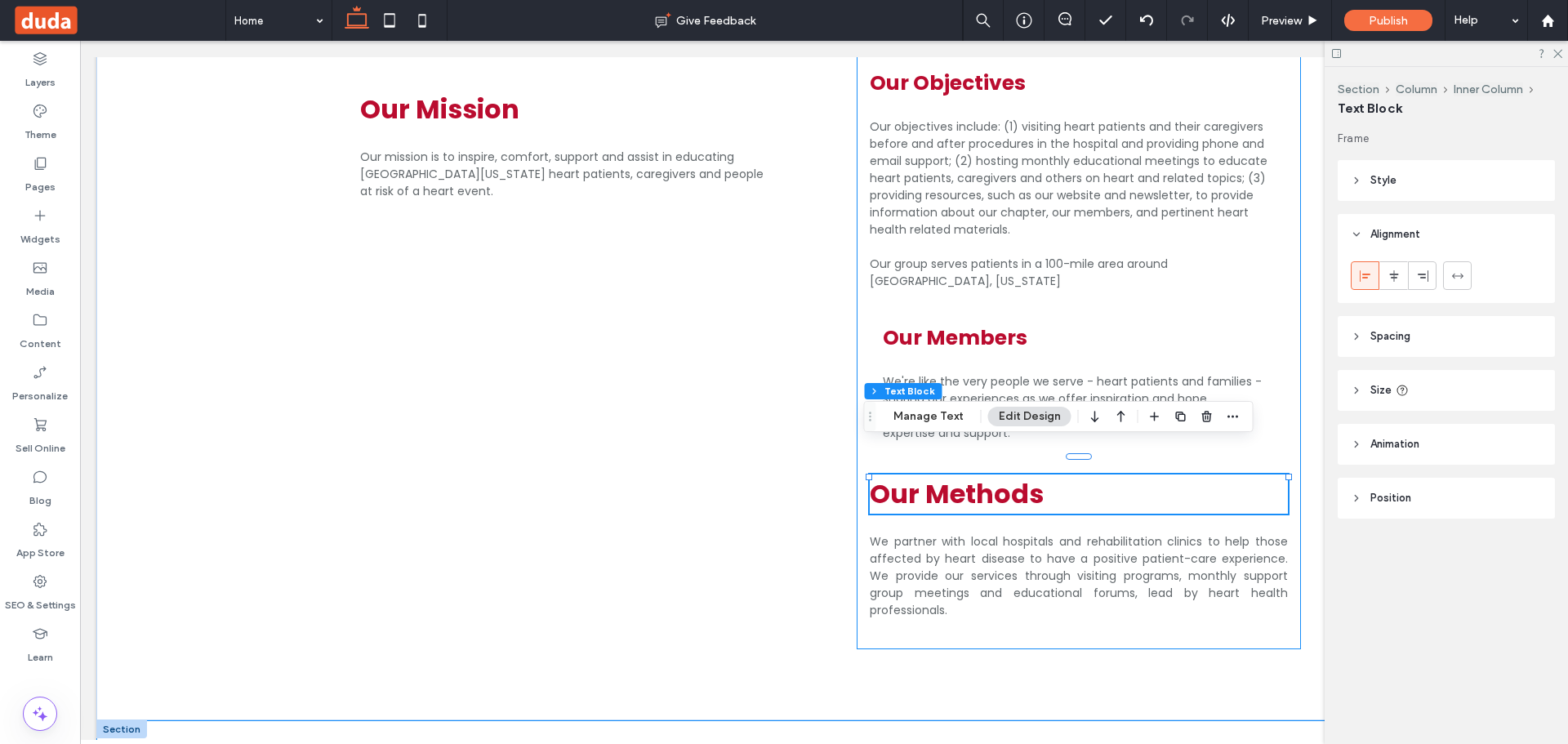
click at [1092, 484] on div "Our Objectives Our objectives include: (1) visiting heart patients and their ca…" at bounding box center [1078, 352] width 445 height 595
click at [1091, 495] on div "Our Objectives Our objectives include: (1) visiting heart patients and their ca…" at bounding box center [1078, 352] width 445 height 595
click at [1067, 323] on h3 "Our Members" at bounding box center [1079, 338] width 392 height 31
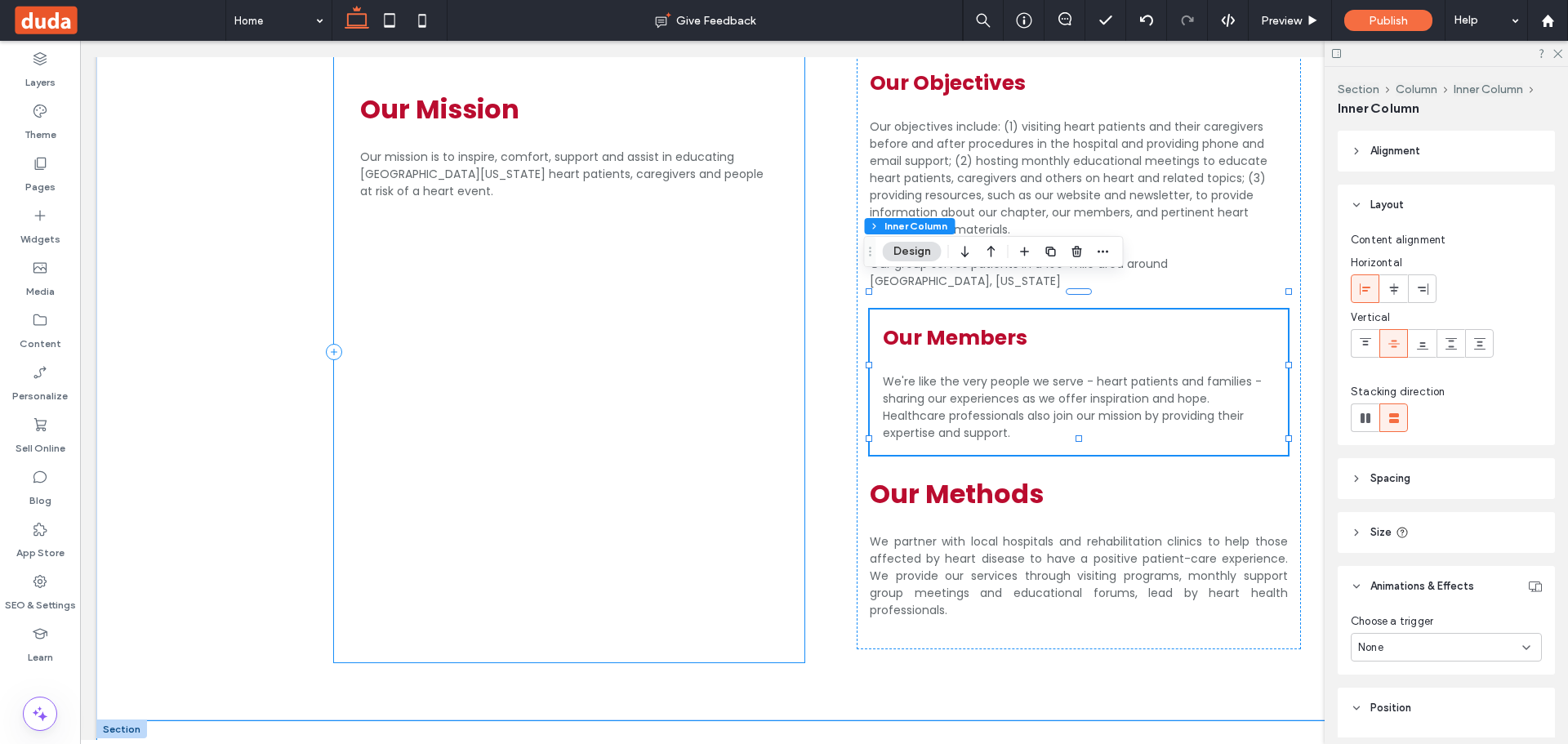
click at [735, 451] on div "Our Mission Our mission is to inspire, comfort, support and assist in educating…" at bounding box center [569, 352] width 471 height 621
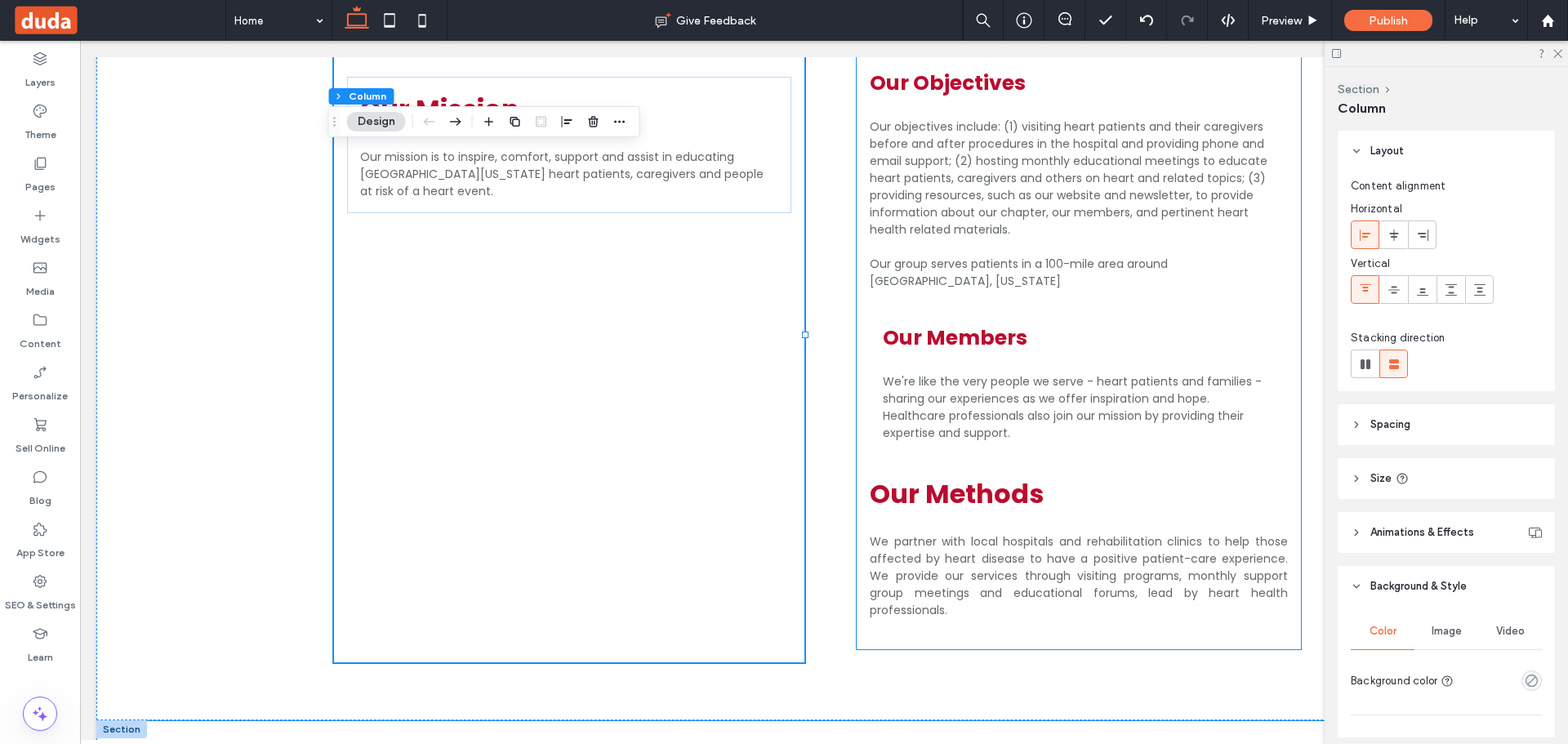
click at [1062, 385] on span "We're like the very people we serve - heart patients and families - sharing our…" at bounding box center [1072, 407] width 379 height 68
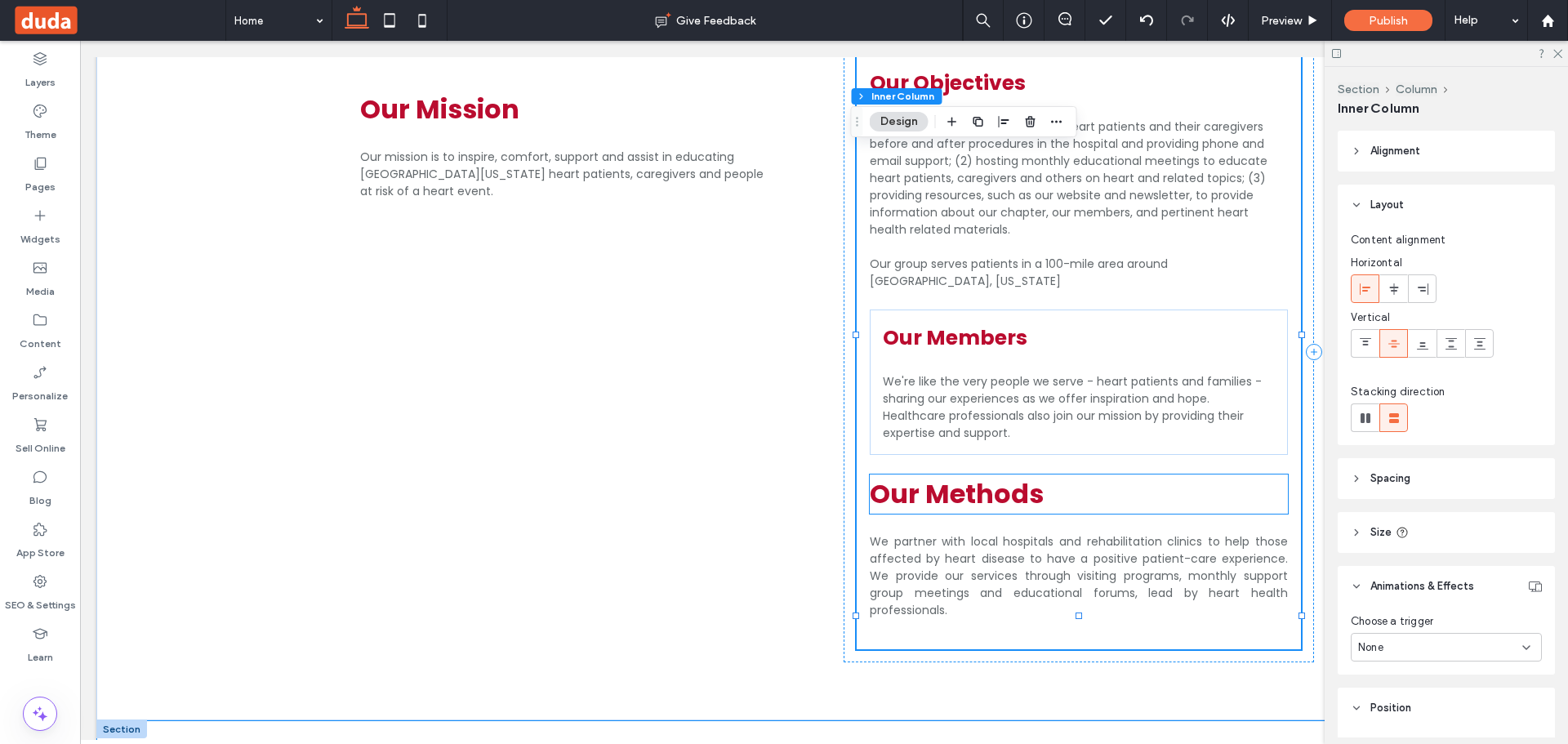
click at [1014, 476] on span "Our Methods" at bounding box center [956, 494] width 174 height 37
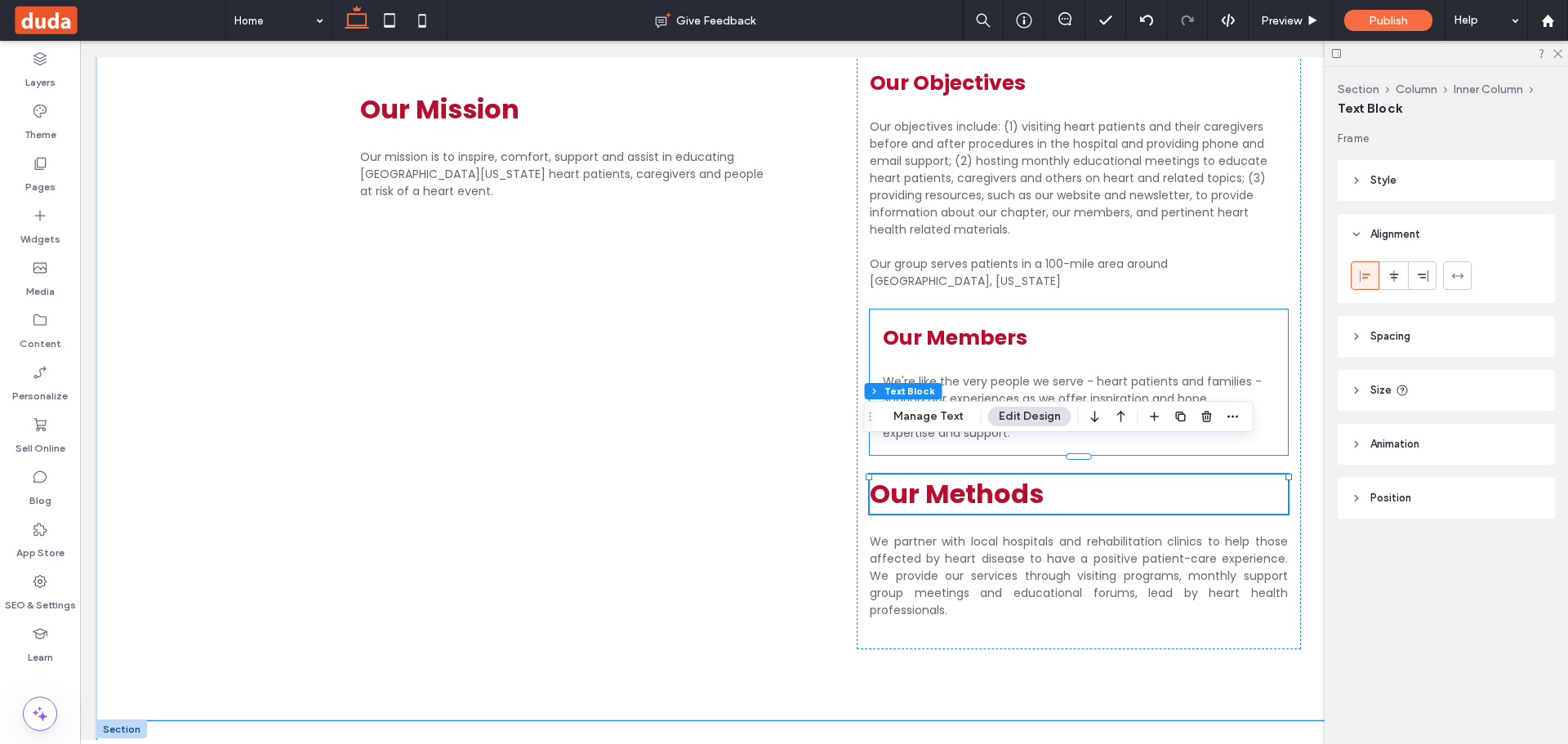
click at [1086, 323] on h3 "Our Members" at bounding box center [1079, 338] width 392 height 31
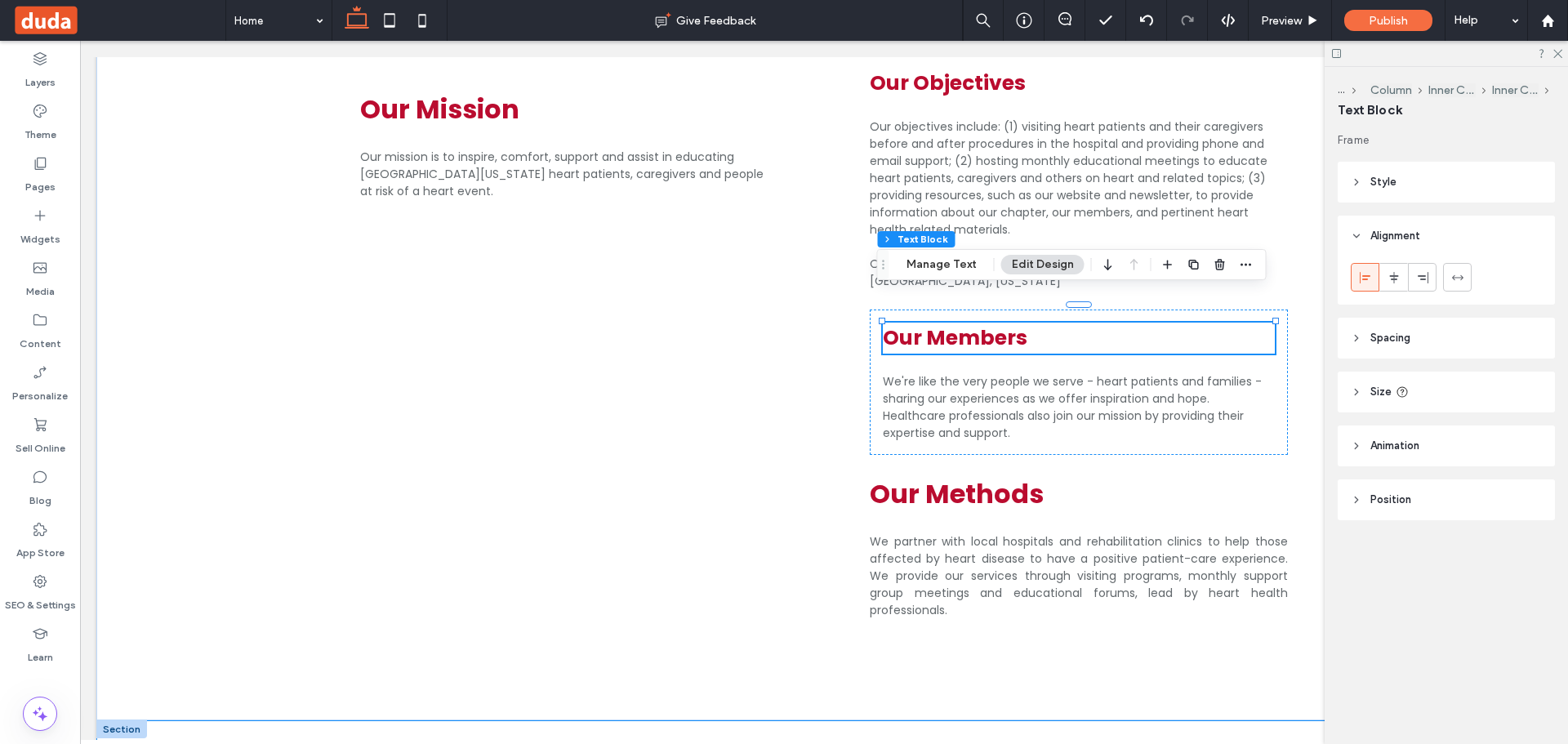
click at [961, 324] on span "Our Members" at bounding box center [955, 338] width 145 height 29
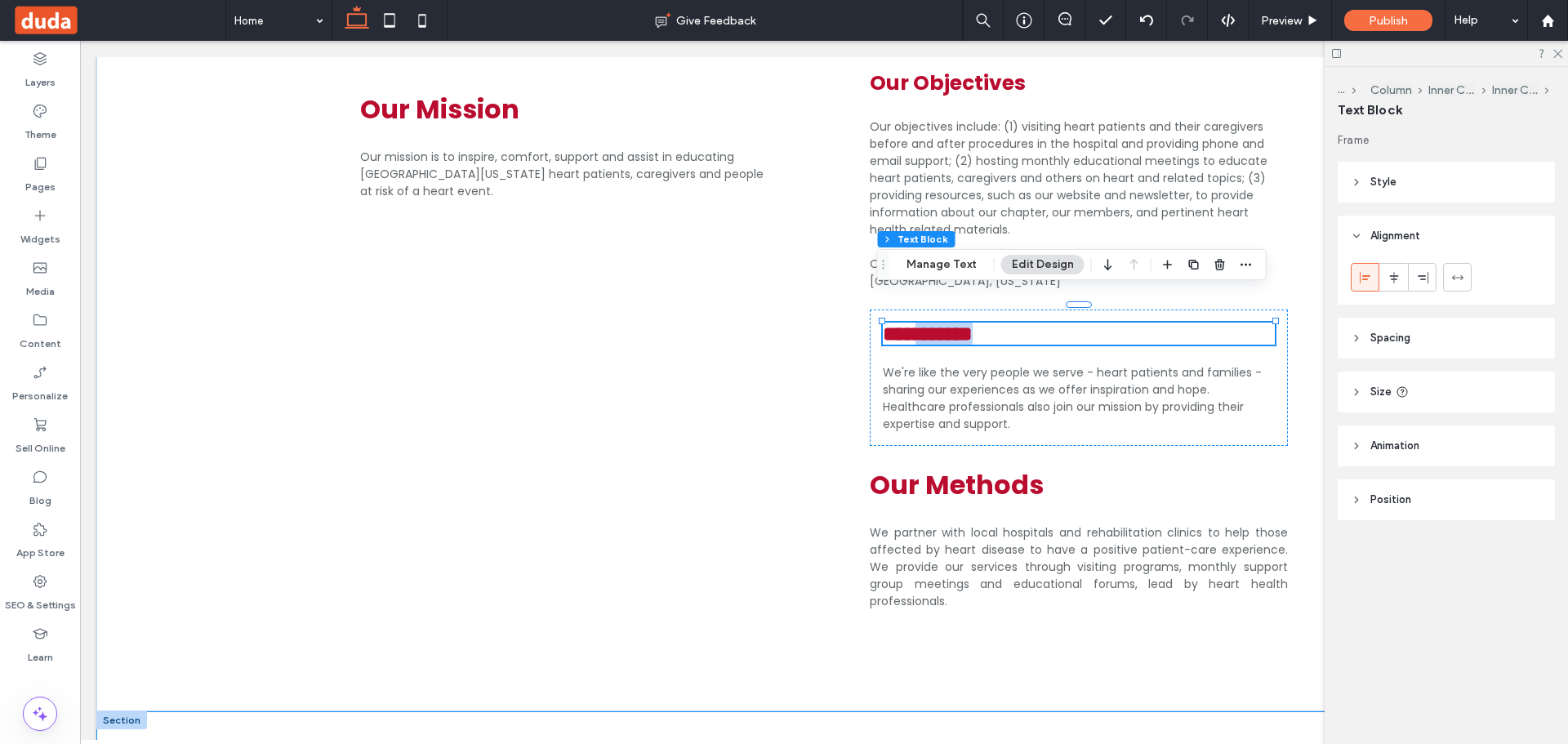
click at [961, 324] on span "**********" at bounding box center [928, 334] width 90 height 20
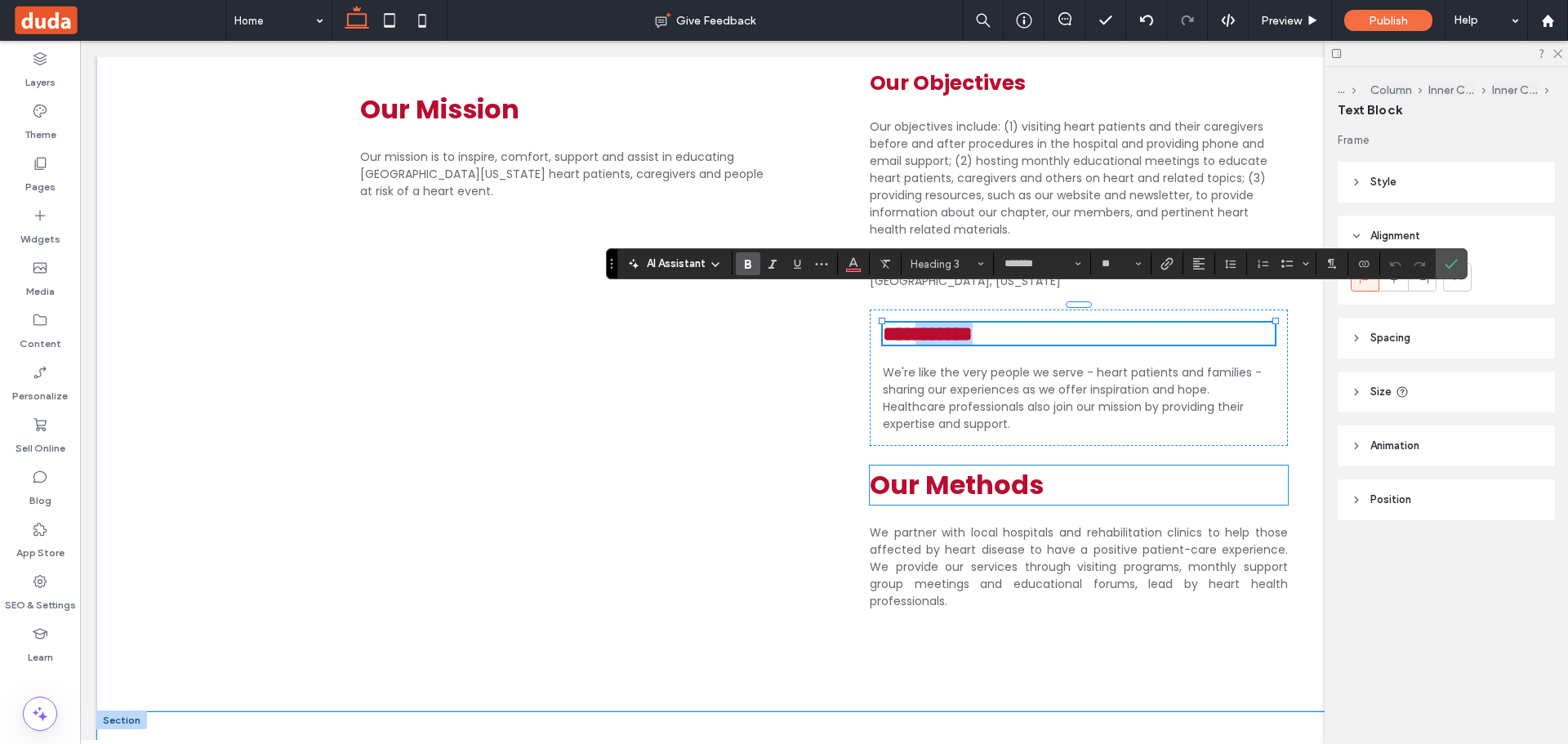
click at [1011, 467] on span "Our Methods" at bounding box center [956, 485] width 174 height 37
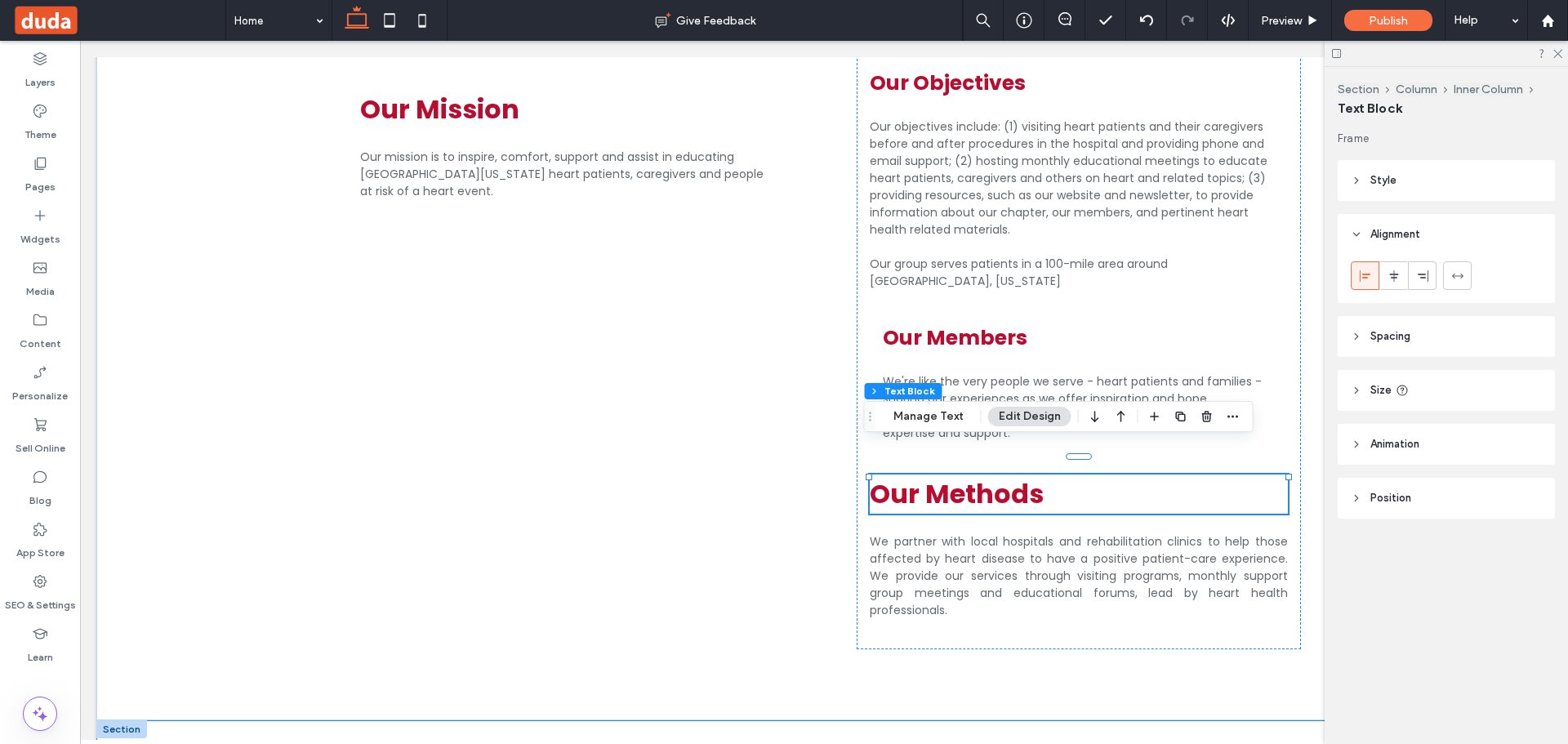
click at [1011, 475] on div "Our Methods" at bounding box center [1079, 494] width 418 height 40
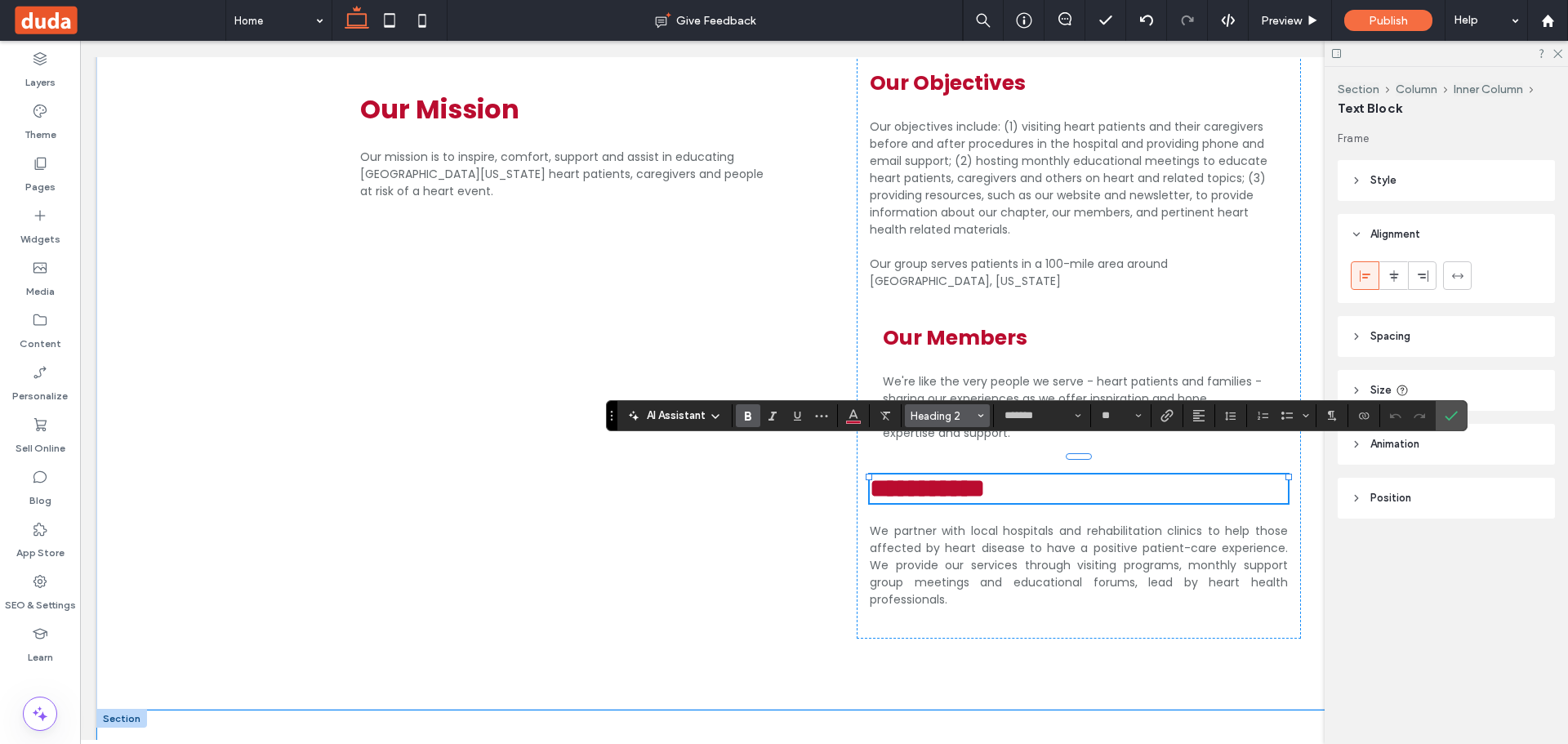
click at [936, 404] on button "Heading 2" at bounding box center [947, 415] width 85 height 23
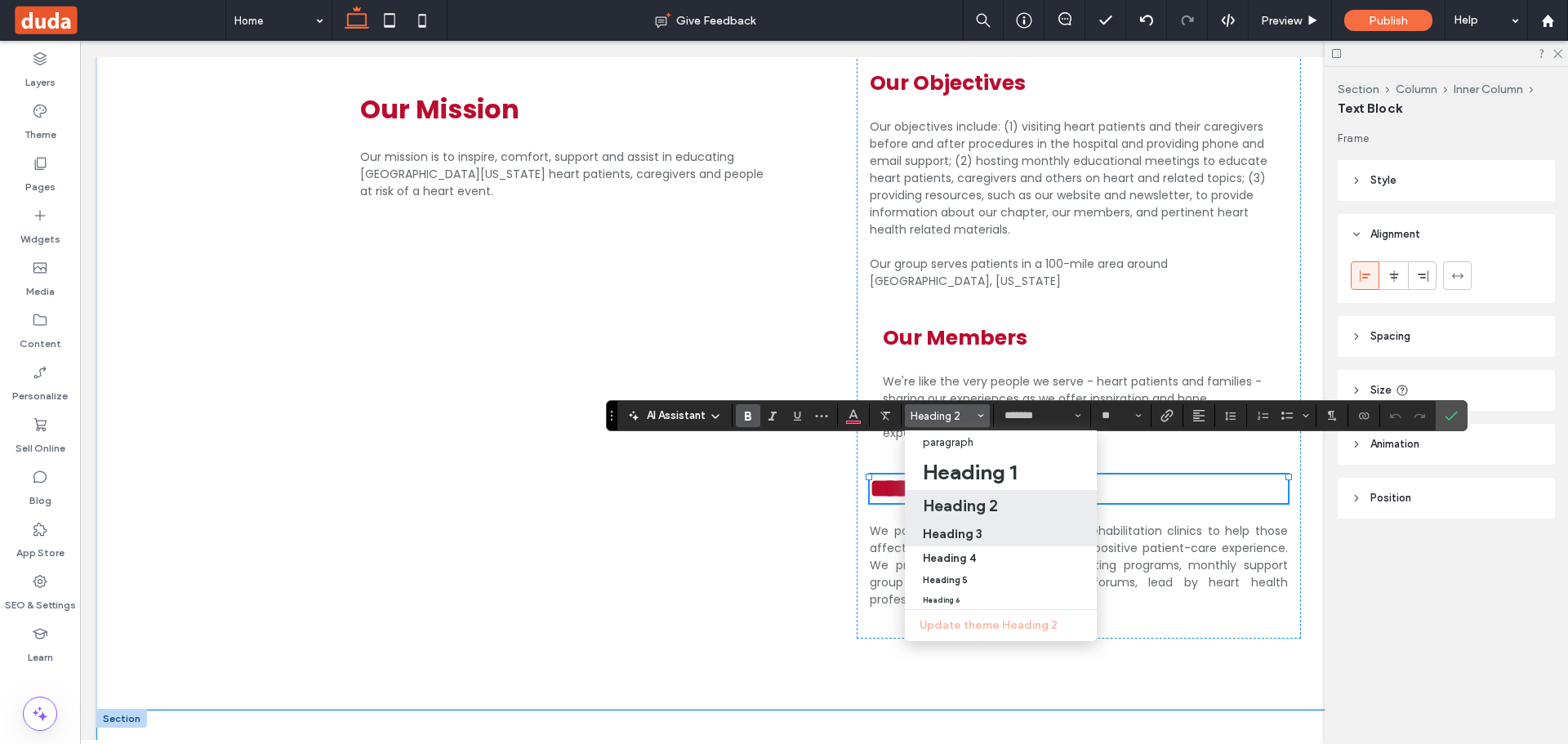
click at [966, 531] on h3 "Heading 3" at bounding box center [952, 534] width 60 height 15
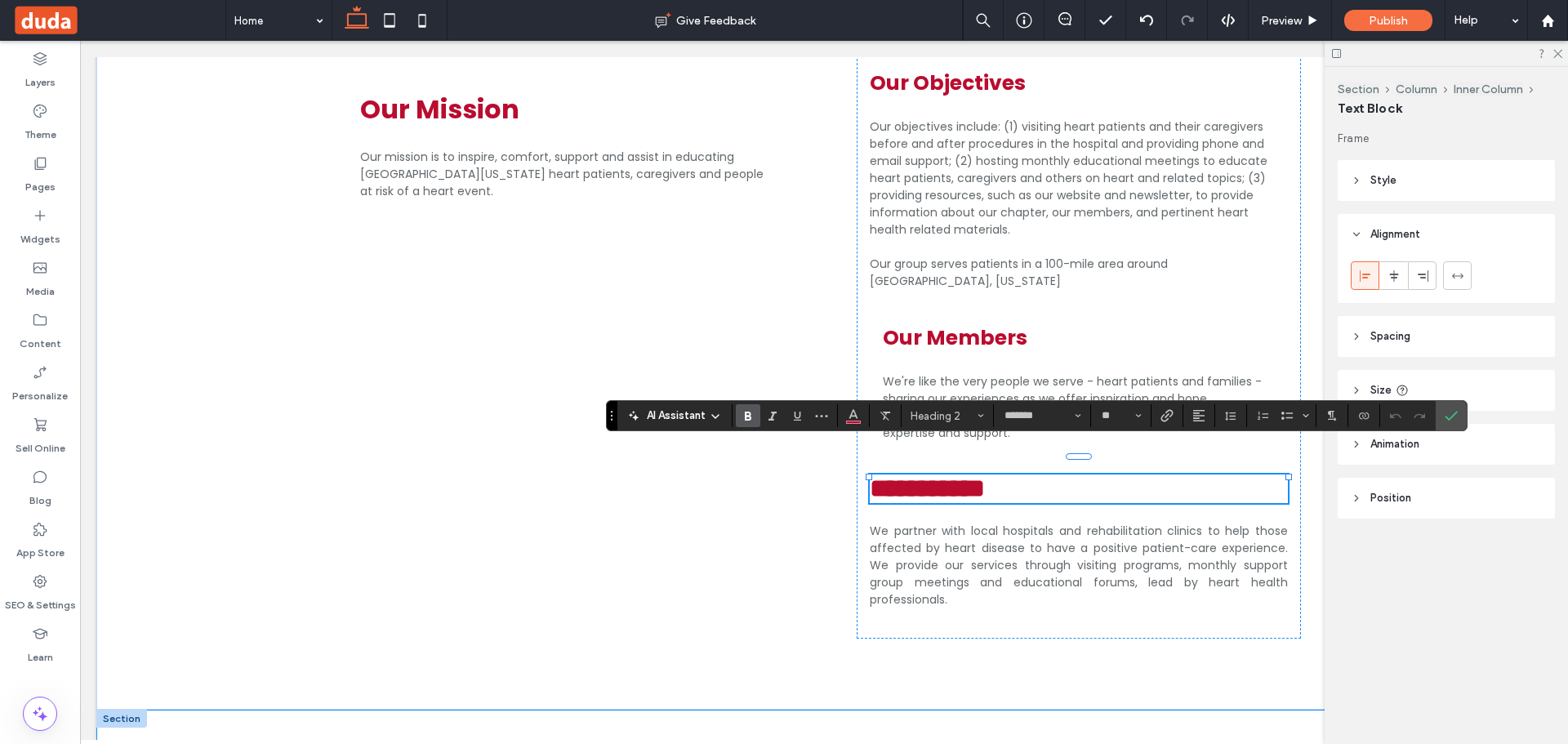
type input "**"
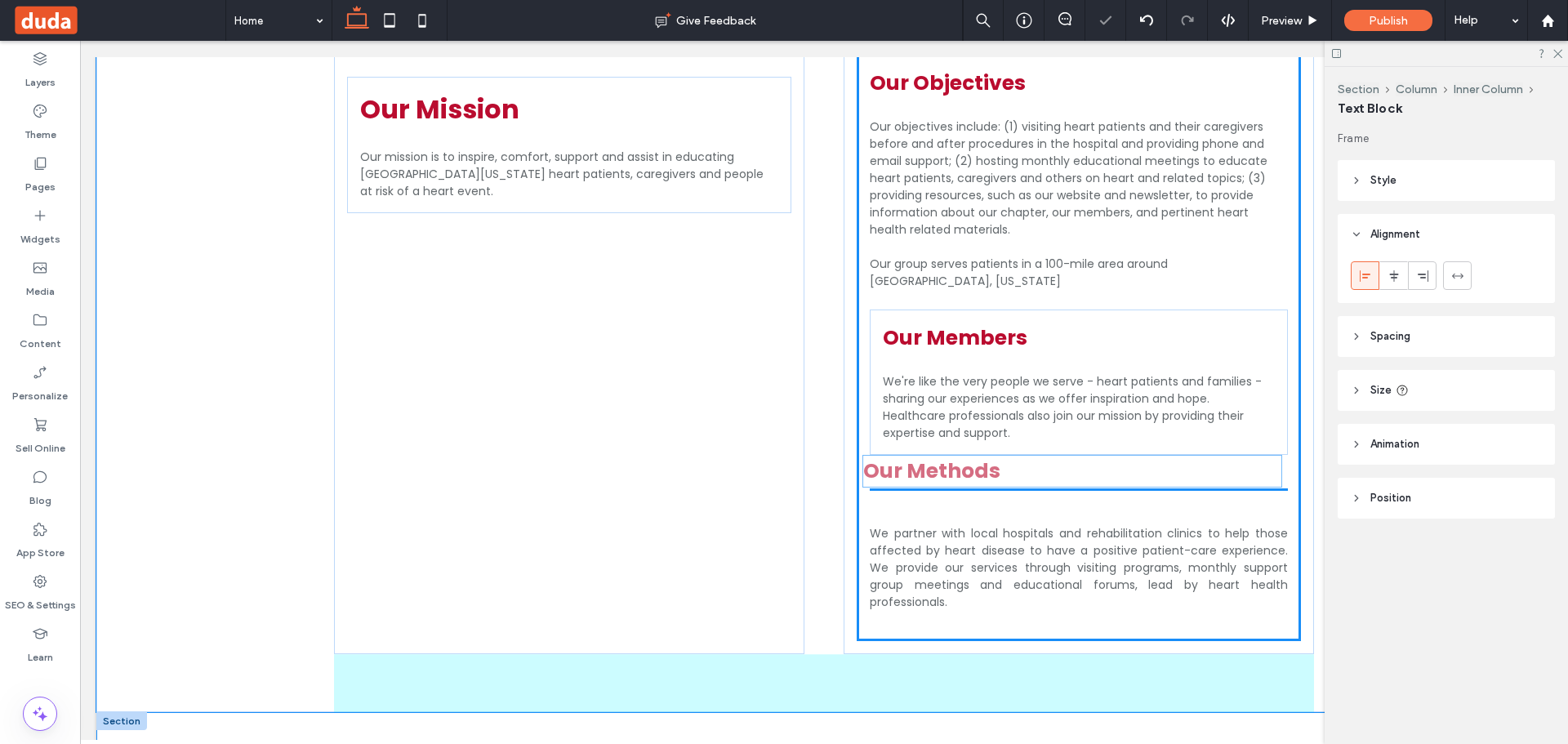
drag, startPoint x: 1085, startPoint y: 463, endPoint x: 1085, endPoint y: 451, distance: 12.0
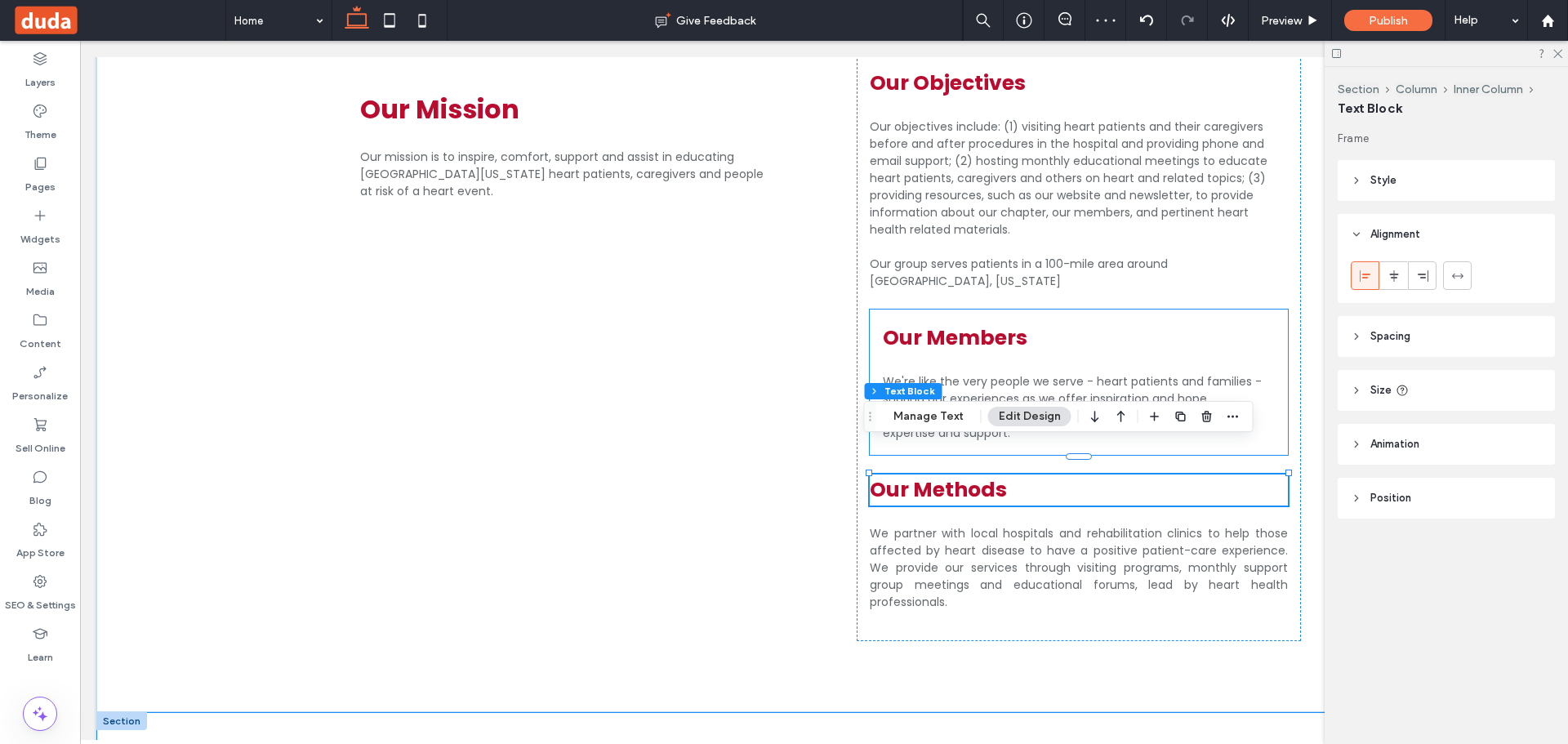
click at [1085, 337] on div "Our Members We're like the very people we serve - heart patients and families -…" at bounding box center [1079, 382] width 418 height 145
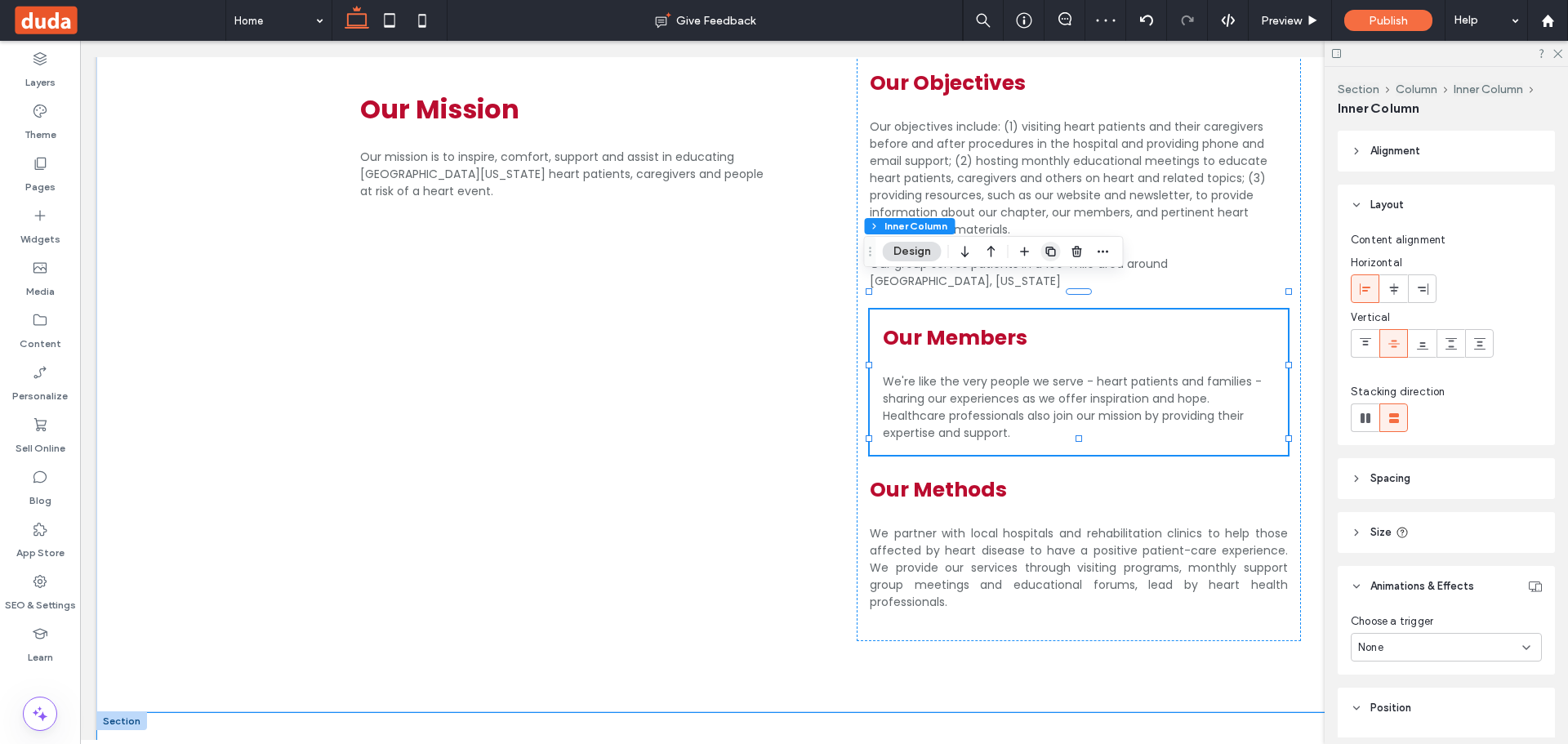
click at [1054, 252] on icon "button" at bounding box center [1051, 252] width 13 height 13
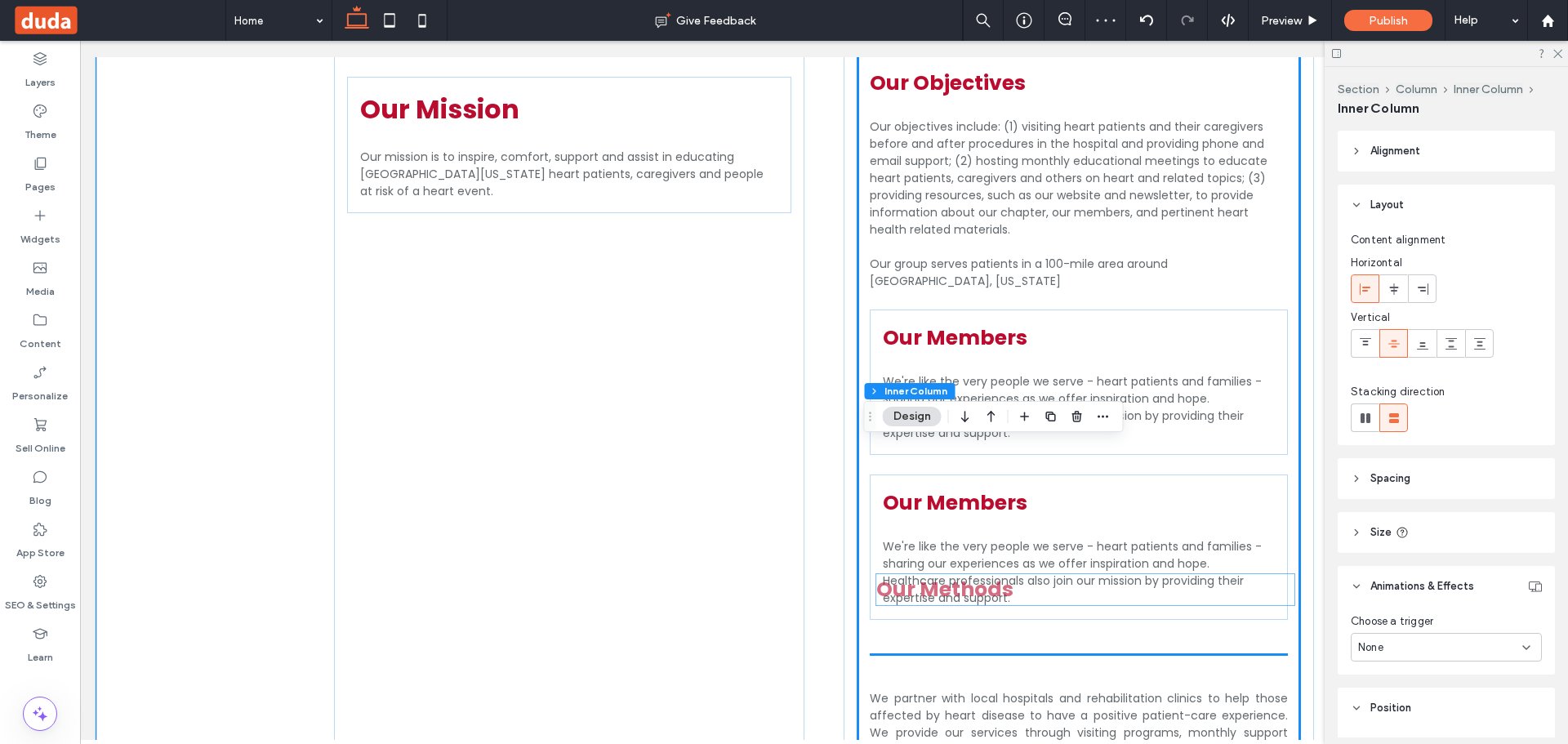
scroll to position [1346, 0]
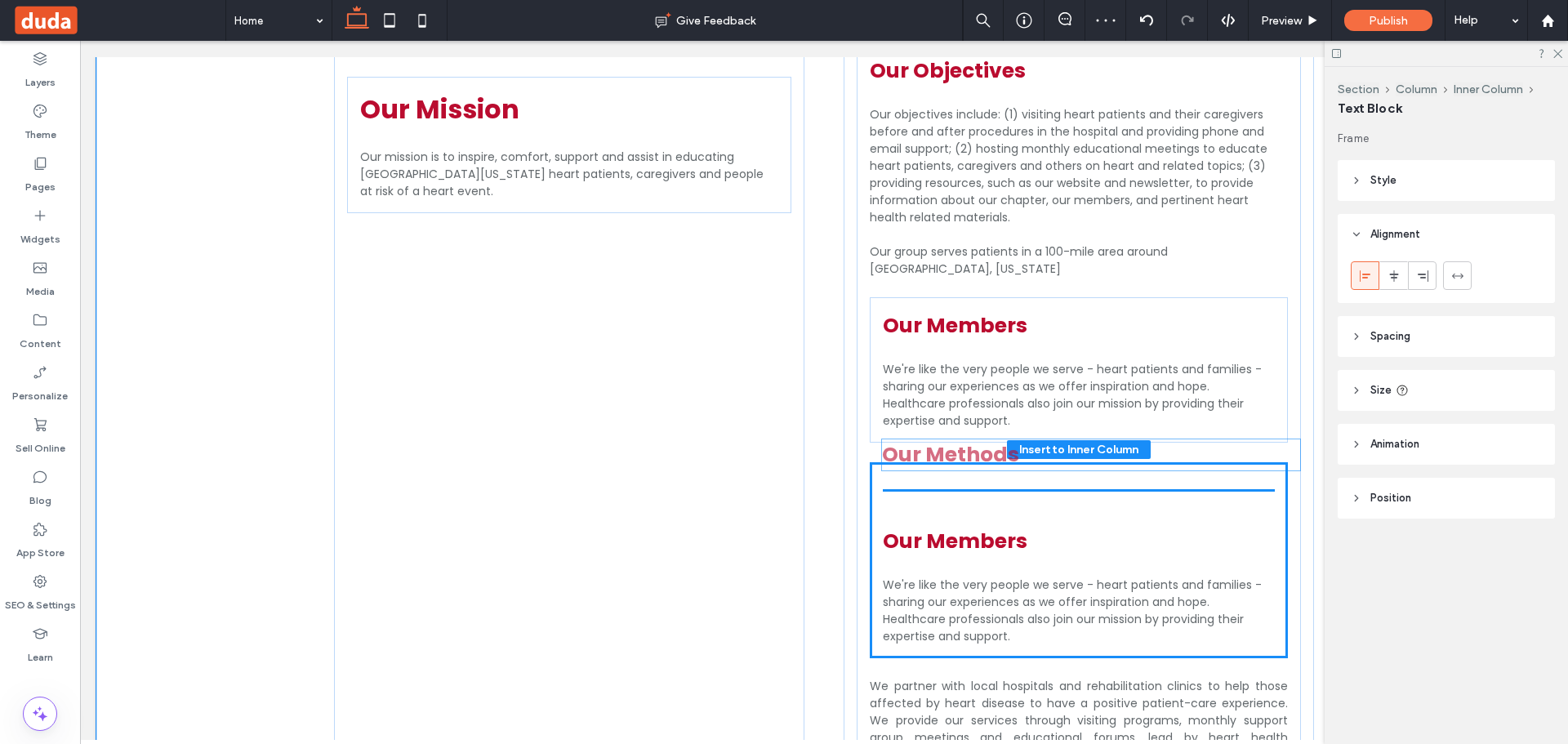
drag, startPoint x: 989, startPoint y: 629, endPoint x: 1007, endPoint y: 460, distance: 170.0
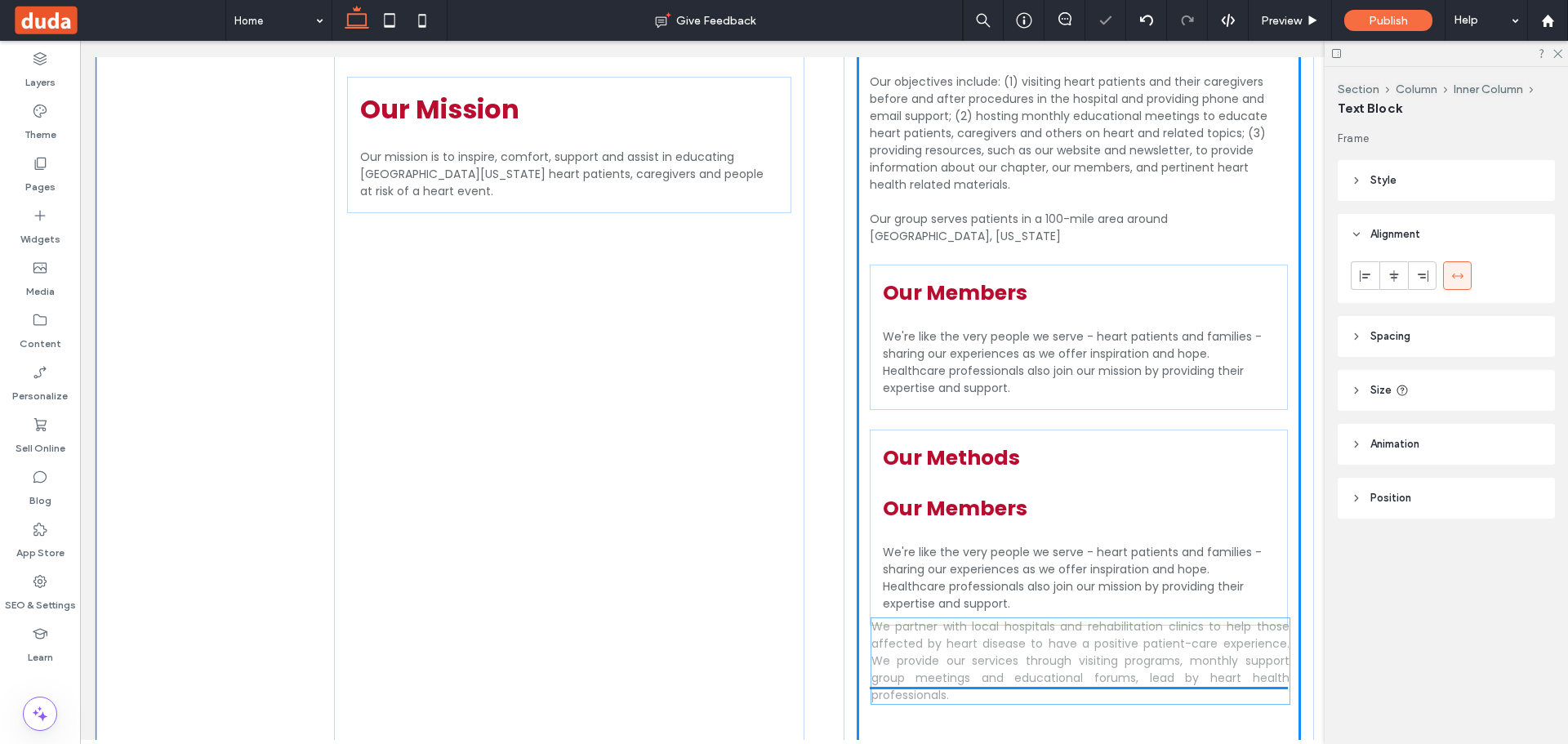
scroll to position [1382, 0]
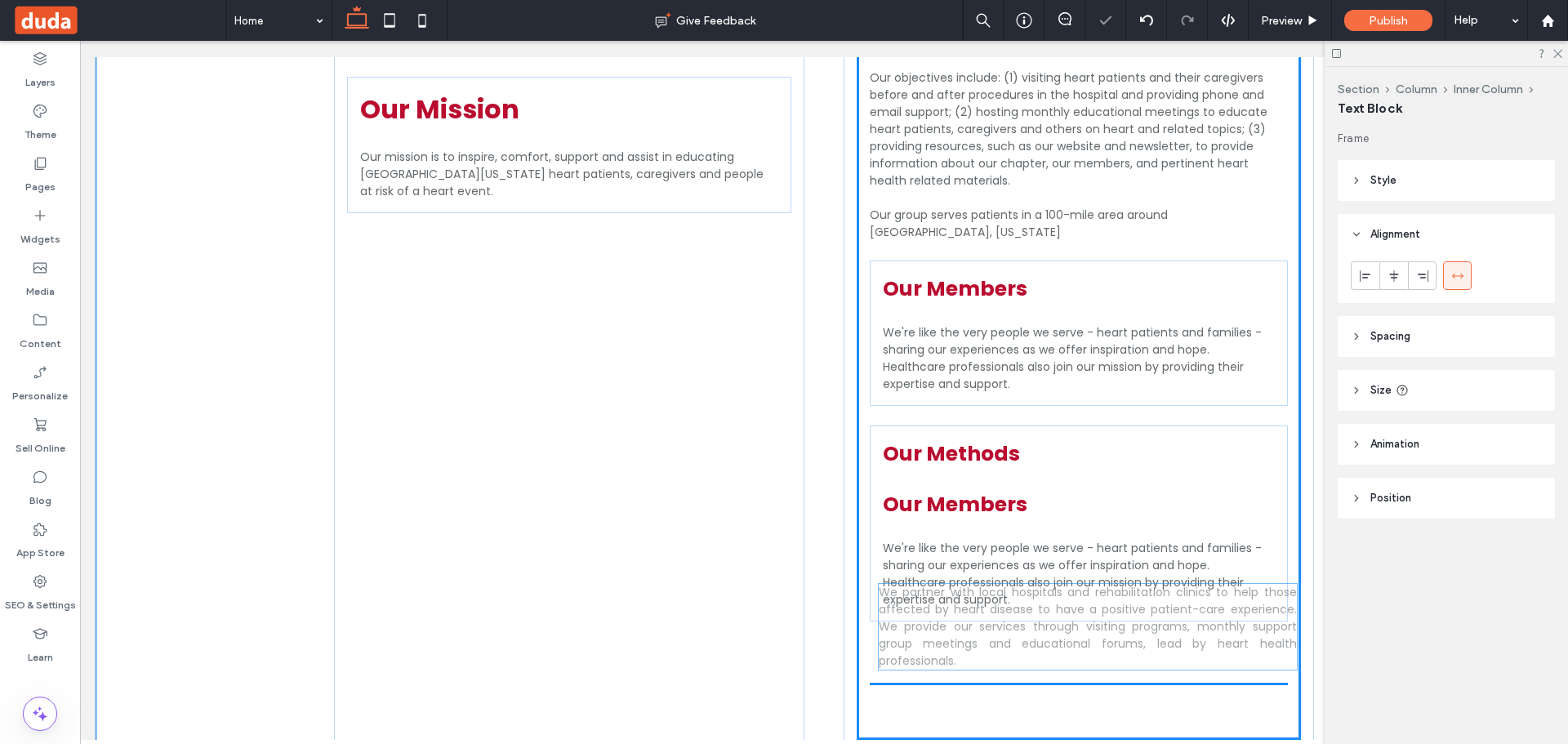
drag, startPoint x: 1009, startPoint y: 662, endPoint x: 1024, endPoint y: 602, distance: 61.8
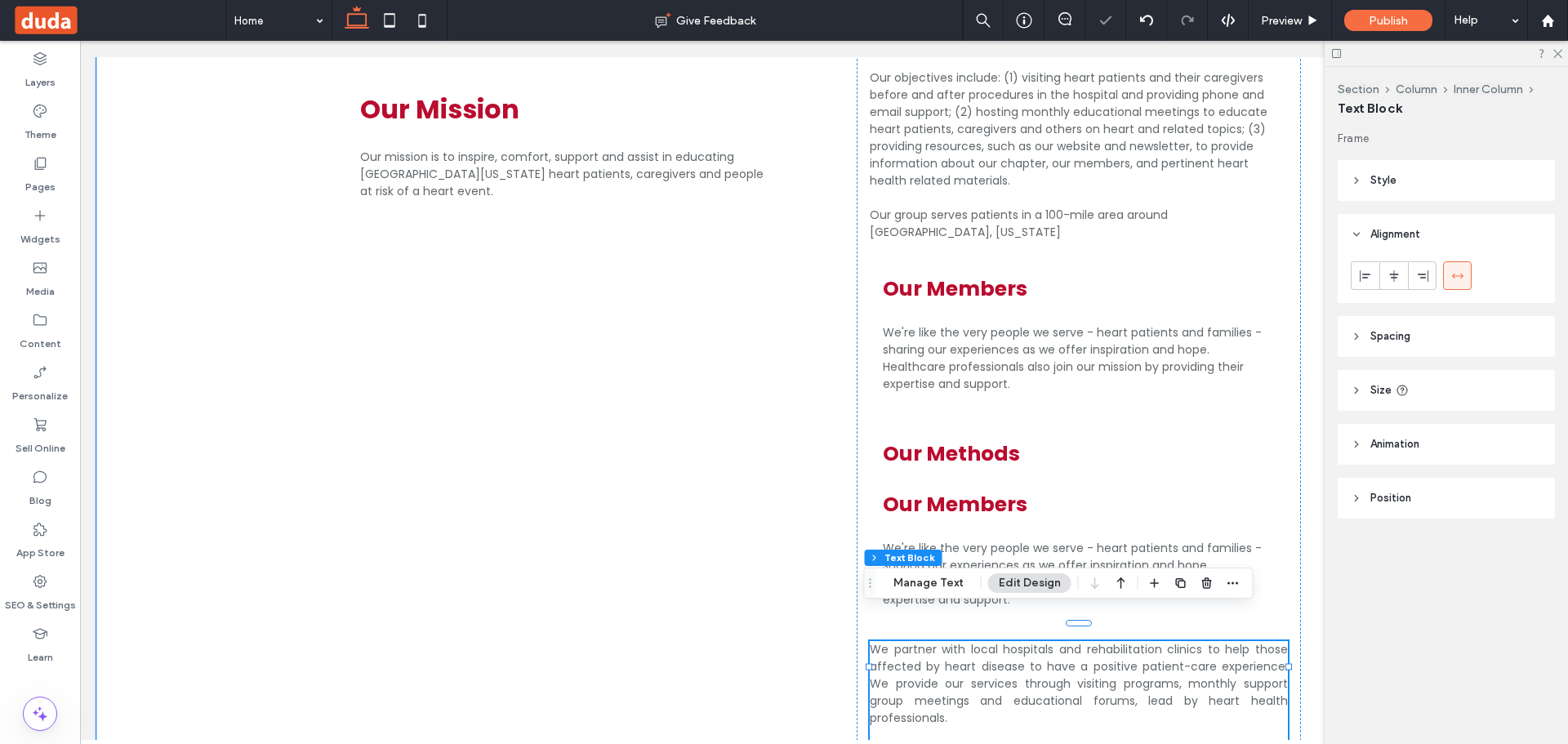
click at [1008, 641] on span "We partner with local hospitals and rehabilitation clinics to help those affect…" at bounding box center [1079, 683] width 418 height 85
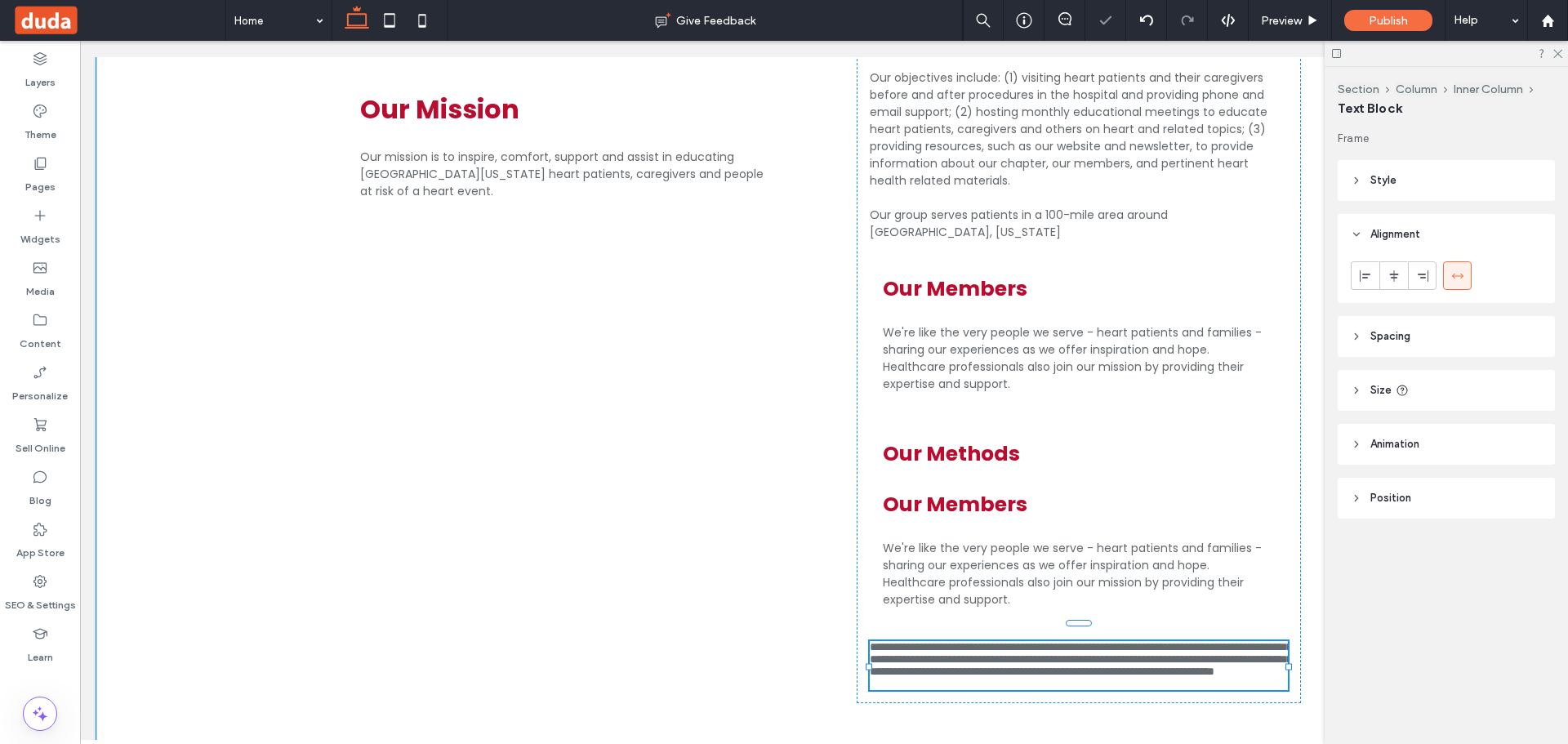
type input "*******"
type input "**"
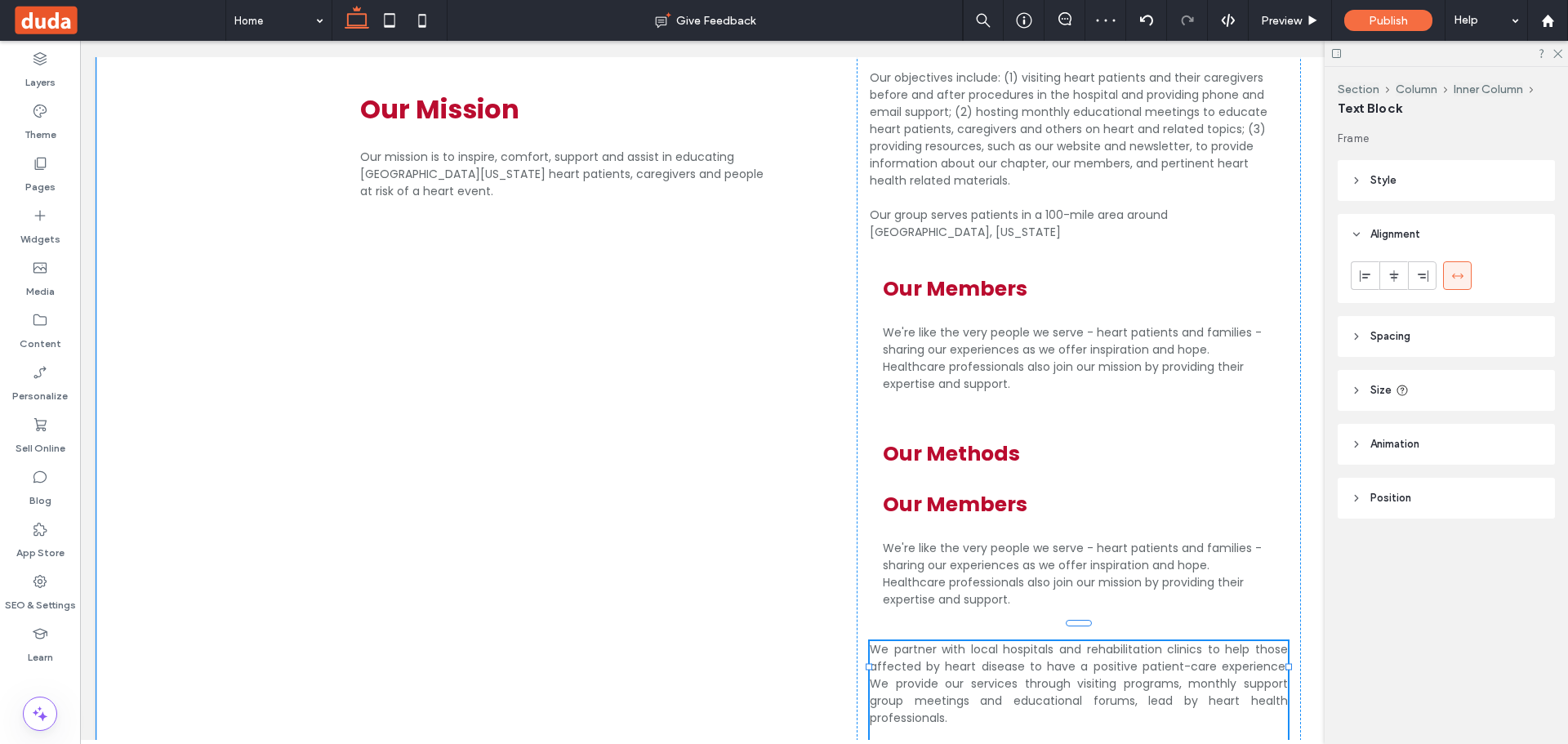
scroll to position [1403, 0]
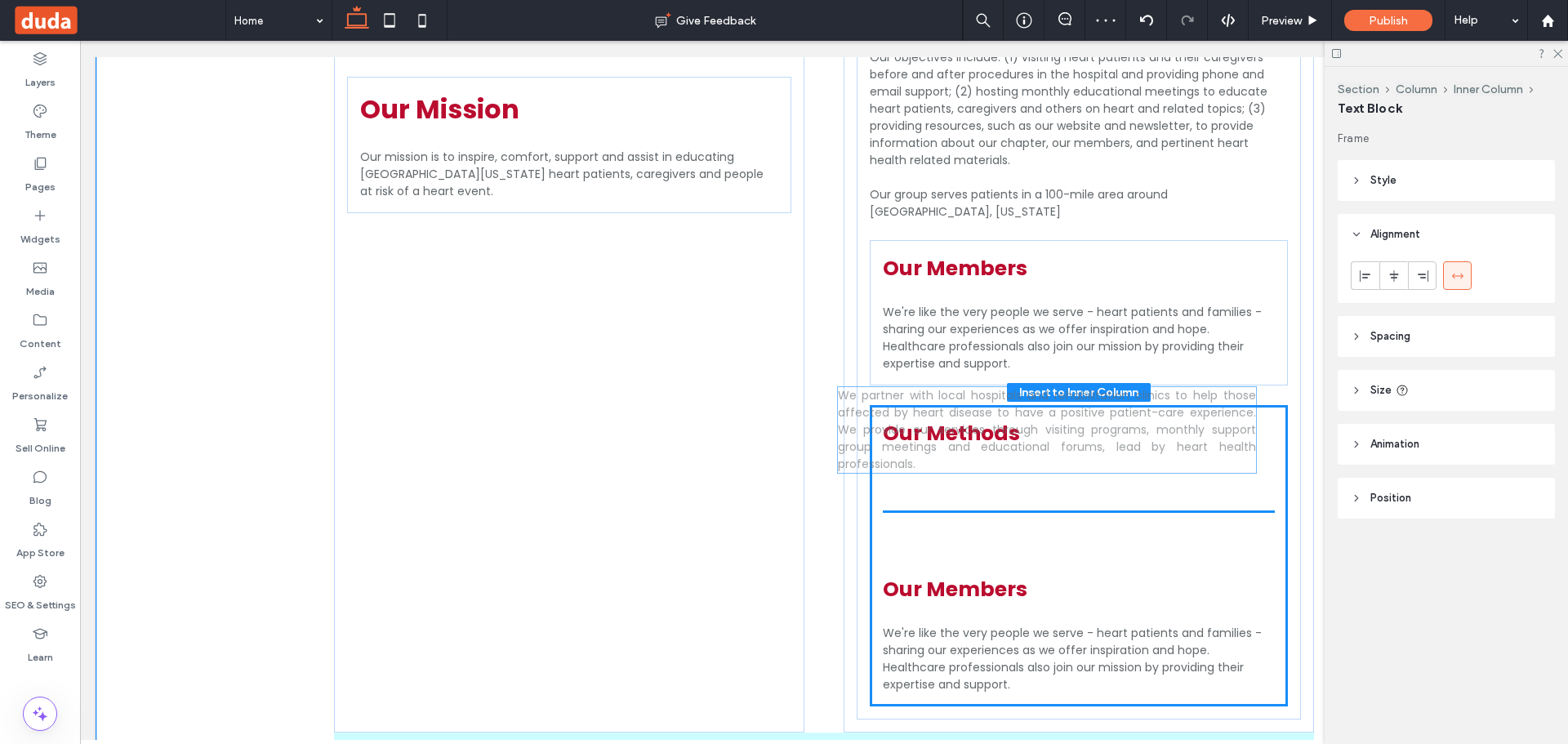
drag, startPoint x: 1106, startPoint y: 646, endPoint x: 1080, endPoint y: 427, distance: 220.5
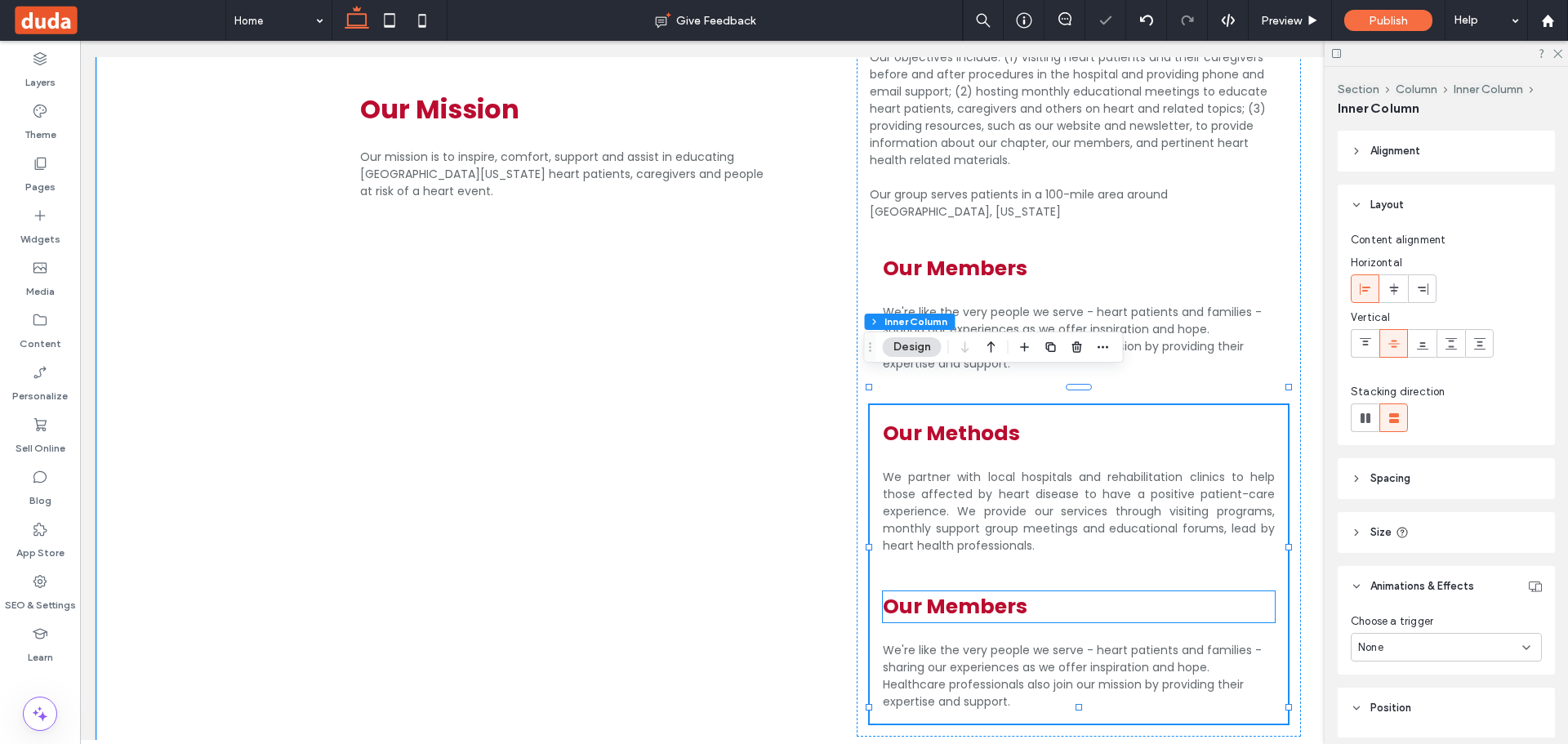
click at [1064, 592] on h3 "Our Members" at bounding box center [1079, 607] width 392 height 31
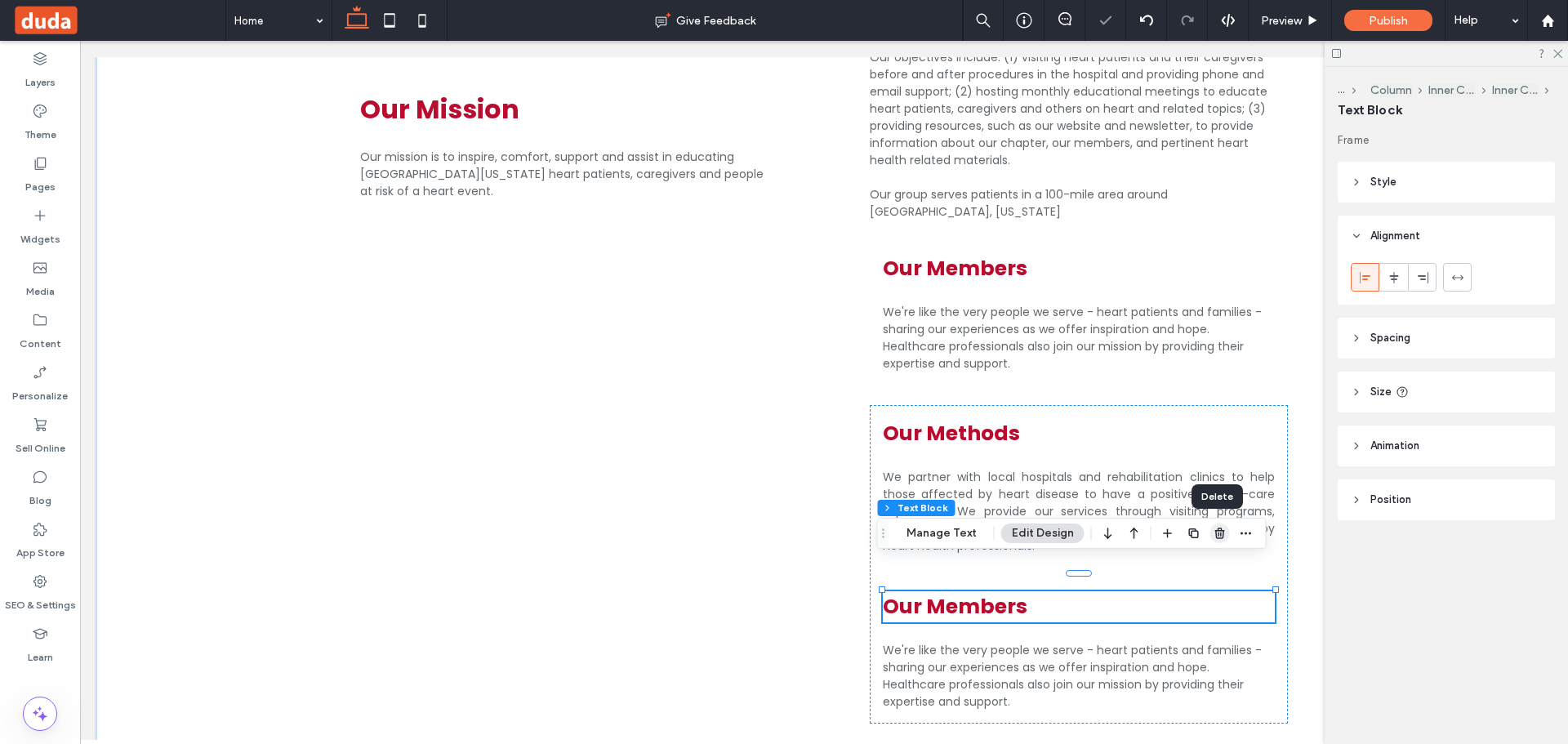
click at [1222, 533] on span "button" at bounding box center [1219, 533] width 19 height 19
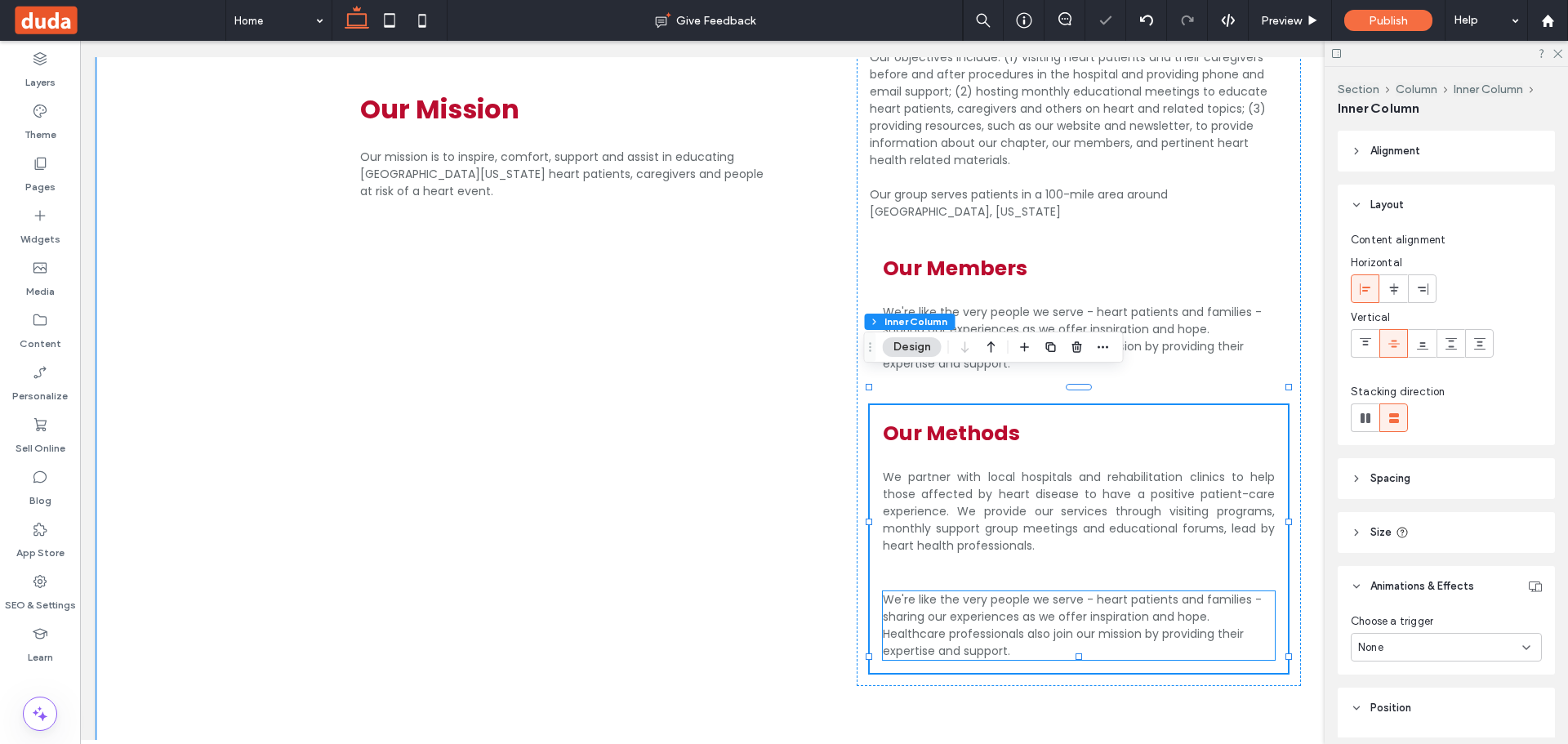
click at [1166, 615] on p "We're like the very people we serve - heart patients and families - sharing our…" at bounding box center [1079, 626] width 392 height 69
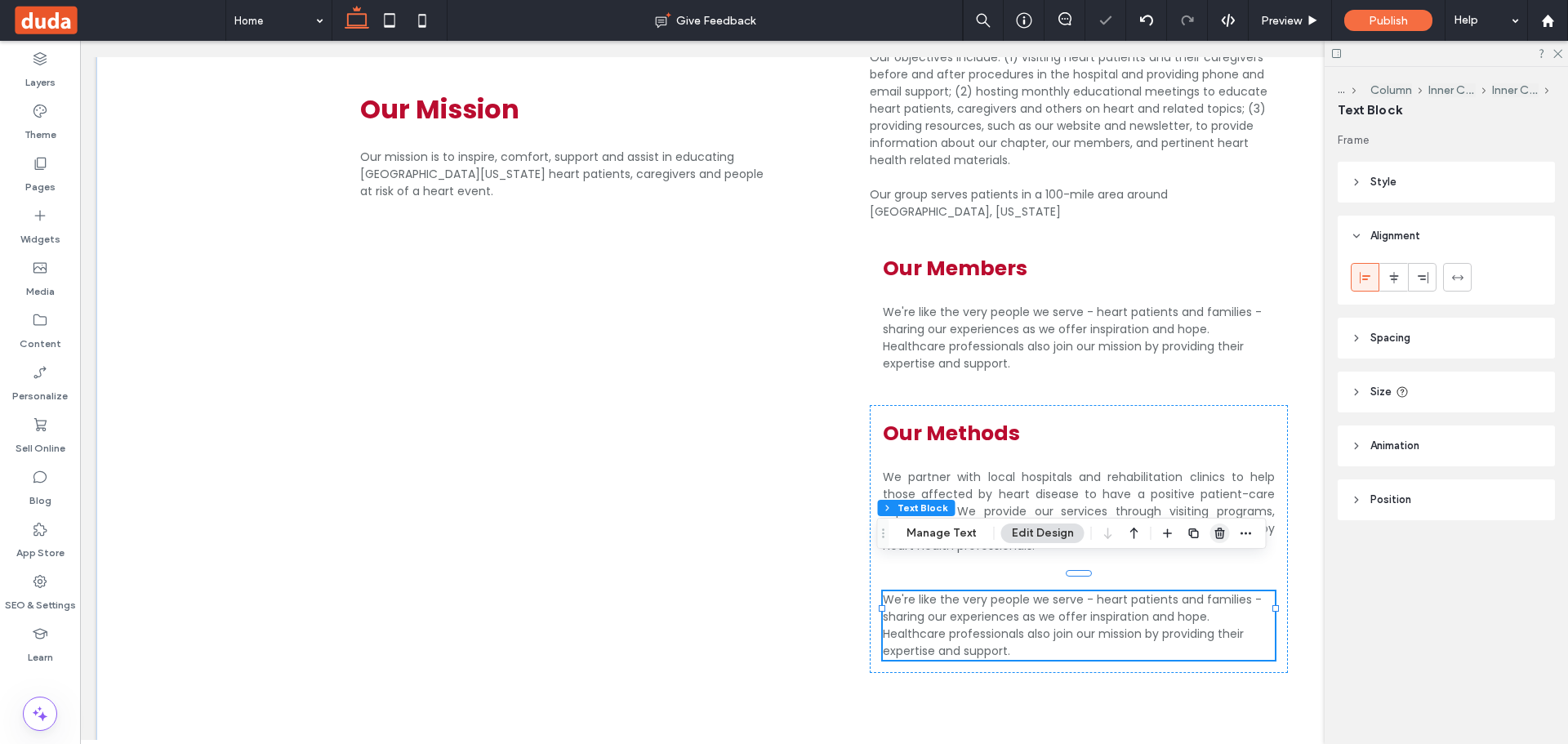
click at [1213, 538] on icon "button" at bounding box center [1220, 534] width 13 height 13
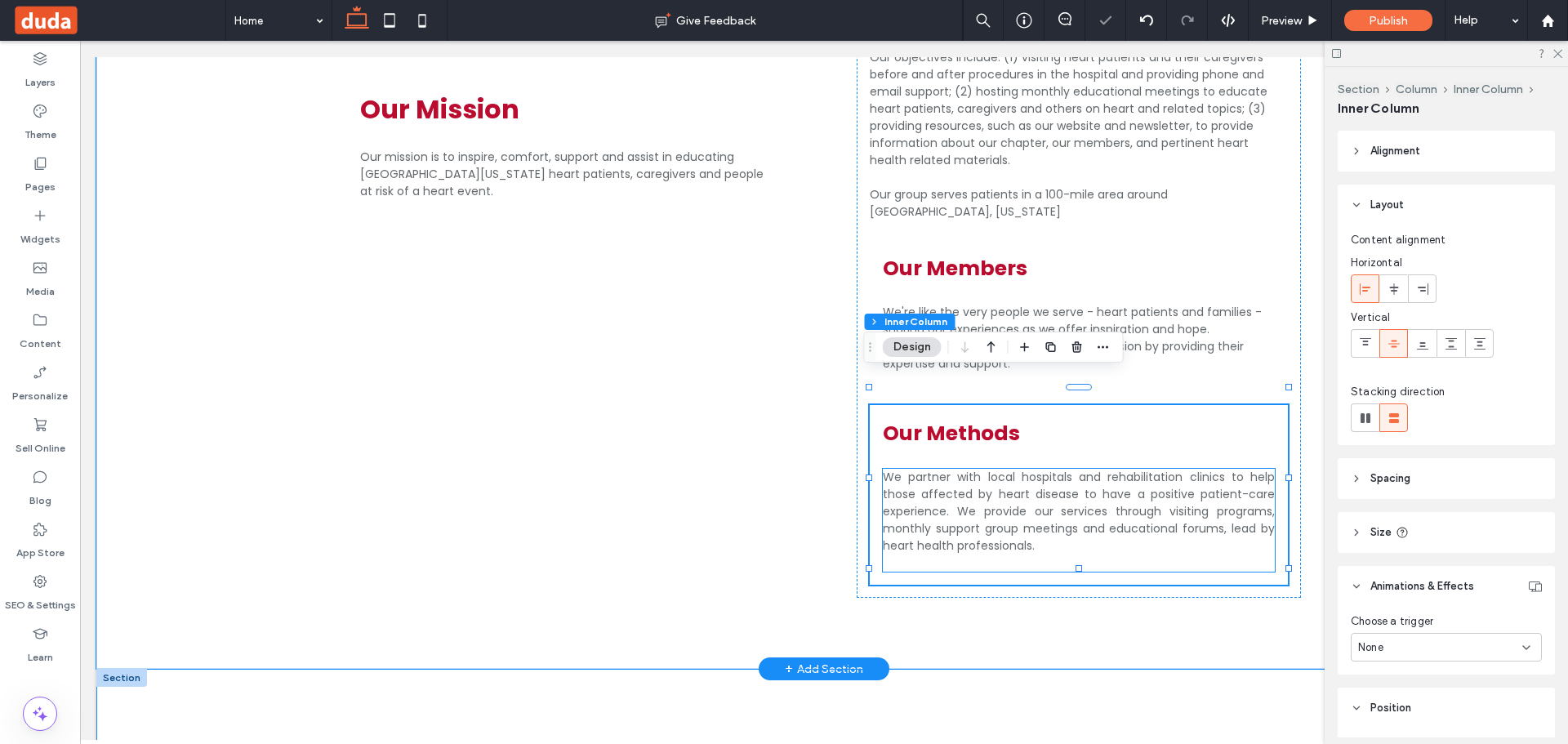
click at [1053, 469] on span "We partner with local hospitals and rehabilitation clinics to help those affect…" at bounding box center [1079, 511] width 392 height 85
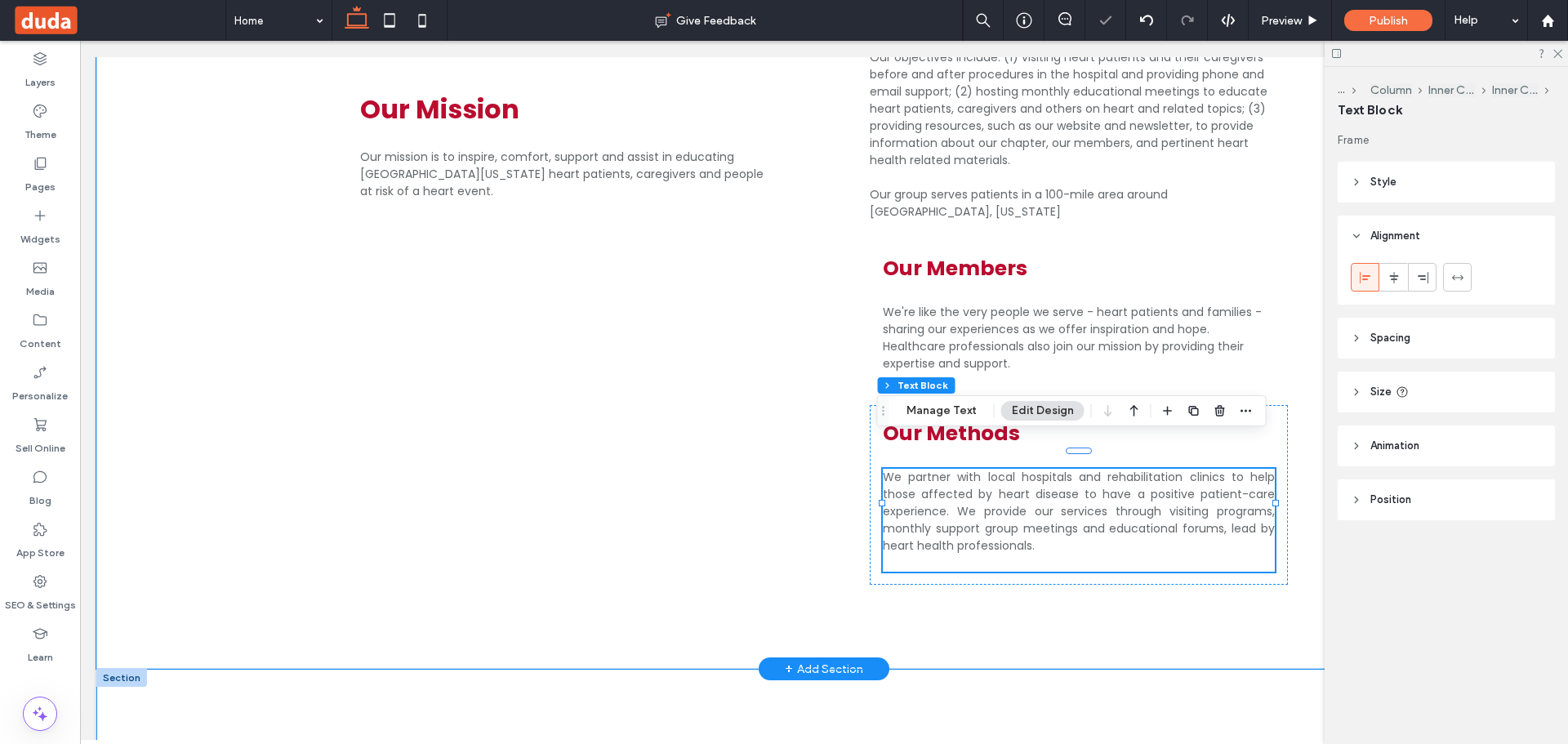
click at [929, 555] on p at bounding box center [1079, 563] width 392 height 17
type input "*******"
type input "**"
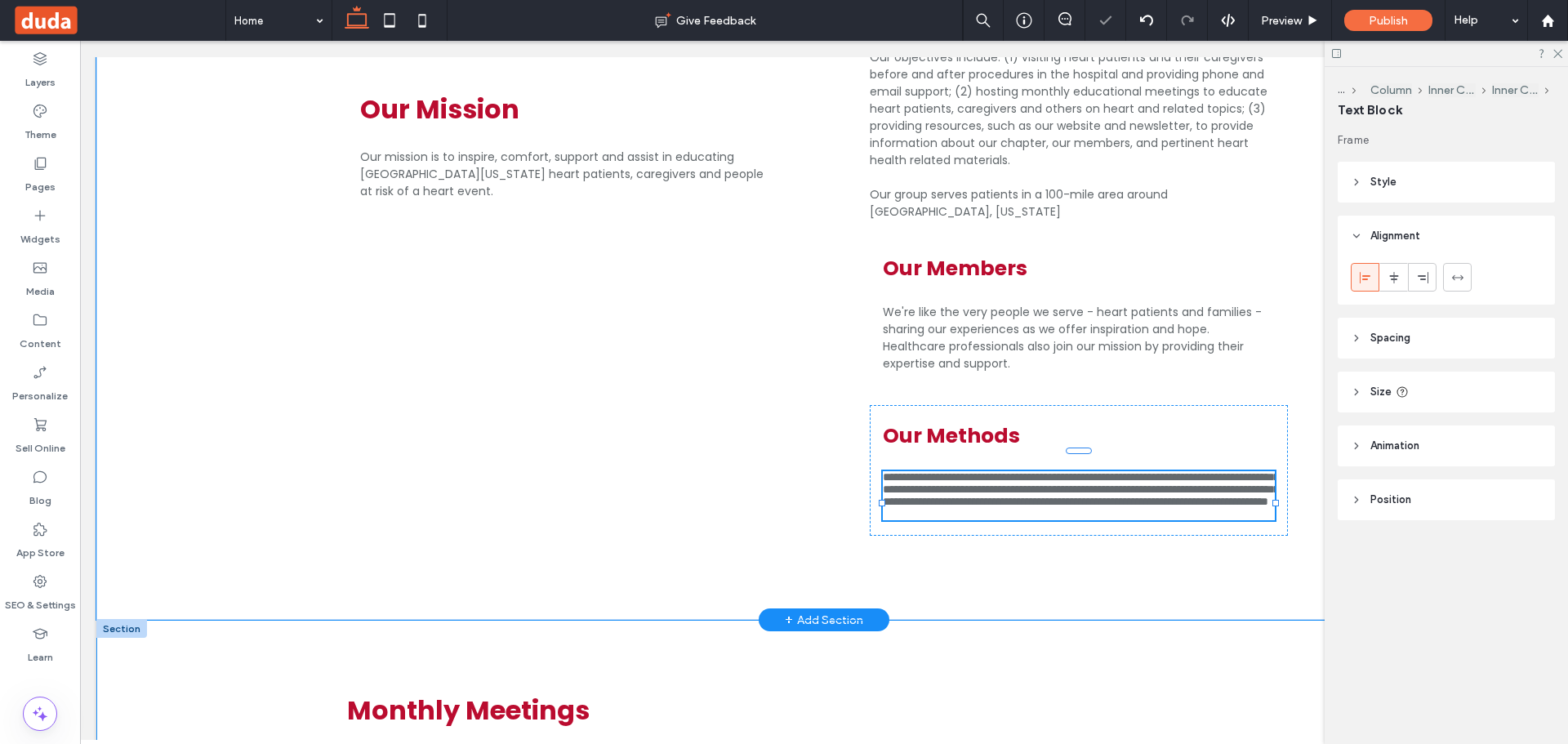
click at [929, 520] on p at bounding box center [1079, 514] width 392 height 13
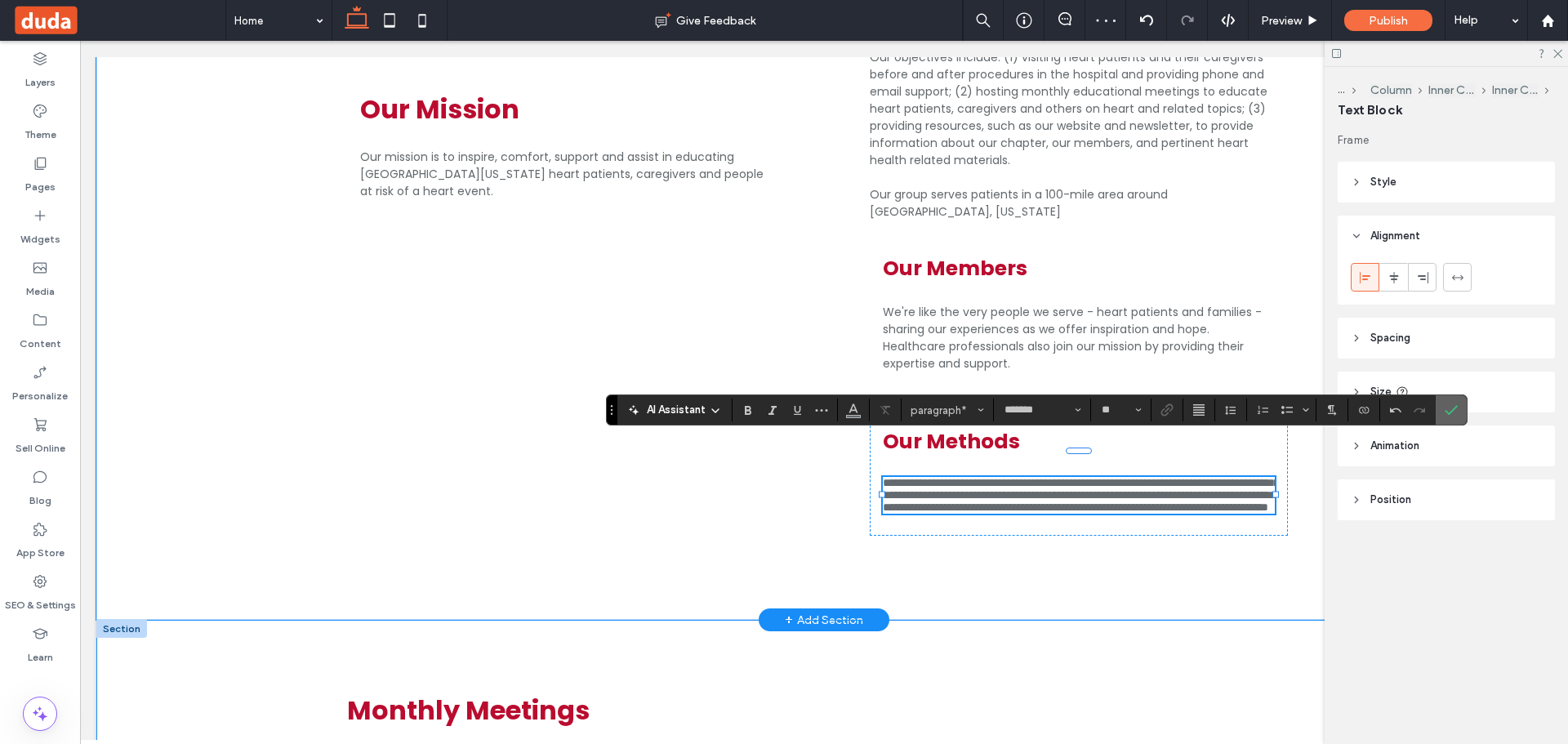
click at [1456, 408] on use "Confirm" at bounding box center [1451, 410] width 13 height 10
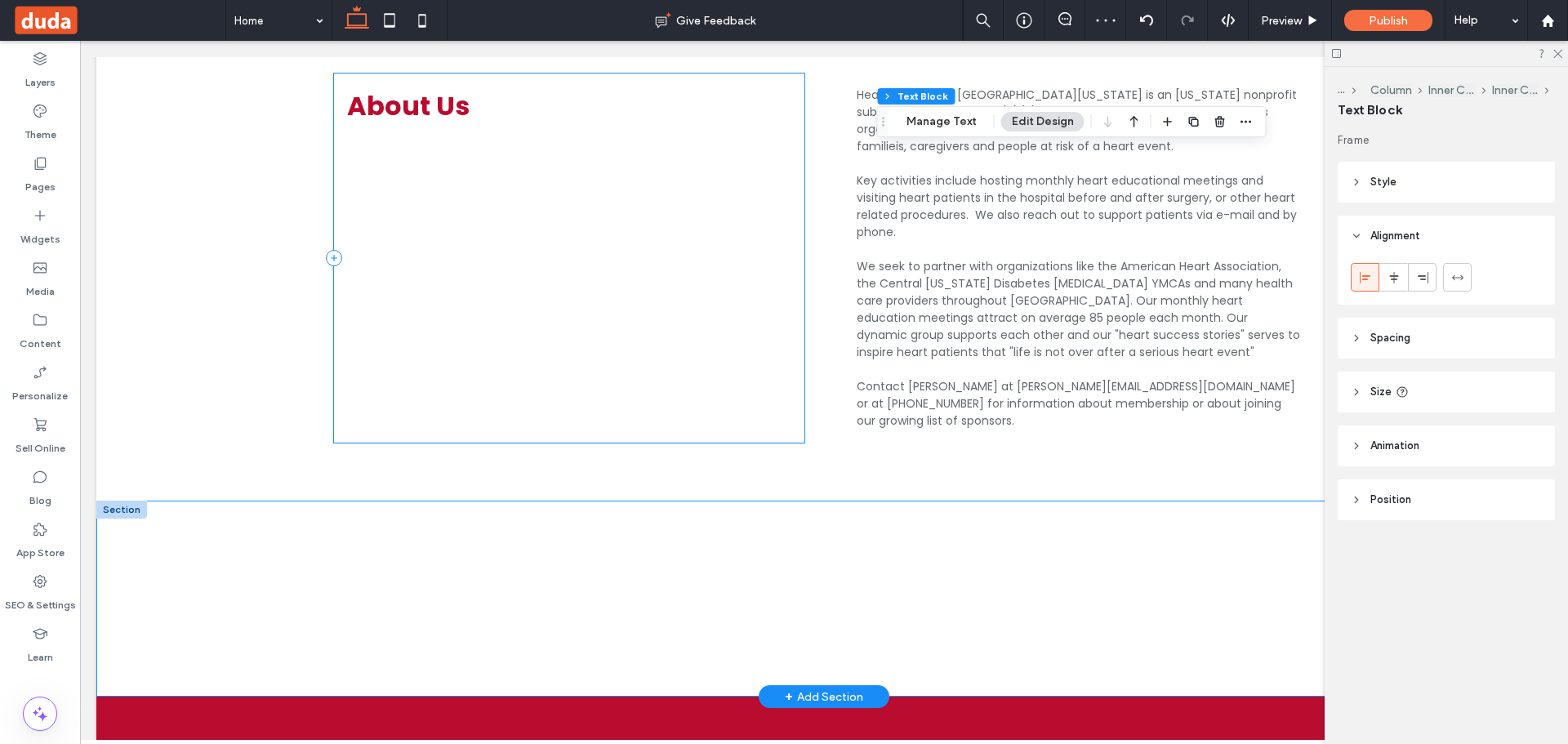
scroll to position [2717, 0]
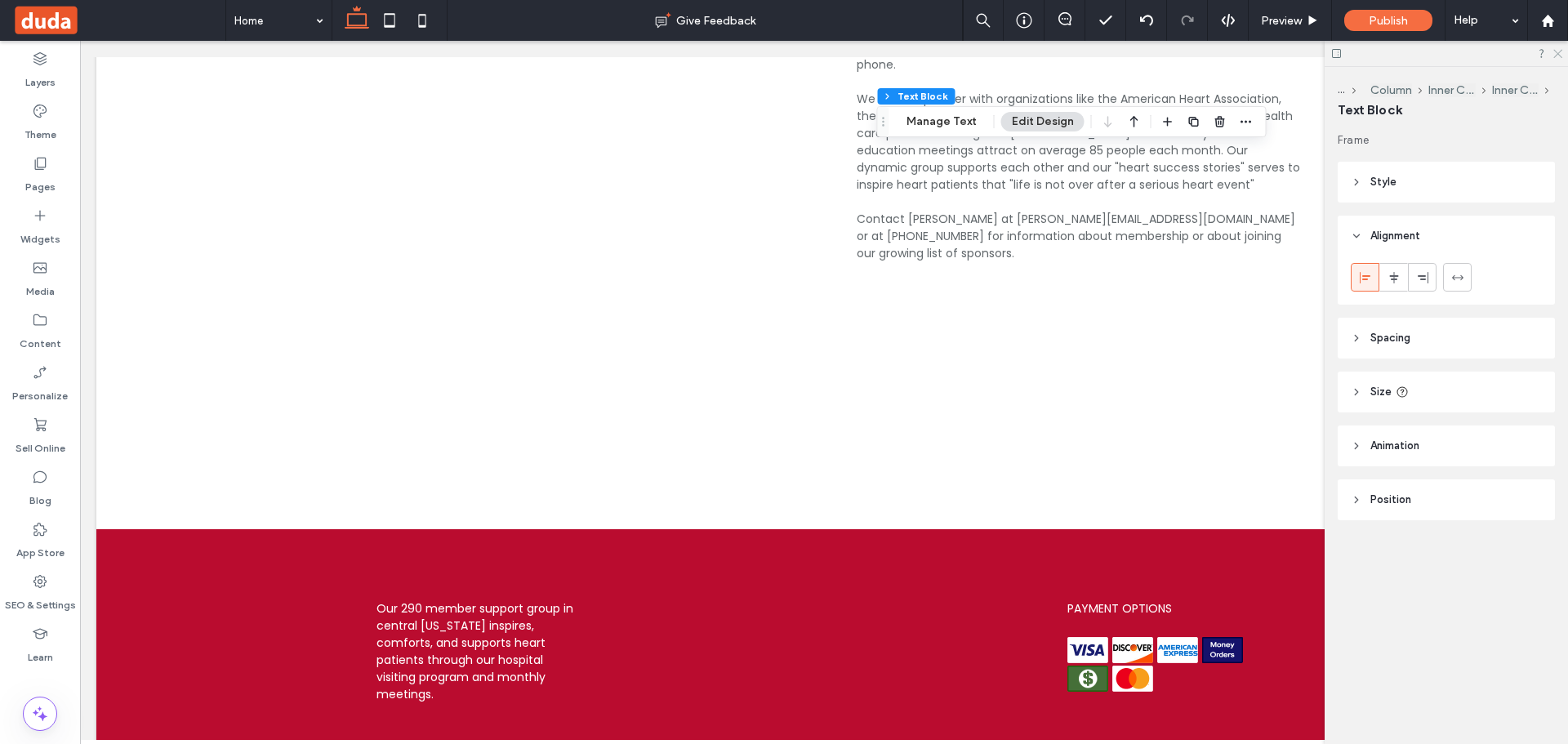
click at [1560, 55] on icon at bounding box center [1557, 52] width 11 height 11
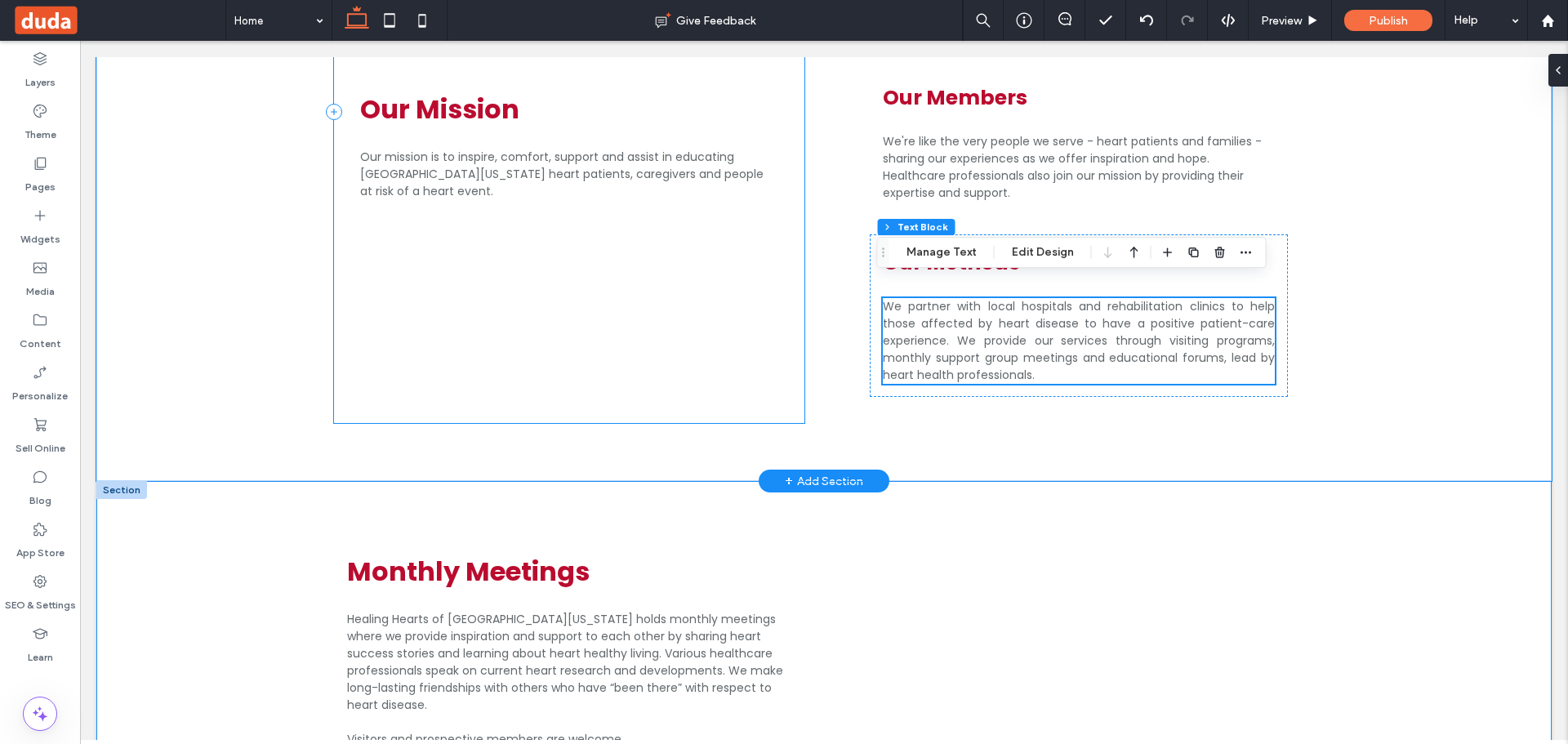
click at [790, 269] on div "Our Mission Our mission is to inspire, comfort, support and assist in educating…" at bounding box center [569, 113] width 471 height 622
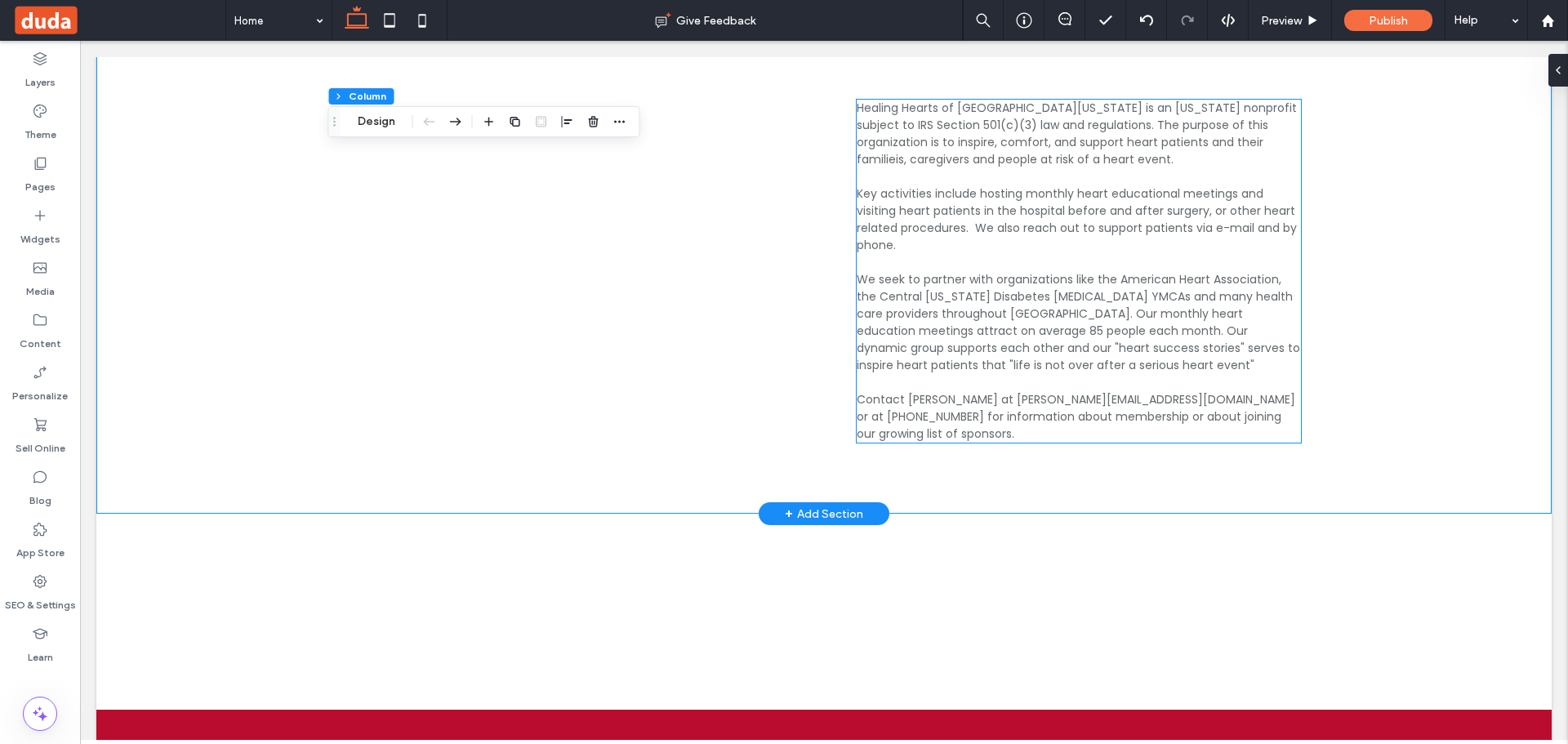
scroll to position [2636, 0]
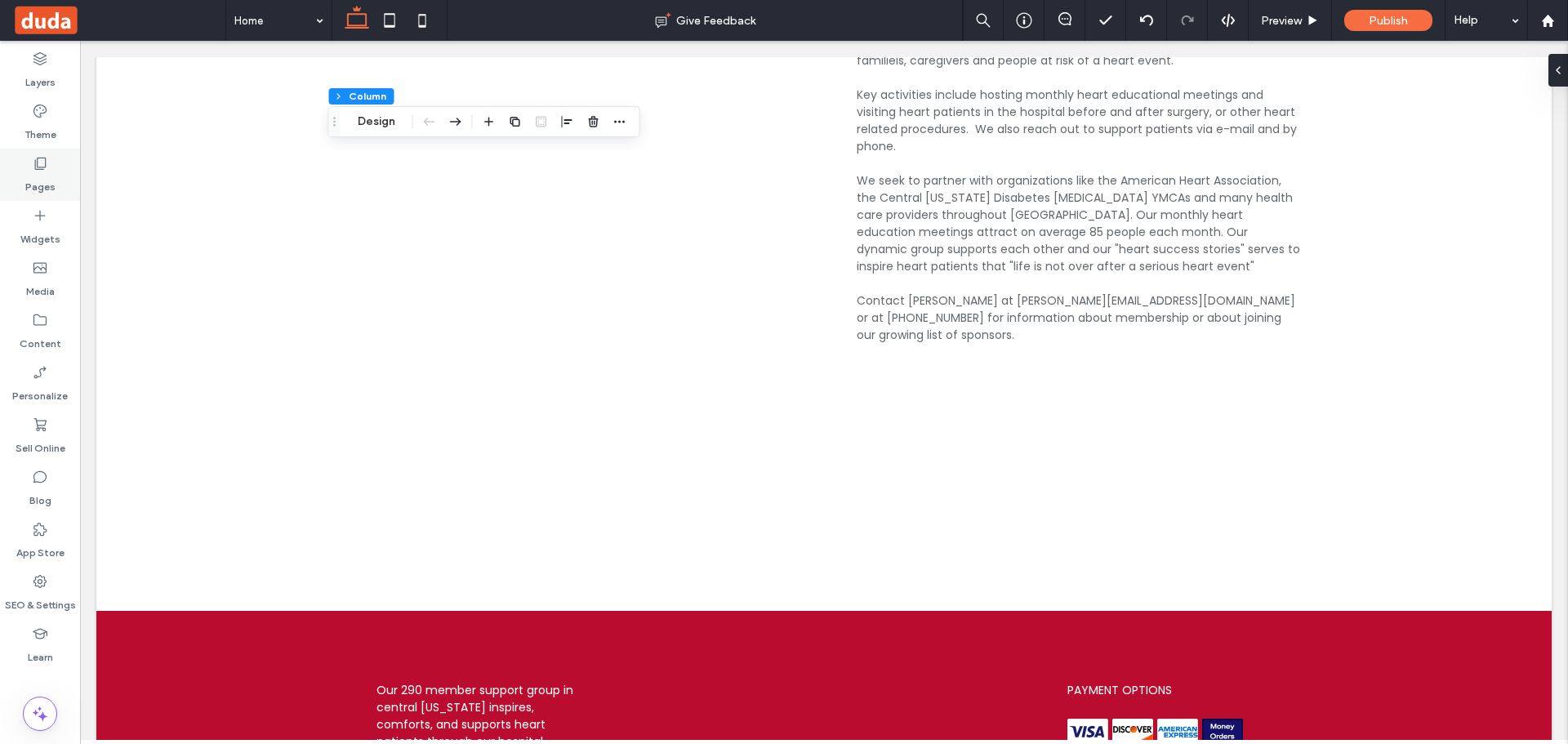
drag, startPoint x: 35, startPoint y: 166, endPoint x: 39, endPoint y: 174, distance: 8.9
click at [35, 167] on use at bounding box center [41, 164] width 12 height 13
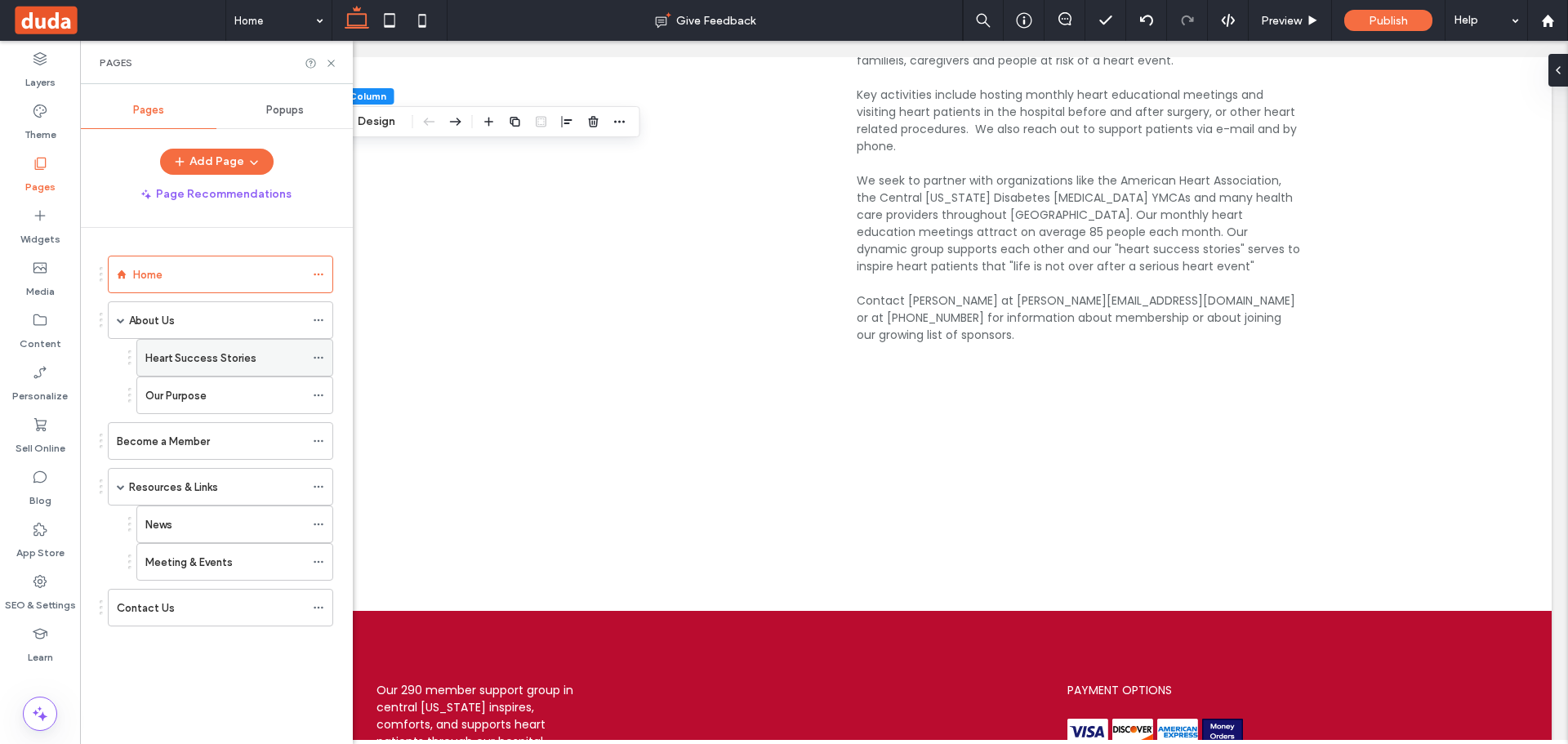
click at [317, 360] on icon at bounding box center [318, 358] width 12 height 12
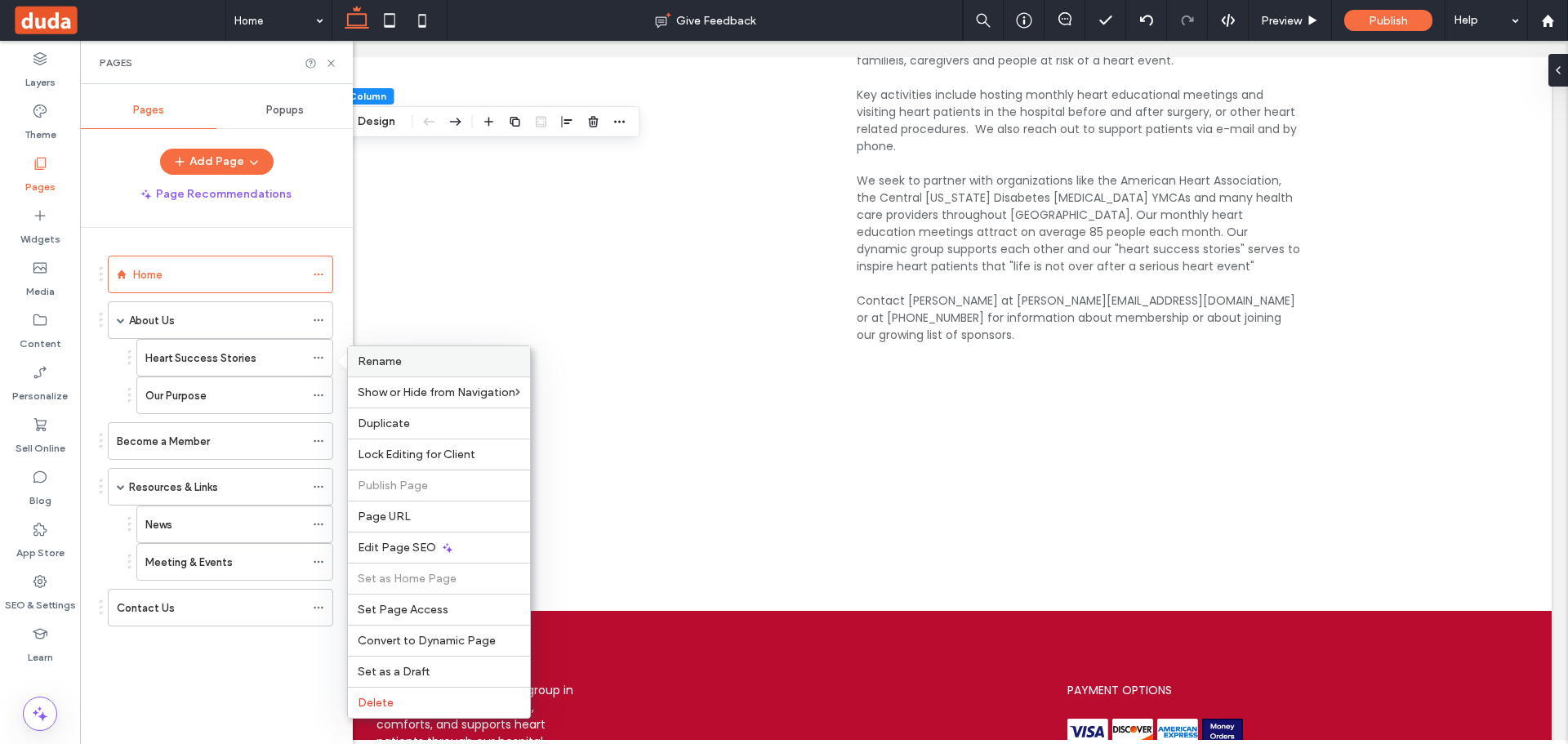
click at [423, 361] on label "Rename" at bounding box center [439, 361] width 162 height 14
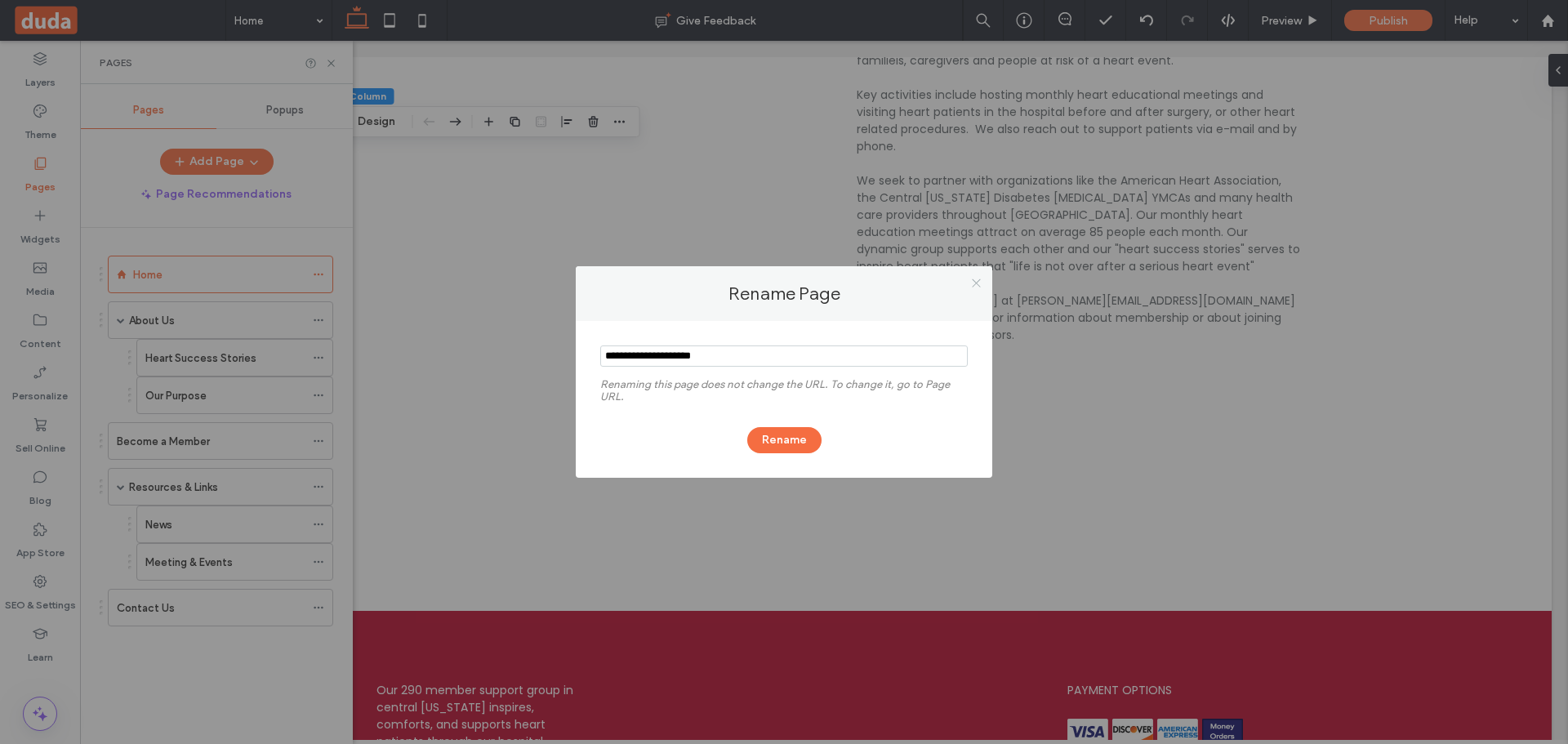
click at [976, 278] on icon at bounding box center [976, 282] width 13 height 13
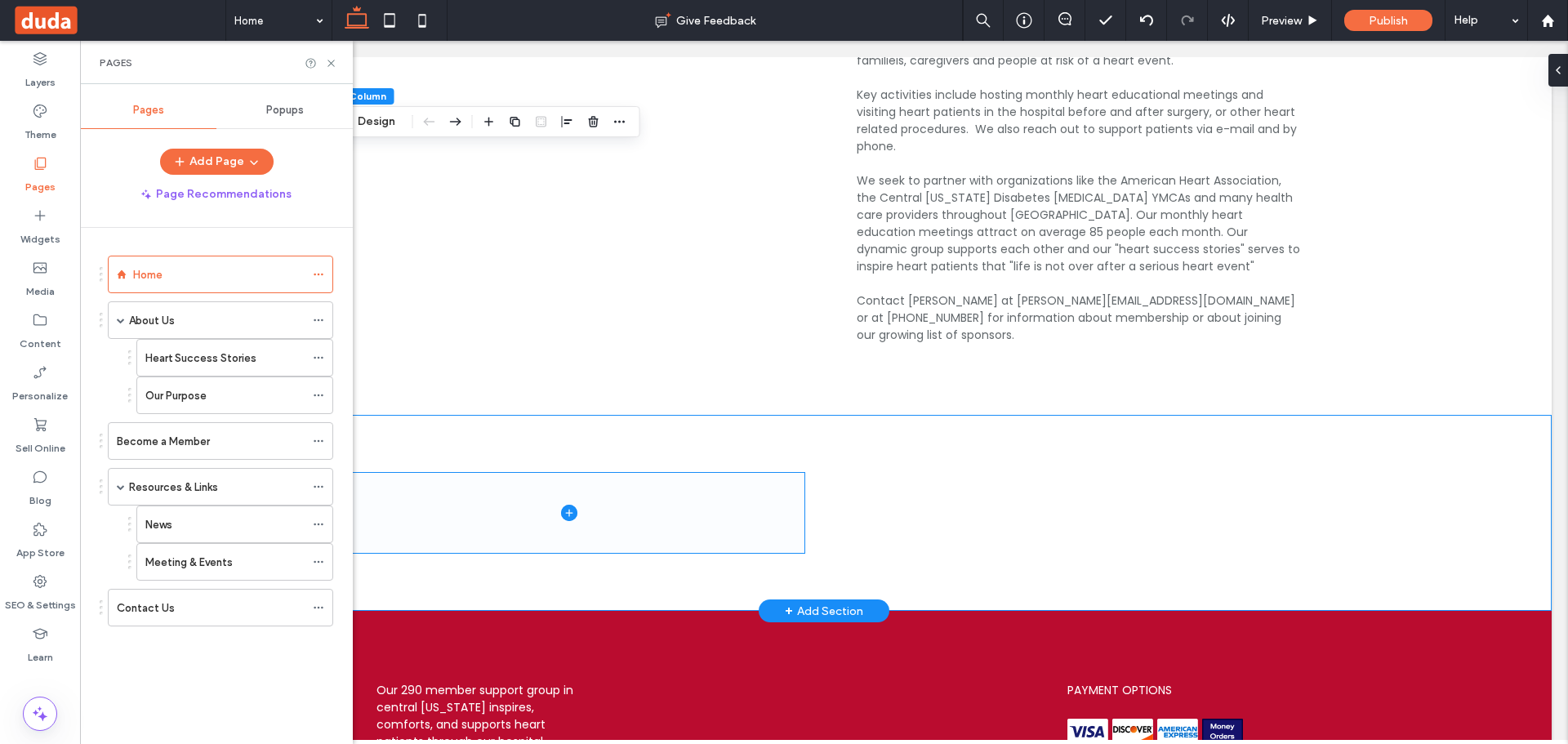
click at [567, 505] on icon at bounding box center [569, 513] width 16 height 16
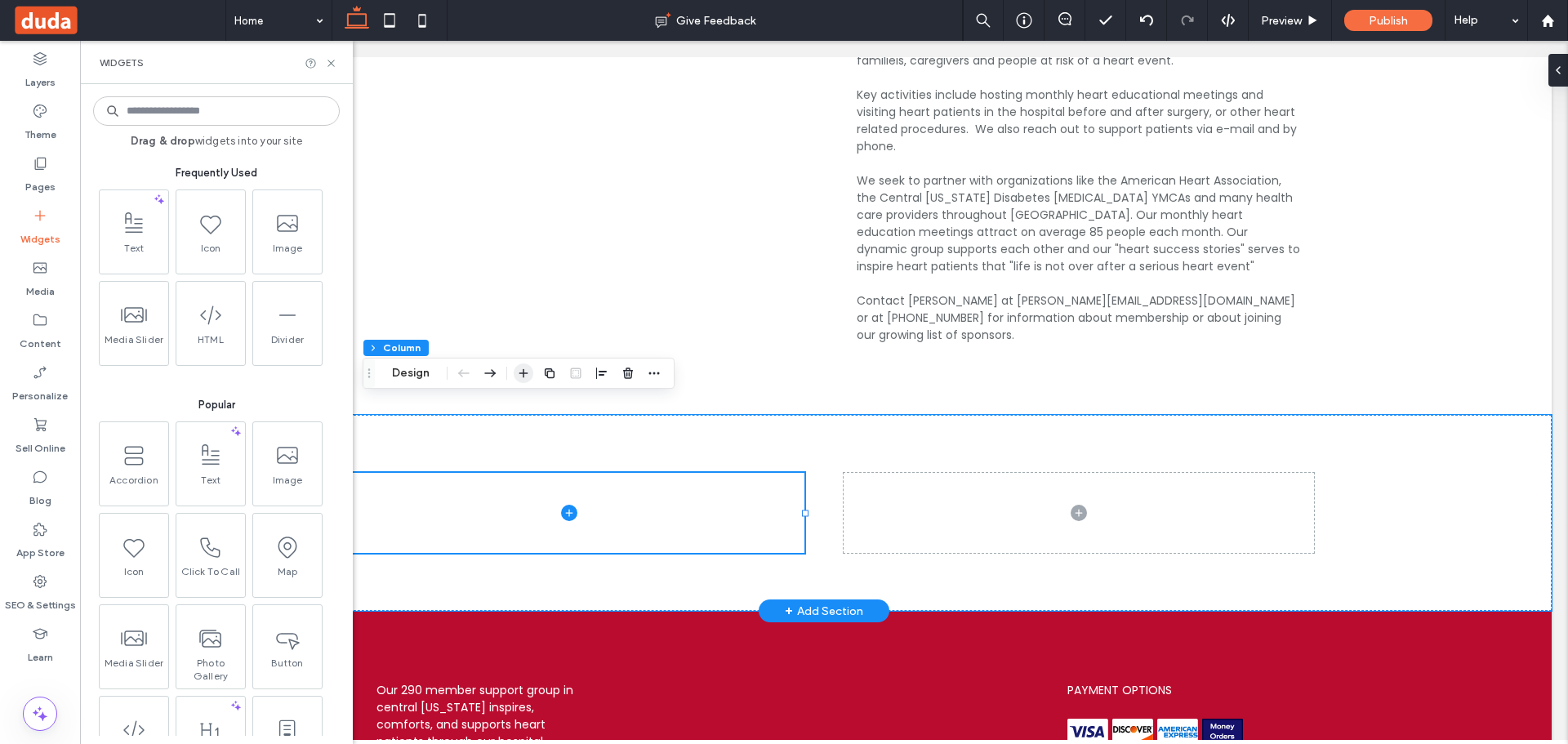
click at [521, 375] on icon "button" at bounding box center [524, 373] width 13 height 13
click at [137, 241] on span "Text" at bounding box center [133, 251] width 69 height 23
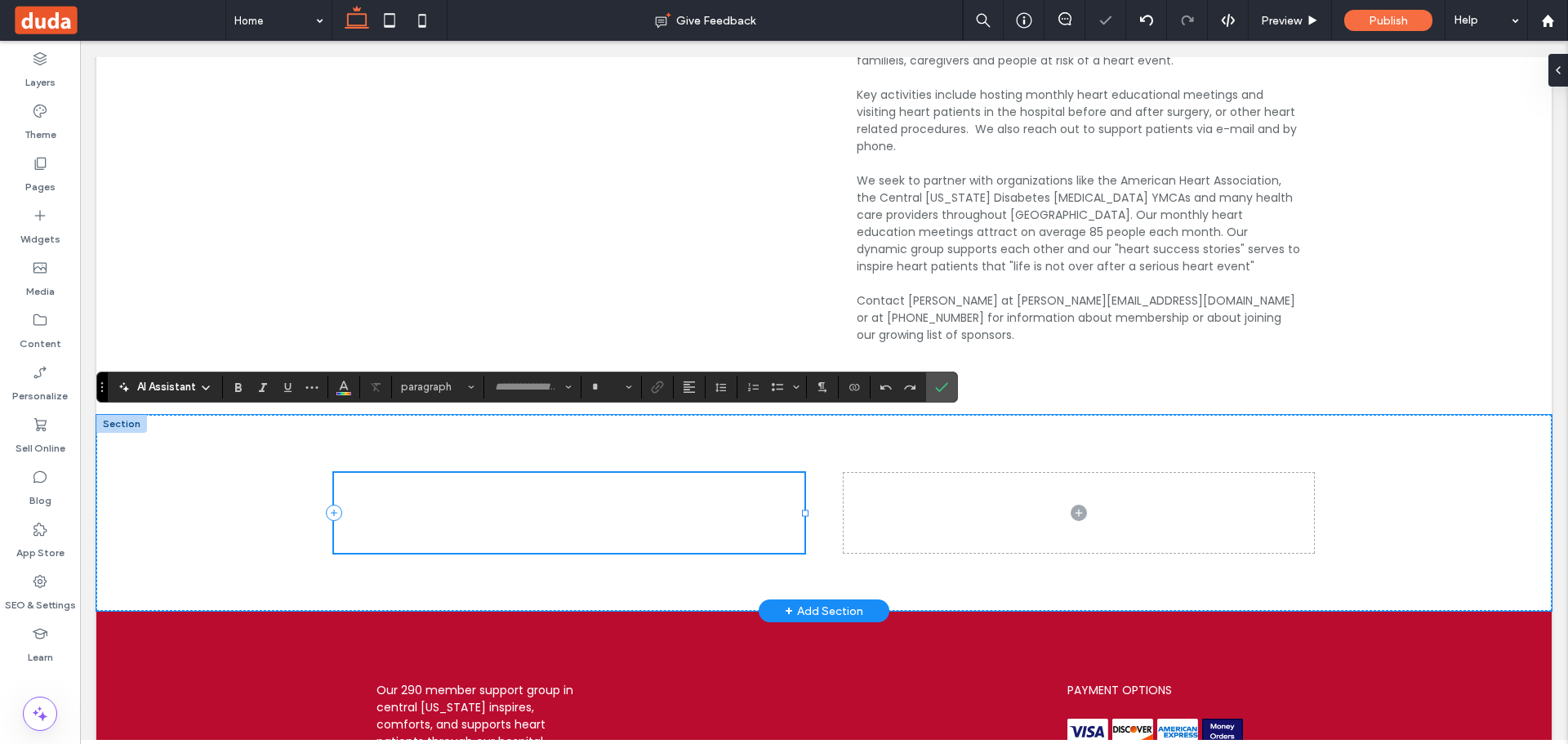
type input "*******"
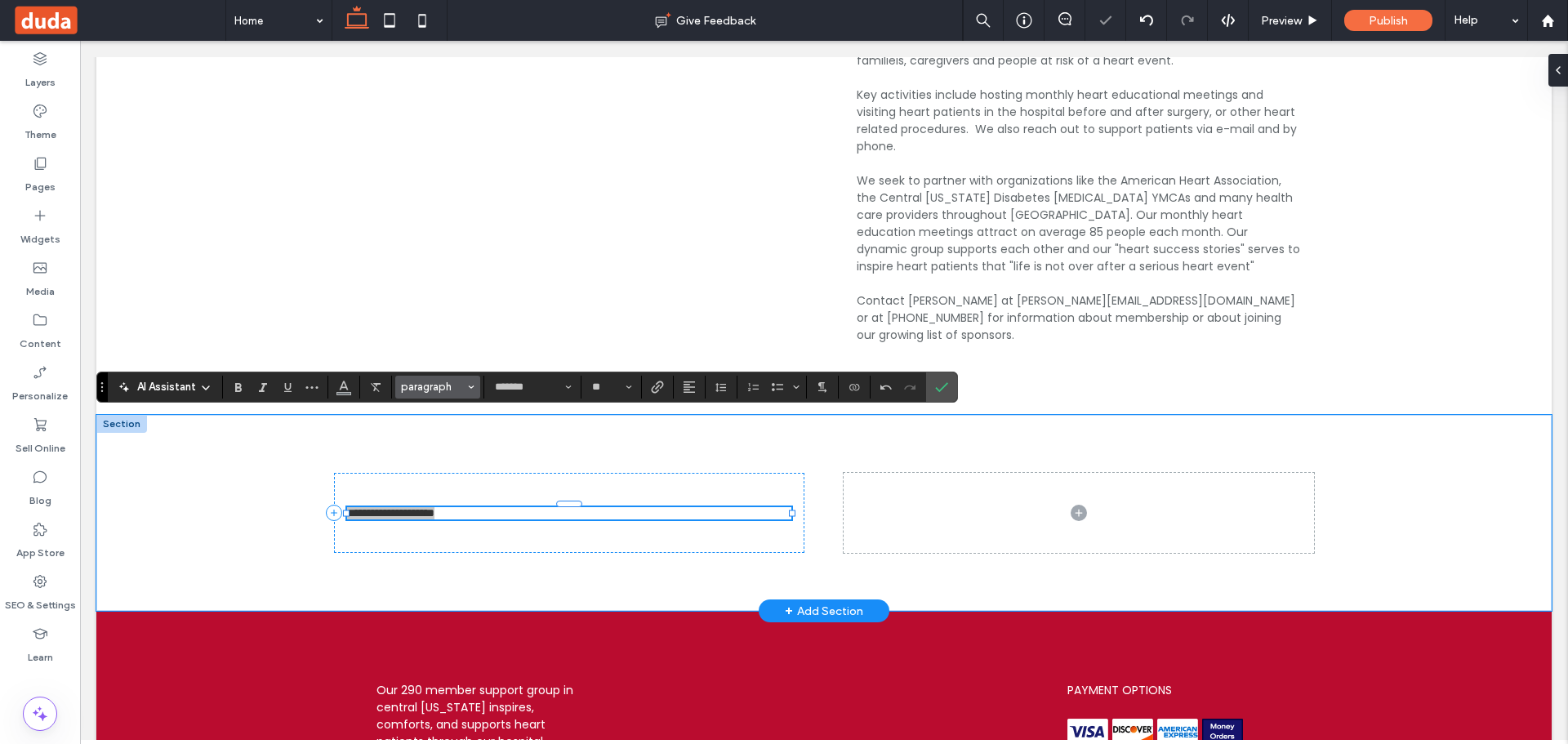
click at [460, 383] on span "paragraph" at bounding box center [433, 387] width 64 height 13
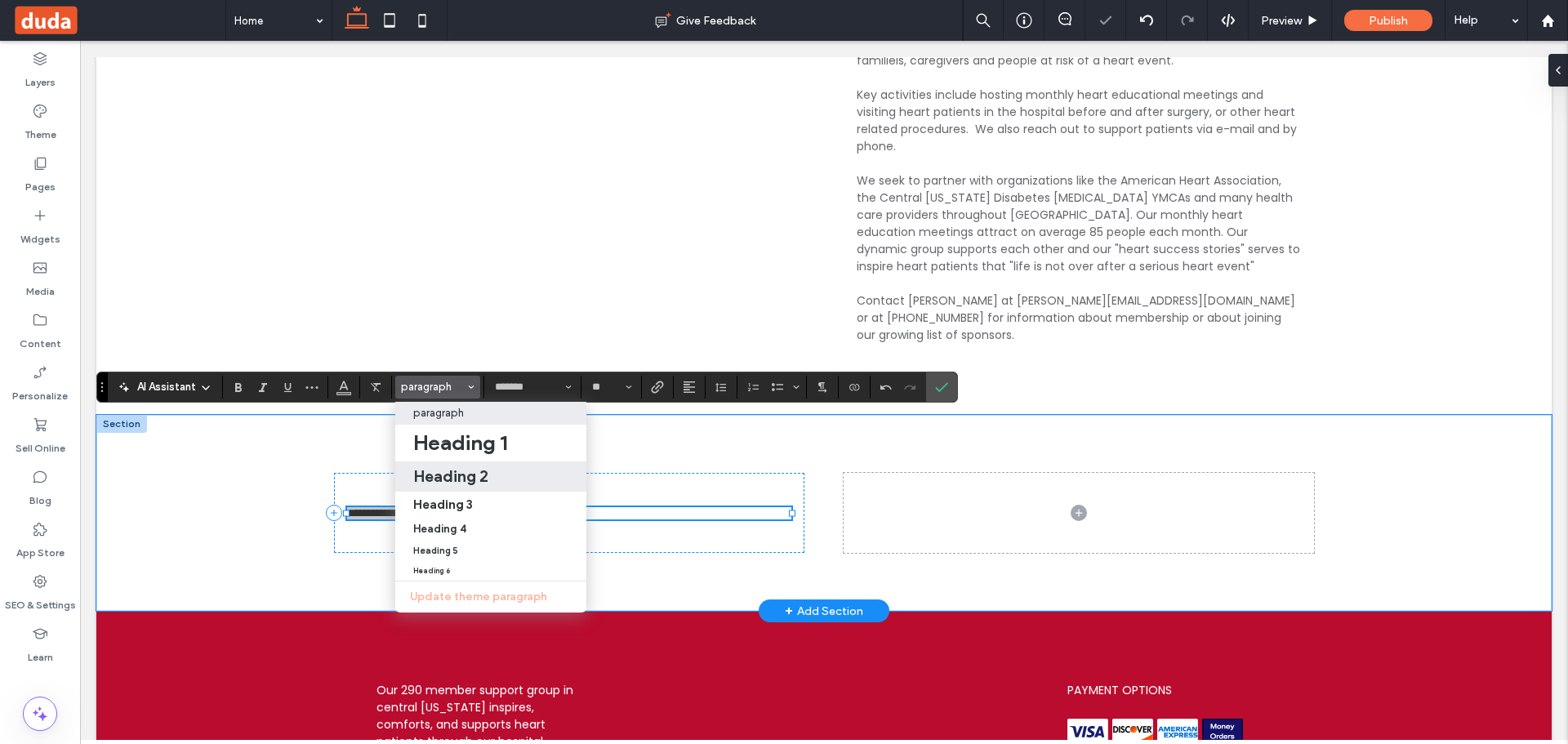
click at [501, 482] on div "Heading 2" at bounding box center [491, 476] width 155 height 19
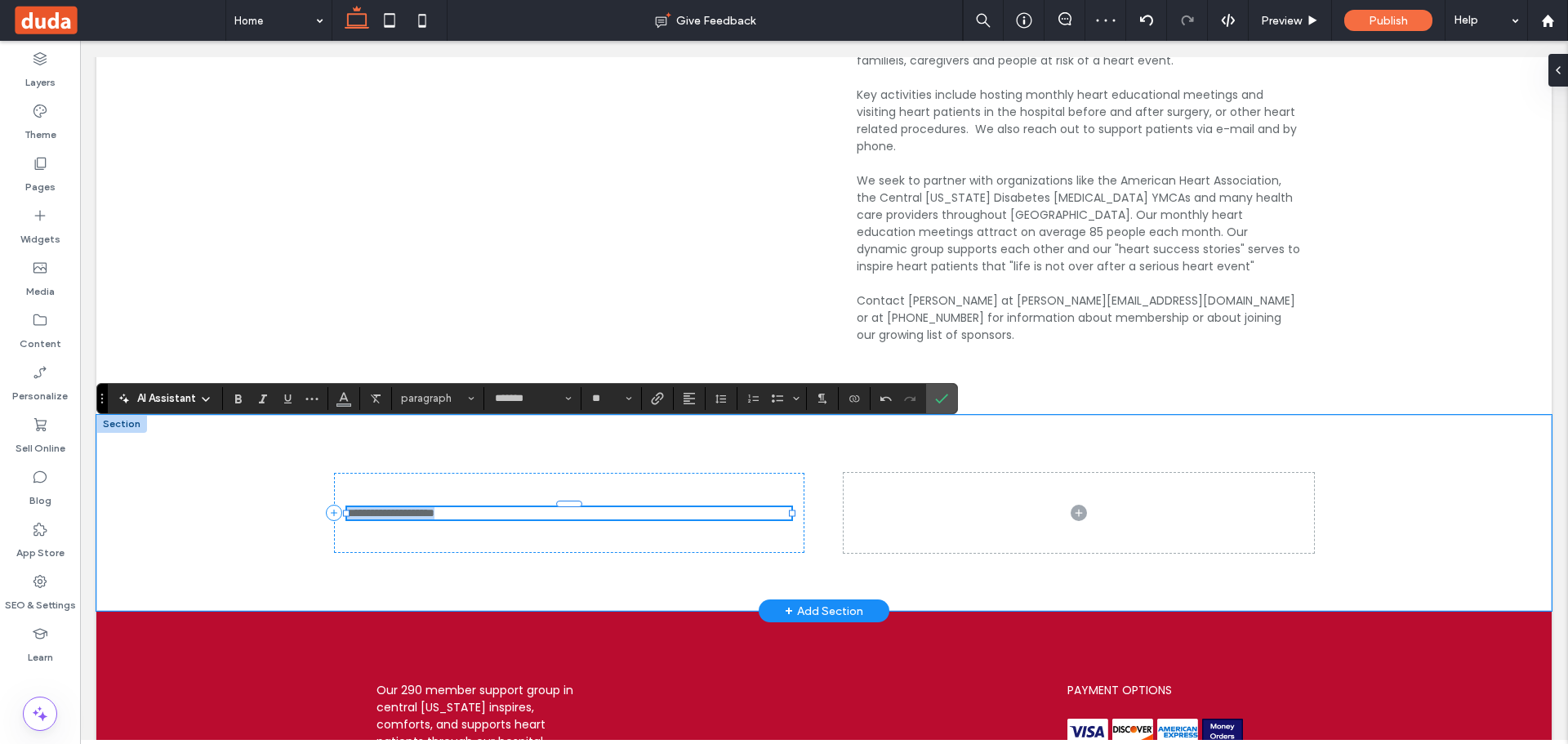
type input "**"
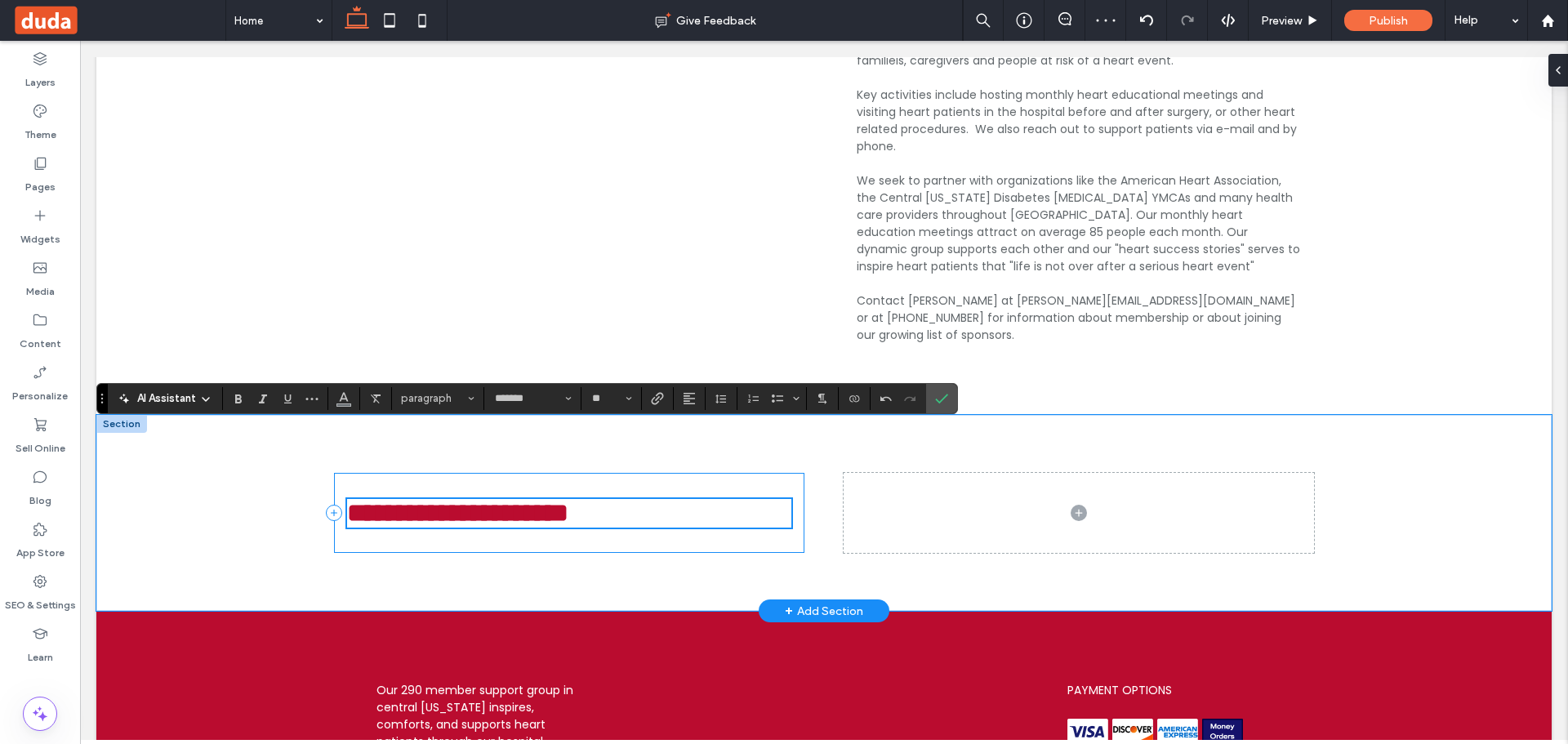
scroll to position [2625, 0]
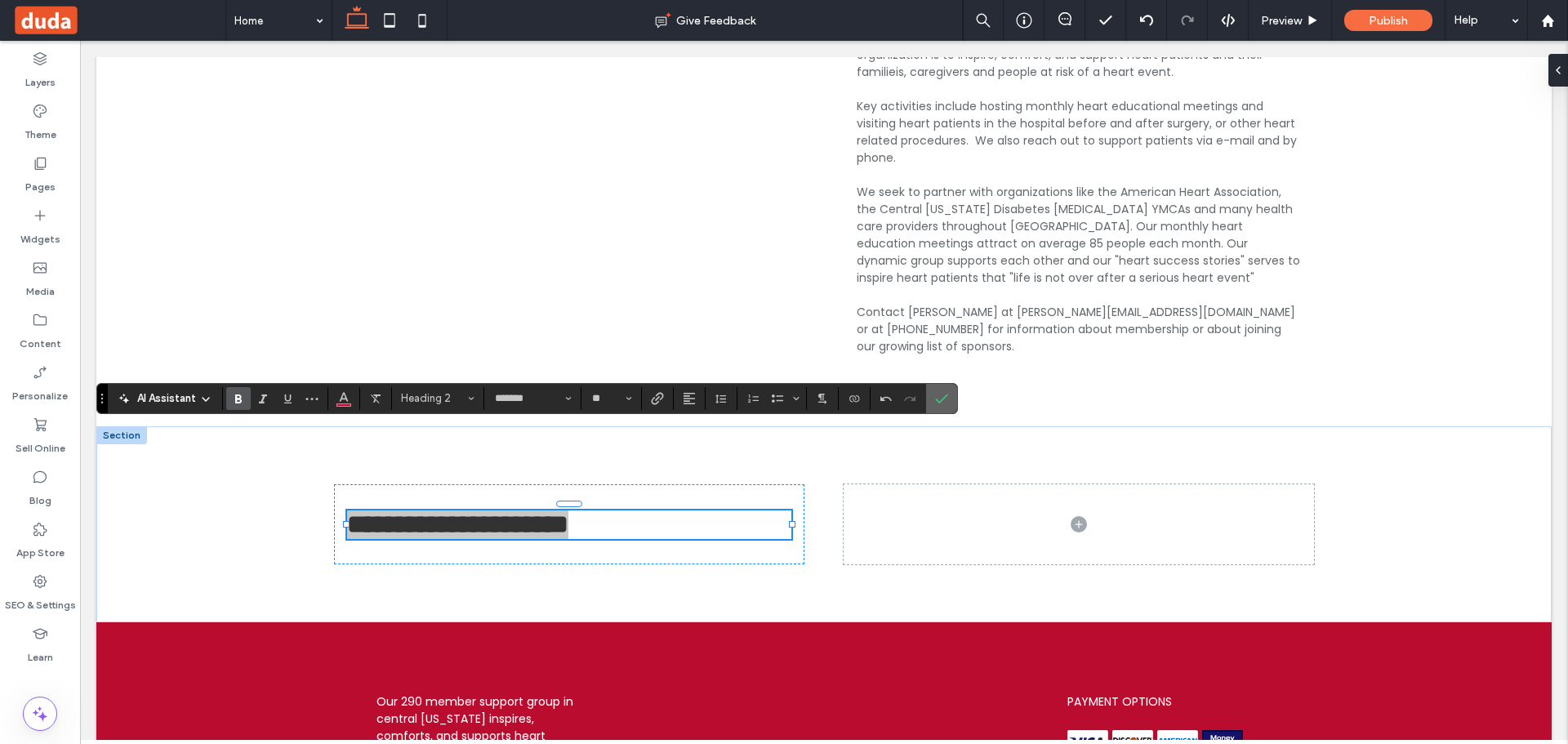
click at [939, 393] on icon "Confirm" at bounding box center [942, 398] width 13 height 13
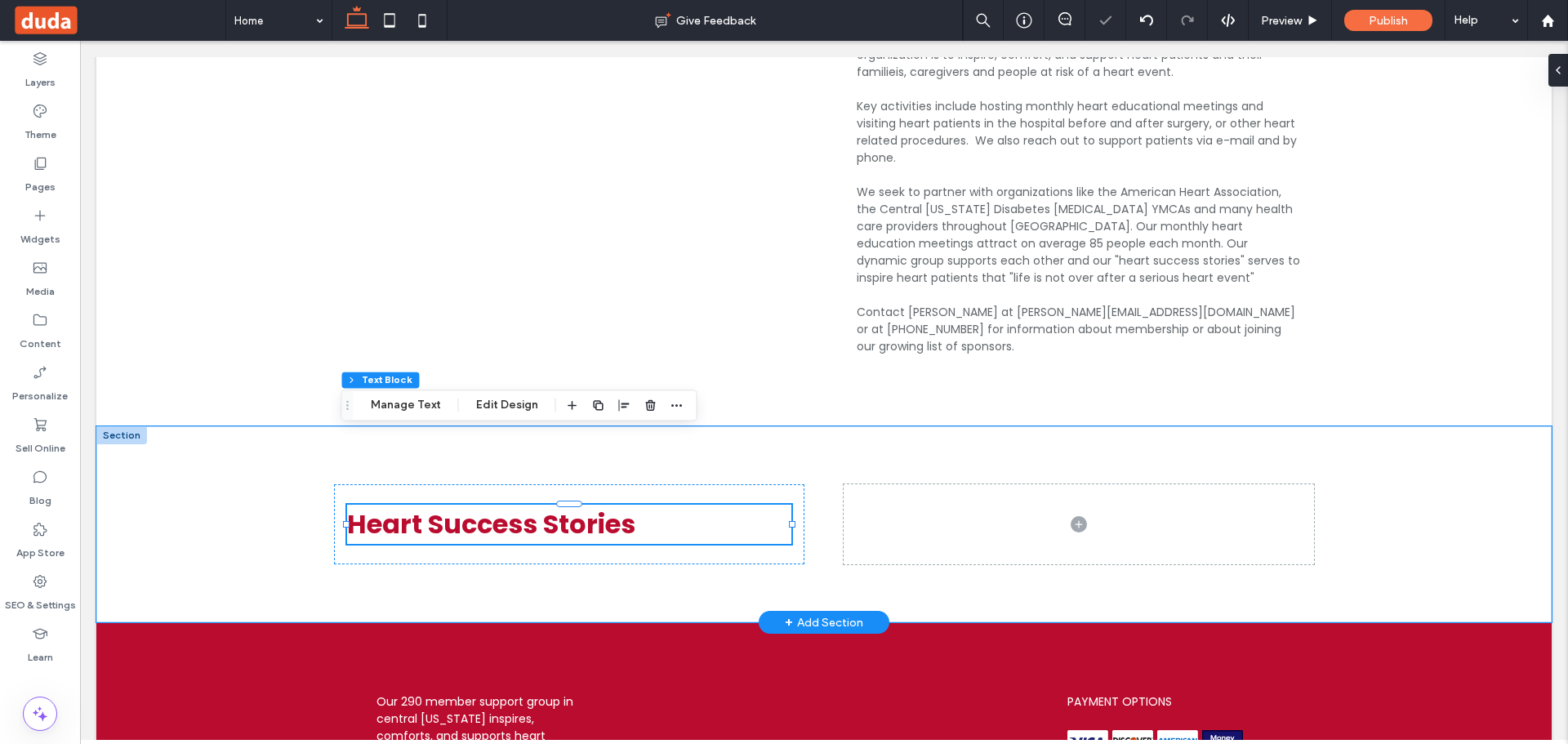
click at [824, 614] on div "+ Add Section" at bounding box center [823, 622] width 78 height 18
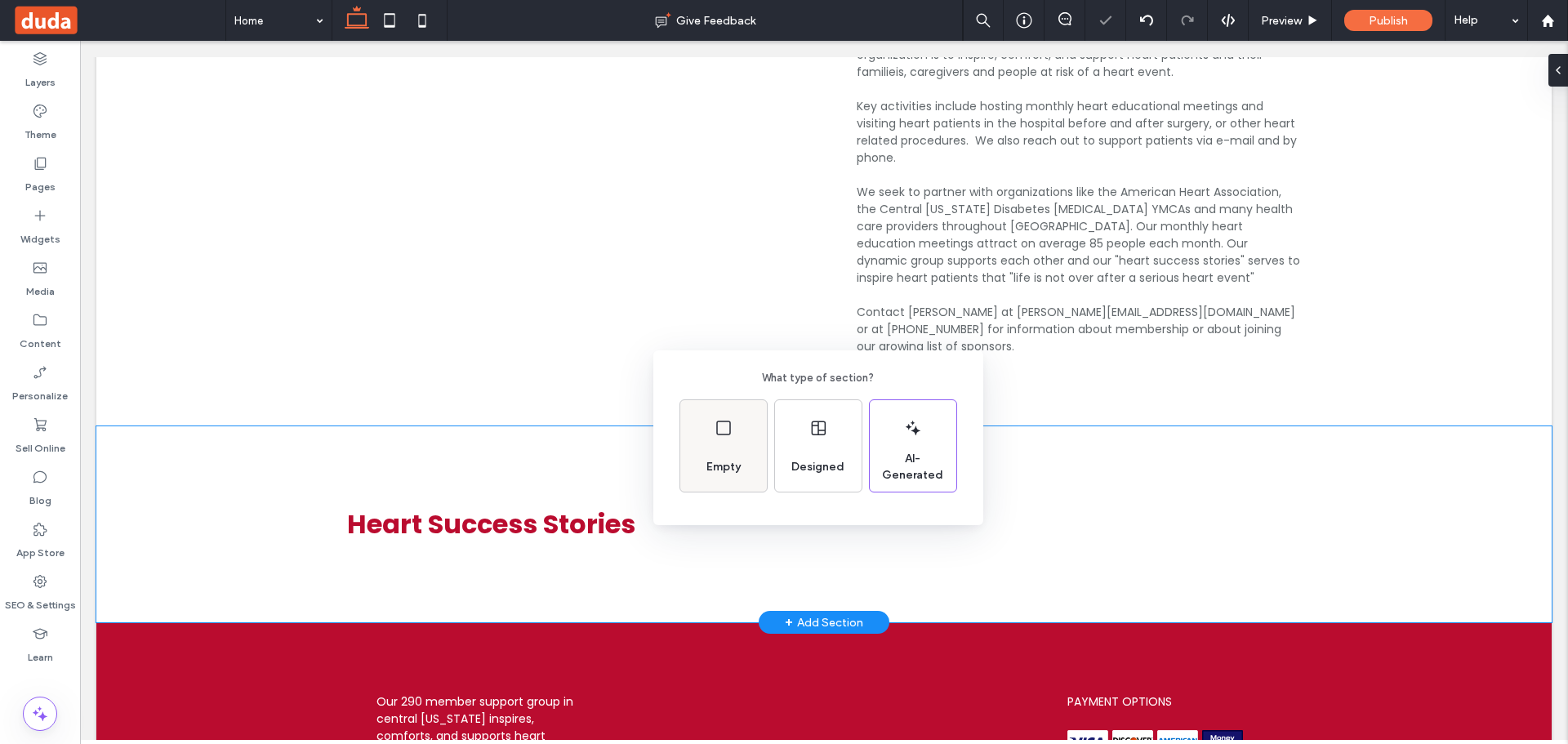
drag, startPoint x: 725, startPoint y: 446, endPoint x: 740, endPoint y: 443, distance: 15.3
click at [727, 446] on div "Empty" at bounding box center [723, 446] width 87 height 92
drag, startPoint x: 56, startPoint y: 166, endPoint x: 48, endPoint y: 168, distance: 8.2
click at [50, 167] on div "What type of section? Empty Designed AI-Generated" at bounding box center [784, 412] width 1568 height 825
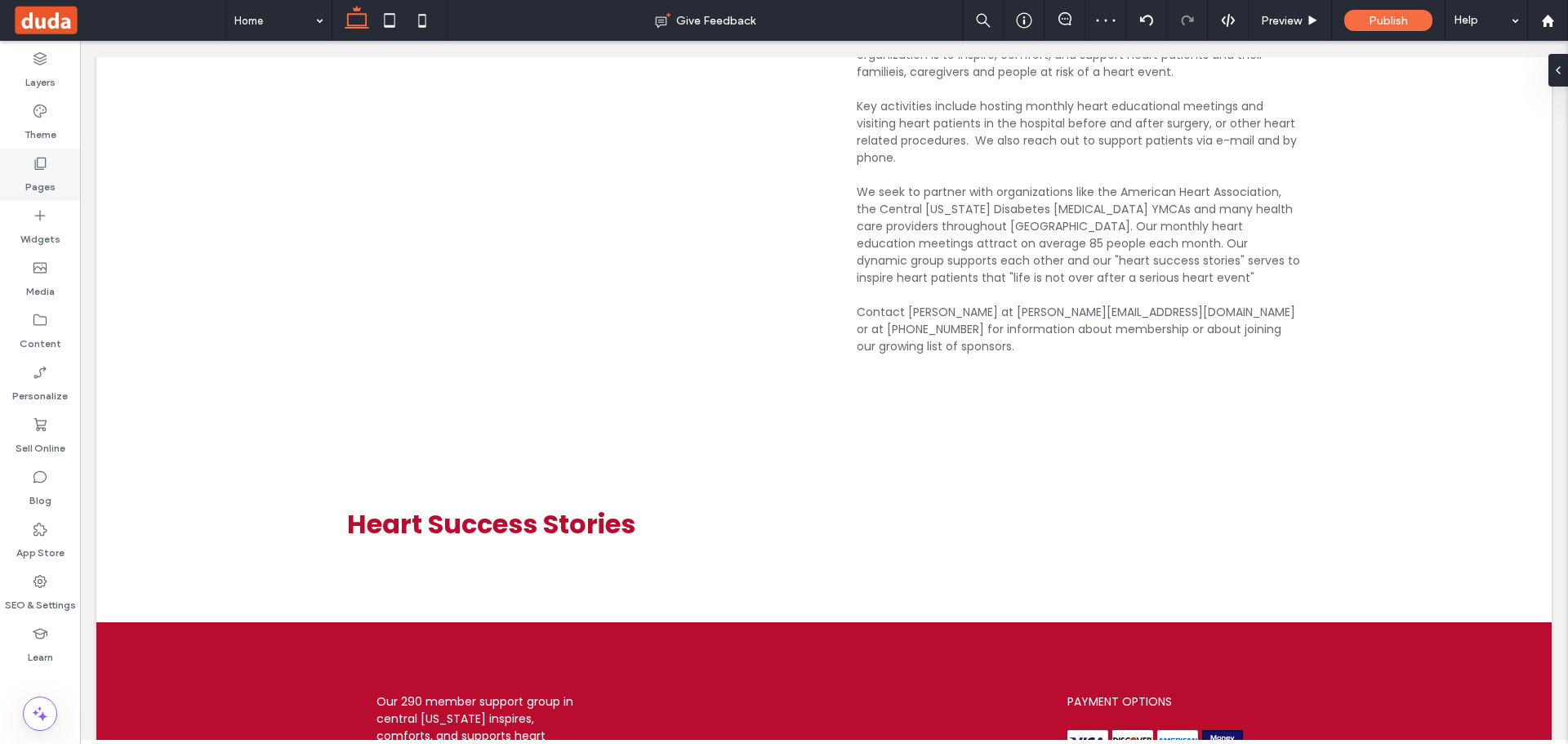
click at [32, 170] on icon at bounding box center [39, 163] width 16 height 16
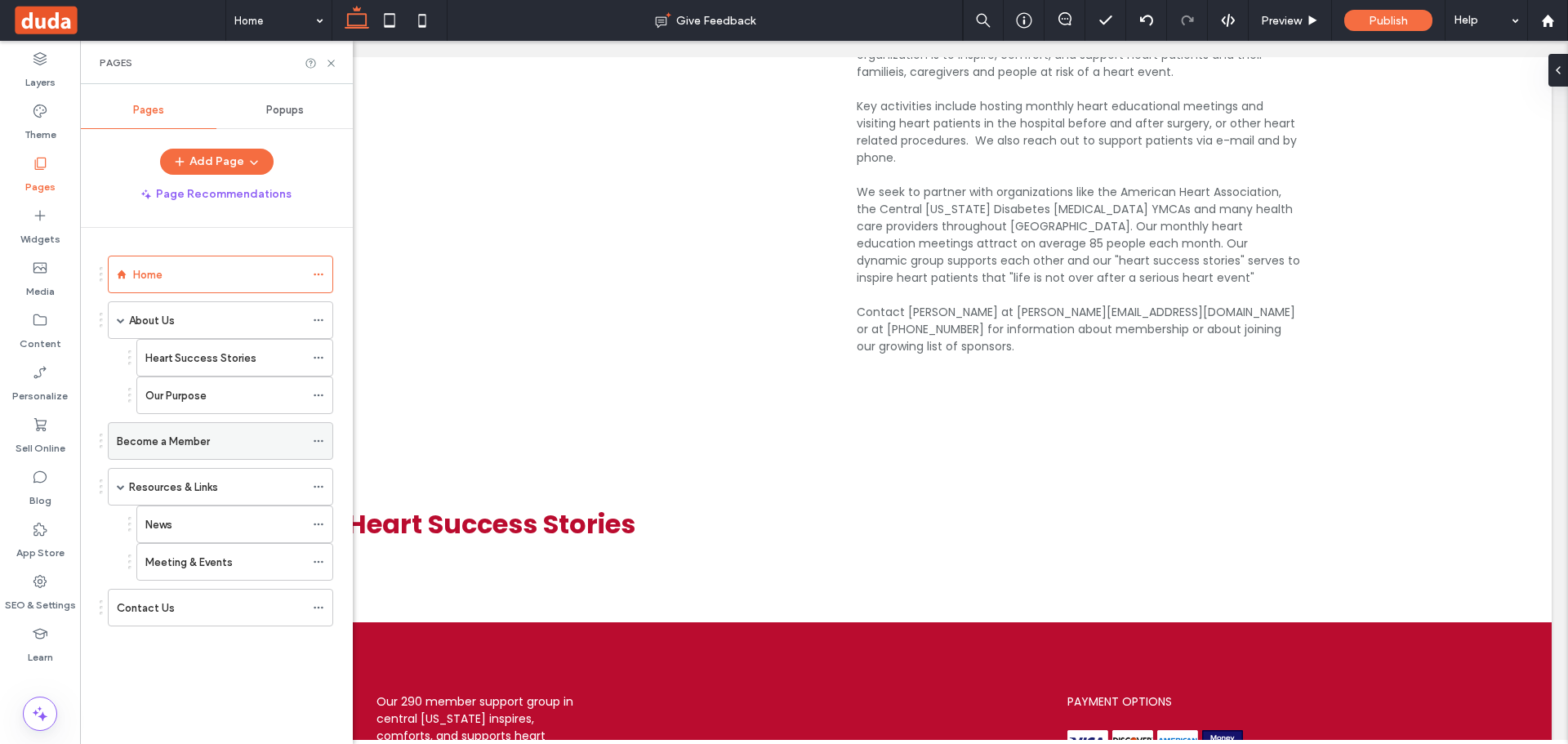
click at [315, 441] on use at bounding box center [318, 441] width 9 height 3
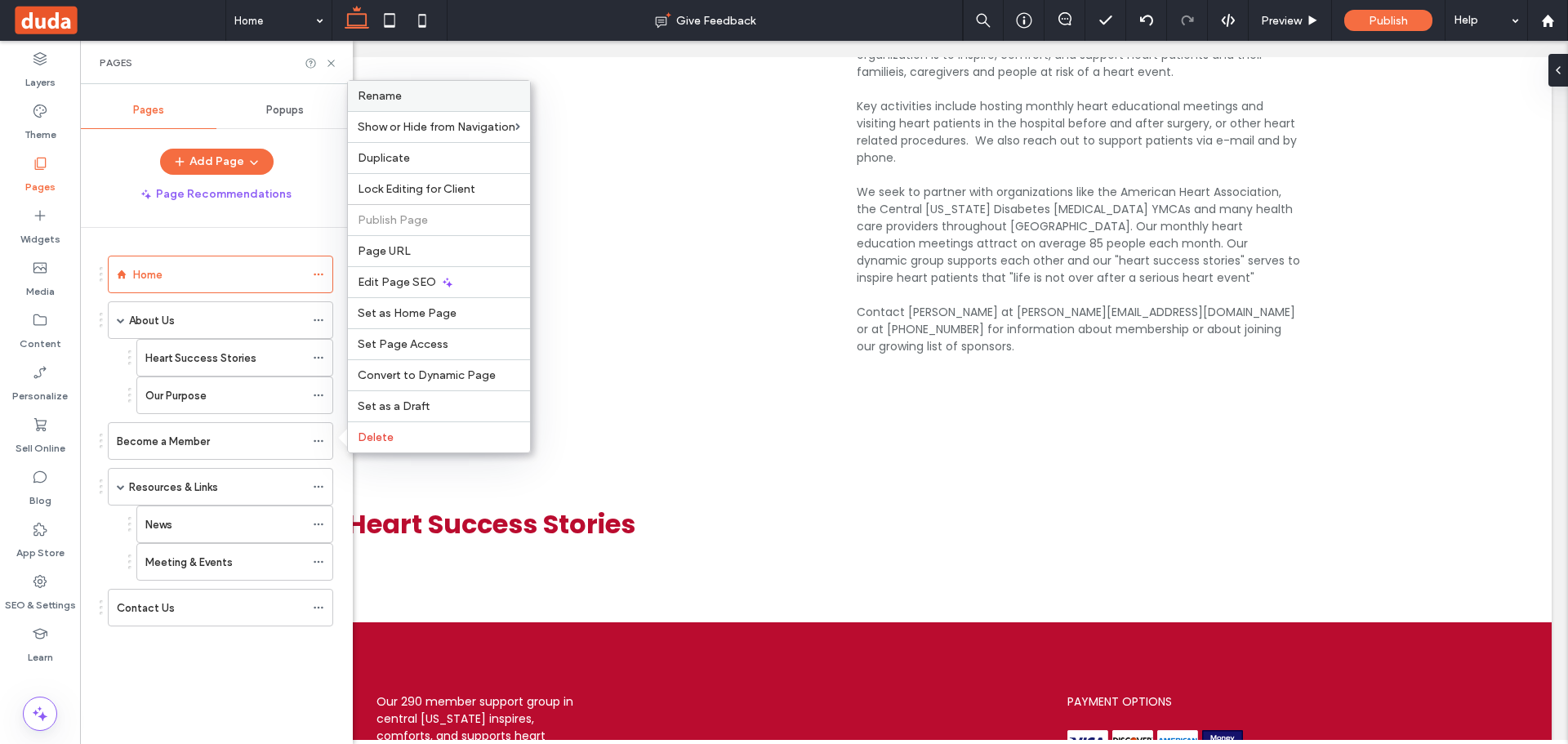
click at [430, 90] on label "Rename" at bounding box center [439, 96] width 162 height 14
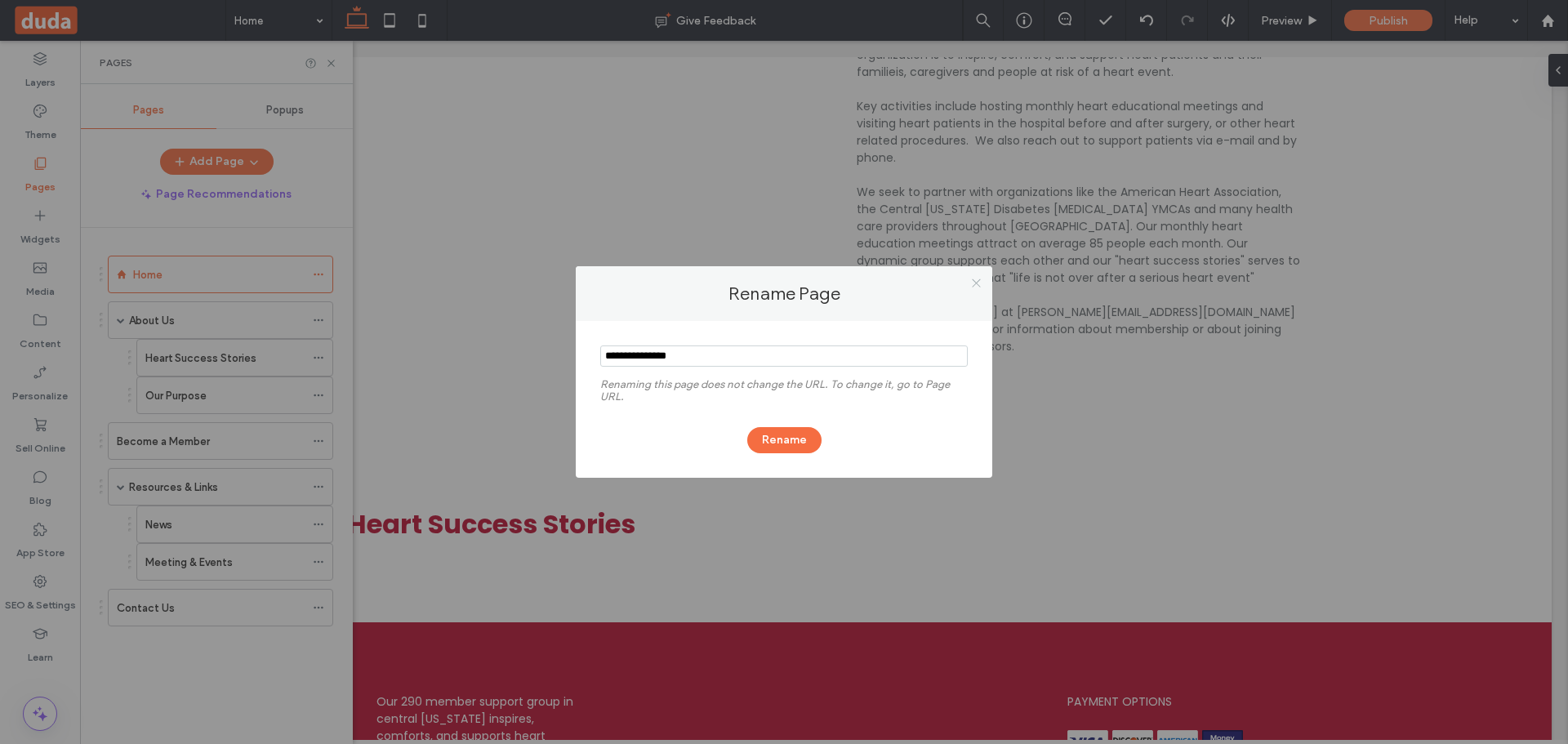
click at [978, 282] on icon at bounding box center [976, 282] width 13 height 13
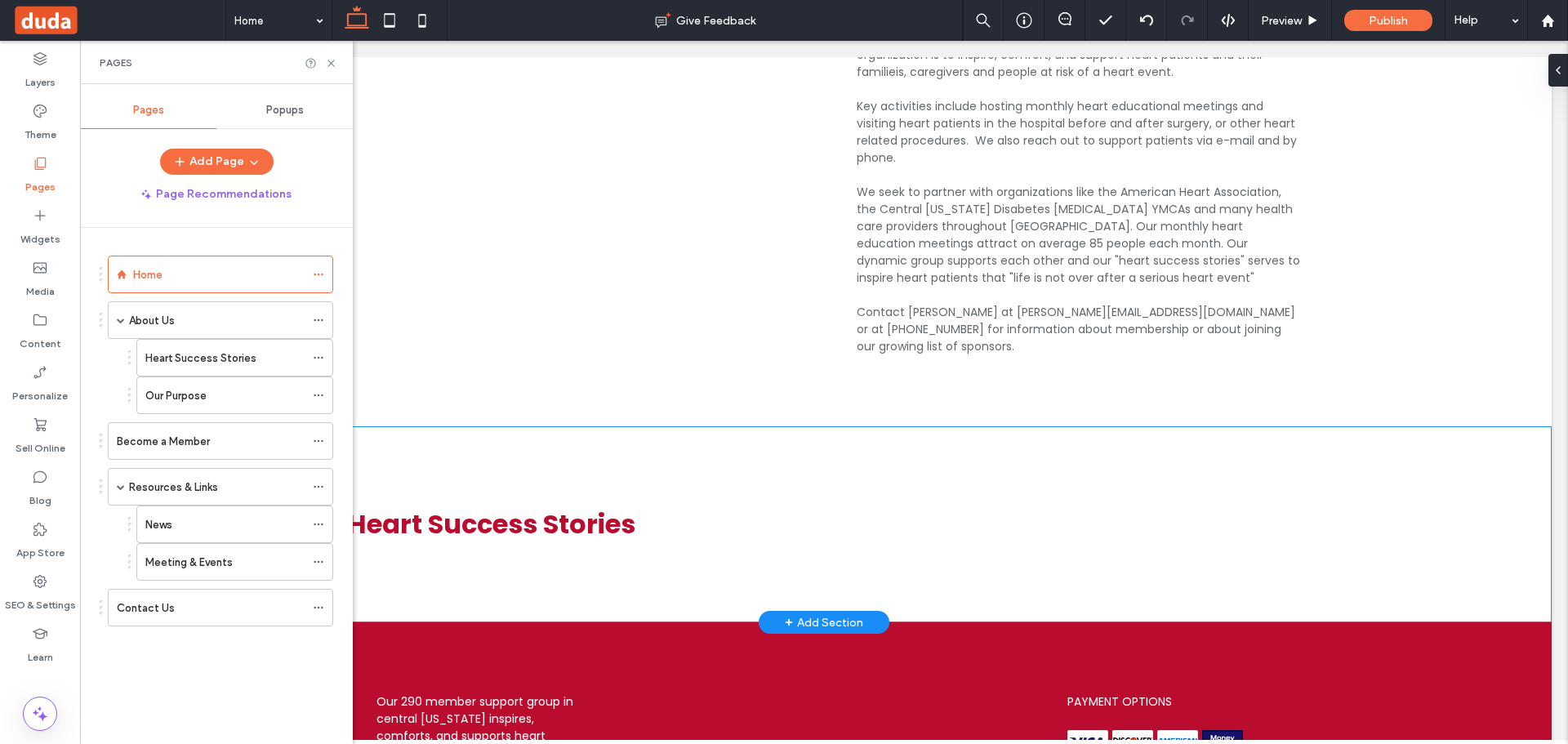
click at [790, 614] on div "+ Add Section" at bounding box center [823, 622] width 78 height 18
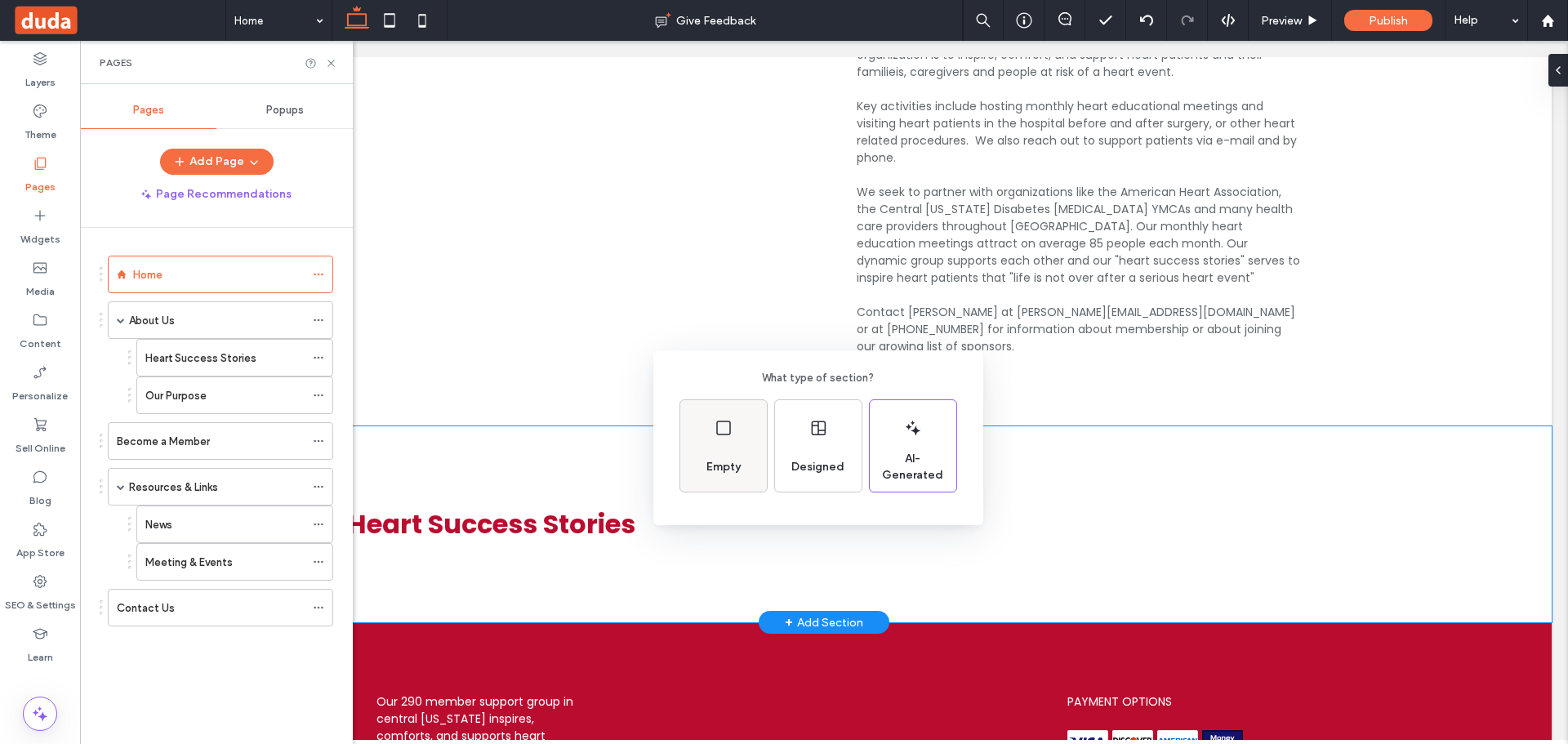
click at [724, 437] on div "Empty" at bounding box center [723, 446] width 87 height 92
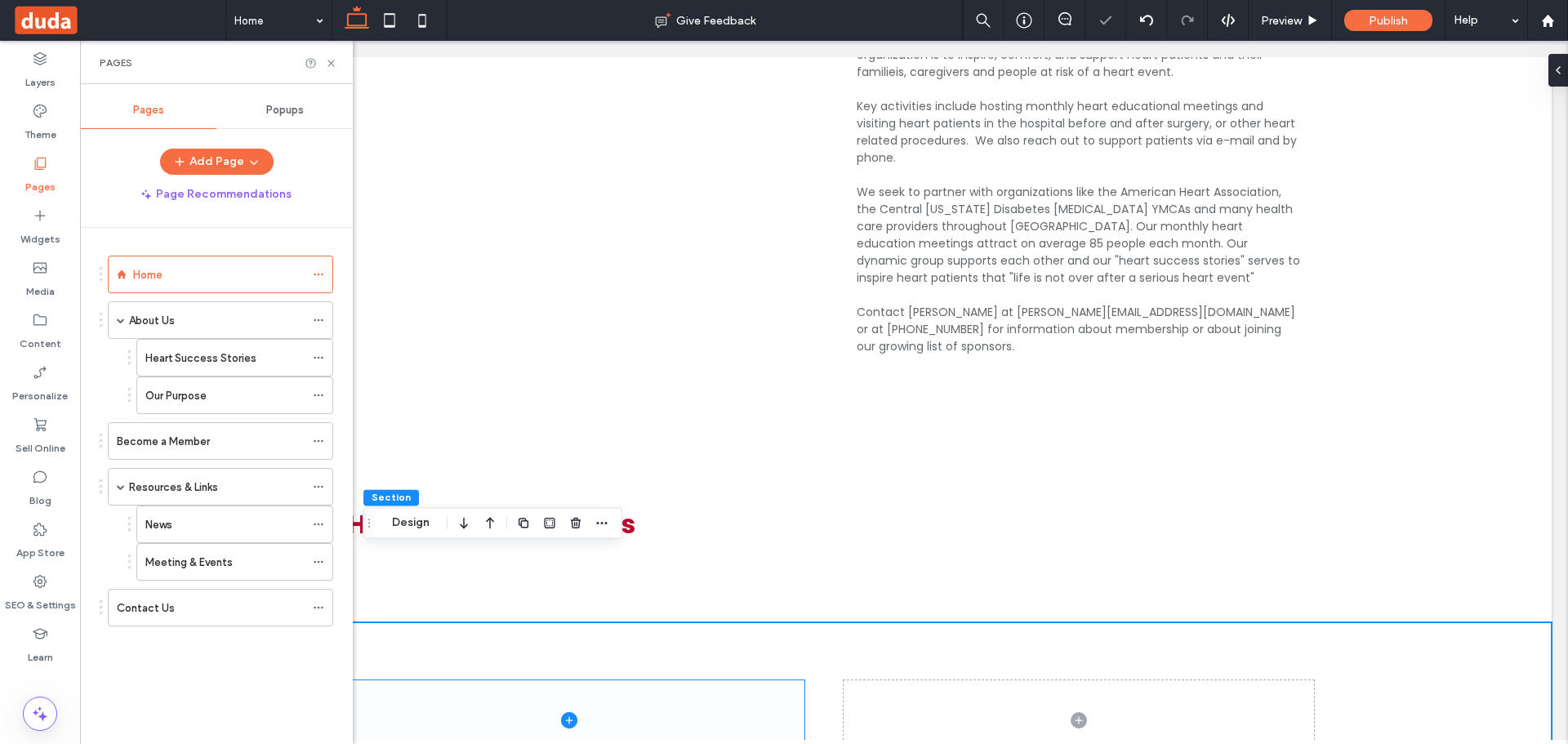
drag, startPoint x: 568, startPoint y: 645, endPoint x: 600, endPoint y: 417, distance: 230.2
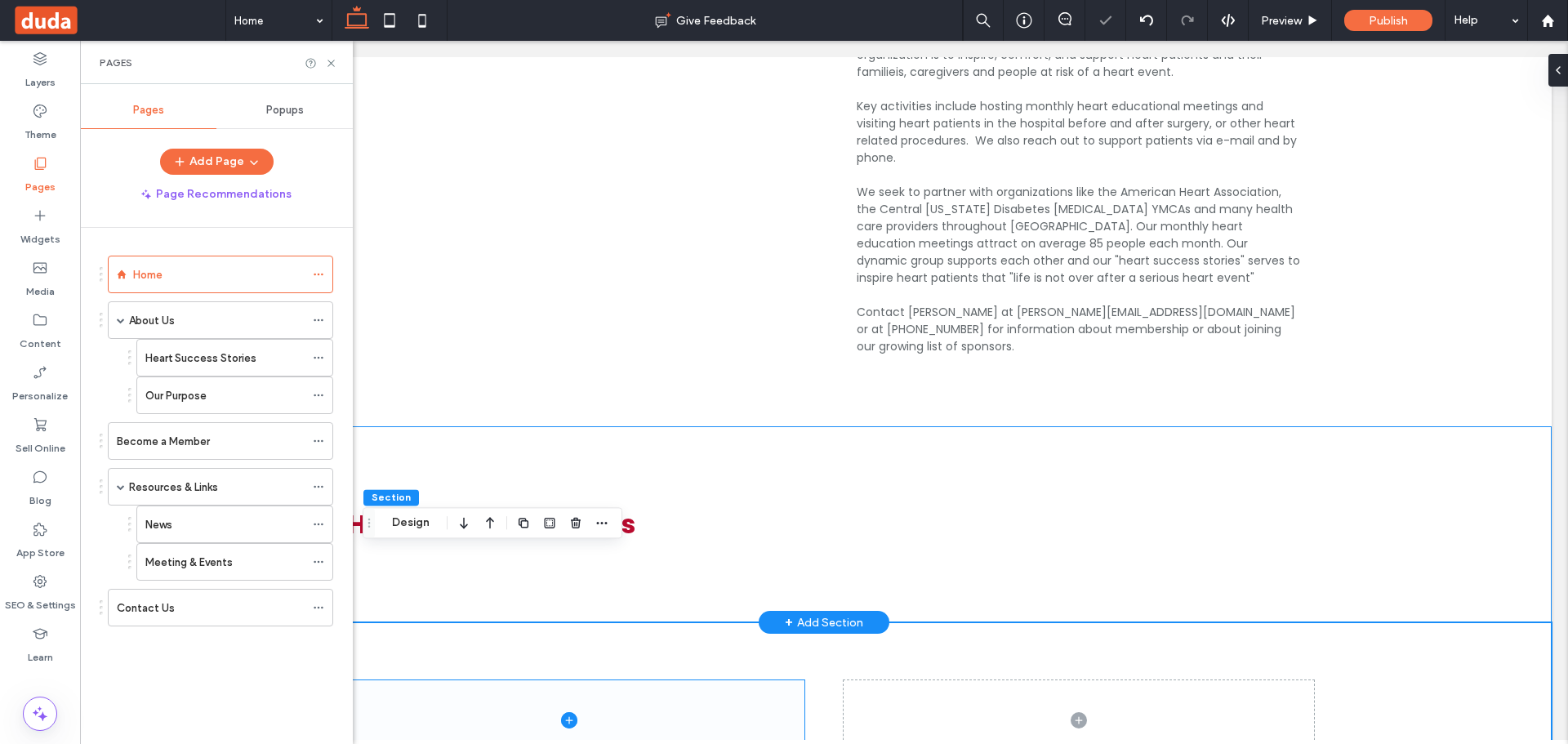
click at [567, 712] on icon at bounding box center [569, 720] width 16 height 16
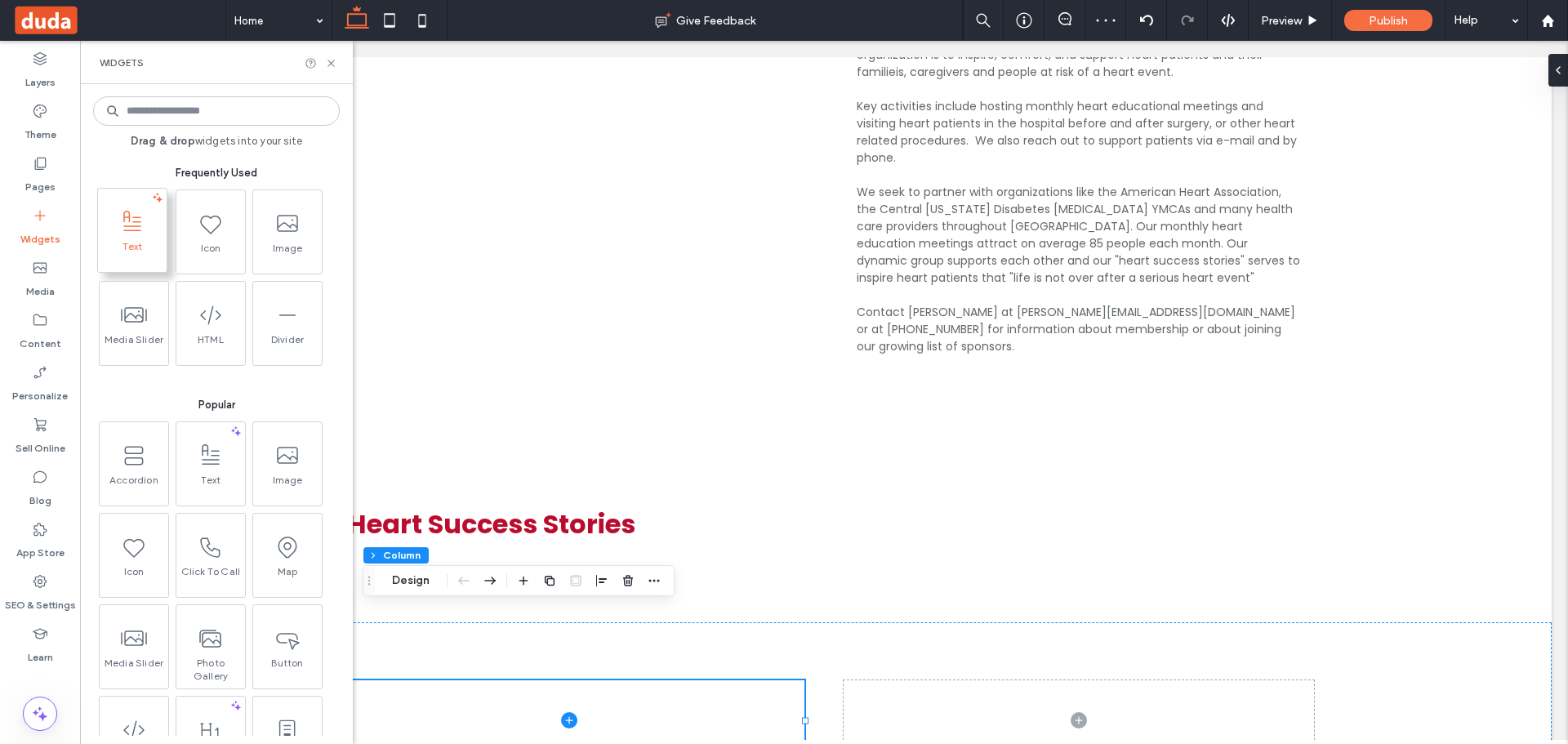
click at [144, 241] on span "Text" at bounding box center [133, 251] width 69 height 23
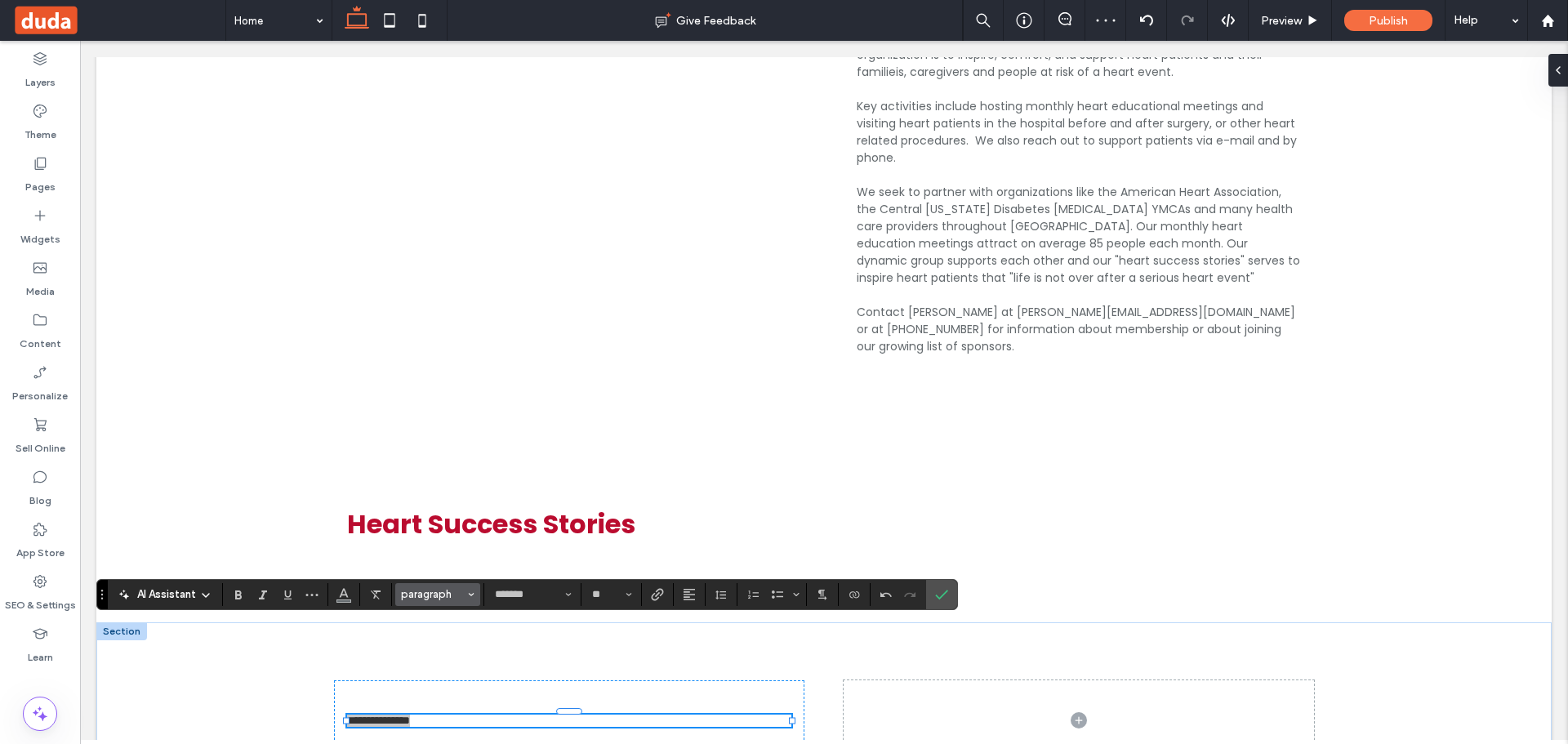
click at [452, 595] on span "paragraph" at bounding box center [433, 594] width 64 height 13
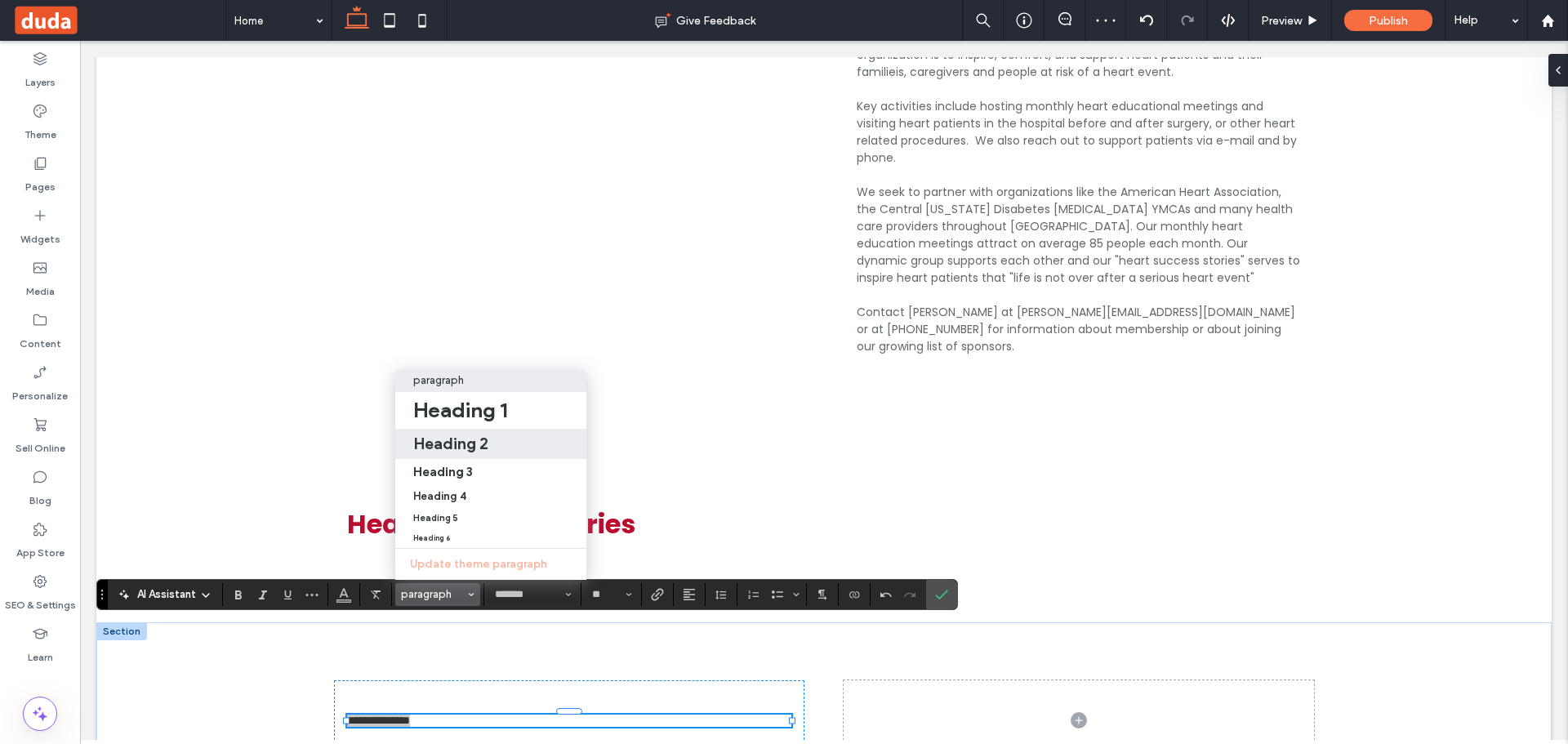
click at [460, 434] on h2 "Heading 2" at bounding box center [450, 443] width 75 height 19
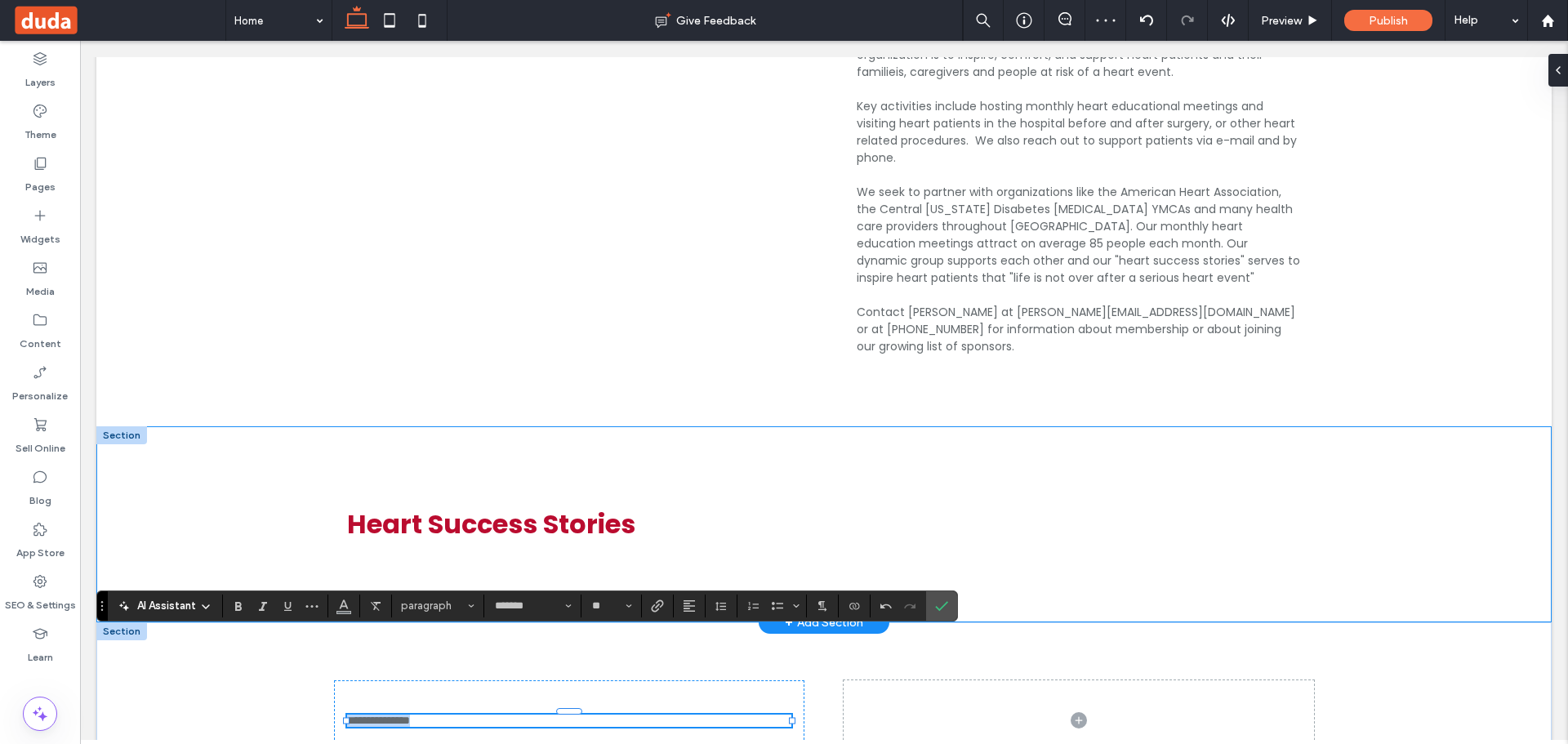
type input "**"
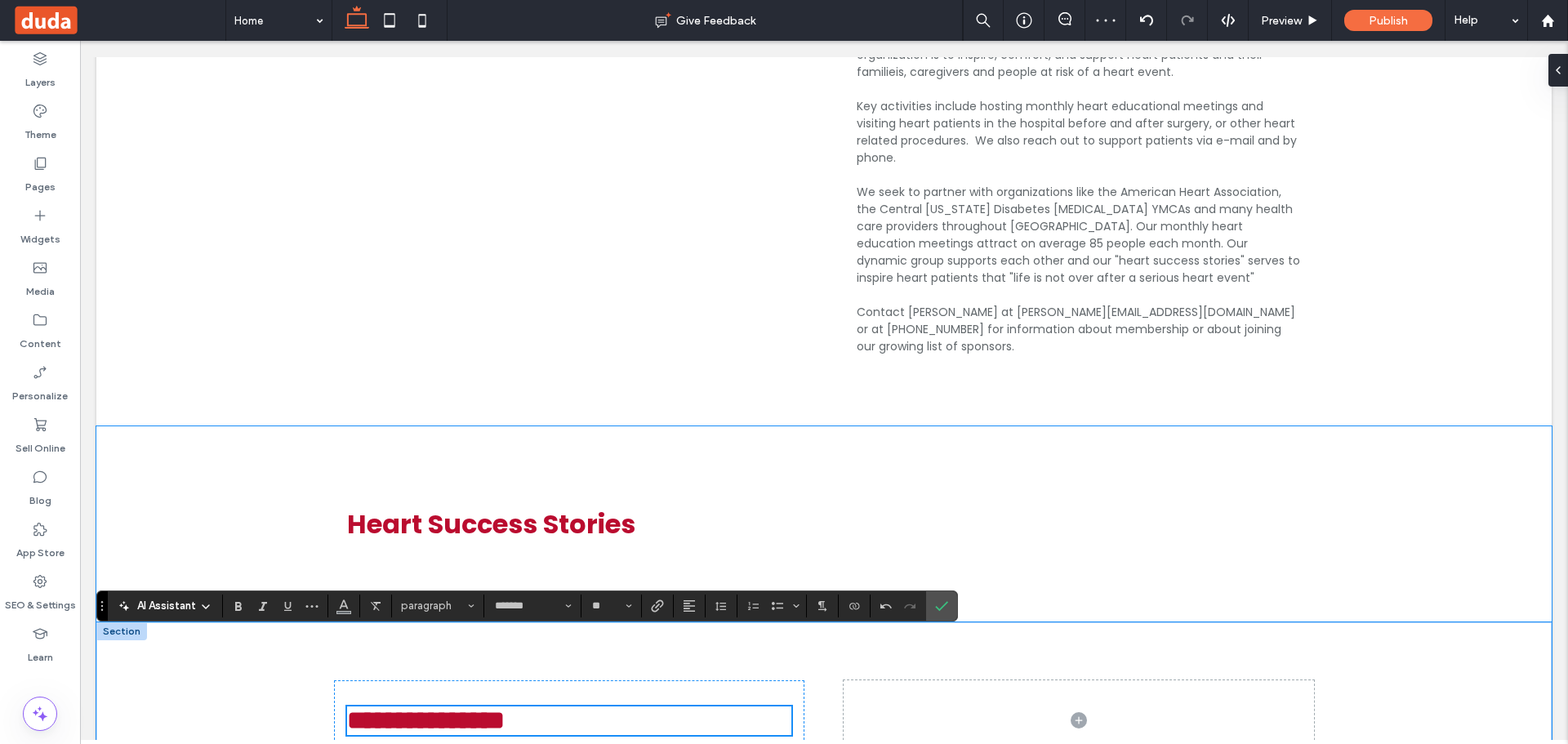
scroll to position [2613, 0]
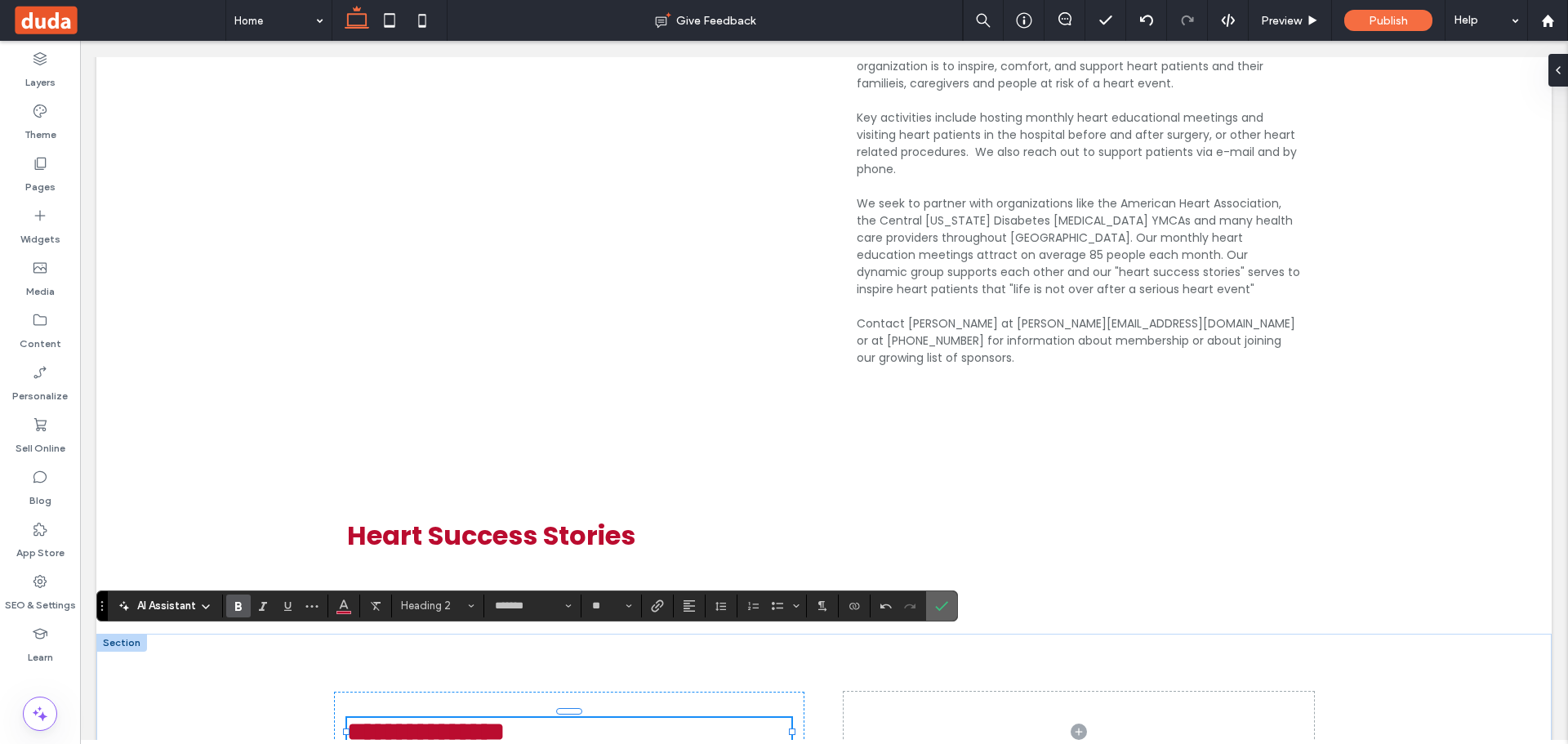
click at [945, 602] on icon "Confirm" at bounding box center [942, 606] width 13 height 13
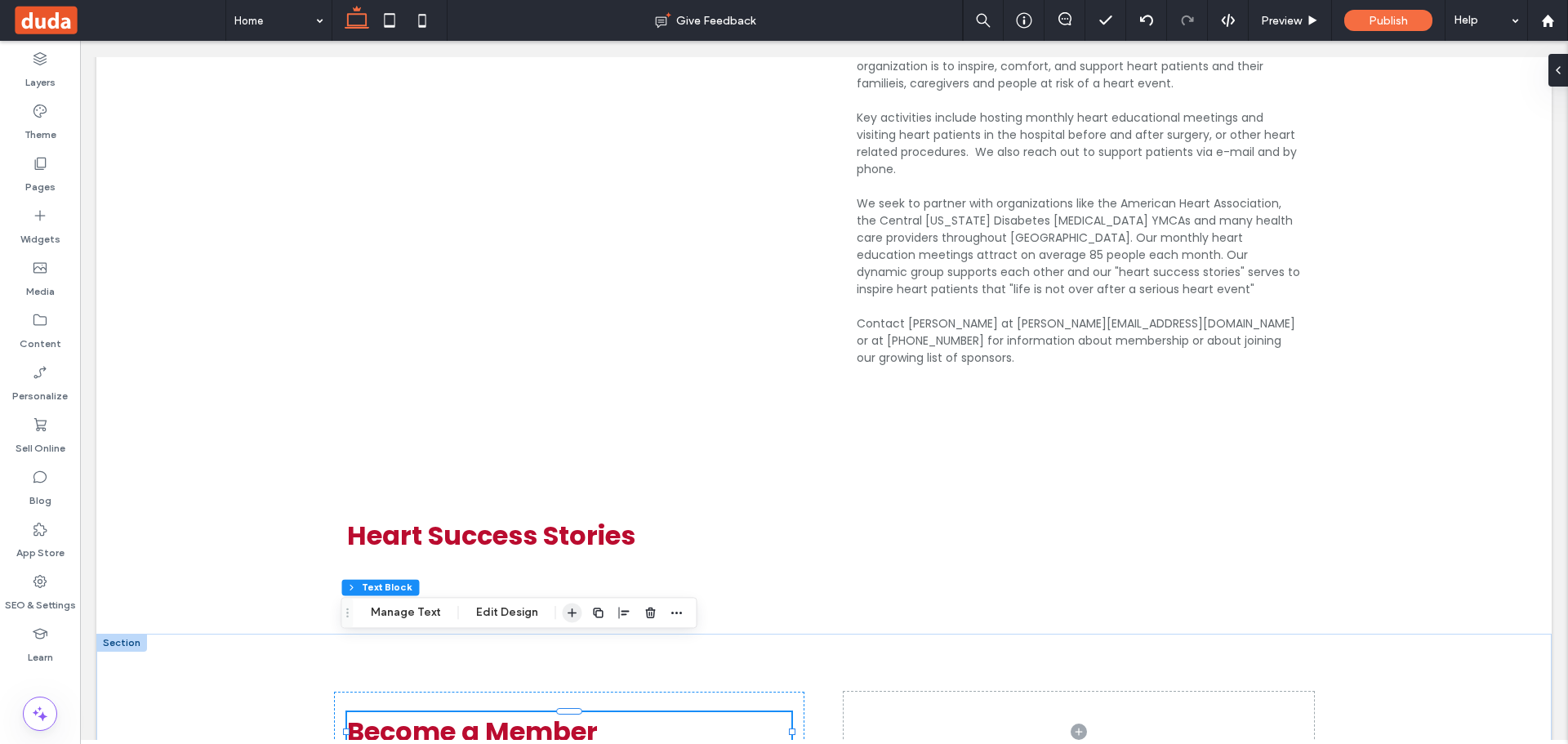
click at [574, 614] on icon "button" at bounding box center [572, 613] width 13 height 13
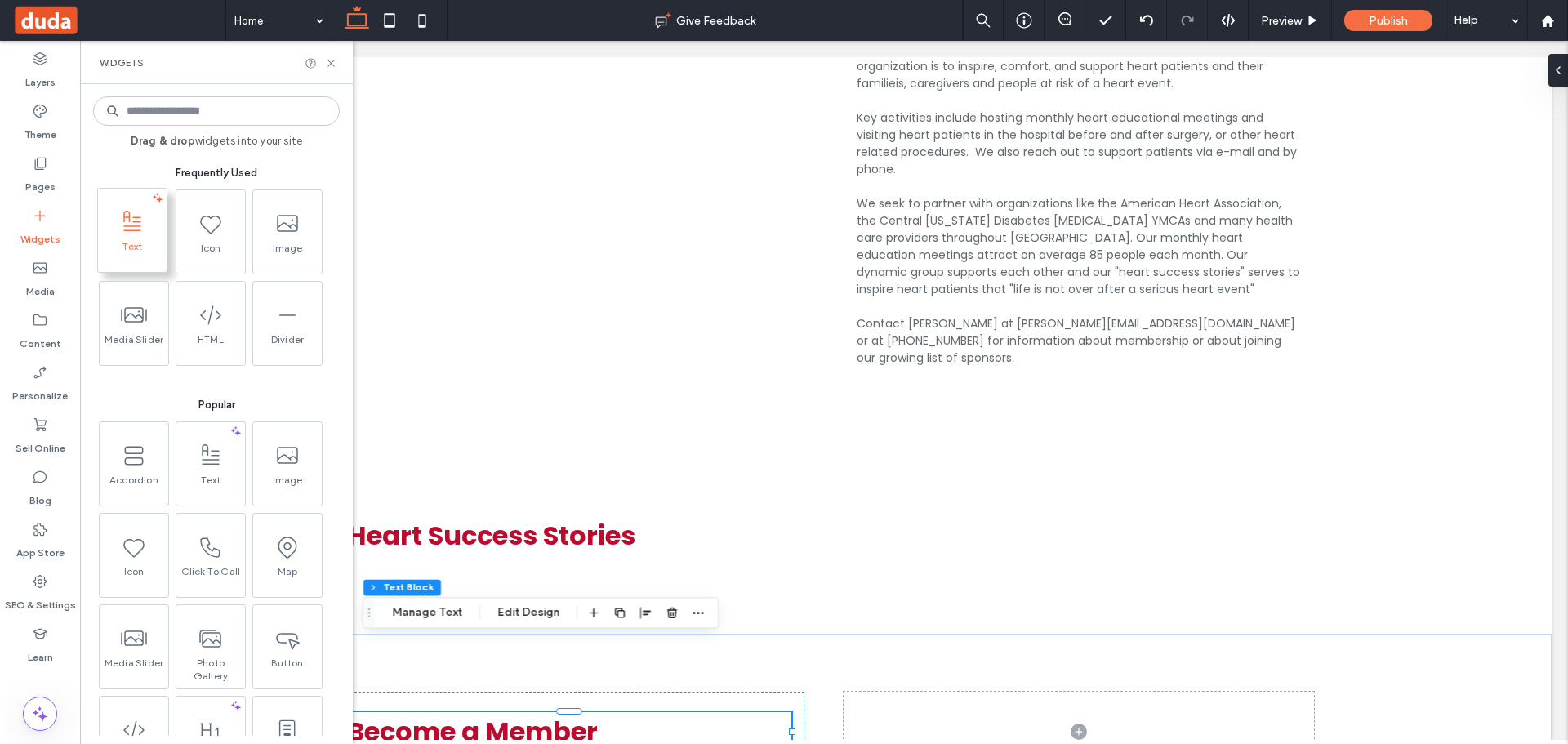
click at [129, 240] on span at bounding box center [133, 222] width 69 height 37
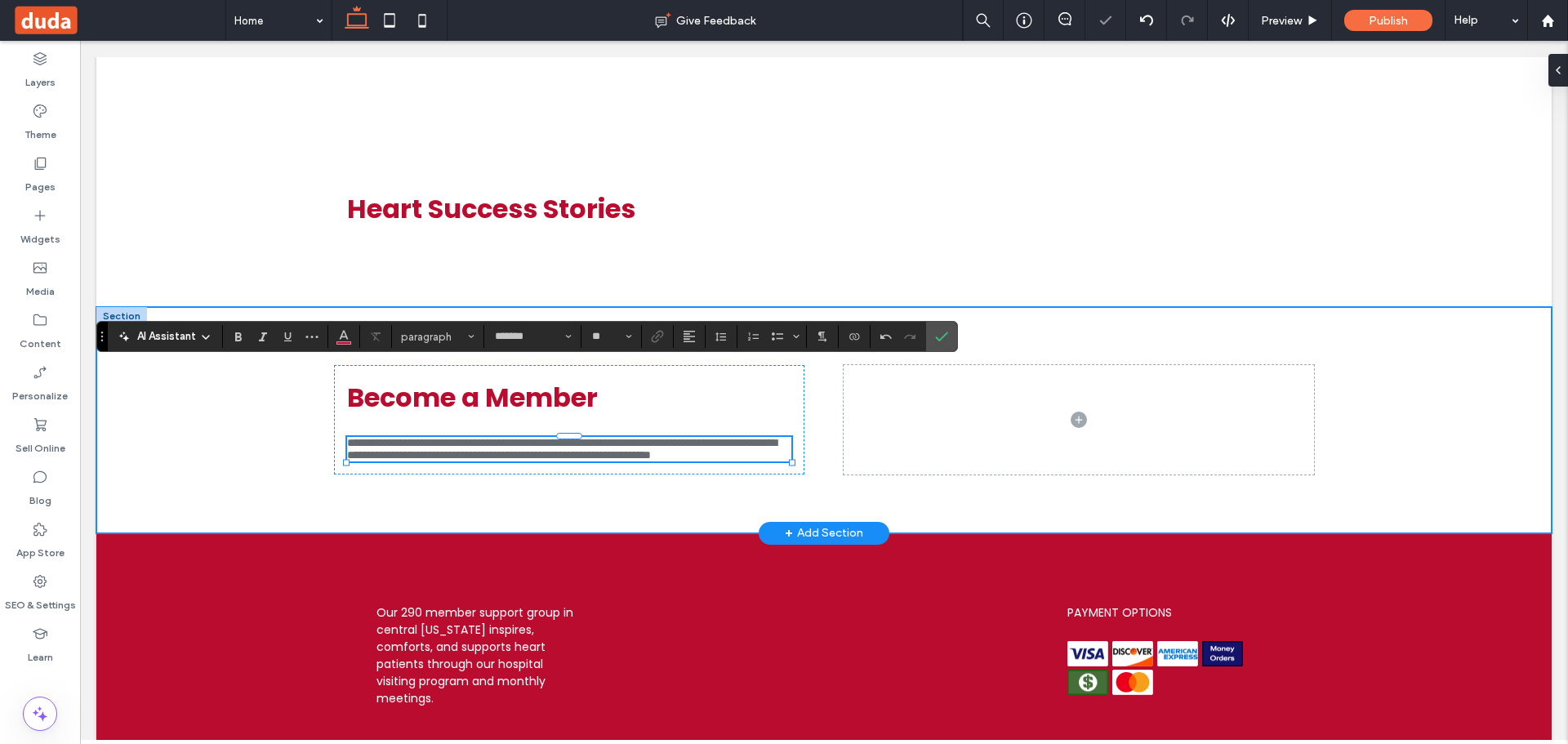
scroll to position [0, 0]
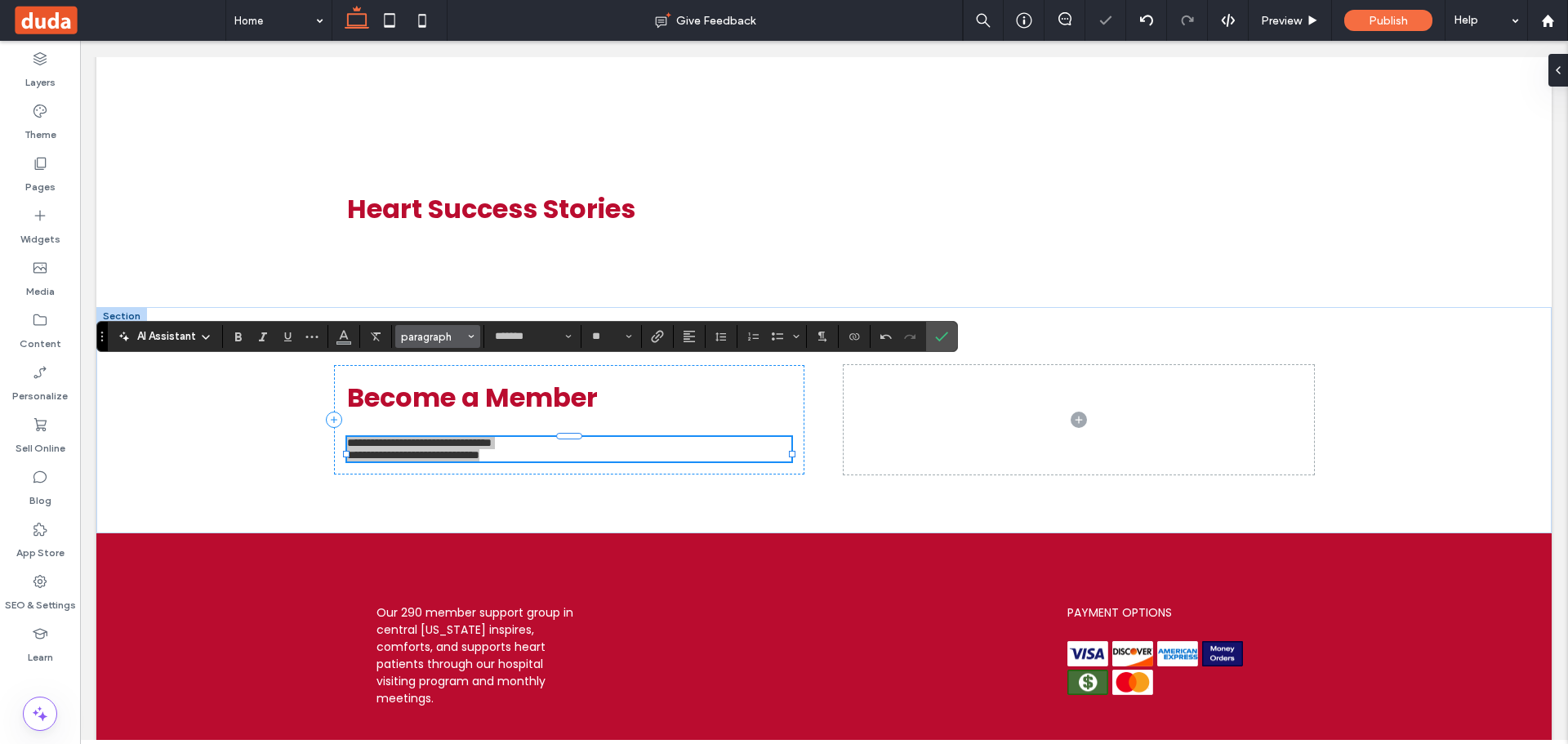
click at [414, 334] on span "paragraph" at bounding box center [433, 337] width 64 height 13
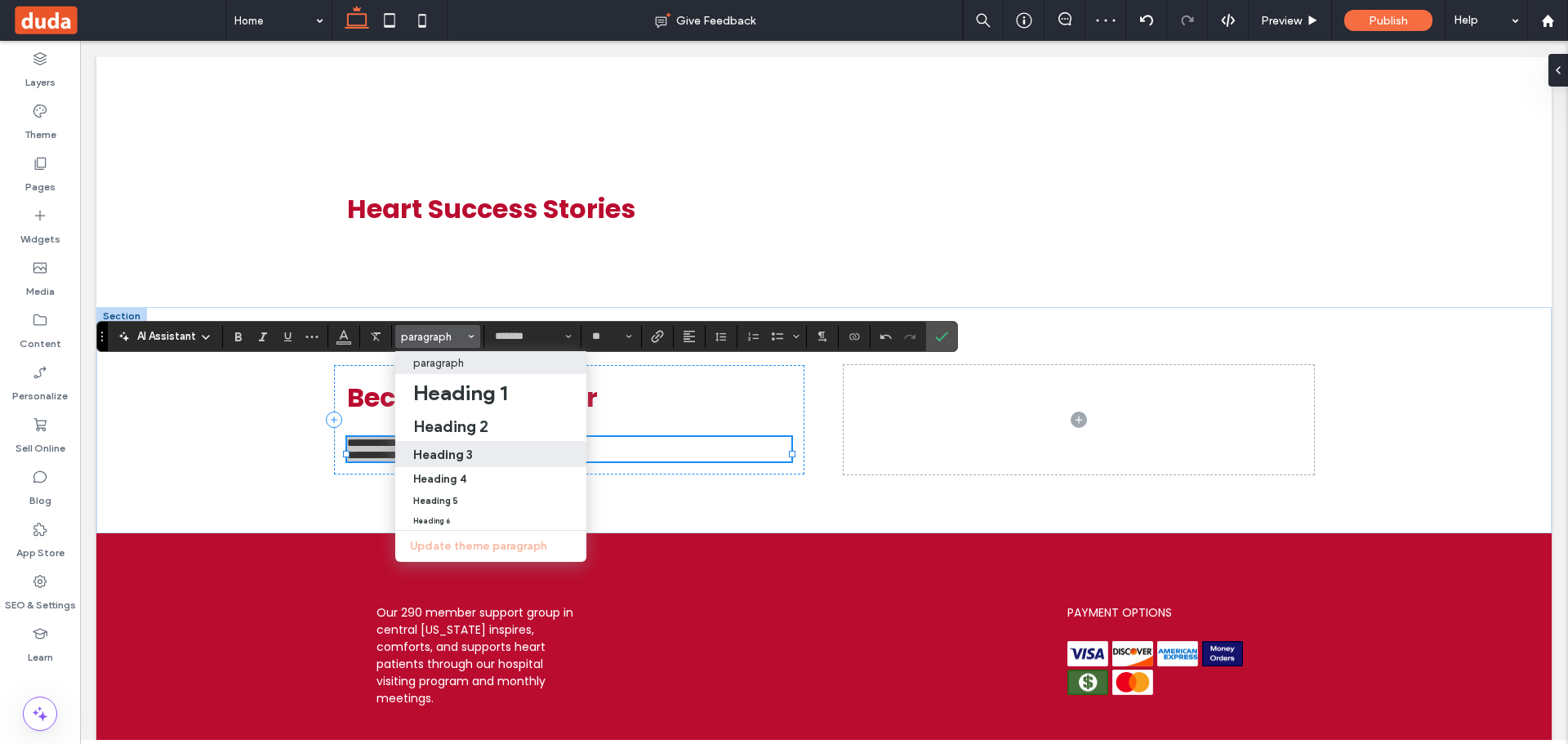
click at [476, 453] on div "Heading 3" at bounding box center [491, 455] width 155 height 15
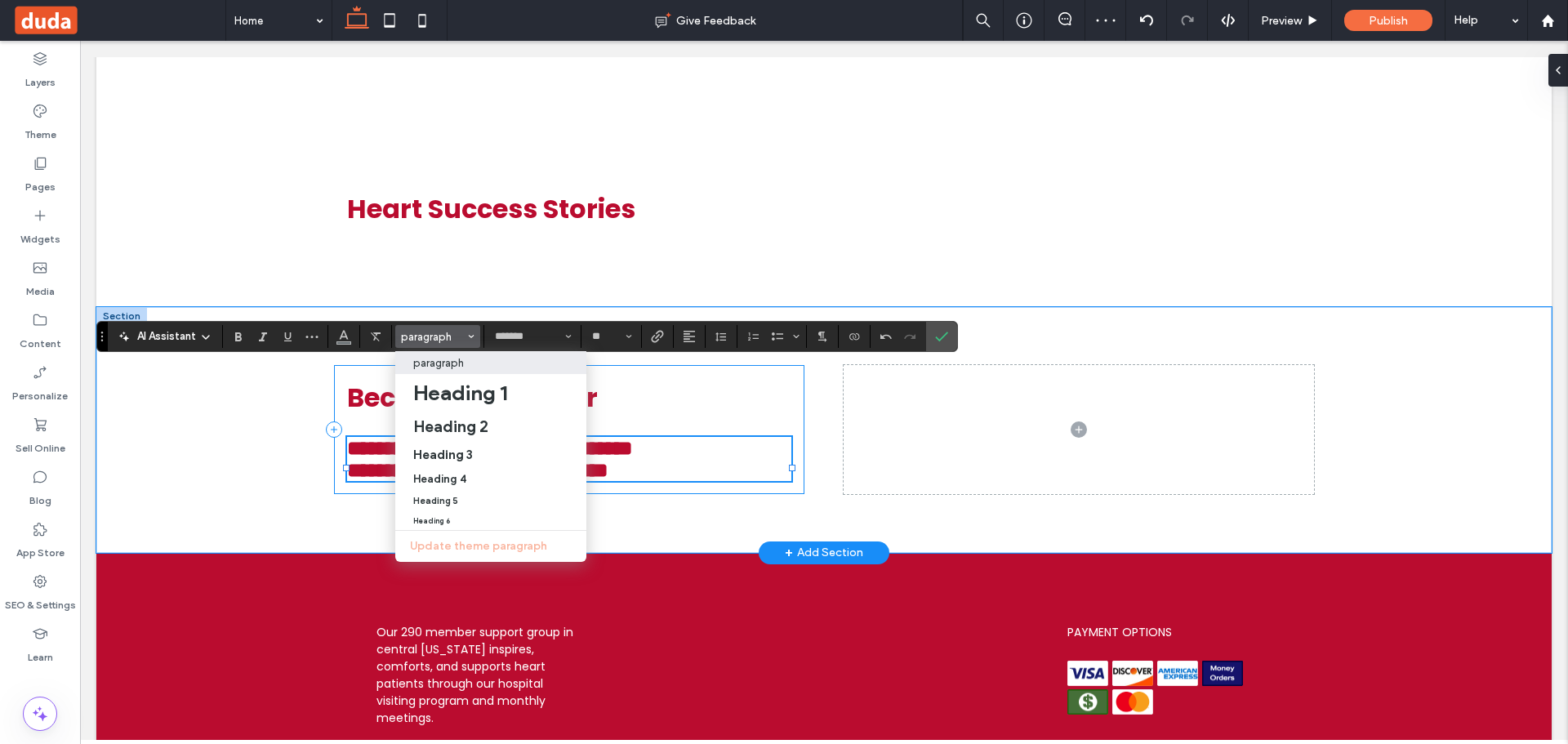
type input "**"
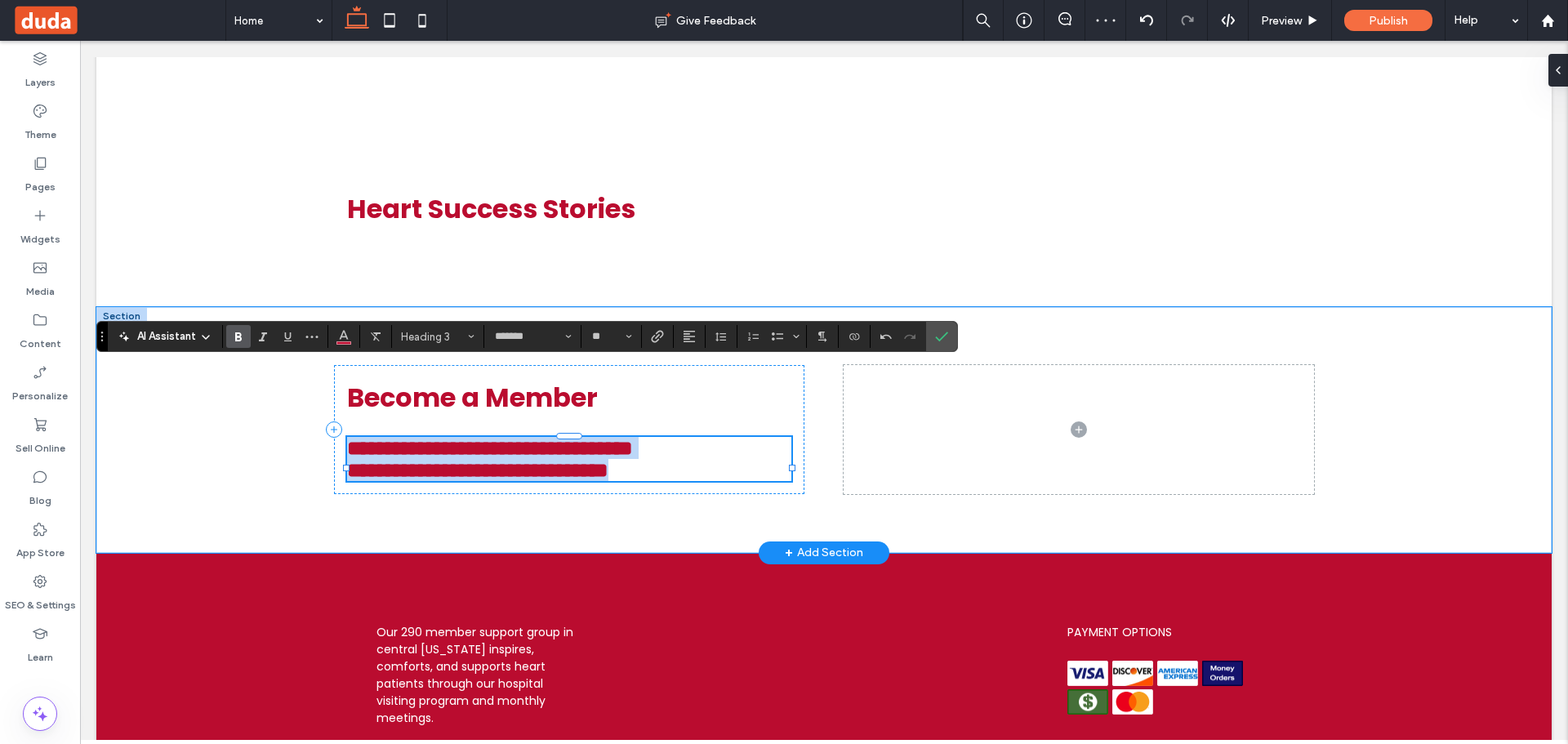
click at [381, 460] on span "**********" at bounding box center [477, 470] width 261 height 20
click at [347, 460] on span "**********" at bounding box center [477, 470] width 261 height 20
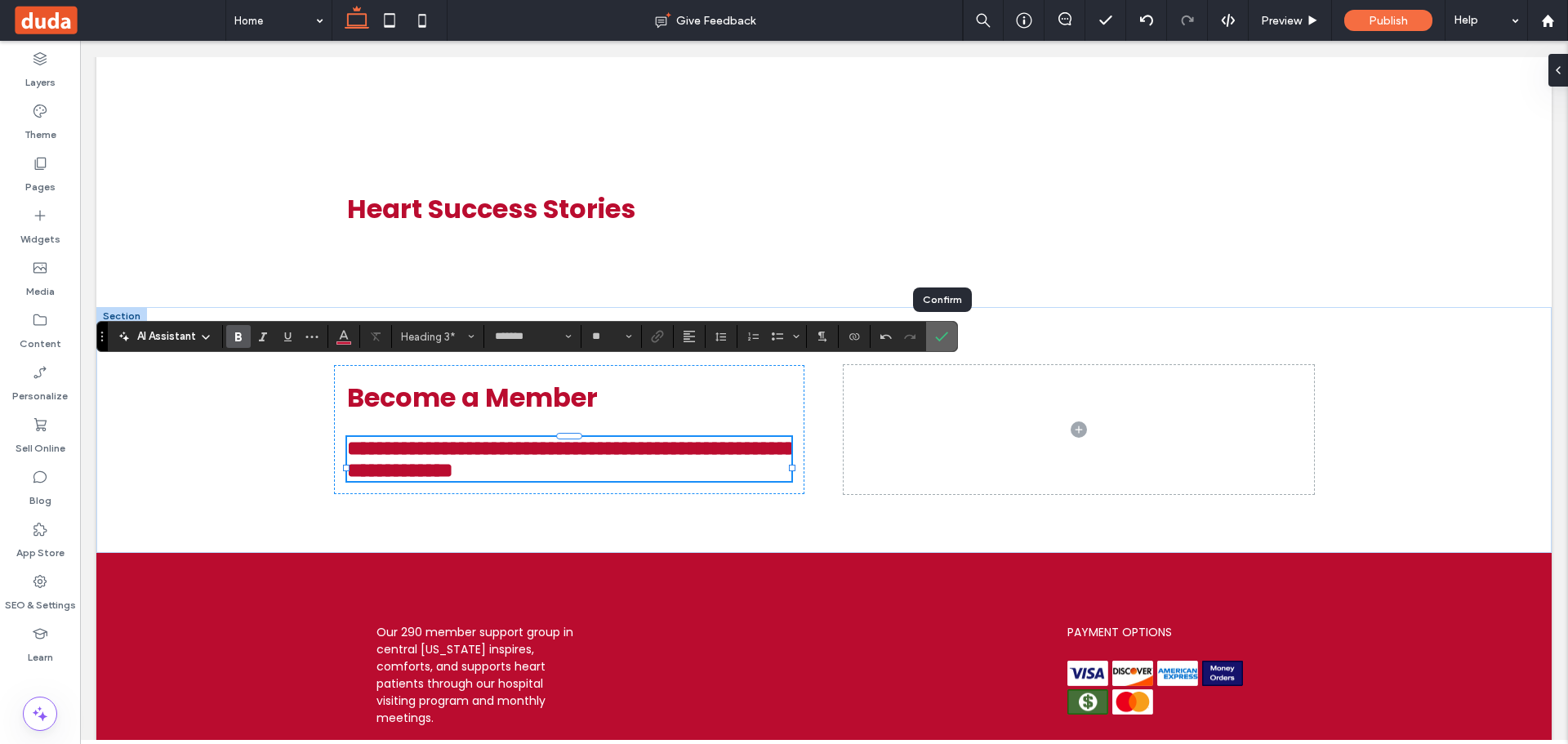
click at [935, 340] on icon "Confirm" at bounding box center [942, 337] width 13 height 13
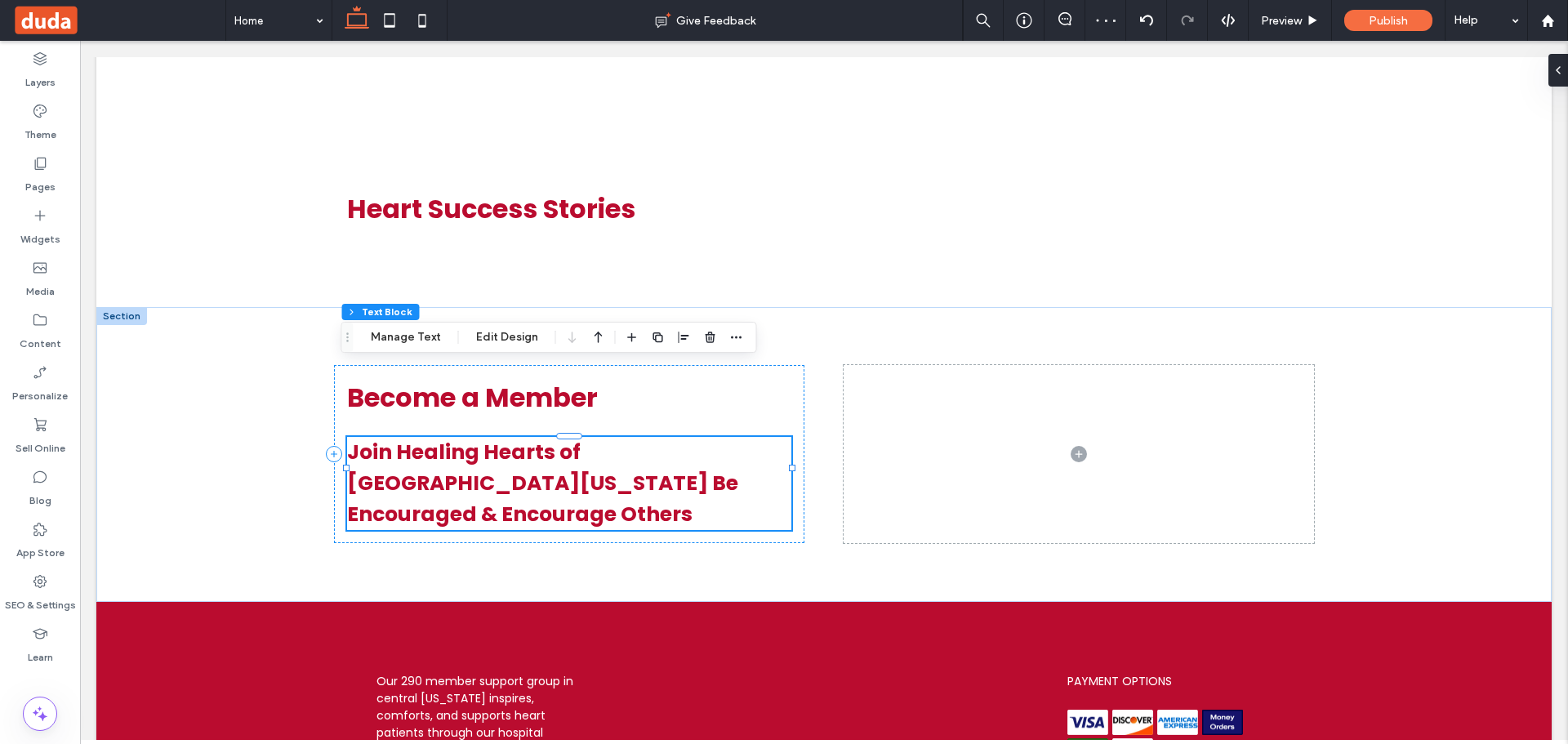
click at [711, 437] on h3 "Join Healing Hearts of Central Ohio Be Encouraged & Encourage Others" at bounding box center [569, 483] width 445 height 93
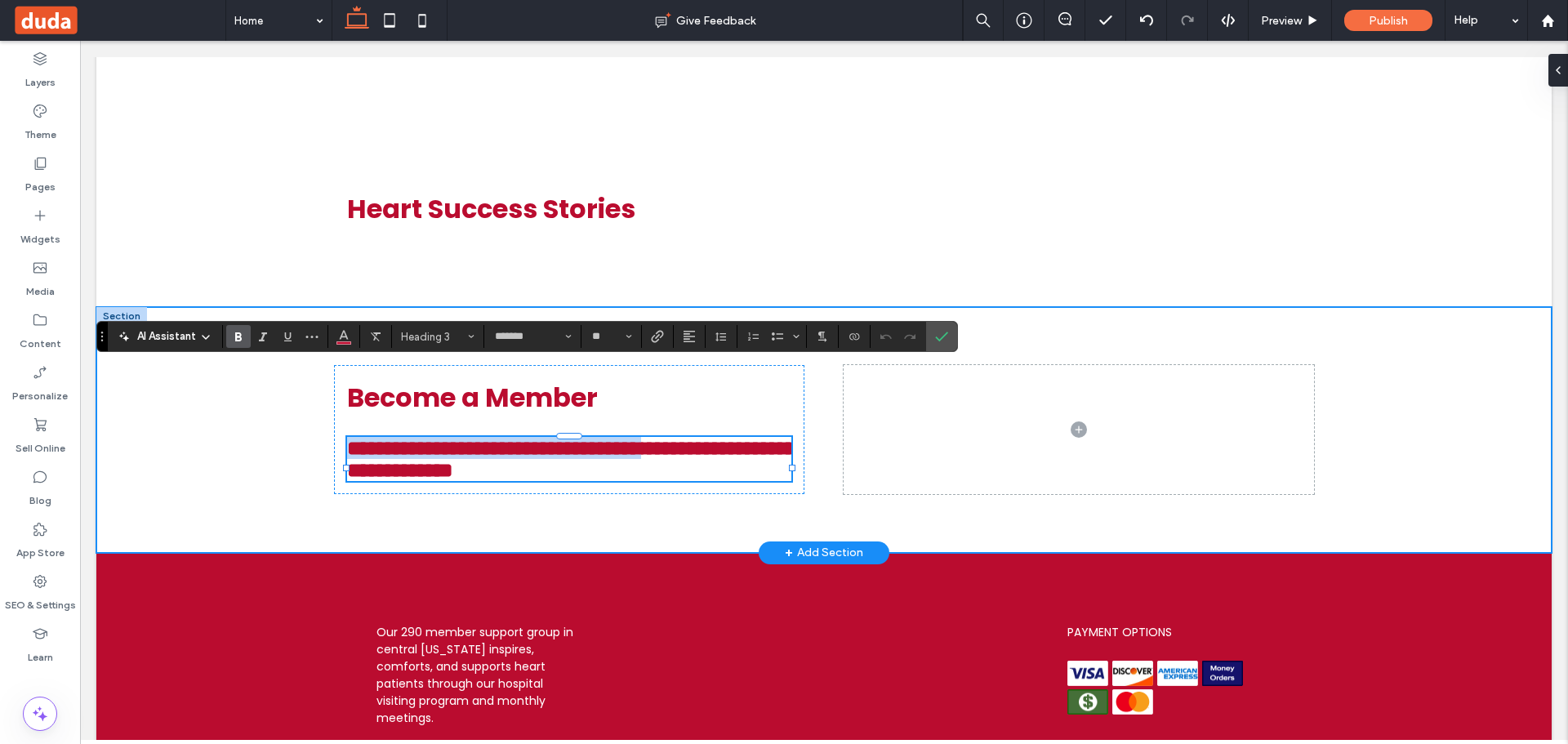
drag, startPoint x: 710, startPoint y: 384, endPoint x: 279, endPoint y: 382, distance: 431.0
click at [279, 382] on div "**********" at bounding box center [824, 430] width 1455 height 246
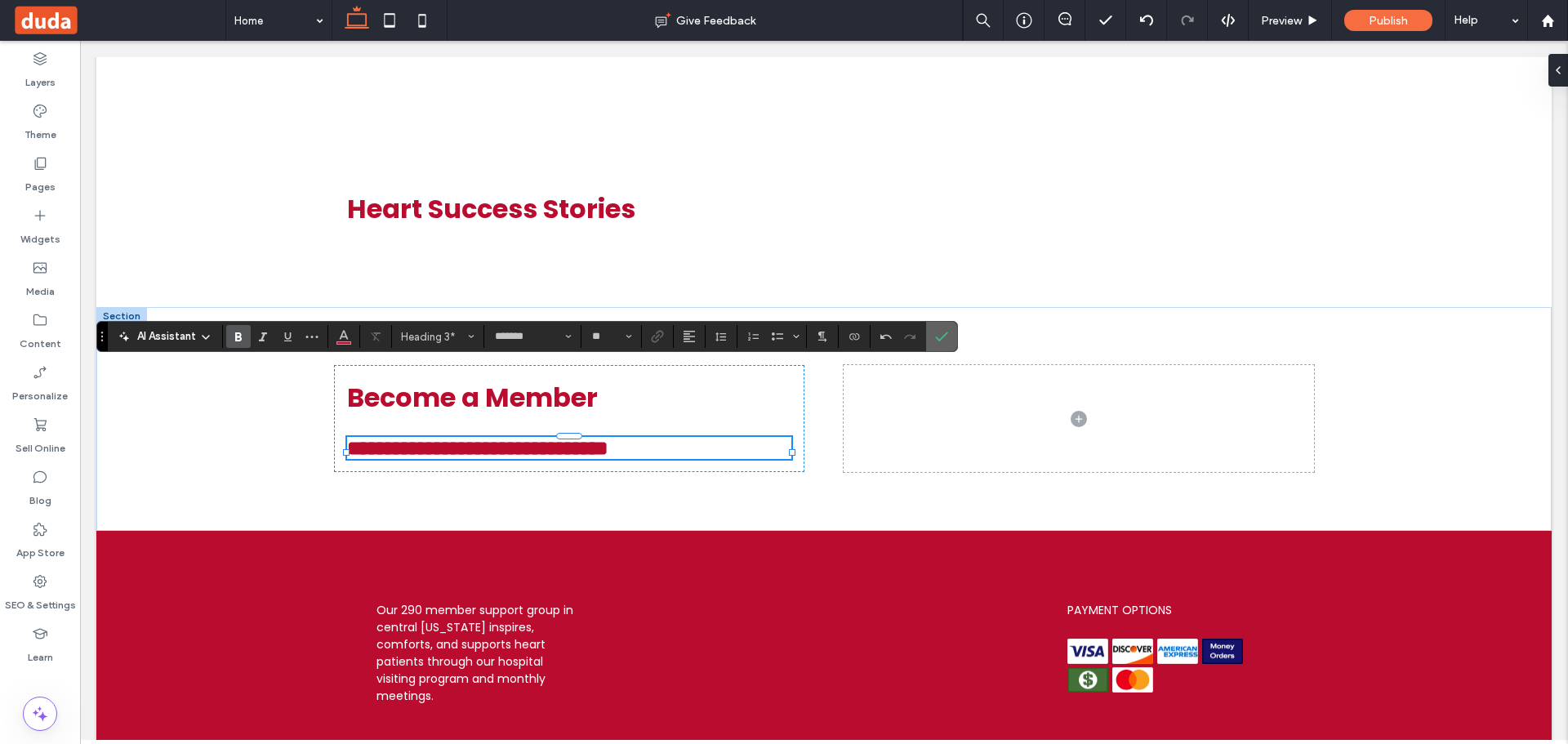
click at [952, 335] on label "Confirm" at bounding box center [941, 336] width 24 height 29
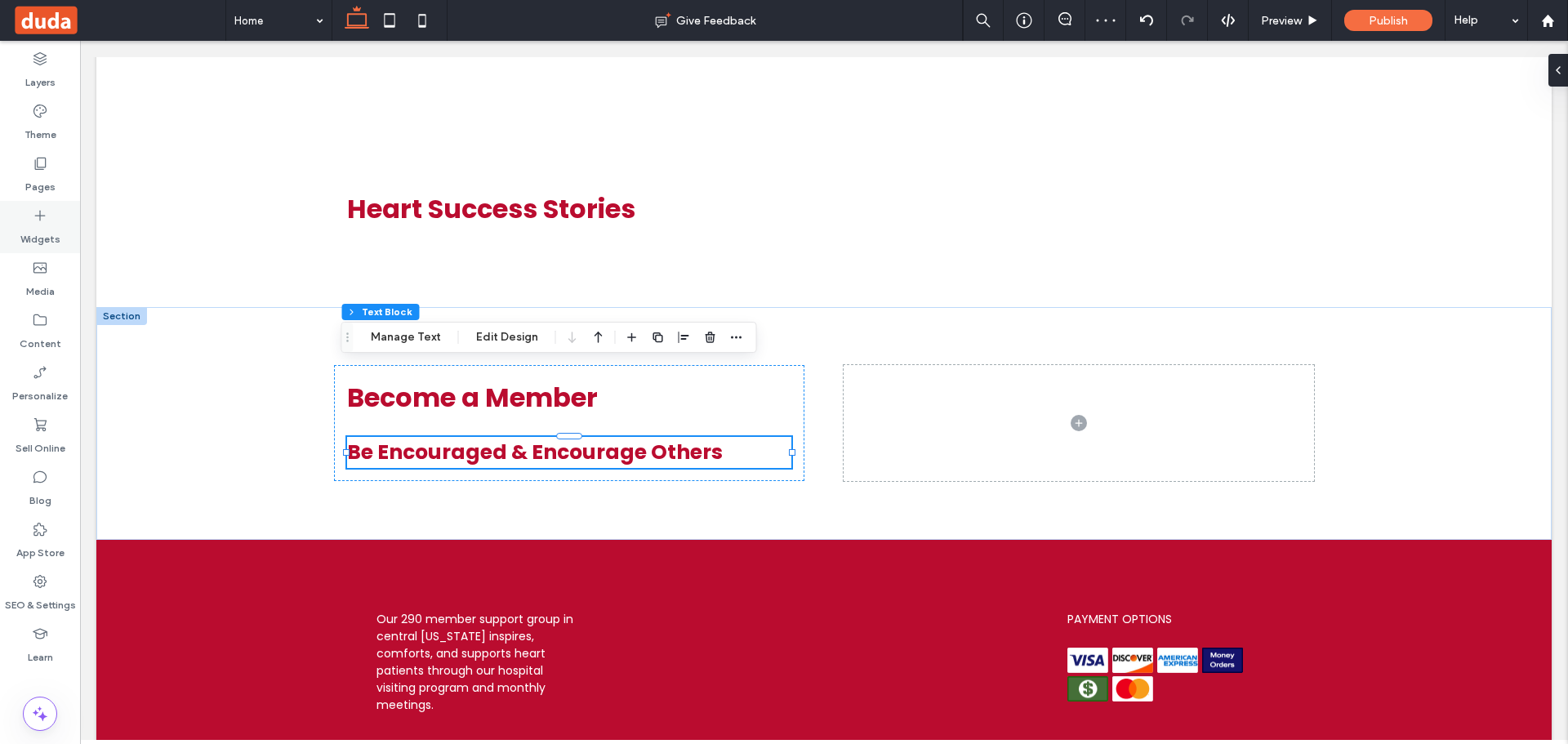
click at [46, 228] on label "Widgets" at bounding box center [40, 235] width 40 height 23
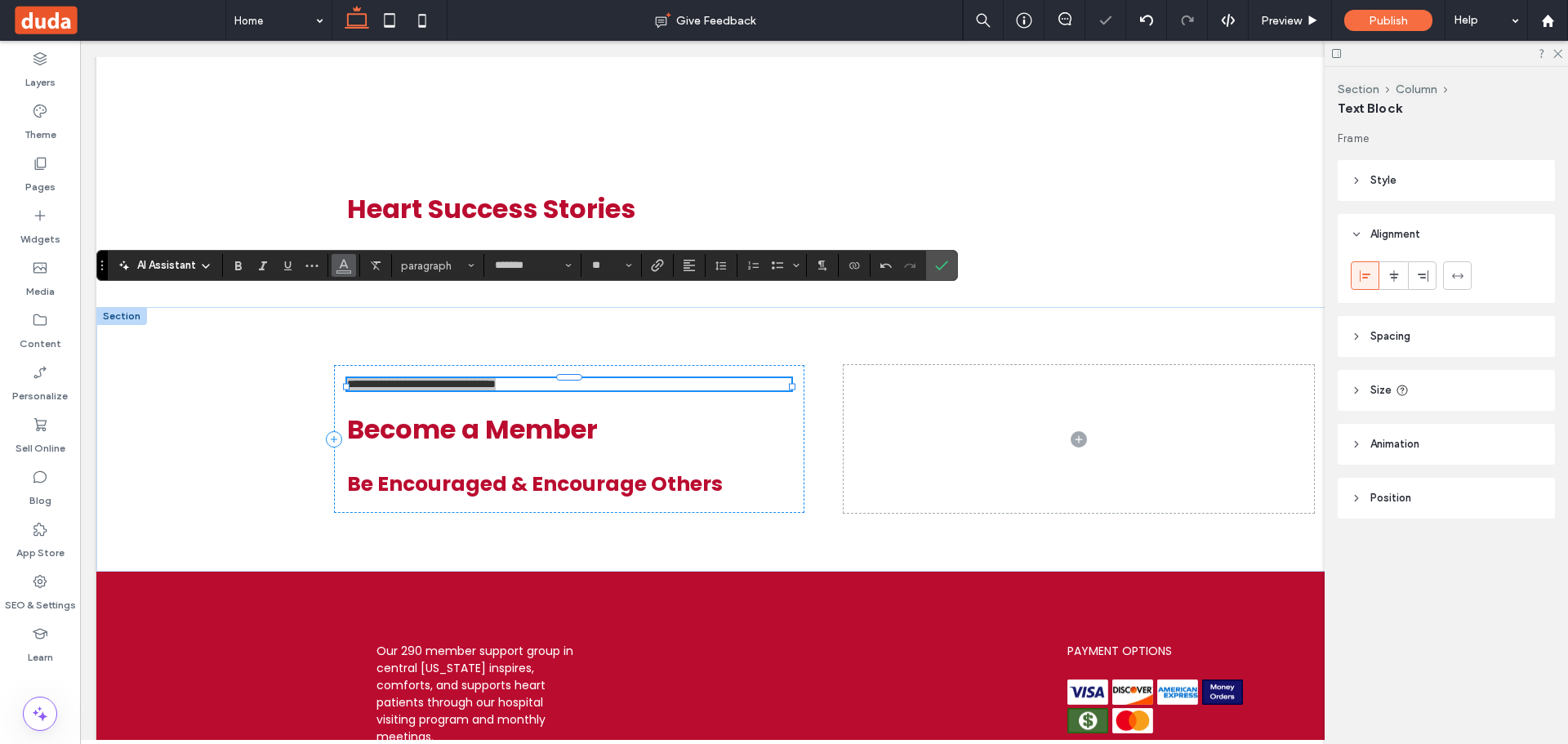
click at [340, 267] on use "Color" at bounding box center [343, 264] width 9 height 9
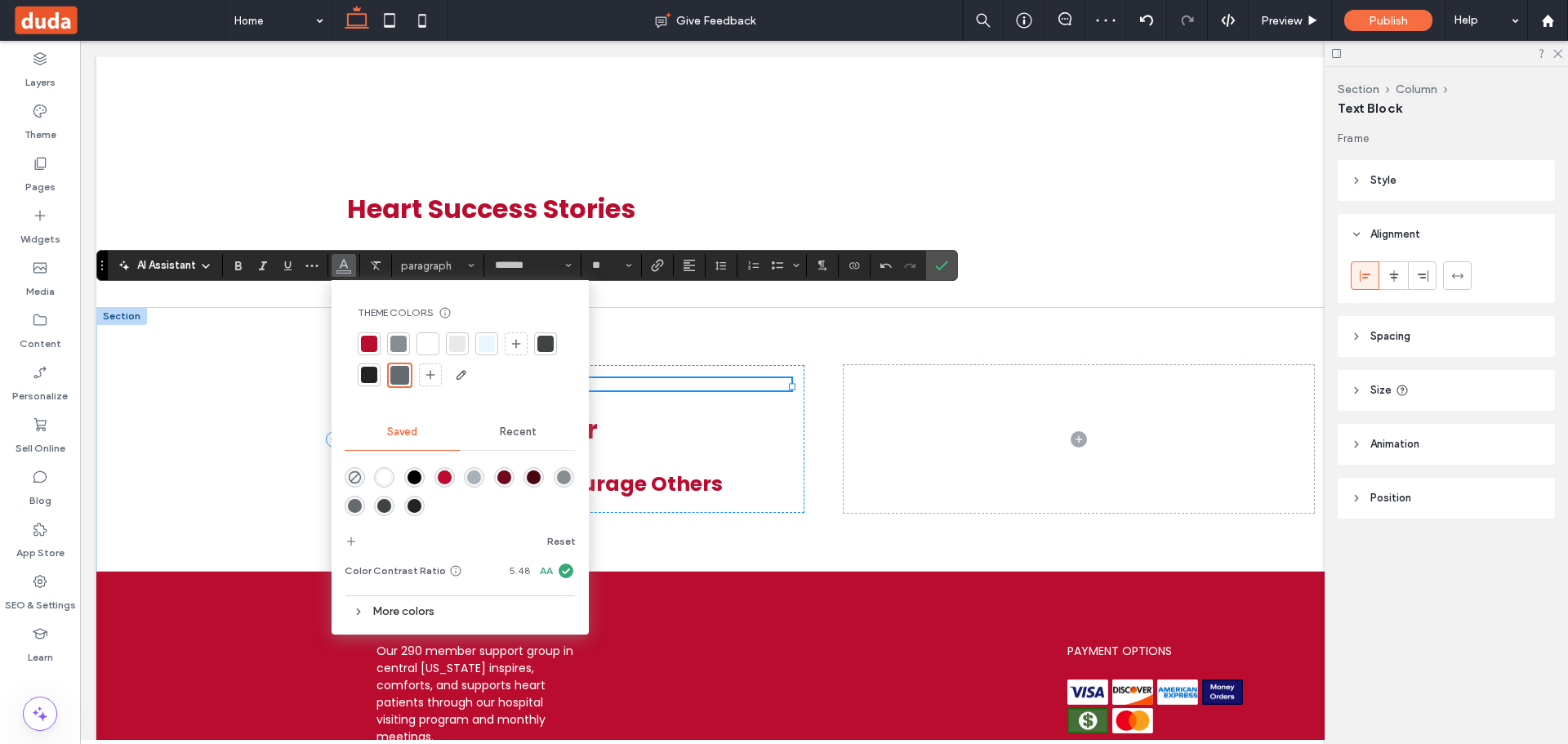
drag, startPoint x: 399, startPoint y: 336, endPoint x: 938, endPoint y: 277, distance: 542.2
click at [401, 336] on div at bounding box center [398, 343] width 16 height 16
click at [943, 263] on icon "Confirm" at bounding box center [942, 266] width 13 height 13
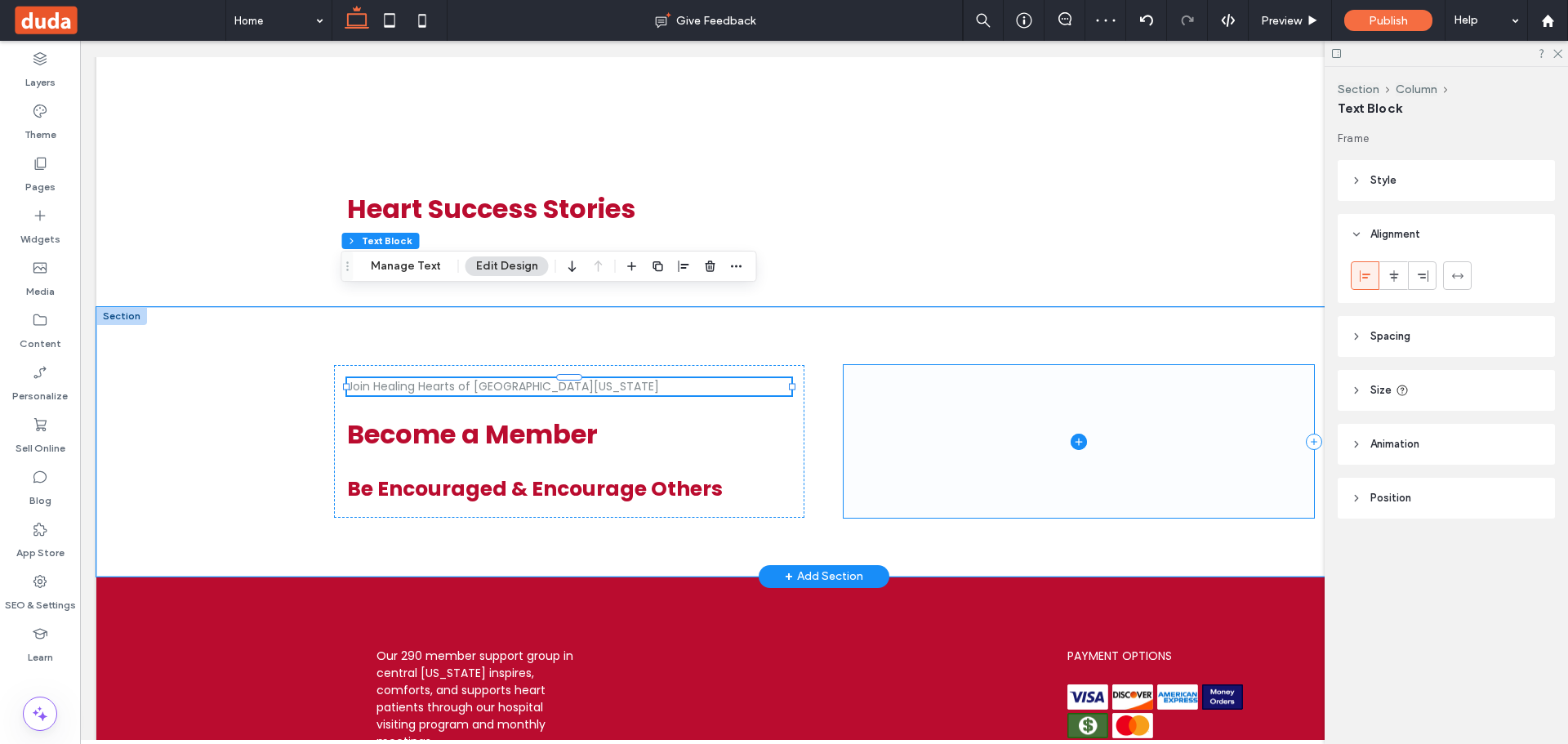
click at [906, 391] on span at bounding box center [1079, 441] width 471 height 153
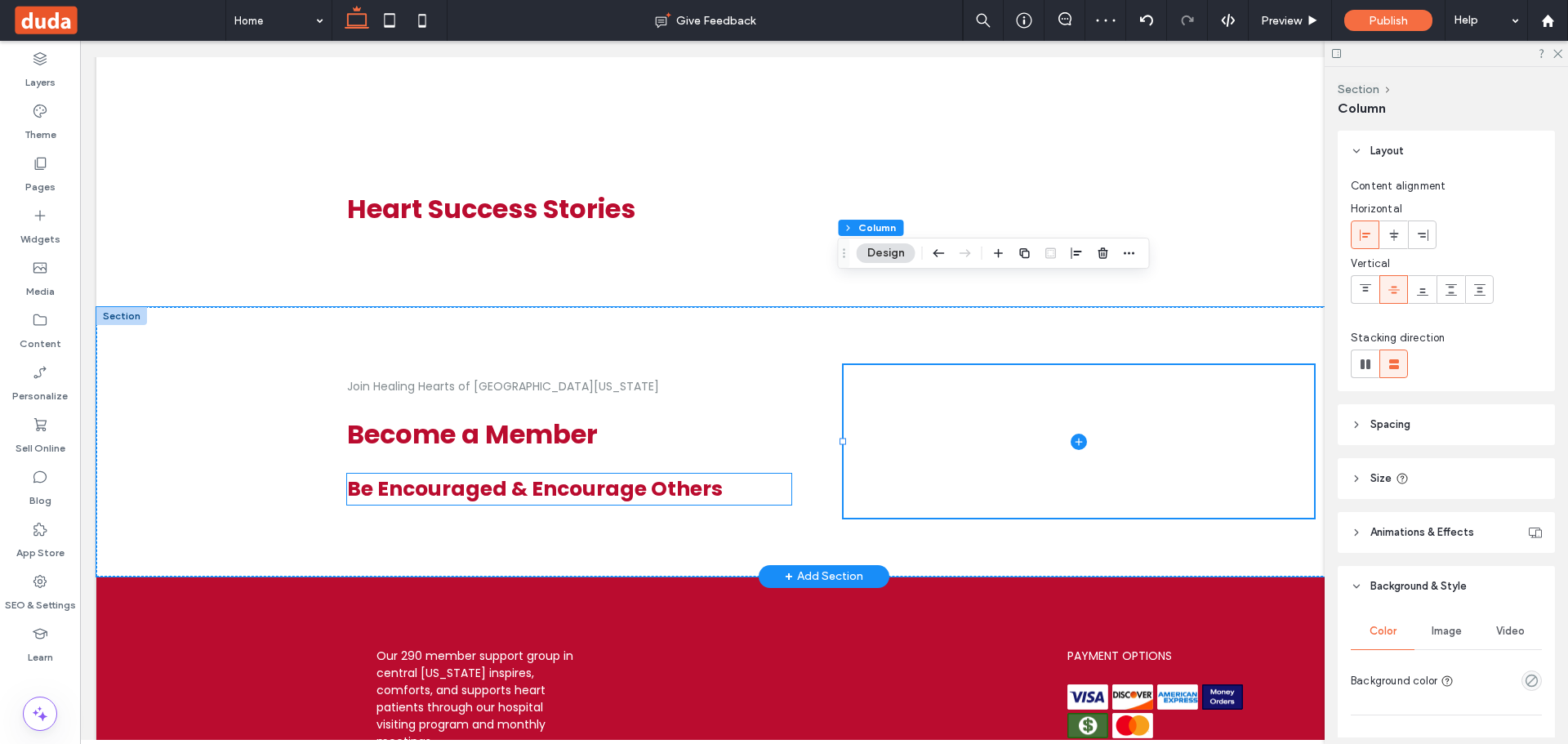
click at [636, 475] on span "Be Encouraged & Encourage Others" at bounding box center [534, 489] width 376 height 29
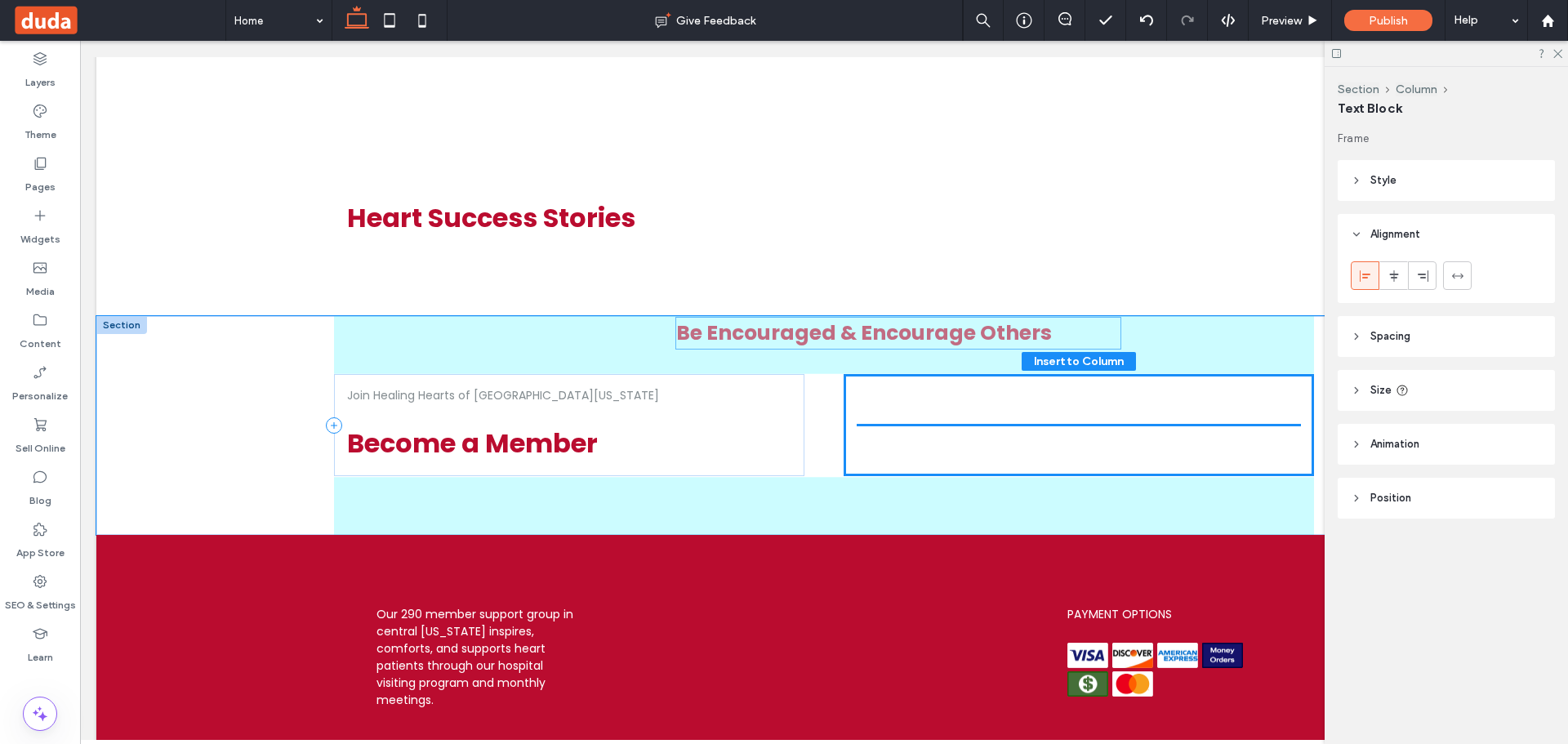
drag, startPoint x: 592, startPoint y: 404, endPoint x: 857, endPoint y: 352, distance: 270.1
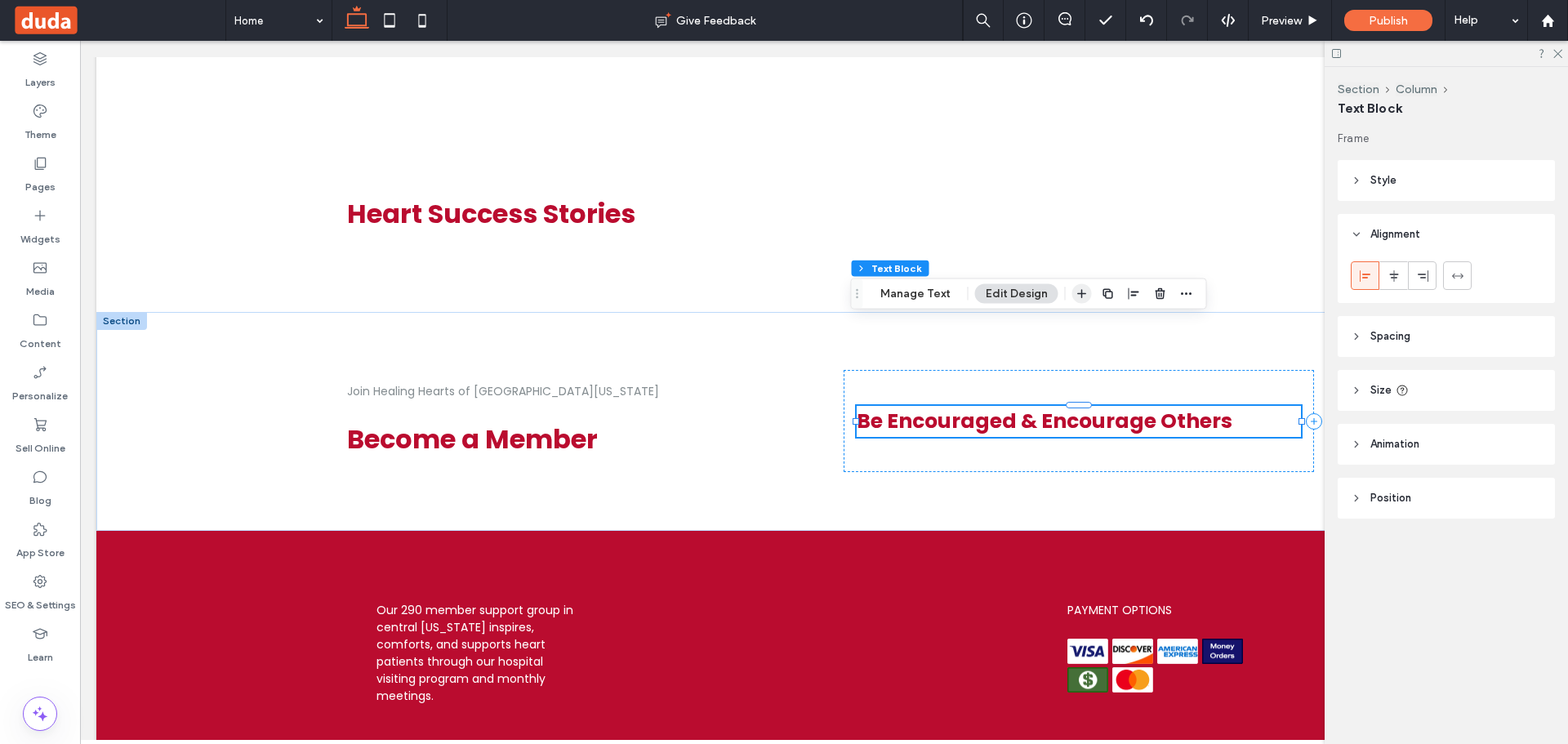
click at [1084, 290] on icon "button" at bounding box center [1082, 294] width 13 height 13
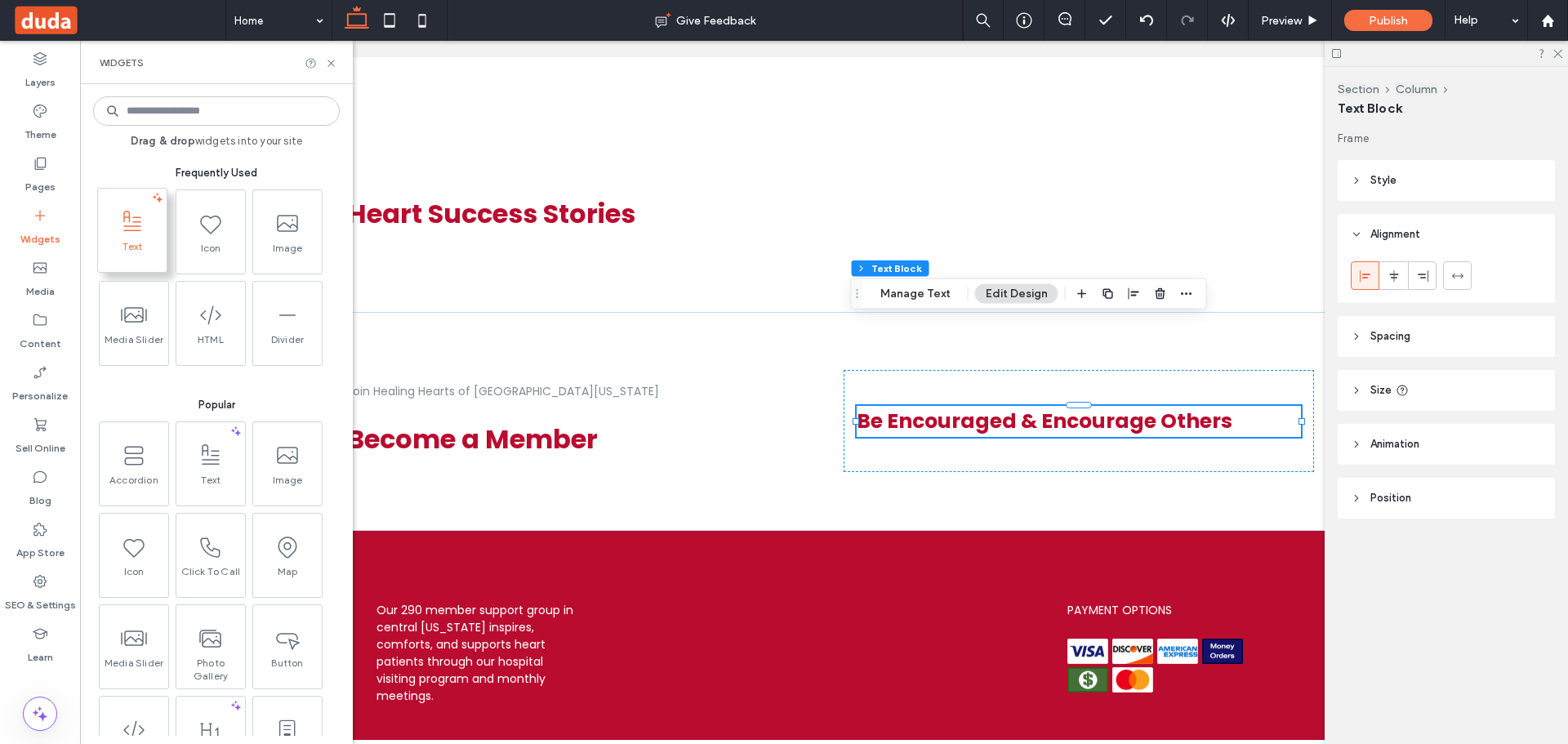
click at [138, 224] on icon at bounding box center [132, 222] width 26 height 26
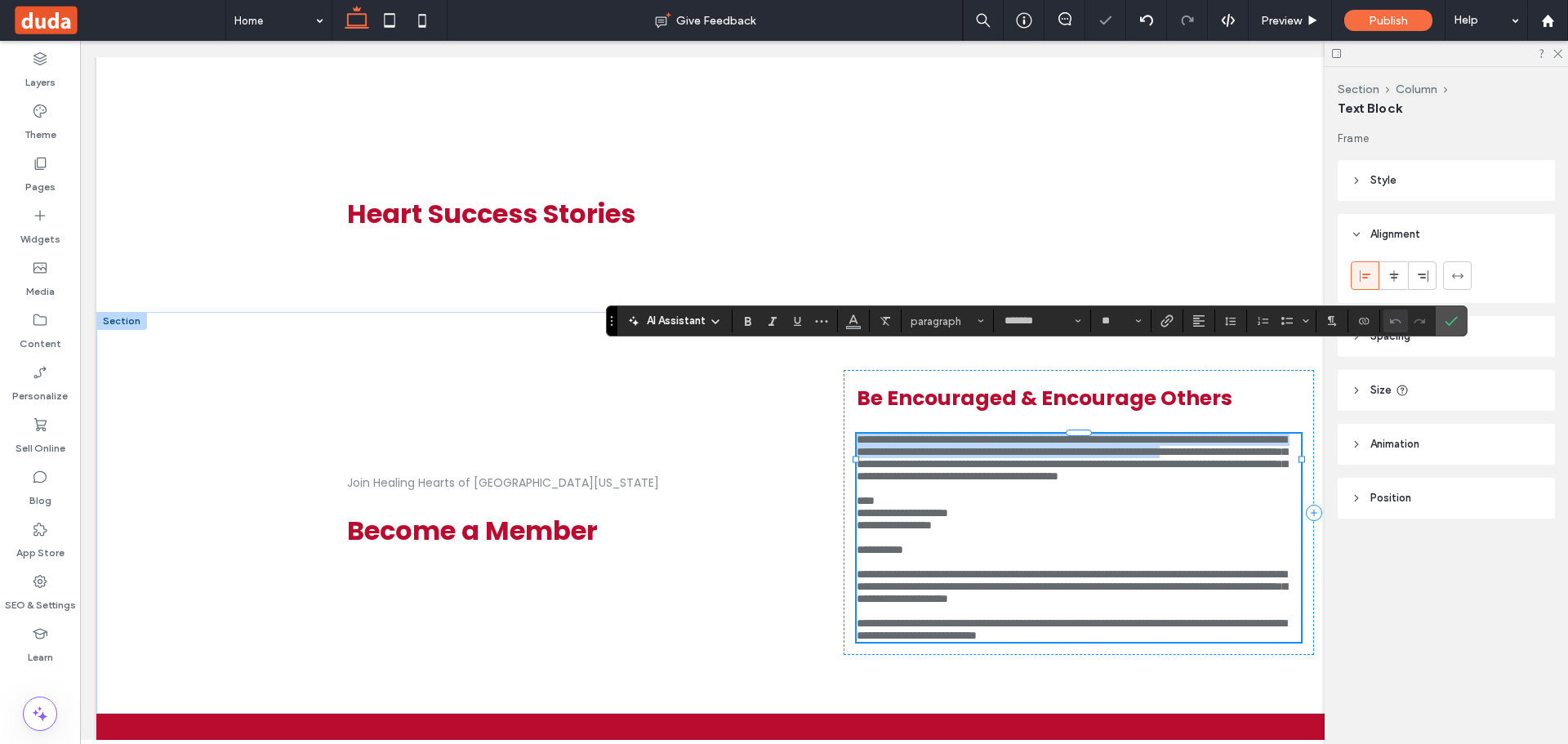
scroll to position [0, 0]
drag, startPoint x: 1452, startPoint y: 314, endPoint x: 1327, endPoint y: 328, distance: 125.8
click at [1451, 314] on icon "Confirm" at bounding box center [1451, 321] width 13 height 13
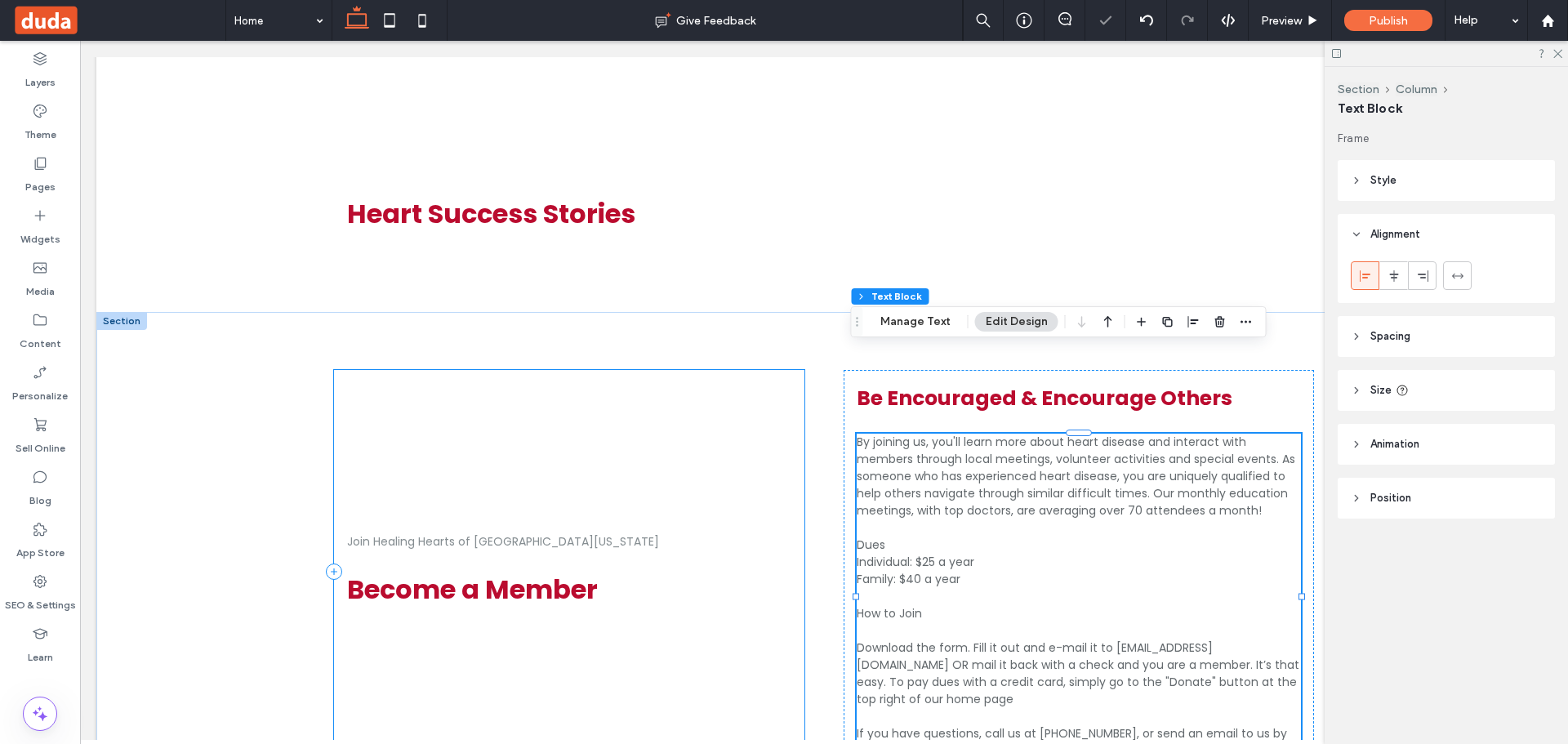
click at [423, 398] on div "Join Healing Hearts of Central Ohio Become a Member" at bounding box center [569, 571] width 471 height 403
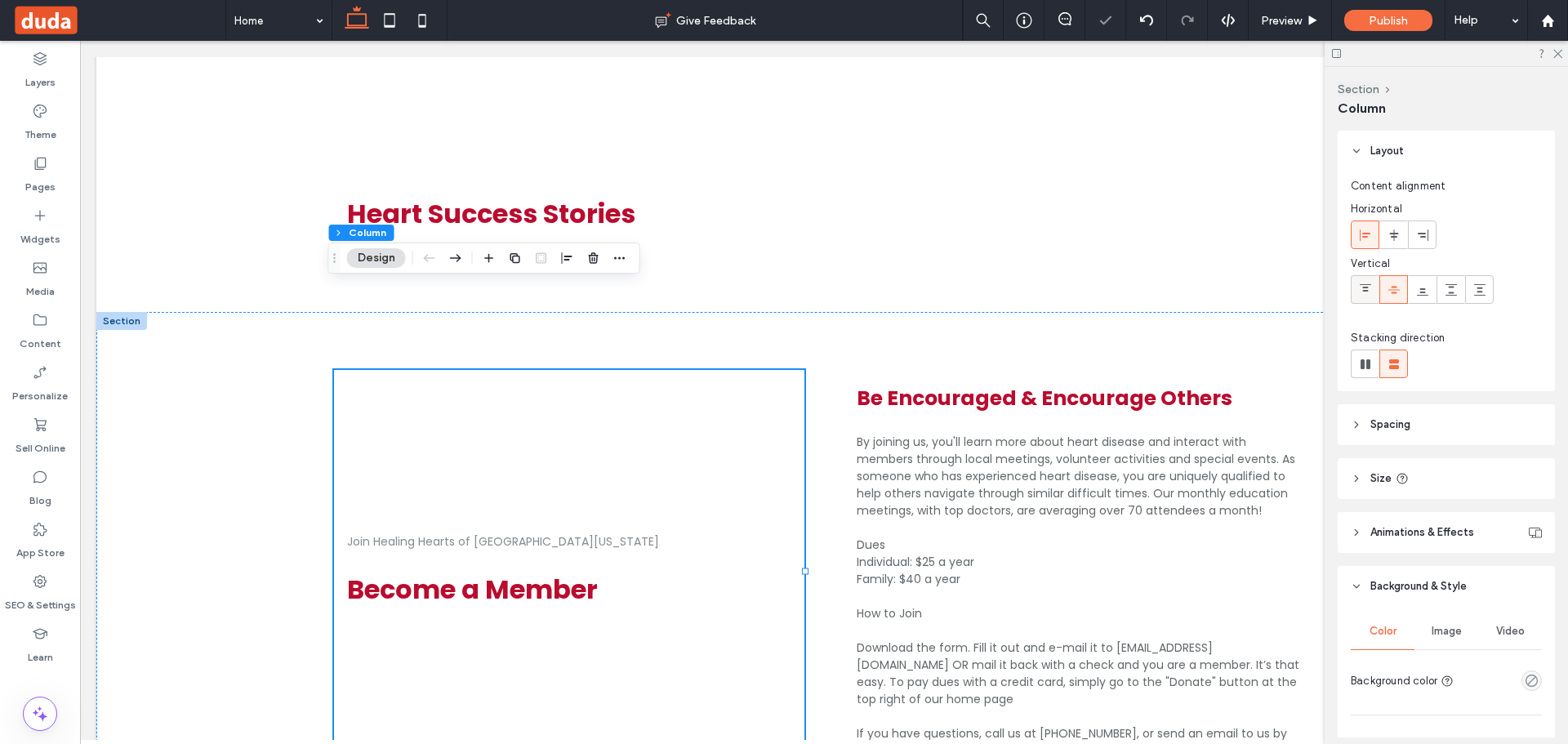
click at [1376, 287] on div at bounding box center [1365, 289] width 27 height 27
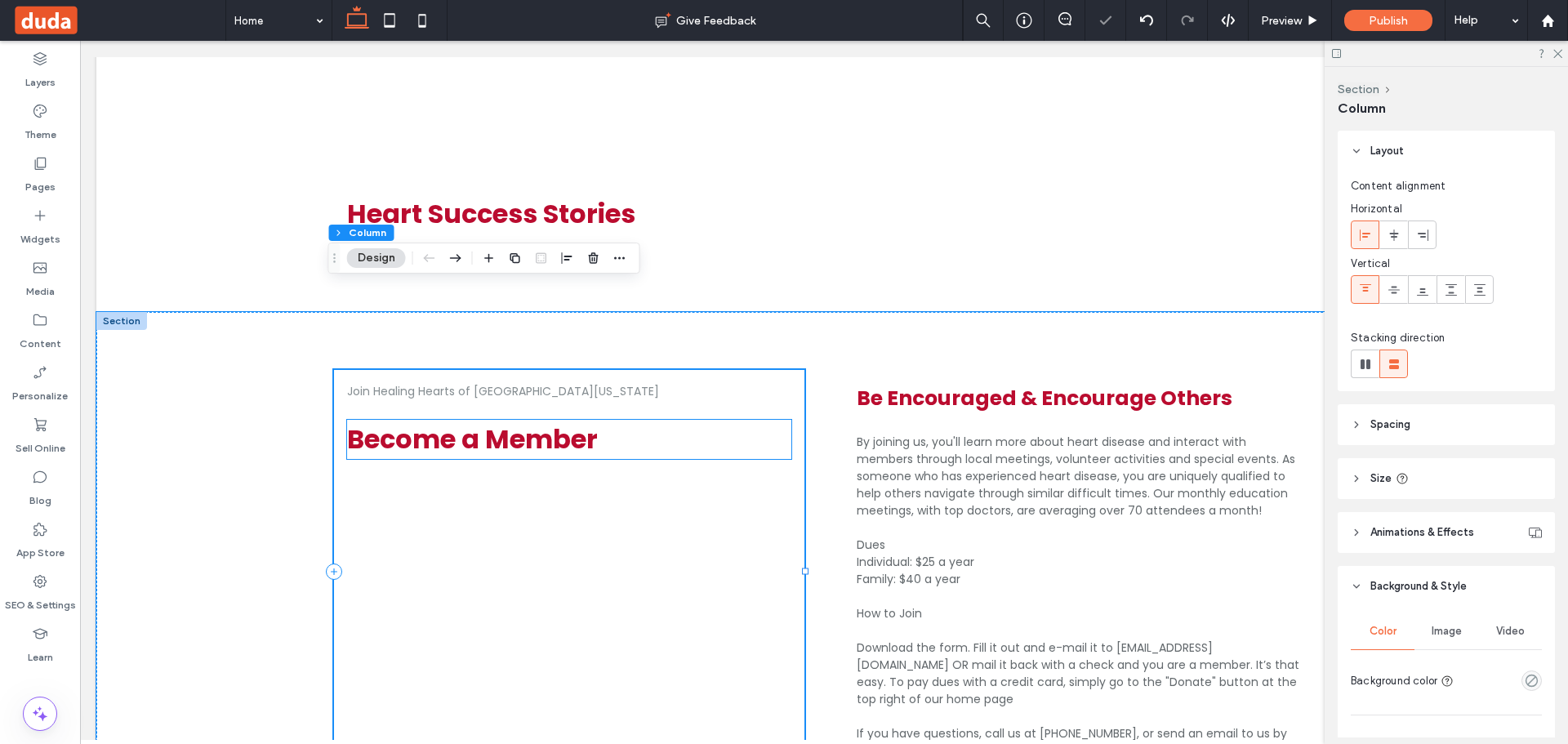
click at [649, 434] on div "Join Healing Hearts of Central Ohio Become a Member" at bounding box center [569, 571] width 471 height 403
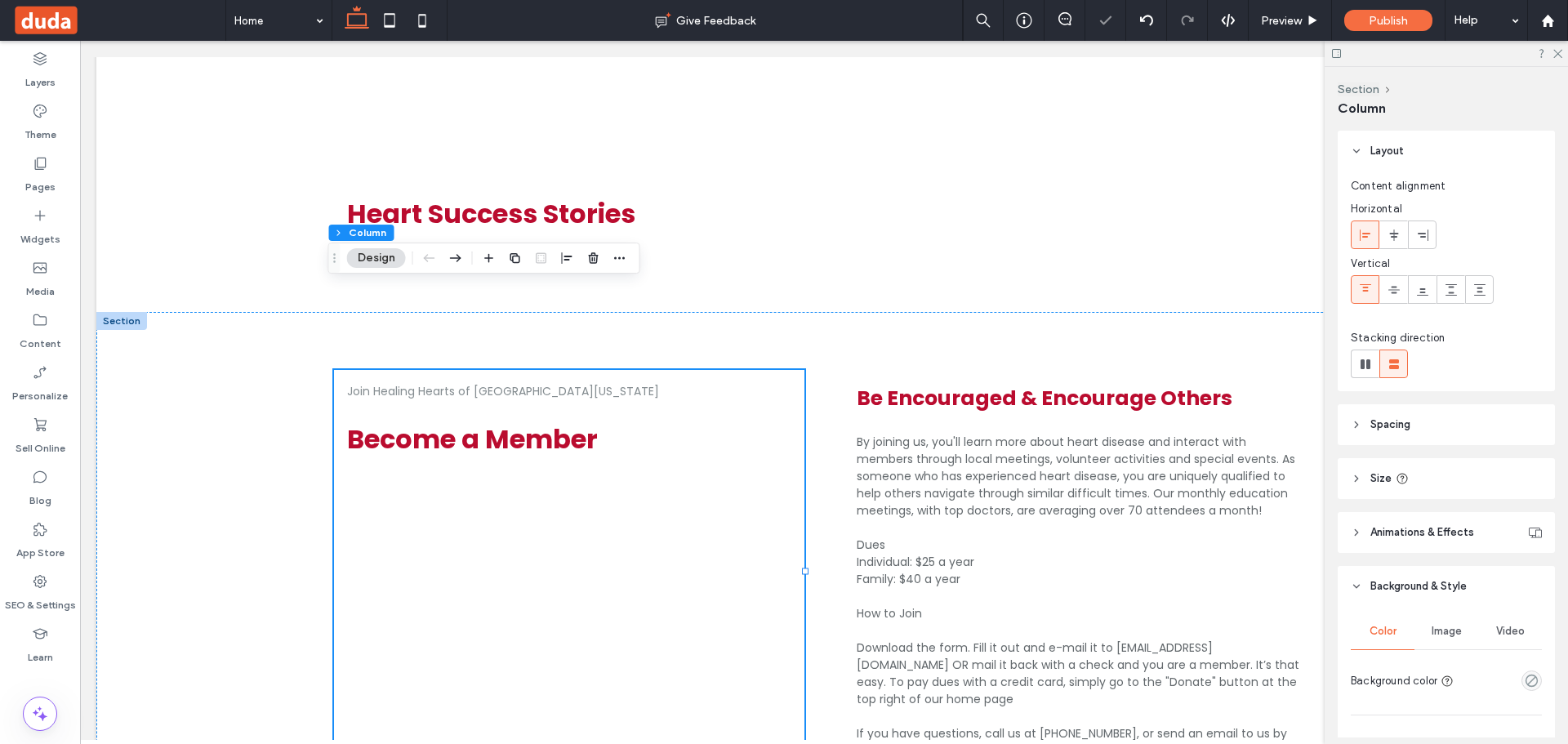
click at [1459, 432] on header "Spacing" at bounding box center [1446, 425] width 218 height 41
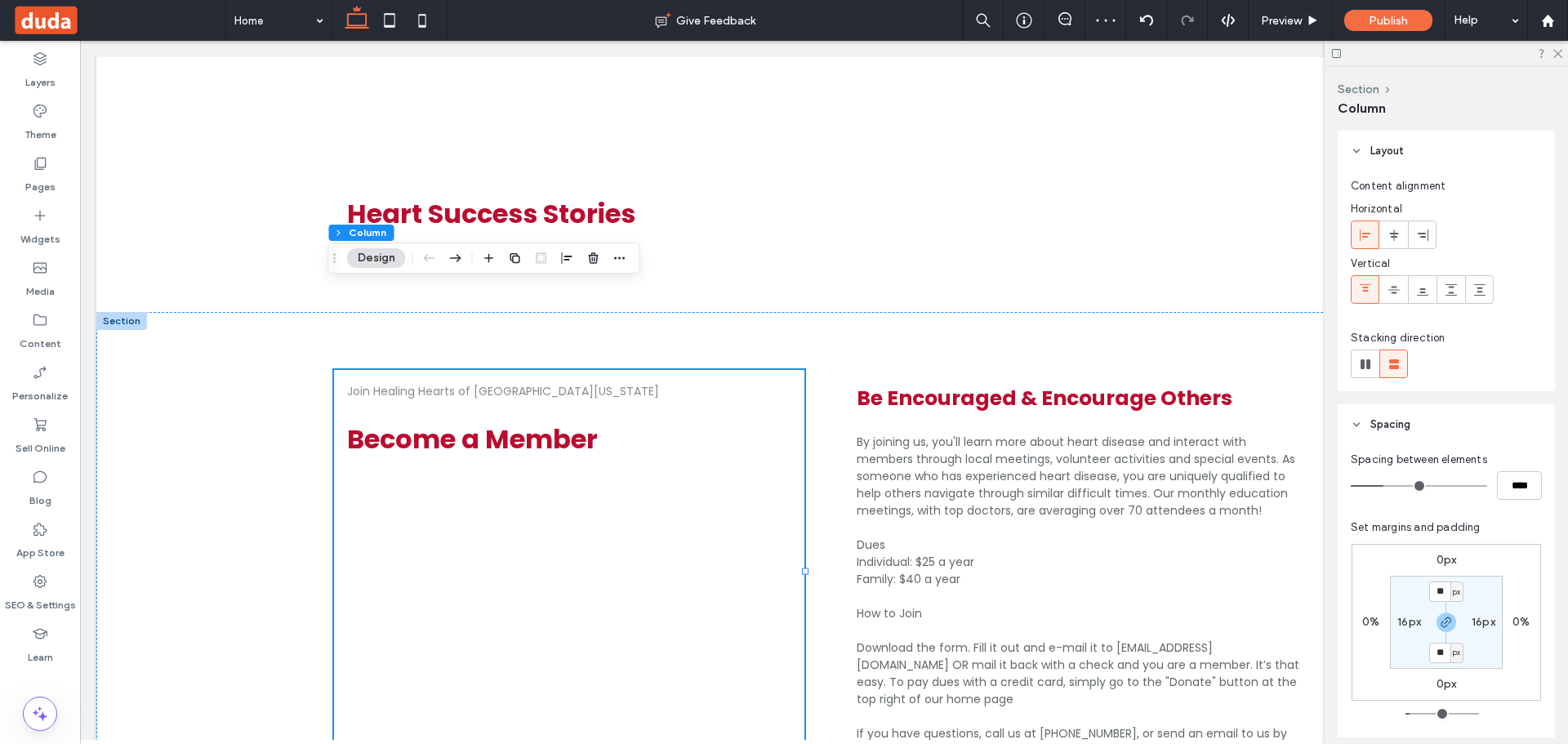
type input "**"
type input "****"
type input "**"
type input "****"
type input "**"
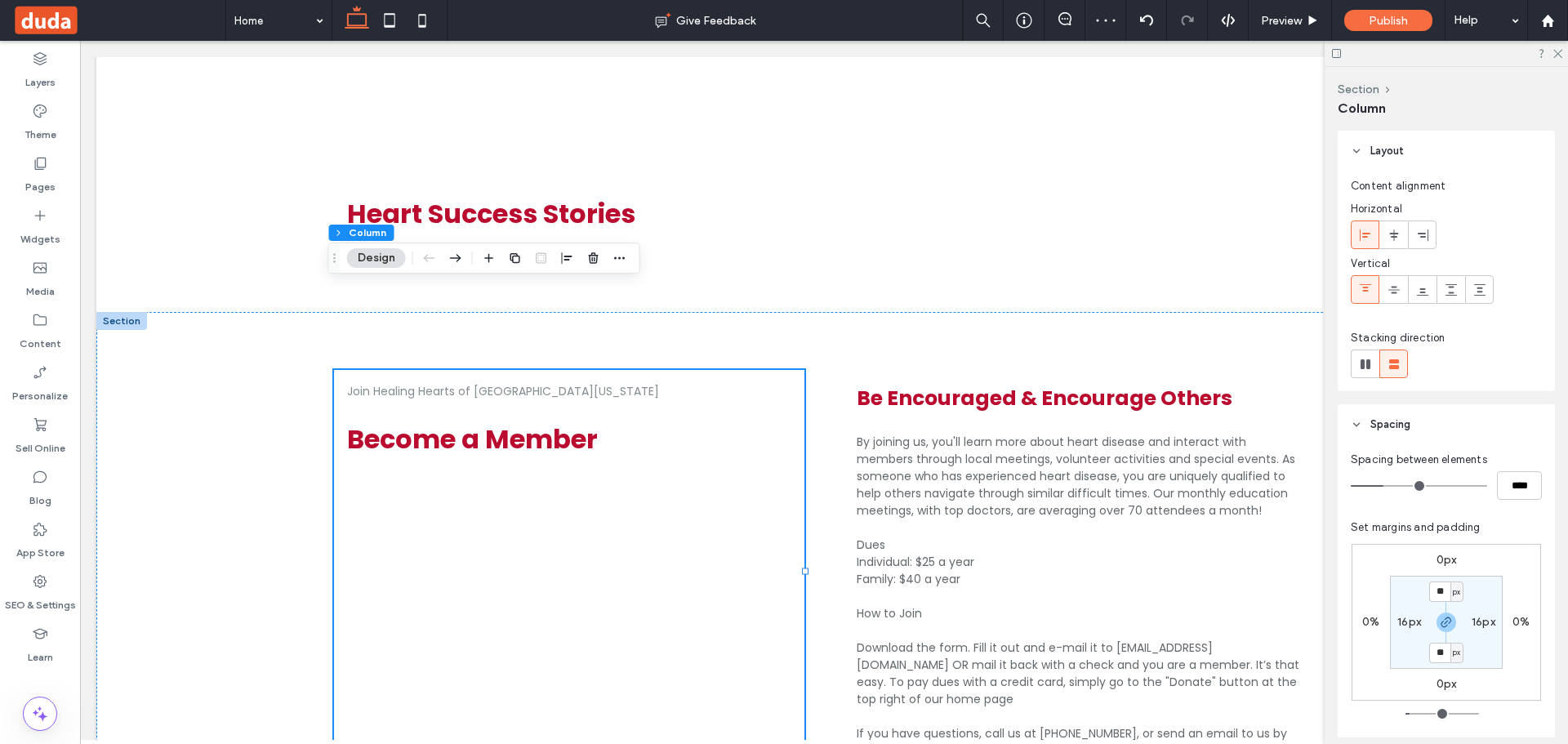
type input "****"
type input "*"
type input "***"
type input "*"
type input "***"
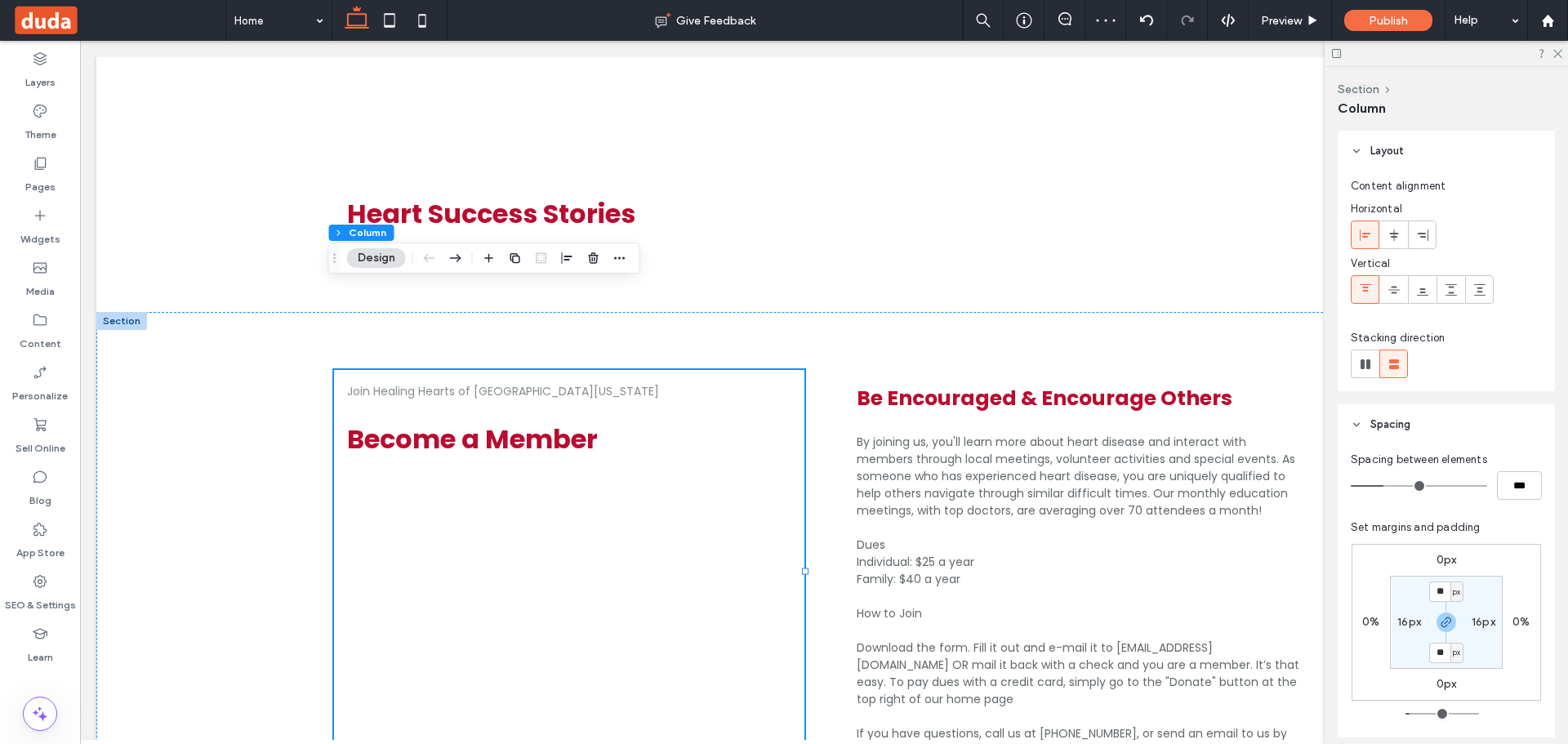
drag, startPoint x: 1378, startPoint y: 483, endPoint x: 1250, endPoint y: 487, distance: 128.1
type input "*"
click at [1350, 487] on input "range" at bounding box center [1418, 486] width 136 height 2
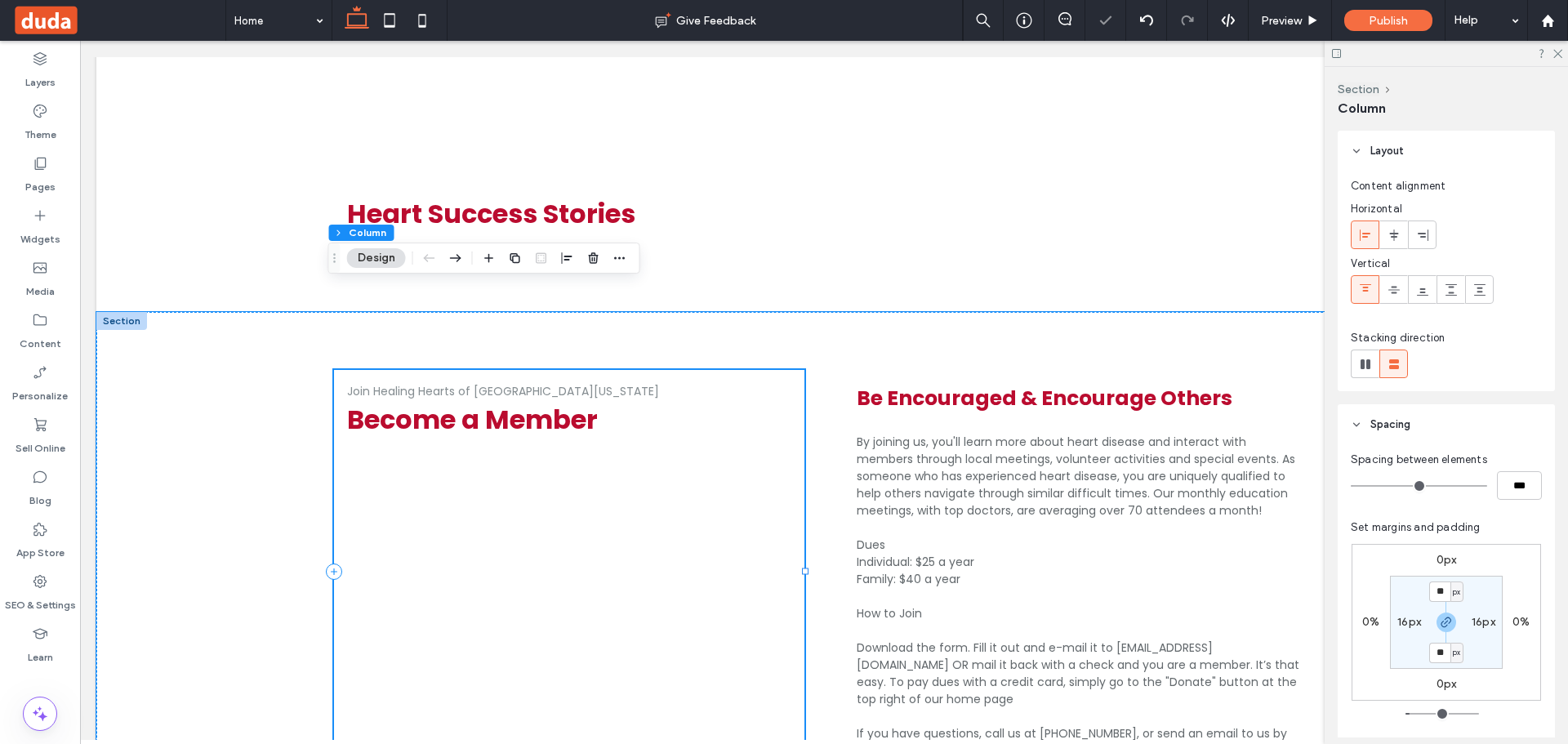
click at [564, 456] on div "Join Healing Hearts of Central Ohio Become a Member" at bounding box center [569, 571] width 471 height 403
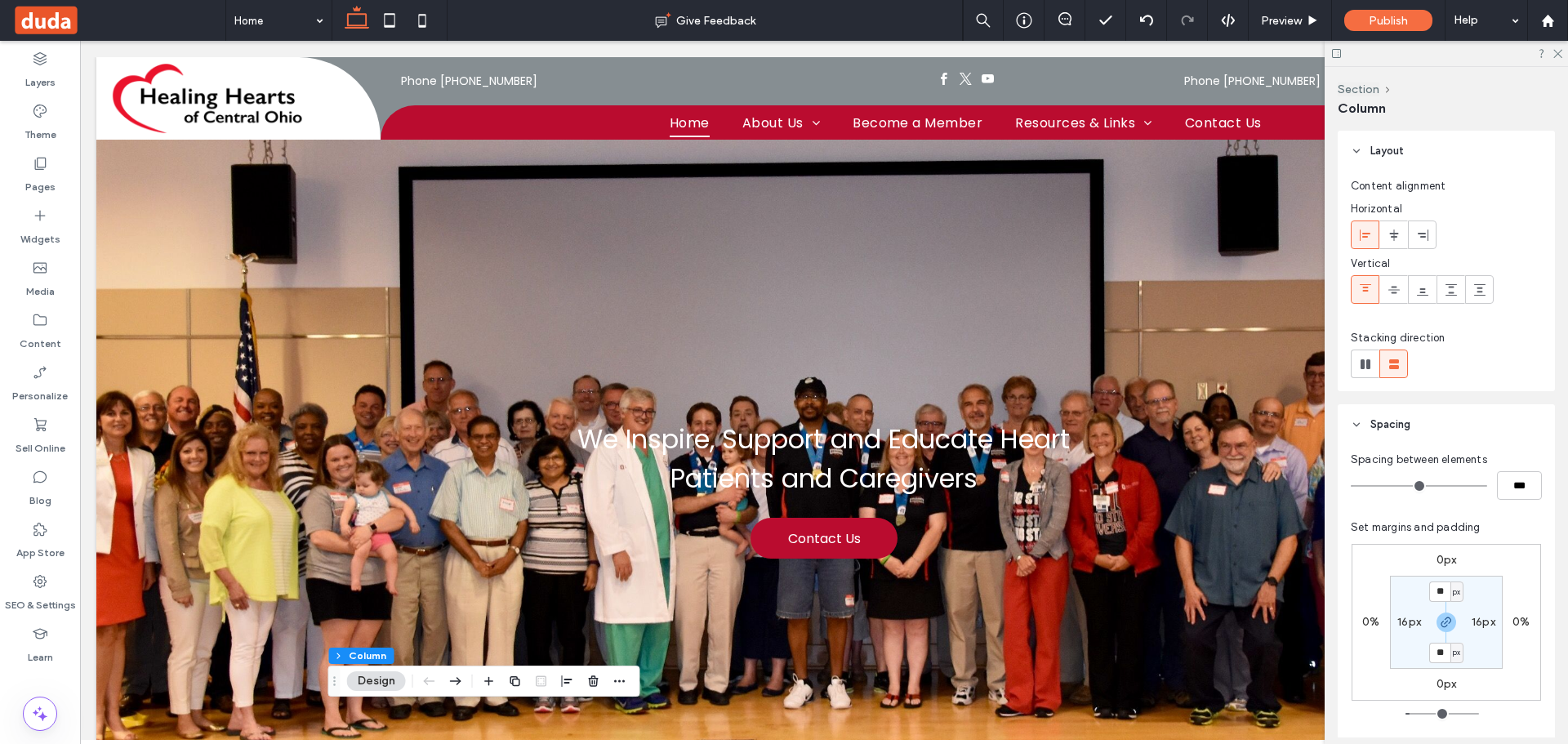
click at [1551, 52] on div at bounding box center [1446, 54] width 244 height 25
click at [37, 167] on icon at bounding box center [39, 163] width 16 height 16
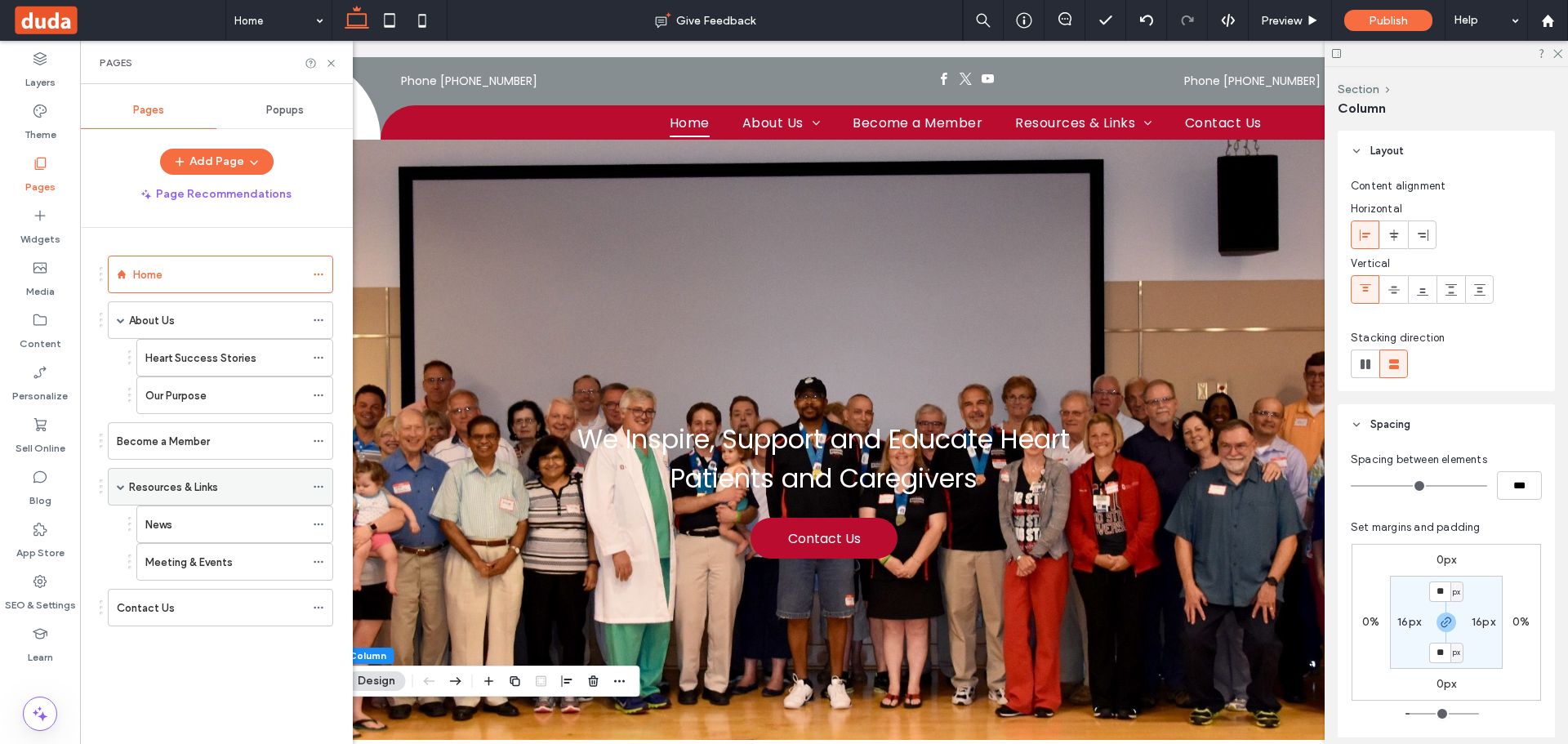
click at [319, 484] on icon at bounding box center [318, 487] width 12 height 12
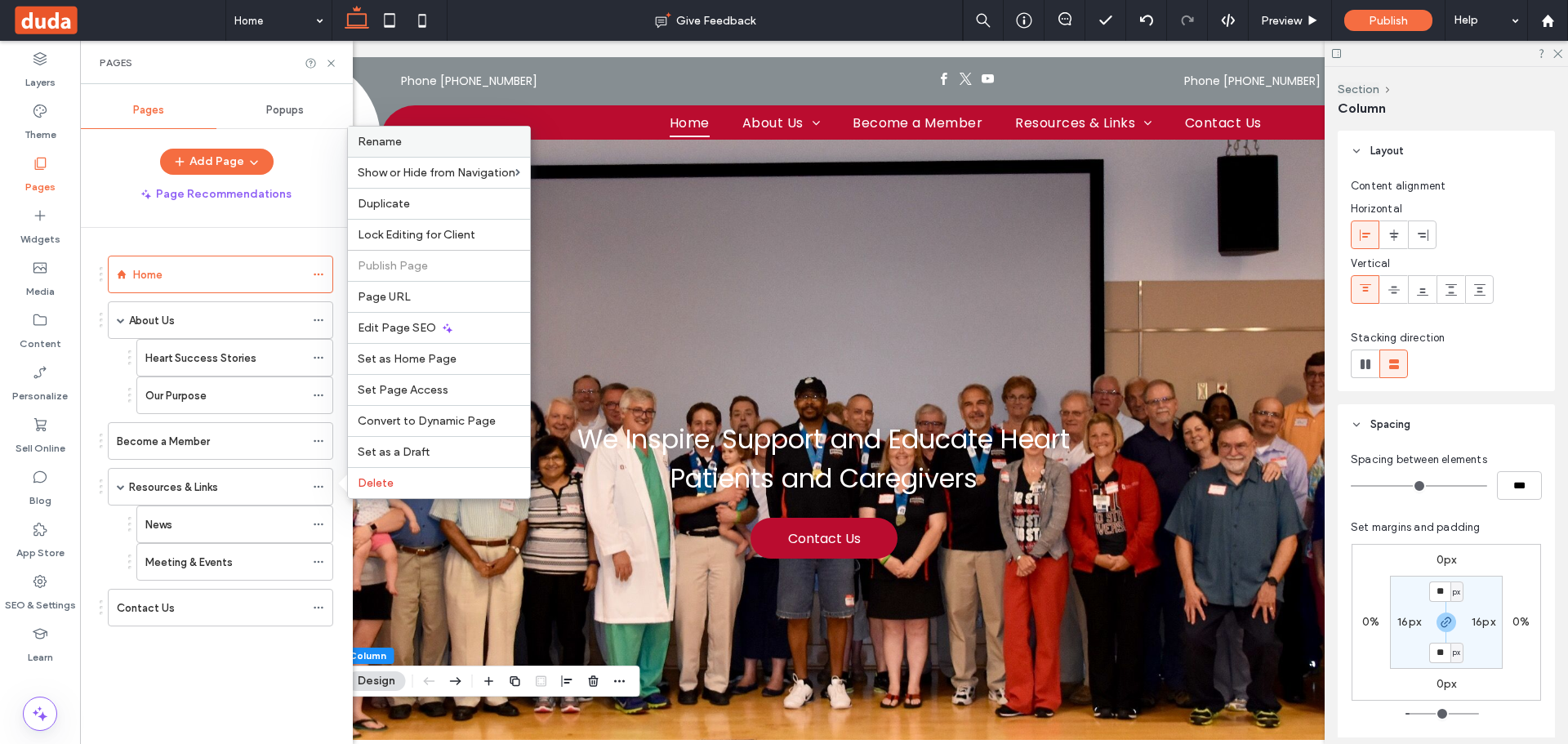
click at [419, 147] on label "Rename" at bounding box center [439, 141] width 162 height 14
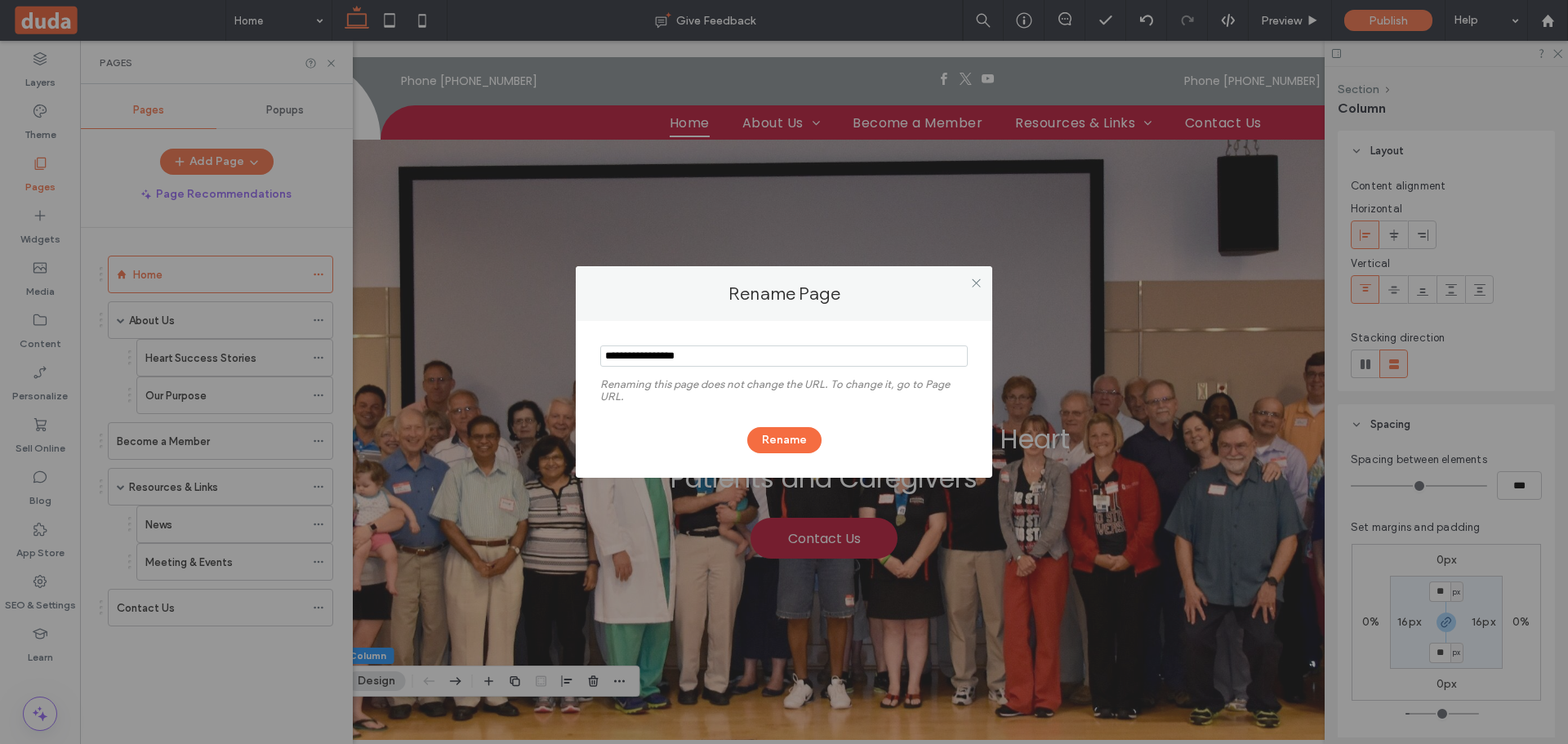
drag, startPoint x: 969, startPoint y: 284, endPoint x: 1403, endPoint y: 141, distance: 457.0
click at [970, 284] on div at bounding box center [976, 282] width 24 height 24
click at [978, 281] on icon at bounding box center [976, 282] width 13 height 13
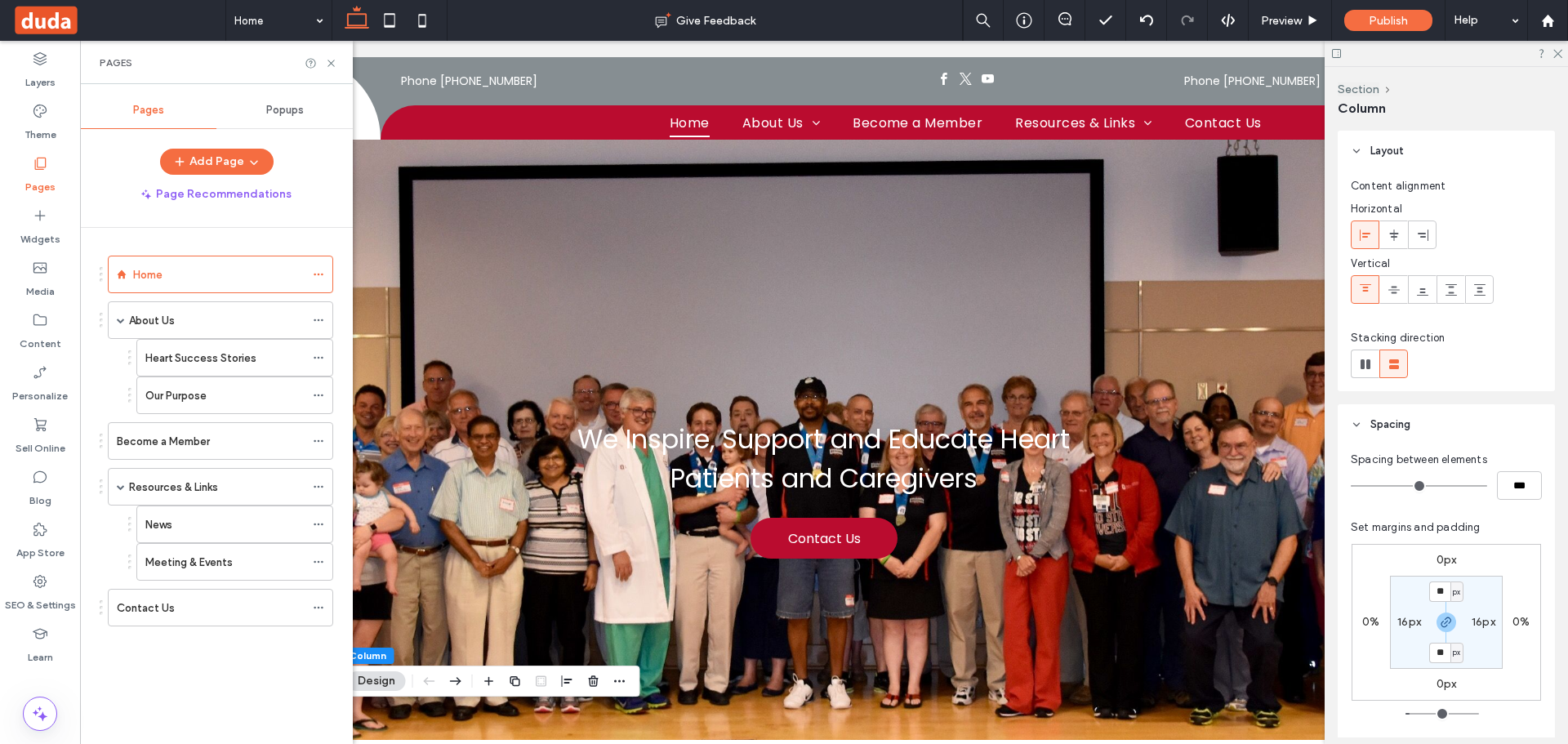
click at [1550, 49] on div at bounding box center [1446, 54] width 244 height 25
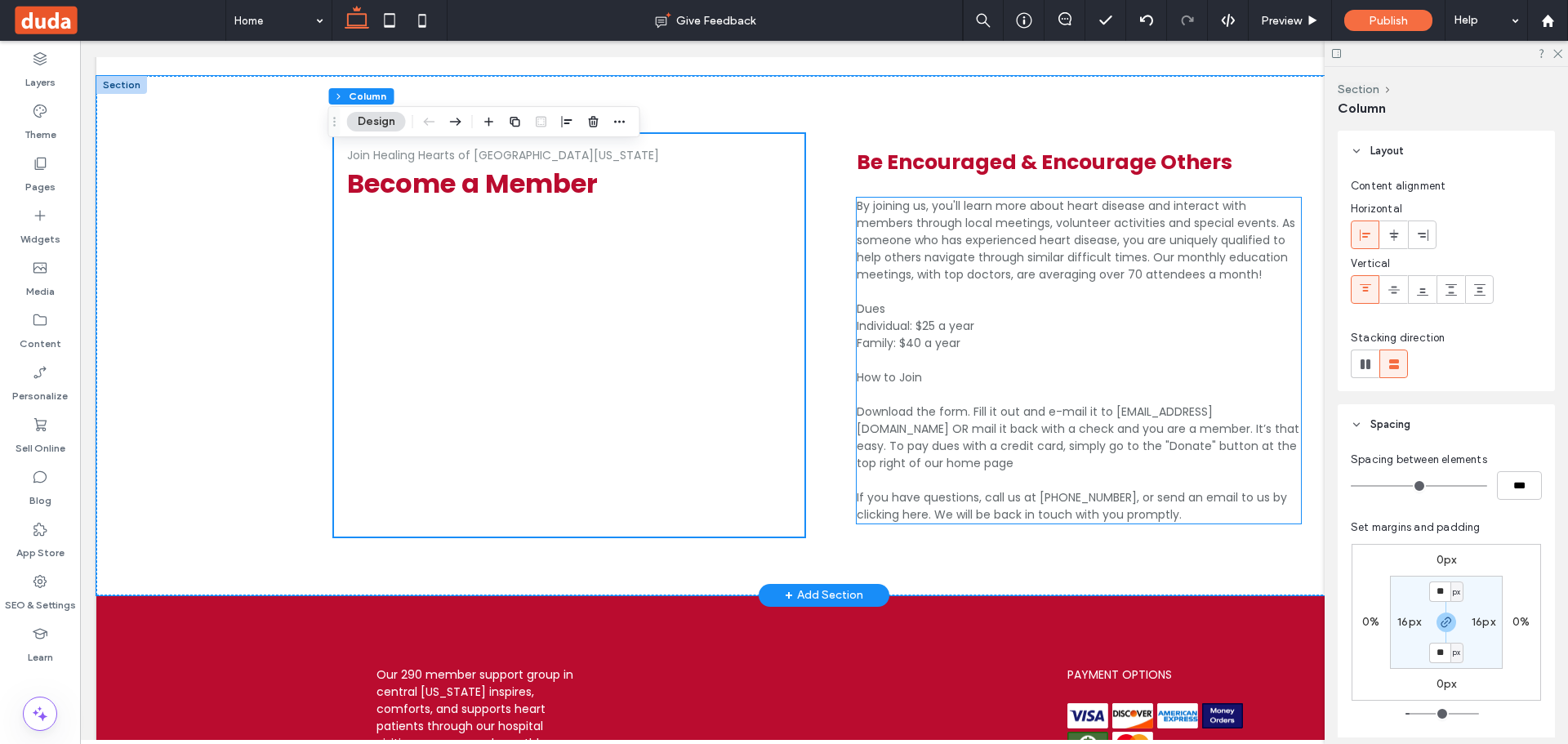
scroll to position [3236, 0]
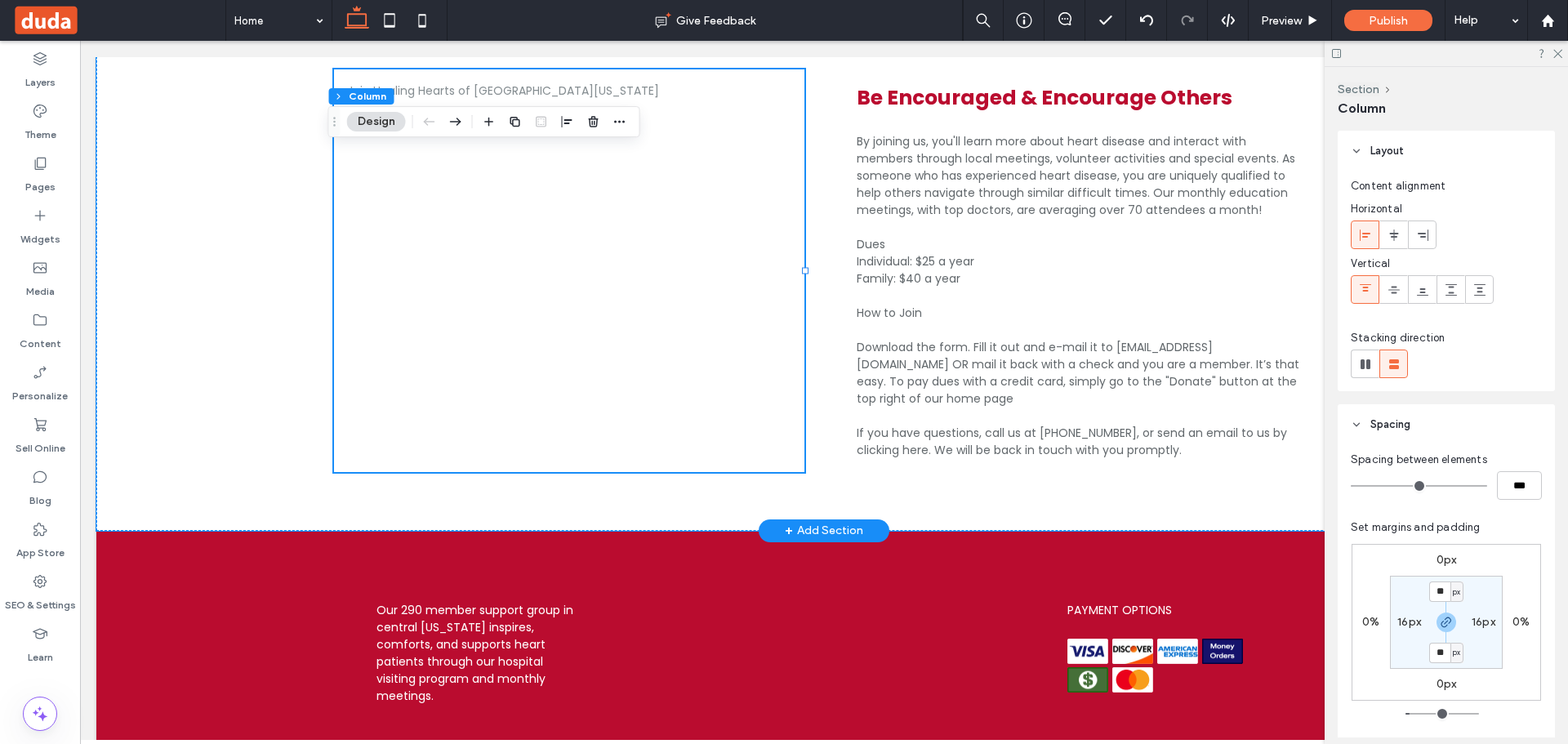
click at [837, 520] on div "+ Add Section" at bounding box center [823, 530] width 130 height 23
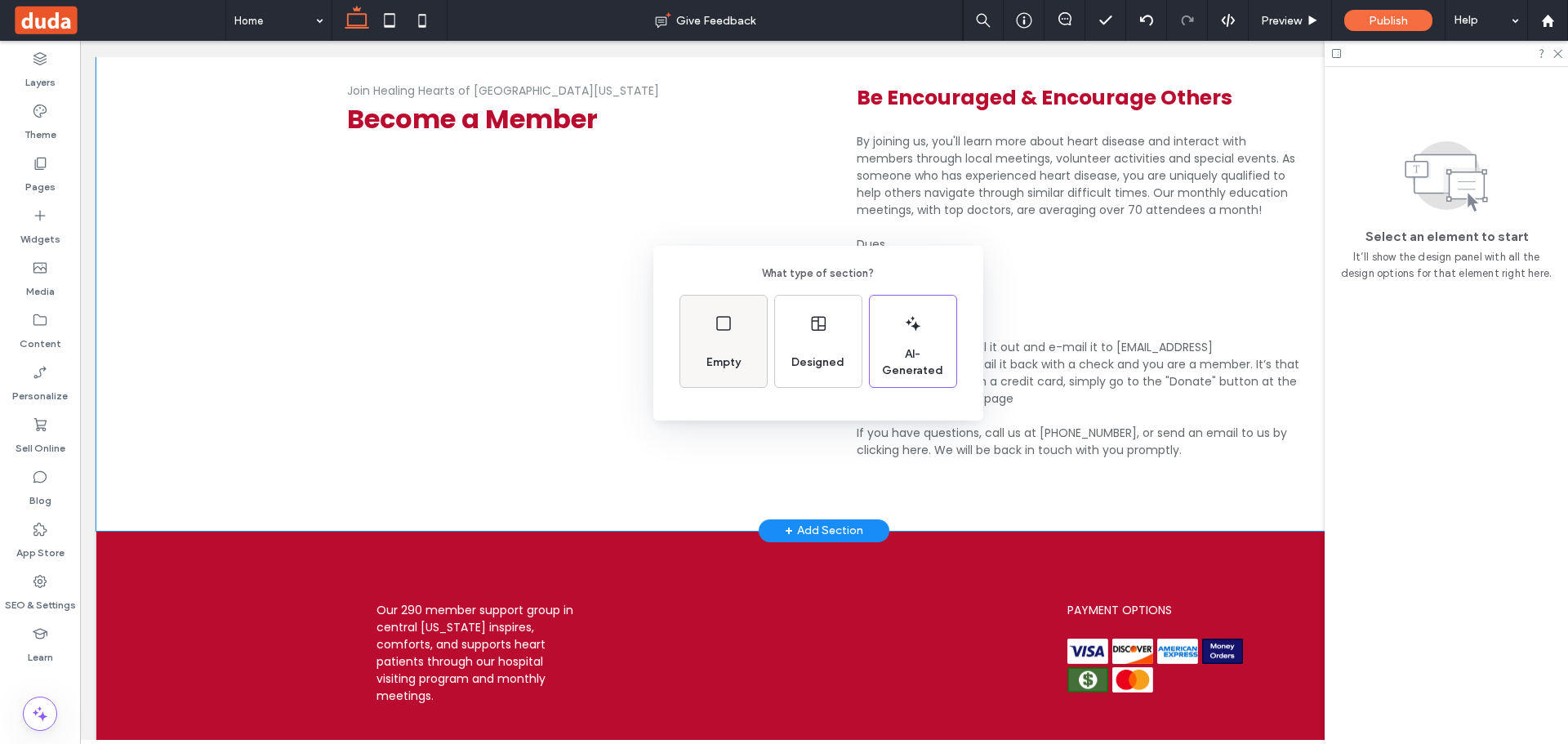
click at [726, 340] on div "Empty" at bounding box center [723, 341] width 87 height 92
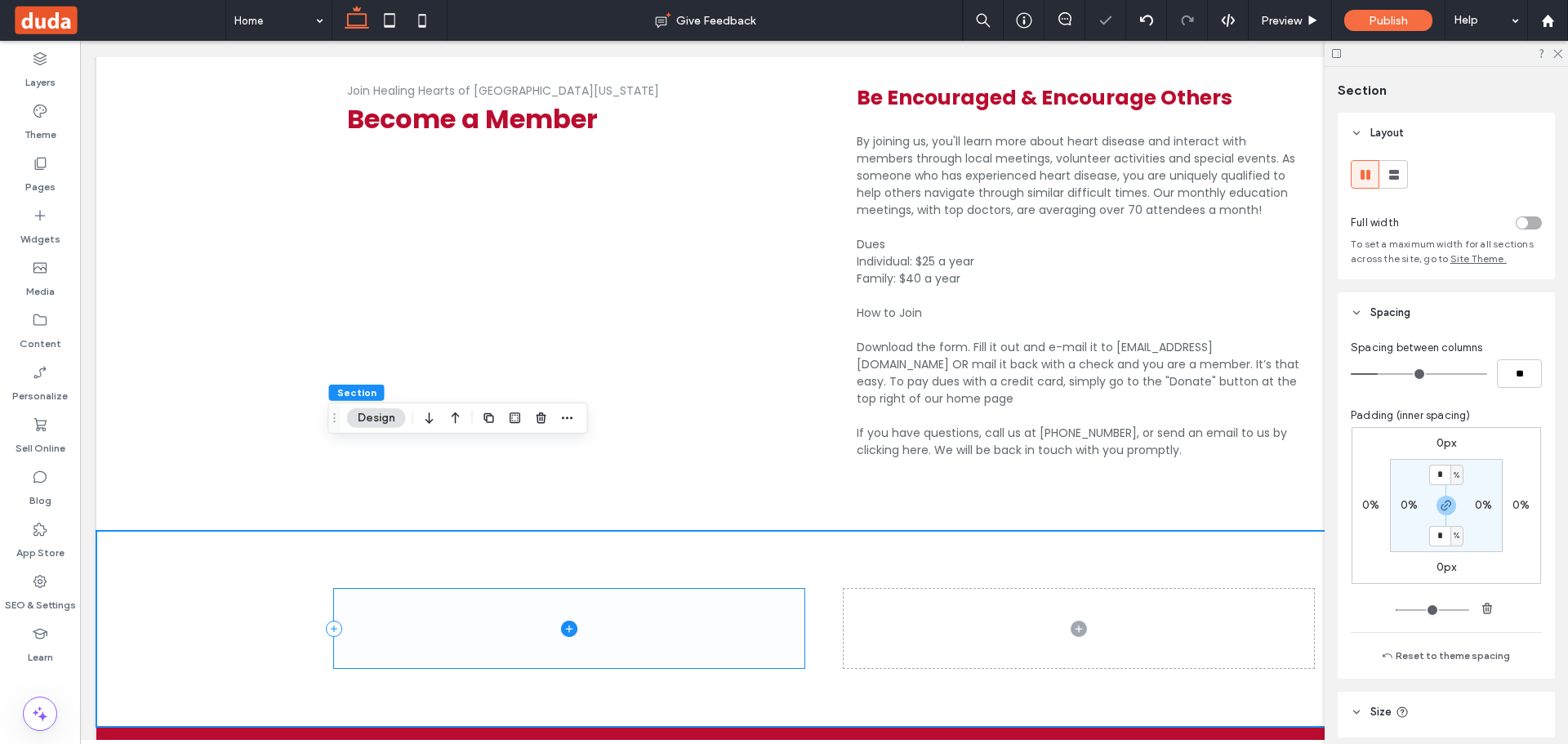
click at [566, 621] on icon at bounding box center [569, 629] width 16 height 16
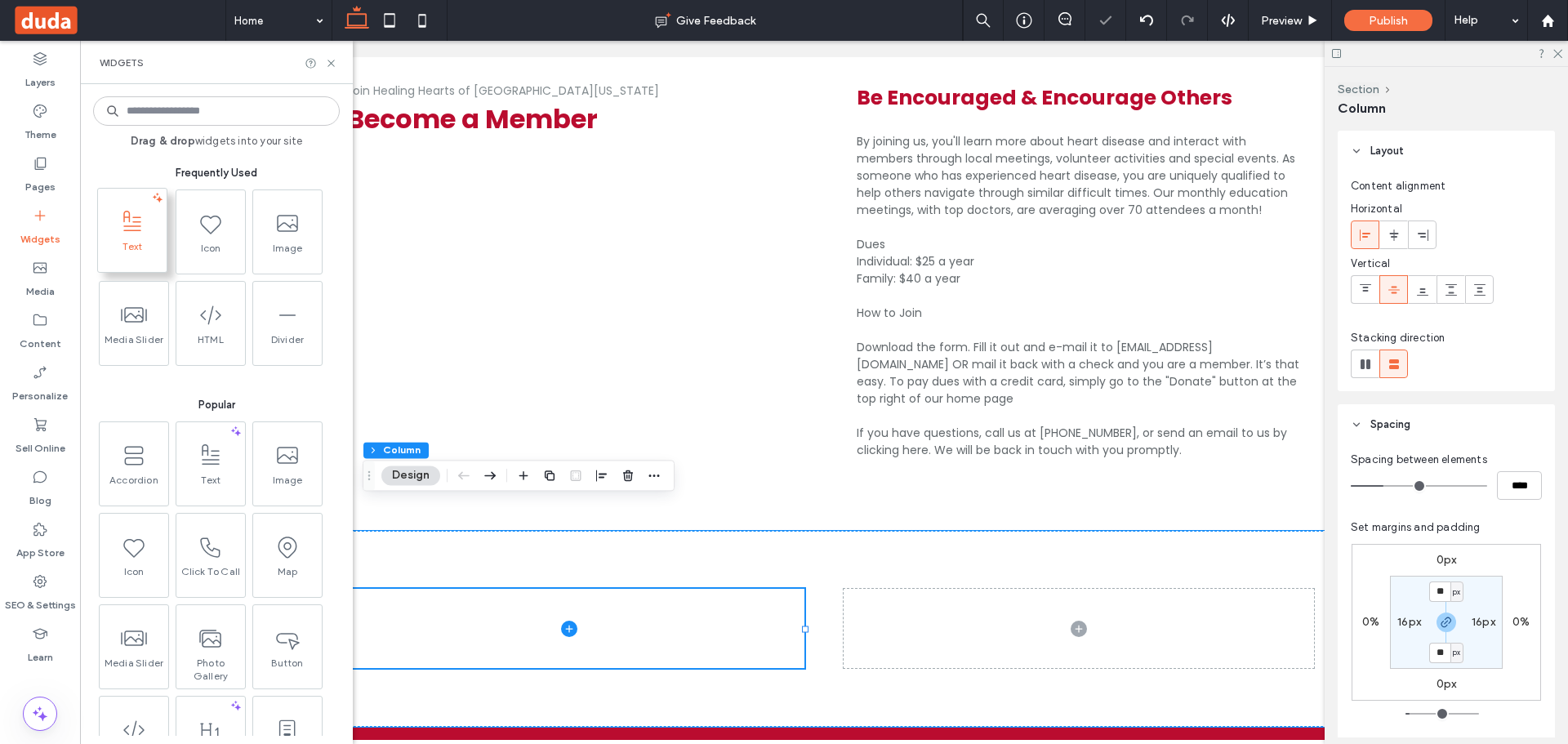
click at [130, 230] on use at bounding box center [132, 220] width 18 height 20
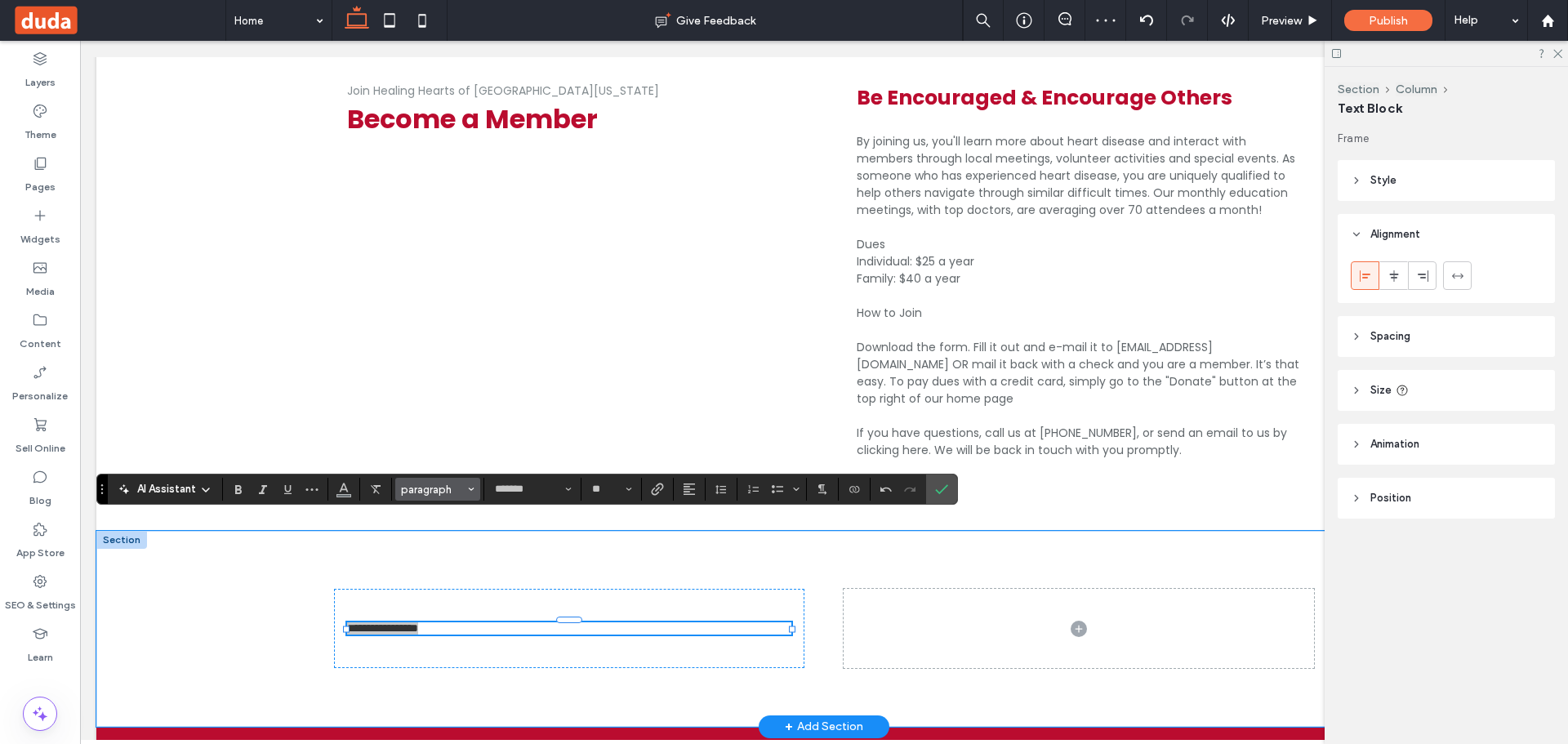
click at [429, 493] on span "paragraph" at bounding box center [433, 489] width 64 height 13
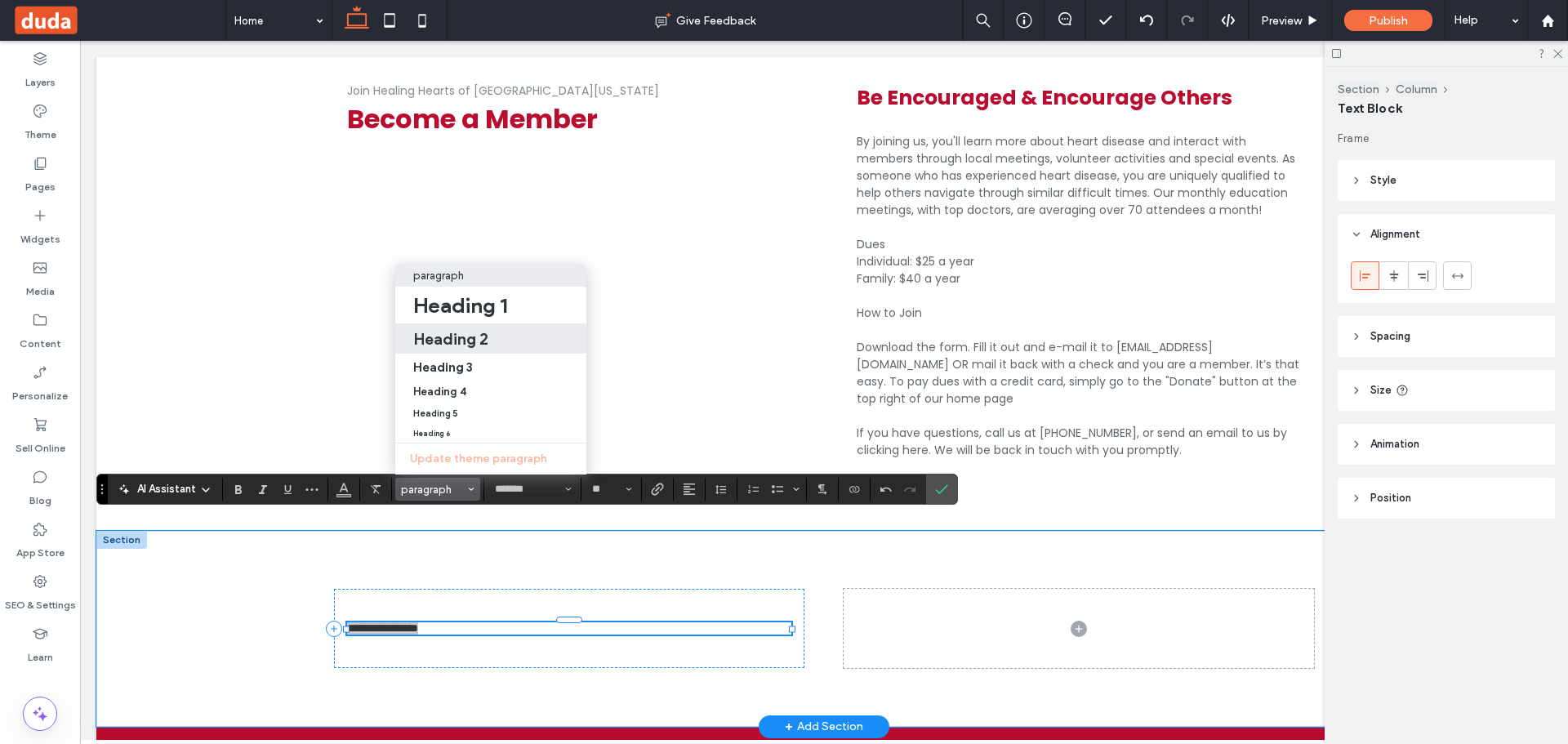
click at [480, 330] on h2 "Heading 2" at bounding box center [450, 339] width 75 height 19
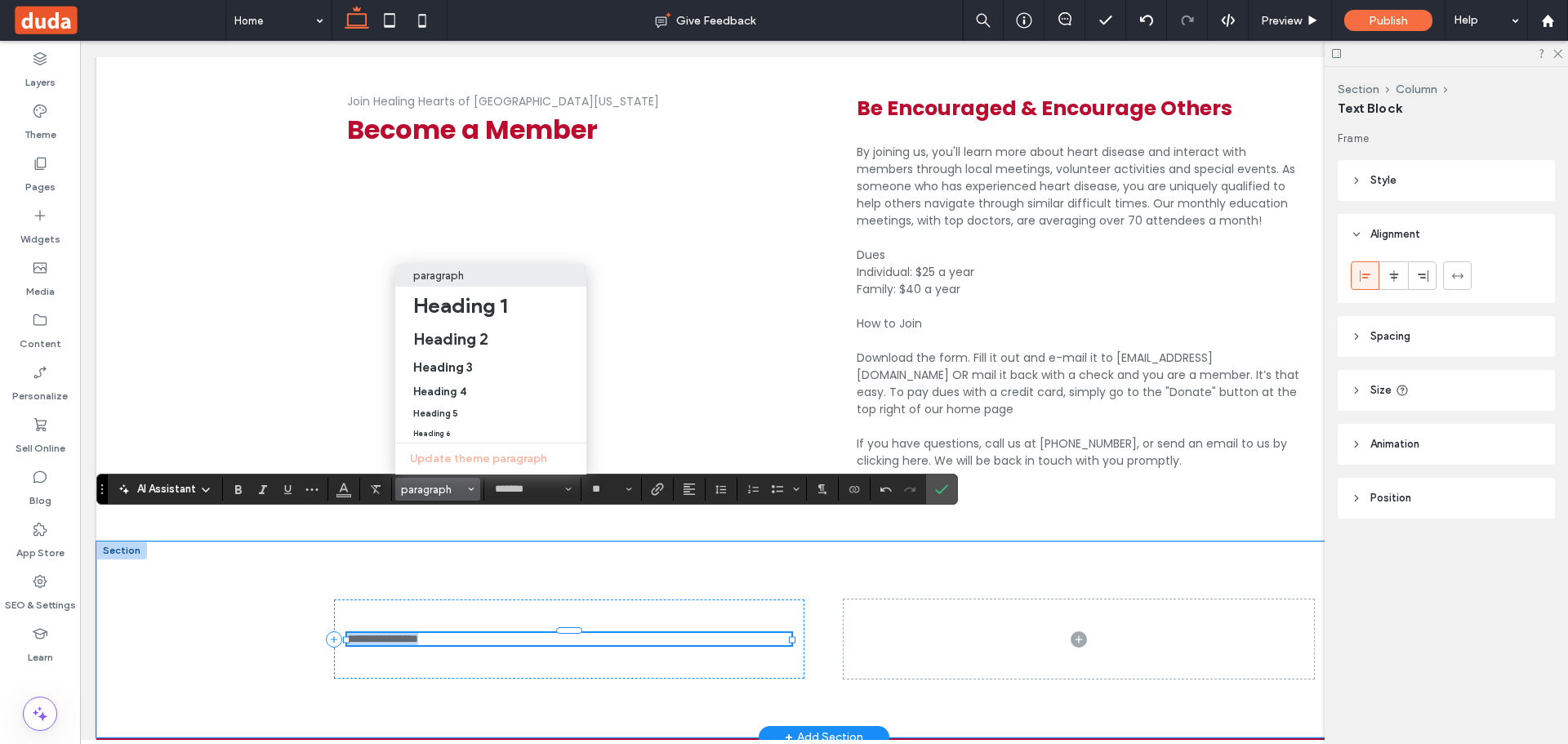
type input "**"
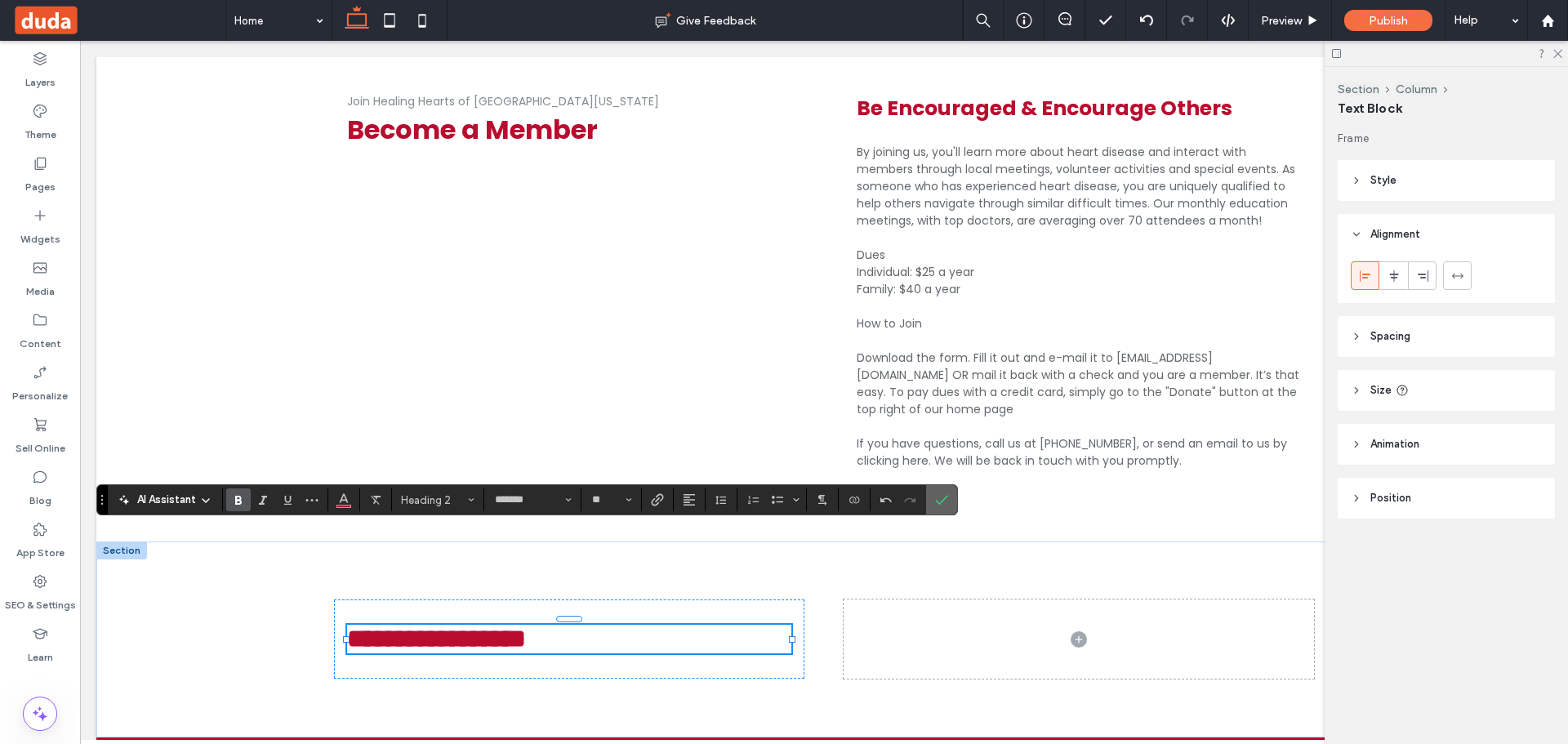
click at [943, 508] on span "Confirm" at bounding box center [942, 499] width 13 height 28
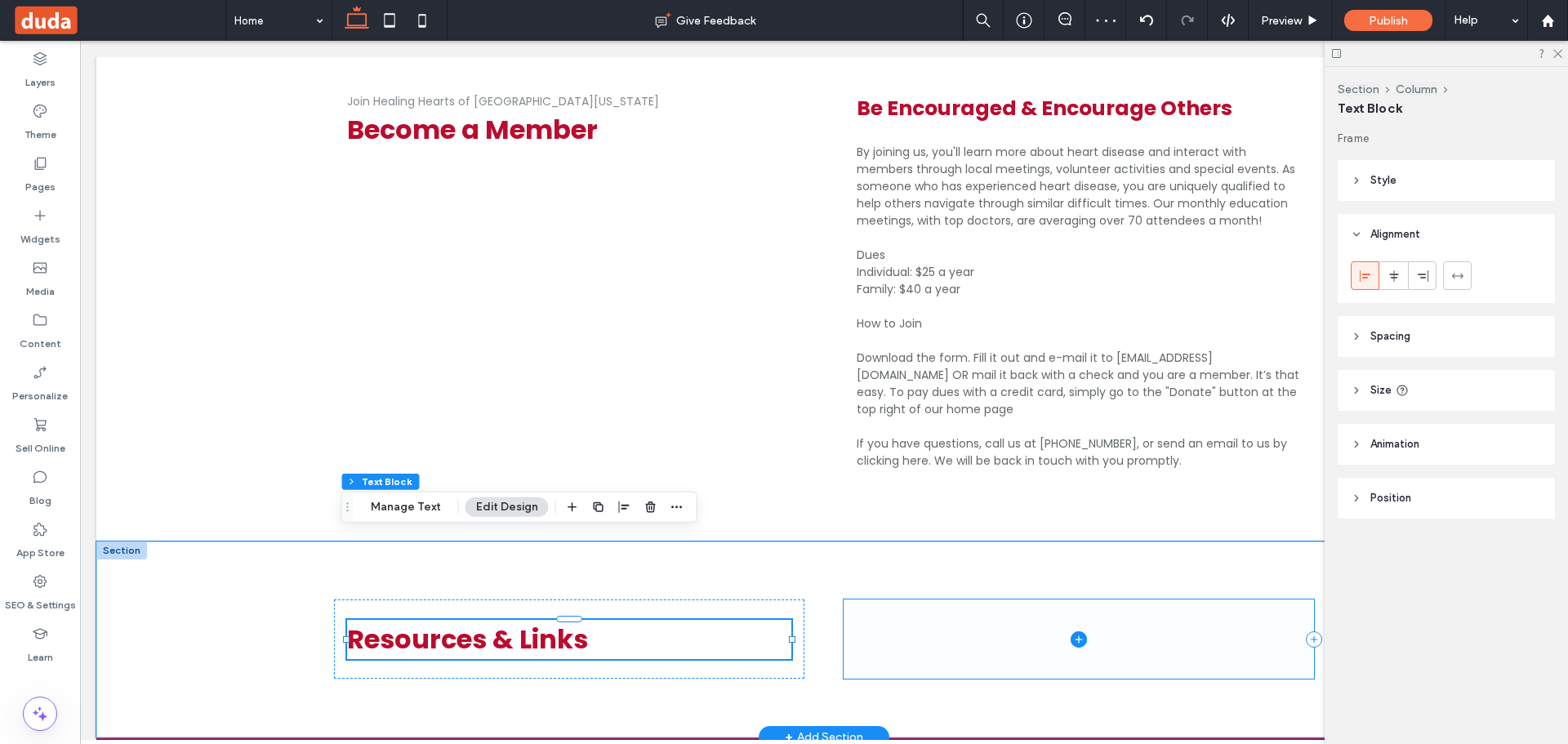
drag, startPoint x: 869, startPoint y: 514, endPoint x: 875, endPoint y: 522, distance: 10.0
click at [875, 599] on span at bounding box center [1079, 639] width 471 height 79
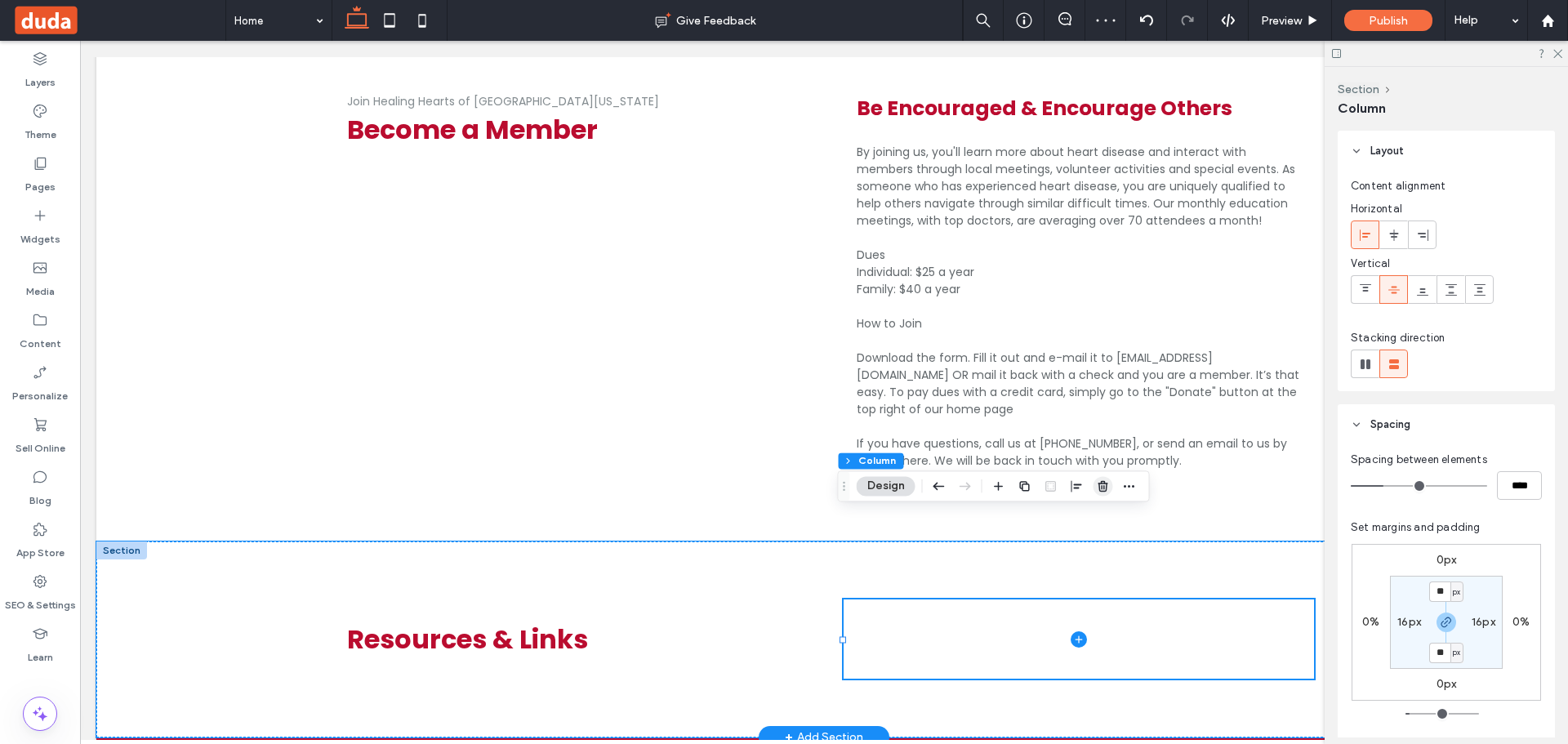
click at [1097, 486] on icon "button" at bounding box center [1103, 486] width 13 height 13
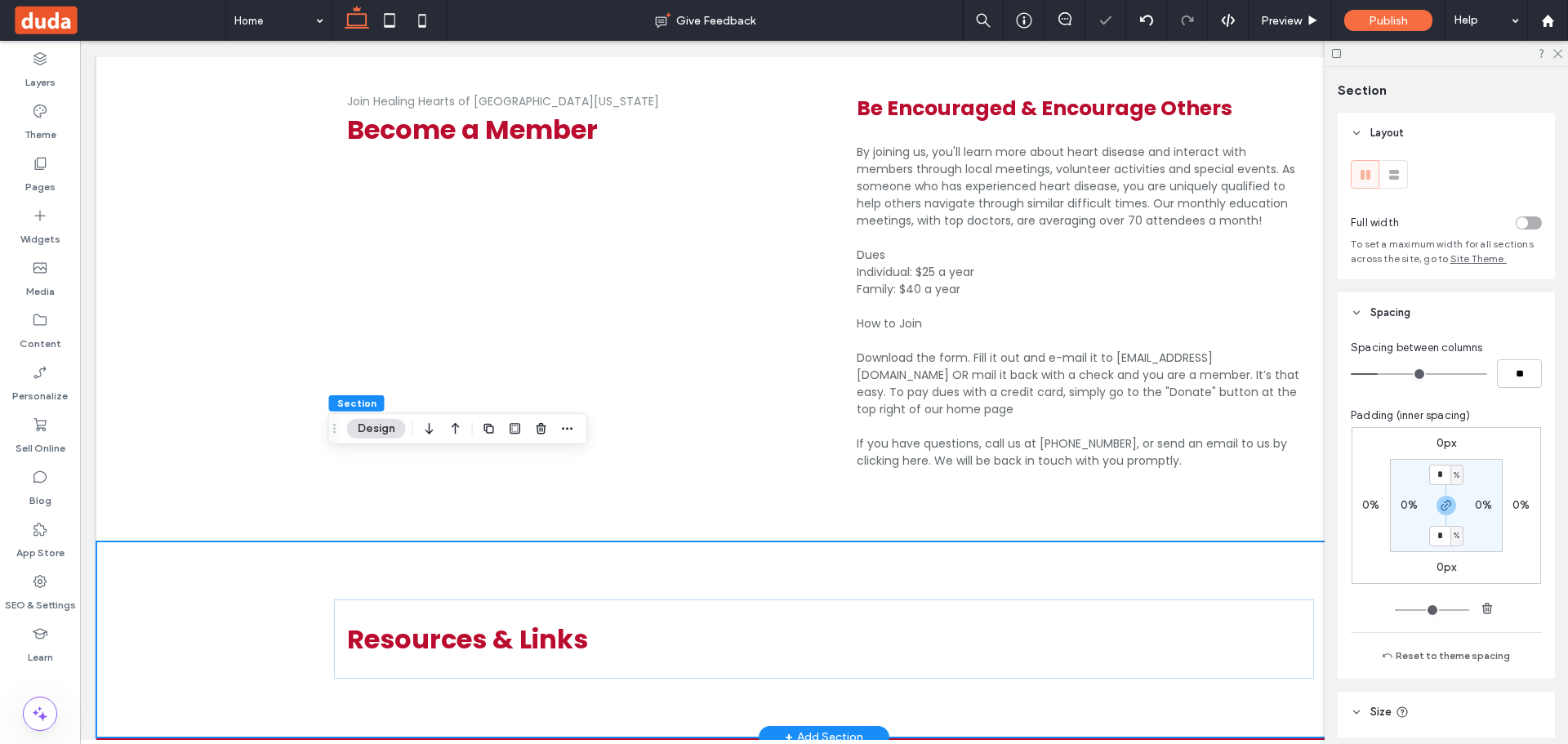
click at [798, 729] on div "+ Add Section" at bounding box center [823, 737] width 78 height 18
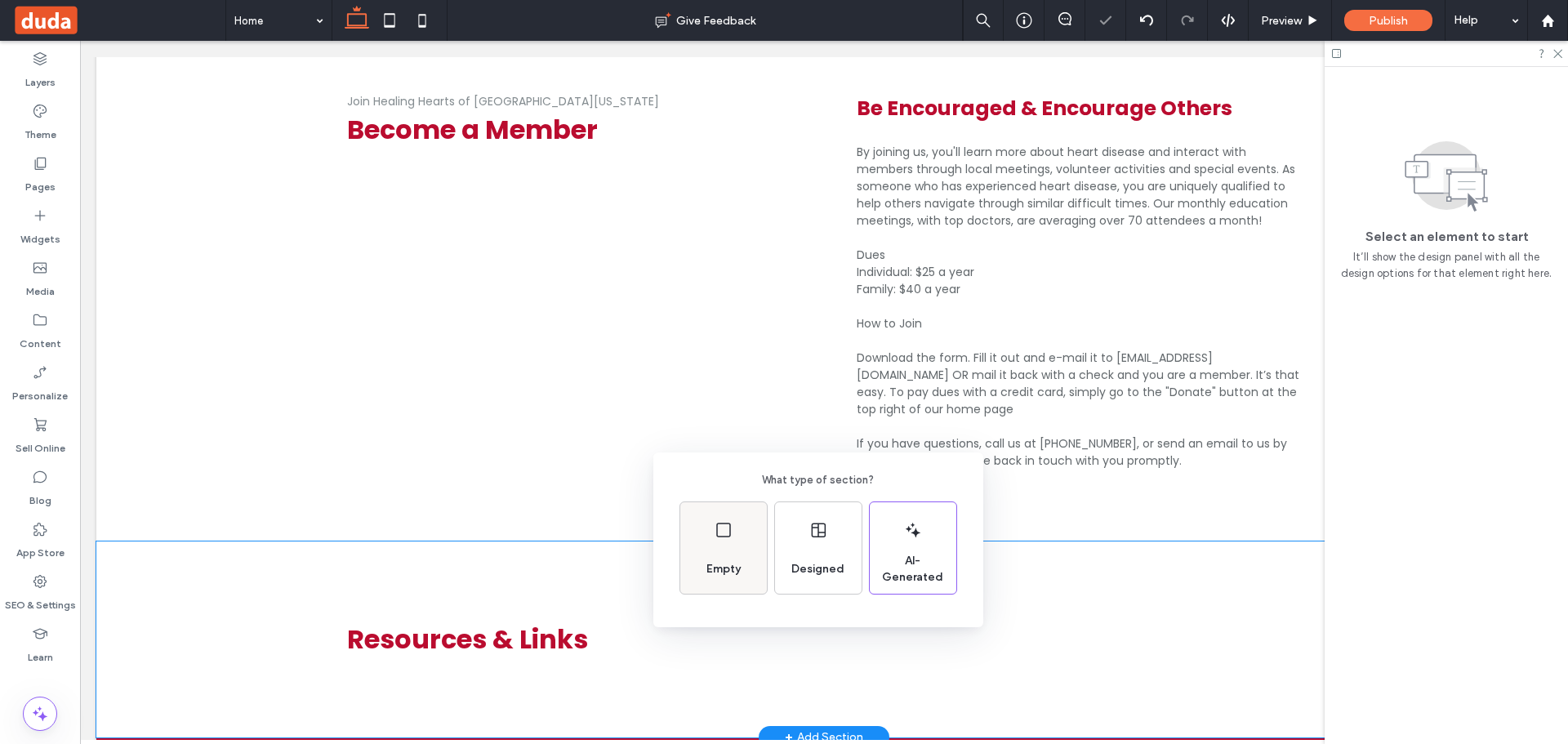
click at [740, 549] on div "Empty" at bounding box center [723, 548] width 87 height 92
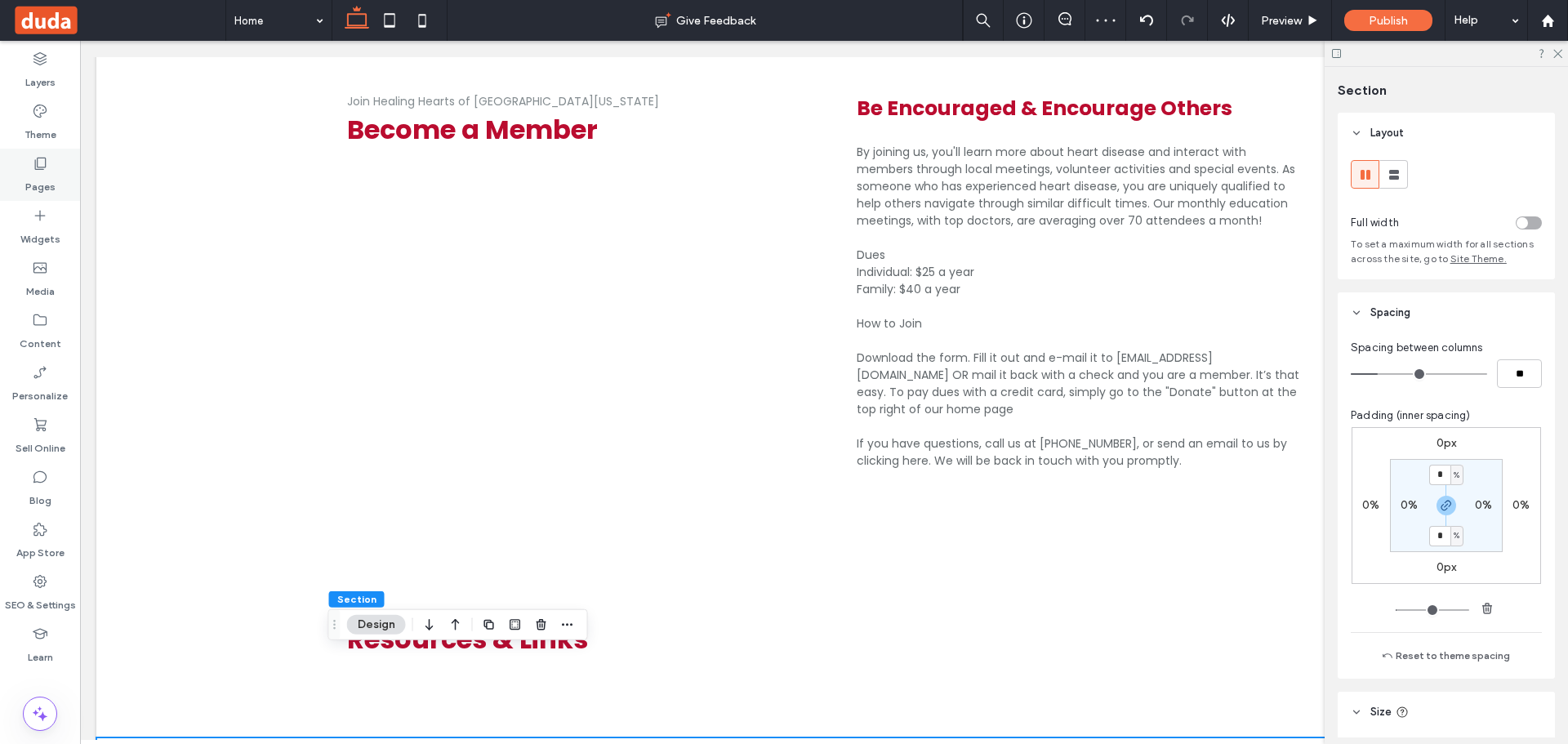
click at [30, 176] on label "Pages" at bounding box center [40, 182] width 30 height 23
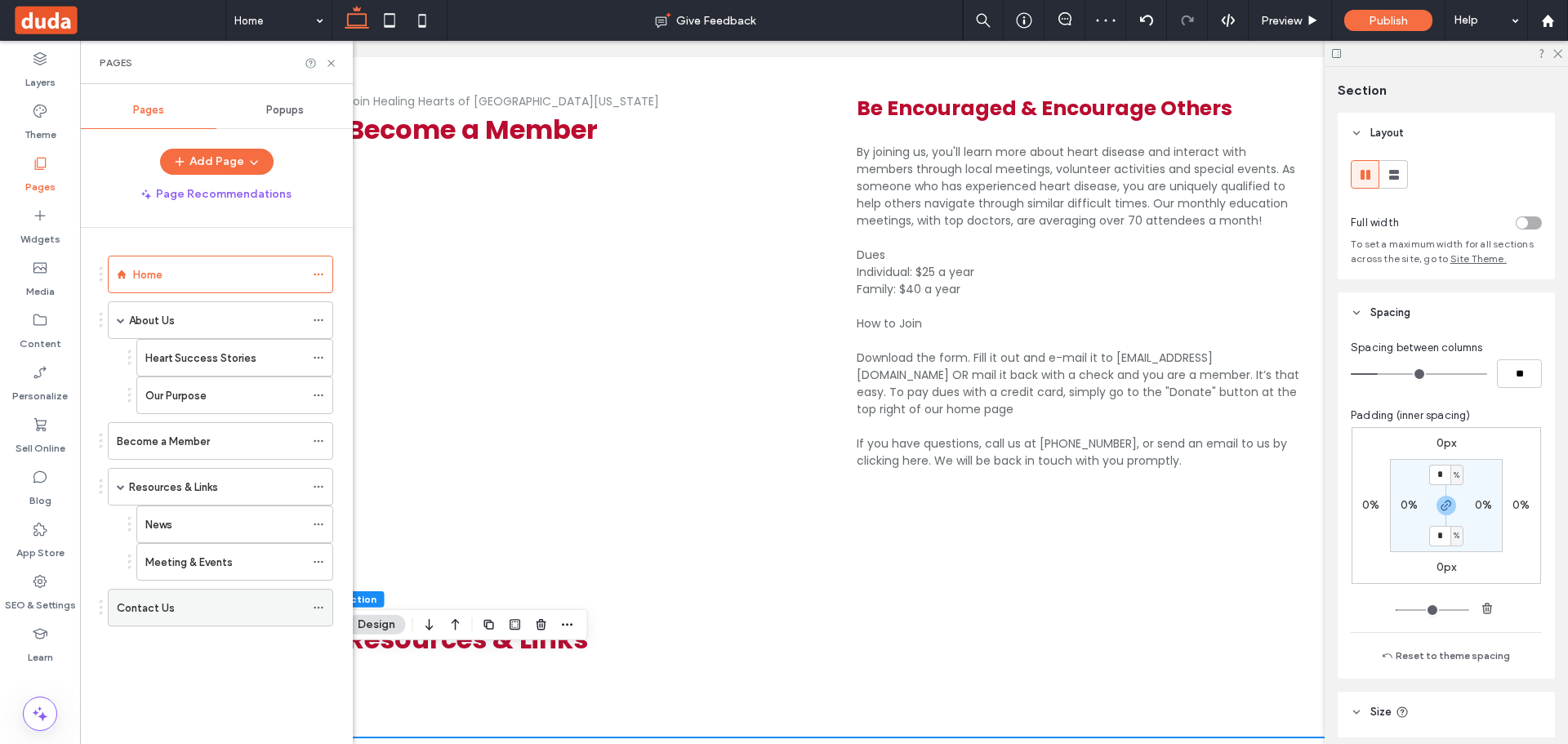
click at [324, 609] on icon at bounding box center [318, 608] width 12 height 12
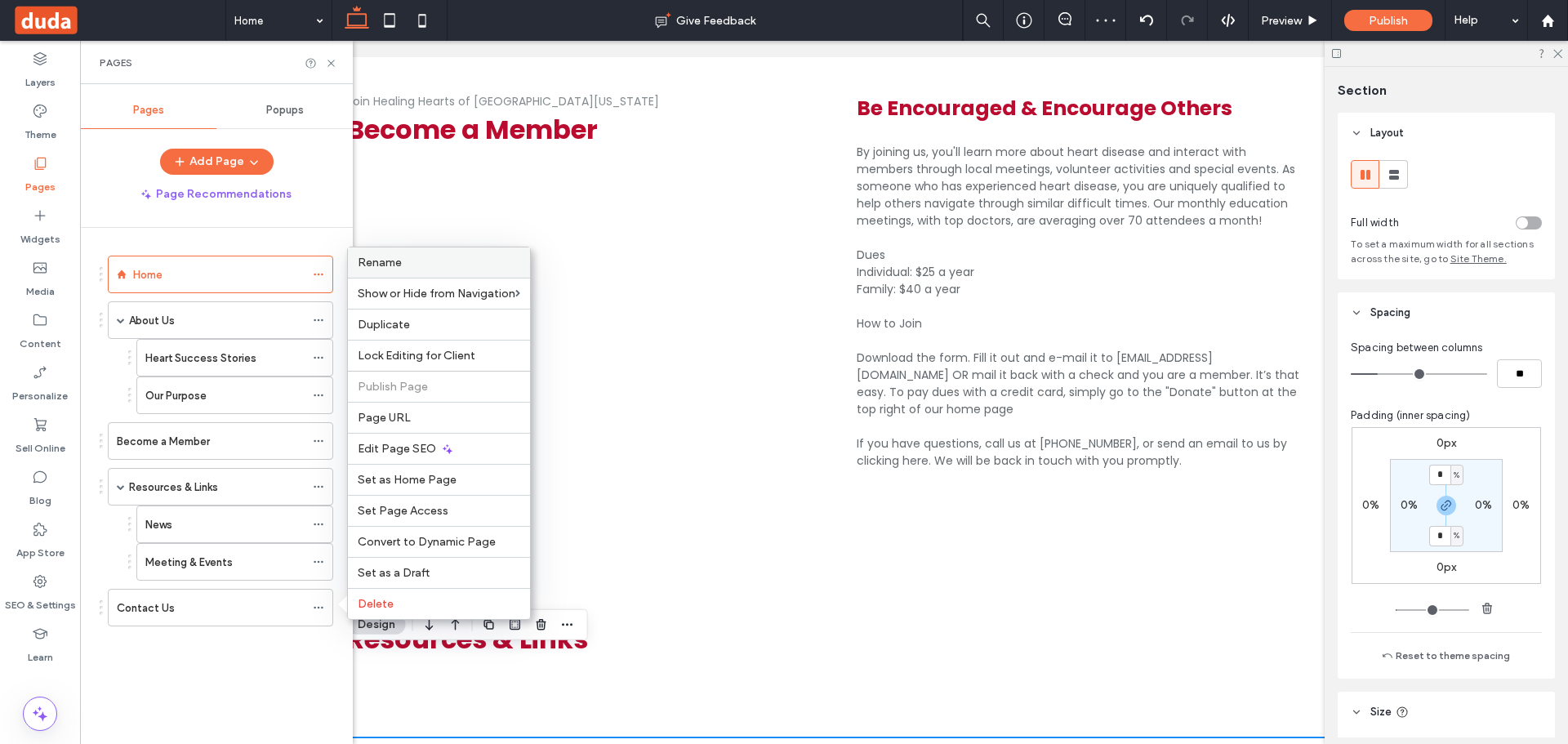
click at [458, 267] on label "Rename" at bounding box center [439, 262] width 162 height 14
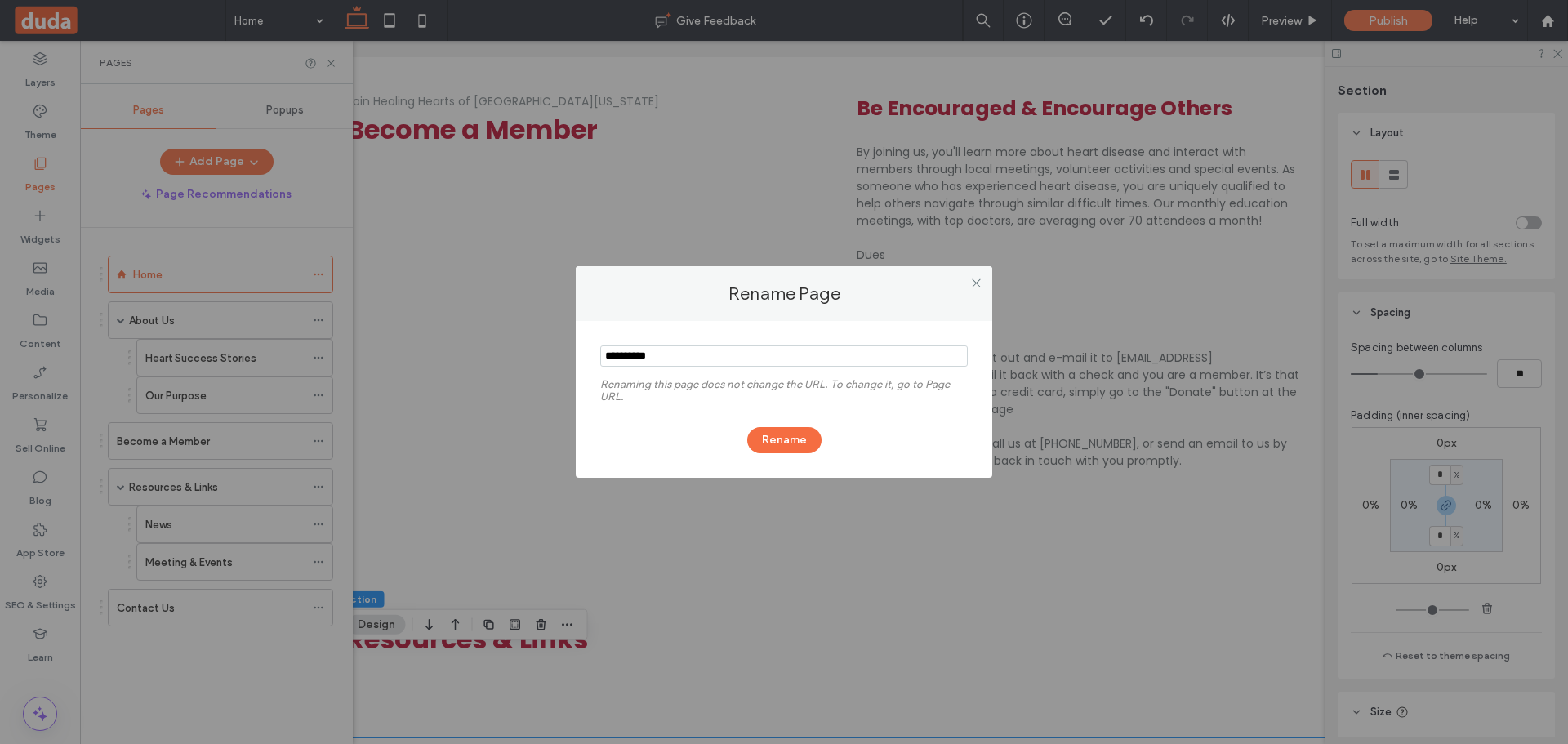
click at [978, 285] on use at bounding box center [976, 282] width 8 height 8
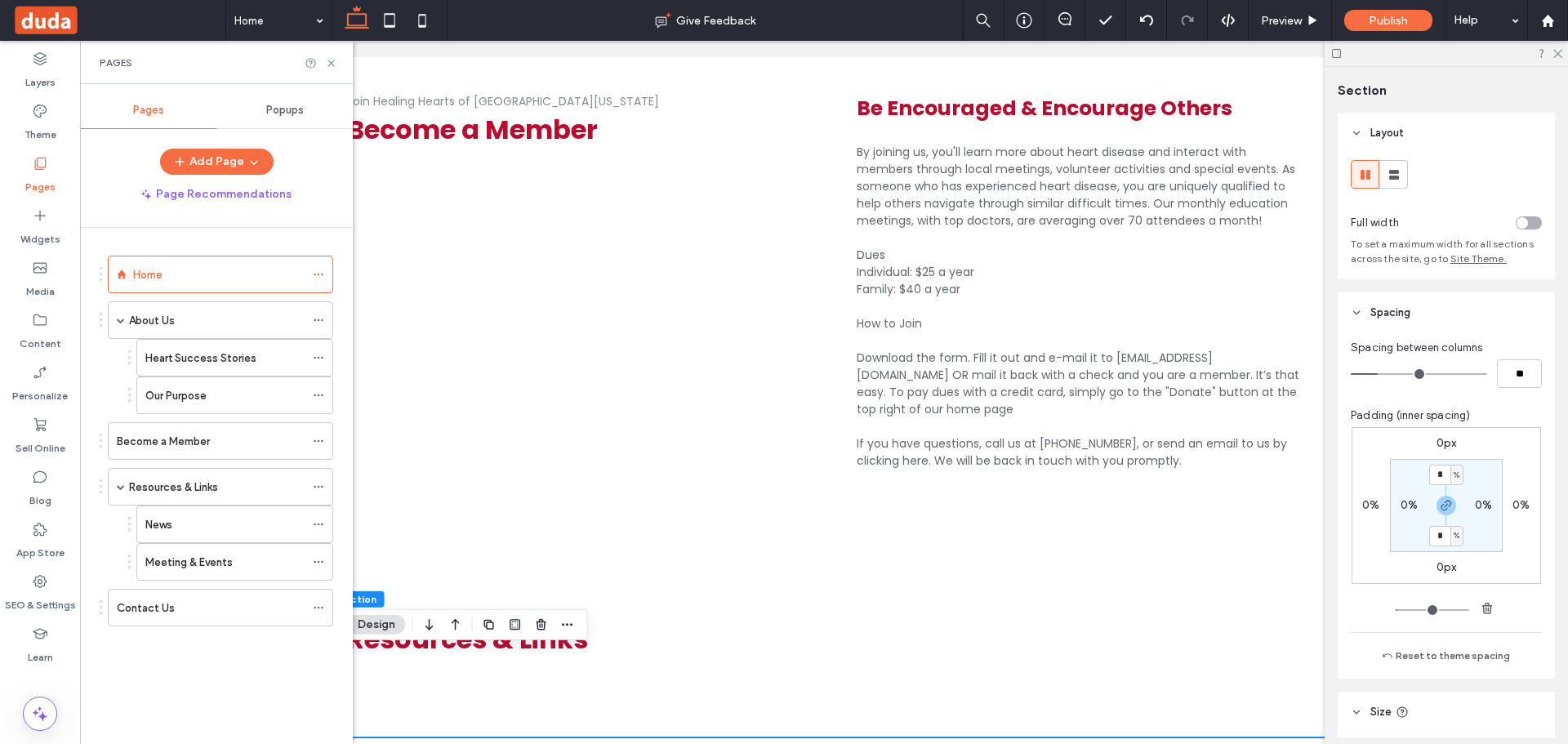
click at [1560, 50] on icon at bounding box center [1557, 52] width 11 height 11
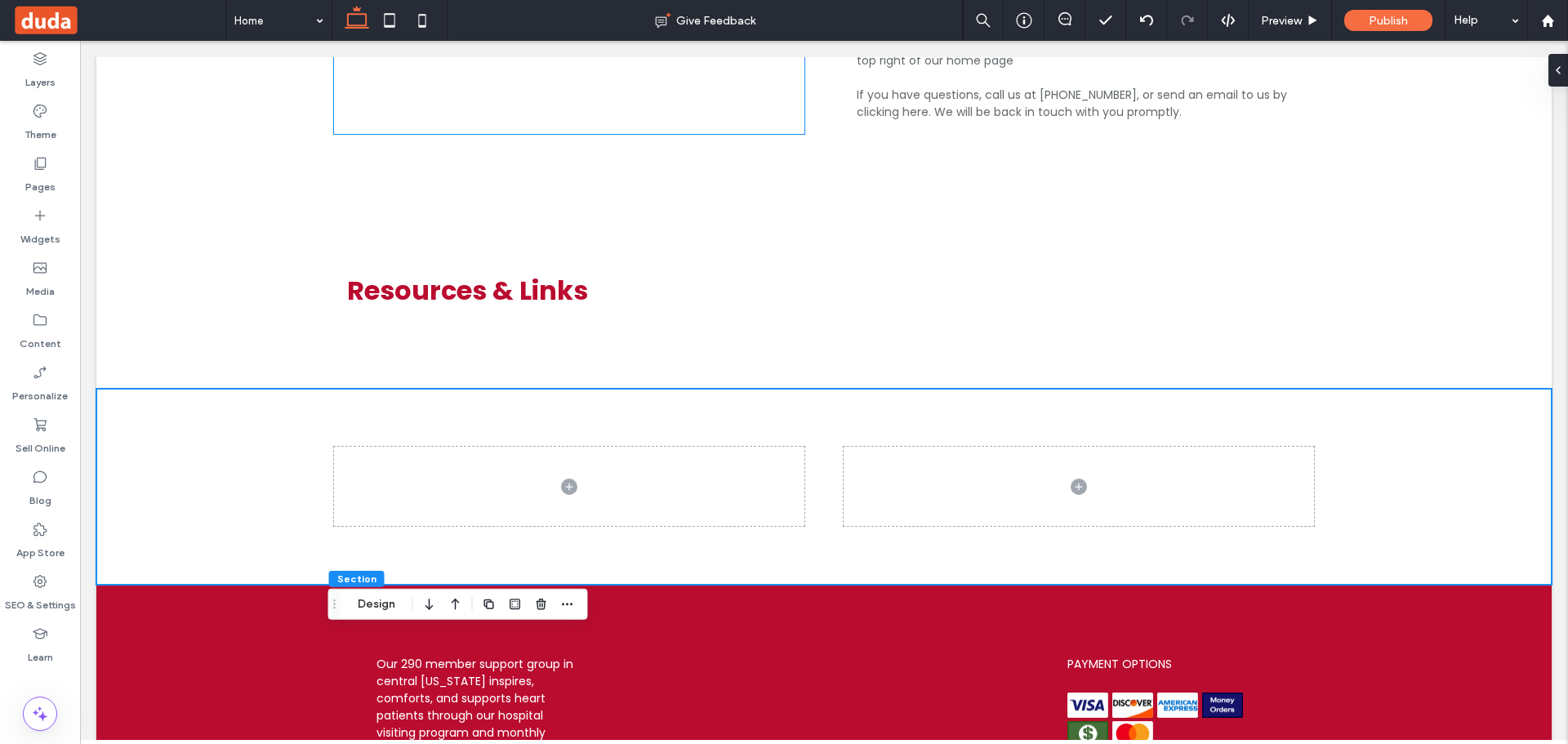
scroll to position [3628, 0]
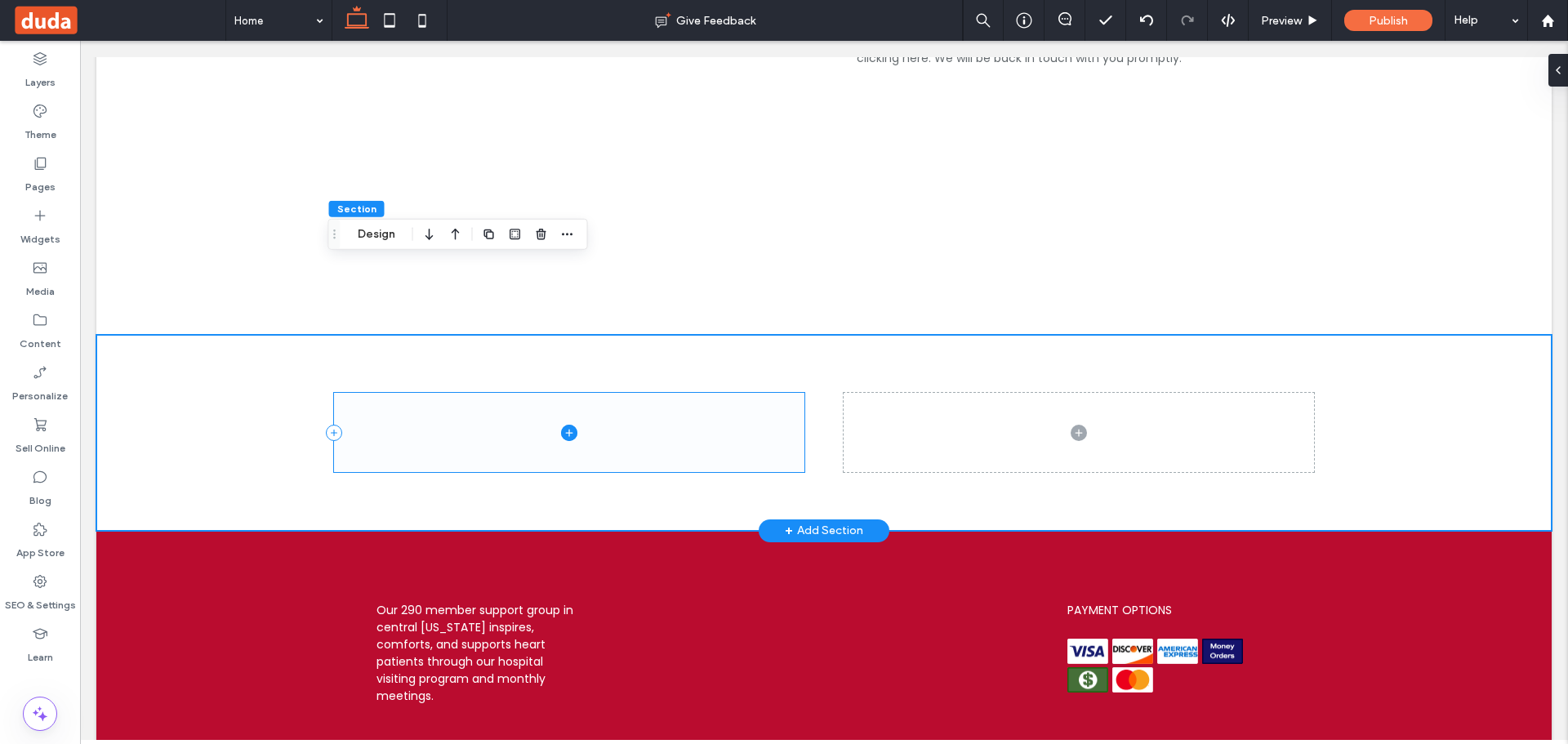
click at [561, 425] on icon at bounding box center [569, 432] width 16 height 16
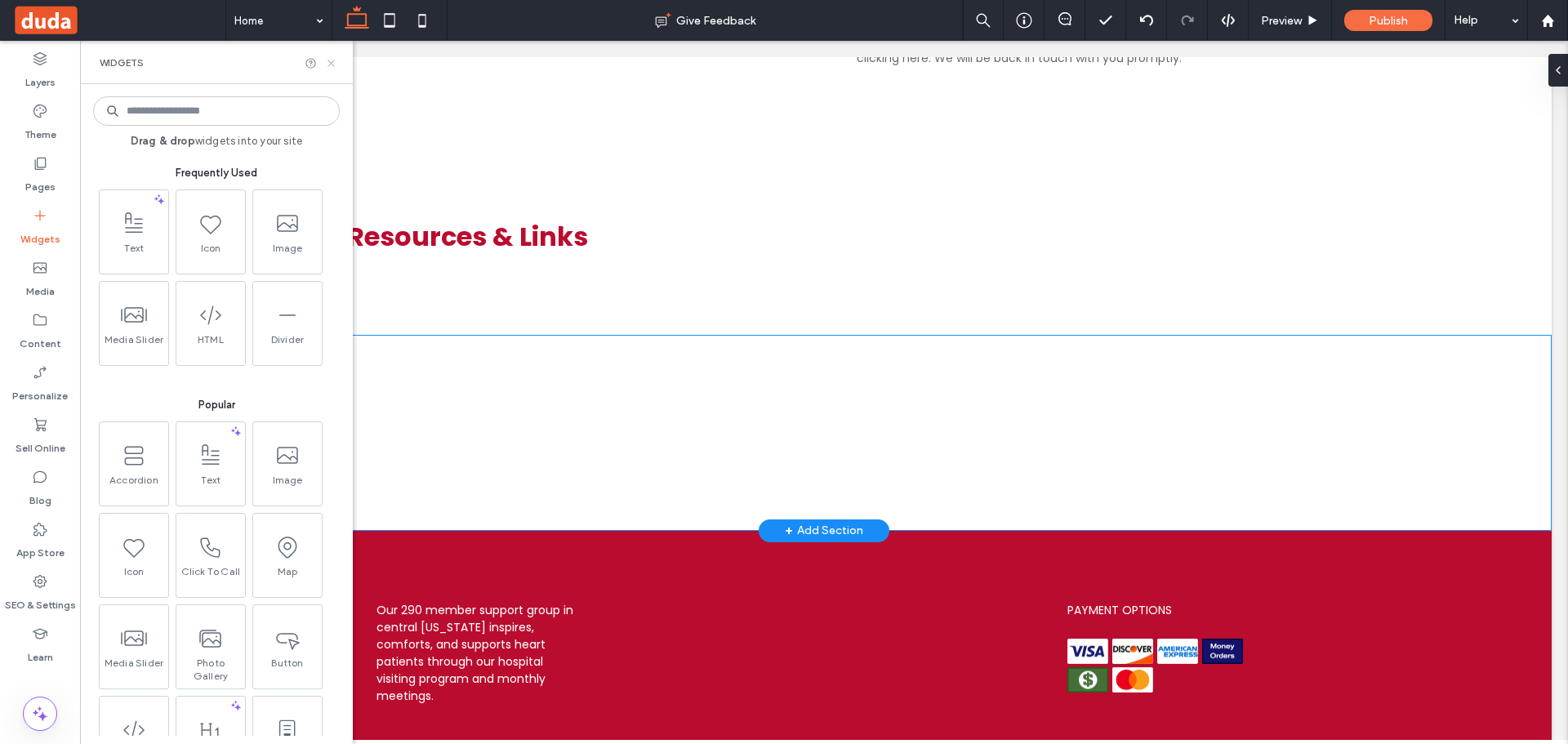
click at [330, 66] on icon at bounding box center [331, 63] width 13 height 13
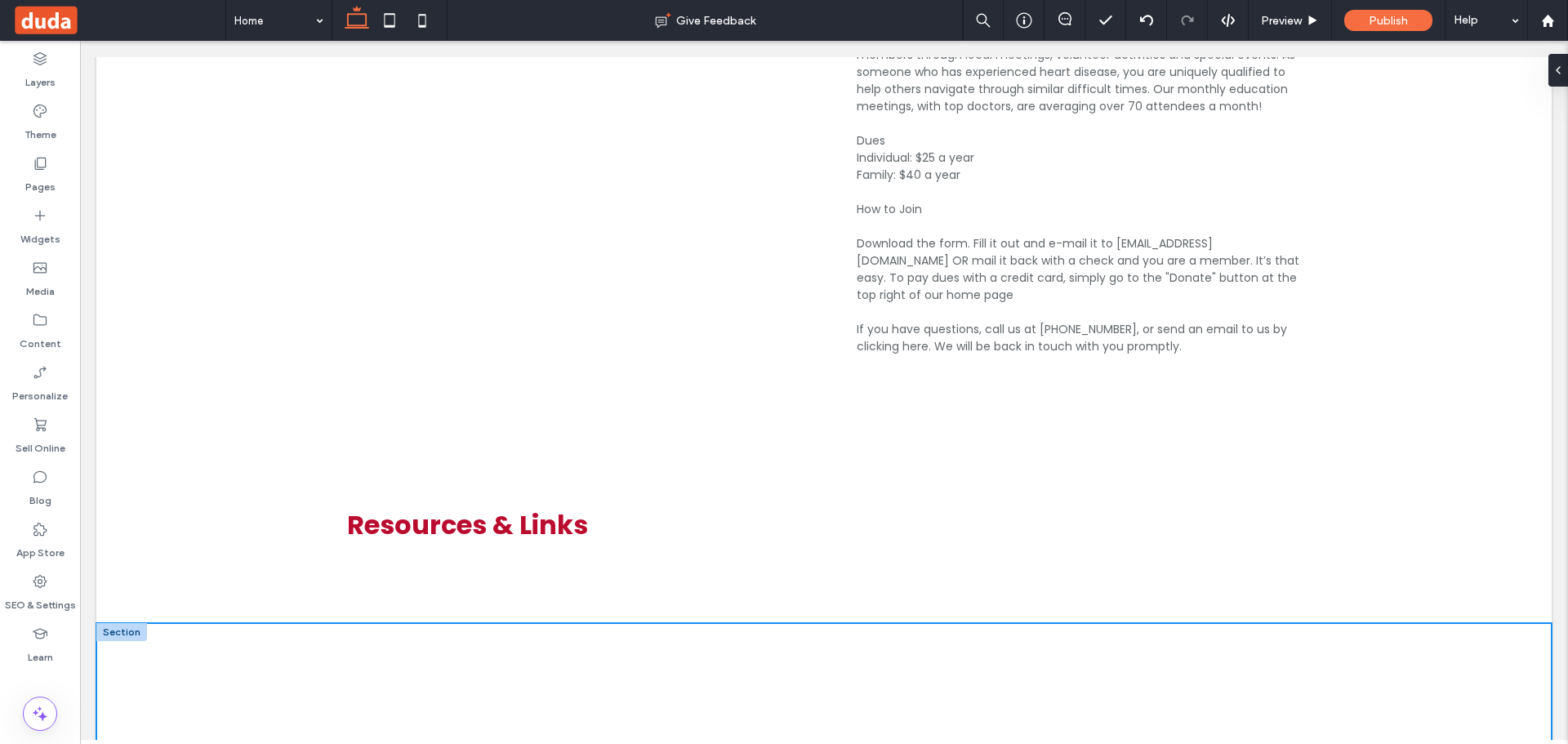
scroll to position [3464, 0]
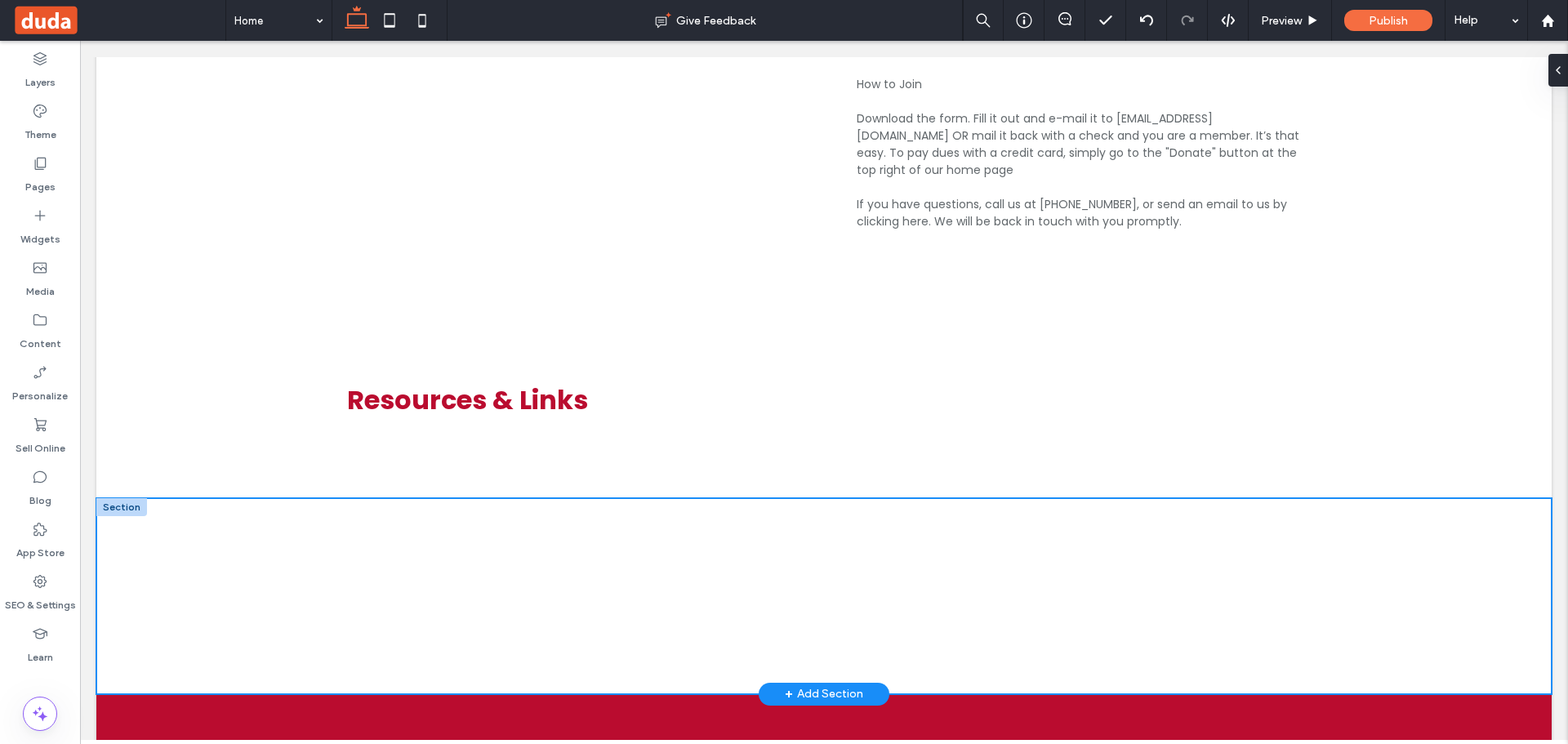
click at [209, 536] on div at bounding box center [824, 596] width 1455 height 196
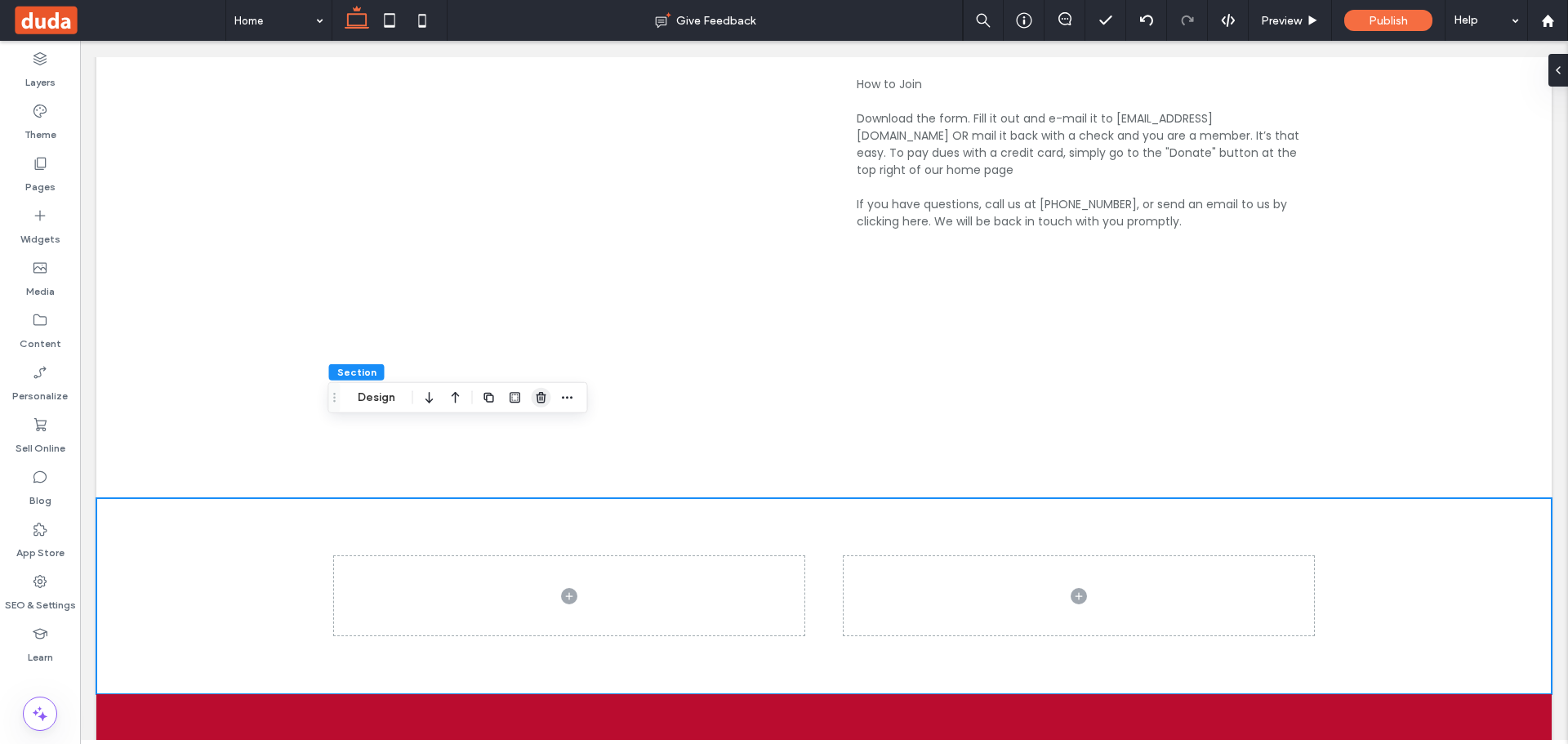
click at [547, 395] on icon "button" at bounding box center [542, 398] width 13 height 13
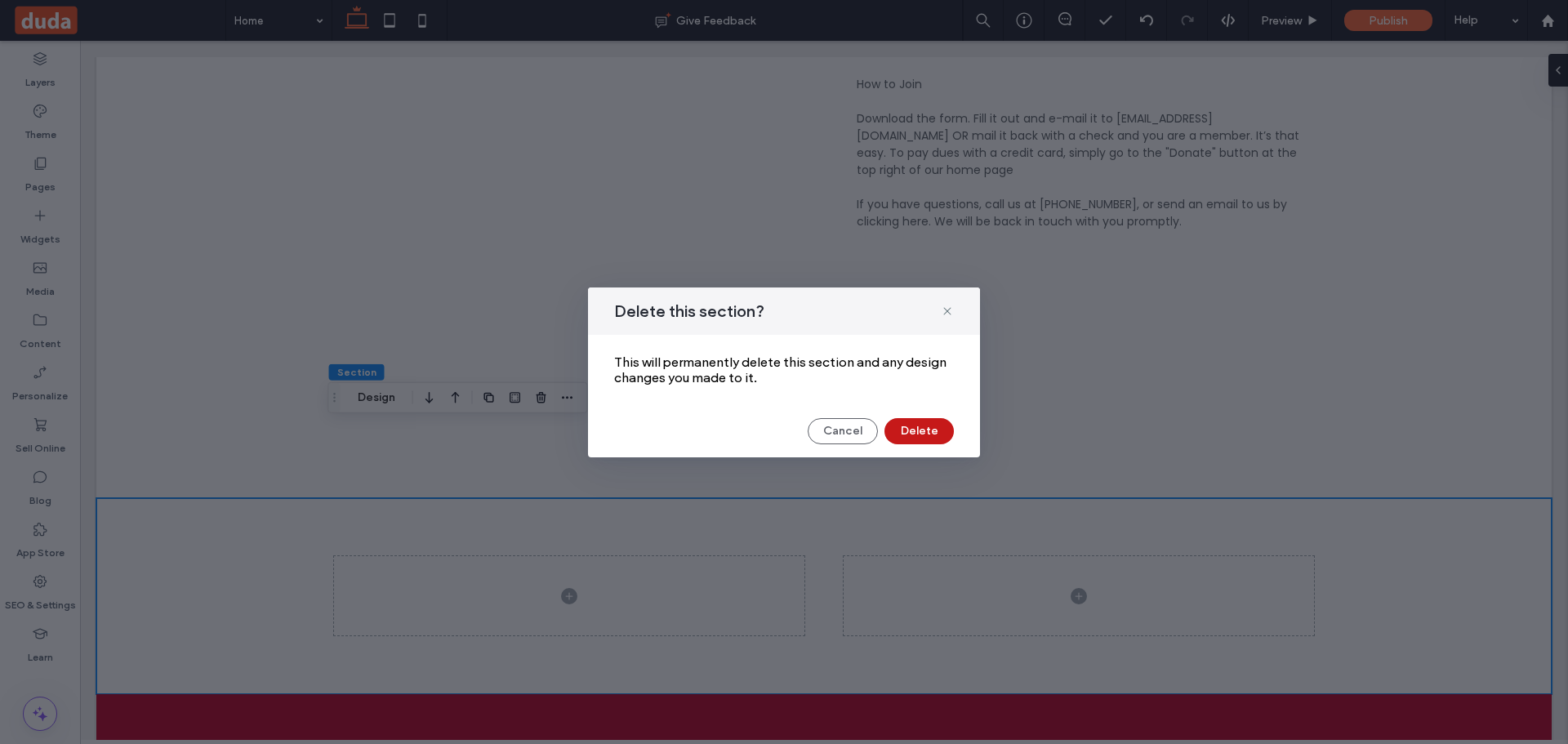
click at [943, 430] on button "Delete" at bounding box center [919, 431] width 70 height 26
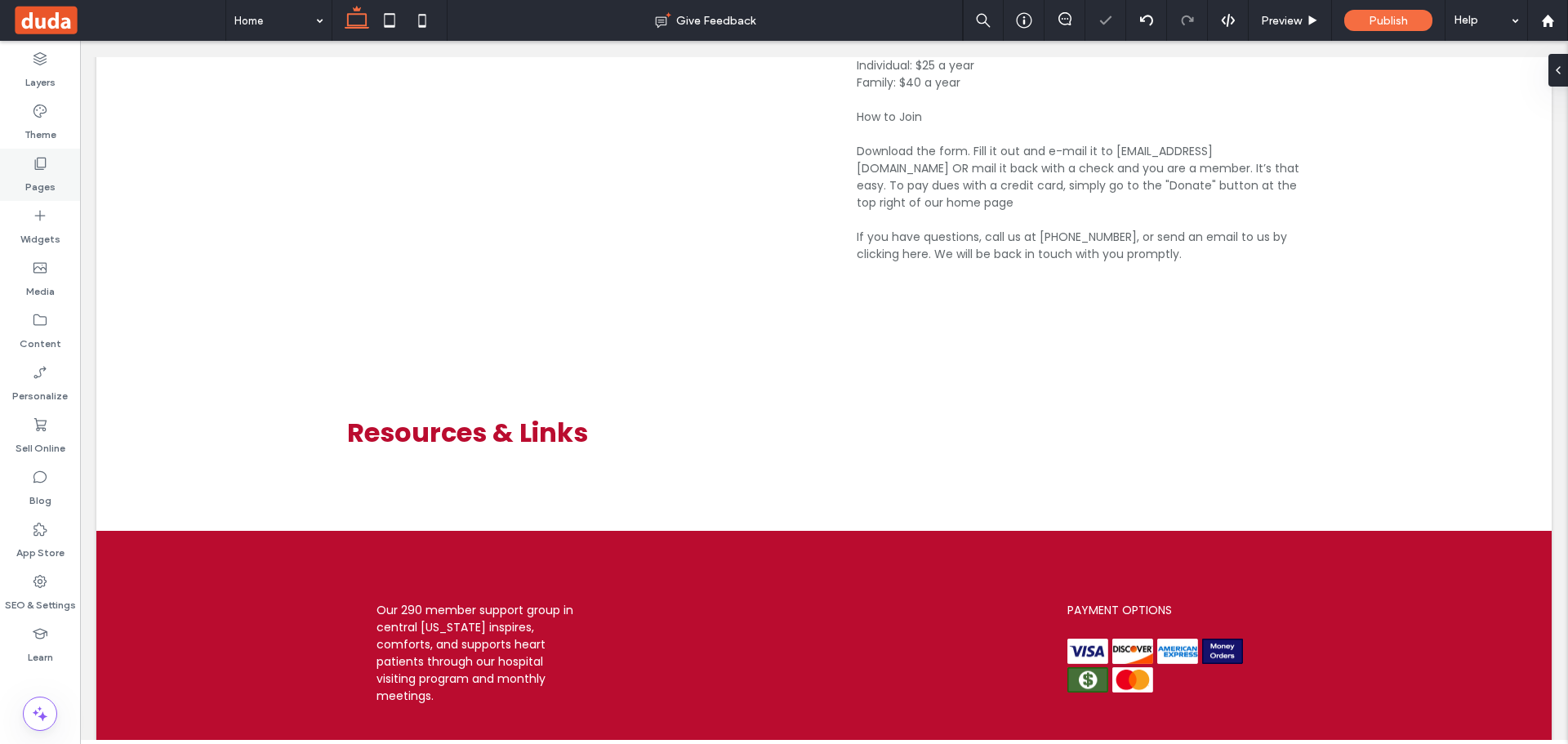
drag, startPoint x: 44, startPoint y: 180, endPoint x: 77, endPoint y: 183, distance: 33.1
click at [48, 181] on label "Pages" at bounding box center [40, 182] width 30 height 23
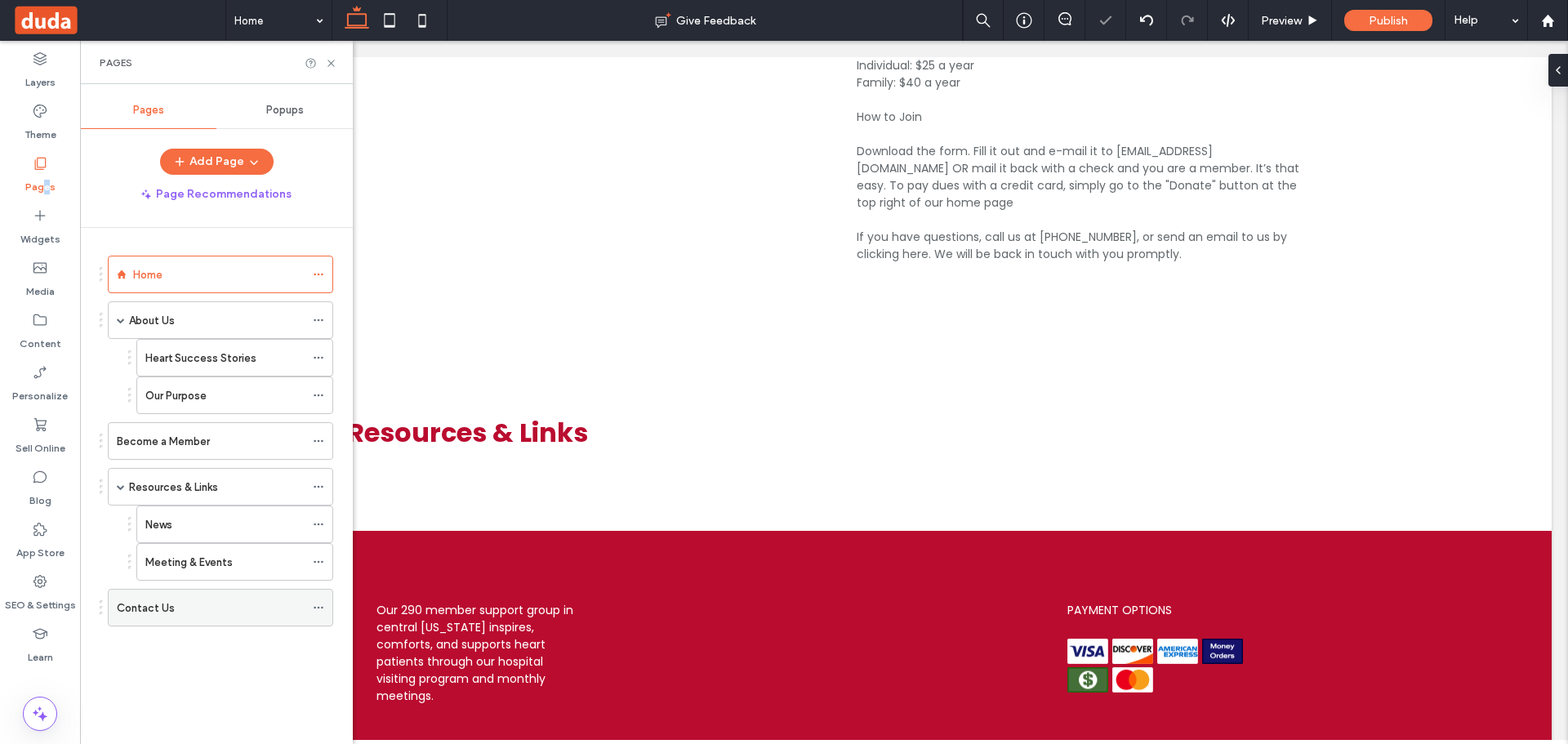
click at [231, 608] on div "Contact Us" at bounding box center [211, 608] width 188 height 17
click at [331, 66] on icon at bounding box center [331, 63] width 13 height 13
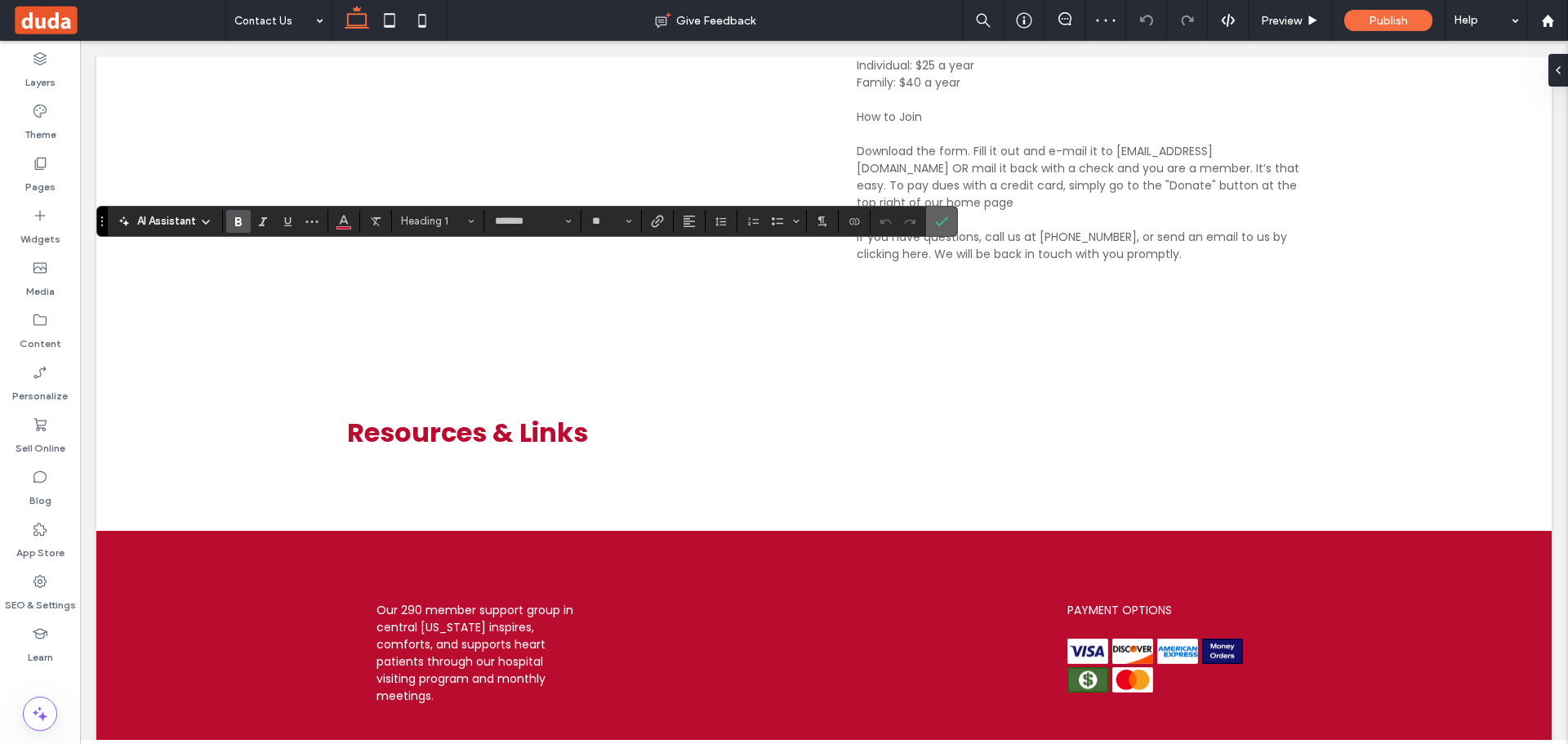
type input "**"
click at [939, 219] on icon "Confirm" at bounding box center [942, 222] width 13 height 13
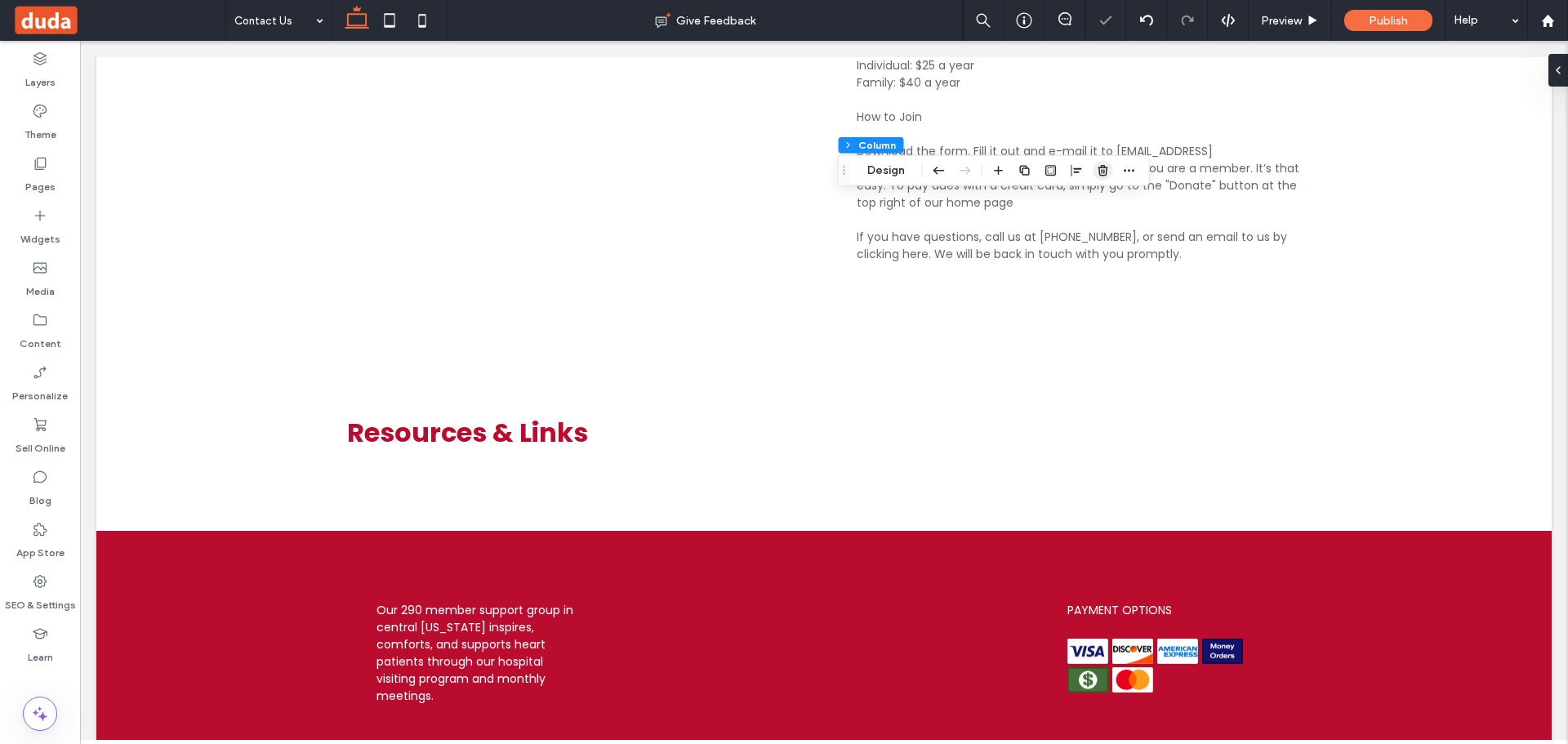
click at [1104, 167] on use "button" at bounding box center [1102, 170] width 10 height 11
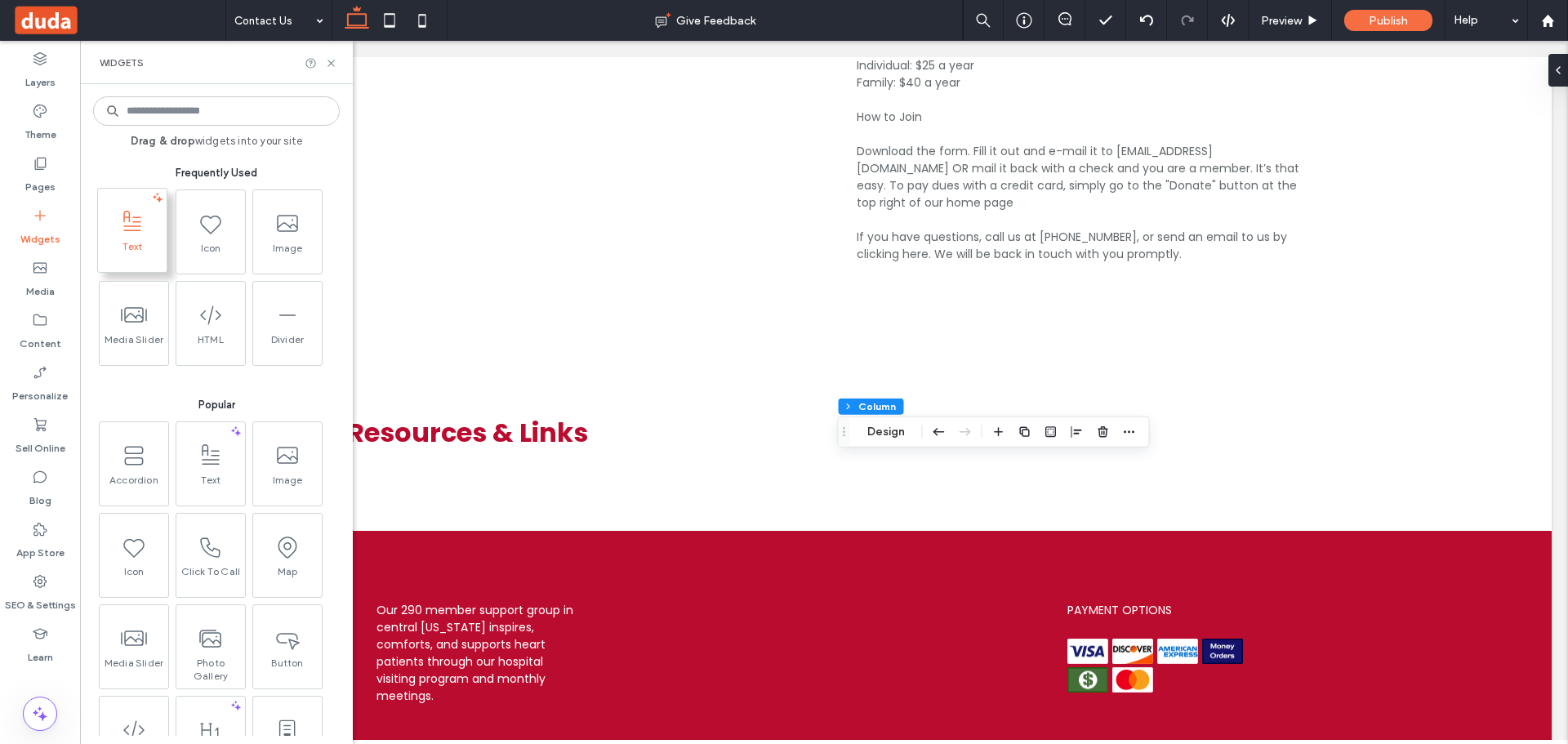
click at [136, 243] on span "Text" at bounding box center [133, 251] width 69 height 23
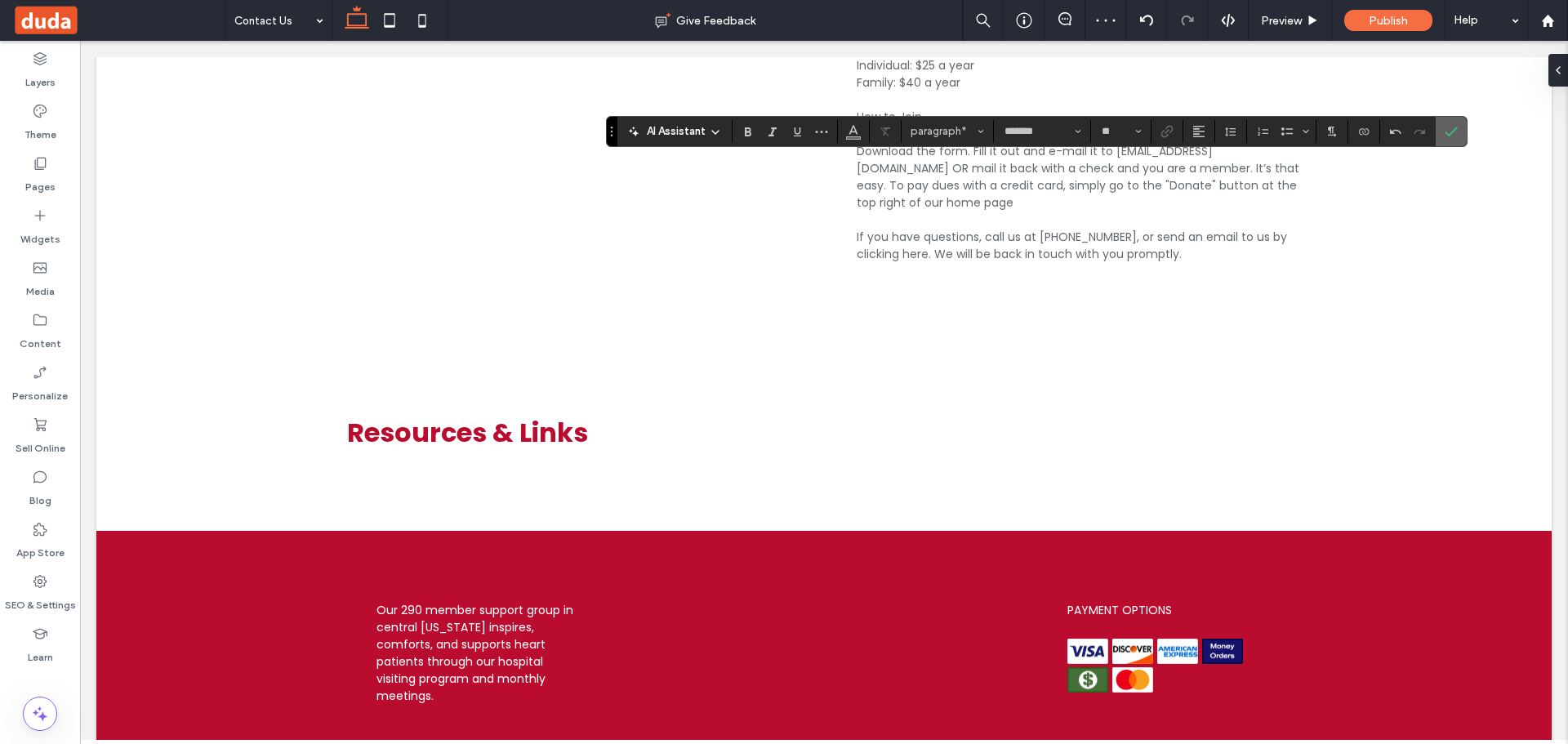
click at [1448, 126] on icon "Confirm" at bounding box center [1451, 132] width 13 height 13
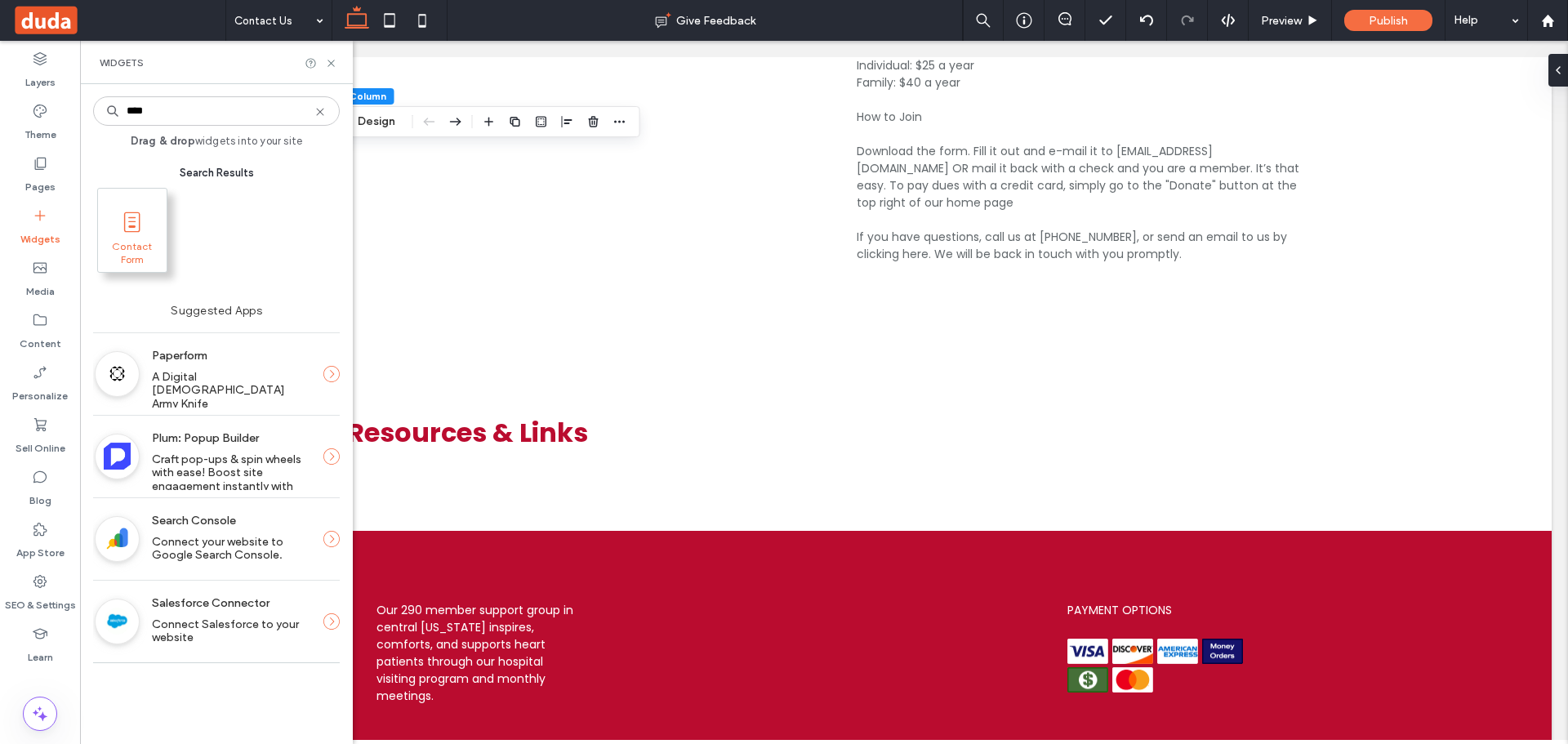
type input "****"
click at [139, 216] on use at bounding box center [132, 222] width 16 height 20
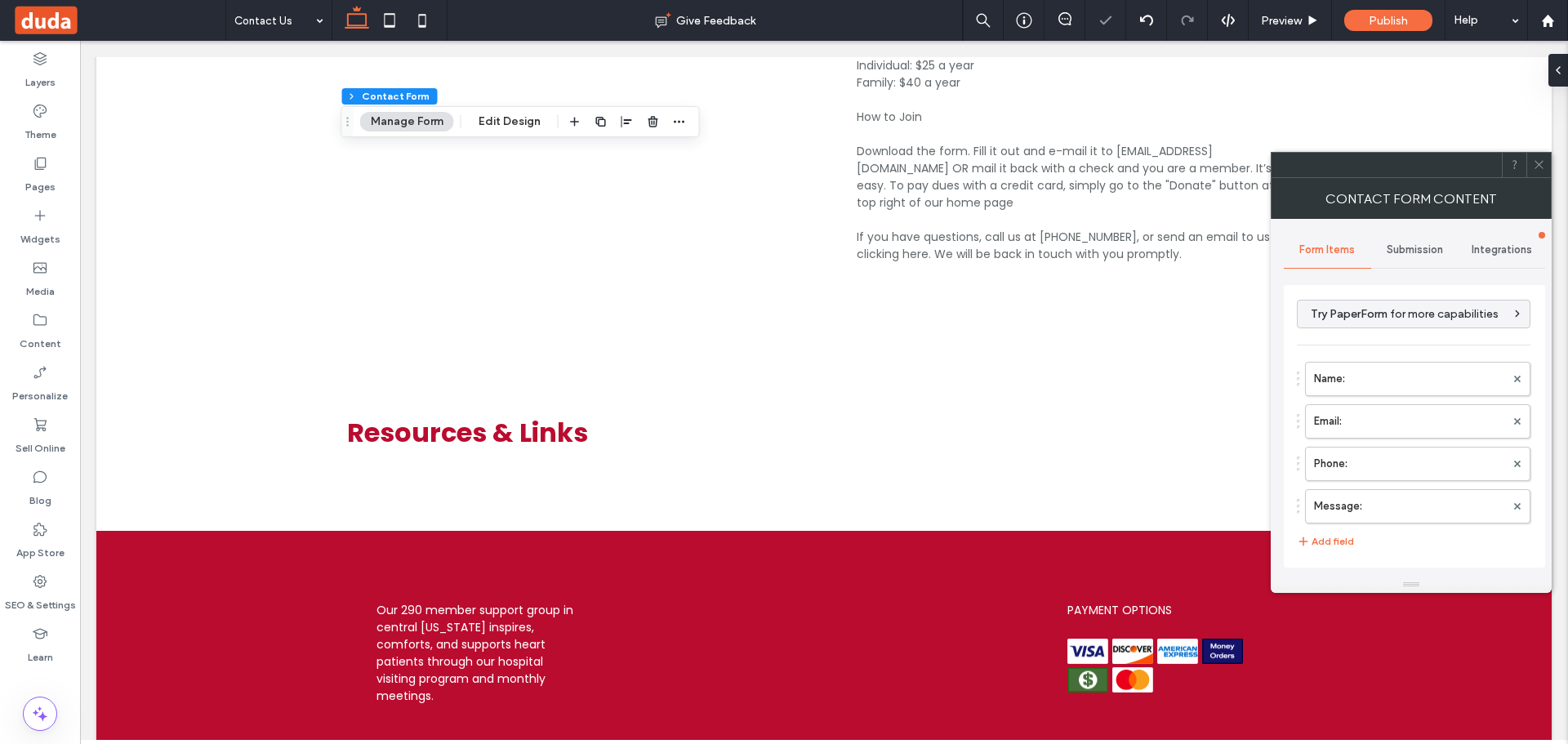
type input "*"
type input "***"
type input "*"
type input "***"
drag, startPoint x: 1544, startPoint y: 160, endPoint x: 1289, endPoint y: 153, distance: 255.1
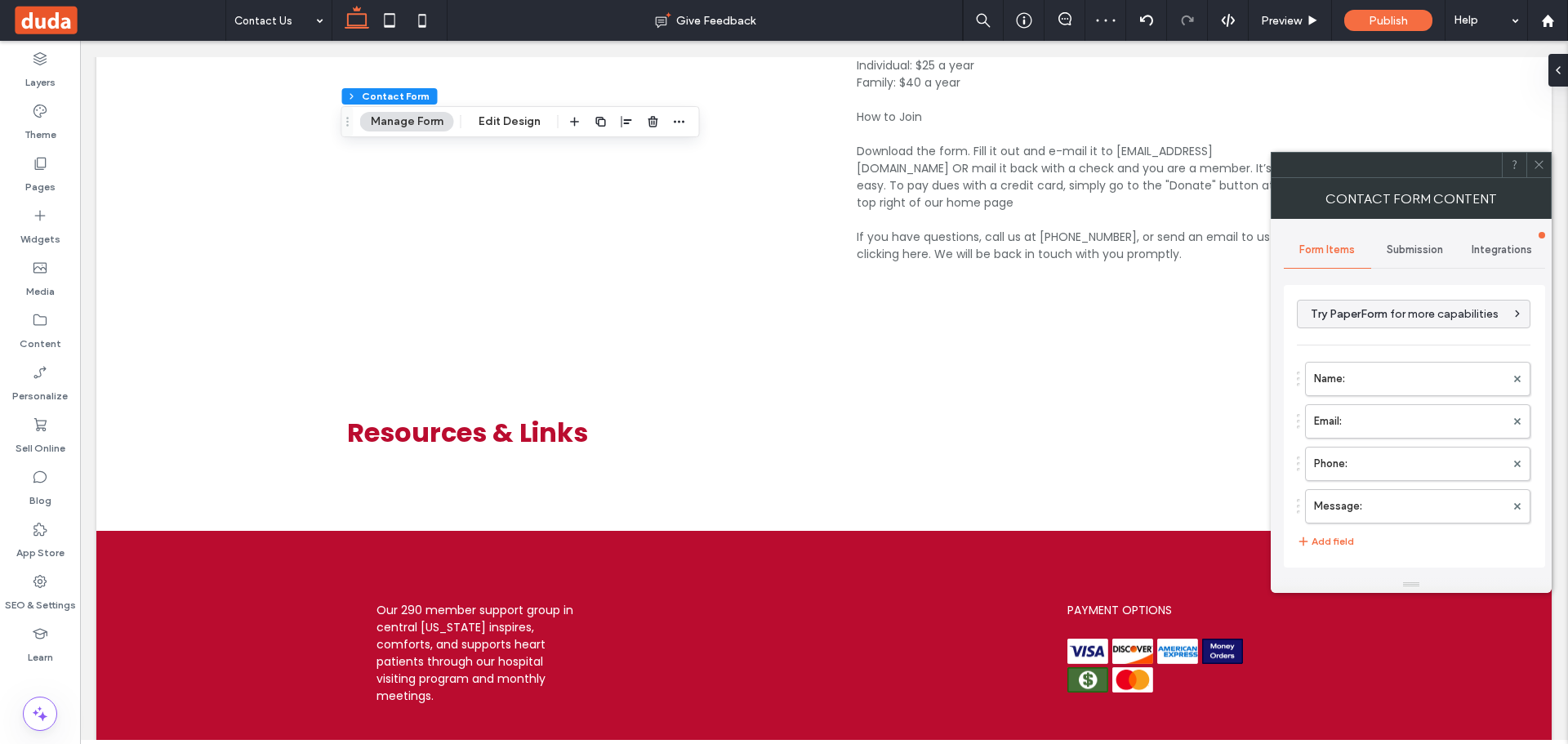
click at [1539, 161] on icon at bounding box center [1539, 165] width 13 height 13
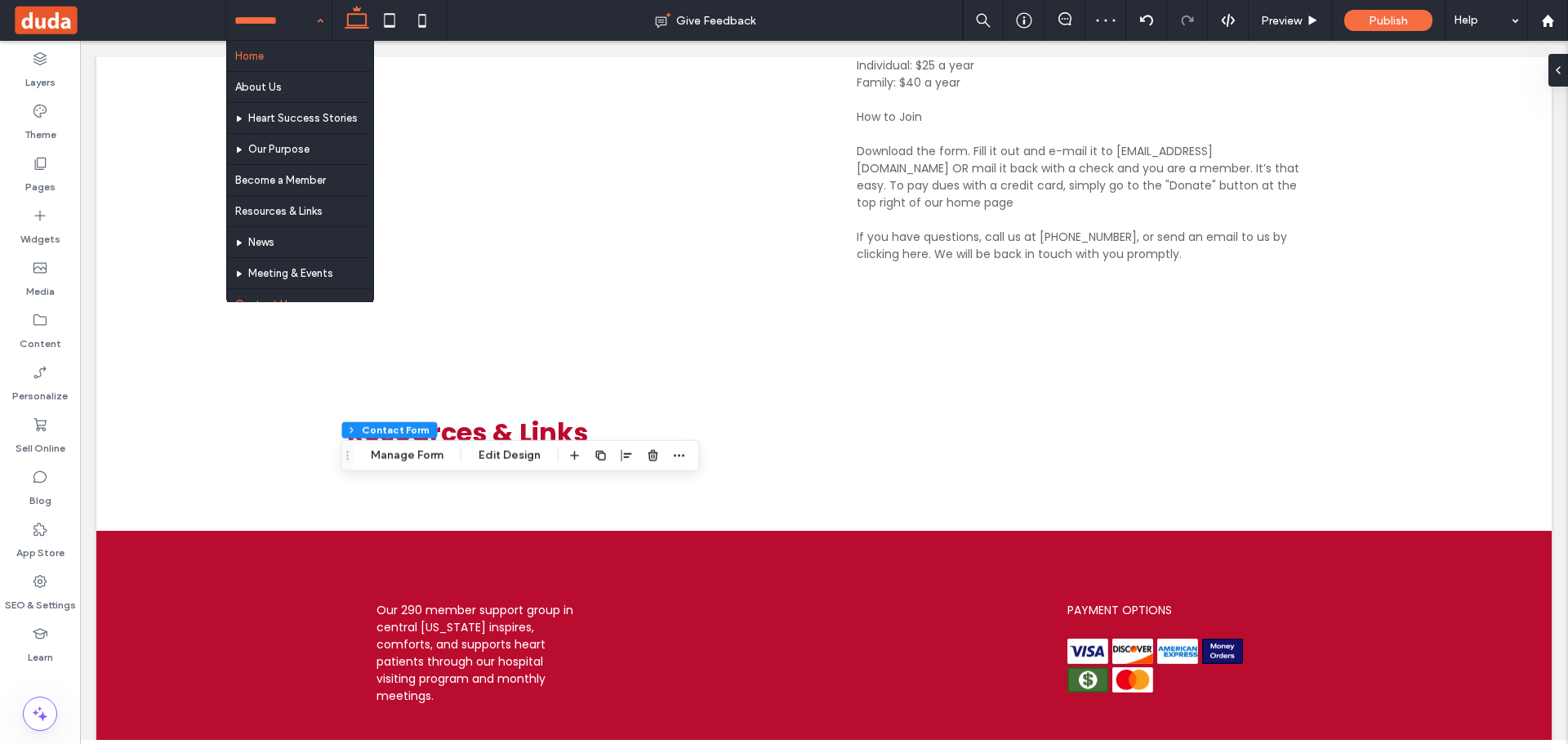
drag, startPoint x: 282, startPoint y: 25, endPoint x: 253, endPoint y: 53, distance: 40.3
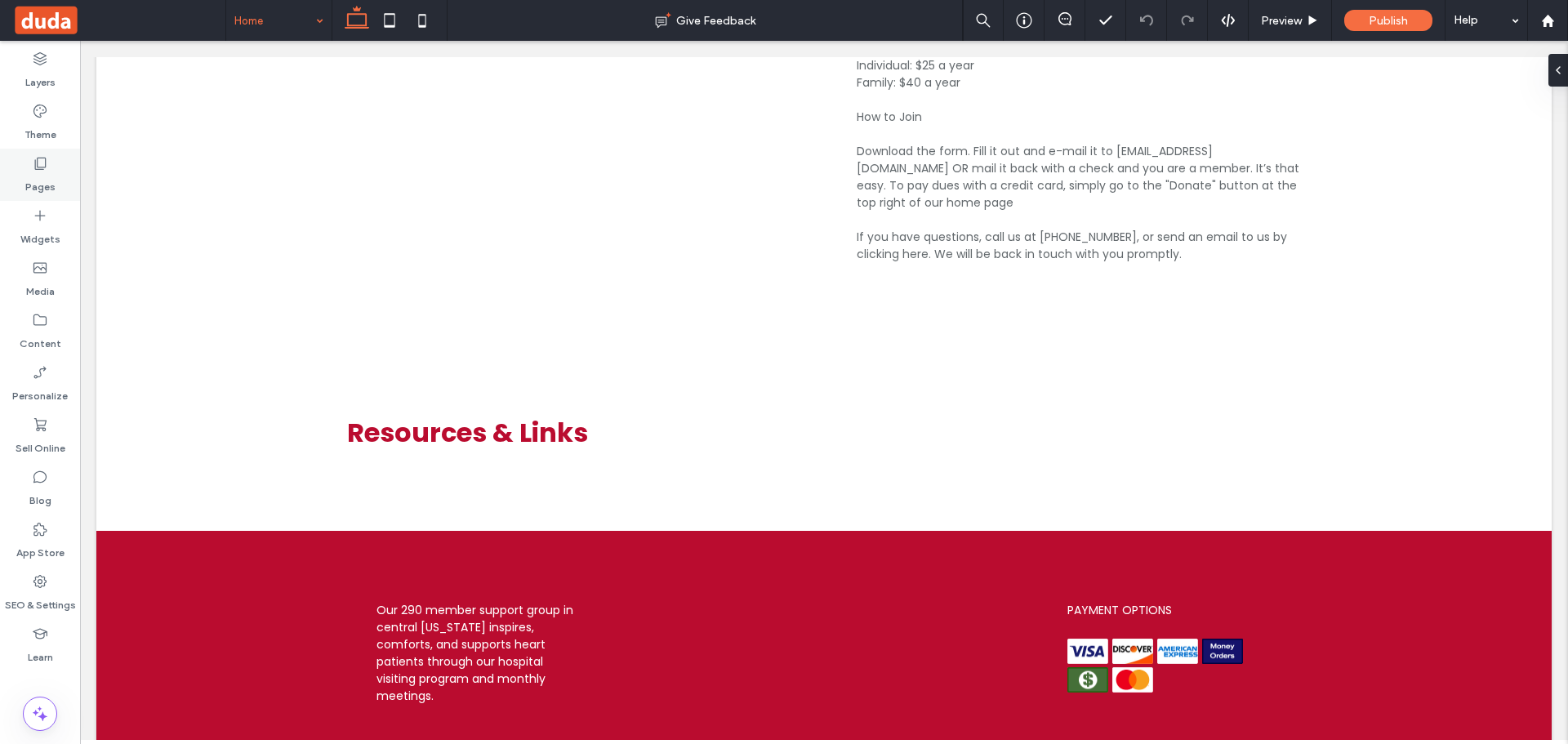
click at [49, 168] on div "Pages" at bounding box center [39, 175] width 80 height 52
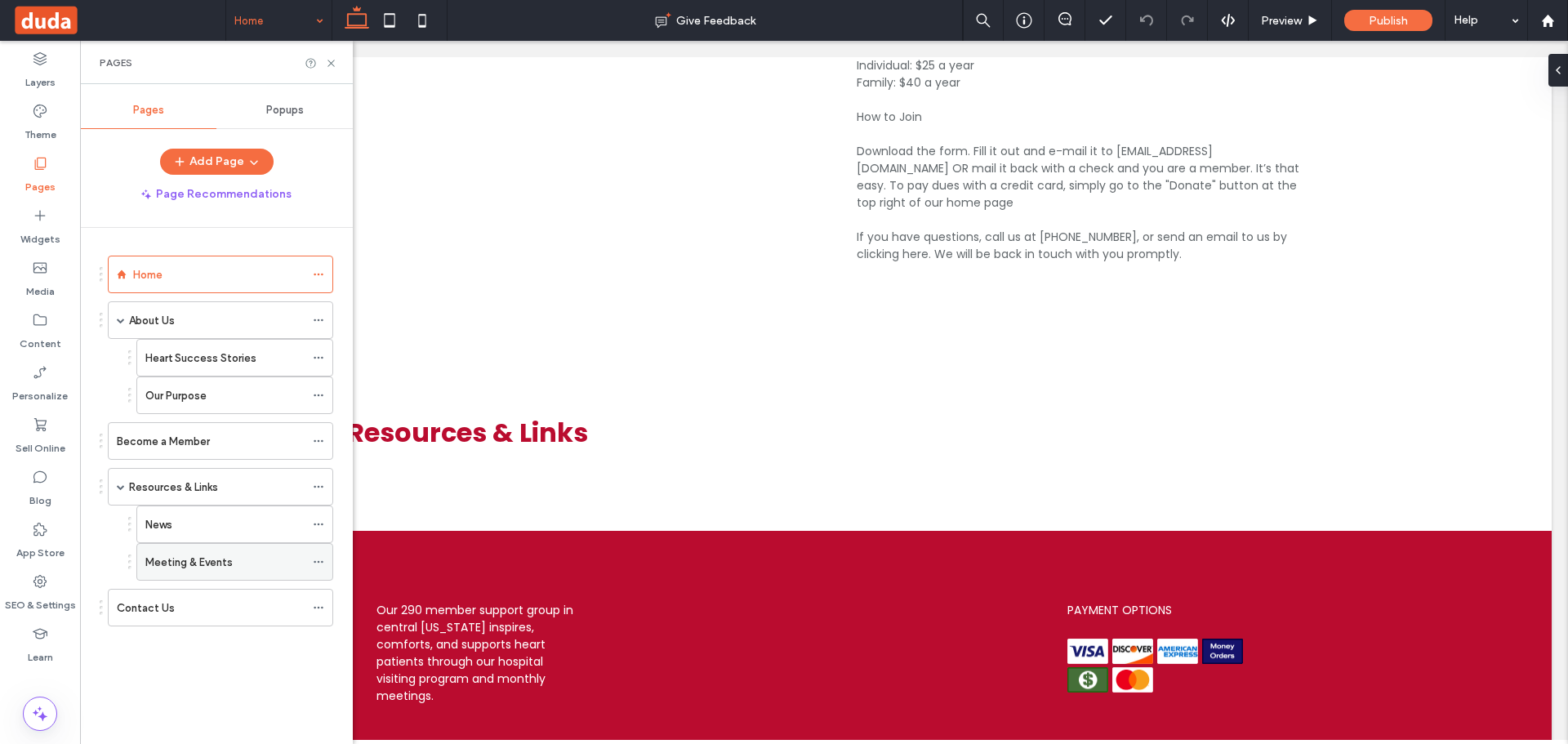
click at [323, 560] on icon at bounding box center [318, 562] width 12 height 12
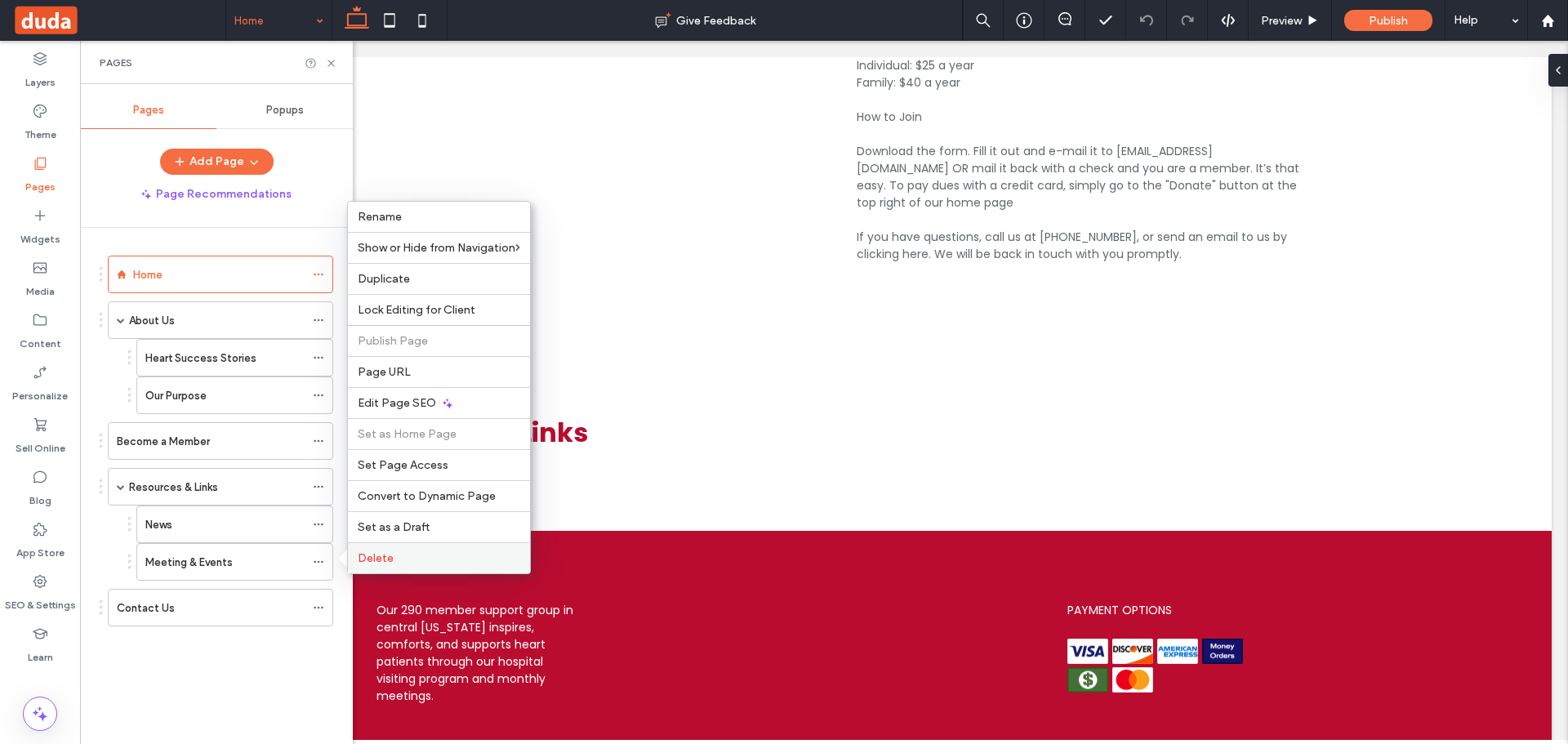
click at [376, 555] on span "Delete" at bounding box center [376, 558] width 36 height 14
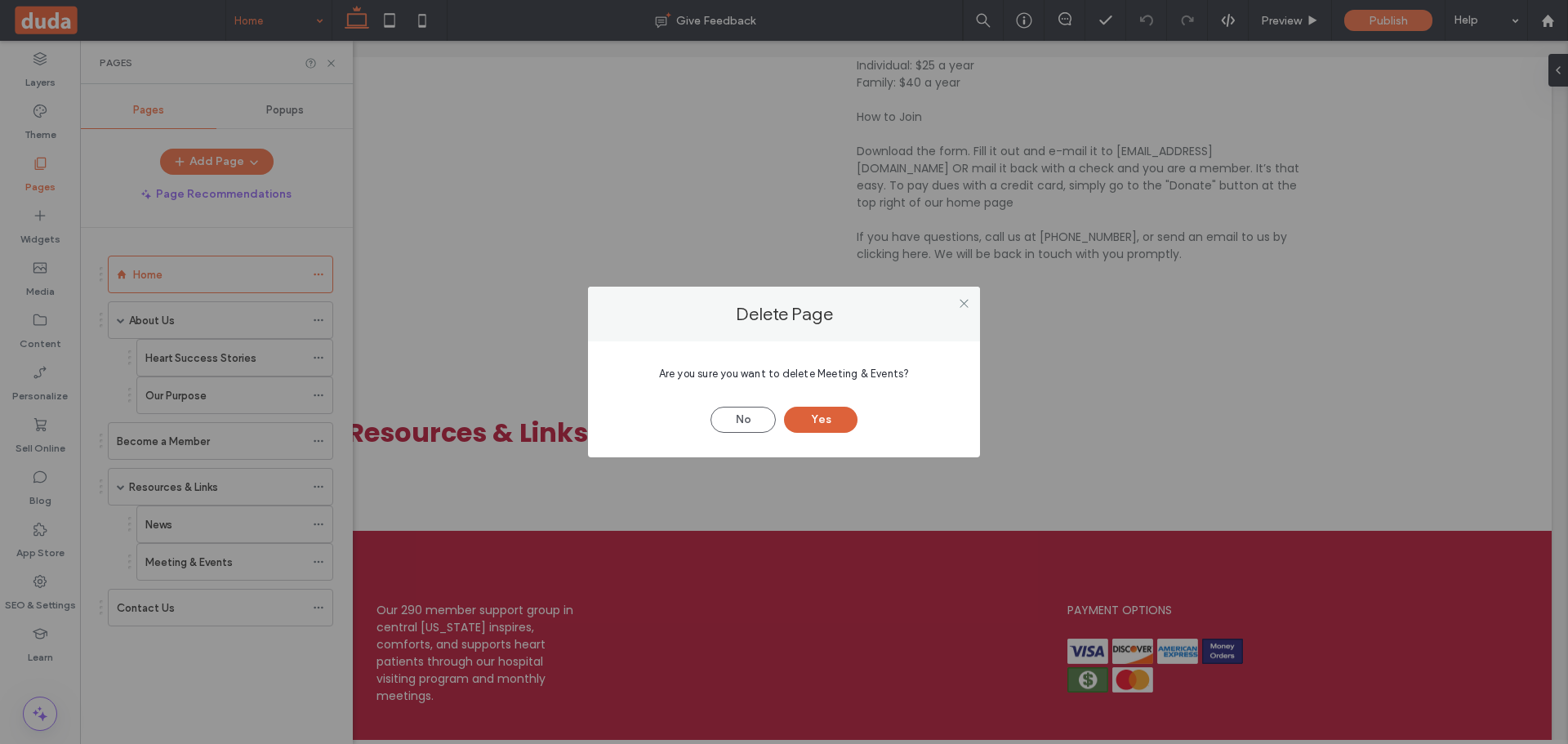
click at [821, 419] on button "Yes" at bounding box center [820, 419] width 73 height 26
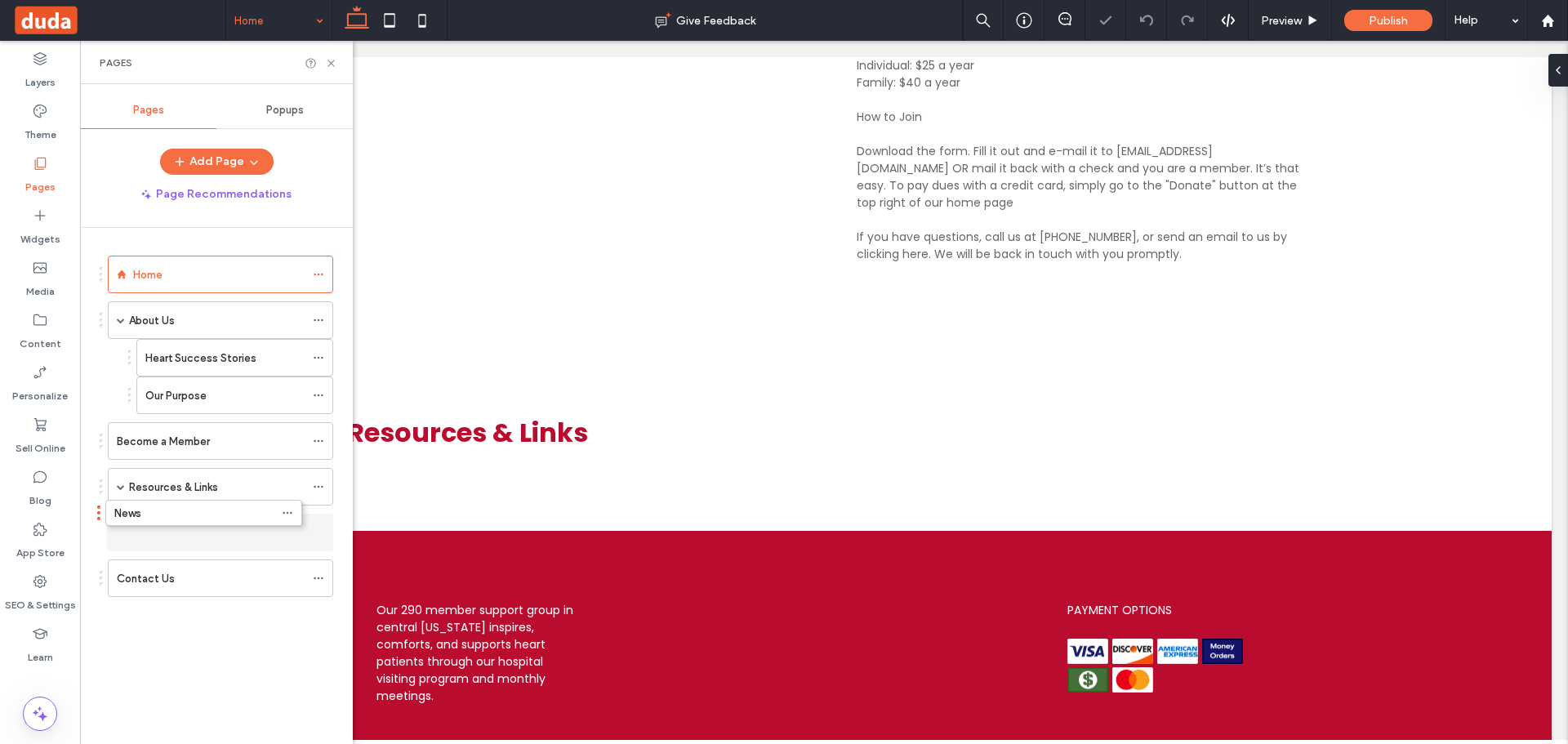
drag, startPoint x: 186, startPoint y: 524, endPoint x: 159, endPoint y: 508, distance: 31.4
drag, startPoint x: 313, startPoint y: 480, endPoint x: 339, endPoint y: 478, distance: 26.1
click at [313, 480] on span at bounding box center [318, 487] width 12 height 24
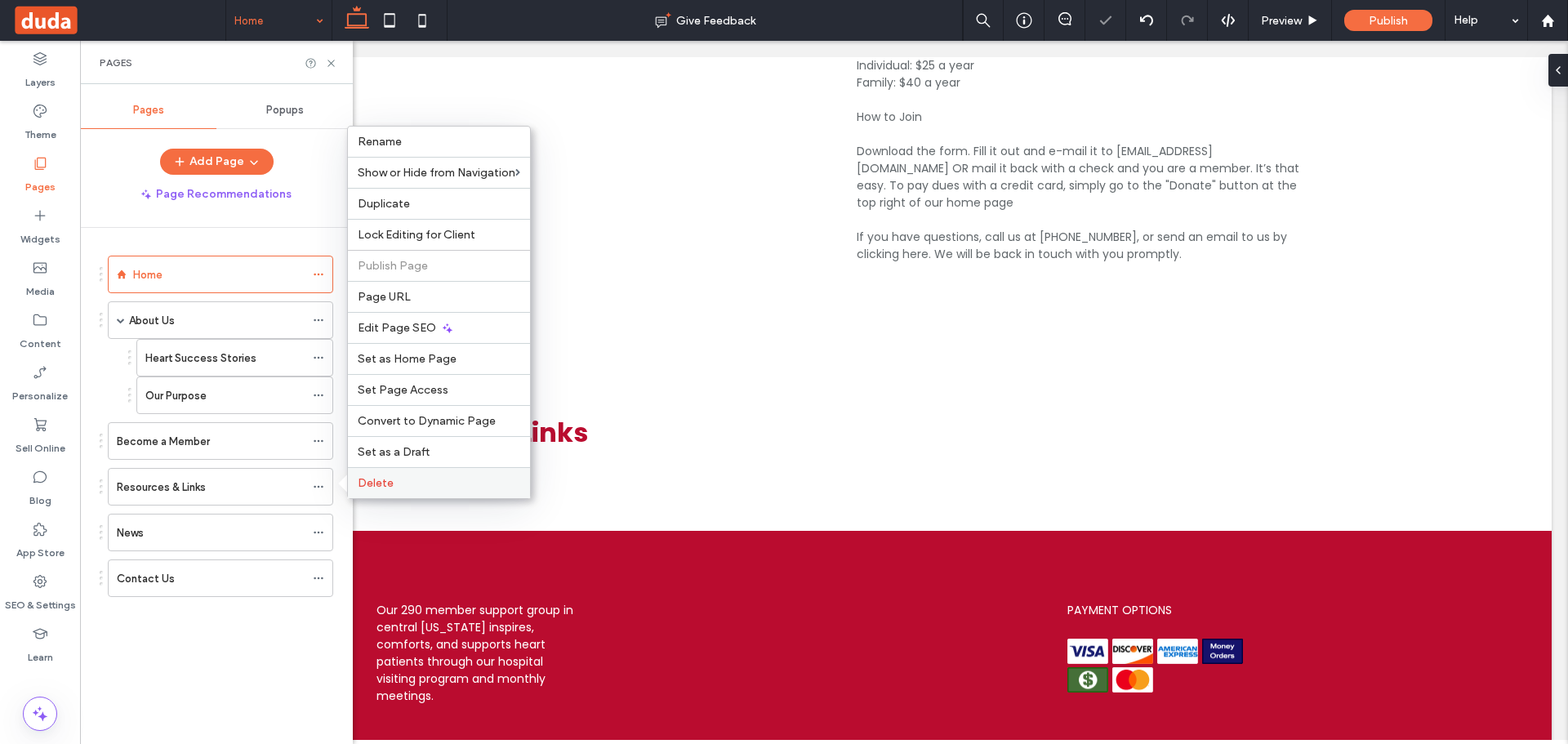
click at [405, 489] on label "Delete" at bounding box center [439, 483] width 162 height 14
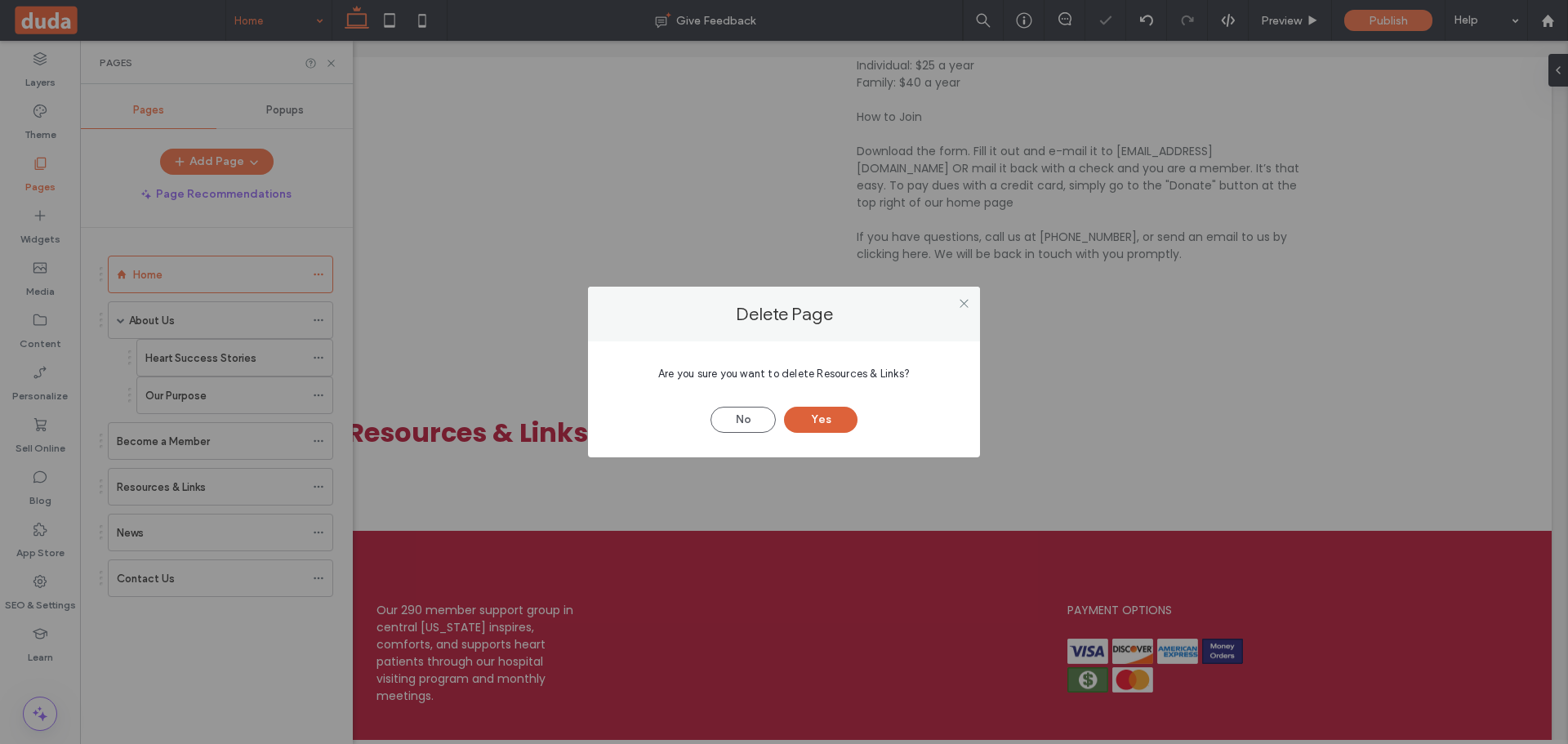
drag, startPoint x: 817, startPoint y: 407, endPoint x: 805, endPoint y: 411, distance: 12.6
click at [816, 407] on button "Yes" at bounding box center [820, 419] width 73 height 26
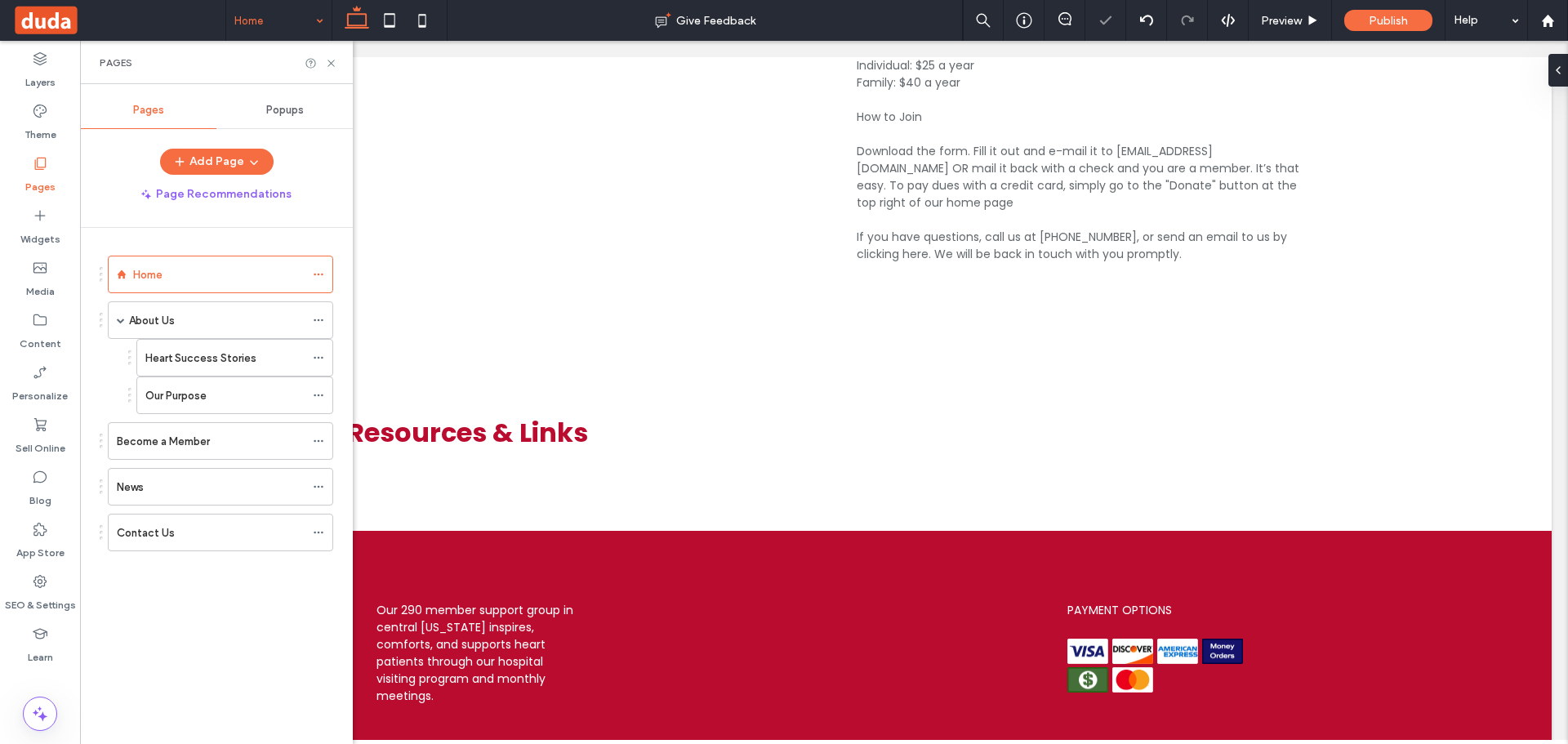
click at [326, 433] on div at bounding box center [322, 441] width 19 height 24
click at [318, 442] on use at bounding box center [318, 441] width 9 height 3
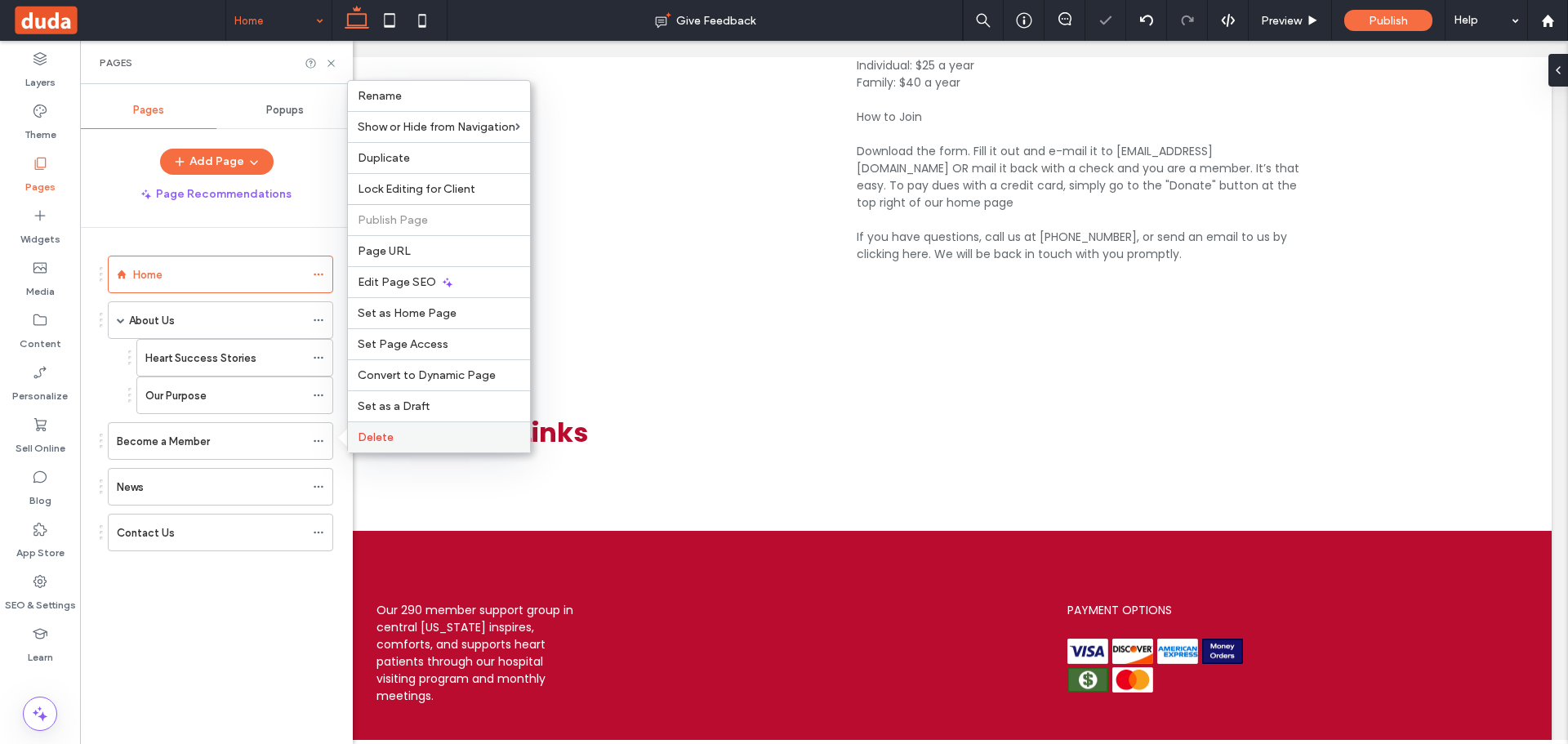
click at [434, 448] on div "Delete" at bounding box center [439, 436] width 182 height 31
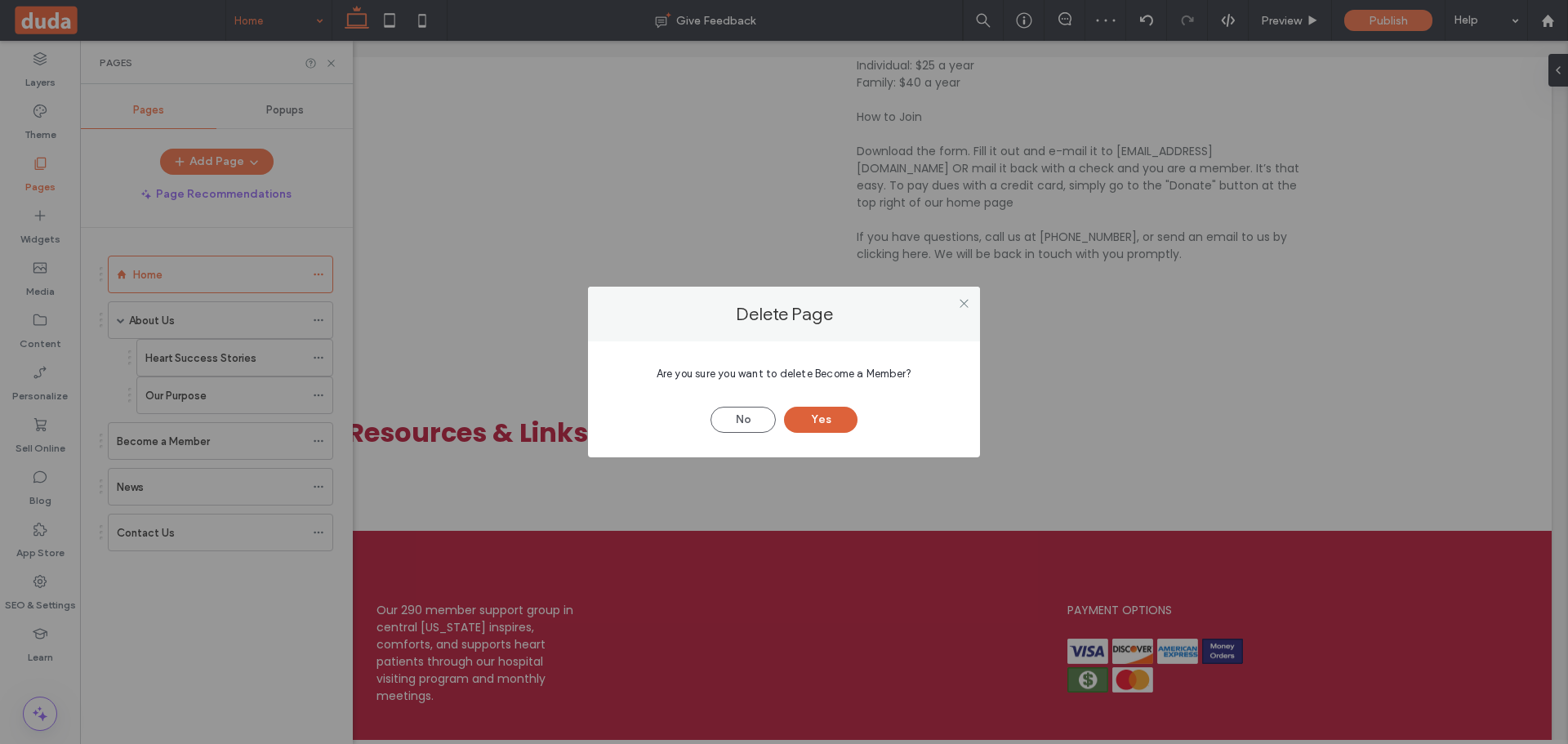
drag, startPoint x: 825, startPoint y: 419, endPoint x: 798, endPoint y: 419, distance: 27.0
click at [825, 419] on button "Yes" at bounding box center [820, 419] width 73 height 26
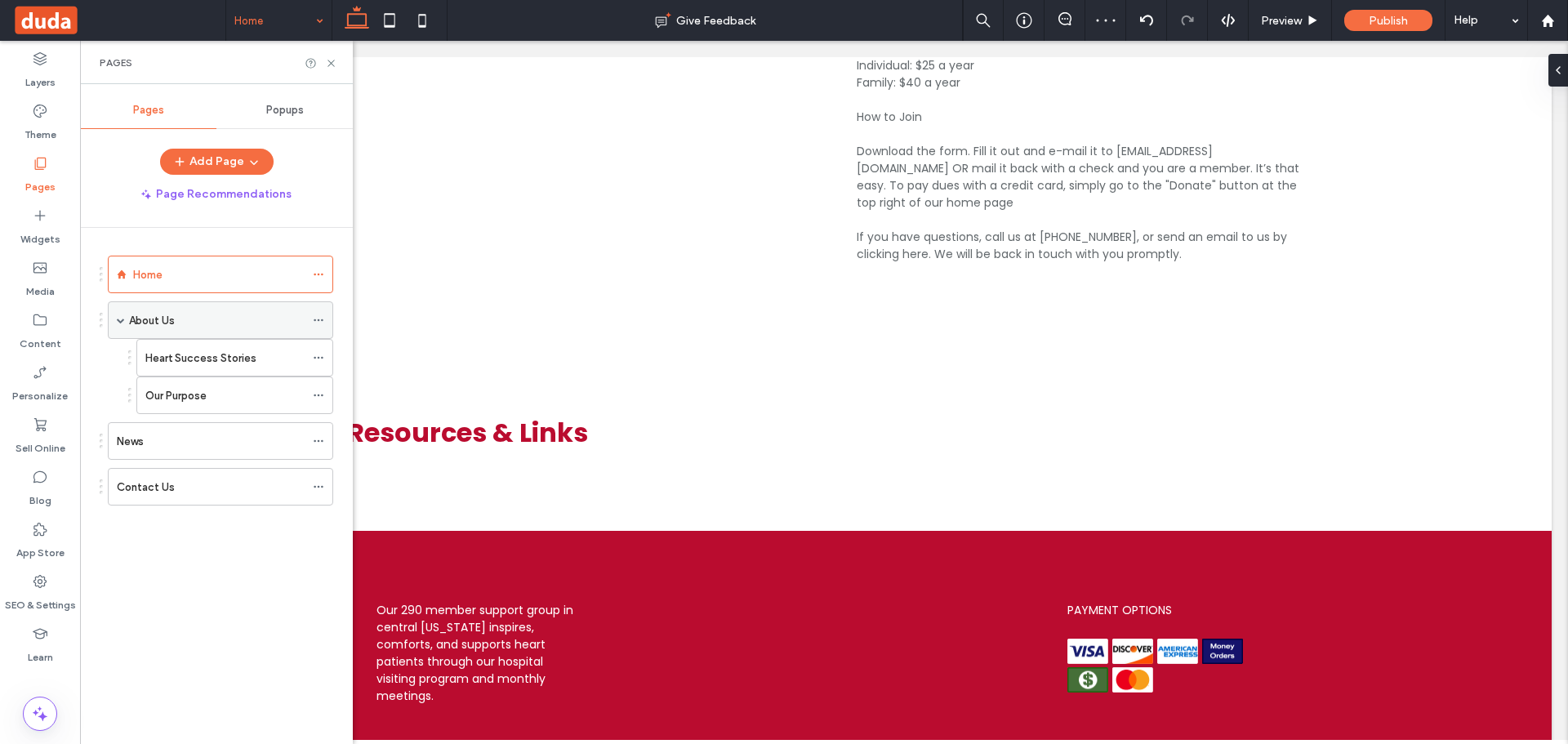
click at [322, 318] on icon at bounding box center [318, 320] width 12 height 12
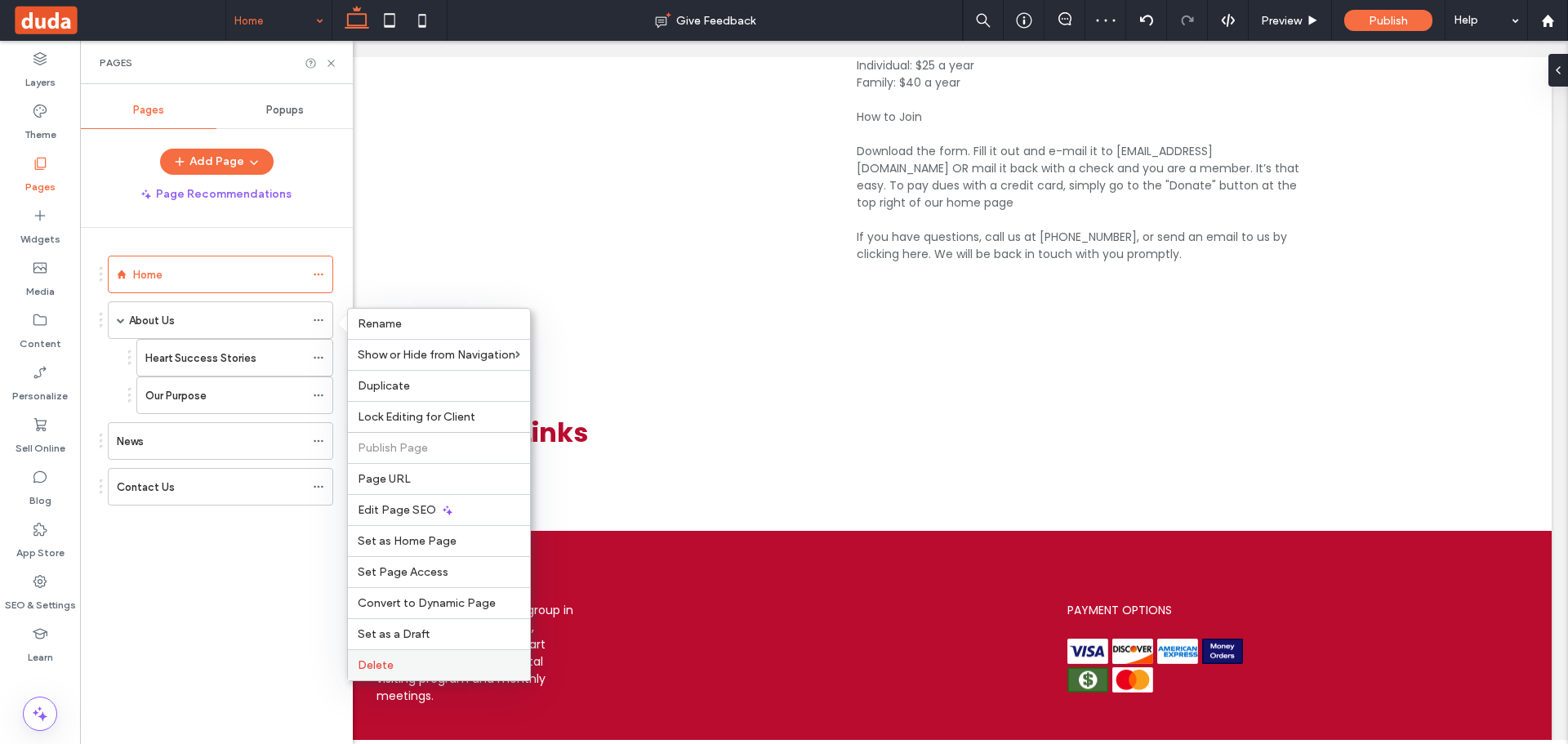
click at [382, 664] on span "Delete" at bounding box center [376, 665] width 36 height 14
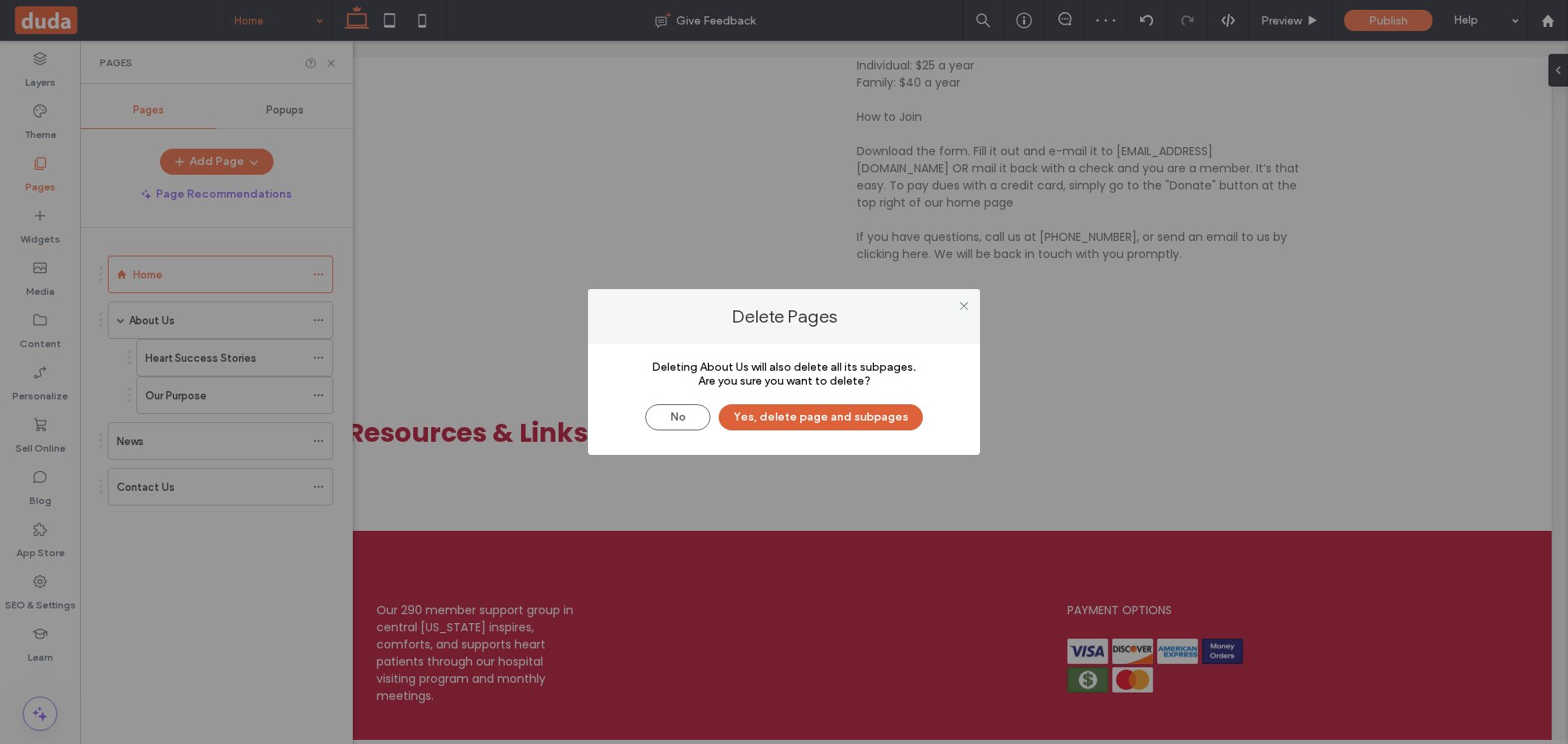
click at [874, 410] on button "Yes, delete page and subpages" at bounding box center [820, 417] width 204 height 26
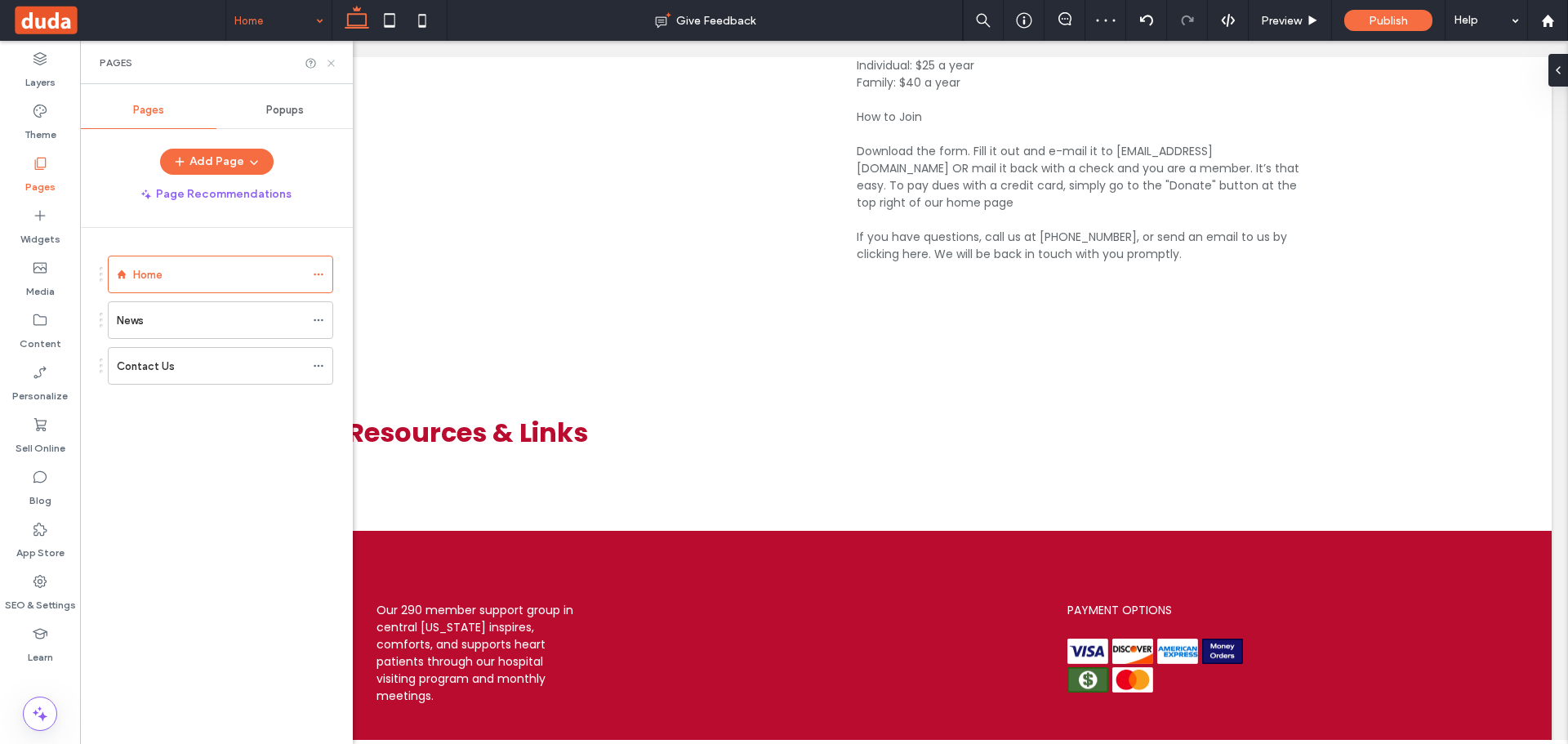
click at [331, 66] on icon at bounding box center [331, 63] width 13 height 13
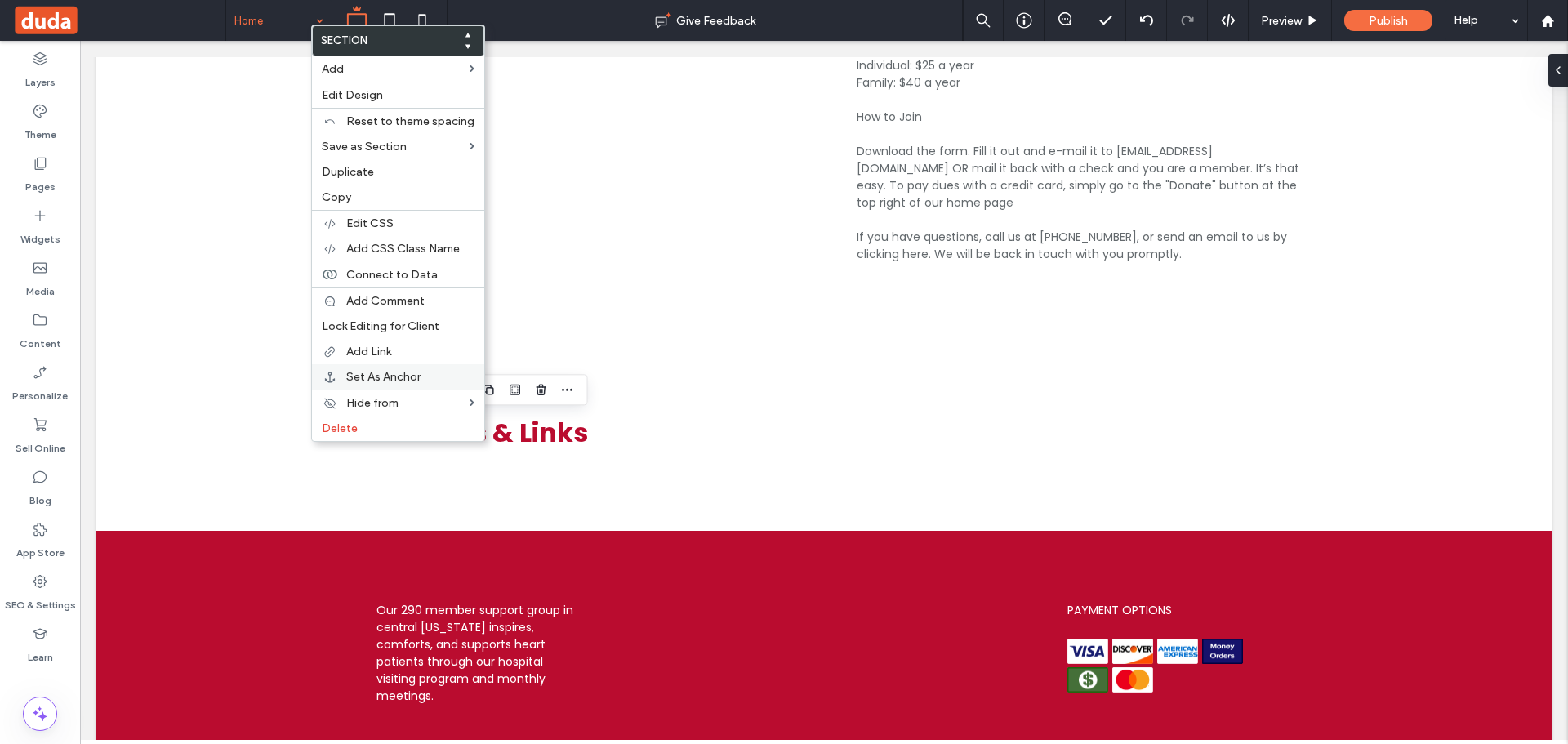
click at [404, 377] on span "Set As Anchor" at bounding box center [383, 377] width 74 height 14
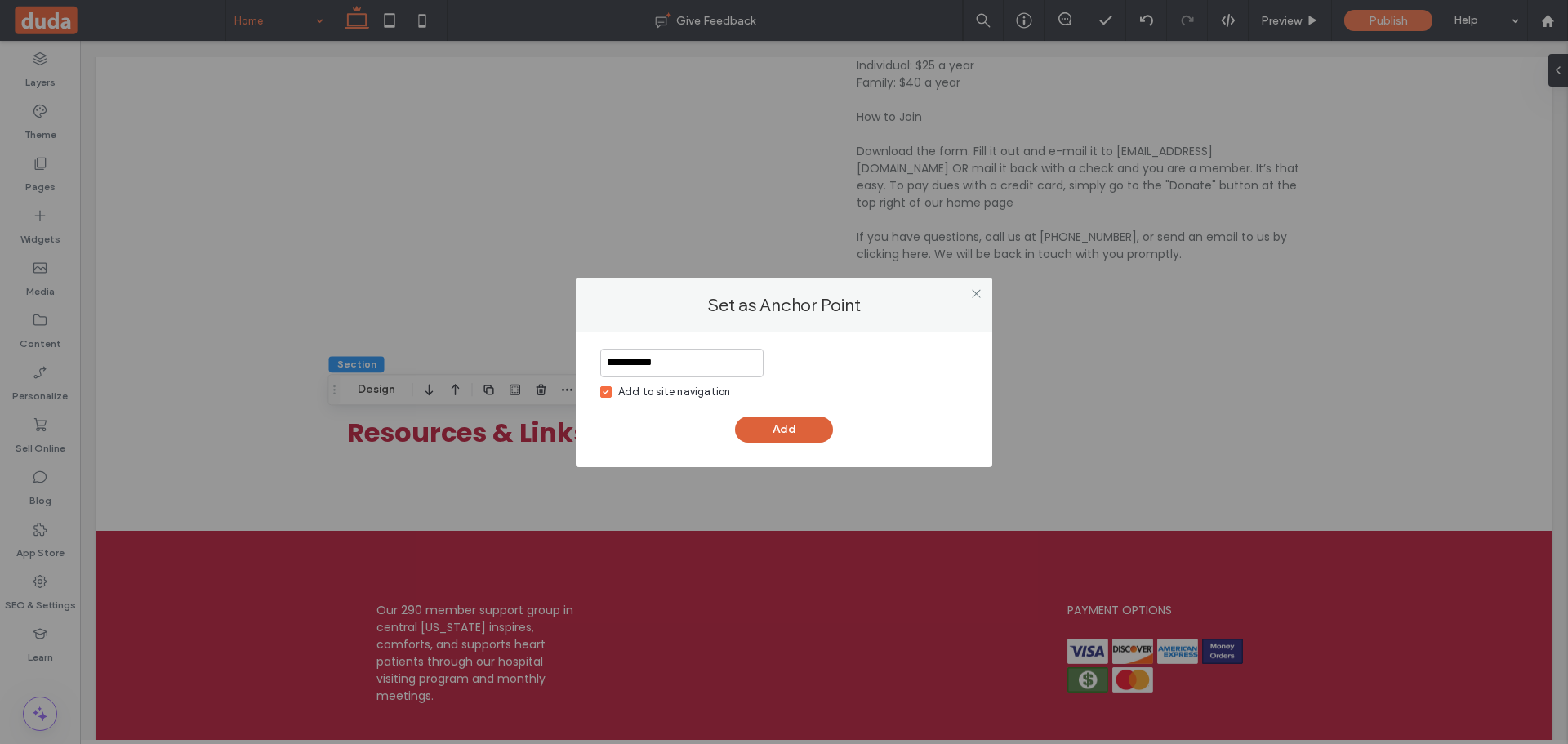
type input "**********"
click at [795, 423] on button "Add" at bounding box center [784, 430] width 98 height 26
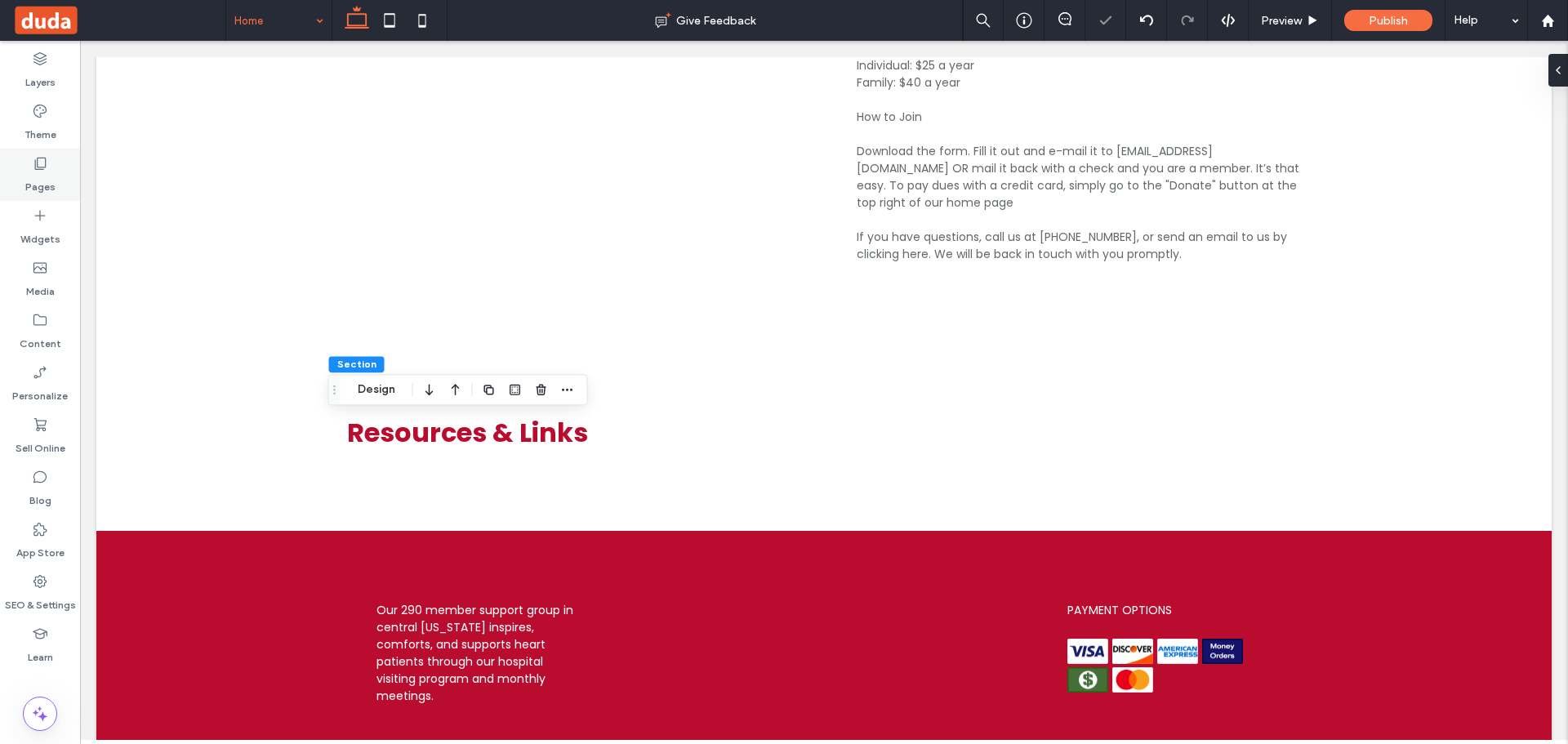
click at [13, 168] on div "Pages" at bounding box center [39, 175] width 80 height 52
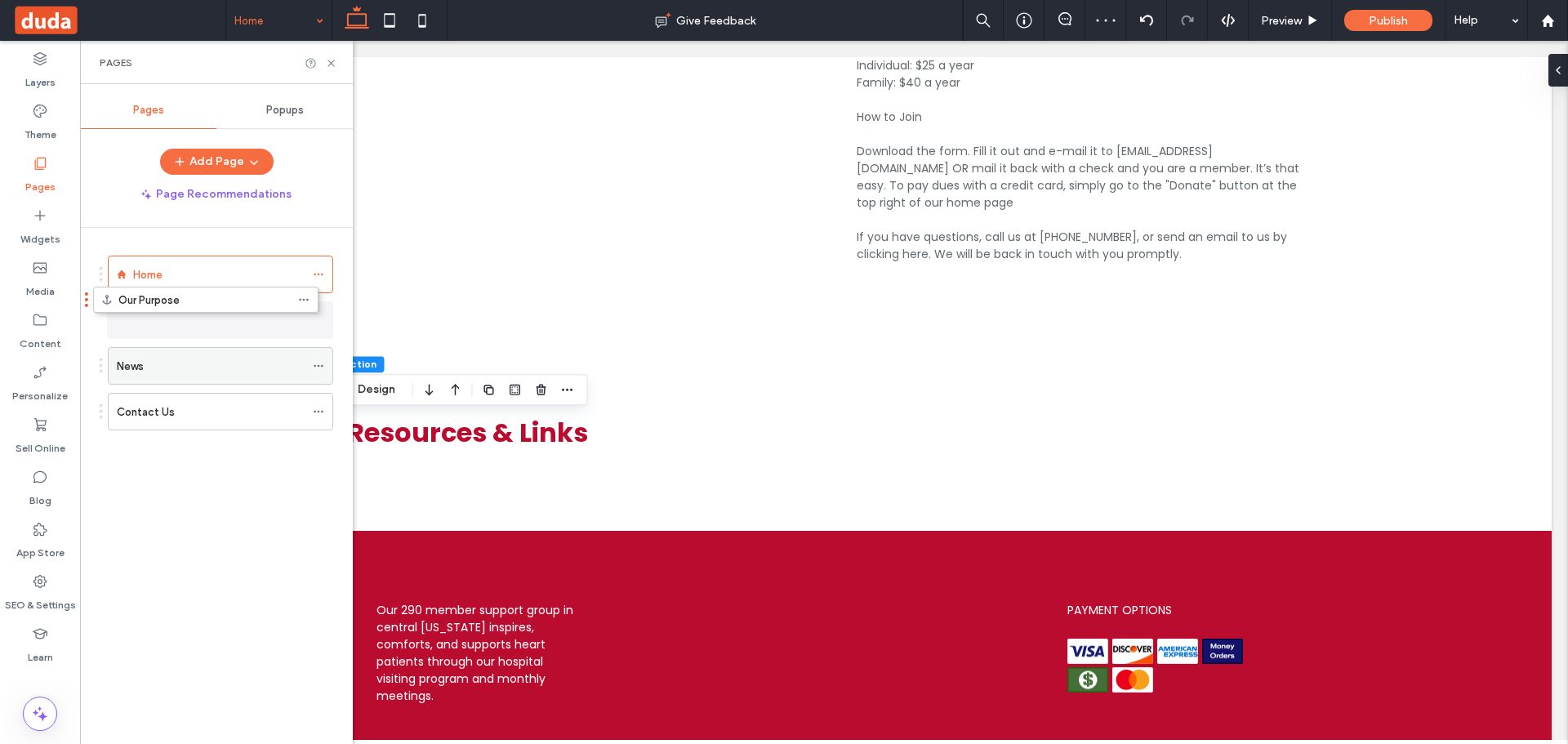
drag, startPoint x: 160, startPoint y: 410, endPoint x: 155, endPoint y: 312, distance: 98.1
click at [331, 67] on icon at bounding box center [331, 63] width 13 height 13
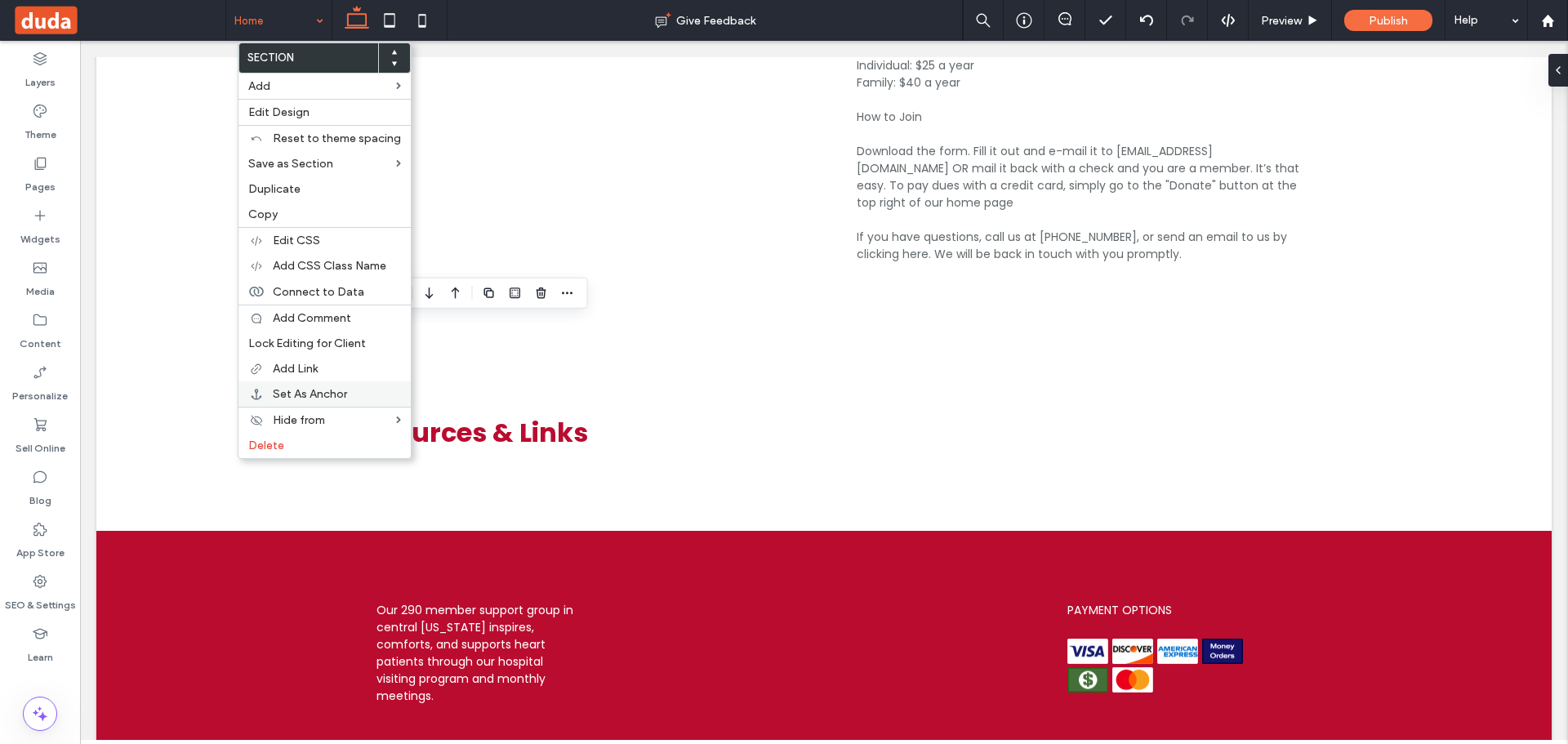
click at [310, 391] on span "Set As Anchor" at bounding box center [310, 394] width 74 height 14
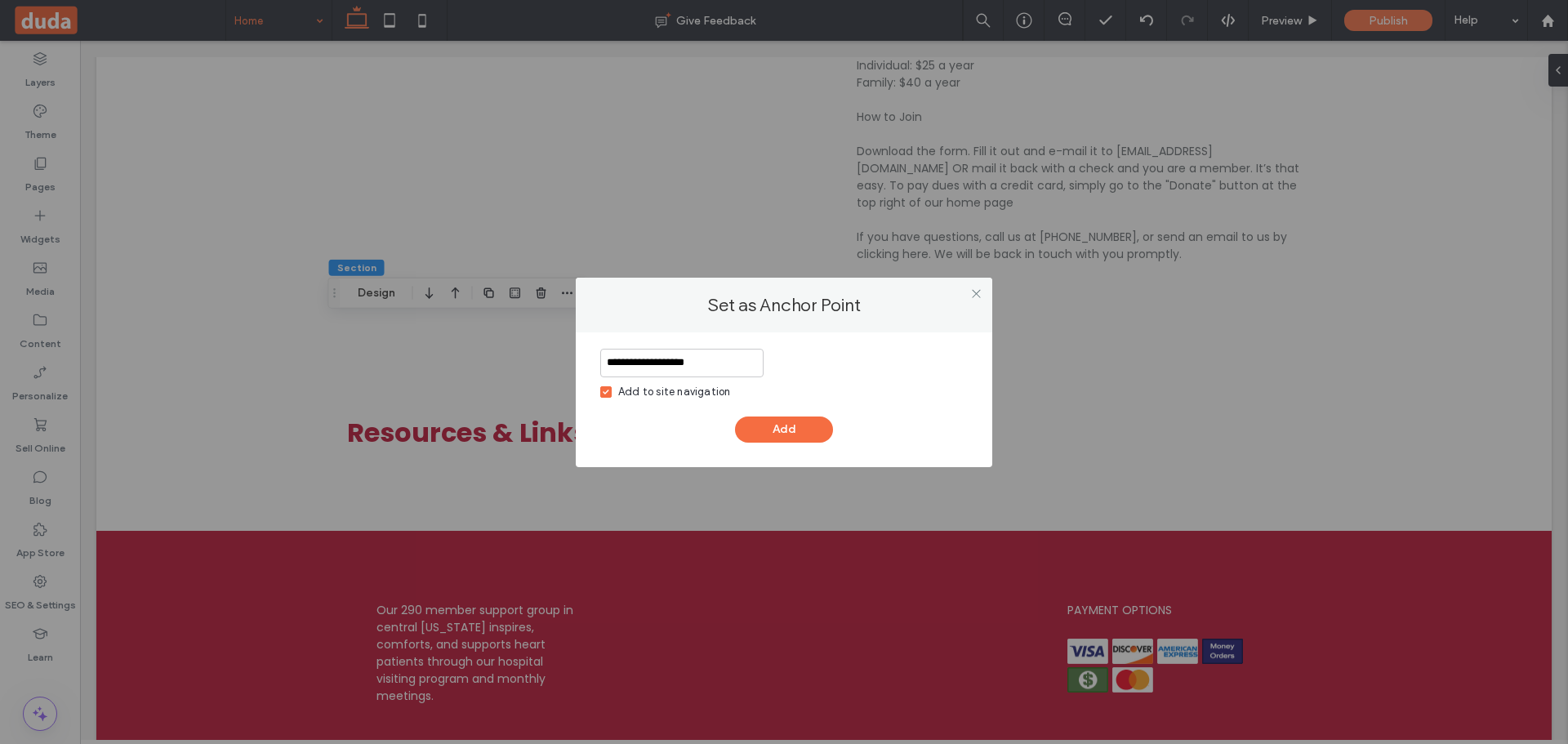
type input "**********"
click at [806, 413] on div "**********" at bounding box center [783, 396] width 367 height 94
click at [799, 420] on button "Add" at bounding box center [784, 430] width 98 height 26
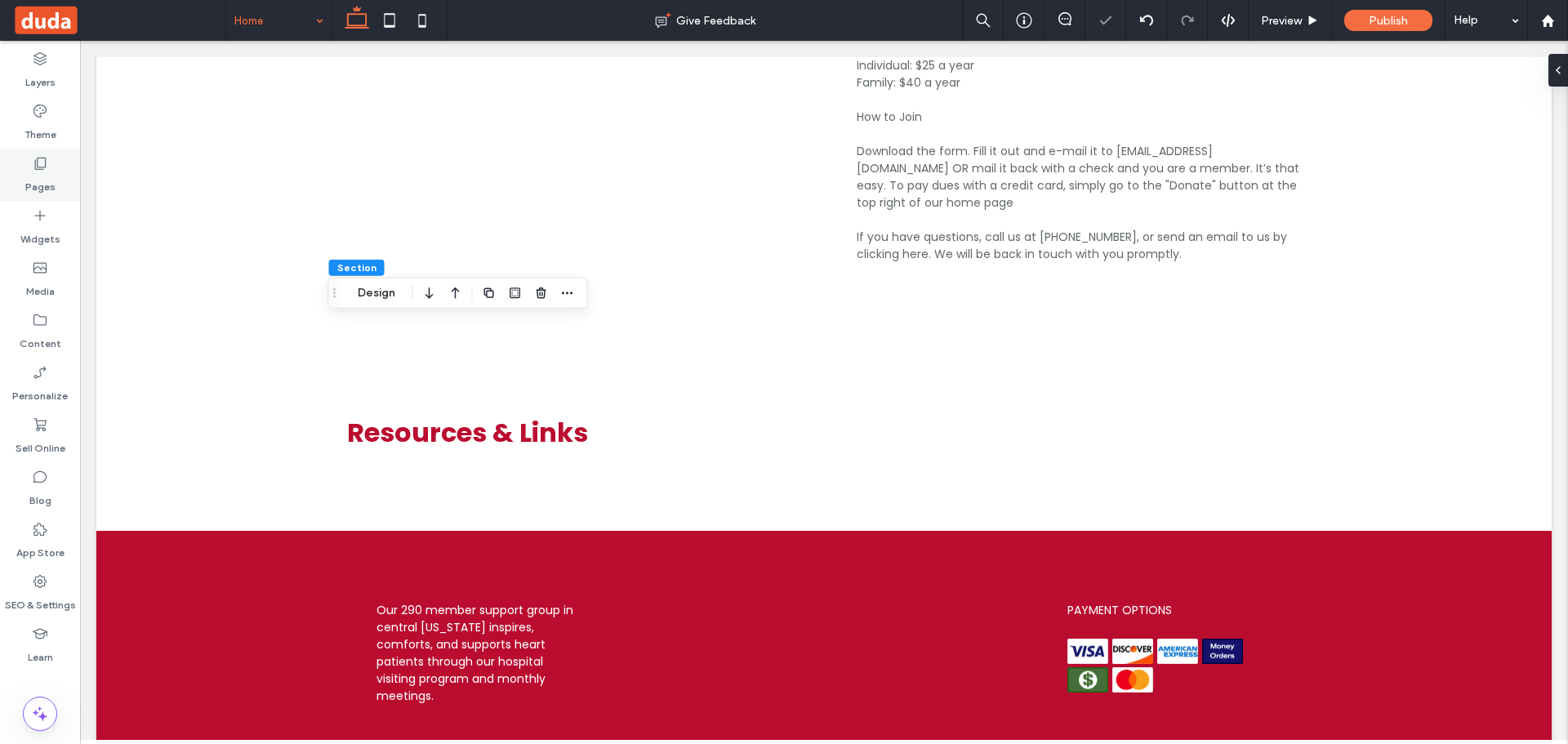
click at [34, 179] on label "Pages" at bounding box center [40, 182] width 30 height 23
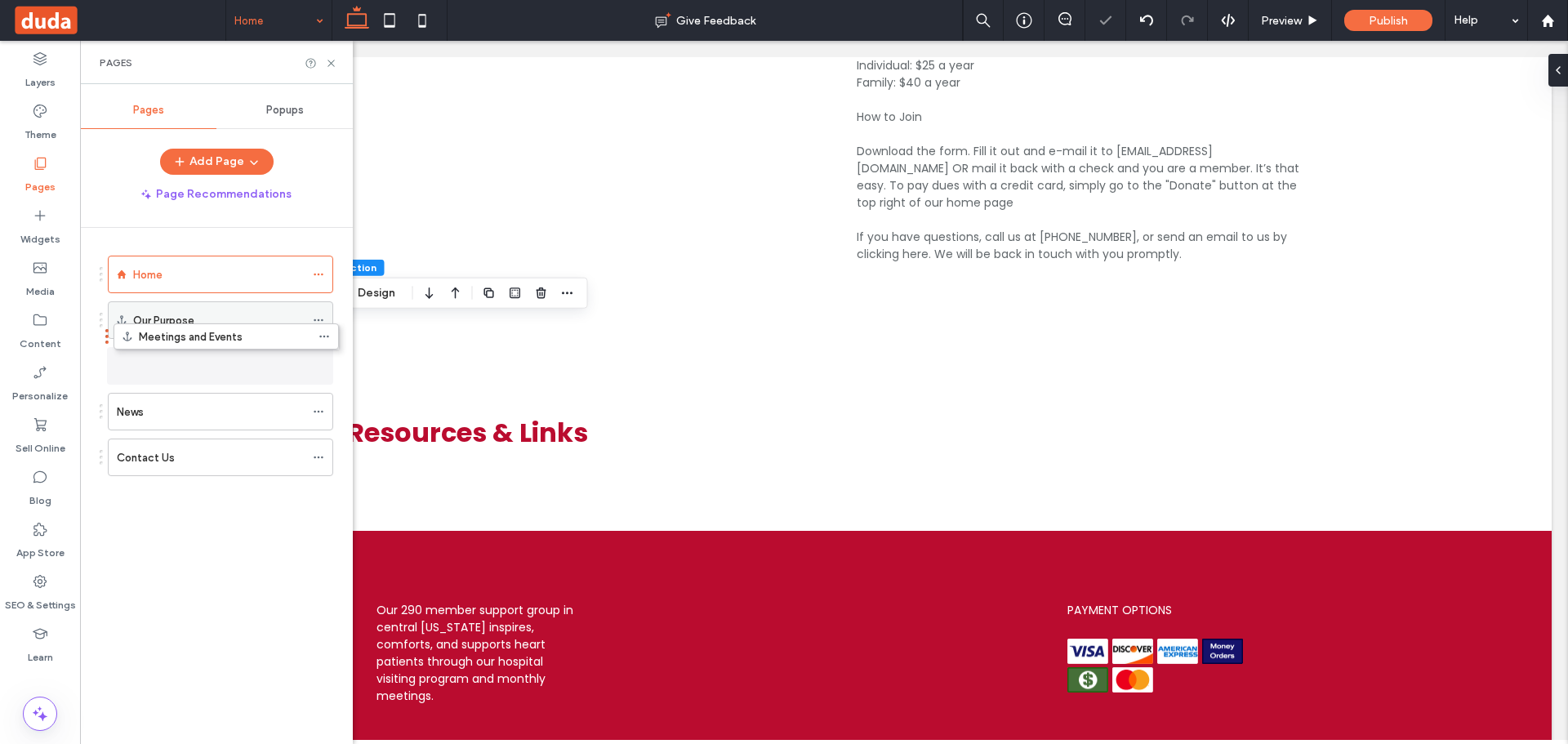
drag, startPoint x: 168, startPoint y: 453, endPoint x: 191, endPoint y: 321, distance: 134.0
click at [328, 65] on icon at bounding box center [331, 63] width 13 height 13
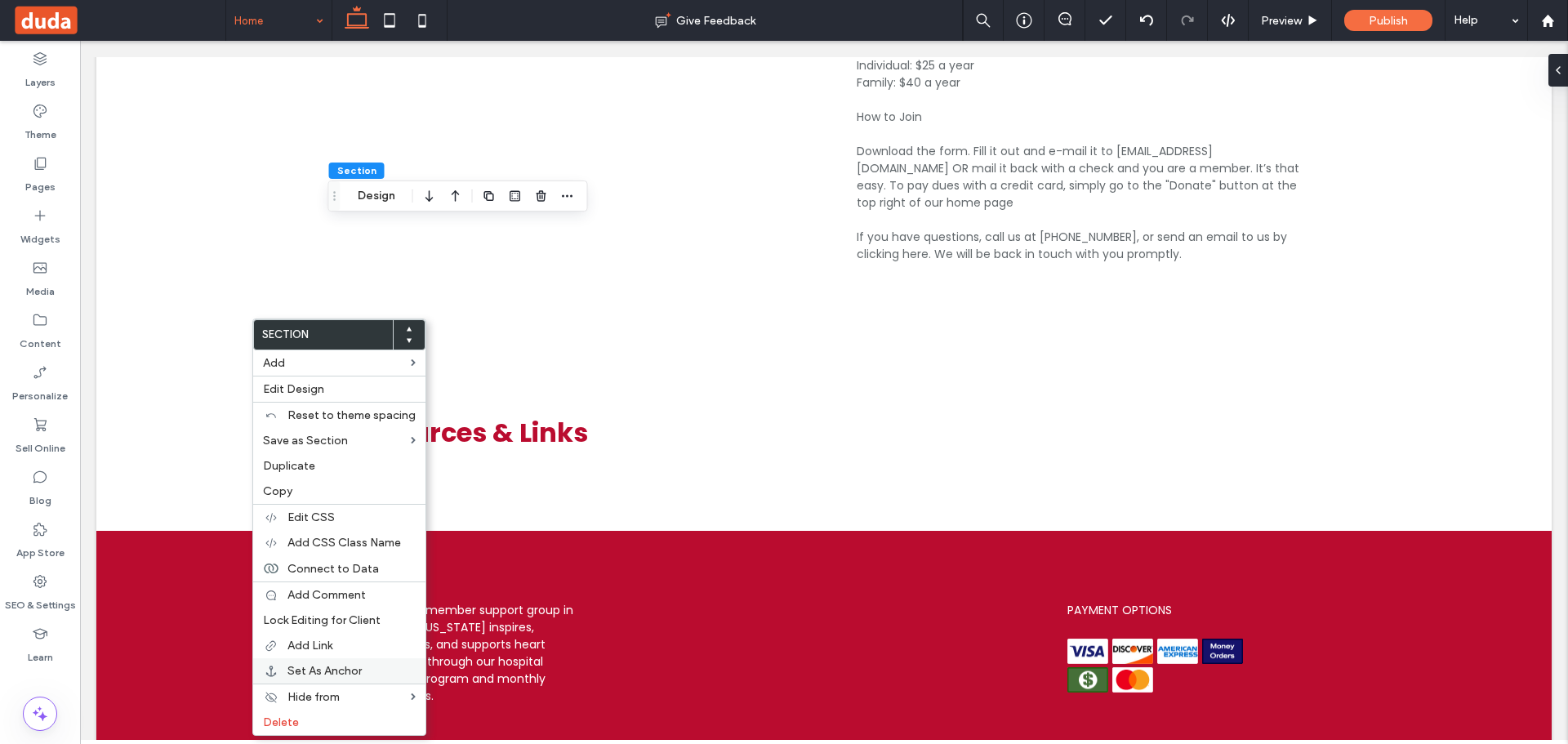
click at [335, 668] on span "Set As Anchor" at bounding box center [324, 671] width 74 height 14
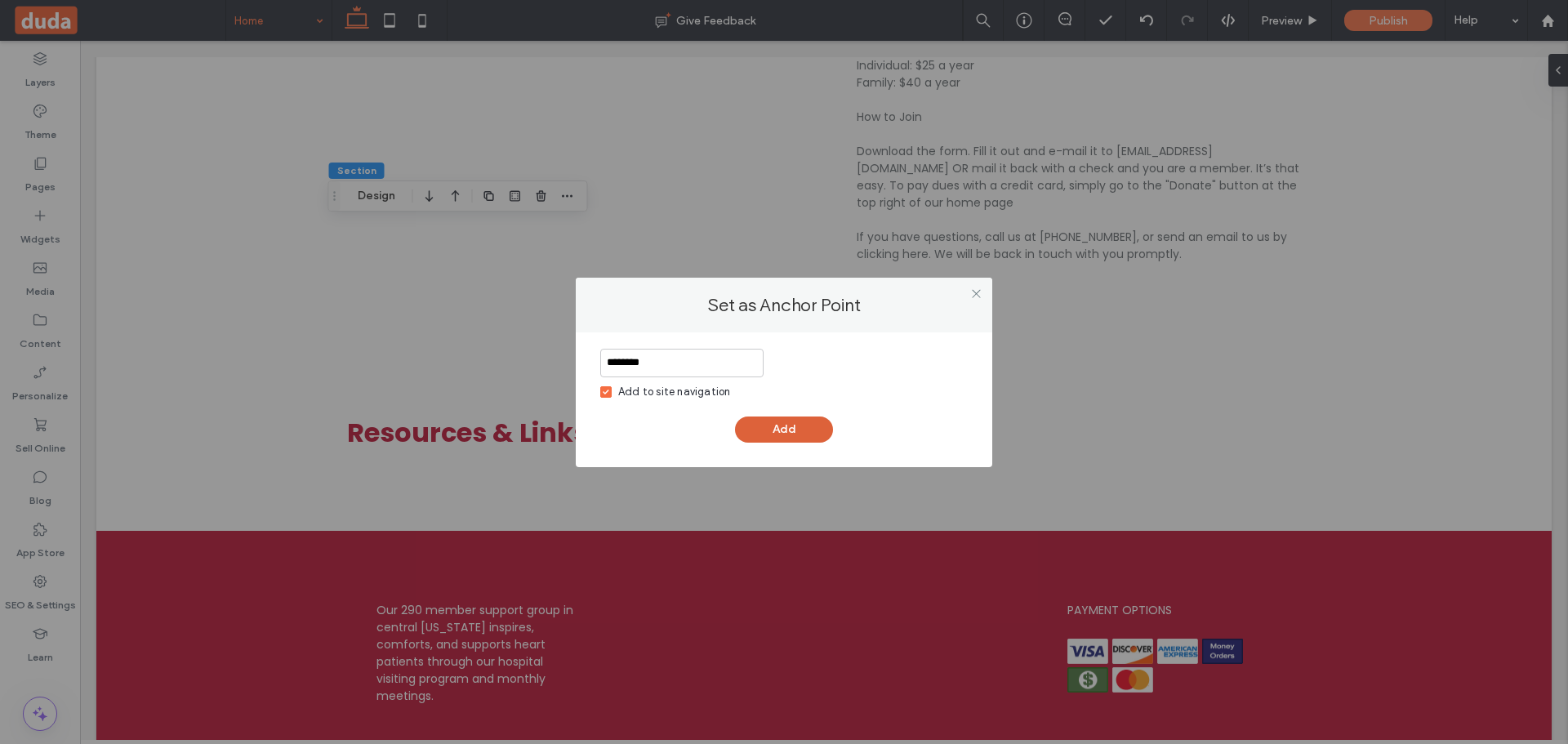
type input "********"
click at [760, 425] on button "Add" at bounding box center [784, 430] width 98 height 26
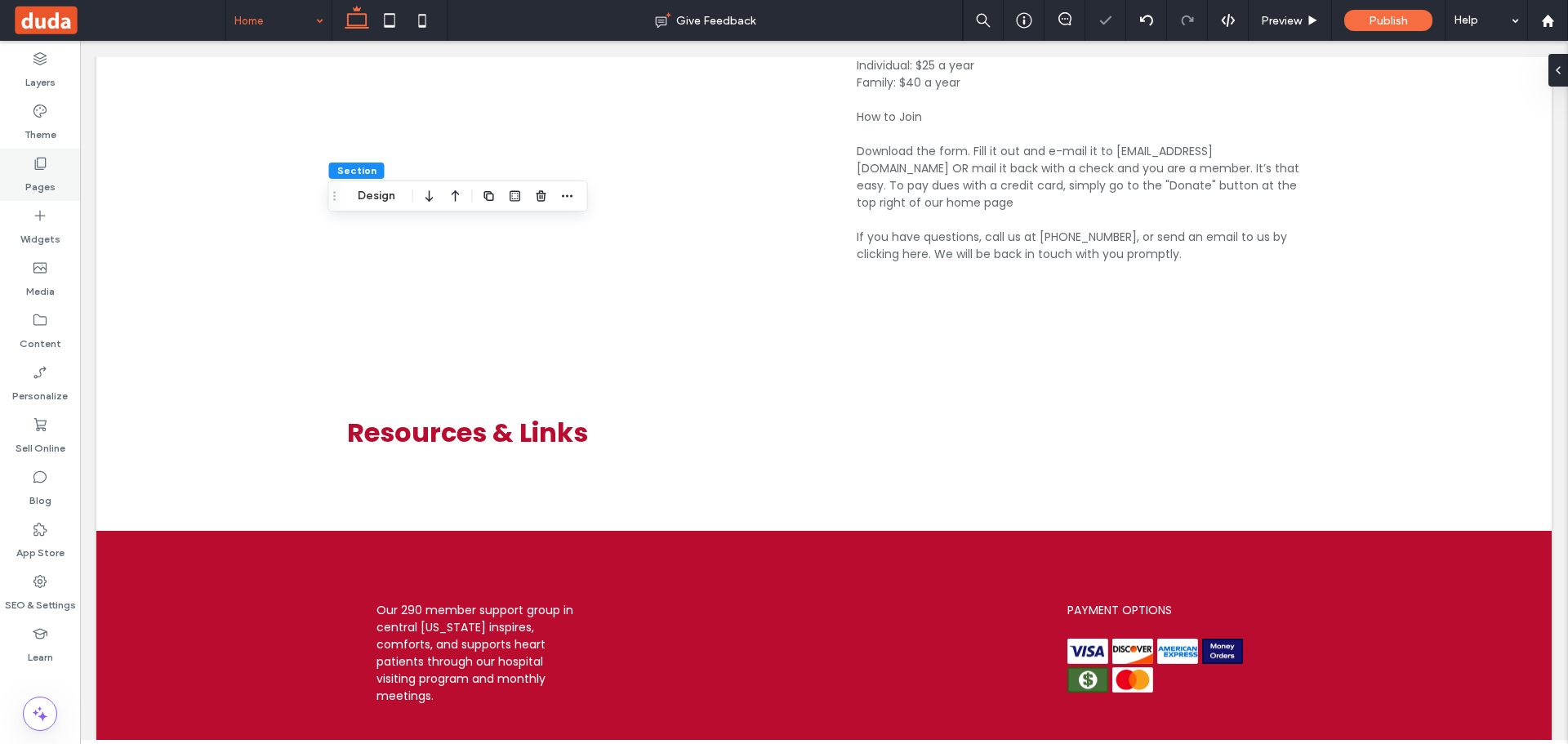
click at [38, 176] on label "Pages" at bounding box center [40, 182] width 30 height 23
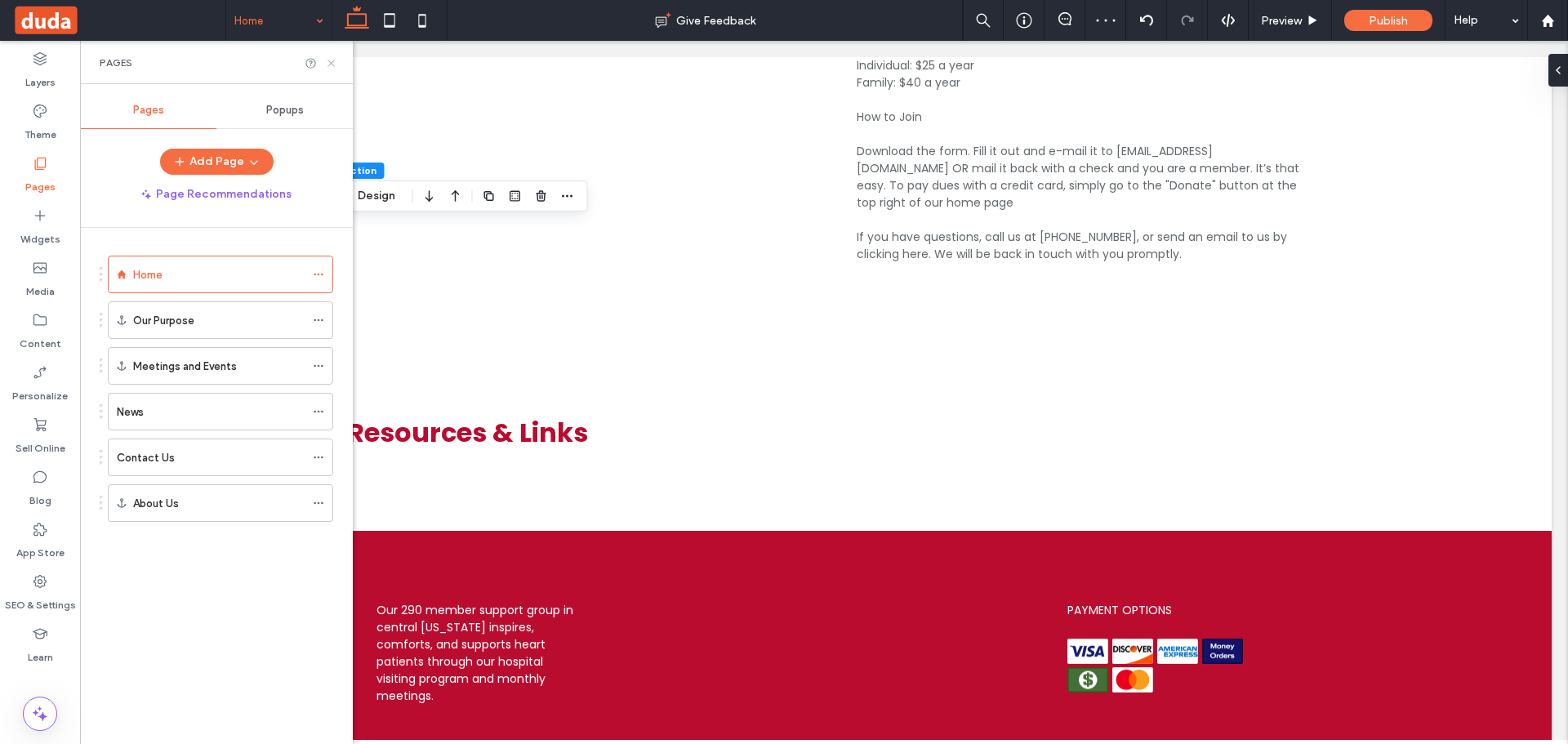
click at [329, 61] on use at bounding box center [331, 63] width 7 height 7
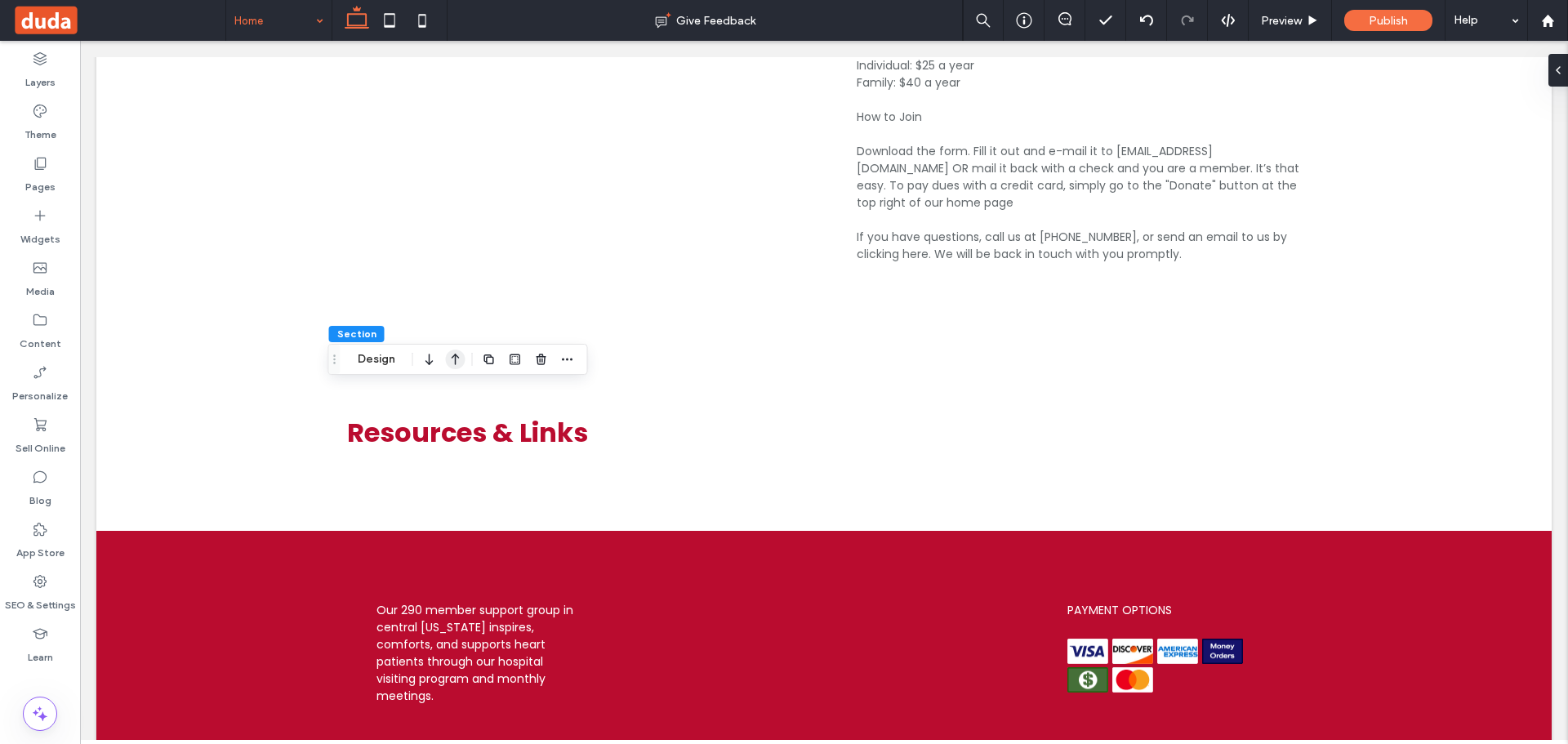
click at [452, 362] on icon "button" at bounding box center [455, 359] width 19 height 29
click at [456, 509] on use "button" at bounding box center [455, 514] width 8 height 12
click at [47, 168] on icon at bounding box center [39, 163] width 16 height 16
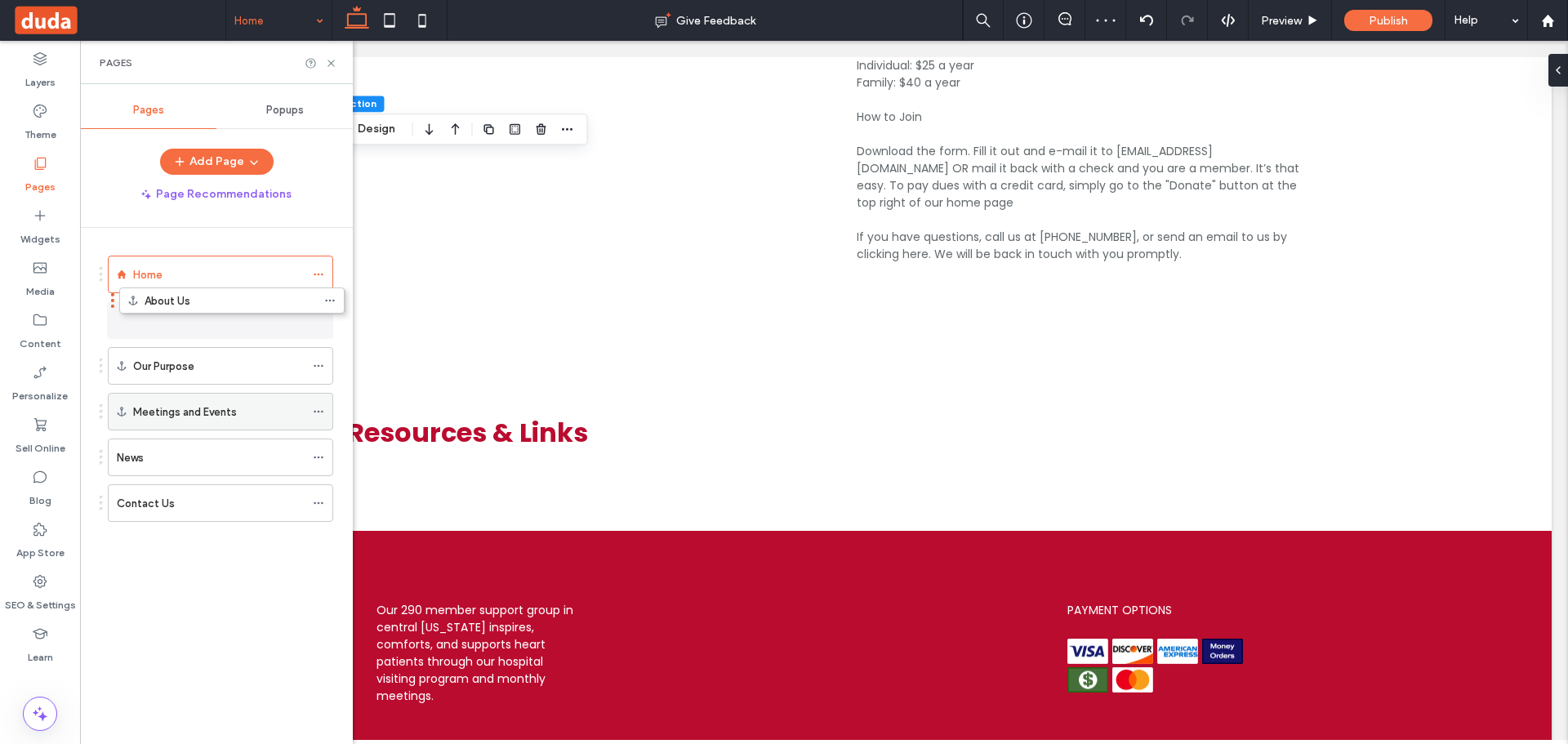
drag, startPoint x: 210, startPoint y: 382, endPoint x: 203, endPoint y: 357, distance: 26.0
drag, startPoint x: 172, startPoint y: 352, endPoint x: 214, endPoint y: 388, distance: 55.3
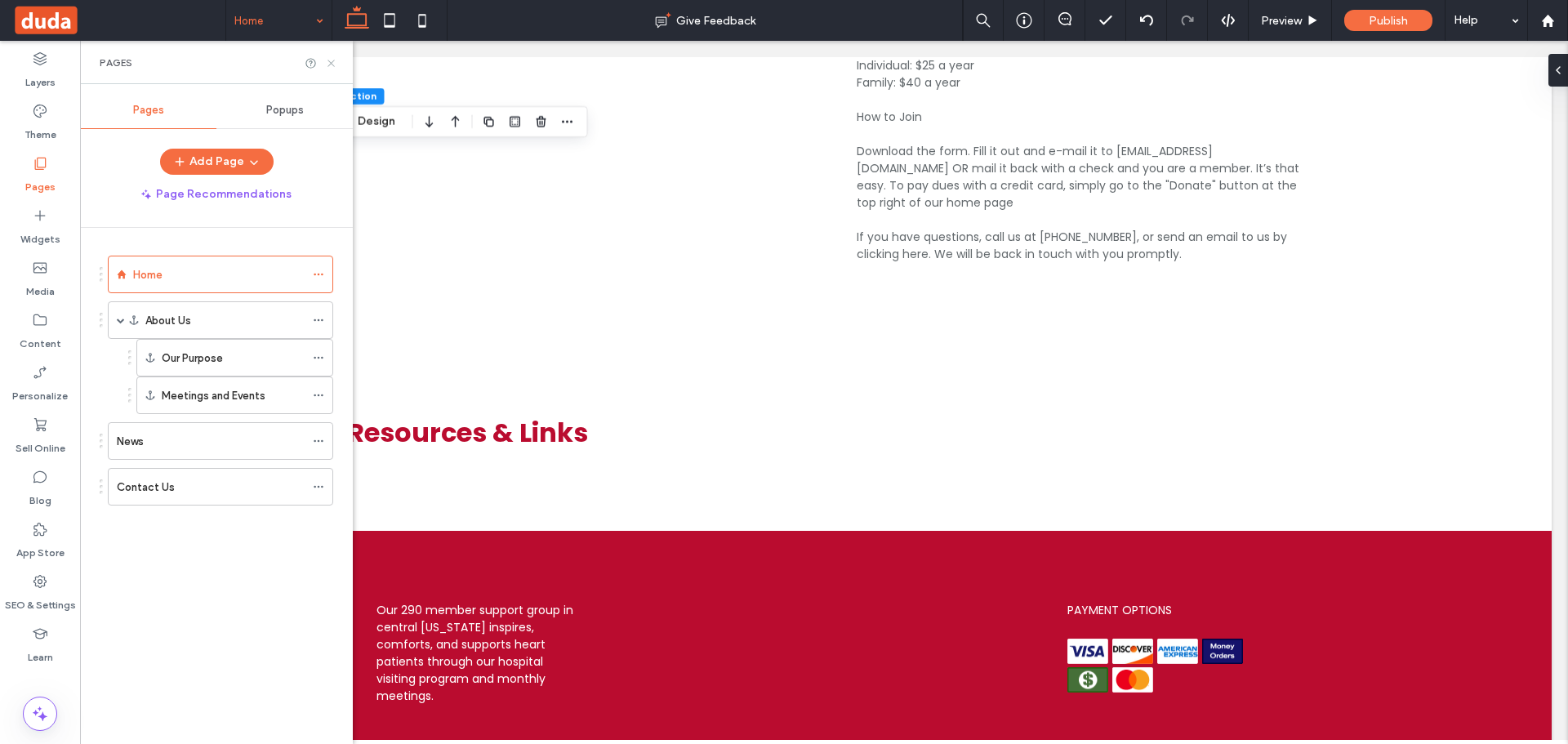
drag, startPoint x: 331, startPoint y: 61, endPoint x: 355, endPoint y: 120, distance: 63.7
click at [331, 62] on icon at bounding box center [331, 63] width 13 height 13
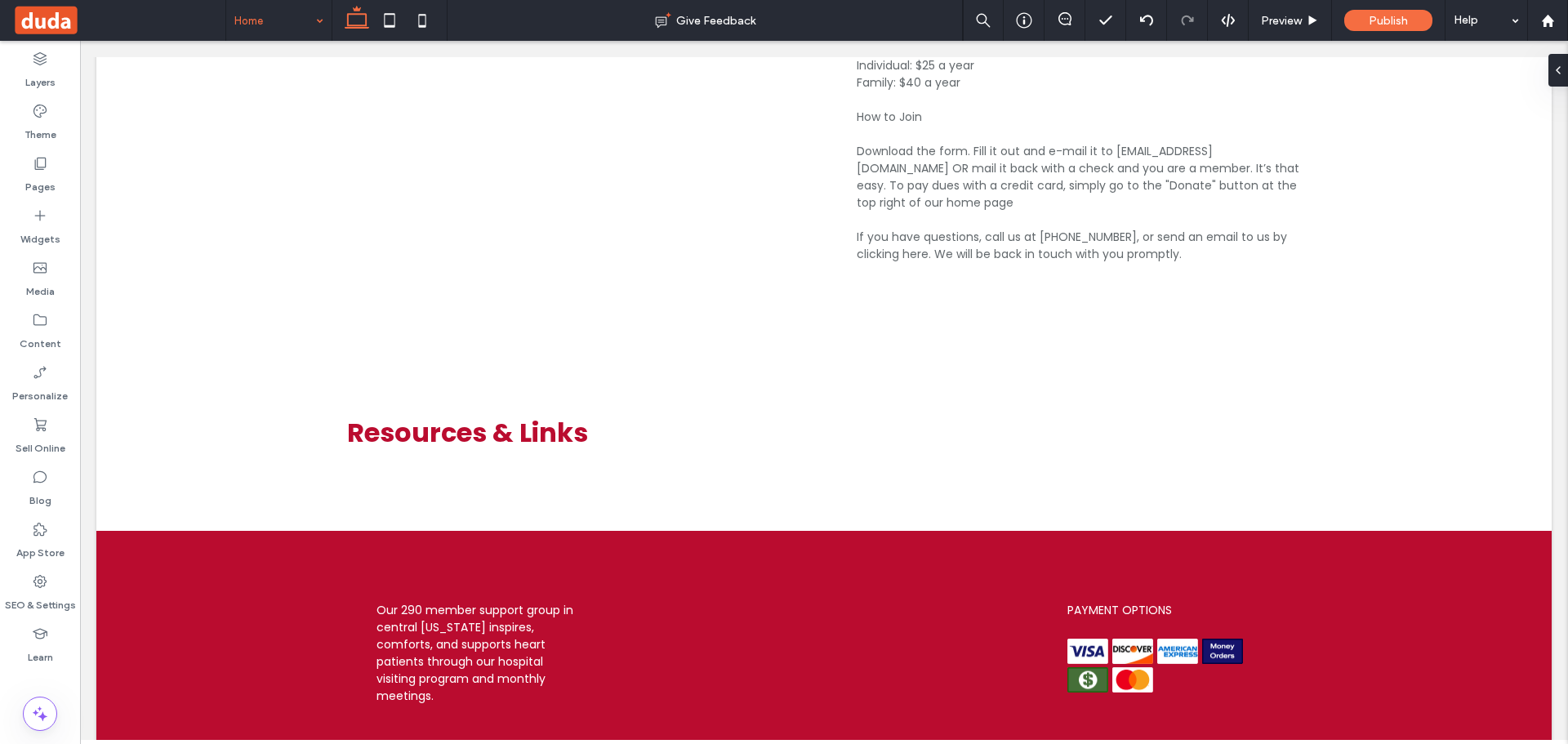
type input "*******"
type input "**"
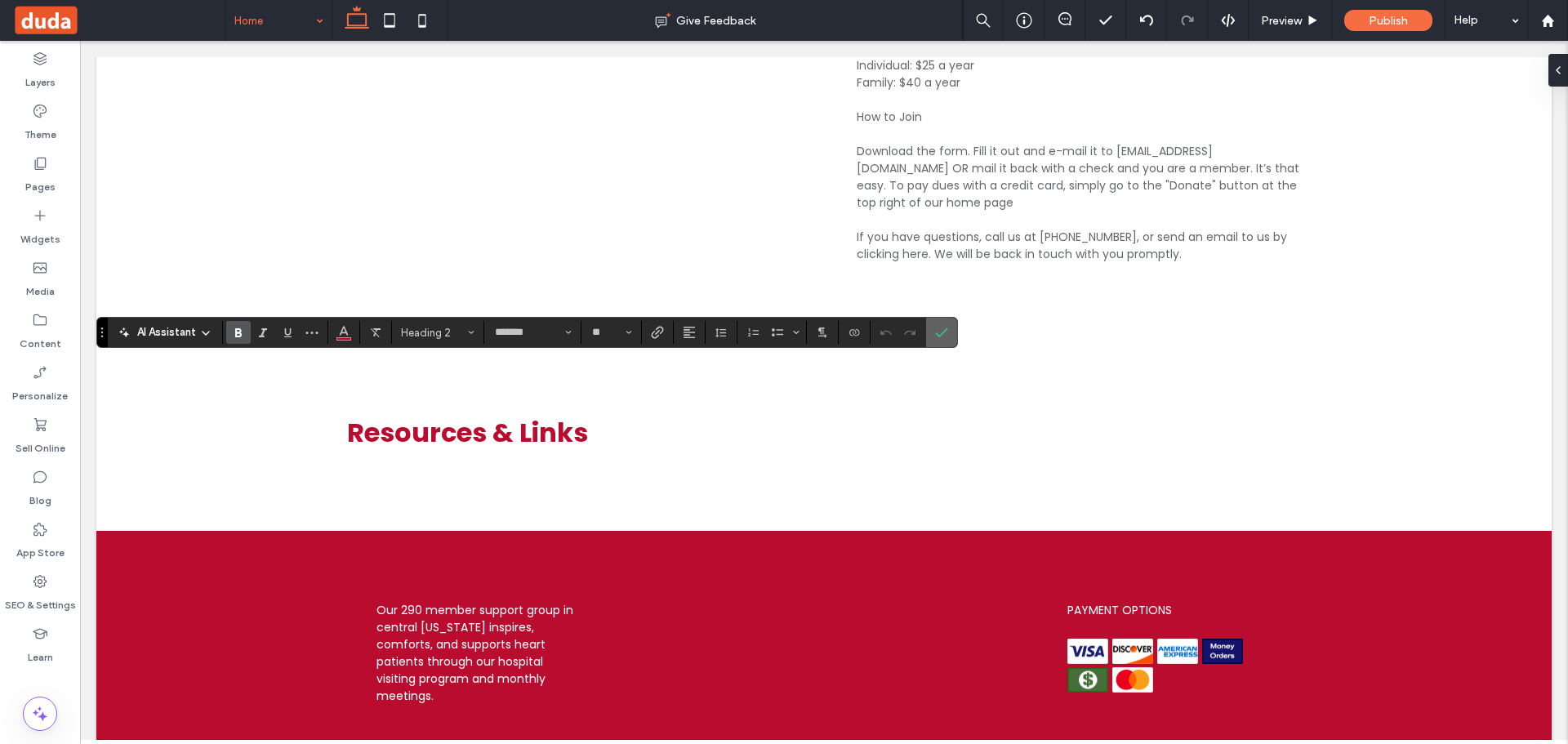
click at [946, 333] on icon "Confirm" at bounding box center [942, 333] width 13 height 13
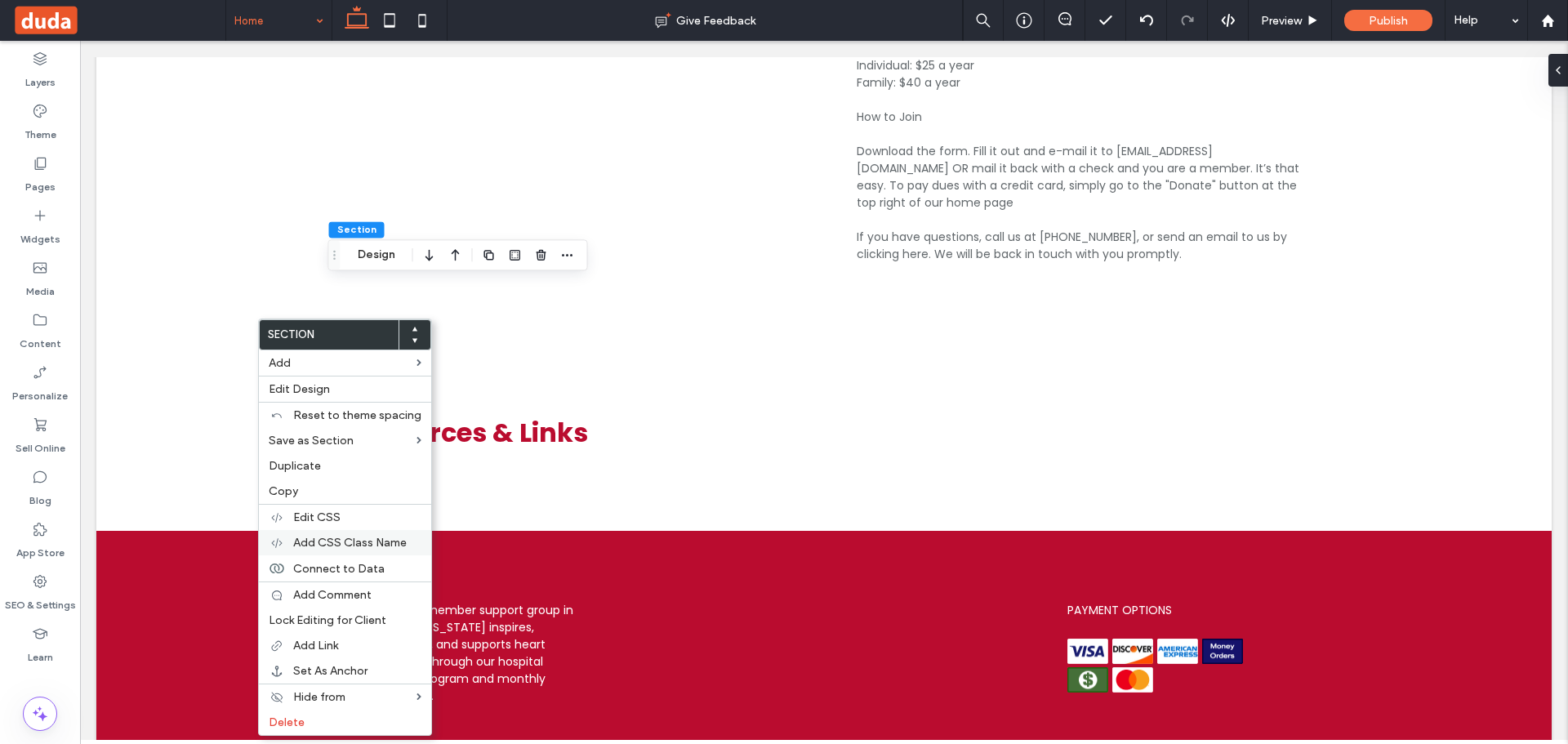
click at [361, 543] on span "Add CSS Class Name" at bounding box center [350, 543] width 113 height 14
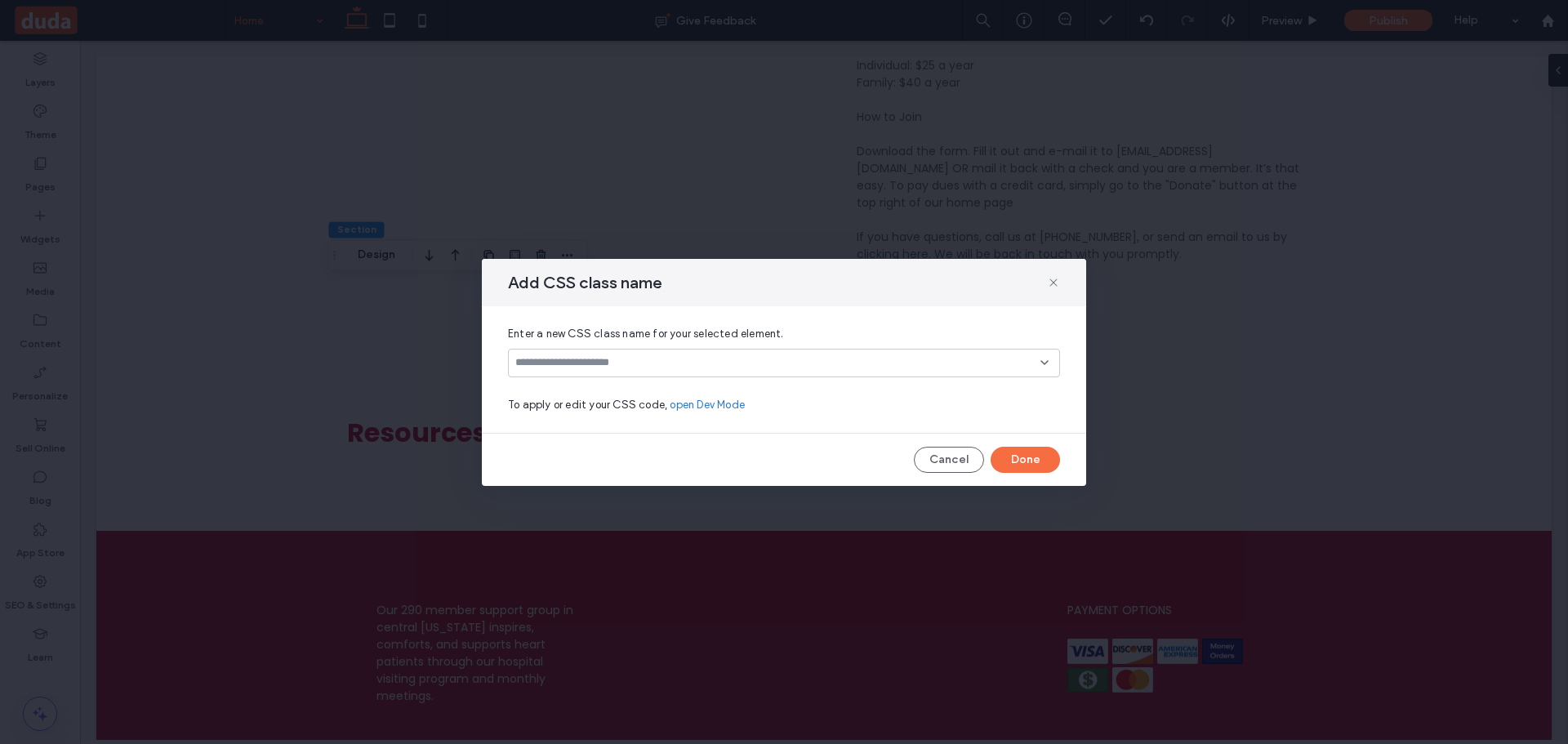
click at [799, 361] on input at bounding box center [777, 363] width 525 height 13
click at [1051, 280] on use at bounding box center [1053, 282] width 8 height 8
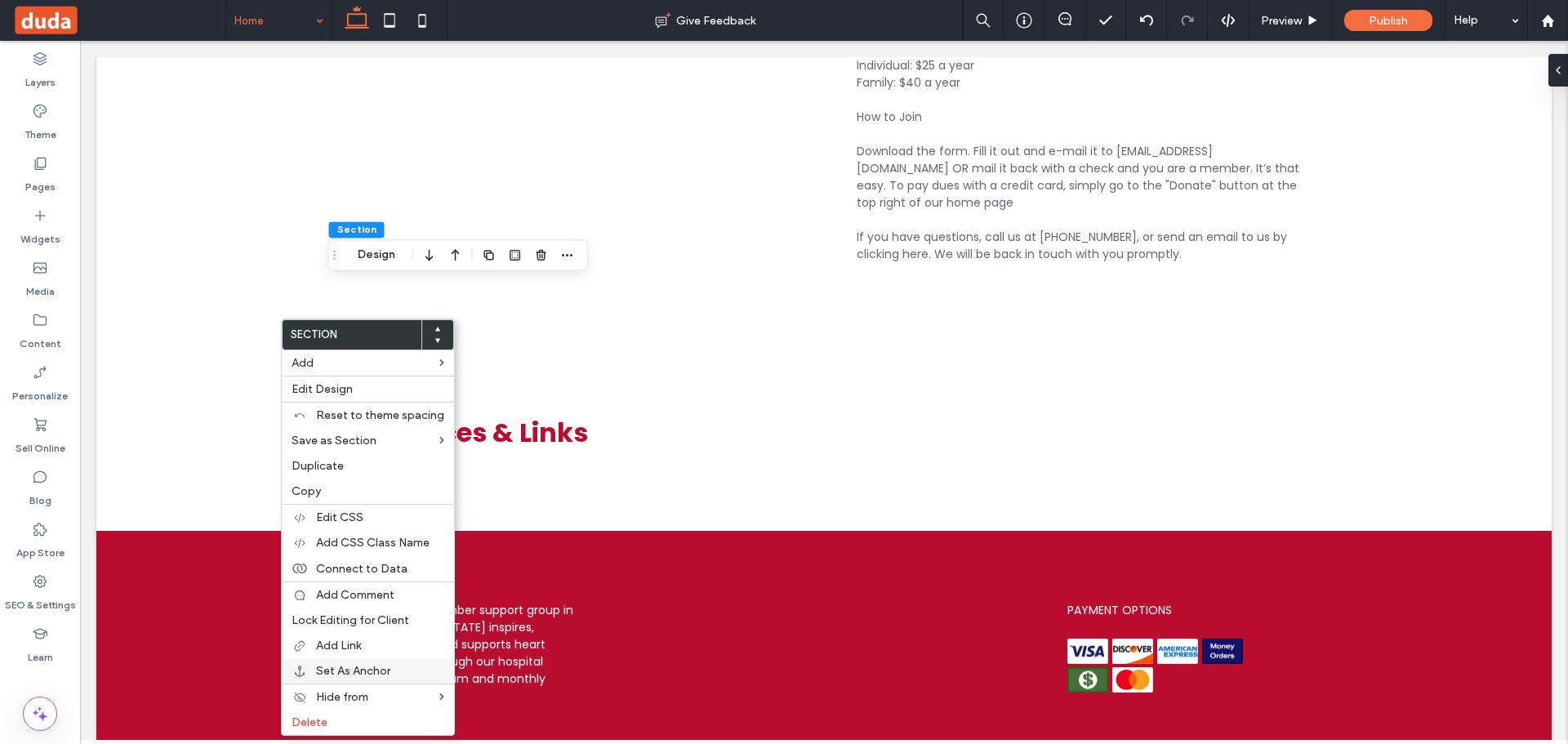
click at [372, 670] on span "Set As Anchor" at bounding box center [353, 671] width 74 height 14
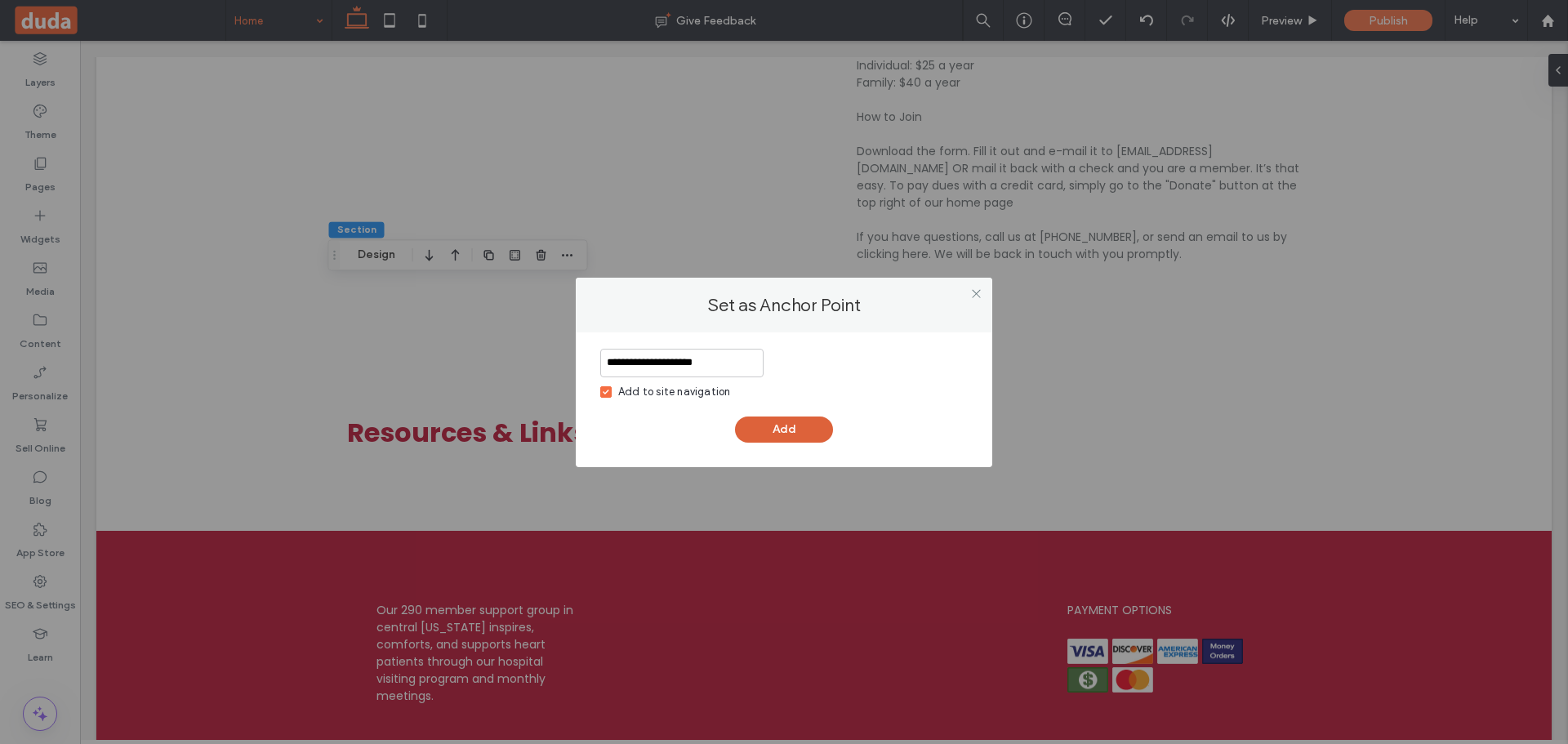
type input "**********"
click at [767, 439] on button "Add" at bounding box center [784, 430] width 98 height 26
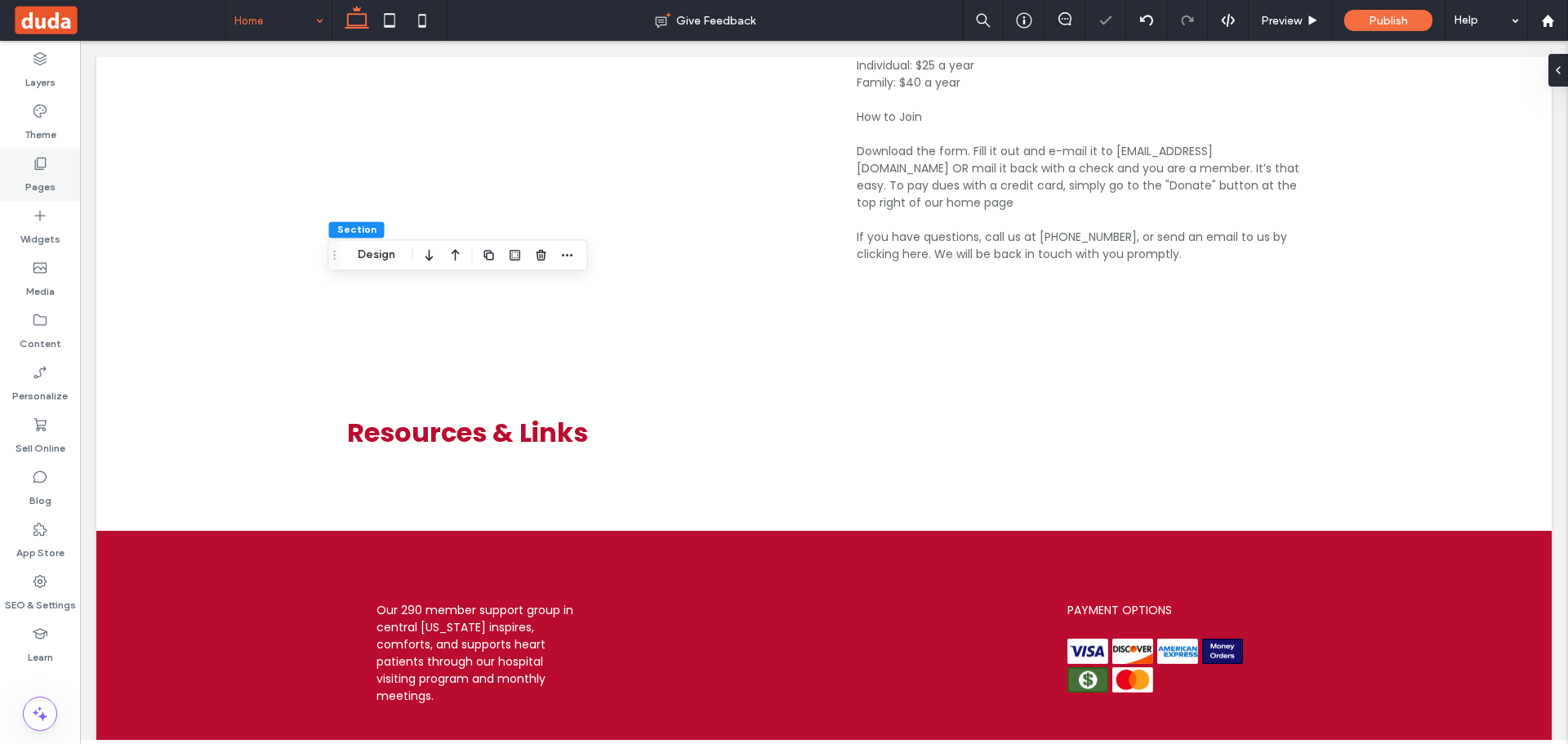
click at [41, 167] on use at bounding box center [41, 164] width 12 height 13
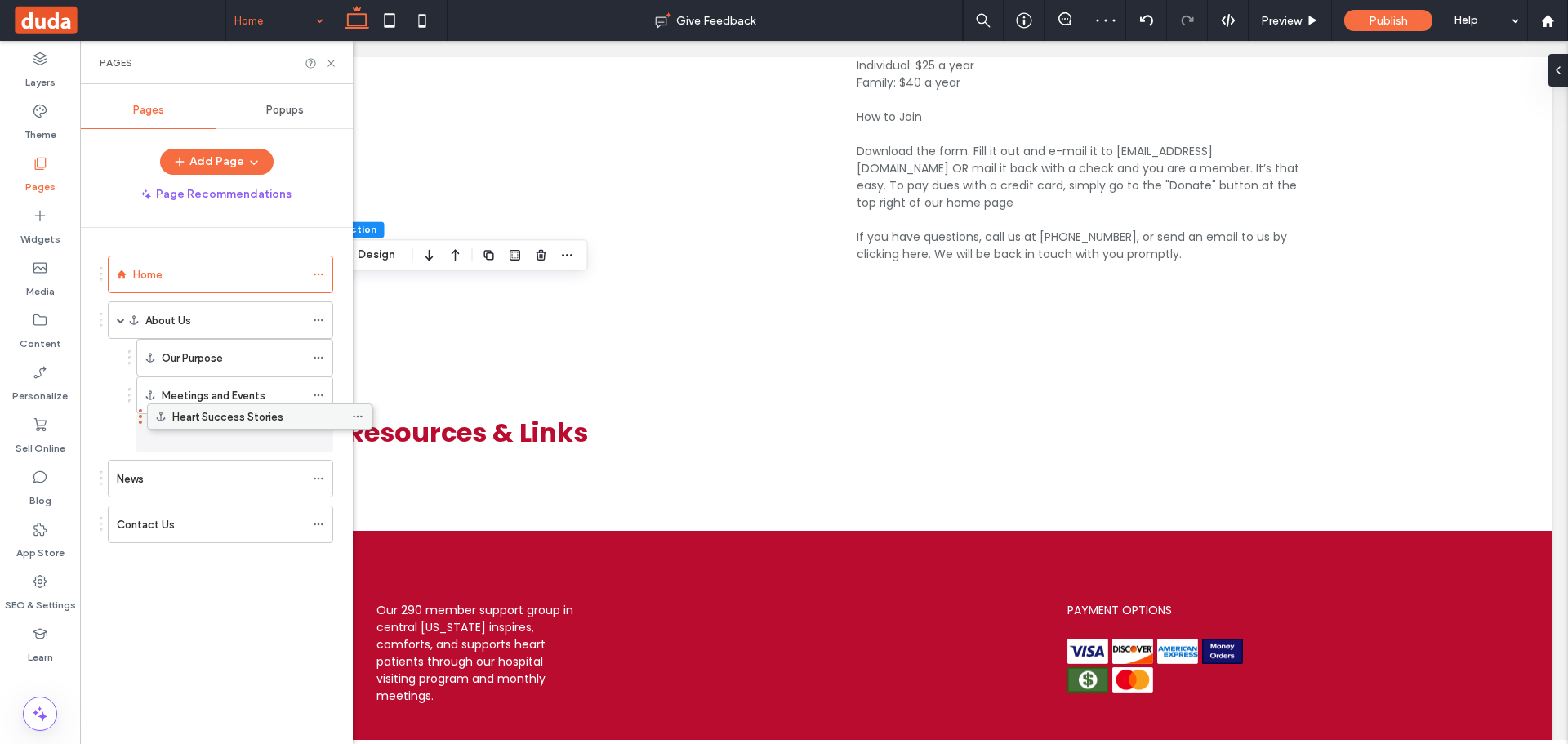
drag, startPoint x: 218, startPoint y: 473, endPoint x: 218, endPoint y: 423, distance: 50.0
click at [333, 61] on icon at bounding box center [331, 63] width 13 height 13
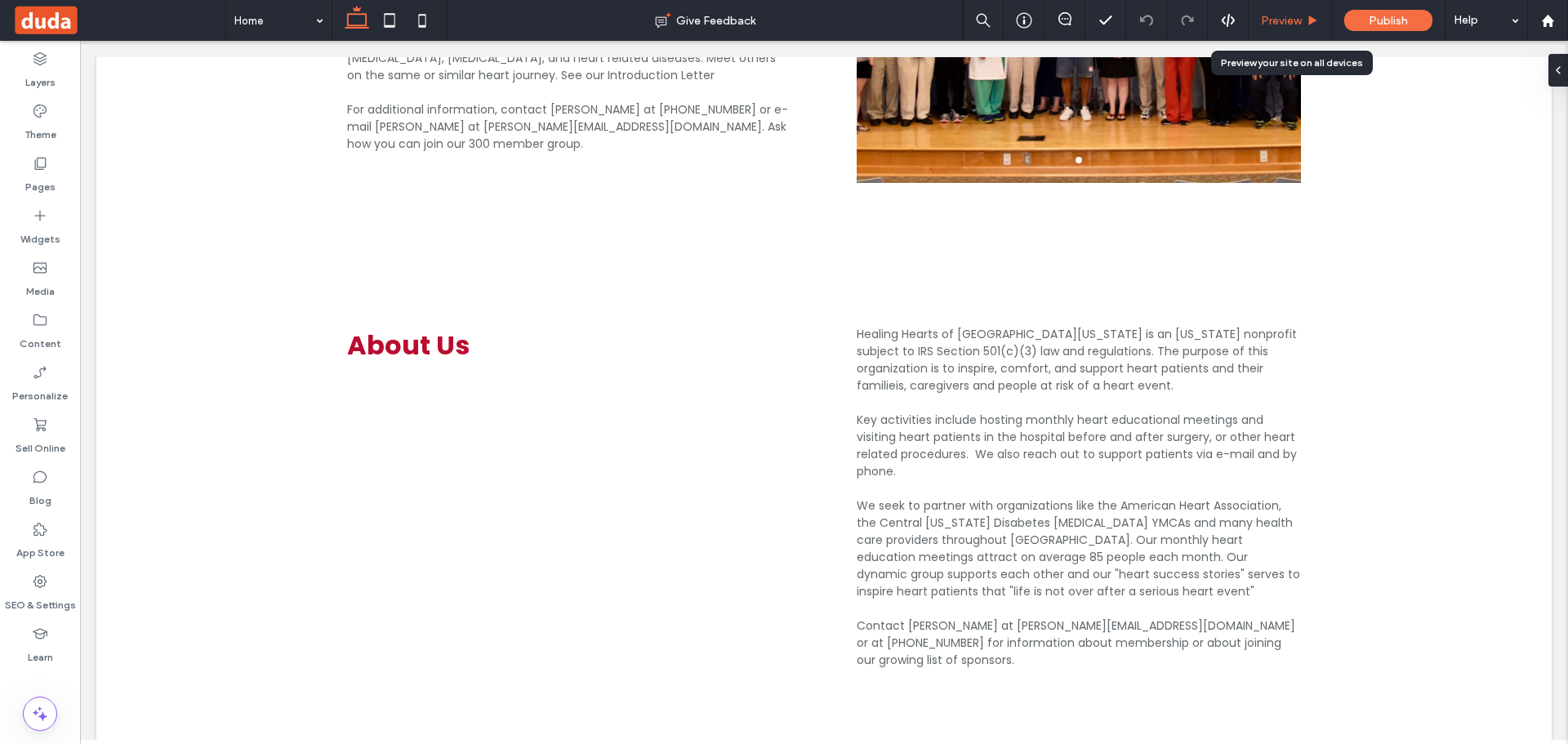
click at [1301, 16] on div "Preview" at bounding box center [1290, 21] width 82 height 14
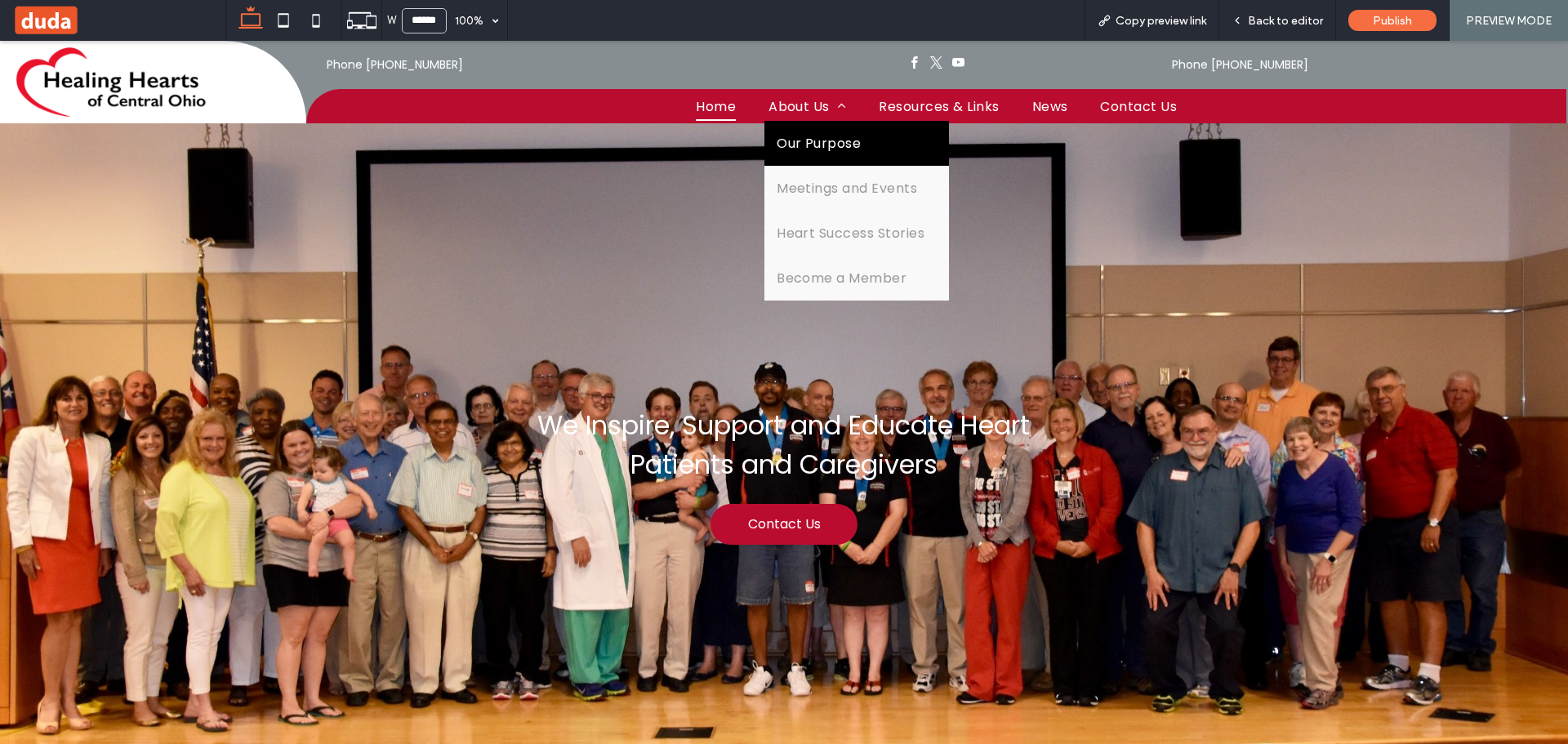
click at [815, 140] on span "Our Purpose" at bounding box center [818, 143] width 84 height 20
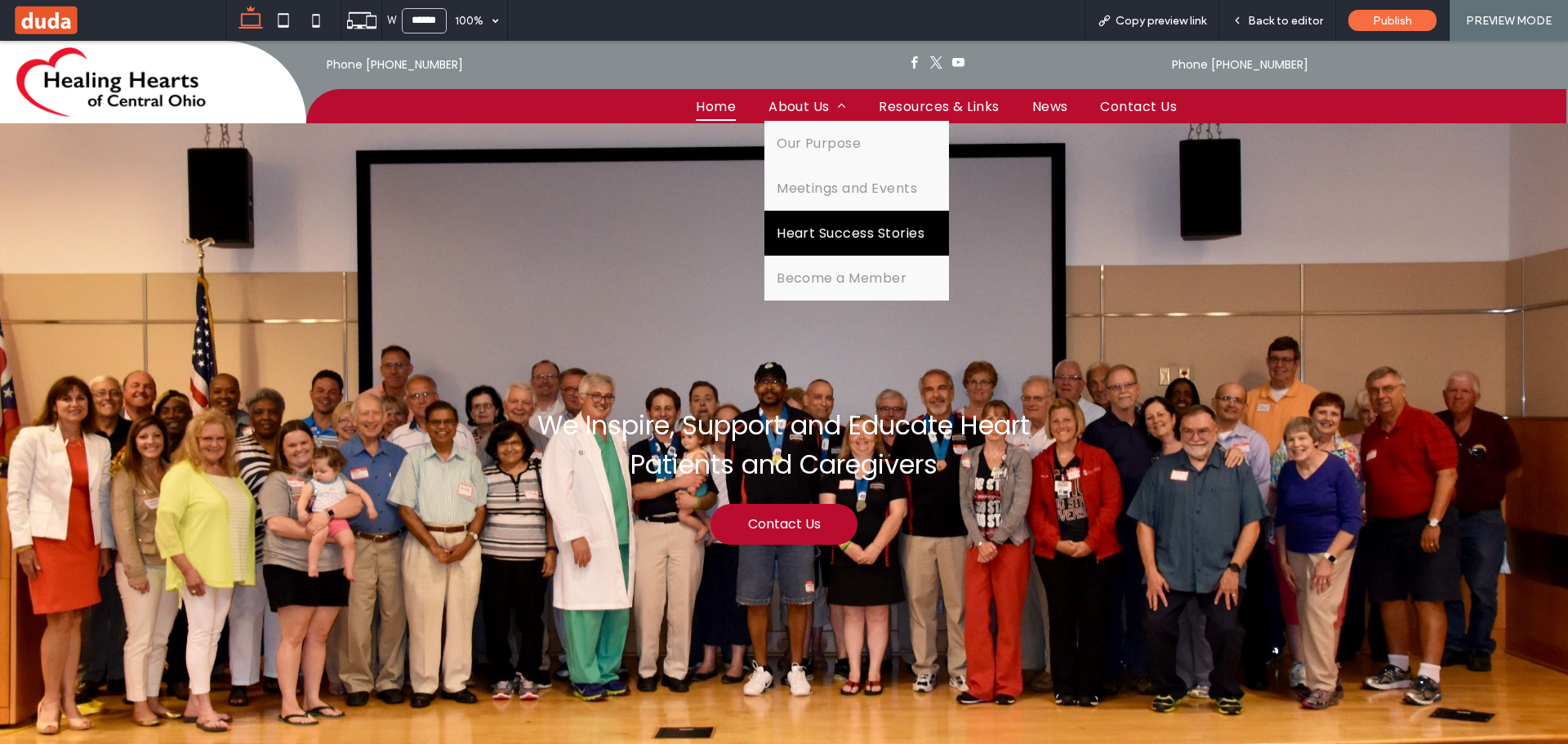
click at [805, 239] on span "Heart Success Stories" at bounding box center [850, 233] width 148 height 20
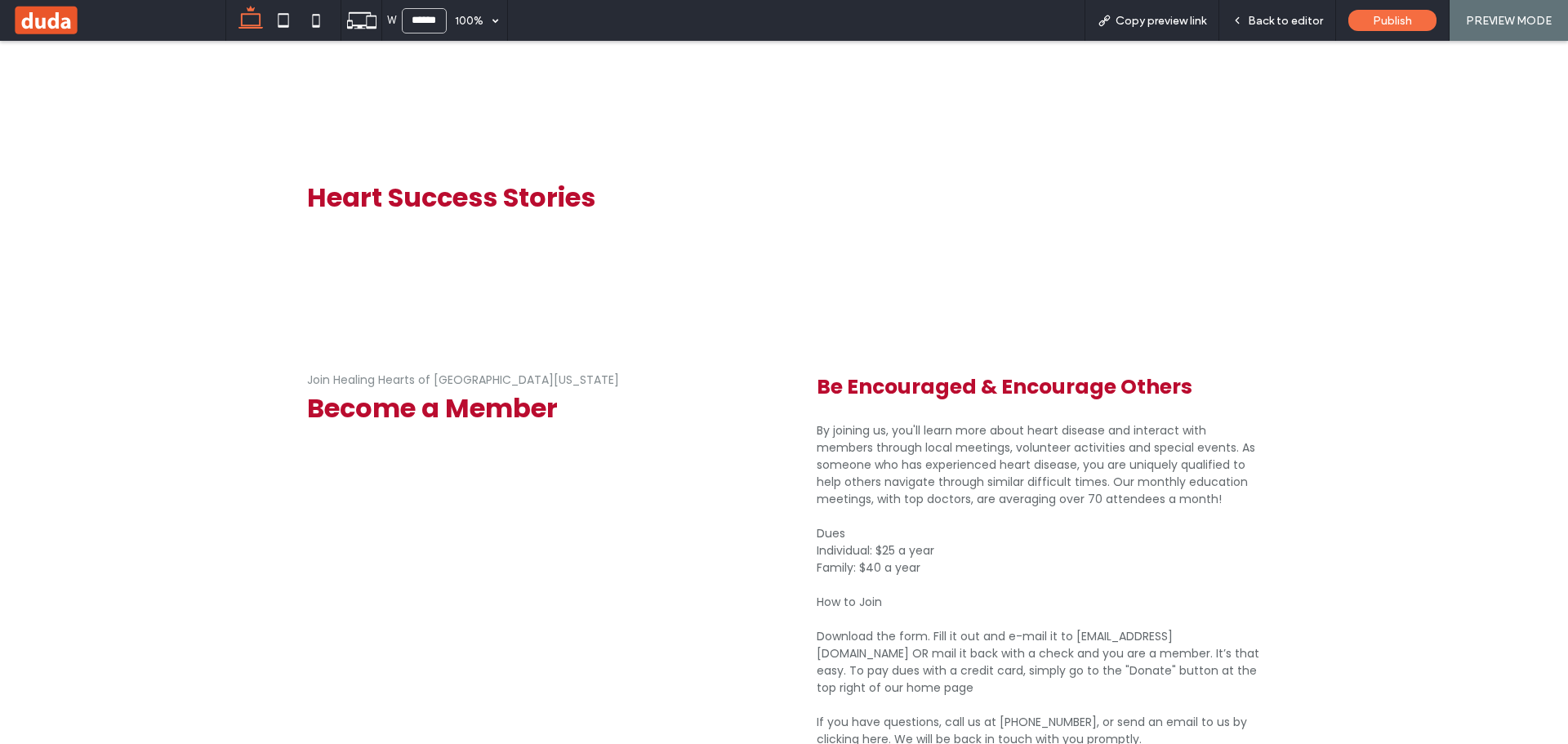
scroll to position [3006, 0]
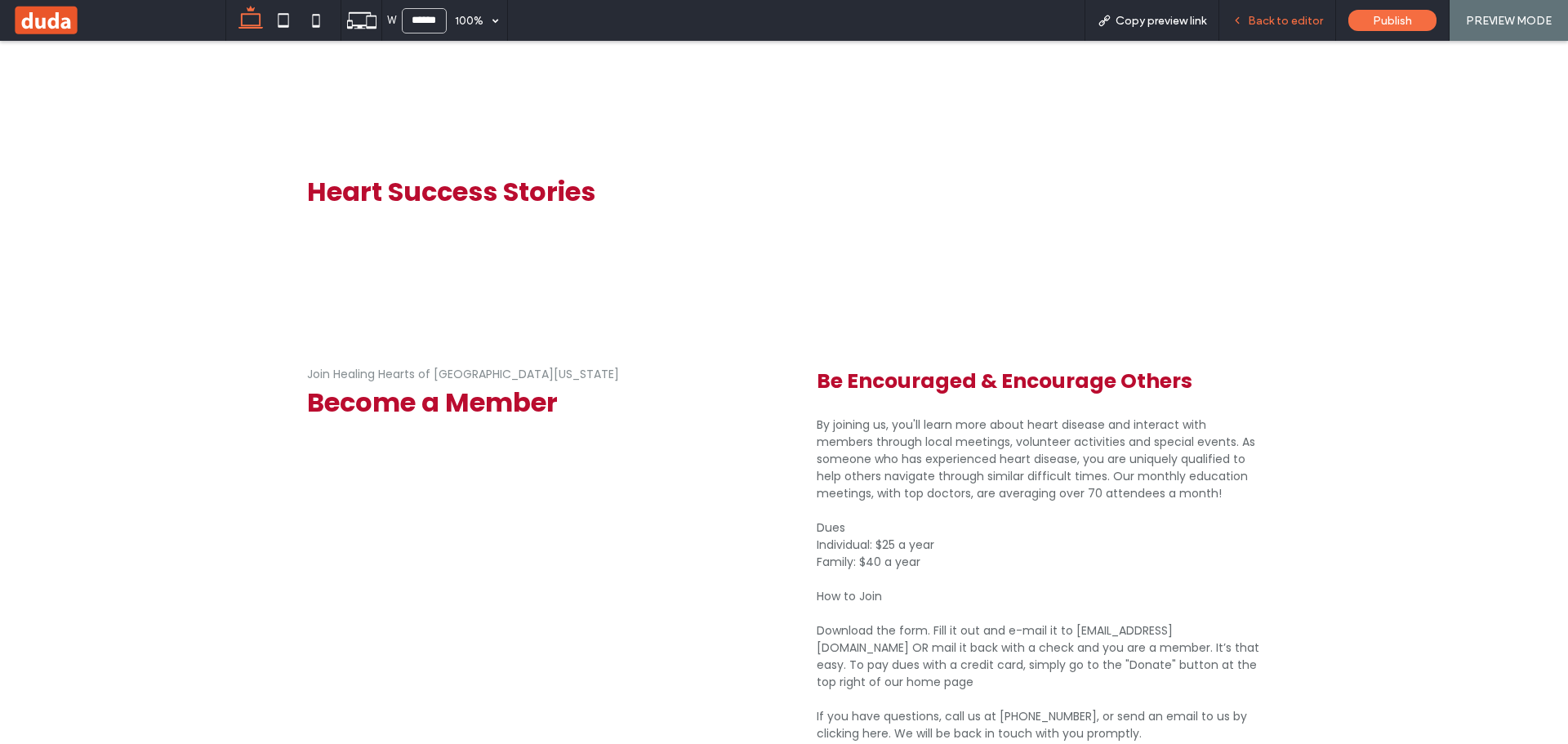
click at [1262, 16] on span "Back to editor" at bounding box center [1285, 21] width 75 height 14
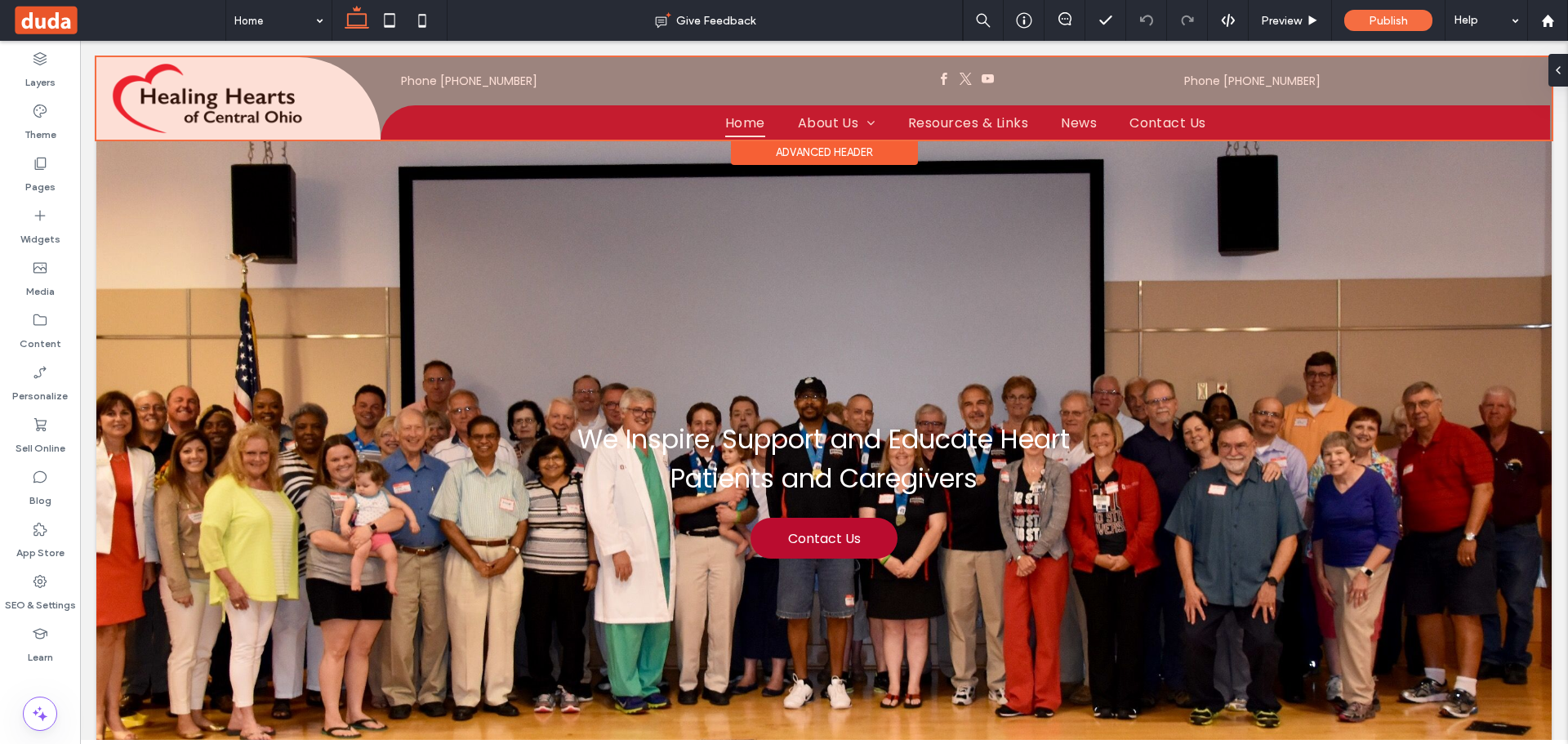
click at [829, 146] on div "Advanced Header" at bounding box center [824, 152] width 187 height 25
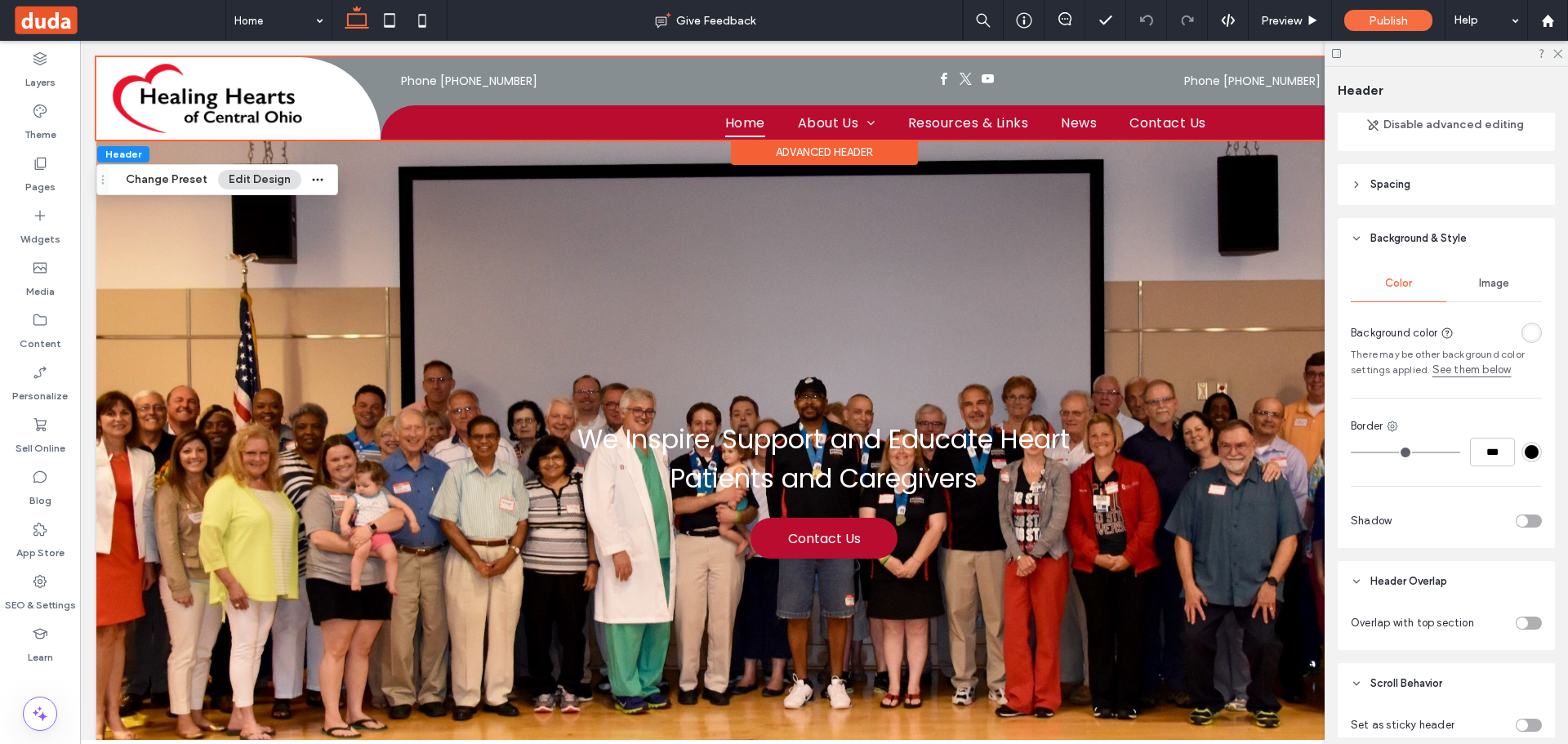
scroll to position [238, 0]
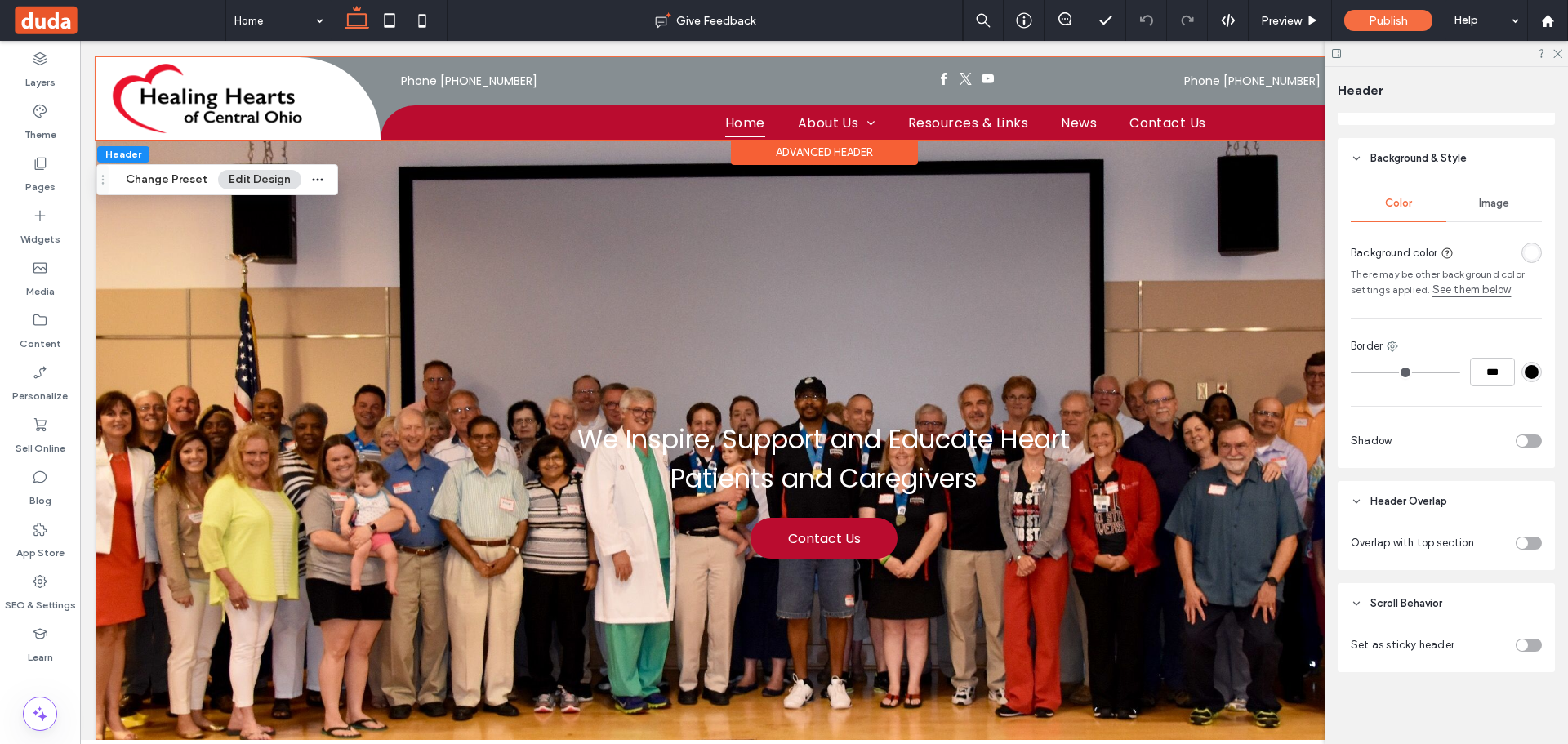
click at [1517, 541] on div "toggle" at bounding box center [1523, 543] width 12 height 12
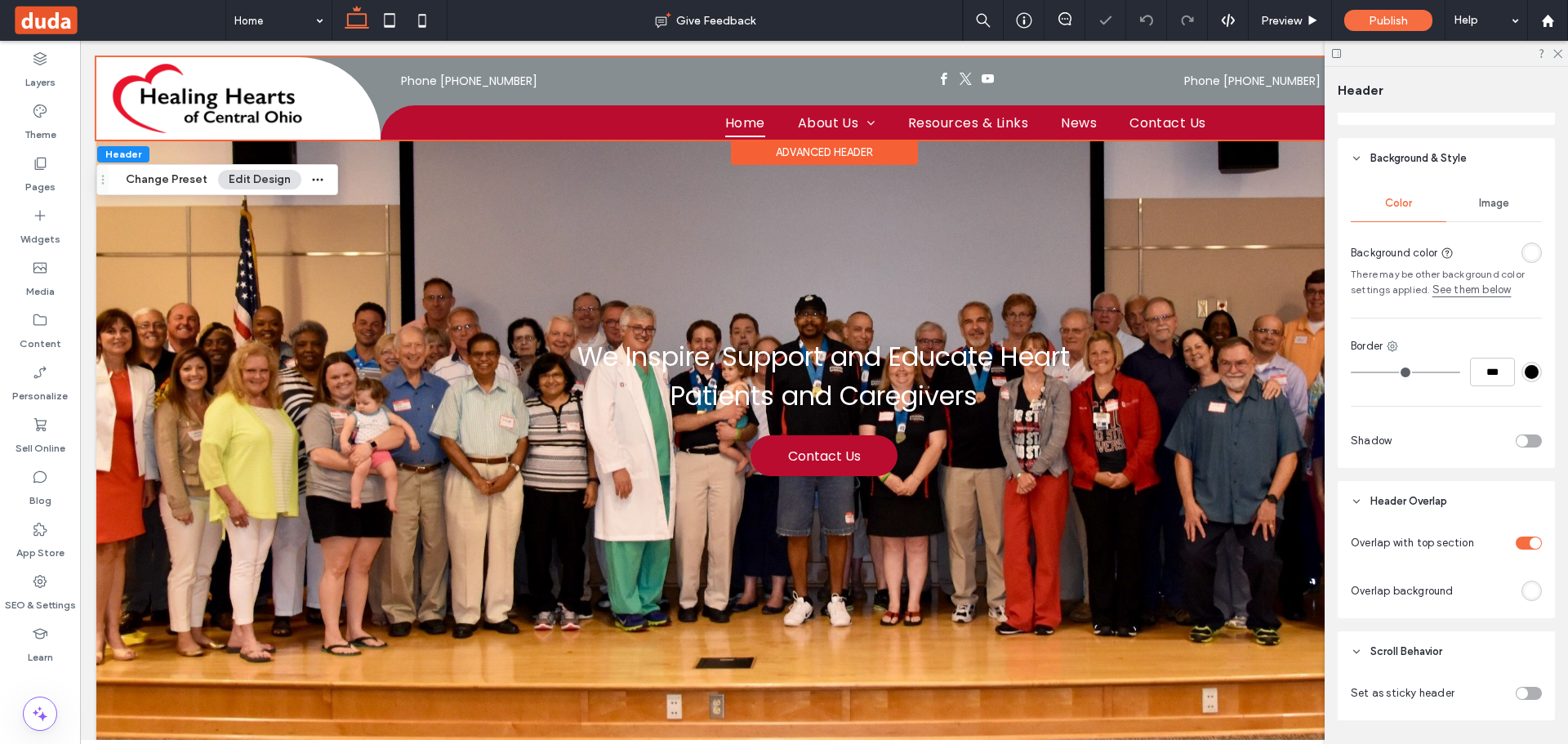
click at [1523, 686] on div at bounding box center [1502, 694] width 81 height 29
click at [1526, 699] on div "toggle" at bounding box center [1529, 694] width 26 height 13
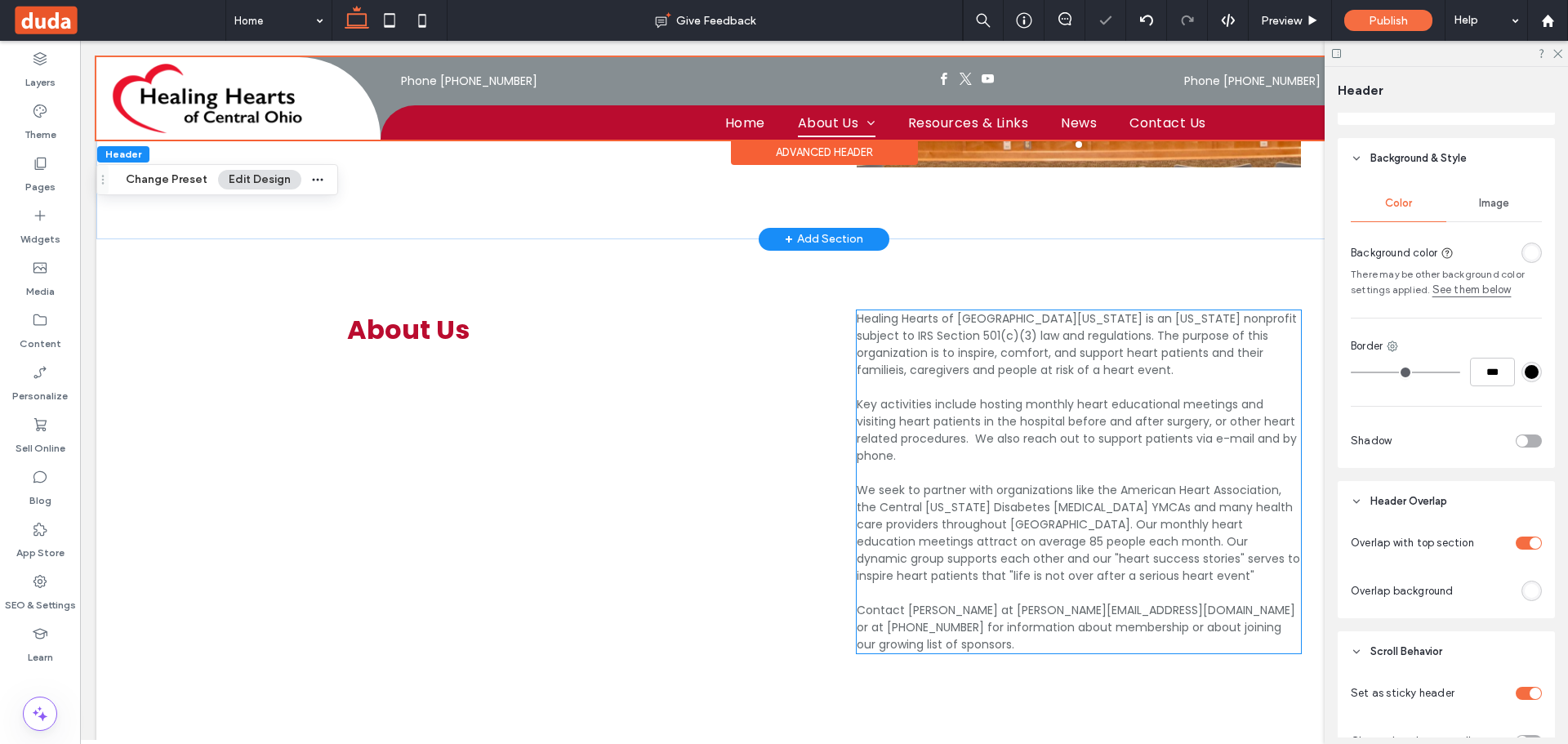
scroll to position [899, 0]
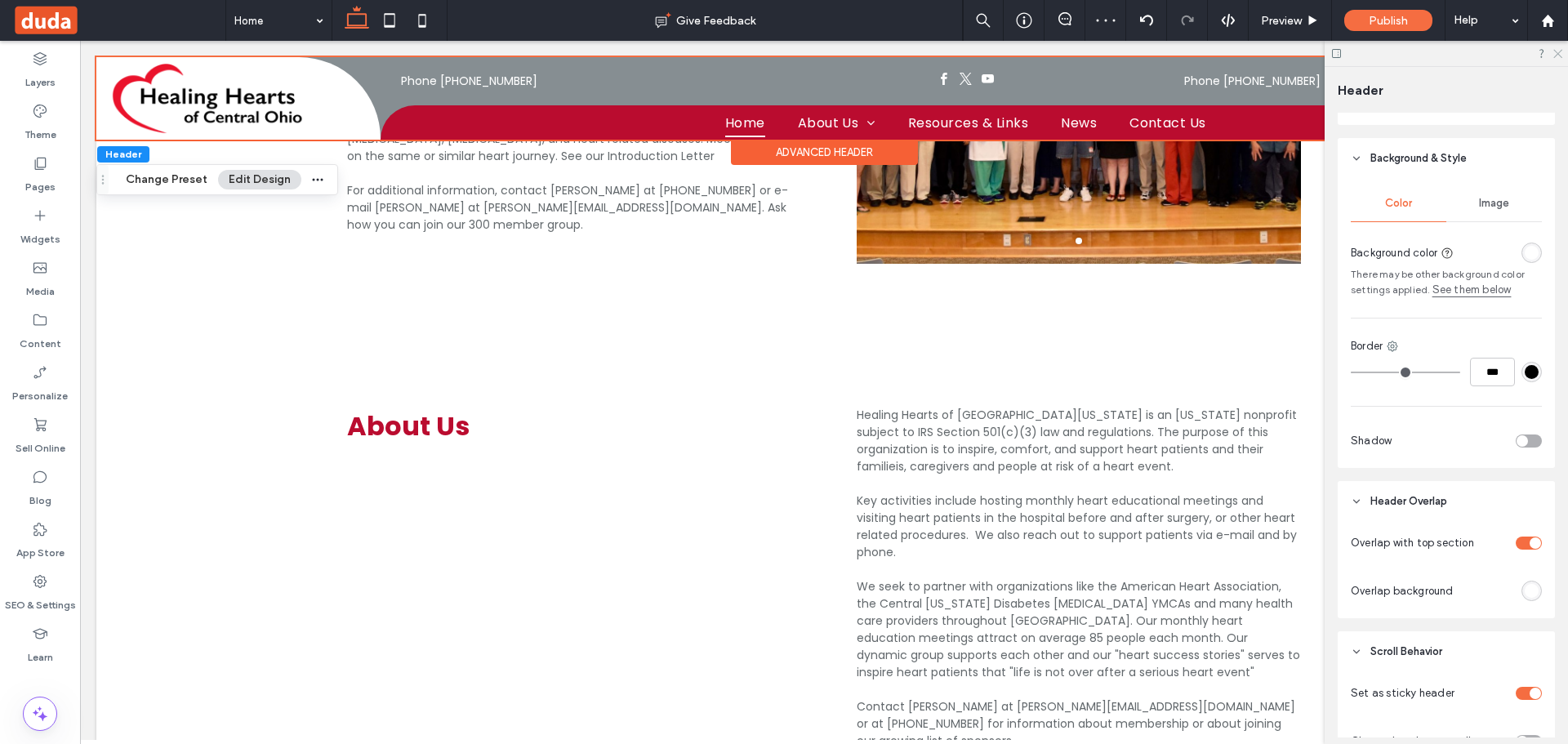
drag, startPoint x: 1556, startPoint y: 49, endPoint x: 1460, endPoint y: 15, distance: 101.8
click at [1556, 49] on icon at bounding box center [1557, 52] width 11 height 11
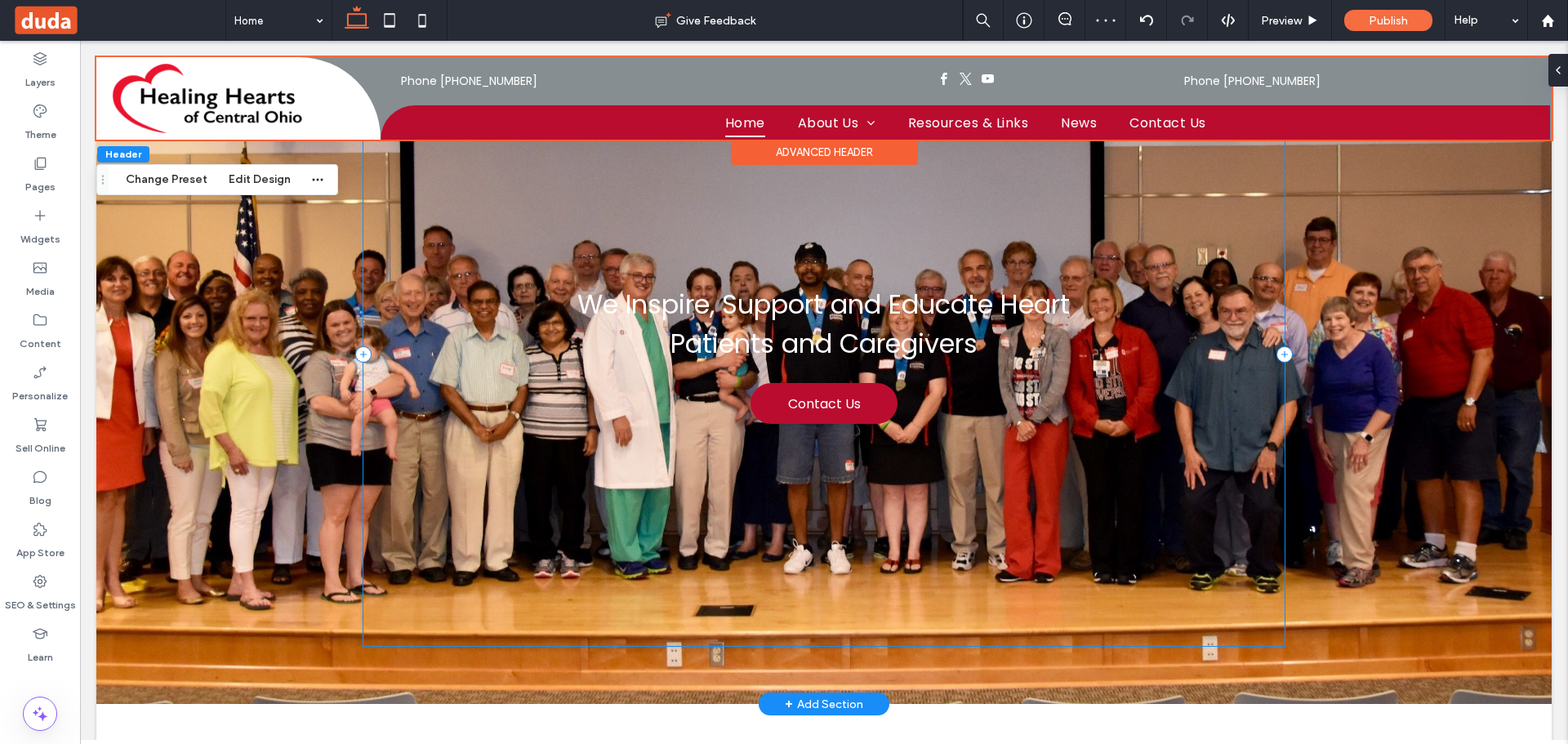
scroll to position [0, 0]
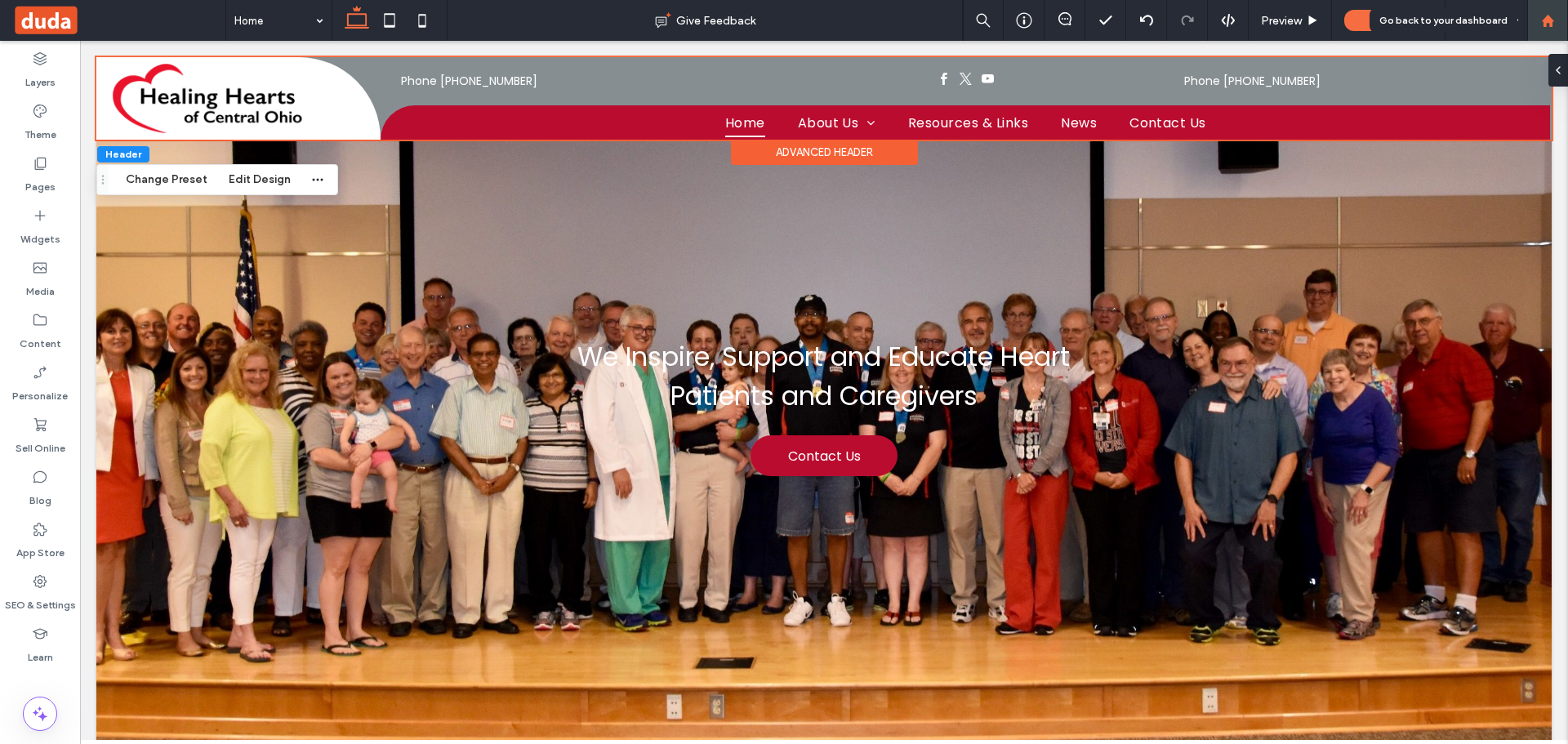
drag, startPoint x: 1560, startPoint y: 28, endPoint x: 1567, endPoint y: 38, distance: 12.2
click at [1560, 28] on div at bounding box center [1547, 20] width 41 height 41
